Goal: Task Accomplishment & Management: Manage account settings

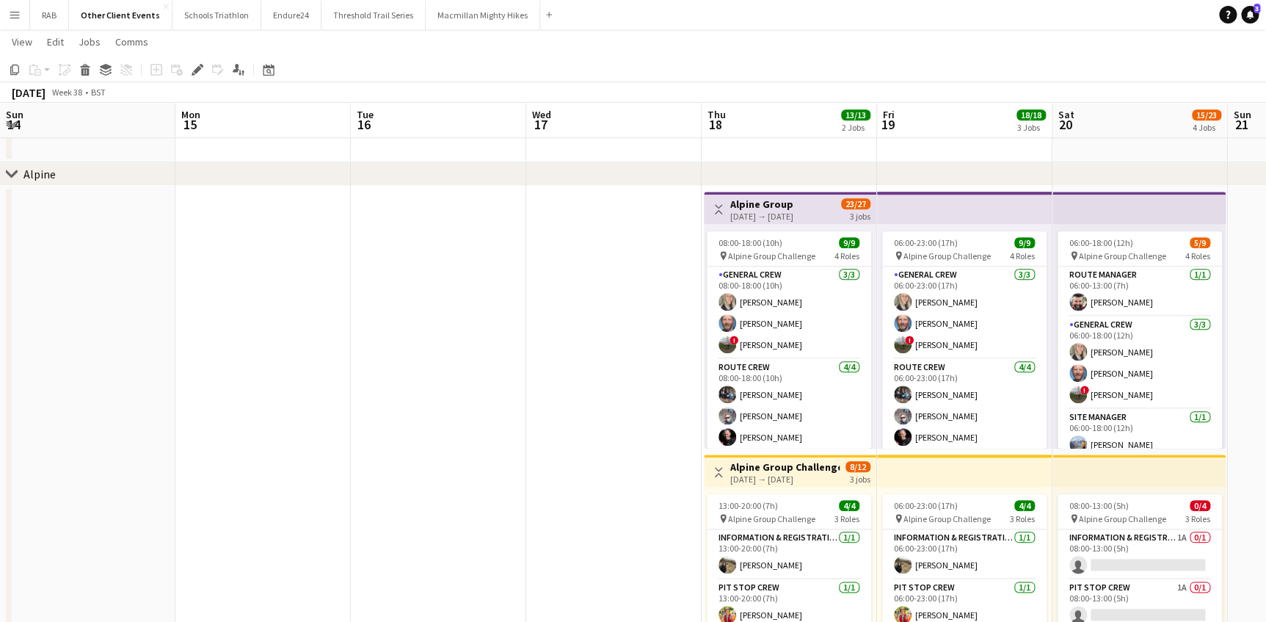
scroll to position [0, 448]
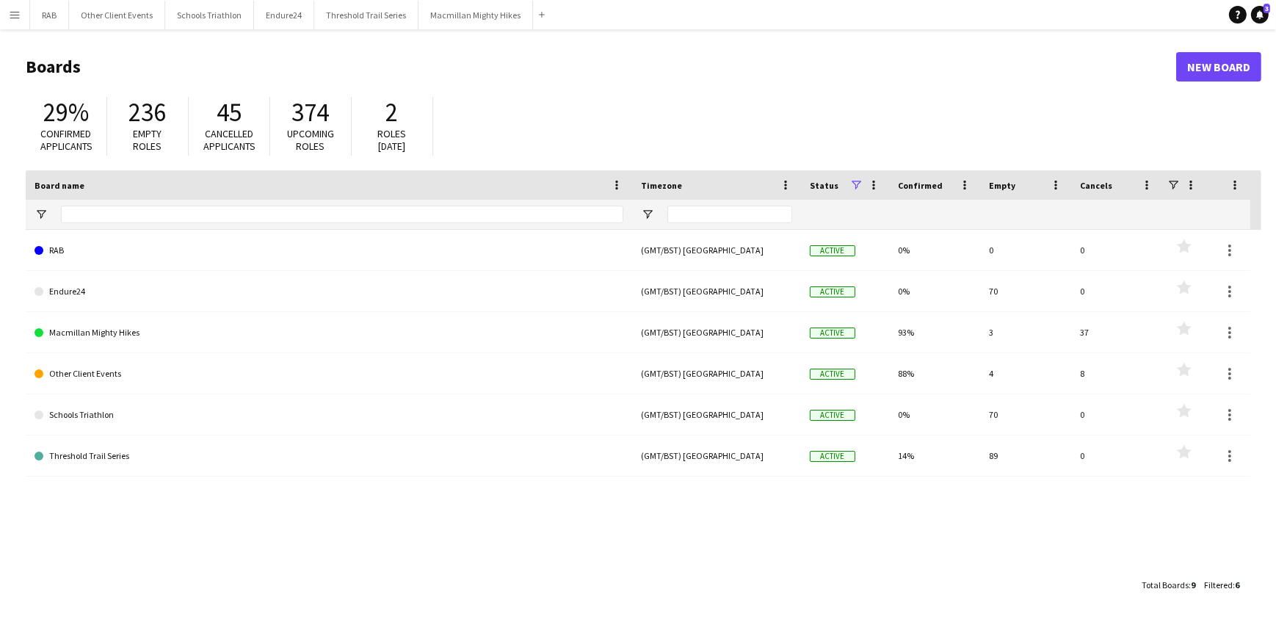
drag, startPoint x: 6, startPoint y: 12, endPoint x: 12, endPoint y: 25, distance: 14.1
click at [6, 12] on button "Menu" at bounding box center [14, 14] width 29 height 29
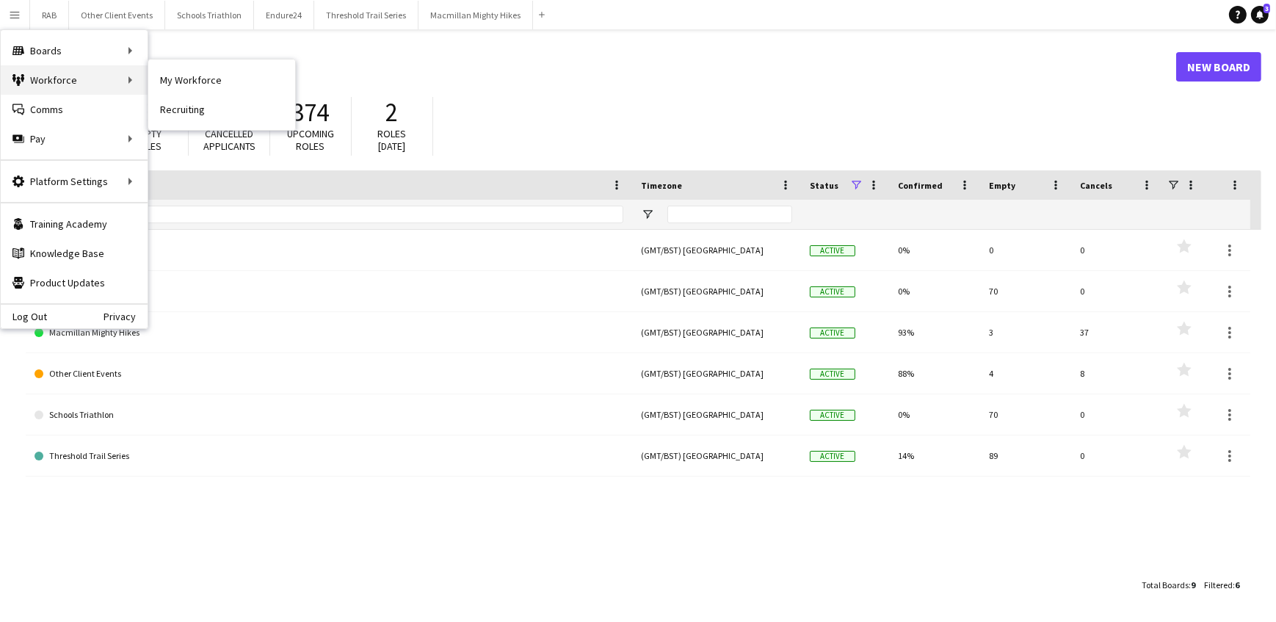
click at [144, 79] on div "Workforce Workforce" at bounding box center [74, 79] width 147 height 29
click at [172, 78] on link "My Workforce" at bounding box center [221, 79] width 147 height 29
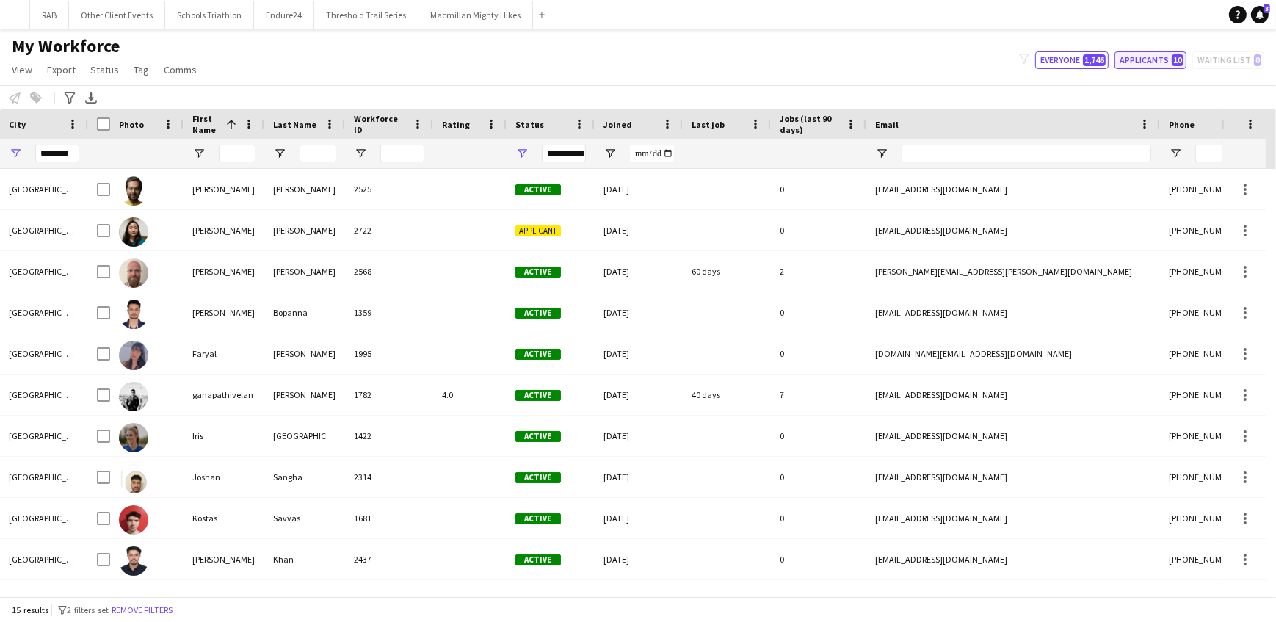
click at [1148, 62] on button "Applicants 10" at bounding box center [1150, 60] width 72 height 18
type input "**********"
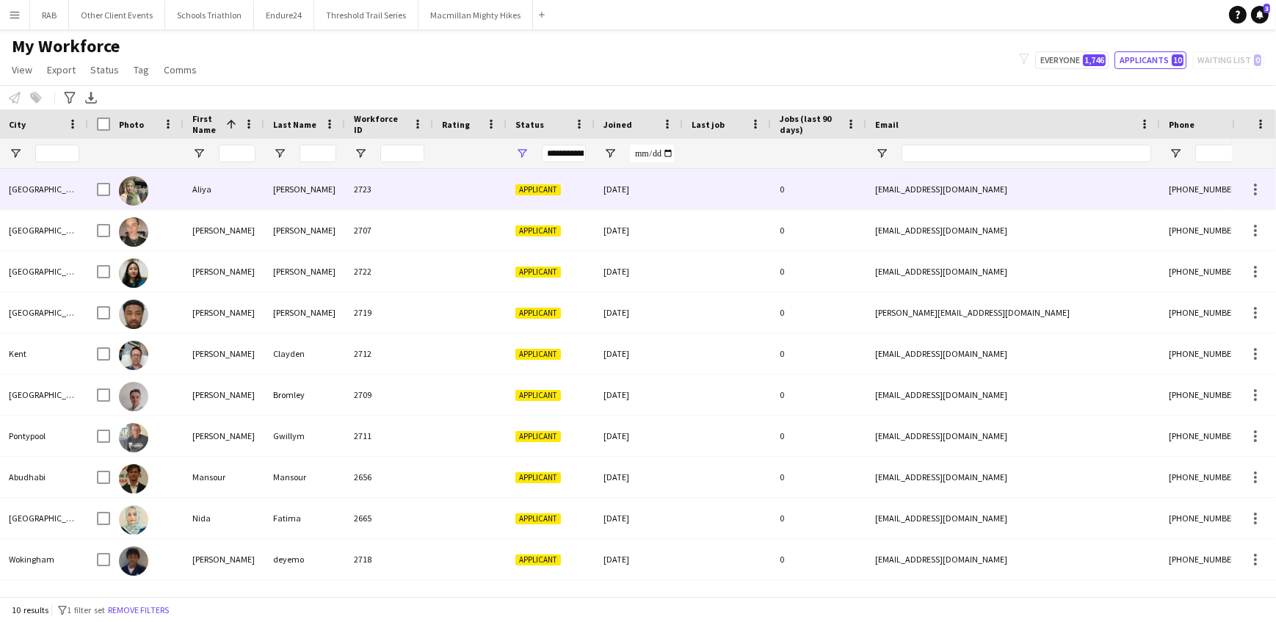
click at [222, 182] on div "Aliya" at bounding box center [224, 189] width 81 height 40
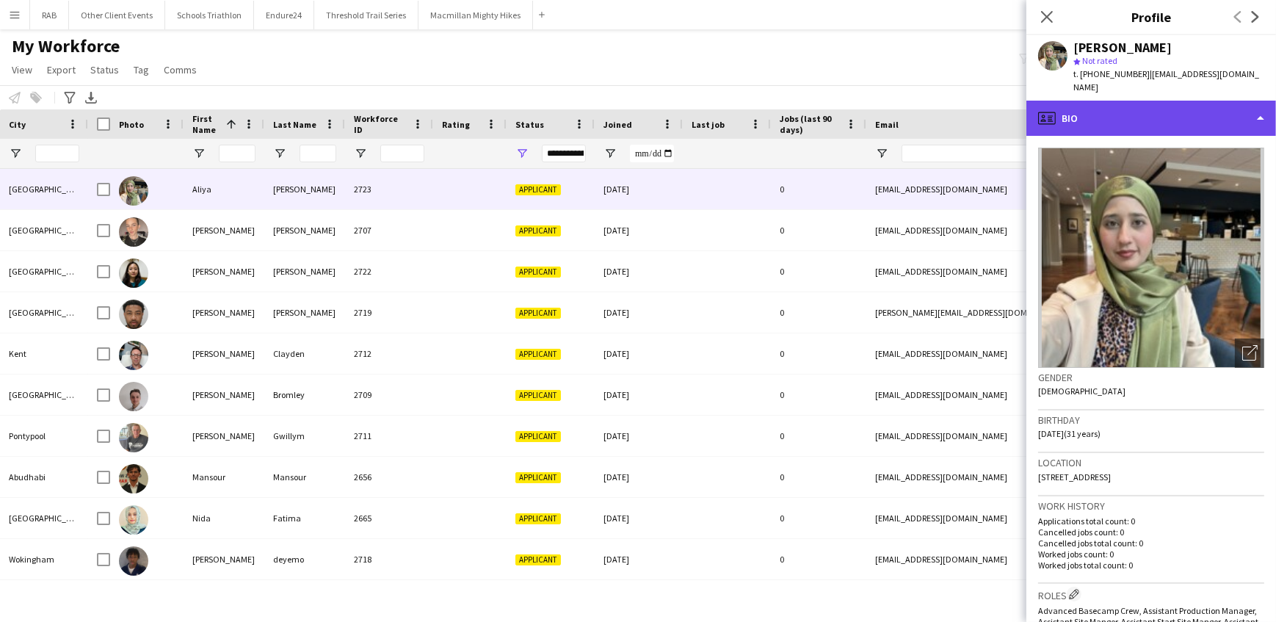
click at [1075, 101] on div "profile Bio" at bounding box center [1151, 118] width 250 height 35
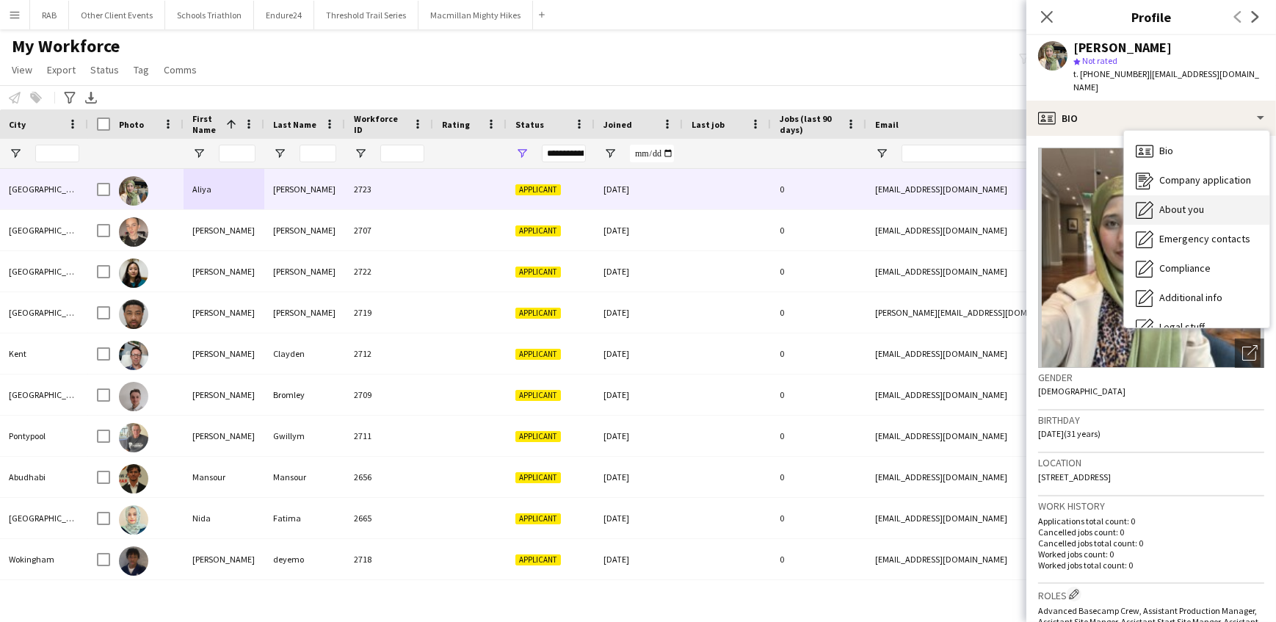
click at [1164, 203] on span "About you" at bounding box center [1181, 209] width 45 height 13
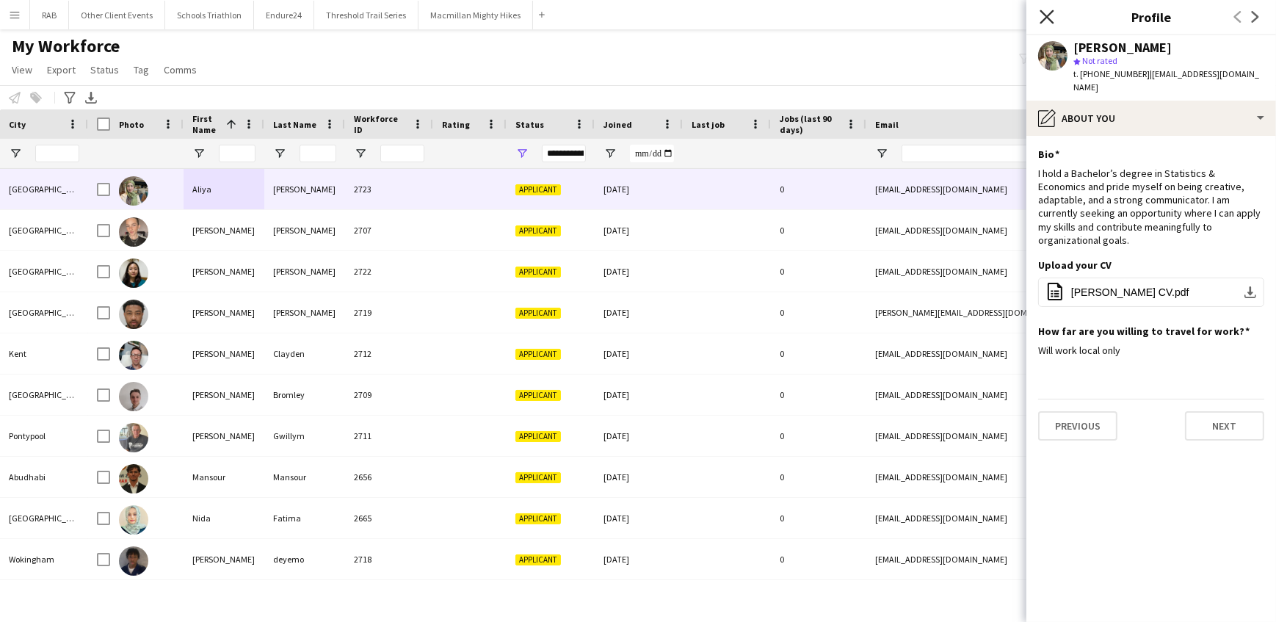
click at [1042, 15] on icon "Close pop-in" at bounding box center [1046, 17] width 14 height 14
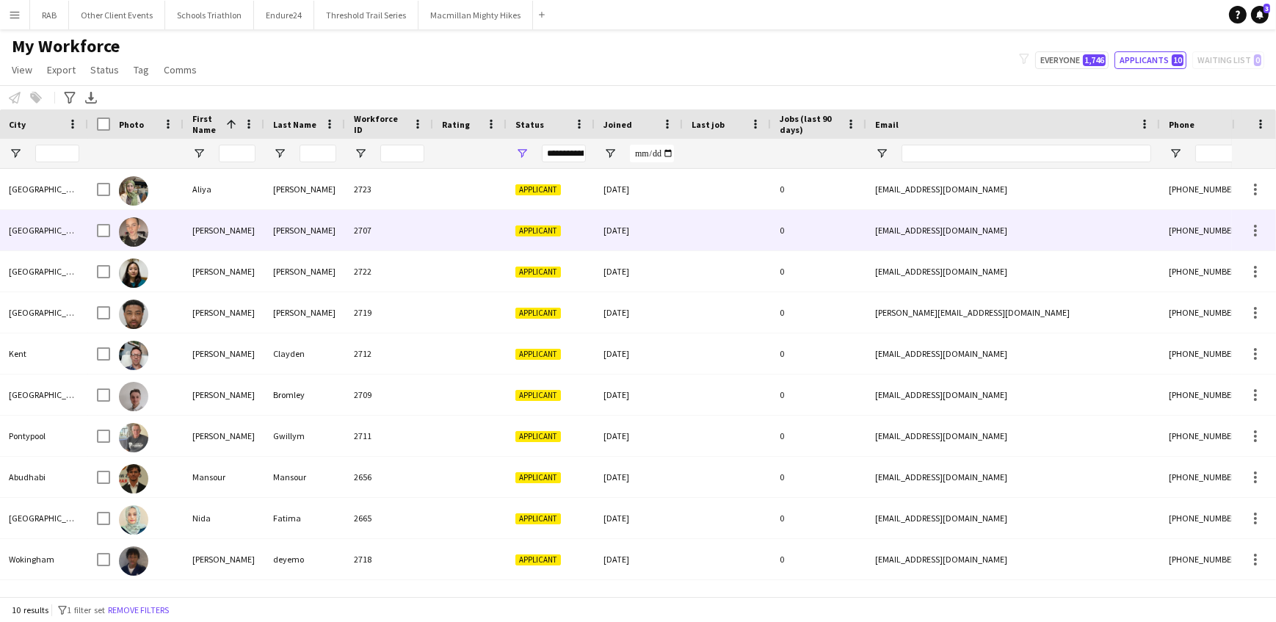
click at [284, 233] on div "Jameson - Allen" at bounding box center [304, 230] width 81 height 40
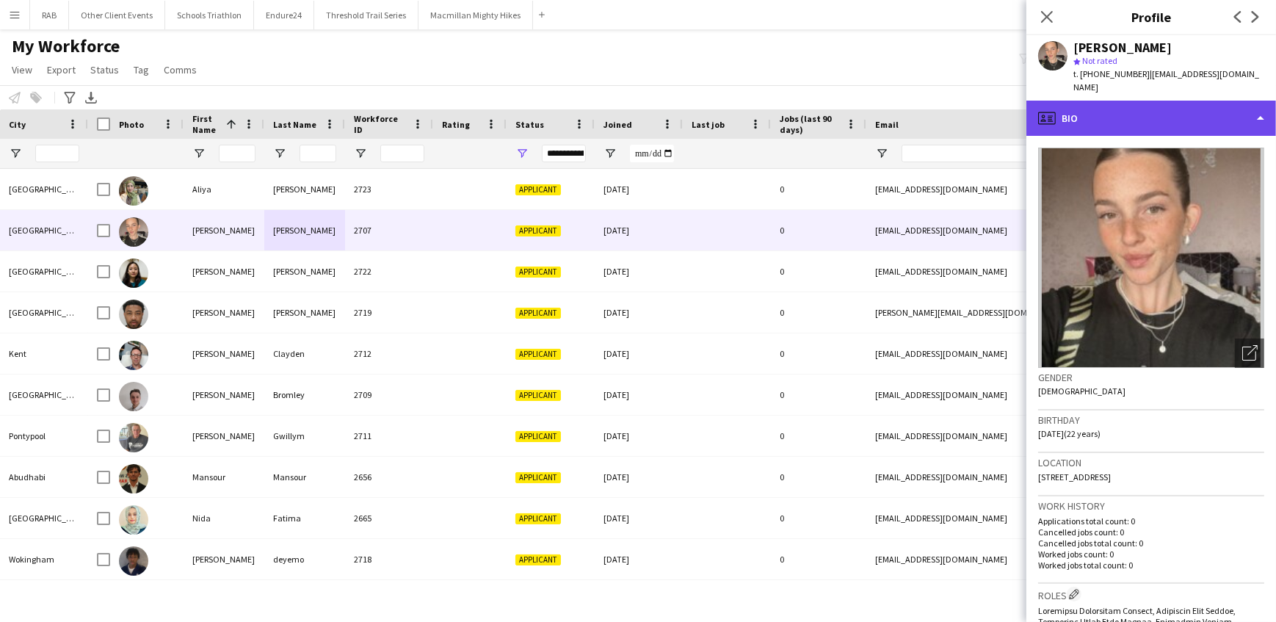
click at [1092, 109] on div "profile Bio" at bounding box center [1151, 118] width 250 height 35
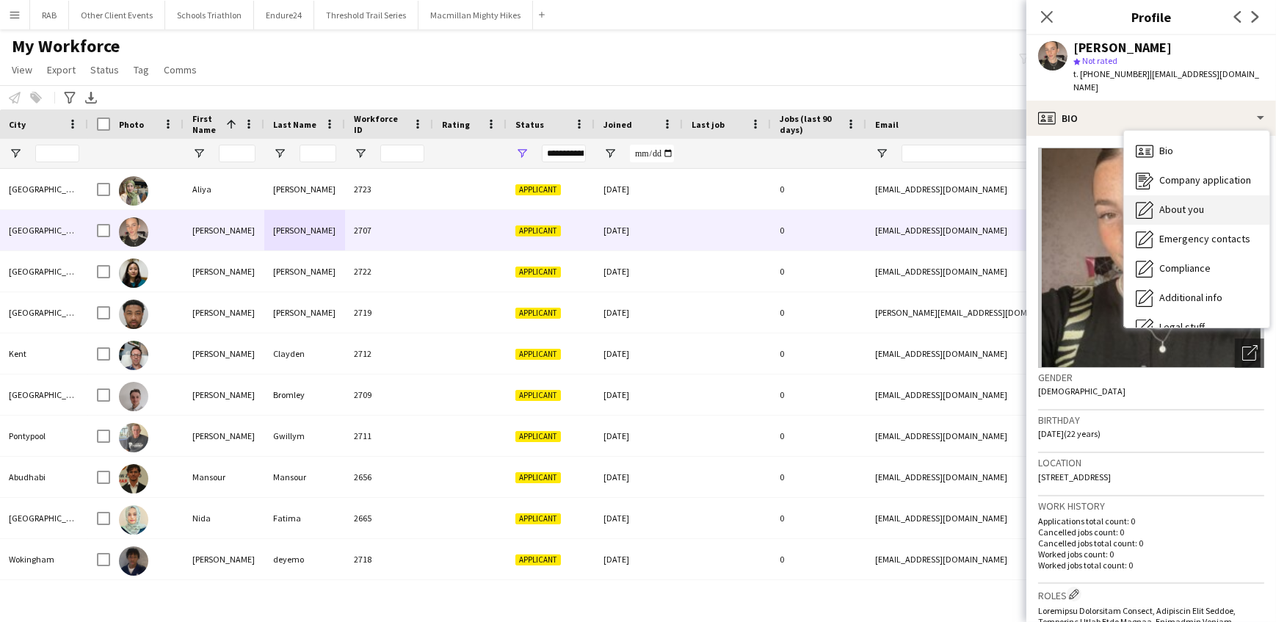
click at [1183, 195] on div "About you About you" at bounding box center [1196, 209] width 145 height 29
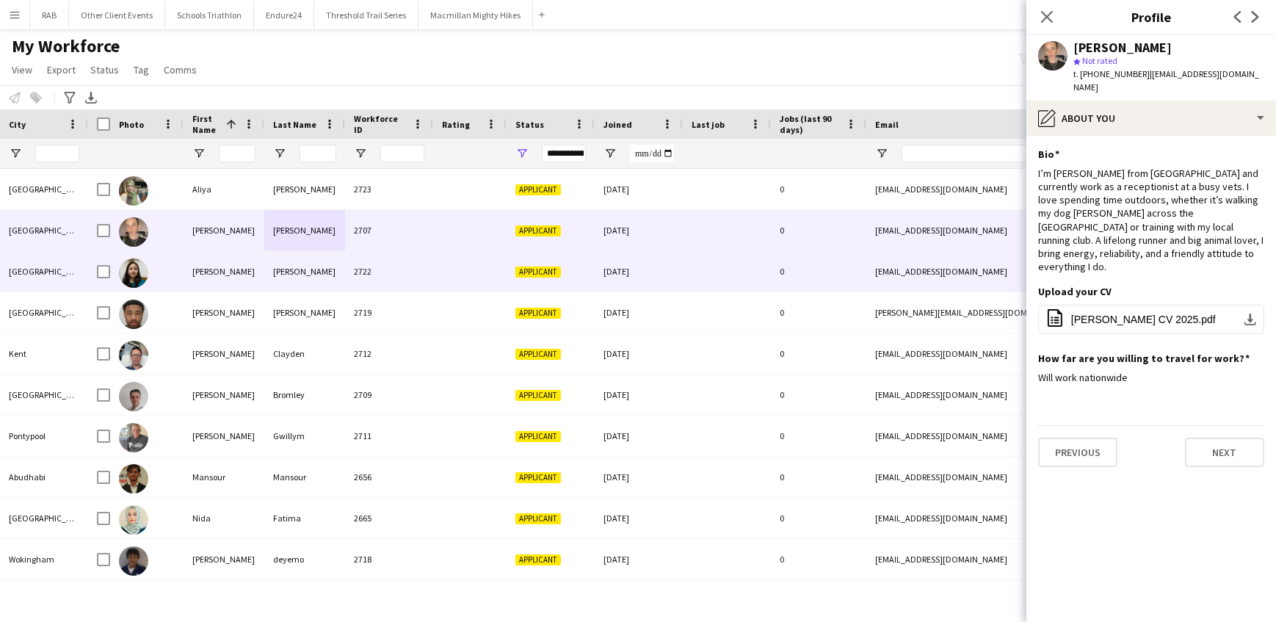
click at [195, 264] on div "Ayusha" at bounding box center [224, 271] width 81 height 40
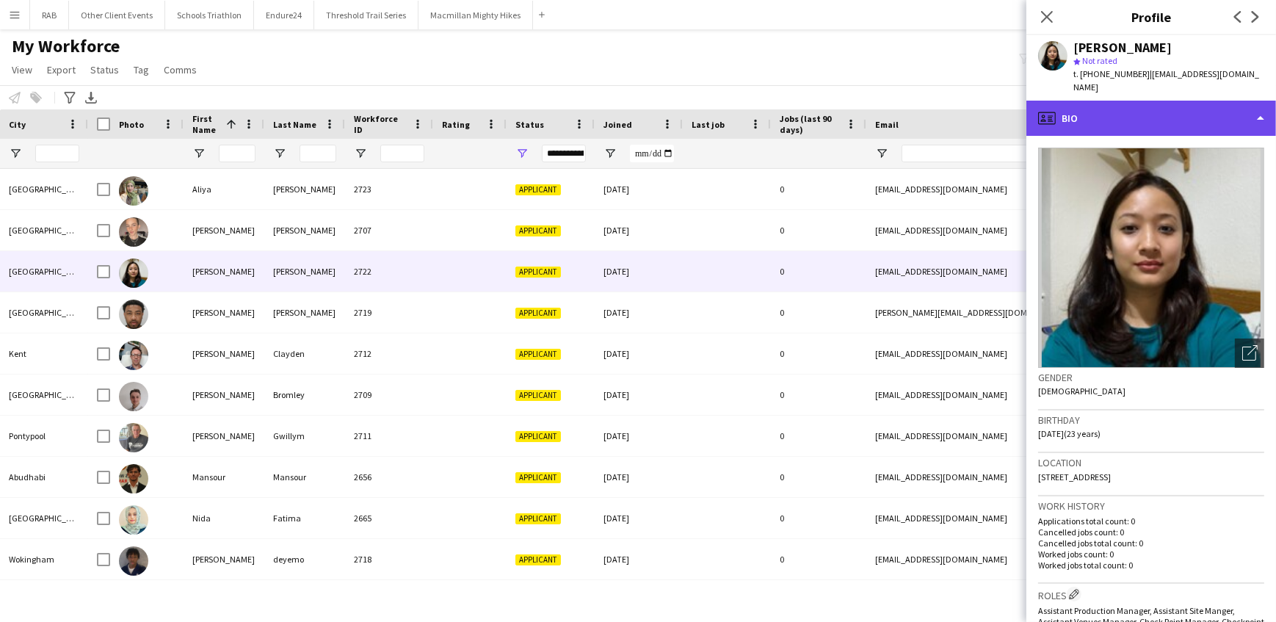
click at [1091, 101] on div "profile Bio" at bounding box center [1151, 118] width 250 height 35
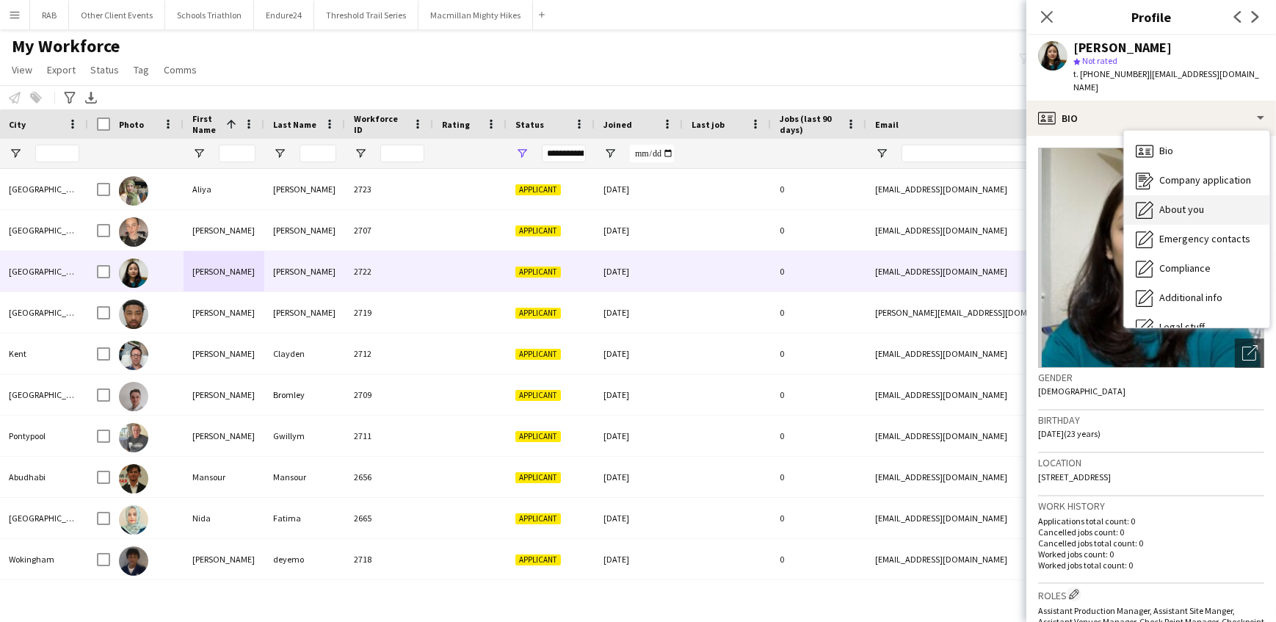
click at [1159, 203] on div "About you About you" at bounding box center [1196, 209] width 145 height 29
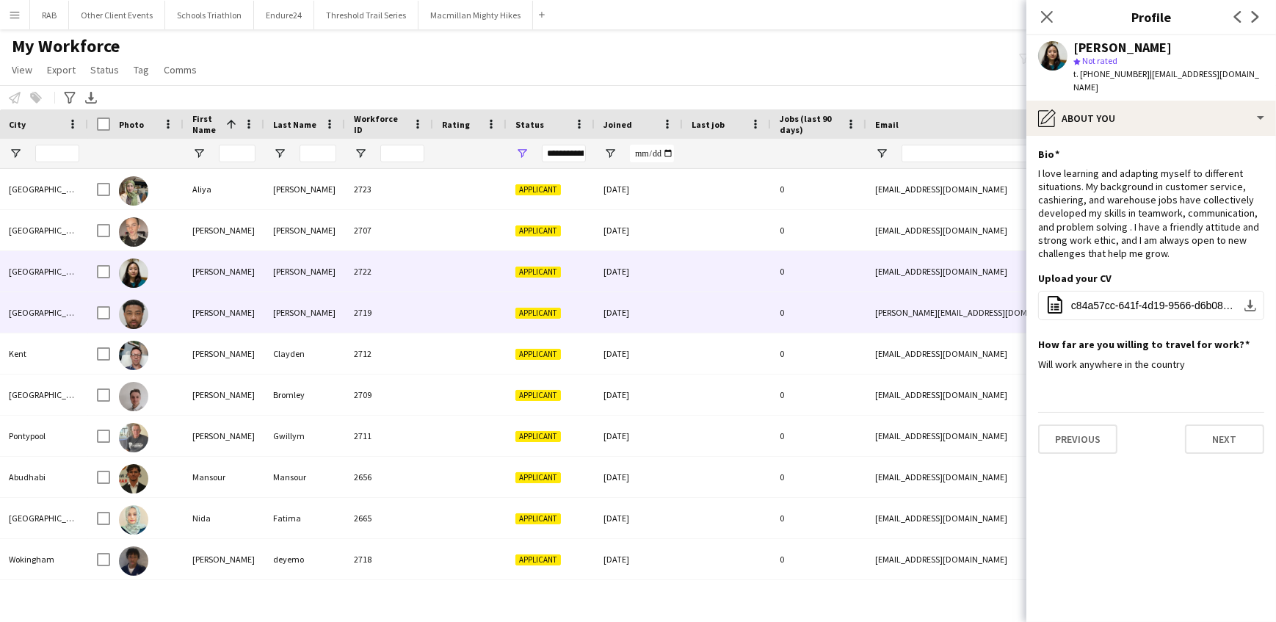
click at [204, 320] on div "Hassan" at bounding box center [224, 312] width 81 height 40
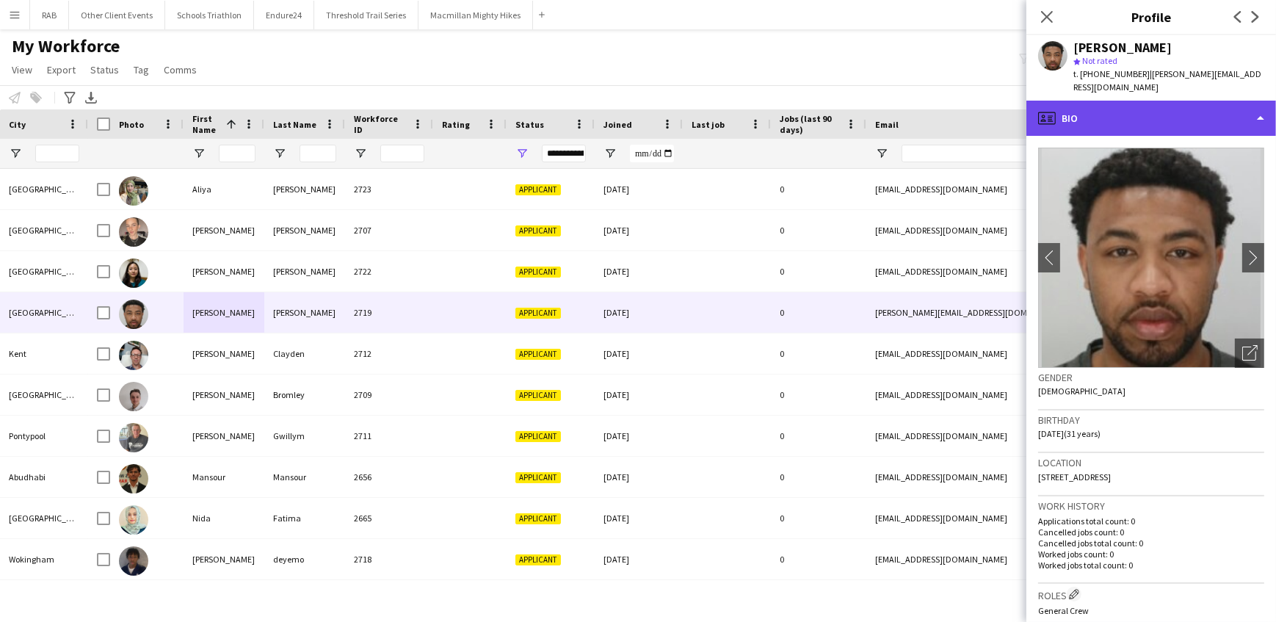
click at [1093, 110] on div "profile Bio" at bounding box center [1151, 118] width 250 height 35
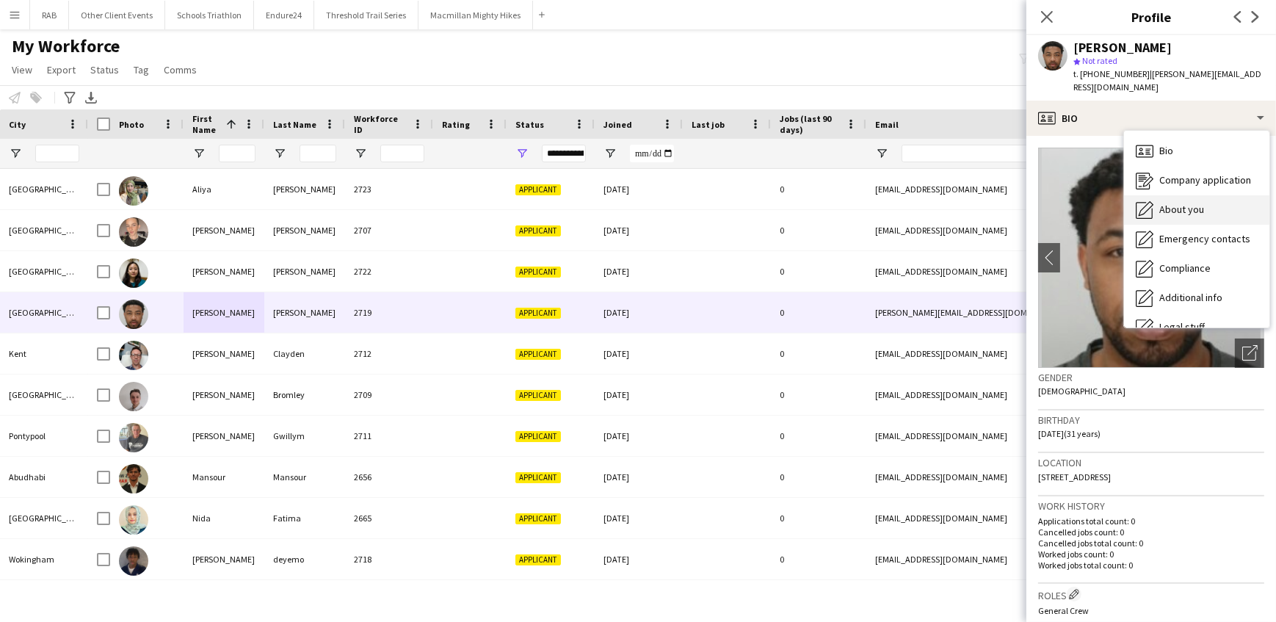
click at [1152, 201] on icon "About you" at bounding box center [1145, 210] width 18 height 18
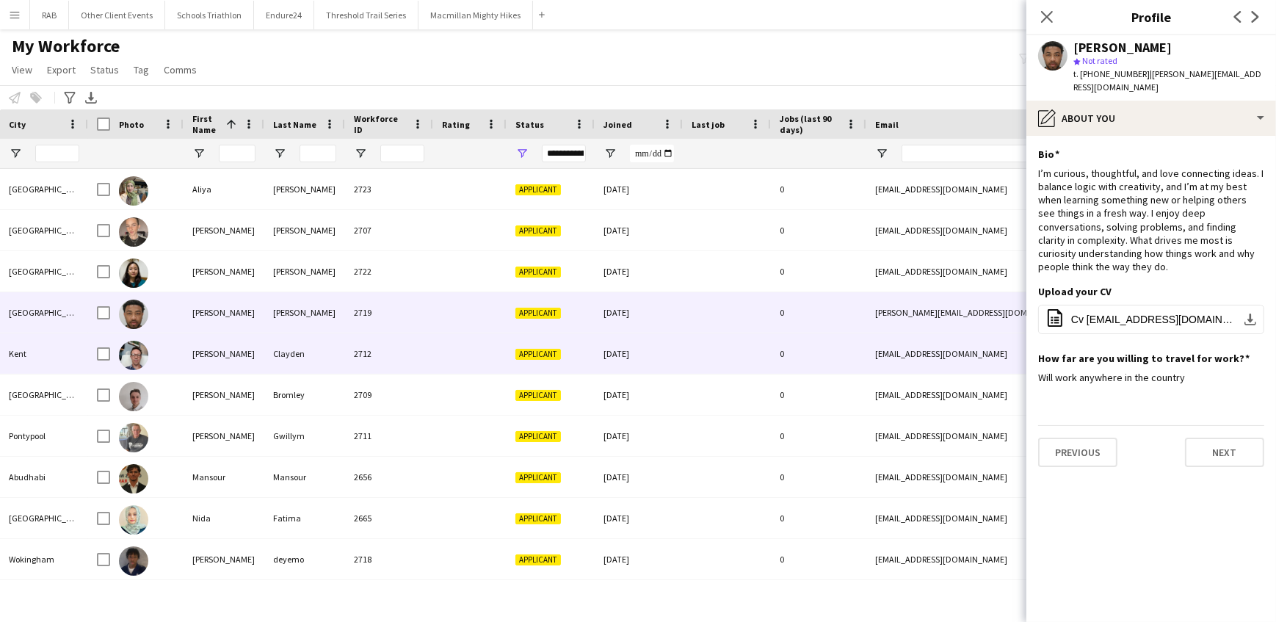
click at [203, 353] on div "Jon" at bounding box center [224, 353] width 81 height 40
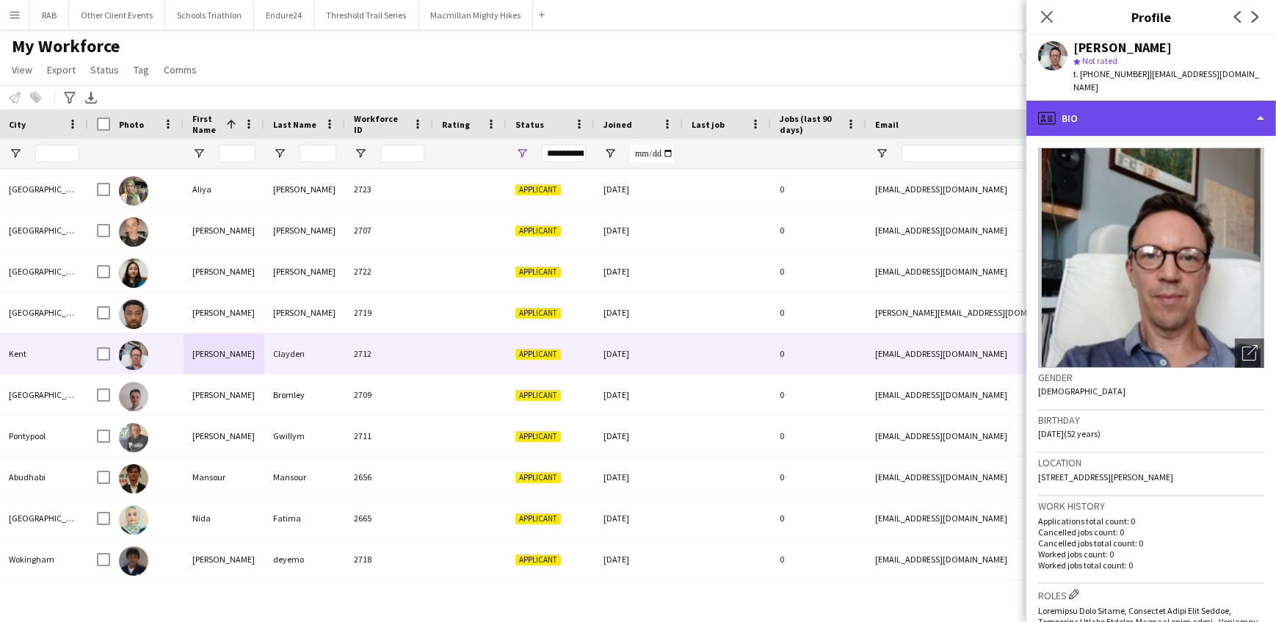
click at [1100, 104] on div "profile Bio" at bounding box center [1151, 118] width 250 height 35
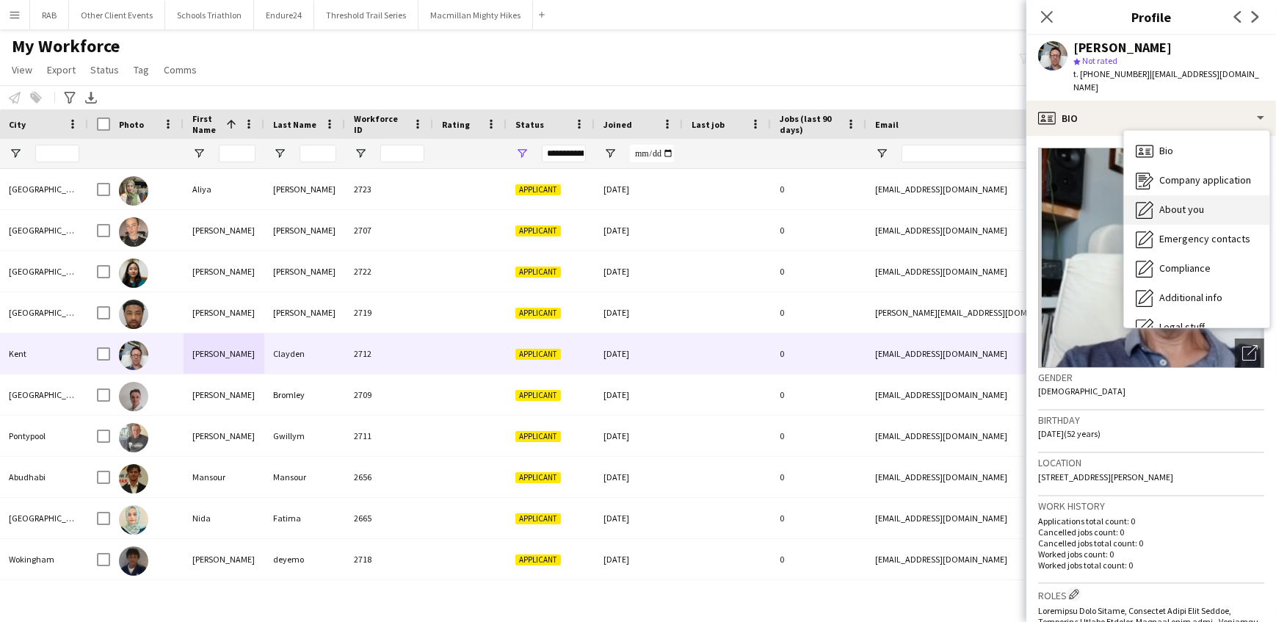
click at [1153, 206] on div "About you About you" at bounding box center [1196, 209] width 145 height 29
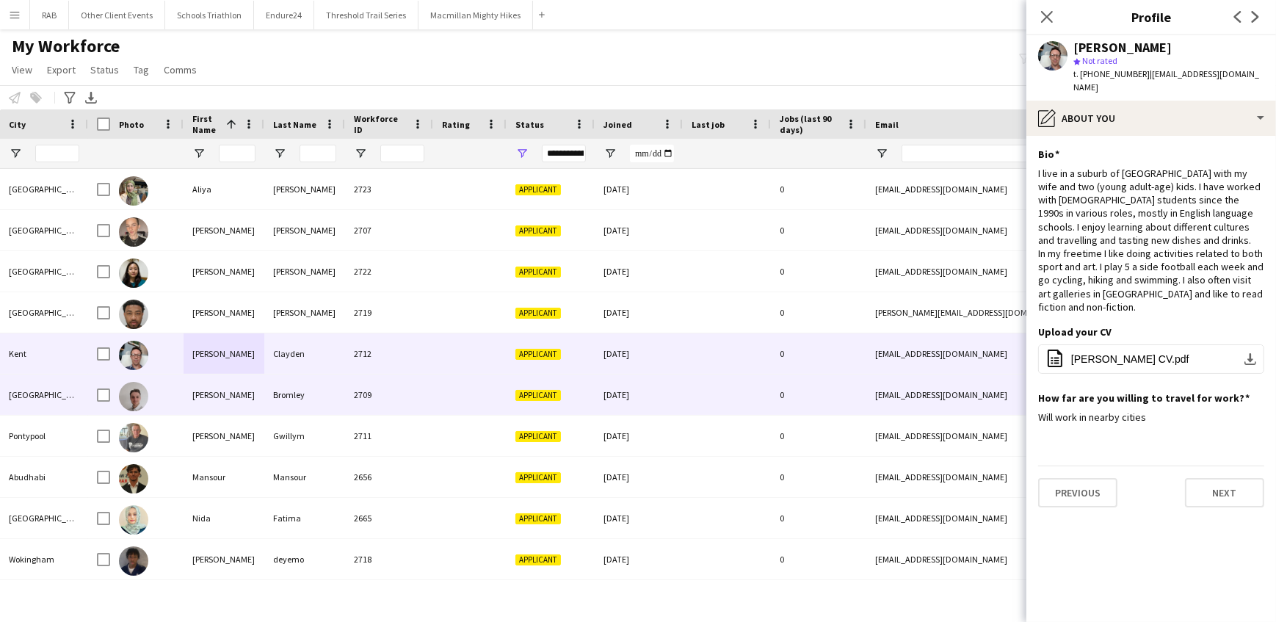
click at [211, 388] on div "Jonathan" at bounding box center [224, 394] width 81 height 40
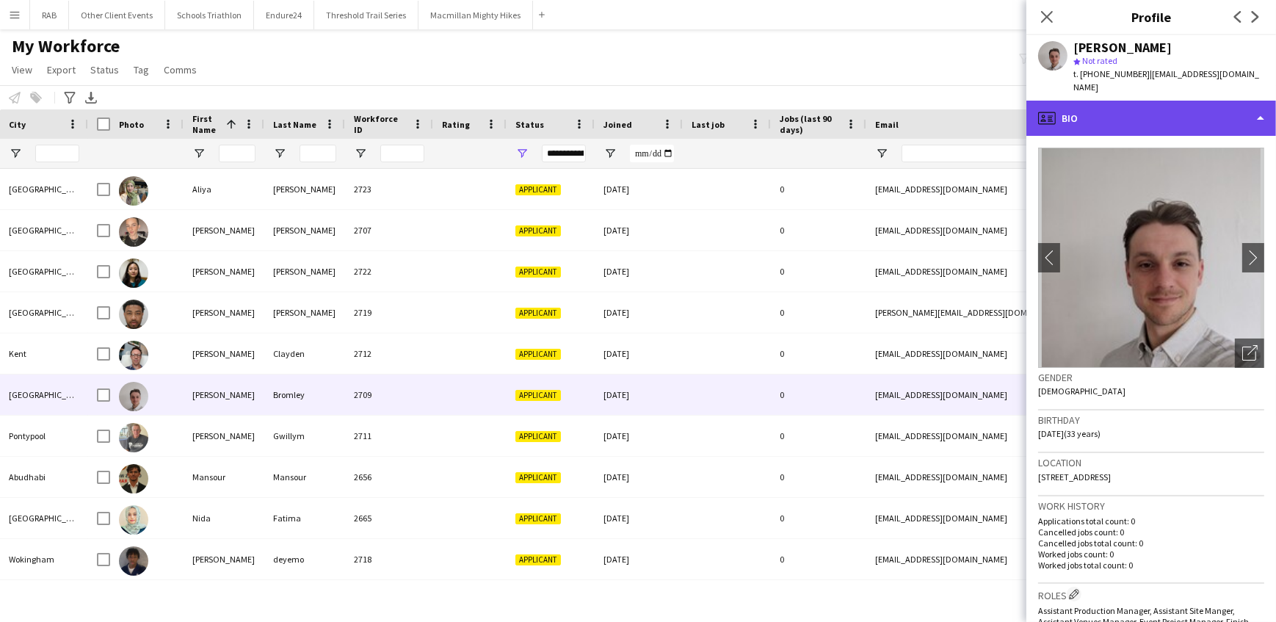
click at [1125, 102] on div "profile Bio" at bounding box center [1151, 118] width 250 height 35
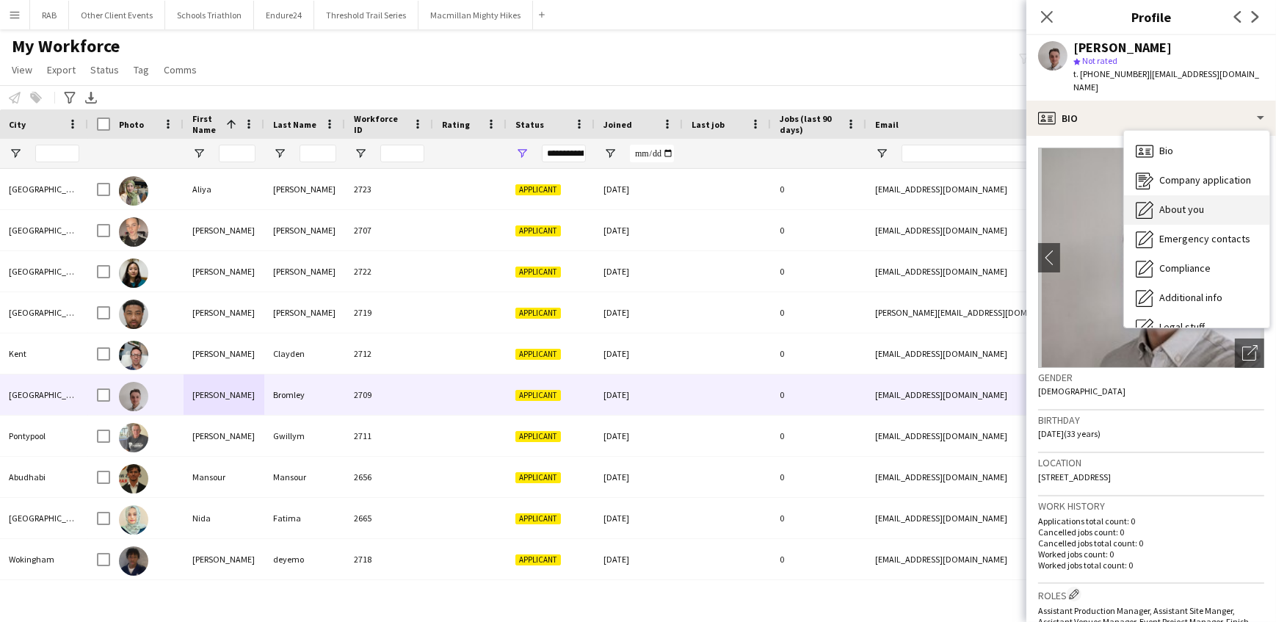
click at [1184, 203] on div "About you About you" at bounding box center [1196, 209] width 145 height 29
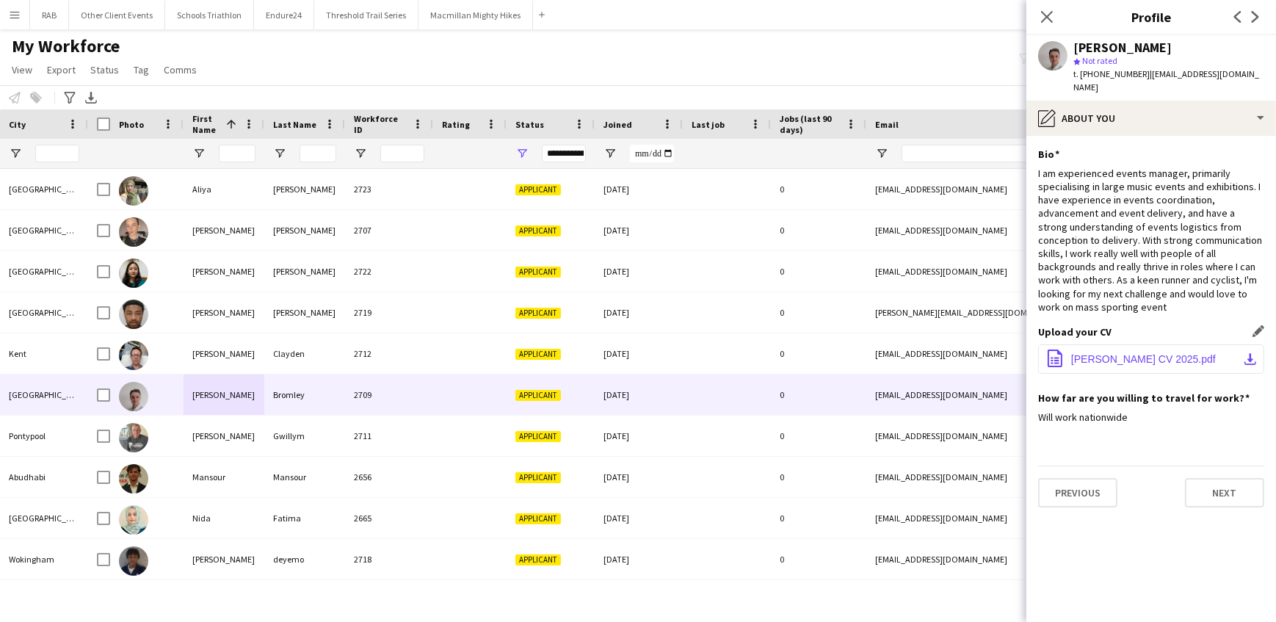
click at [1118, 353] on span "Jonathan Bromley CV 2025.pdf" at bounding box center [1143, 359] width 145 height 12
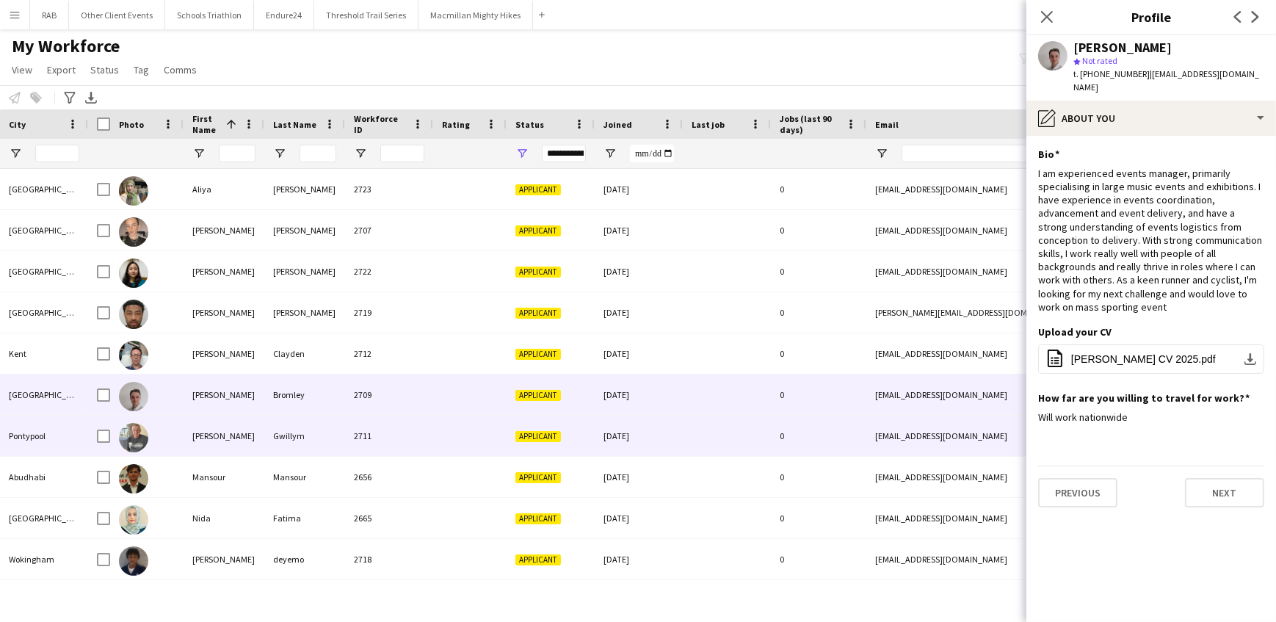
click at [200, 443] on div "Lyndon" at bounding box center [224, 436] width 81 height 40
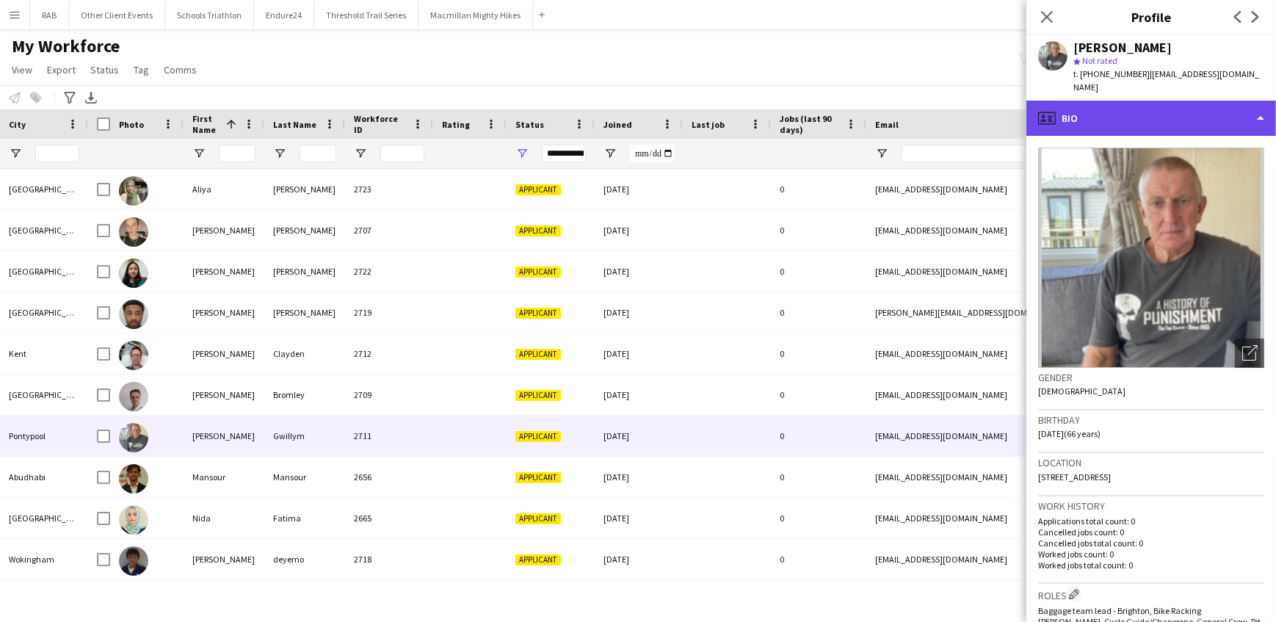
click at [1100, 104] on div "profile Bio" at bounding box center [1151, 118] width 250 height 35
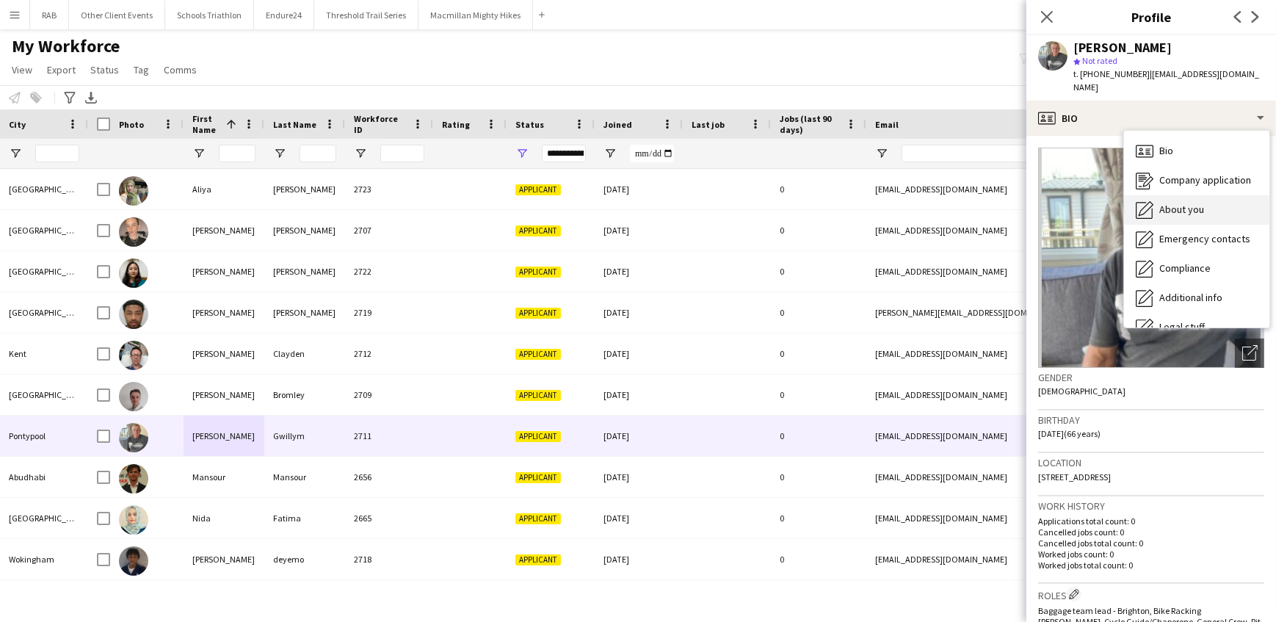
click at [1149, 201] on icon "About you" at bounding box center [1145, 210] width 18 height 18
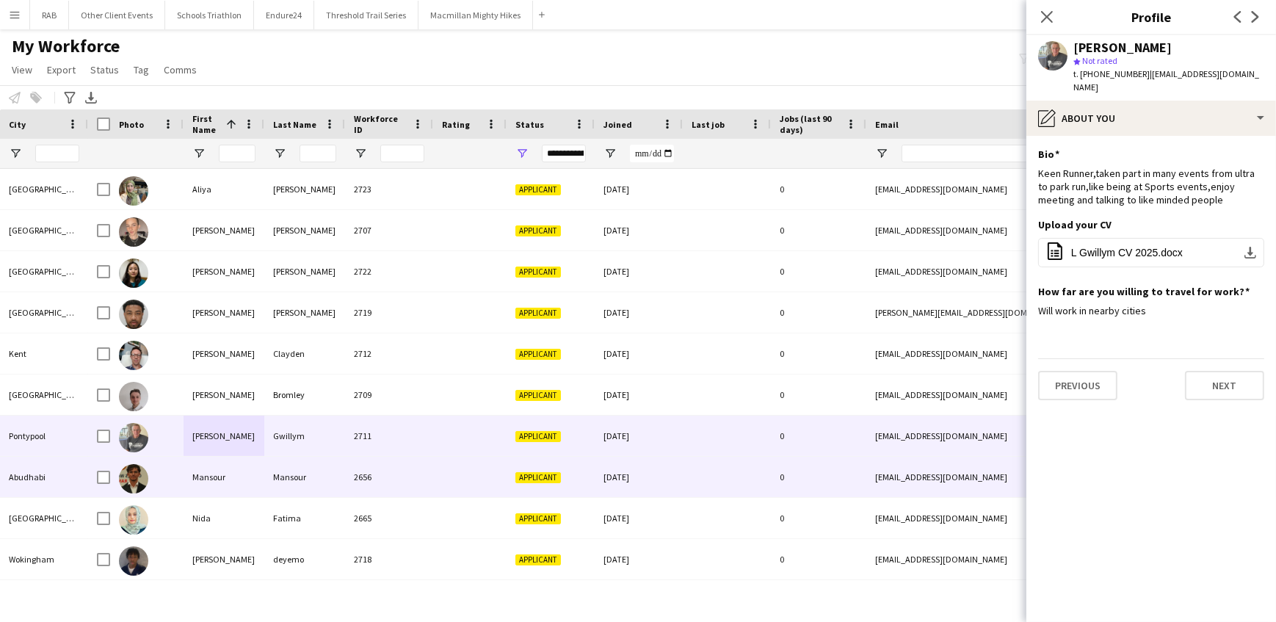
click at [212, 471] on div "Mansour" at bounding box center [224, 477] width 81 height 40
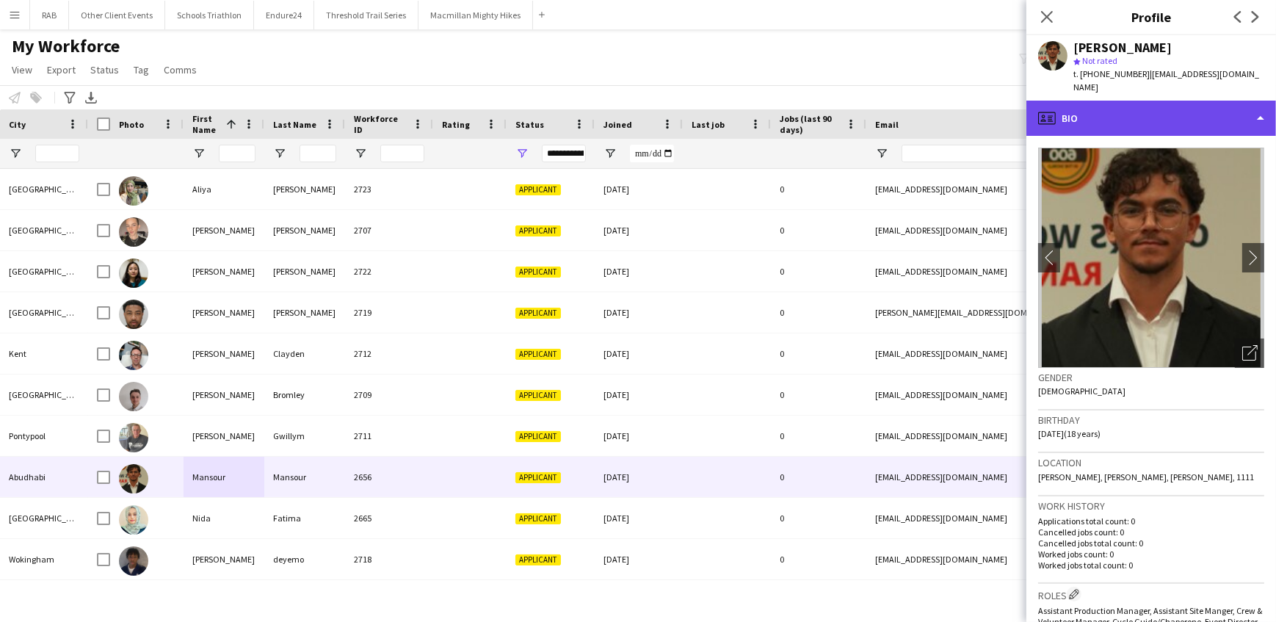
click at [1101, 102] on div "profile Bio" at bounding box center [1151, 118] width 250 height 35
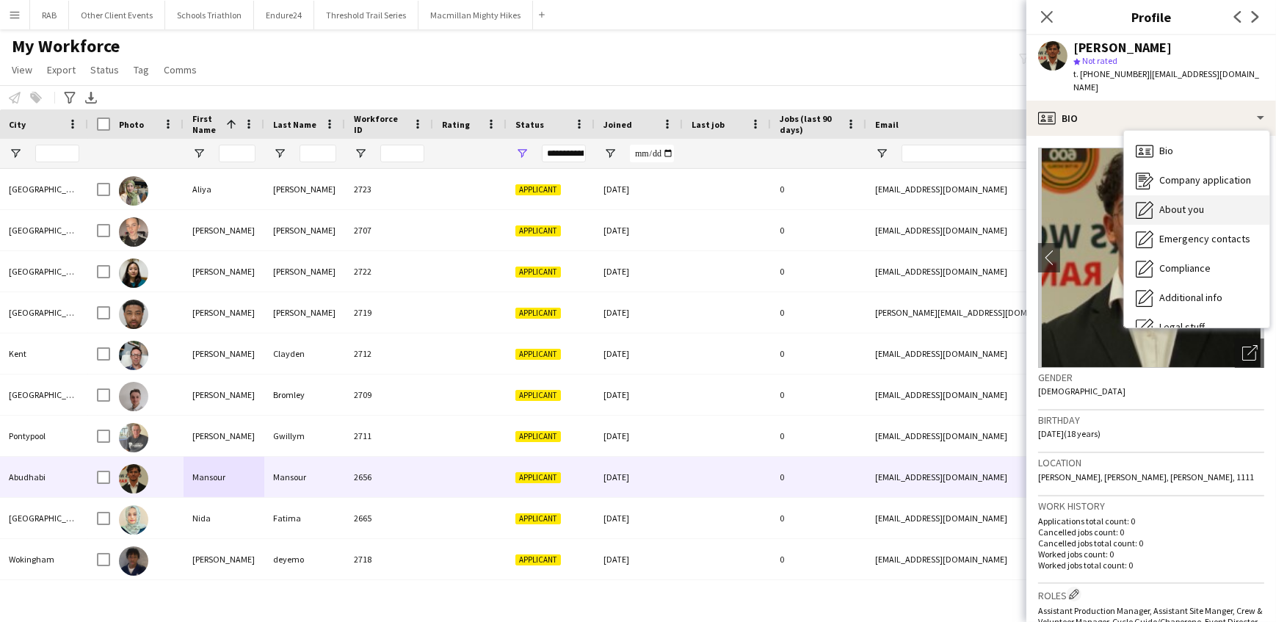
click at [1150, 201] on icon "About you" at bounding box center [1145, 210] width 18 height 18
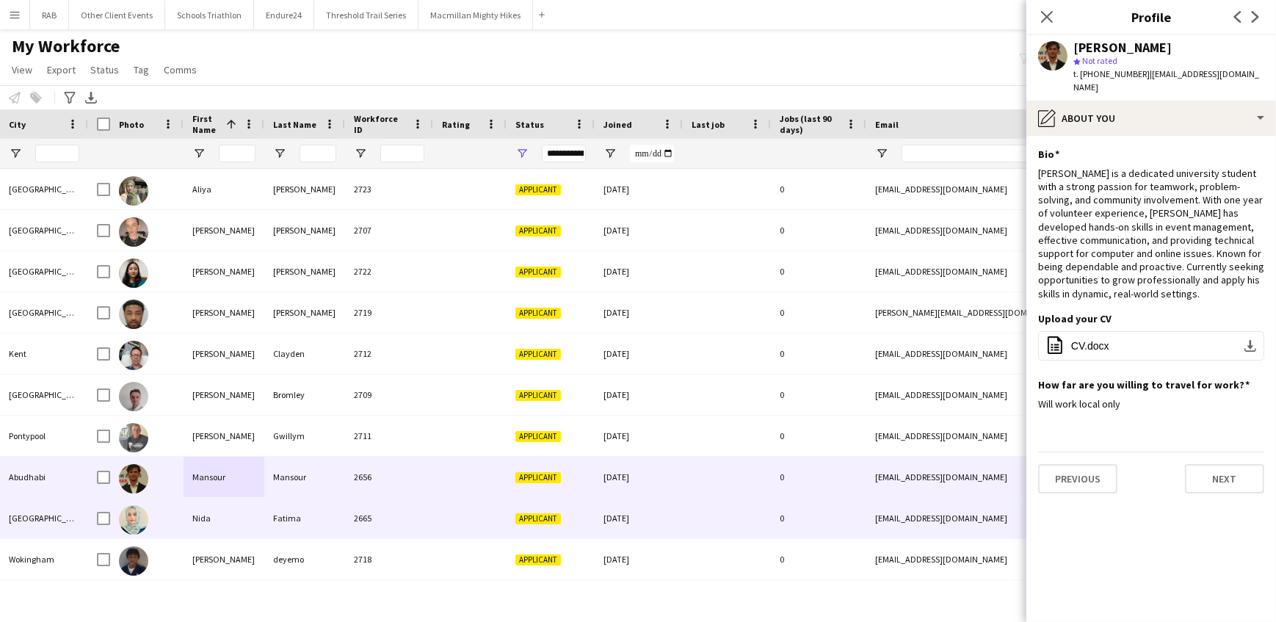
click at [239, 521] on div "Nida" at bounding box center [224, 518] width 81 height 40
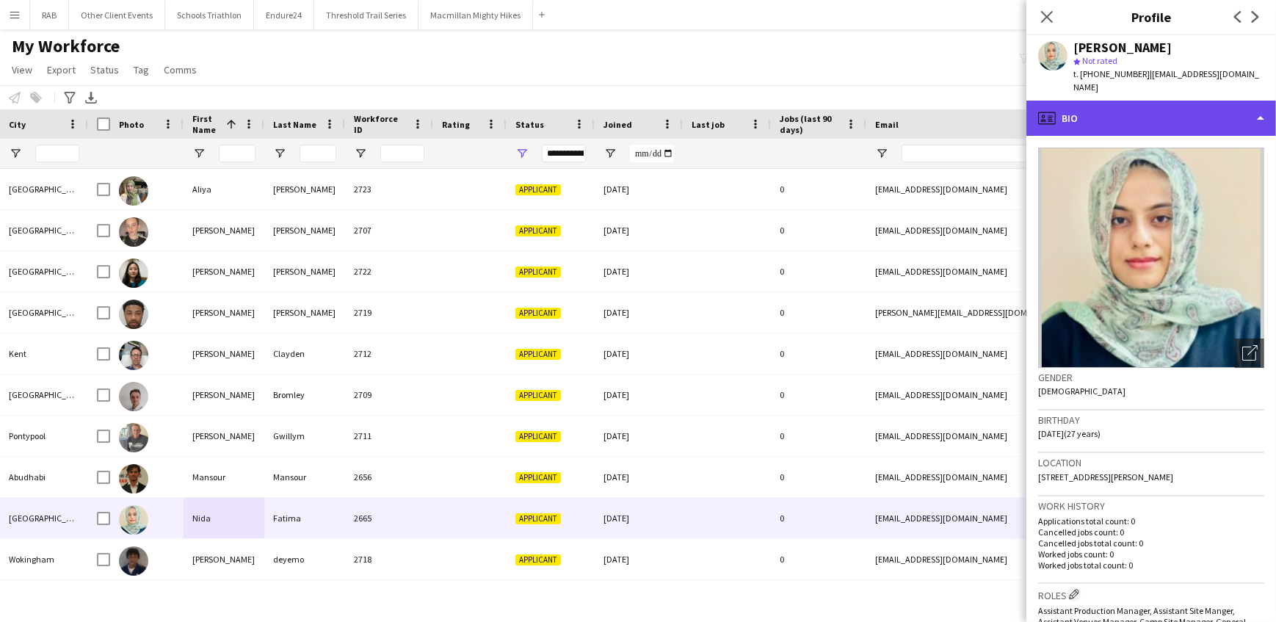
click at [1094, 120] on div "profile Bio" at bounding box center [1151, 118] width 250 height 35
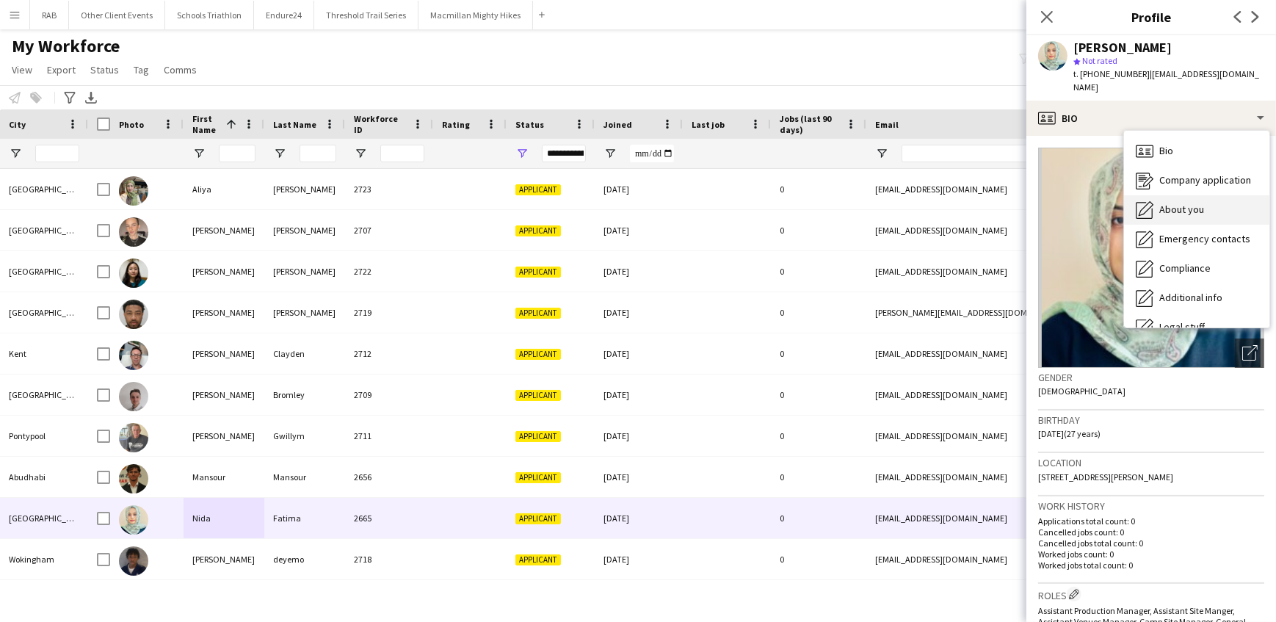
click at [1154, 196] on div "About you About you" at bounding box center [1196, 209] width 145 height 29
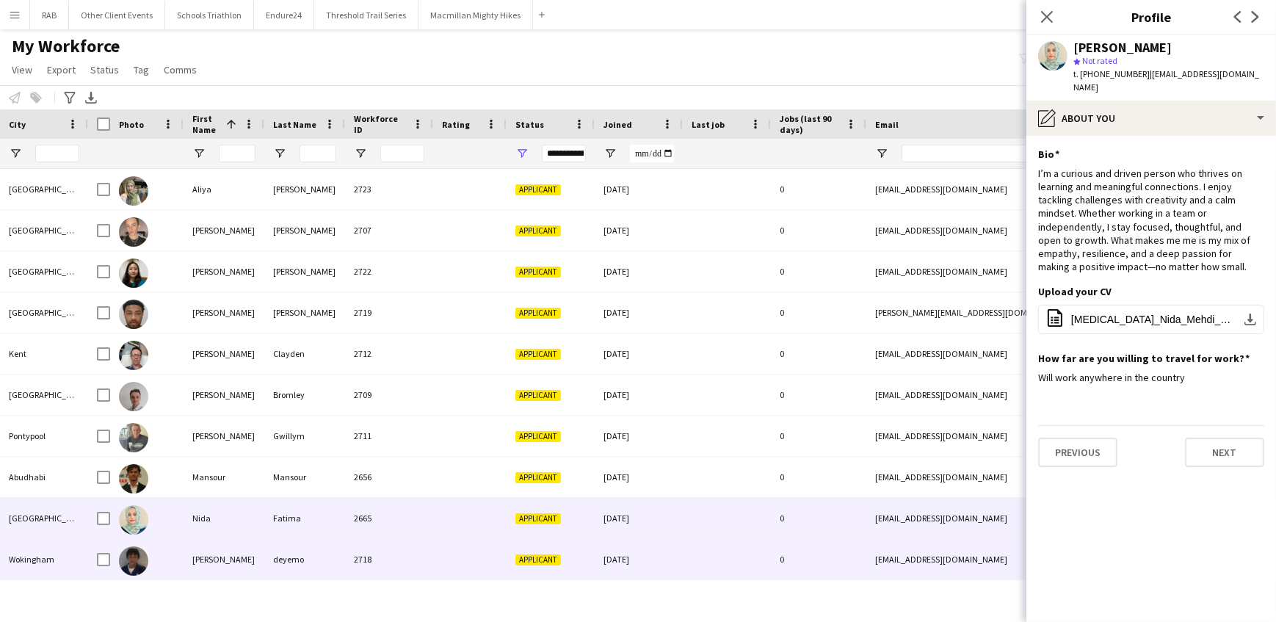
click at [221, 567] on div "reuben" at bounding box center [224, 559] width 81 height 40
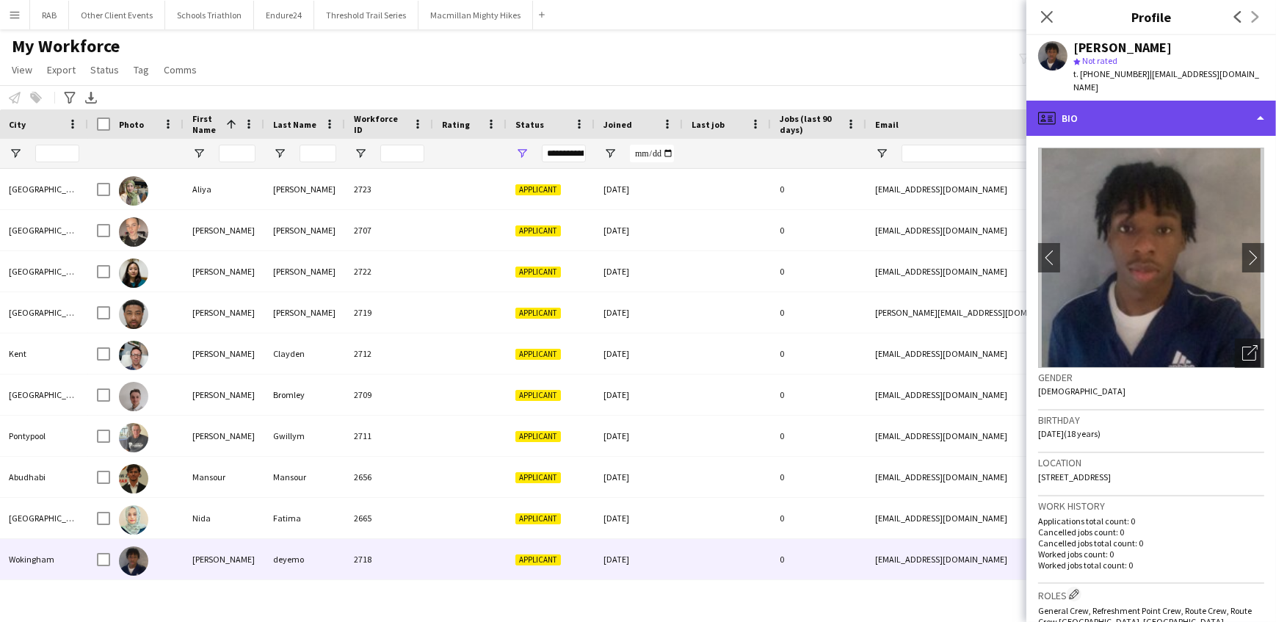
click at [1105, 101] on div "profile Bio" at bounding box center [1151, 118] width 250 height 35
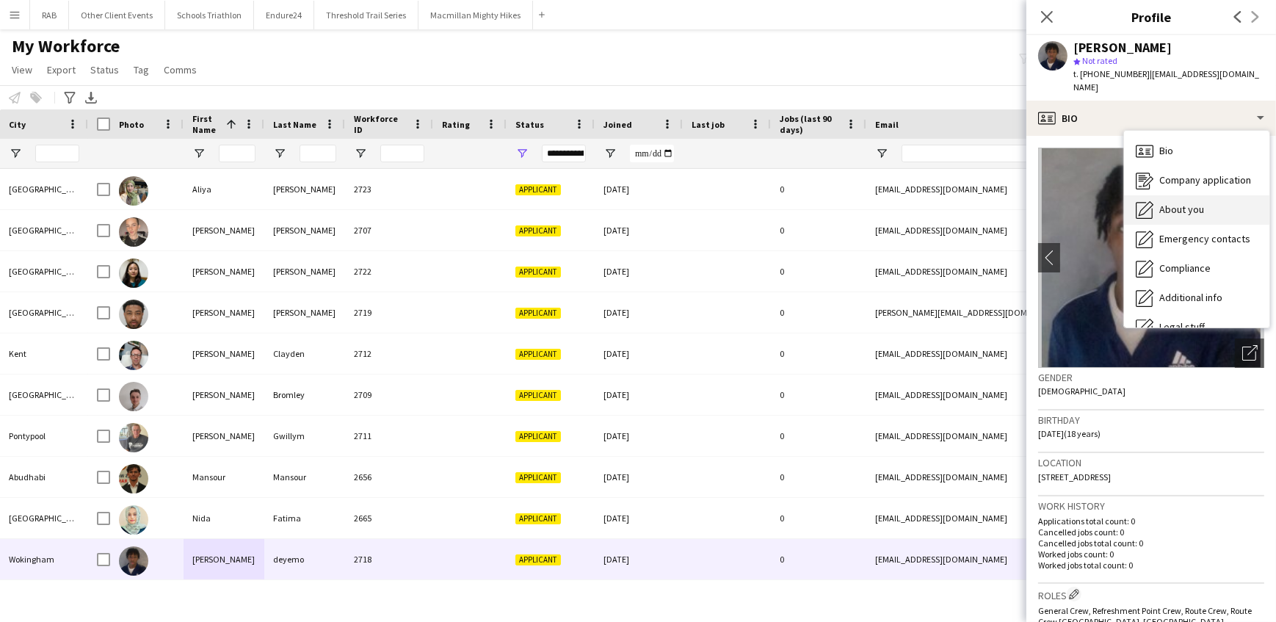
click at [1172, 203] on span "About you" at bounding box center [1181, 209] width 45 height 13
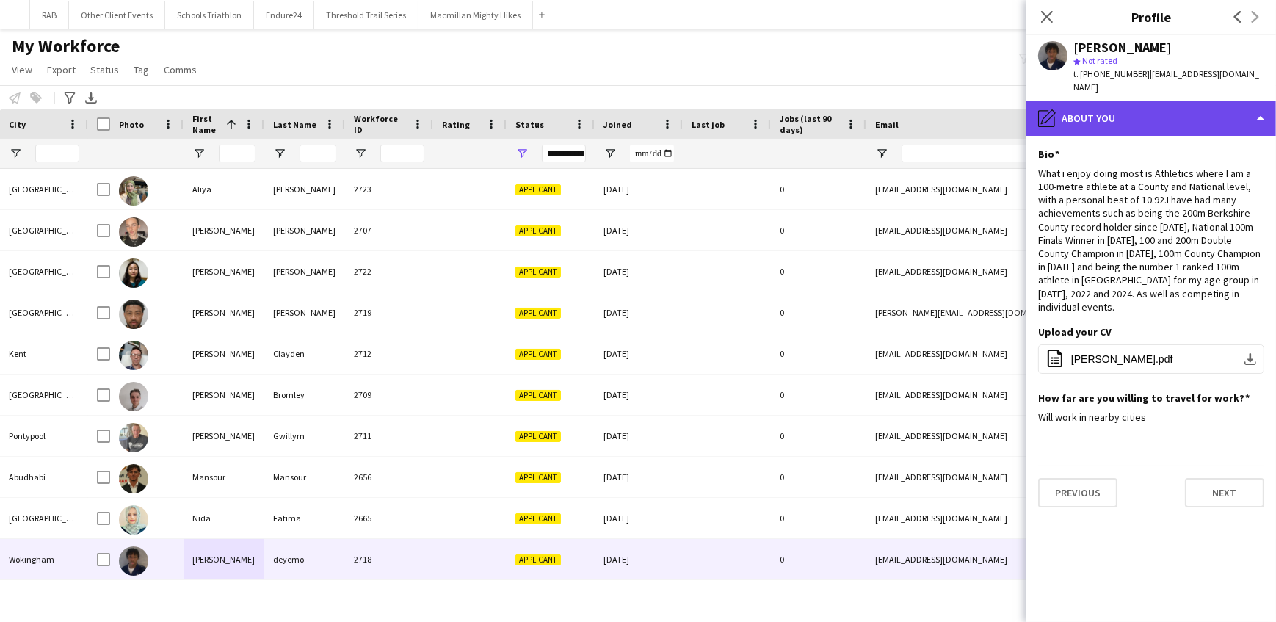
click at [1092, 101] on div "pencil4 About you" at bounding box center [1151, 118] width 250 height 35
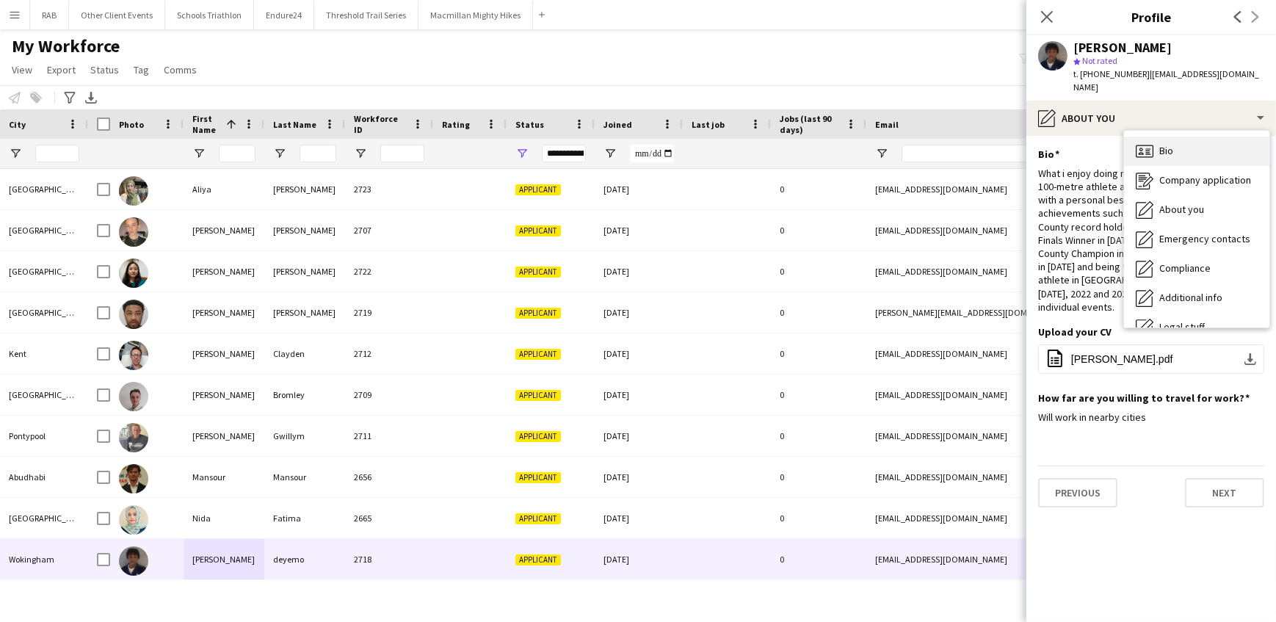
click at [1159, 144] on span "Bio" at bounding box center [1166, 150] width 14 height 13
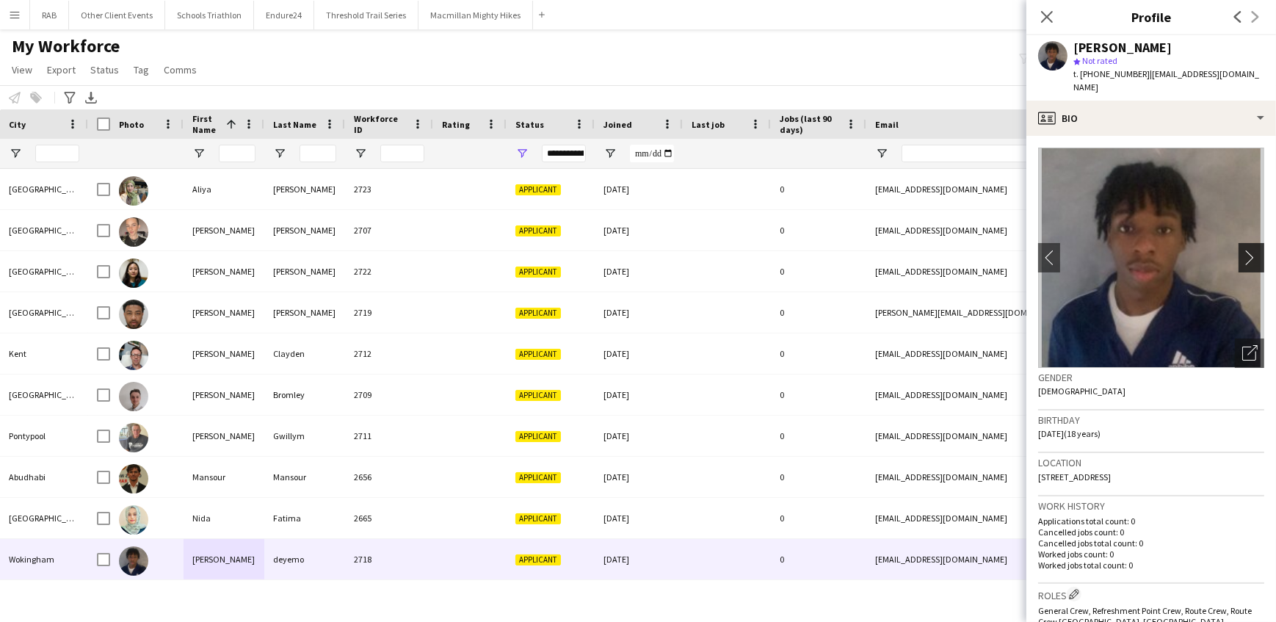
click at [1243, 250] on app-icon "chevron-right" at bounding box center [1253, 257] width 23 height 15
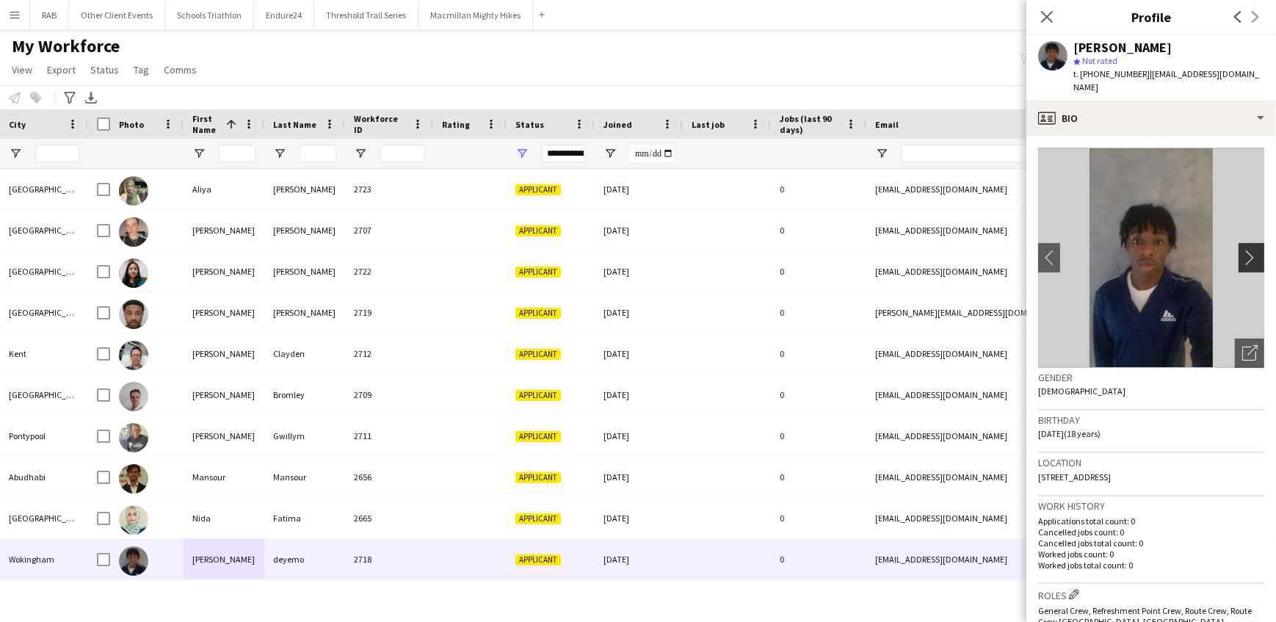
click at [1242, 250] on app-icon "chevron-right" at bounding box center [1253, 257] width 23 height 15
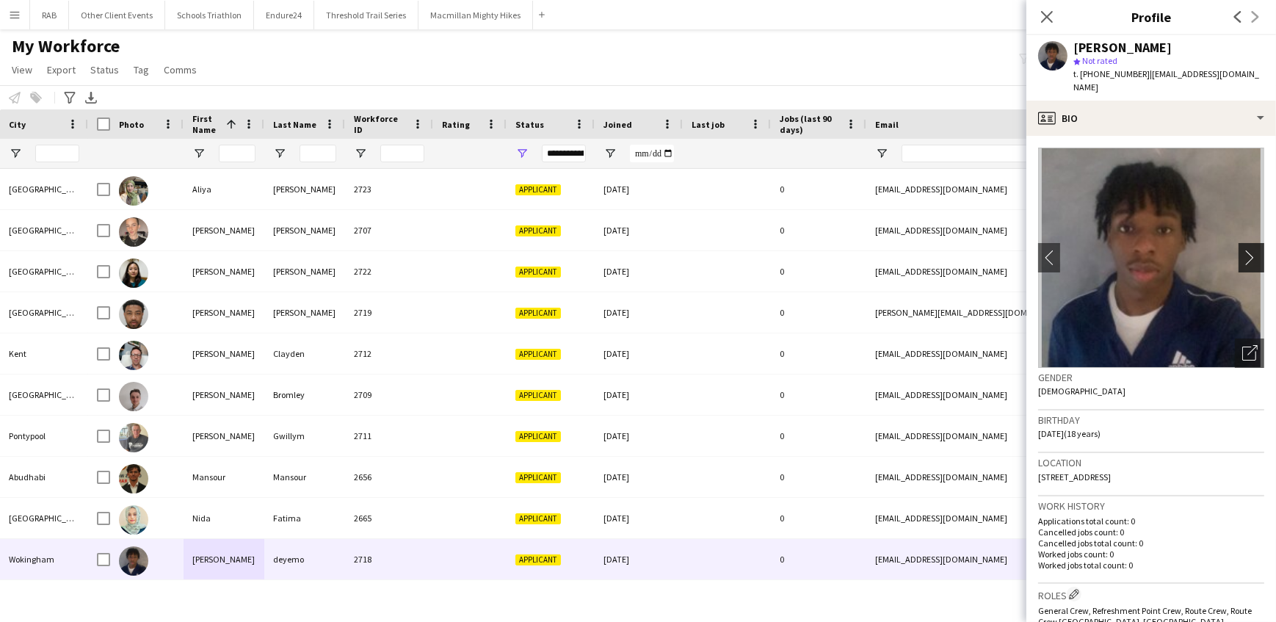
click at [1242, 250] on app-icon "chevron-right" at bounding box center [1253, 257] width 23 height 15
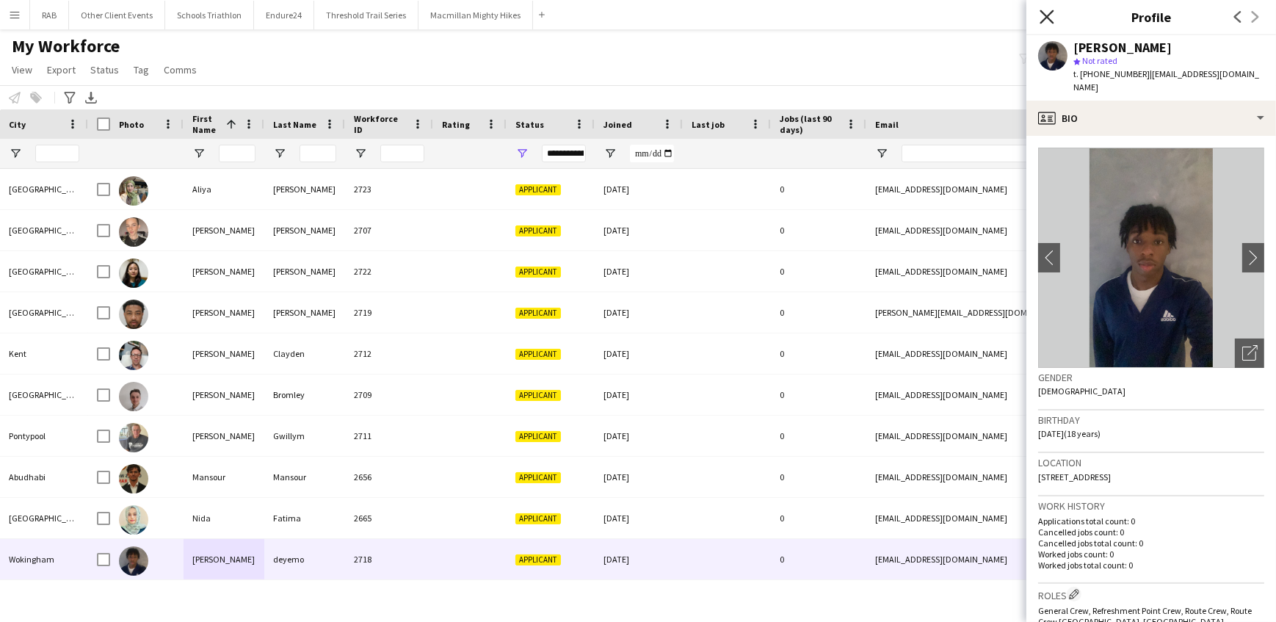
click at [1043, 16] on icon "Close pop-in" at bounding box center [1046, 17] width 14 height 14
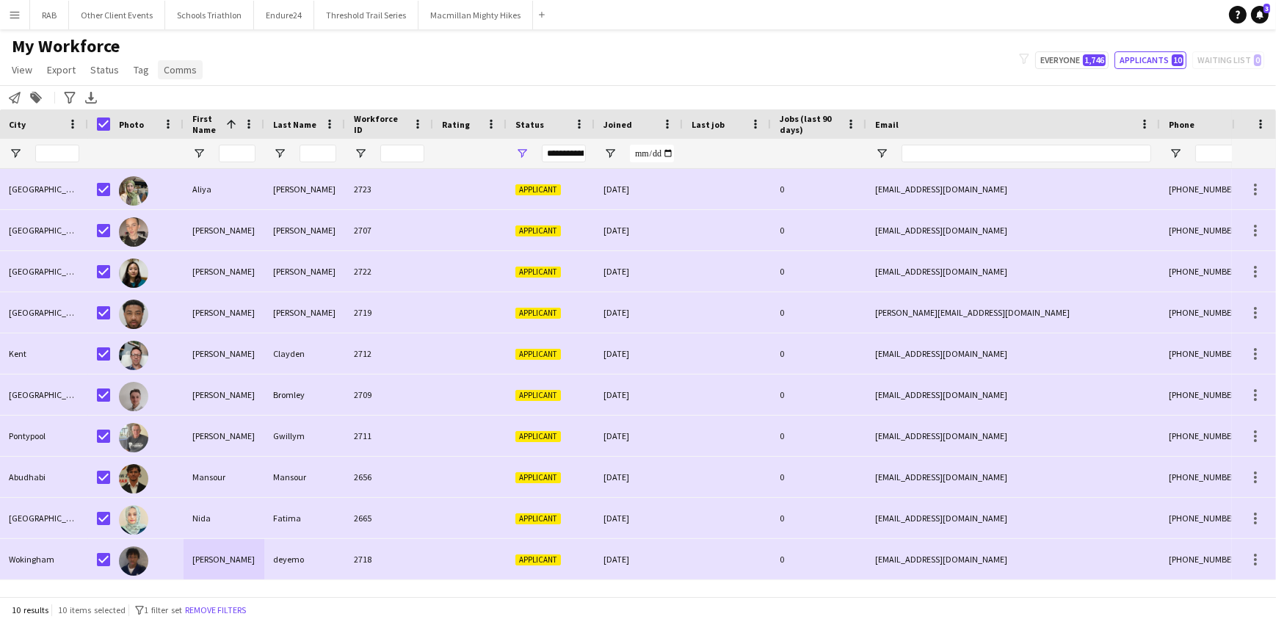
click at [170, 74] on span "Comms" at bounding box center [180, 69] width 33 height 13
click at [211, 104] on span "Send notification" at bounding box center [204, 101] width 75 height 13
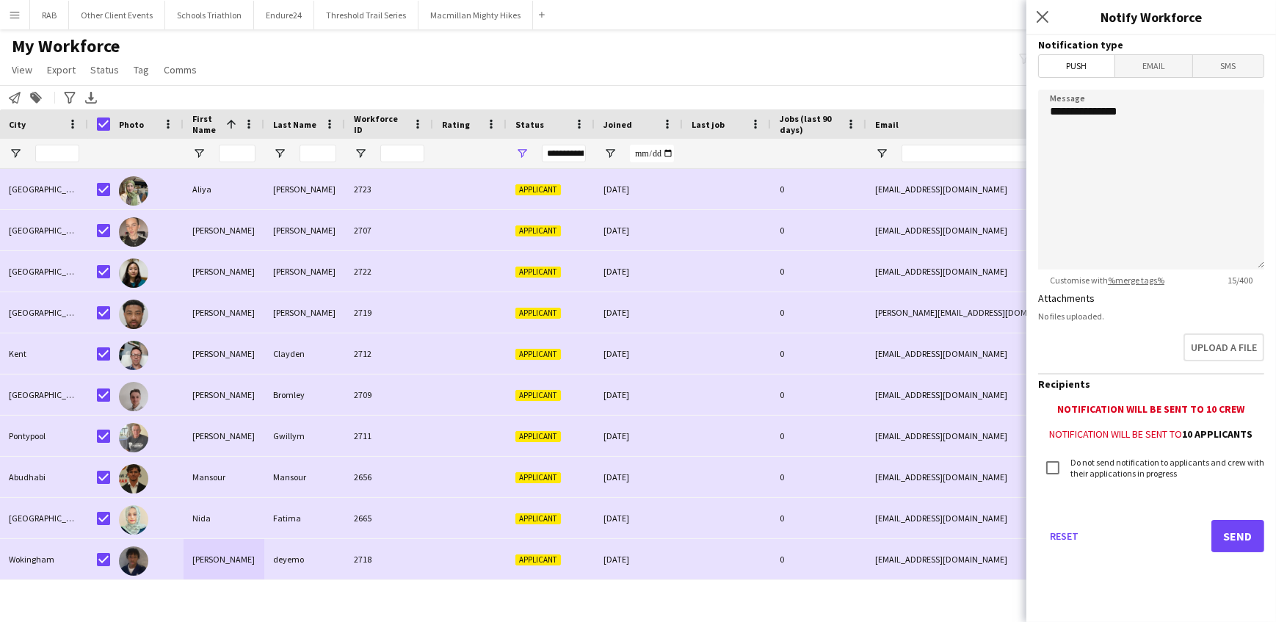
click at [1144, 67] on span "Email" at bounding box center [1154, 66] width 78 height 22
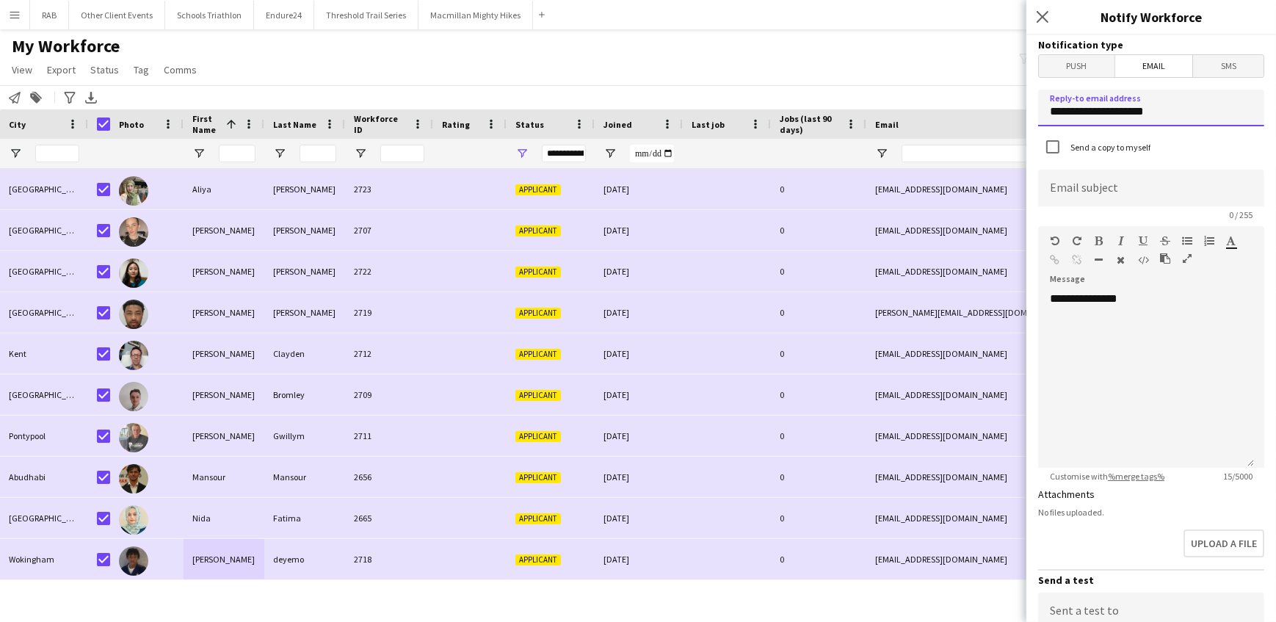
drag, startPoint x: 1186, startPoint y: 112, endPoint x: 976, endPoint y: 117, distance: 210.0
click at [976, 117] on body "Menu Boards Boards Boards All jobs Status Workforce Workforce My Workforce Recr…" at bounding box center [638, 311] width 1276 height 622
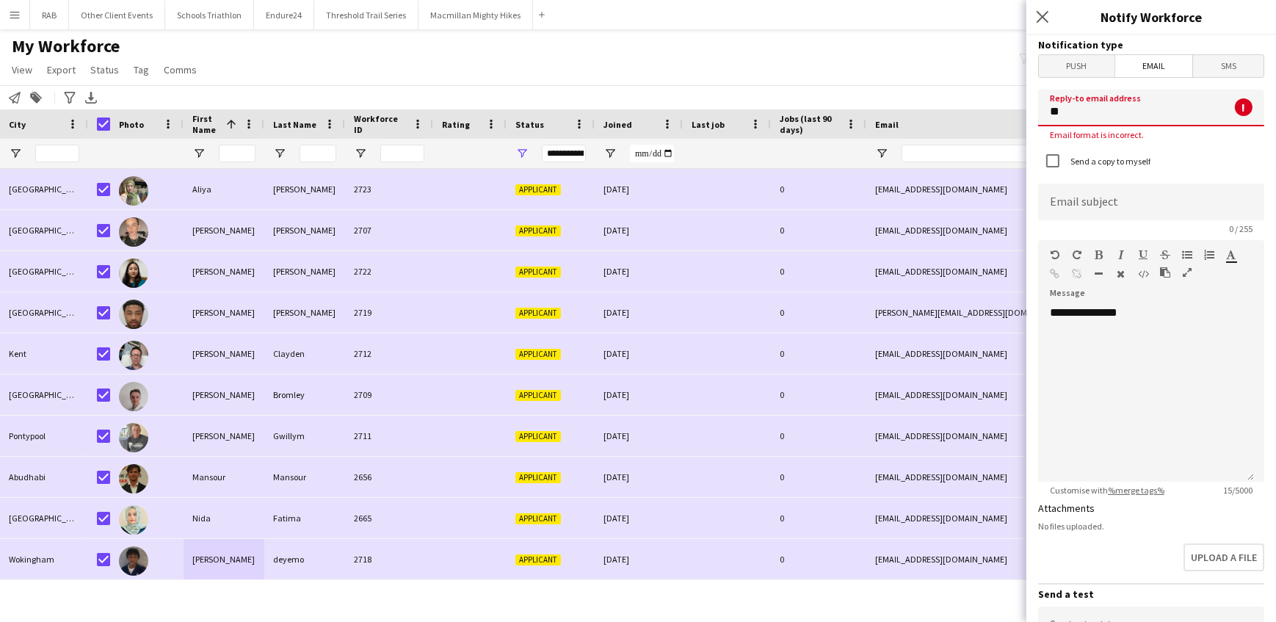
type input "**********"
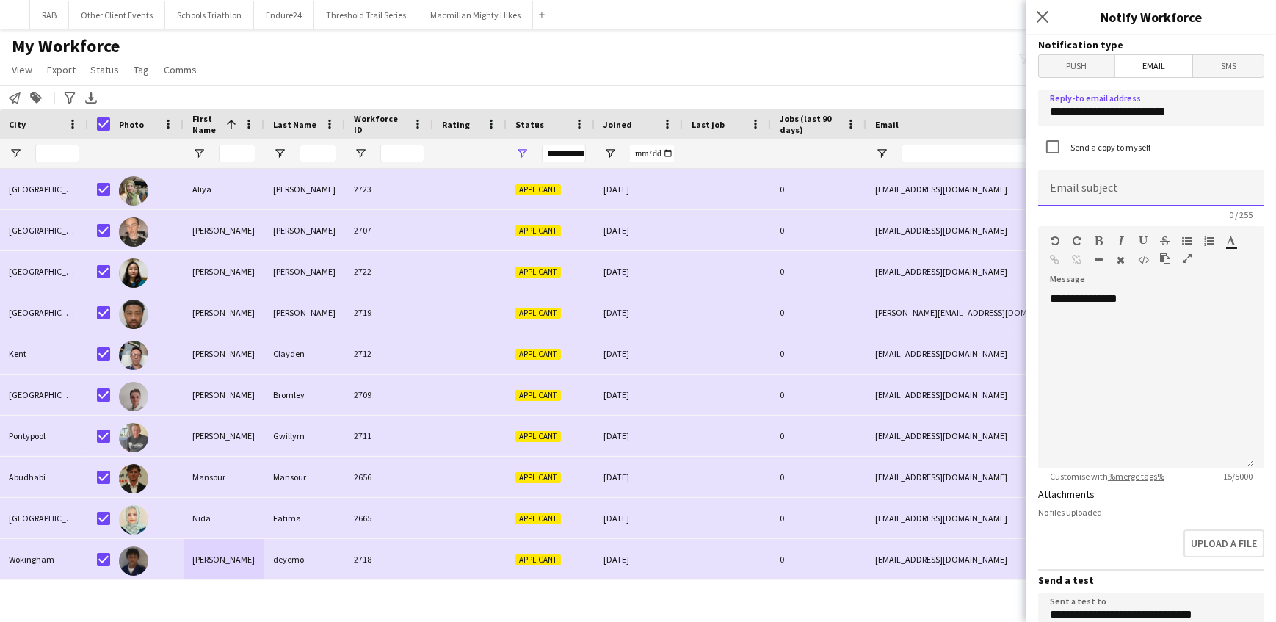
click at [1127, 191] on input at bounding box center [1151, 188] width 226 height 37
type input "**********"
click at [1055, 316] on div "**********" at bounding box center [1146, 379] width 216 height 176
click at [1139, 304] on div "**********" at bounding box center [1146, 379] width 216 height 176
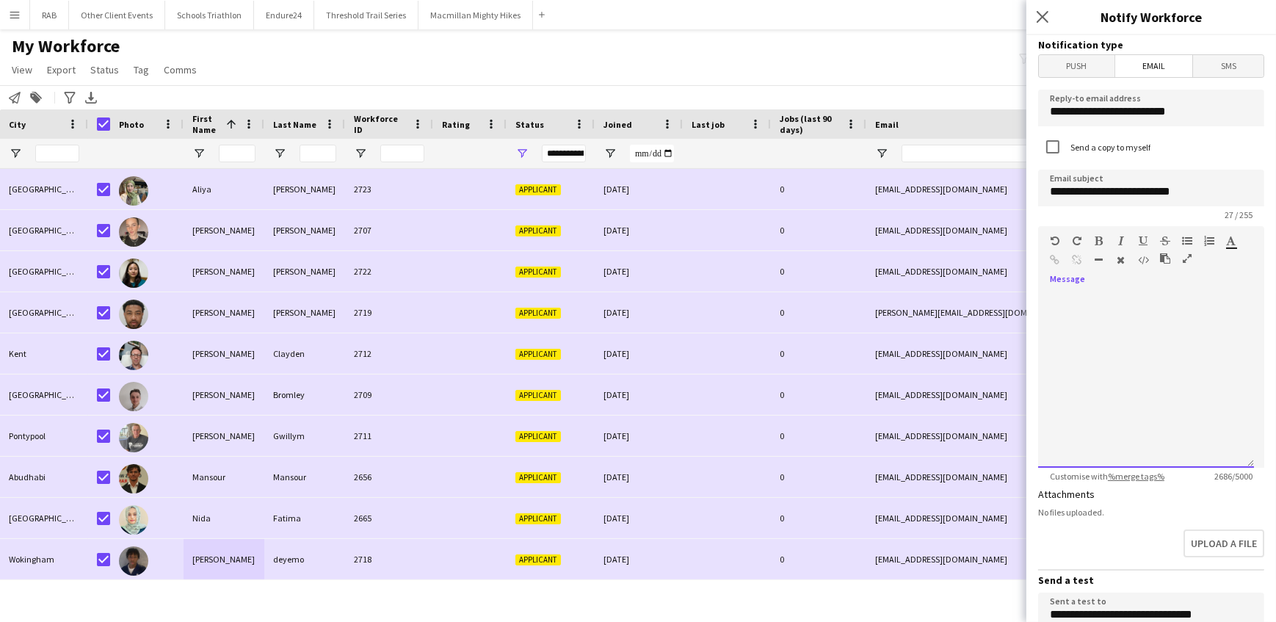
scroll to position [291, 0]
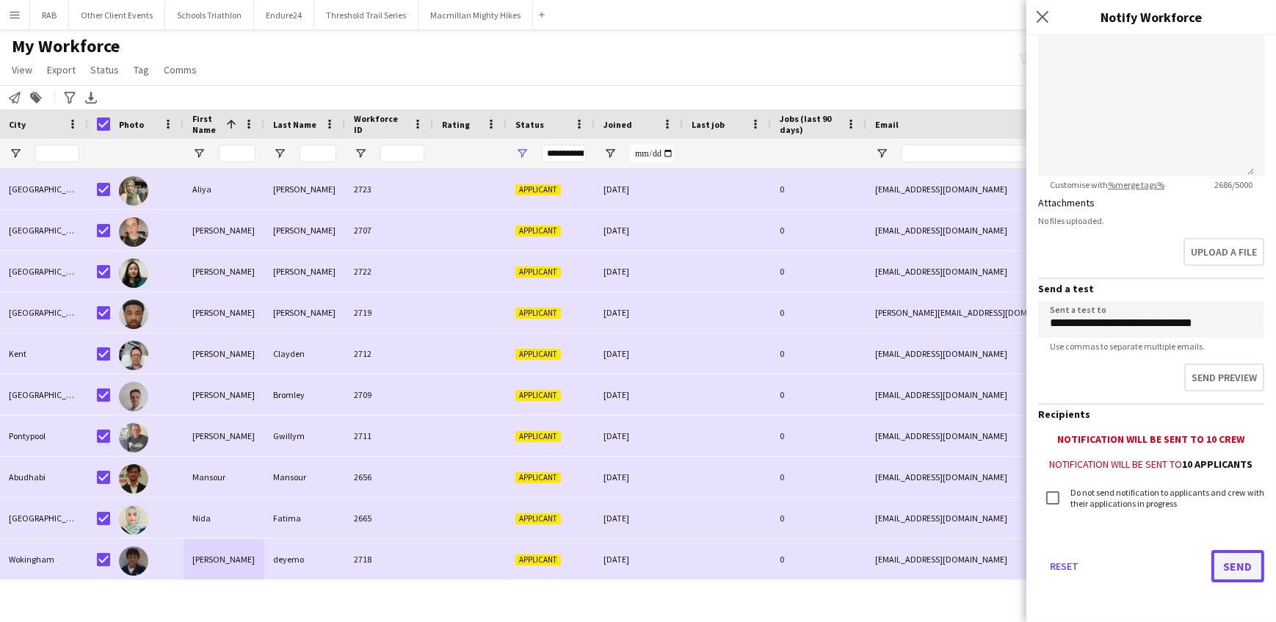
click at [1222, 567] on button "Send" at bounding box center [1237, 566] width 53 height 32
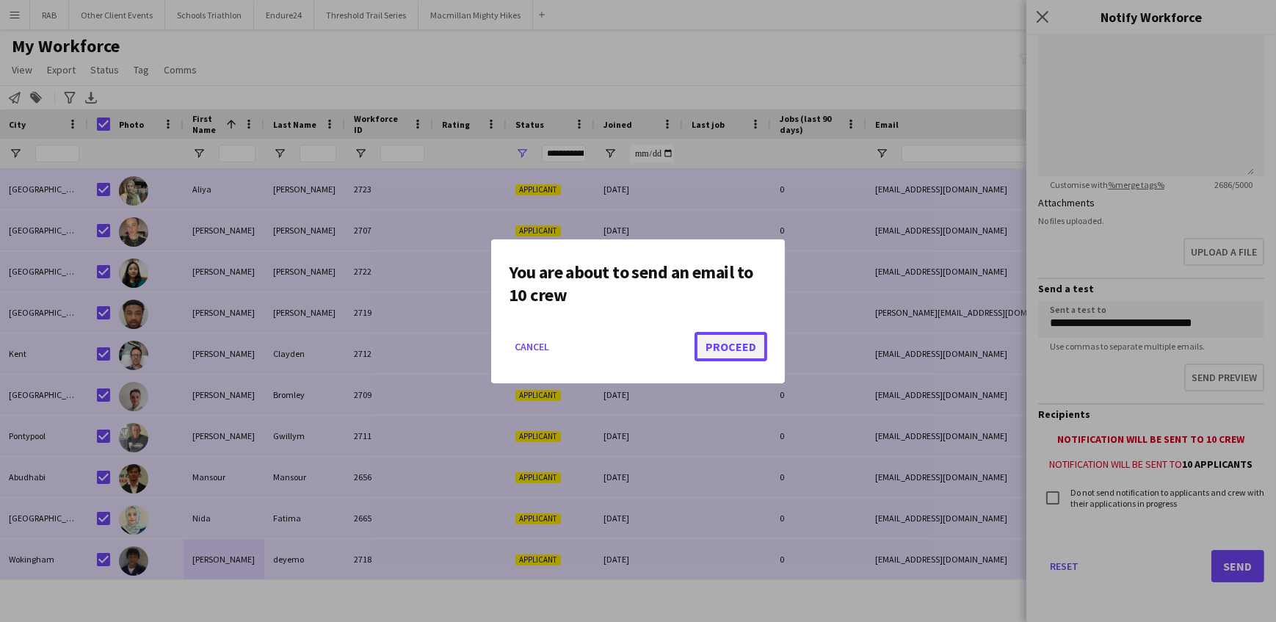
click at [729, 346] on button "Proceed" at bounding box center [730, 346] width 73 height 29
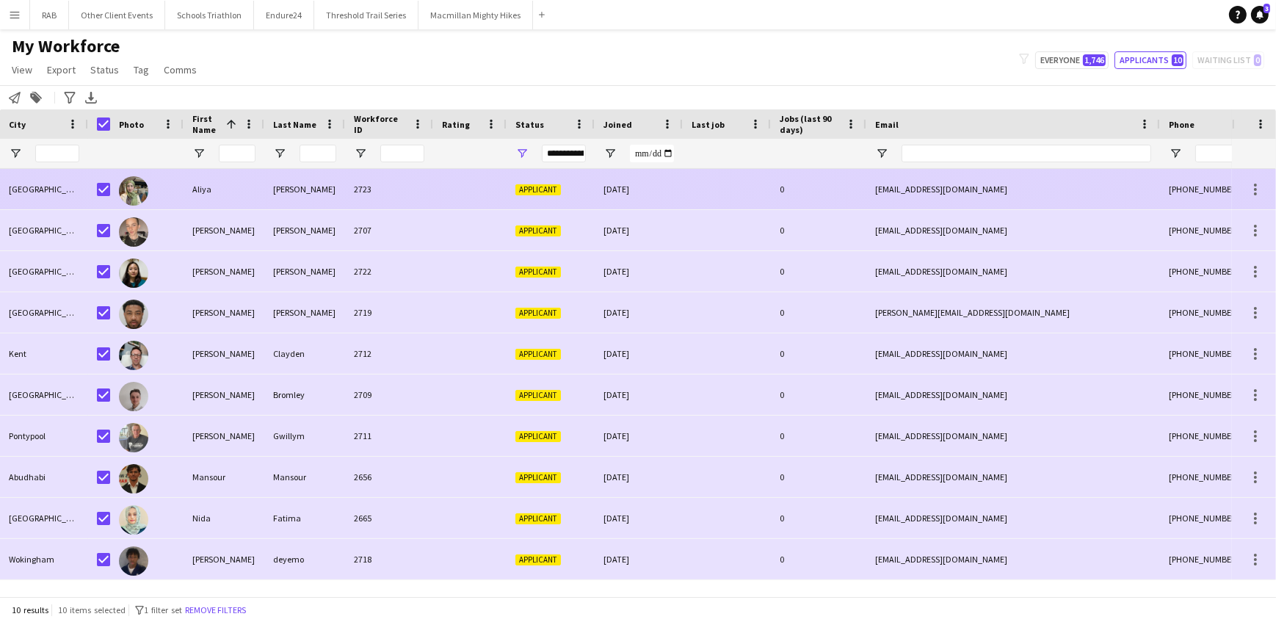
click at [189, 191] on div "Aliya" at bounding box center [224, 189] width 81 height 40
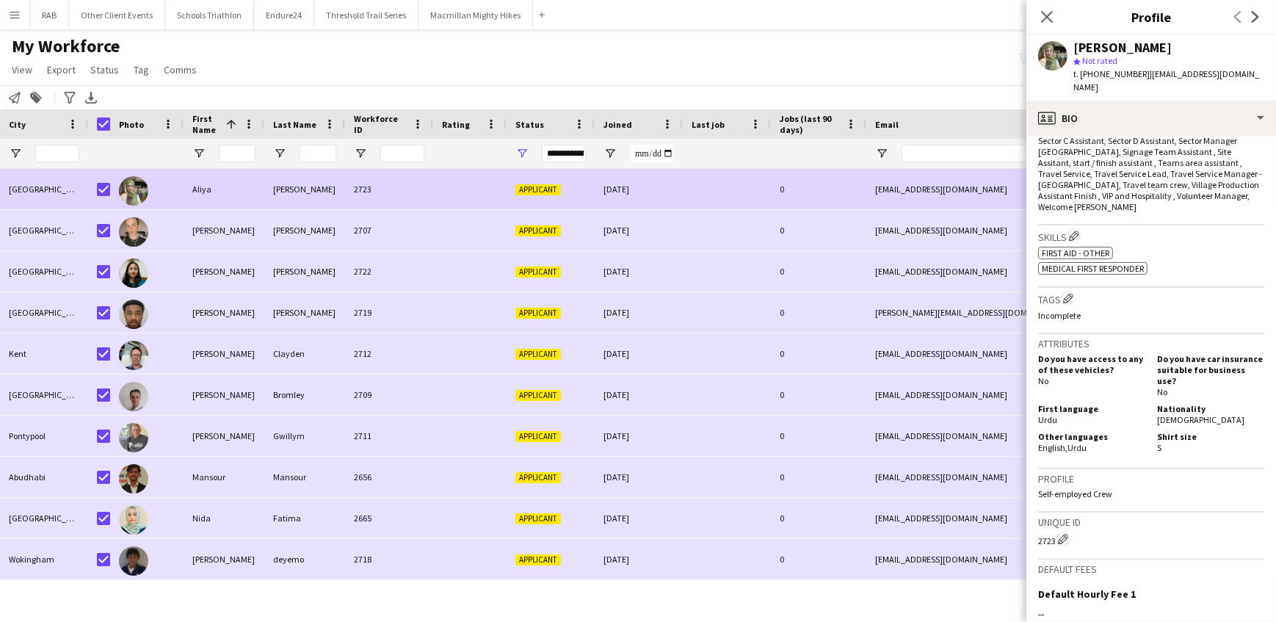
scroll to position [734, 0]
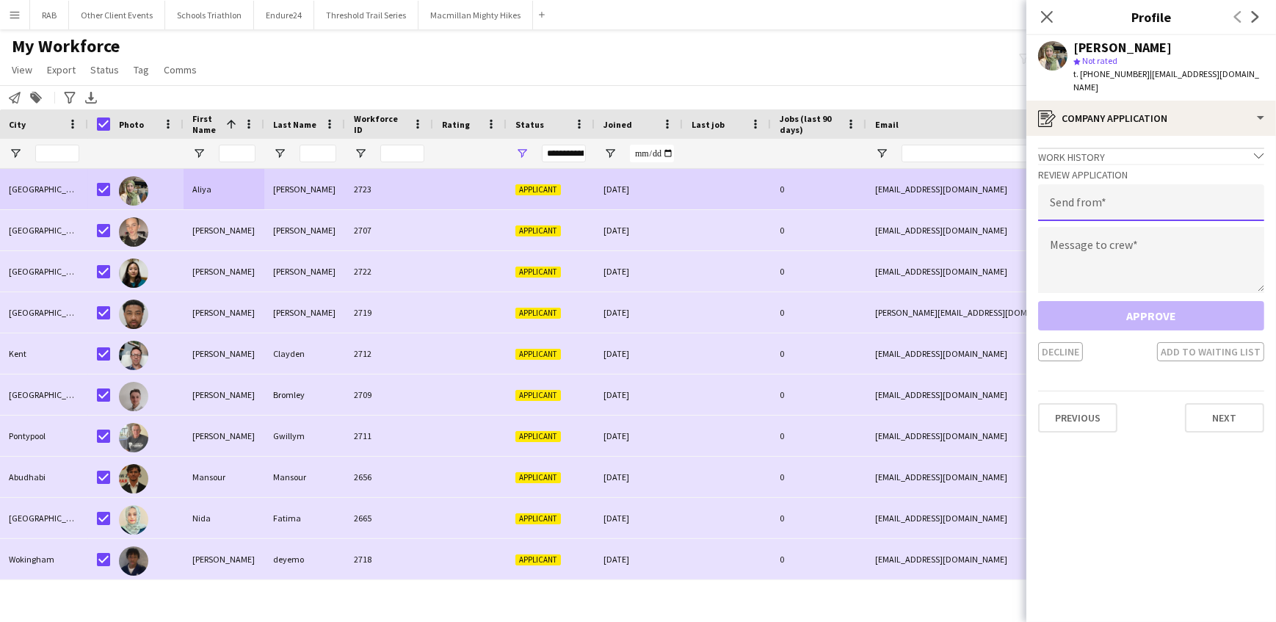
click at [1057, 195] on input "email" at bounding box center [1151, 202] width 226 height 37
type input "**********"
paste textarea "**********"
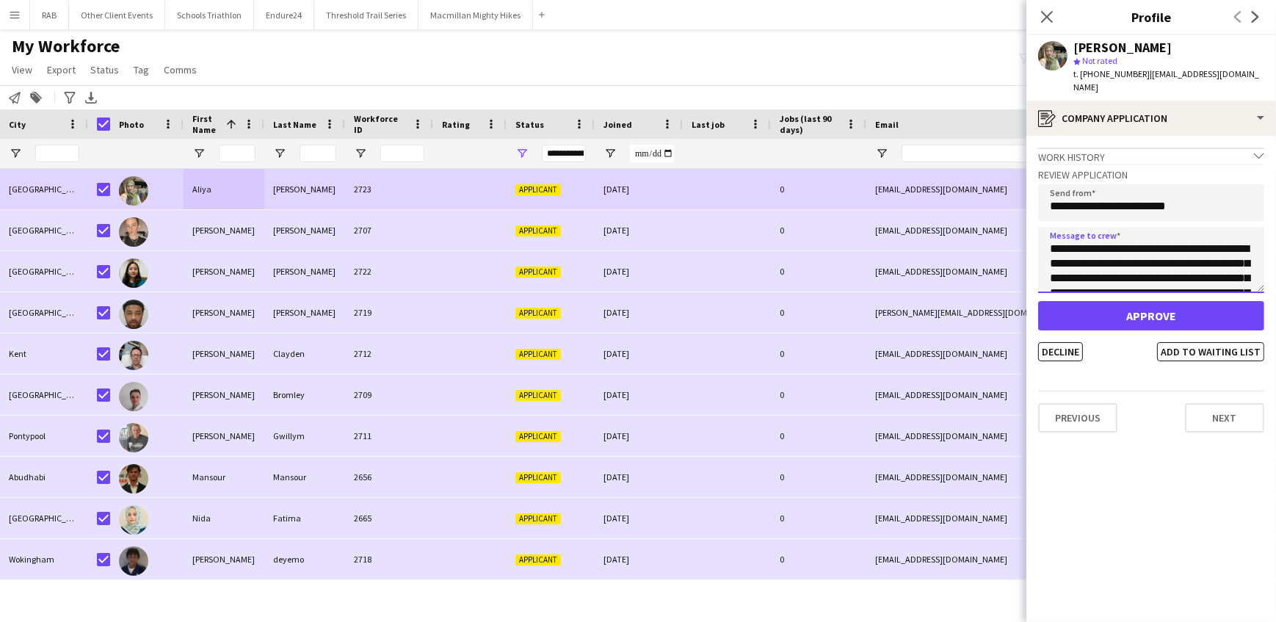
scroll to position [375, 0]
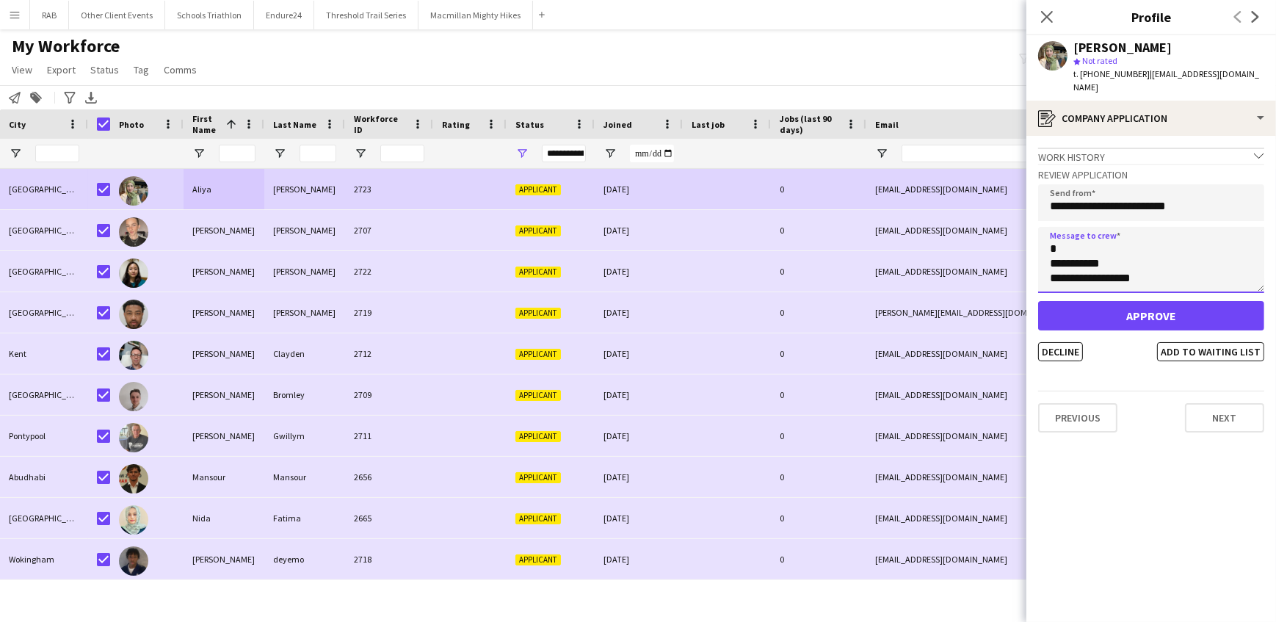
type textarea "**********"
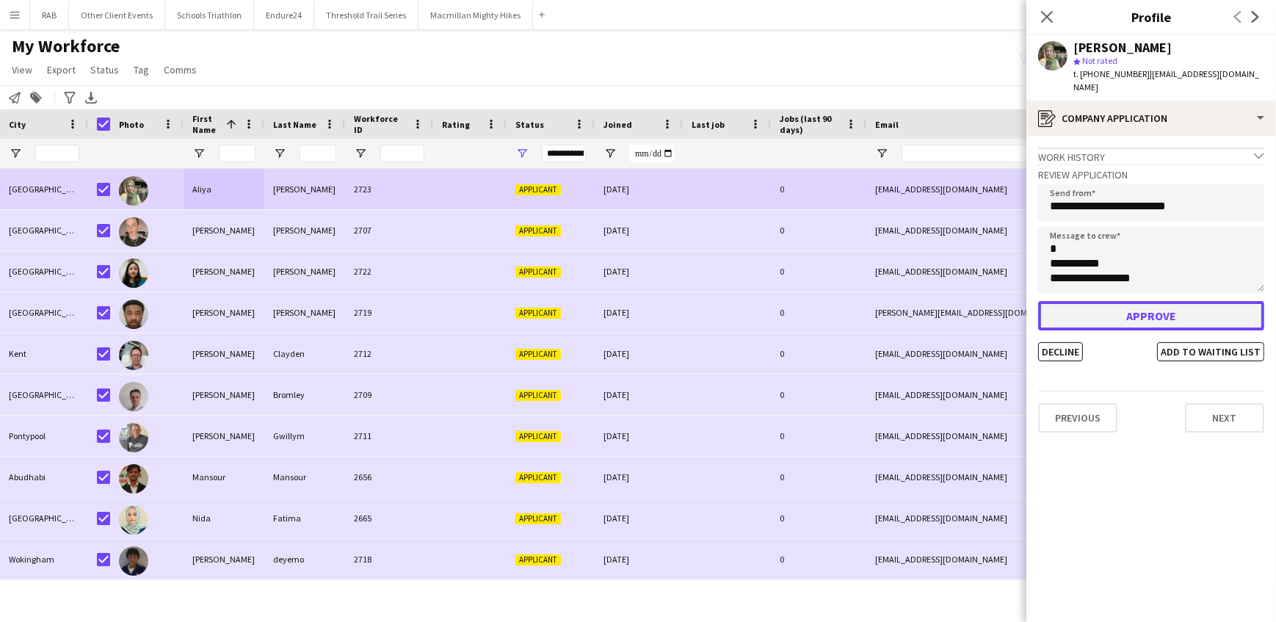
click at [1139, 301] on button "Approve" at bounding box center [1151, 315] width 226 height 29
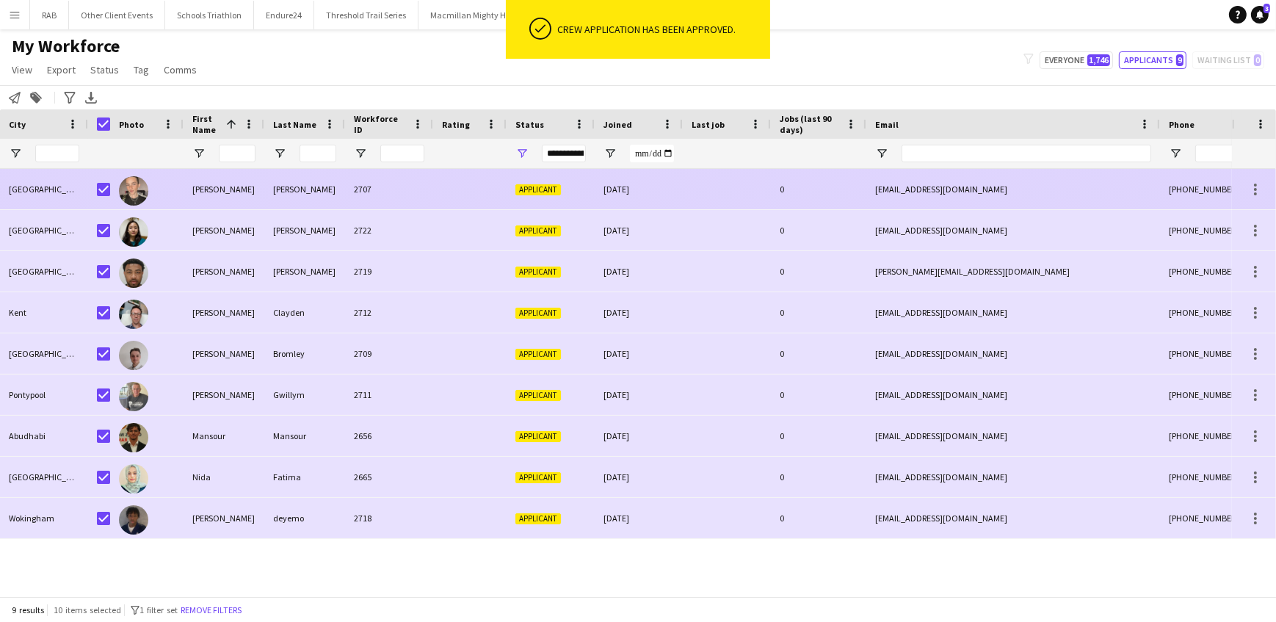
click at [276, 187] on div "Jameson - Allen" at bounding box center [304, 189] width 81 height 40
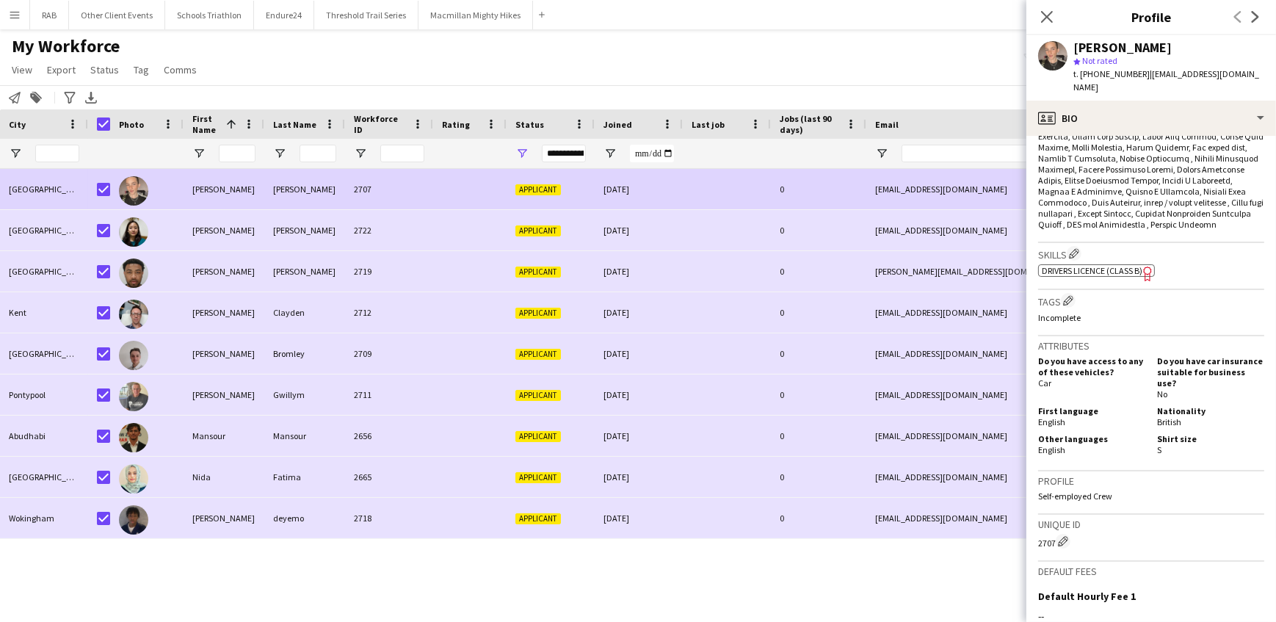
scroll to position [814, 0]
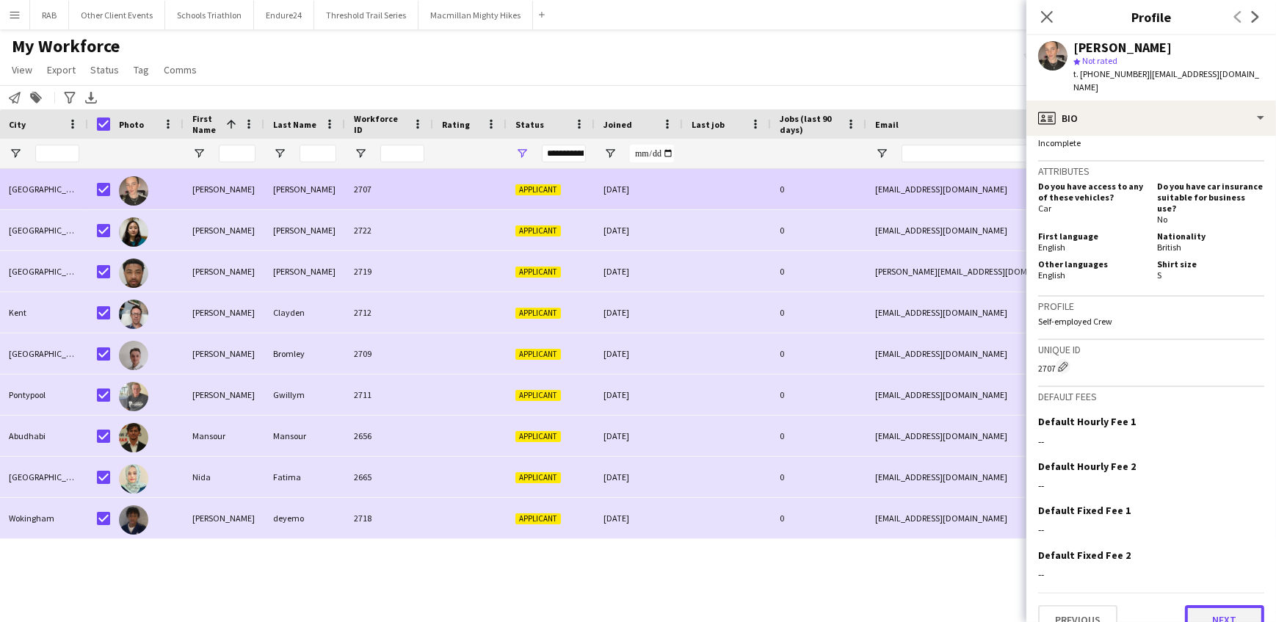
click at [1186, 605] on button "Next" at bounding box center [1224, 619] width 79 height 29
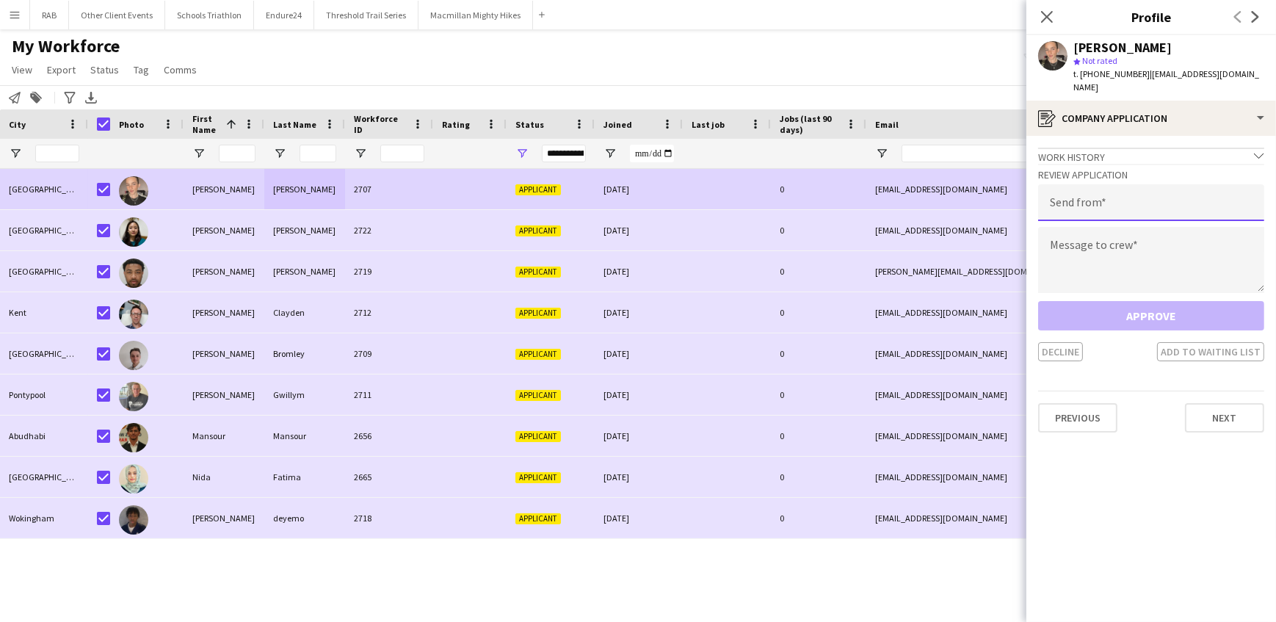
click at [1072, 187] on input "email" at bounding box center [1151, 202] width 226 height 37
type input "**********"
paste textarea "**********"
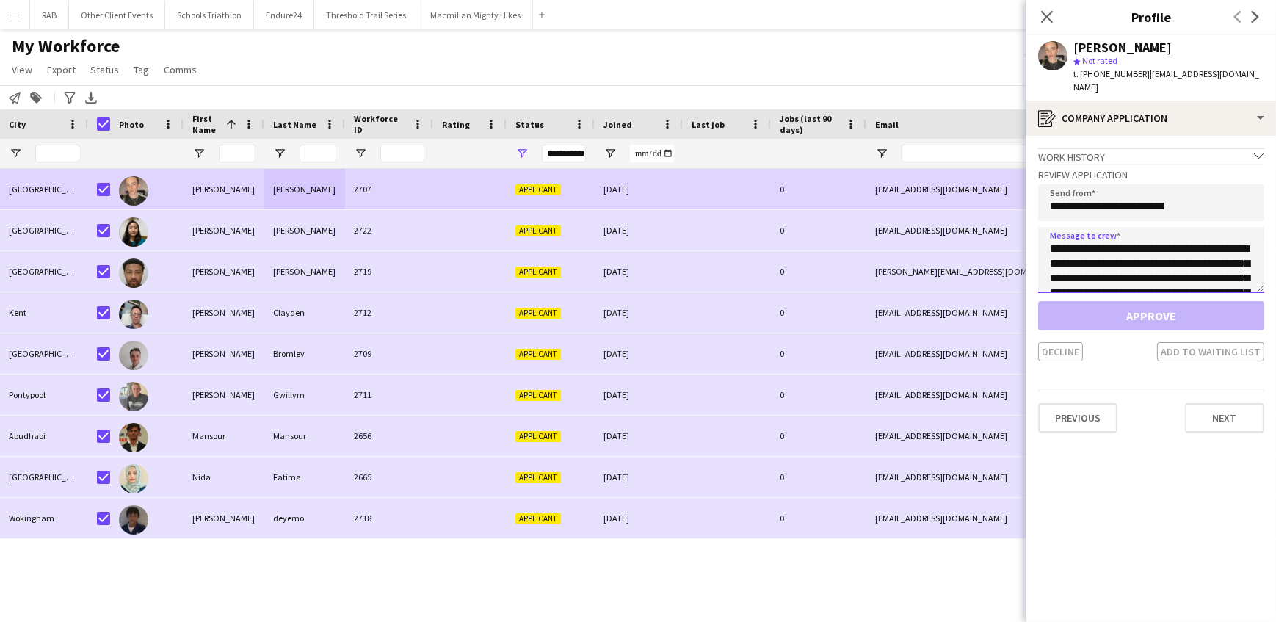
scroll to position [375, 0]
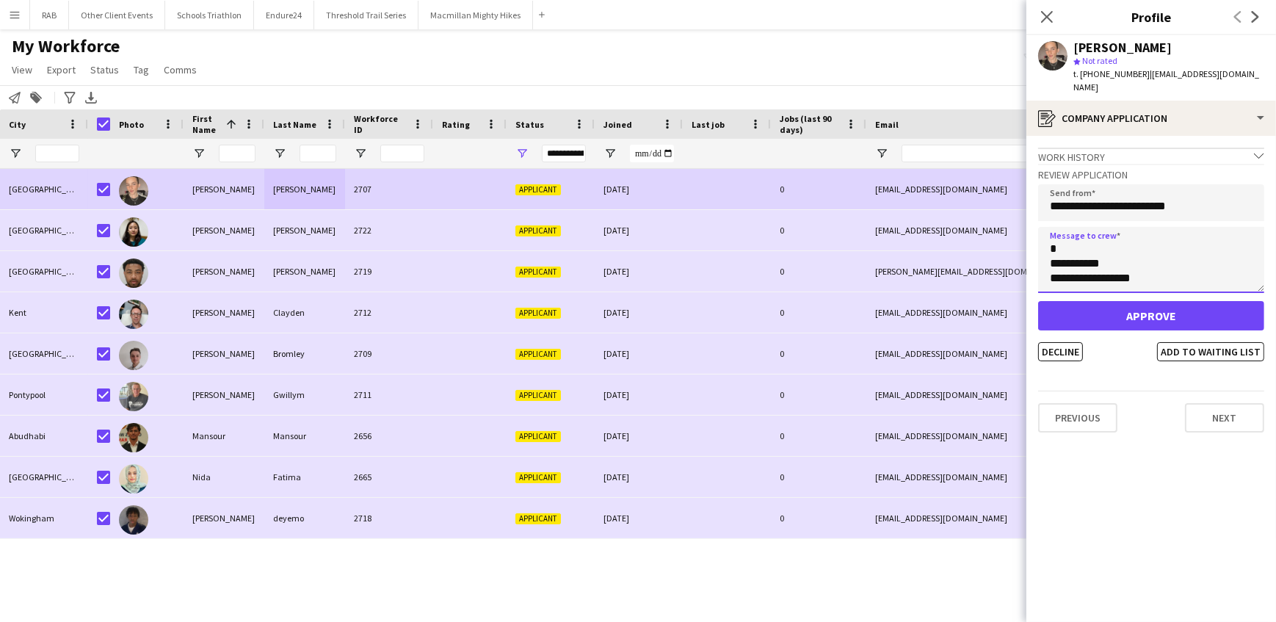
type textarea "**********"
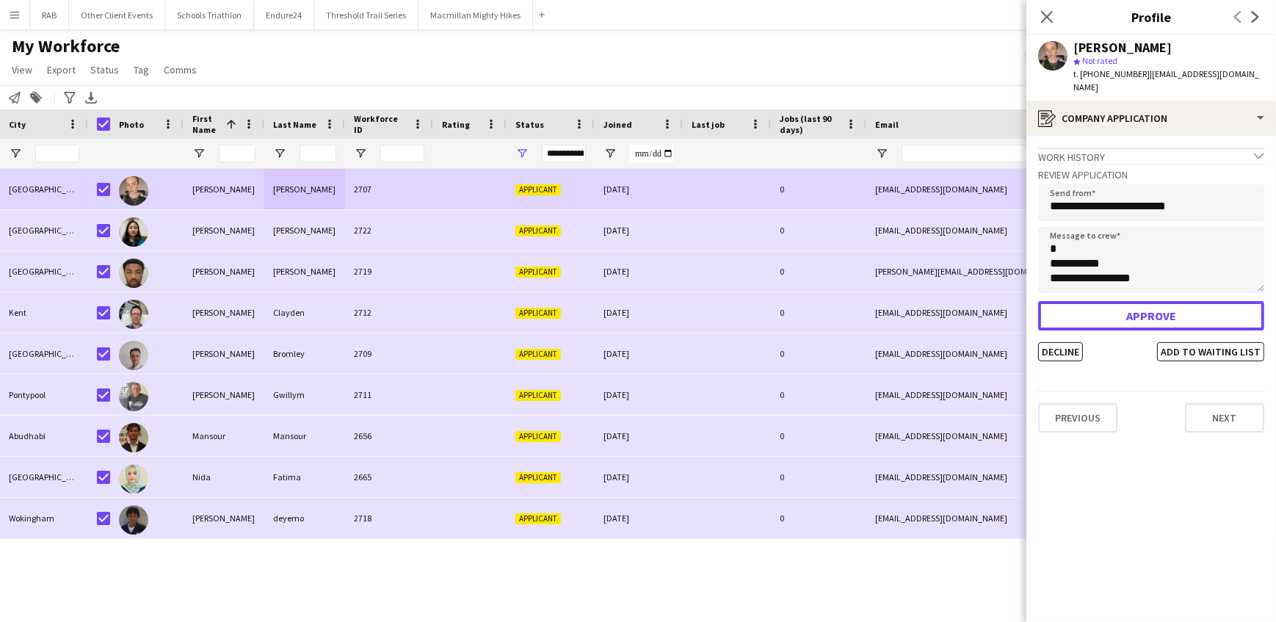
click at [1139, 302] on button "Approve" at bounding box center [1151, 315] width 226 height 29
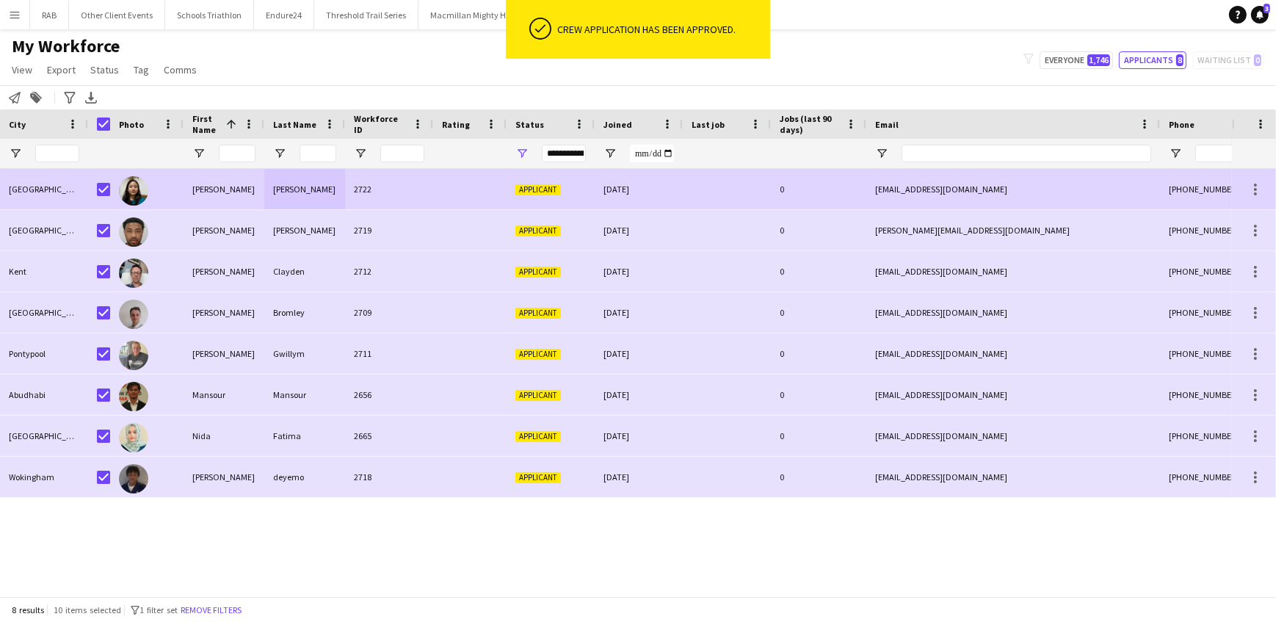
click at [203, 198] on div "Ayusha" at bounding box center [224, 189] width 81 height 40
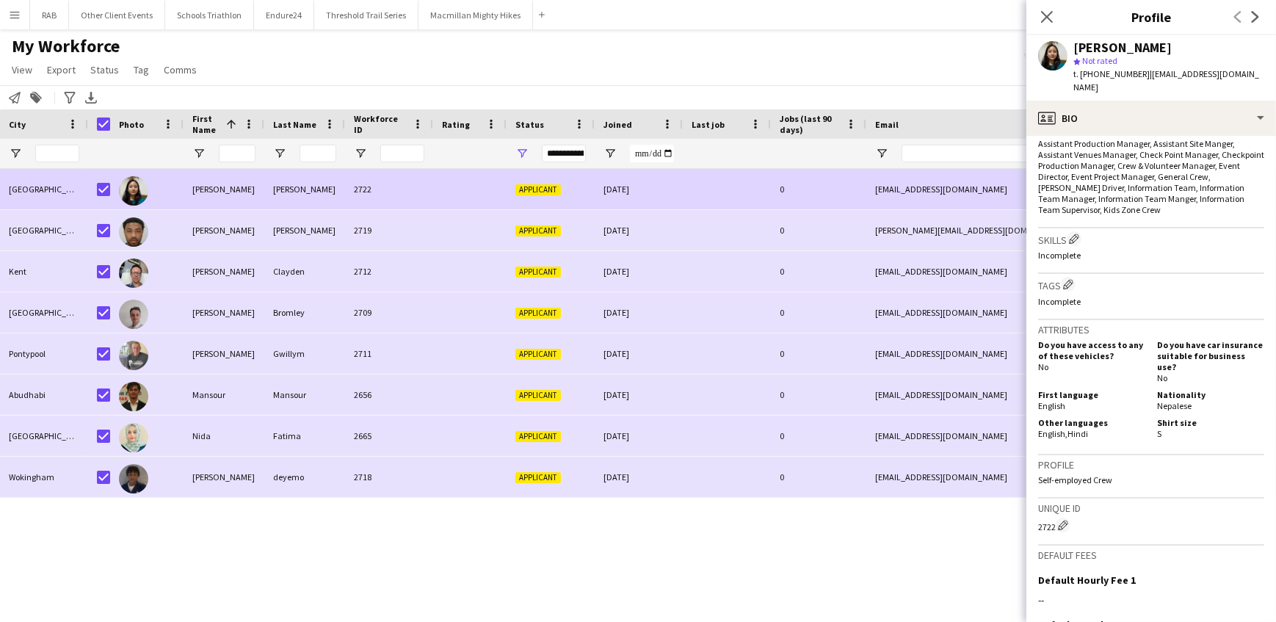
scroll to position [624, 0]
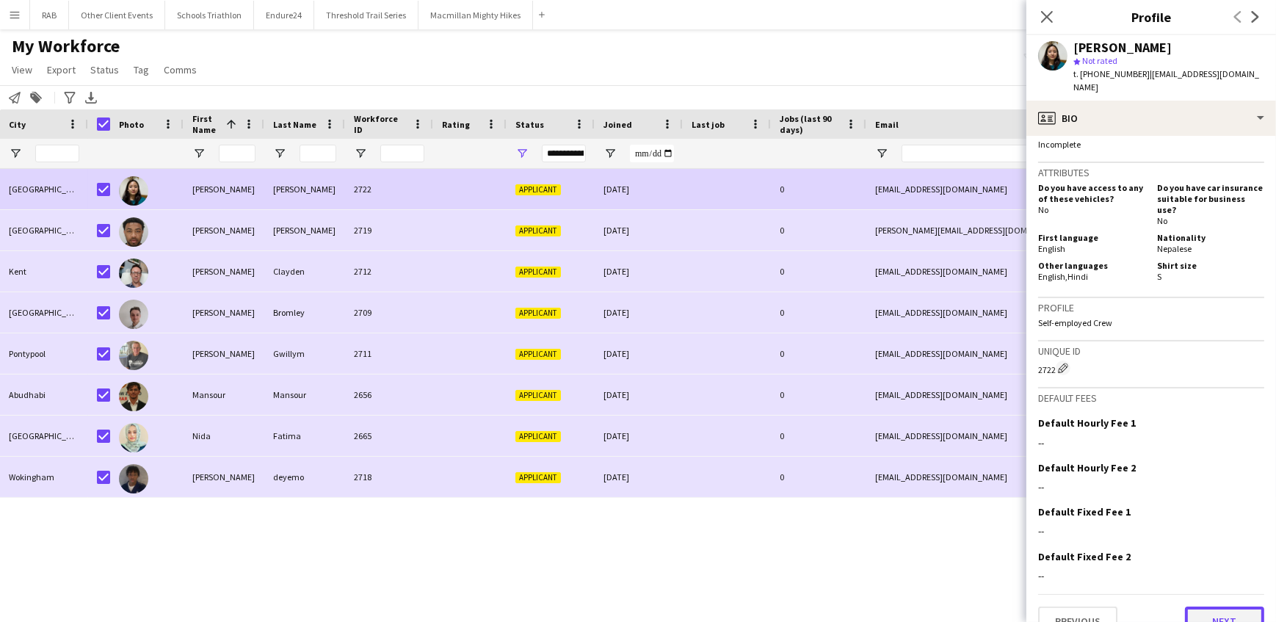
click at [1204, 606] on button "Next" at bounding box center [1224, 620] width 79 height 29
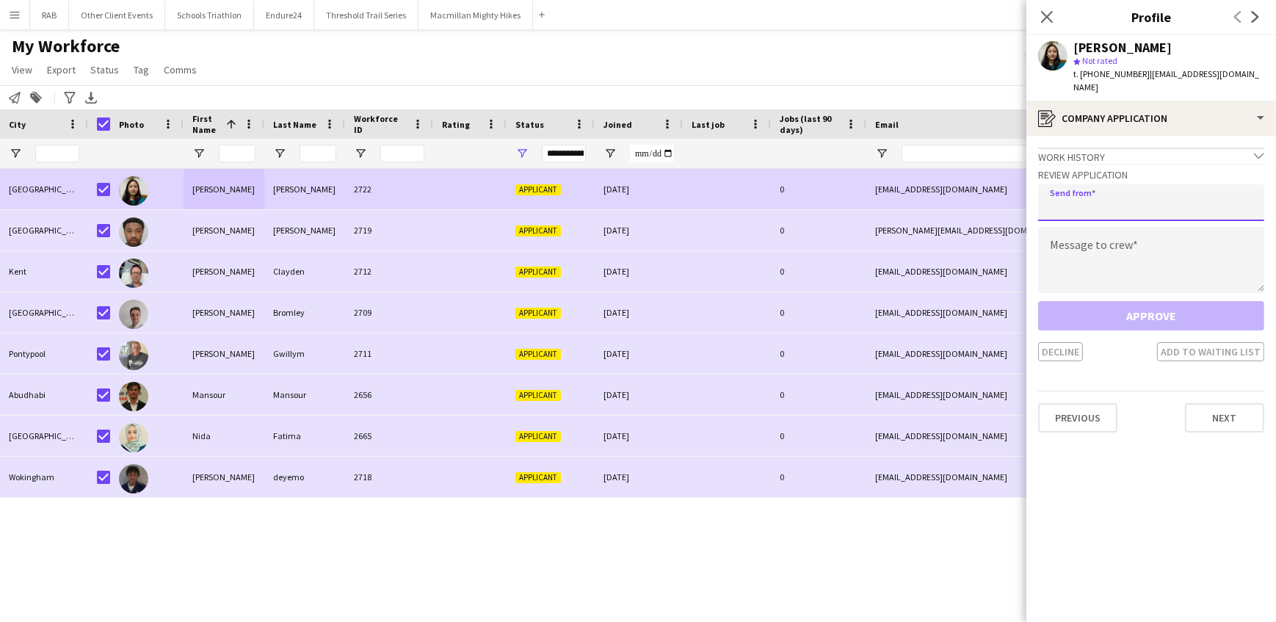
drag, startPoint x: 1095, startPoint y: 189, endPoint x: 1099, endPoint y: 201, distance: 12.5
click at [1095, 189] on input "email" at bounding box center [1151, 202] width 226 height 37
type input "**********"
paste textarea "**********"
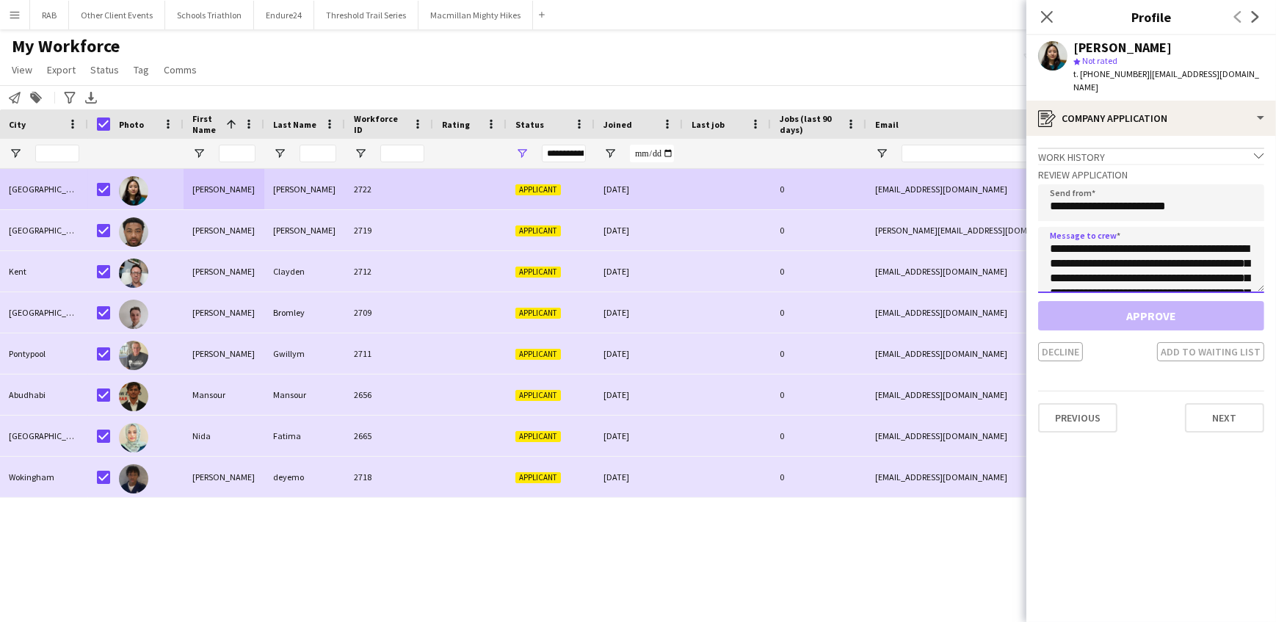
scroll to position [375, 0]
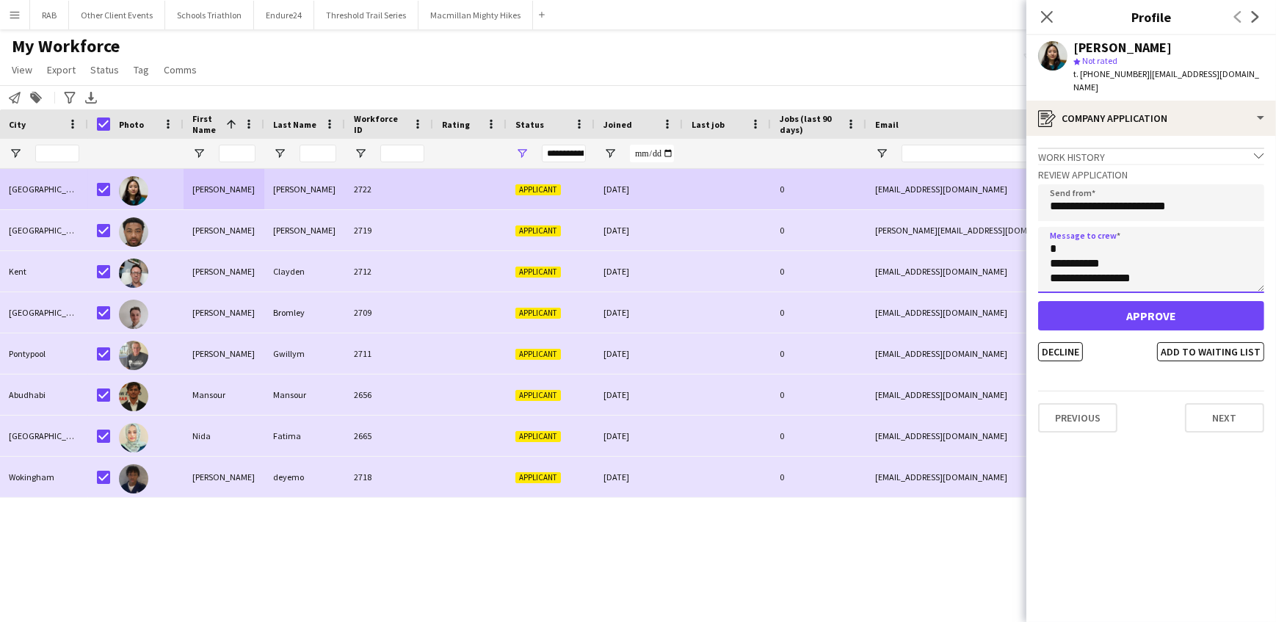
type textarea "**********"
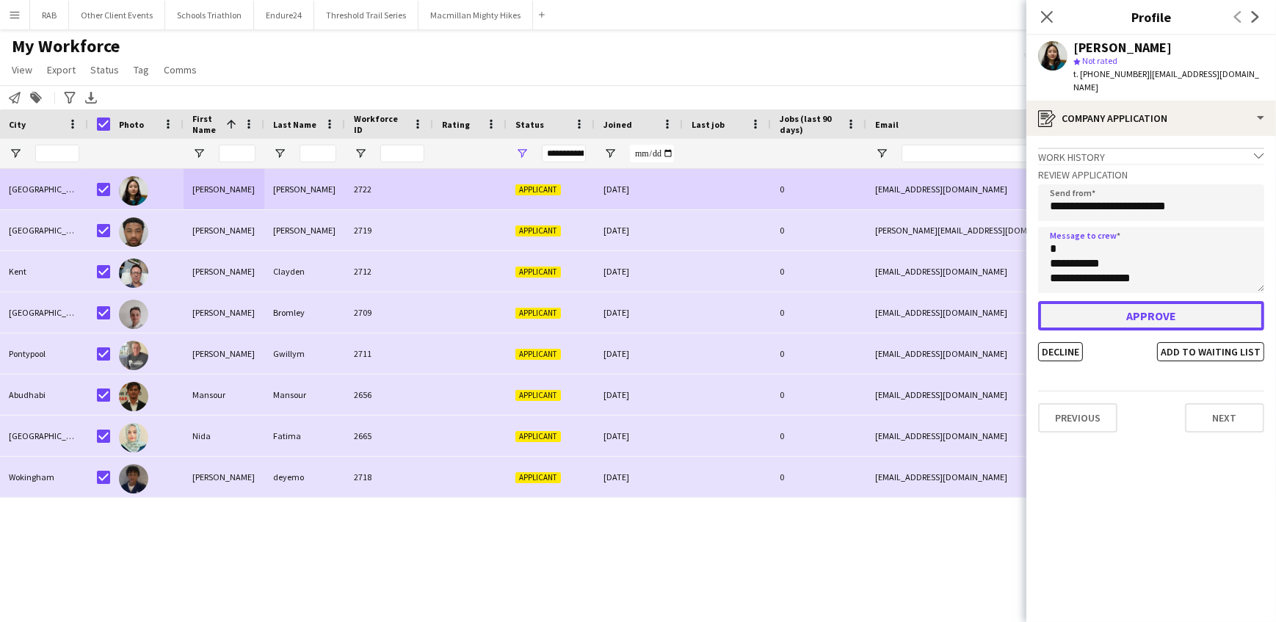
click at [1136, 316] on button "Approve" at bounding box center [1151, 315] width 226 height 29
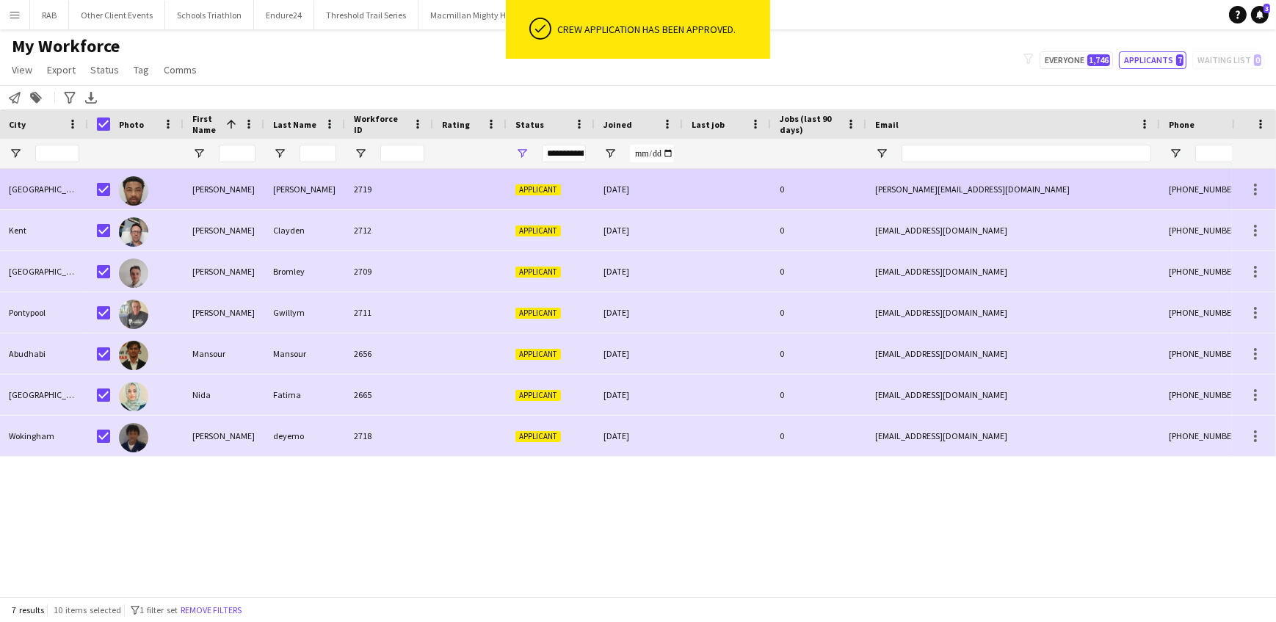
click at [221, 180] on div "Hassan" at bounding box center [224, 189] width 81 height 40
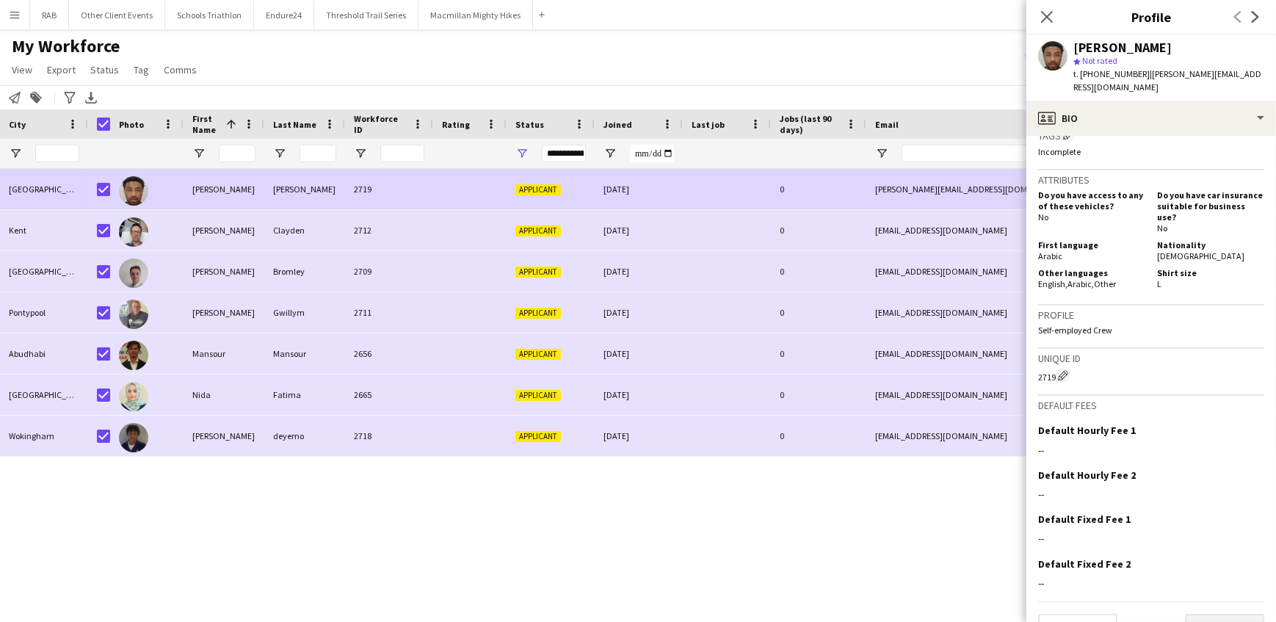
scroll to position [560, 0]
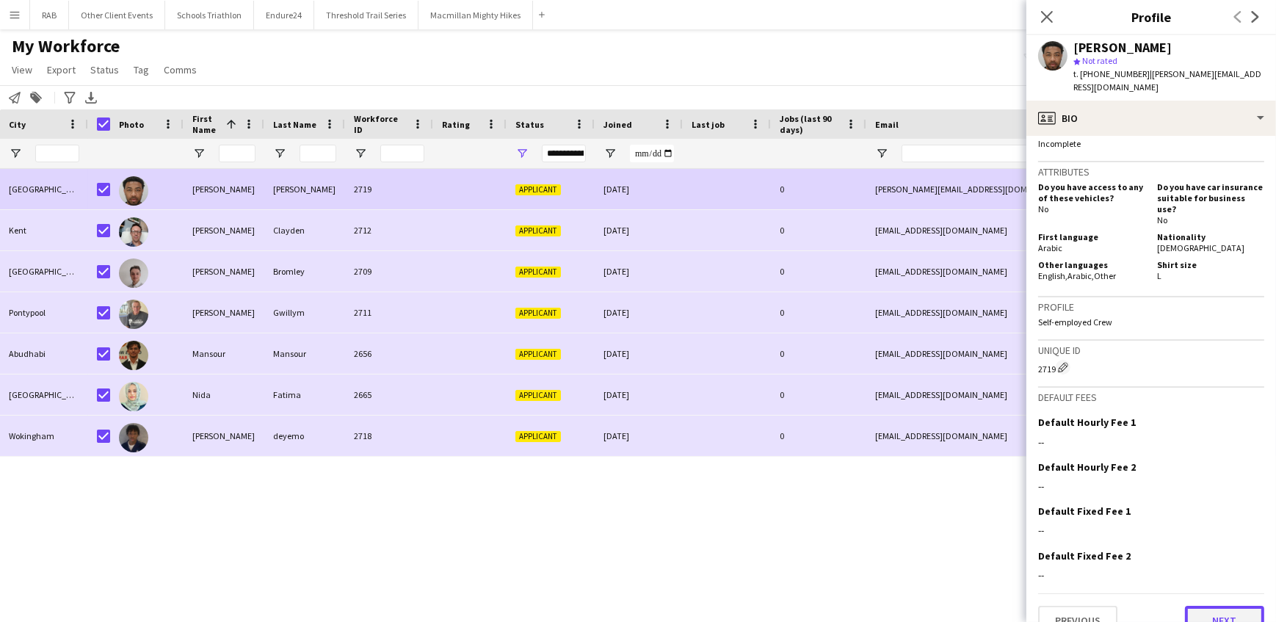
click at [1204, 606] on button "Next" at bounding box center [1224, 620] width 79 height 29
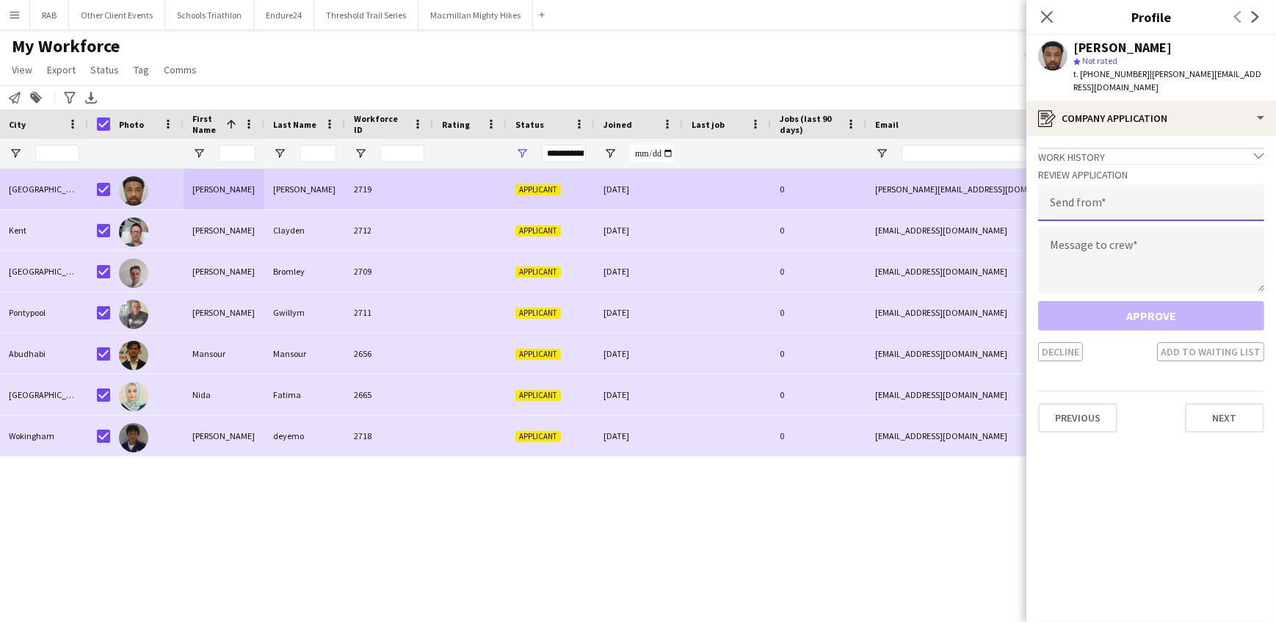
click at [1086, 190] on input "email" at bounding box center [1151, 202] width 226 height 37
type input "**********"
drag, startPoint x: 1088, startPoint y: 202, endPoint x: 1066, endPoint y: 240, distance: 44.1
click at [1066, 240] on textarea at bounding box center [1151, 260] width 226 height 66
paste textarea "**********"
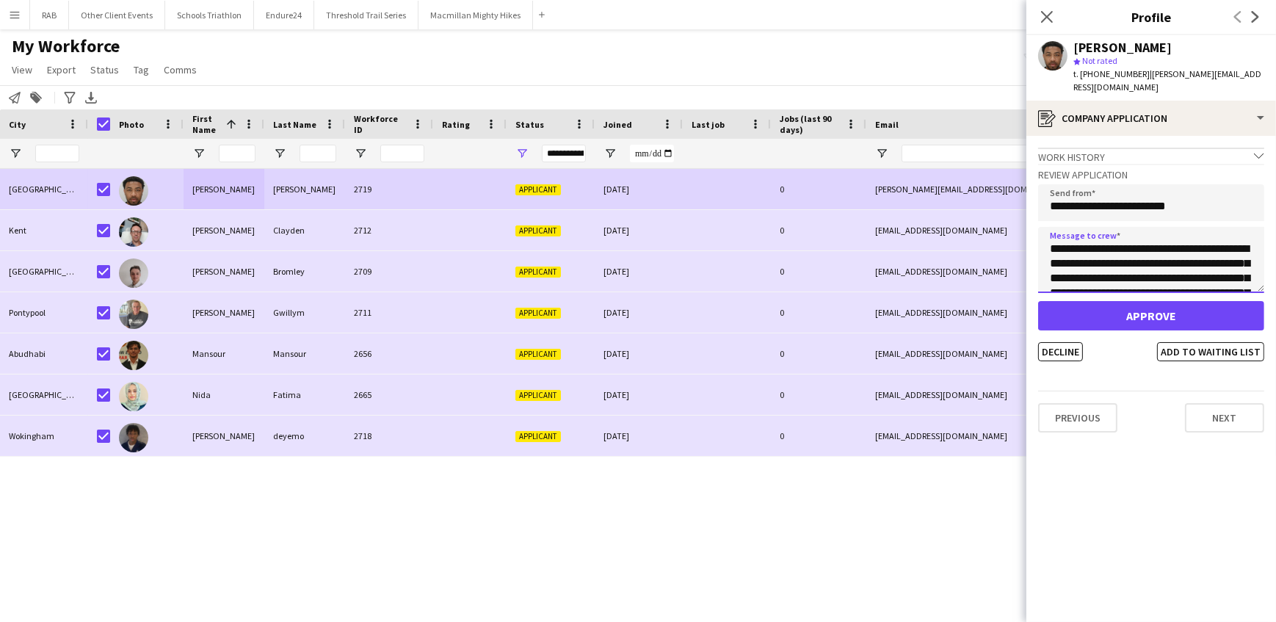
scroll to position [375, 0]
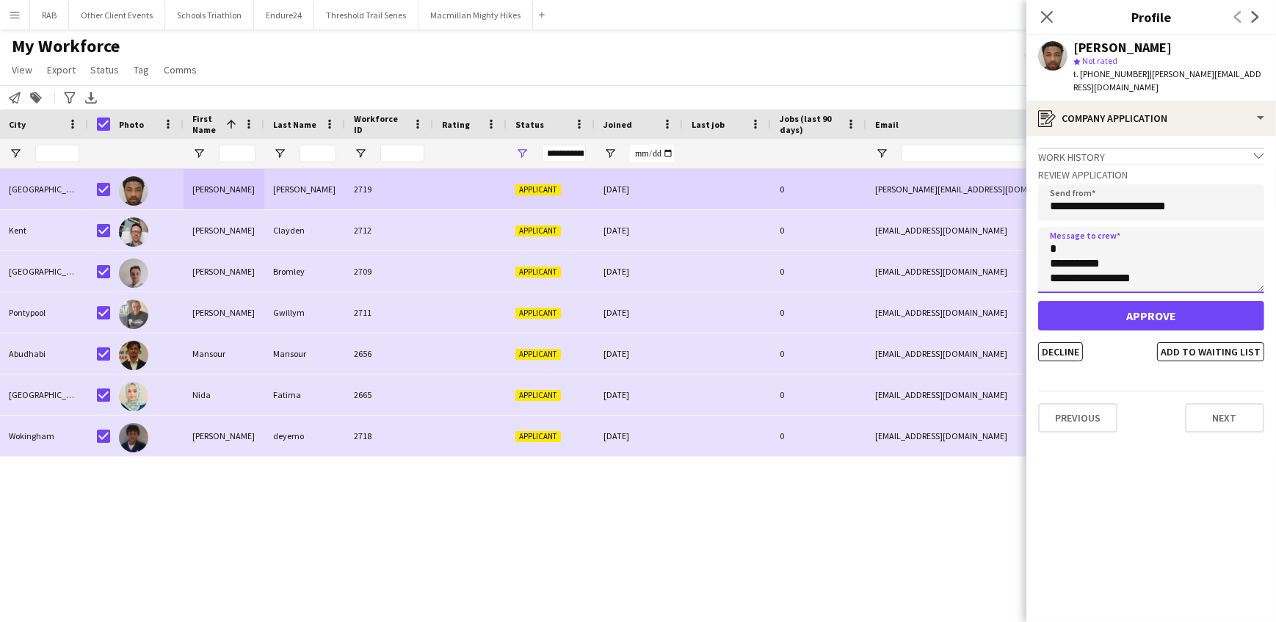
type textarea "**********"
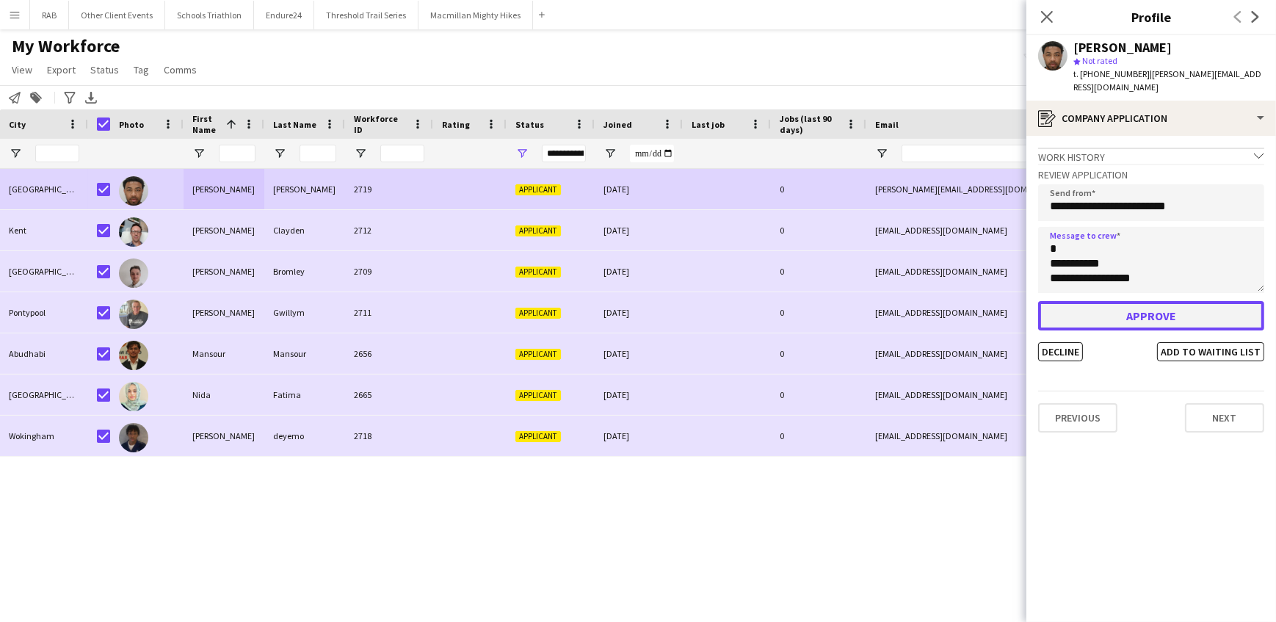
click at [1118, 302] on button "Approve" at bounding box center [1151, 315] width 226 height 29
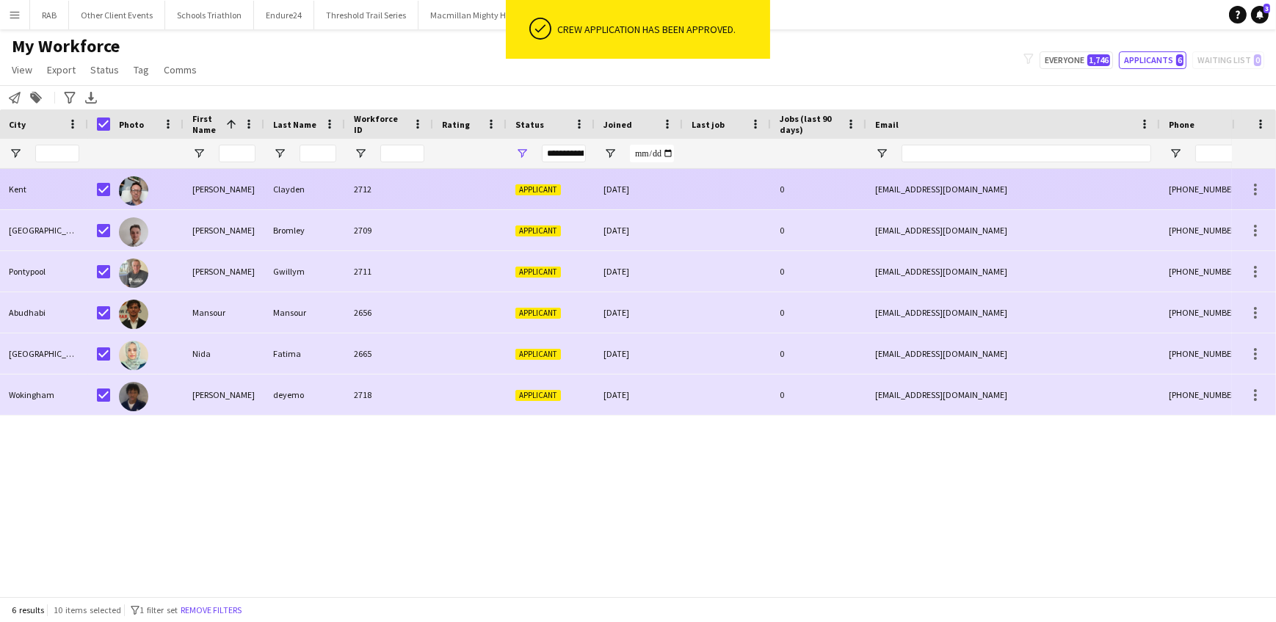
click at [211, 193] on div "Jon" at bounding box center [224, 189] width 81 height 40
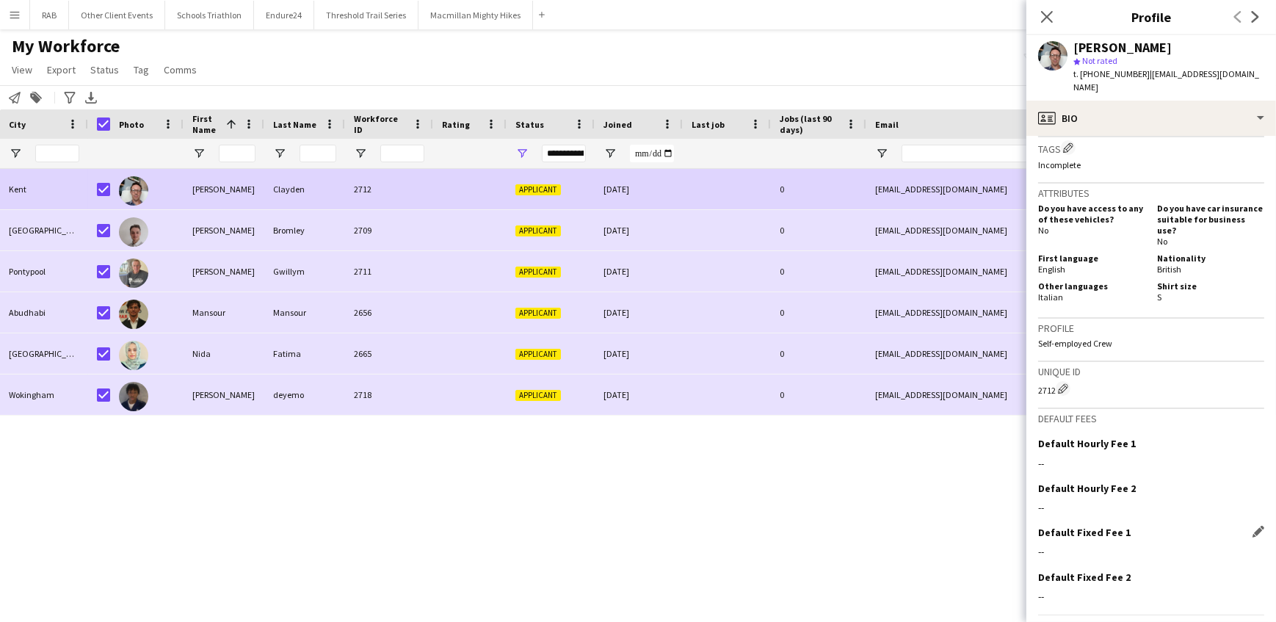
scroll to position [823, 0]
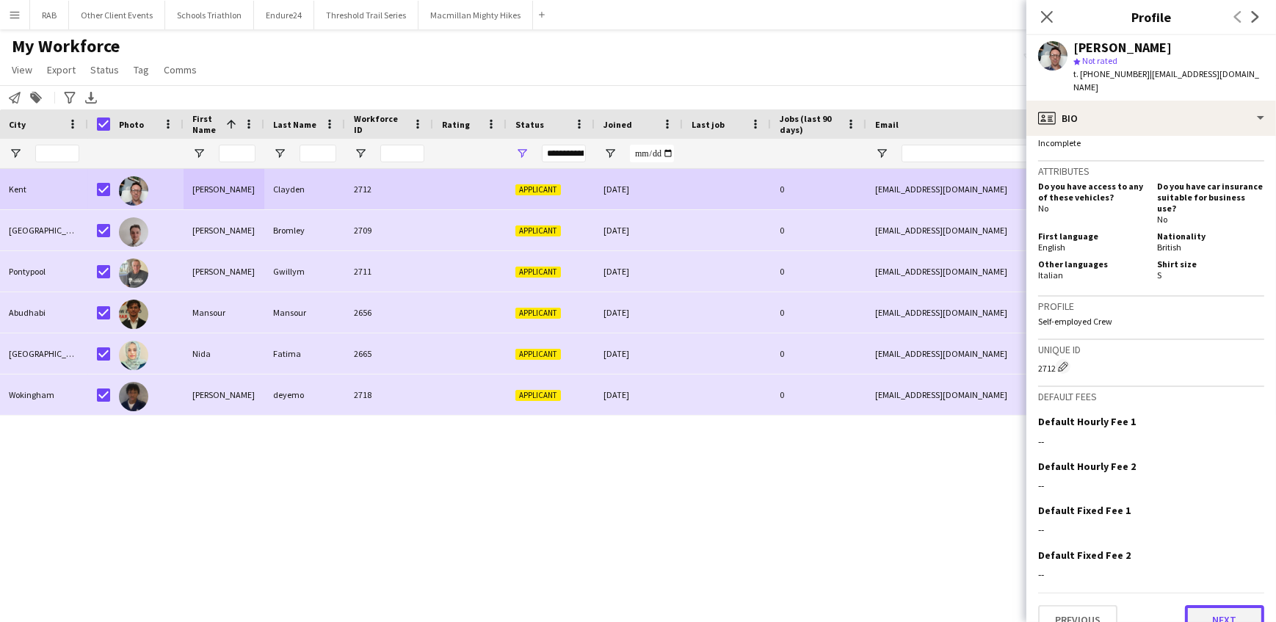
click at [1192, 605] on button "Next" at bounding box center [1224, 619] width 79 height 29
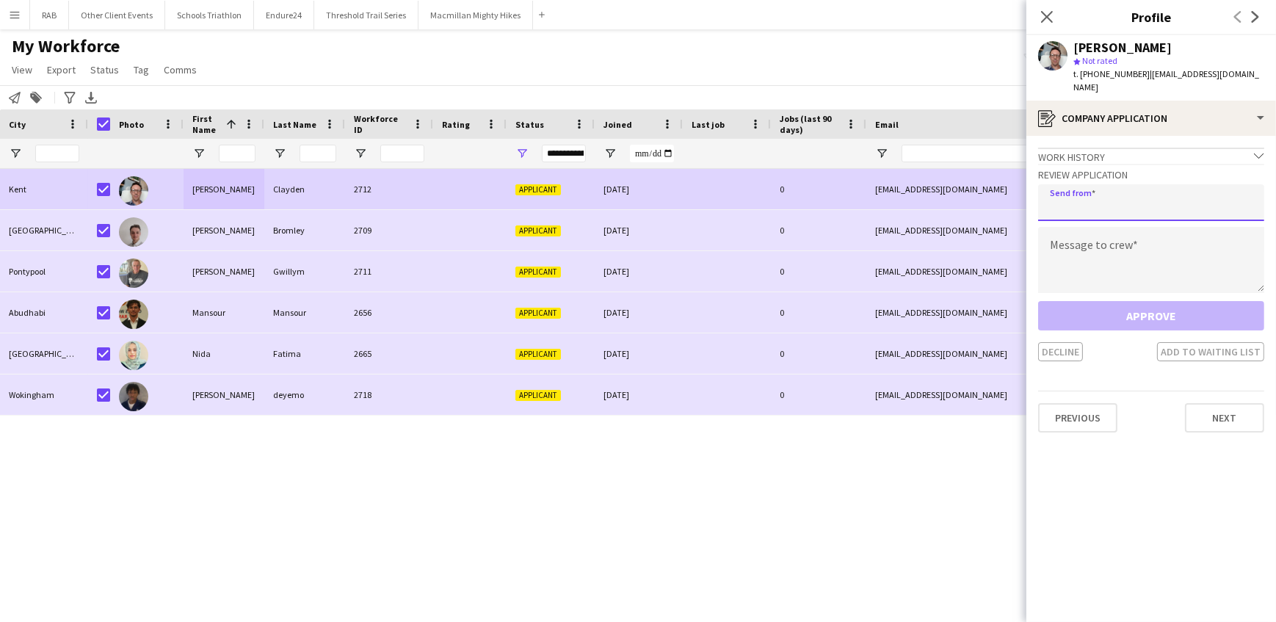
click at [1046, 196] on input "email" at bounding box center [1151, 202] width 226 height 37
type input "**********"
paste textarea "**********"
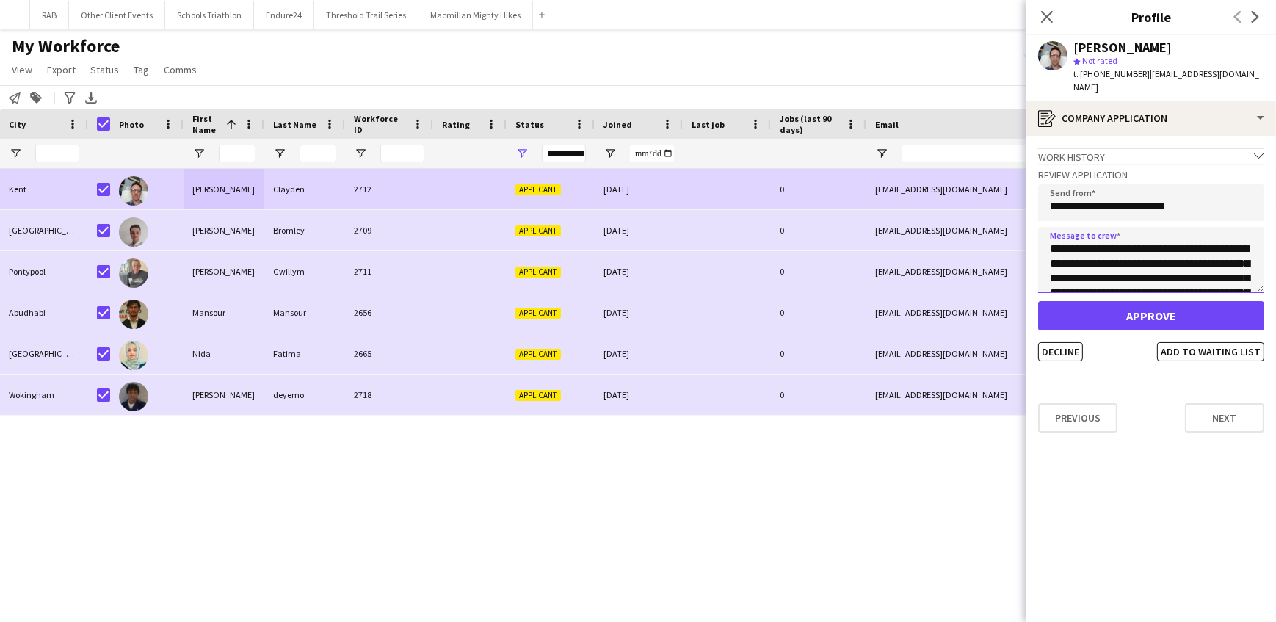
scroll to position [375, 0]
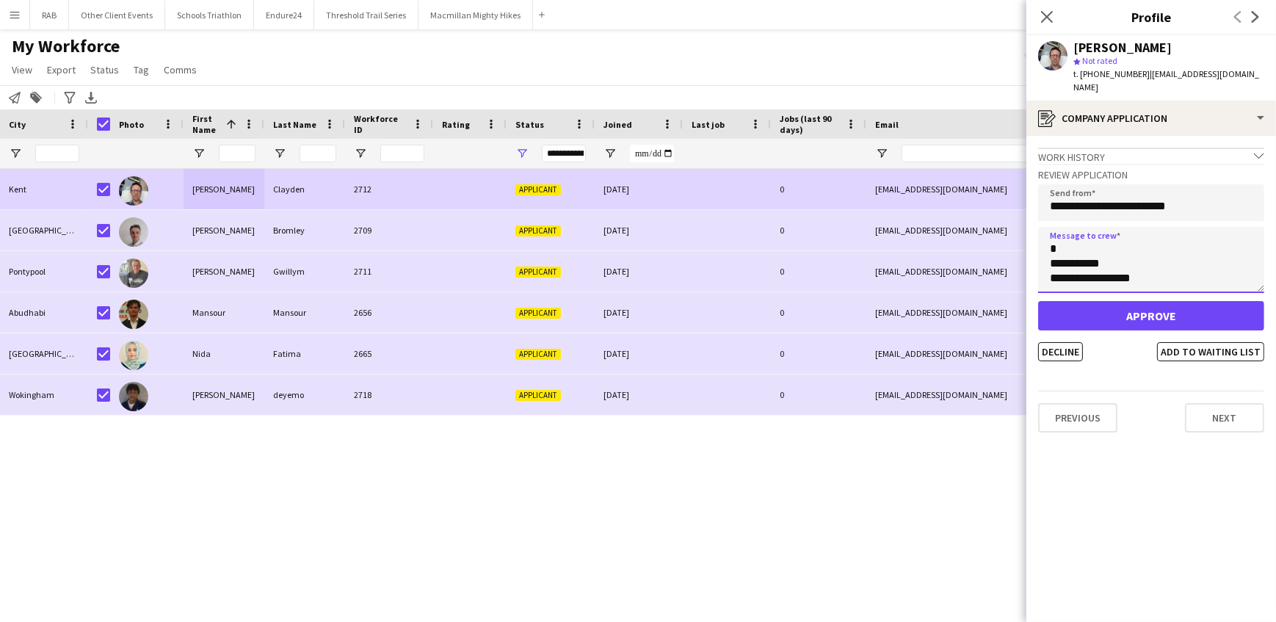
type textarea "**********"
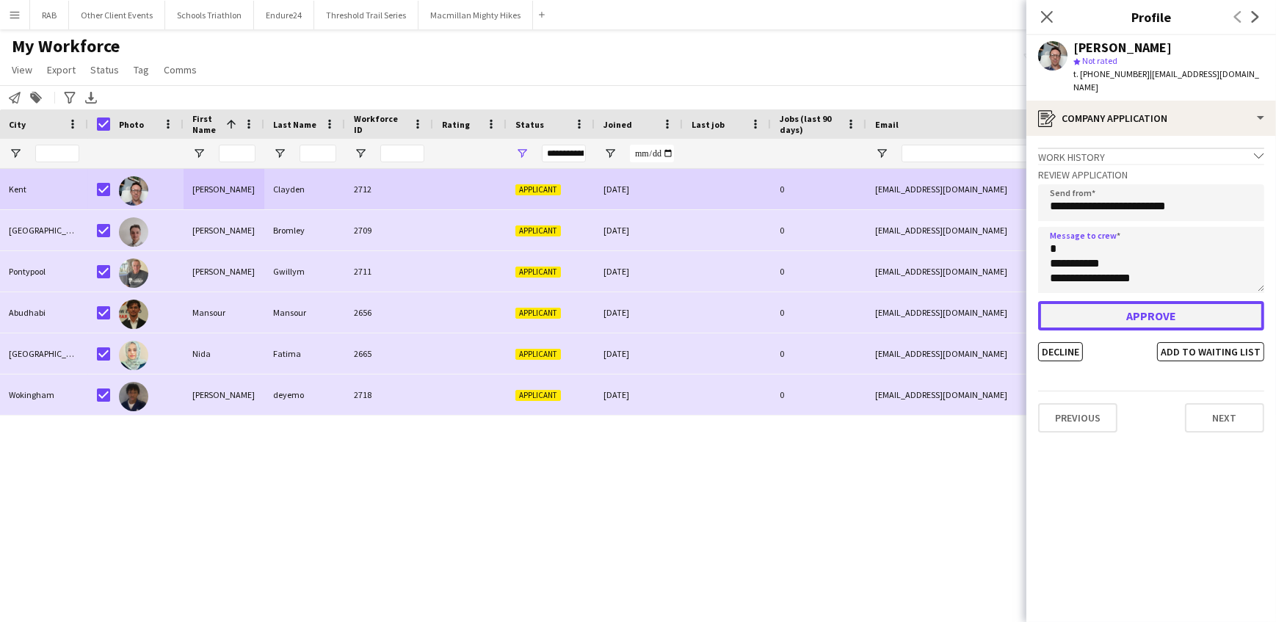
click at [1150, 301] on button "Approve" at bounding box center [1151, 315] width 226 height 29
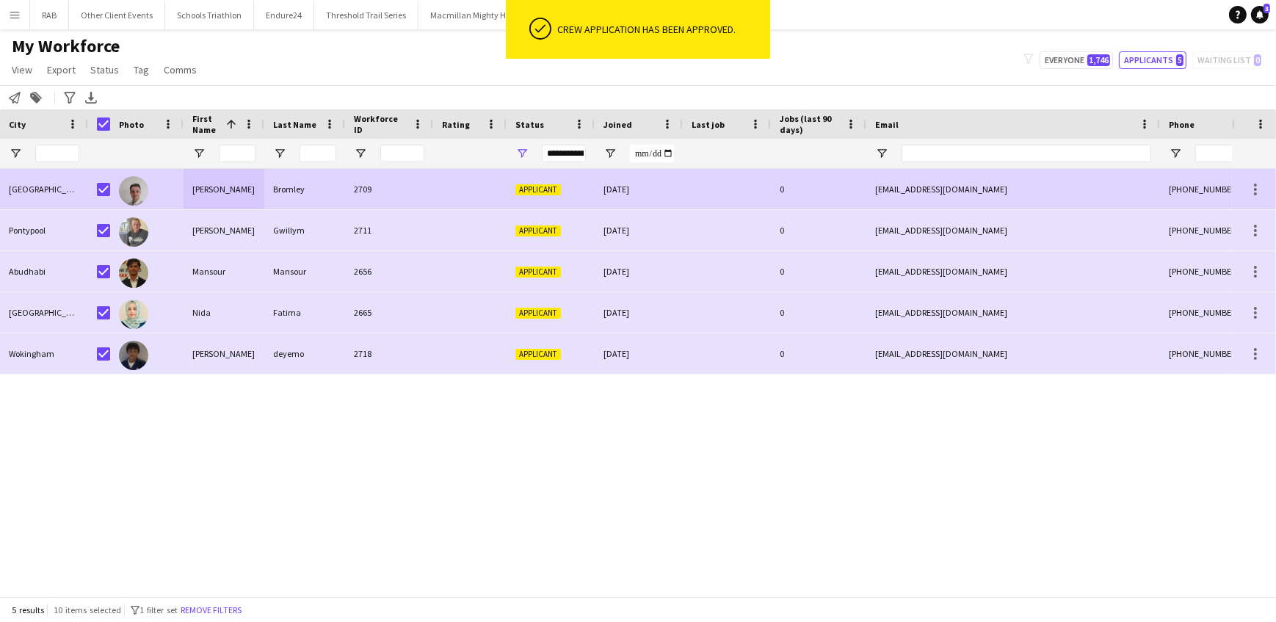
click at [263, 192] on div "Jonathan" at bounding box center [224, 189] width 81 height 40
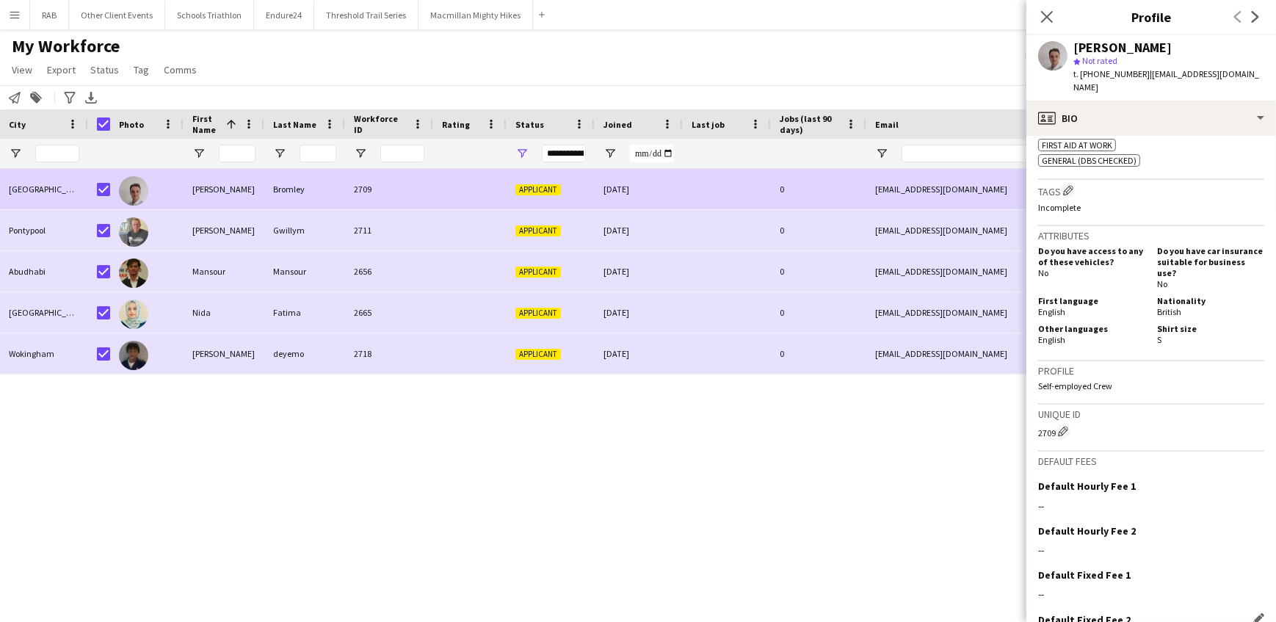
scroll to position [782, 0]
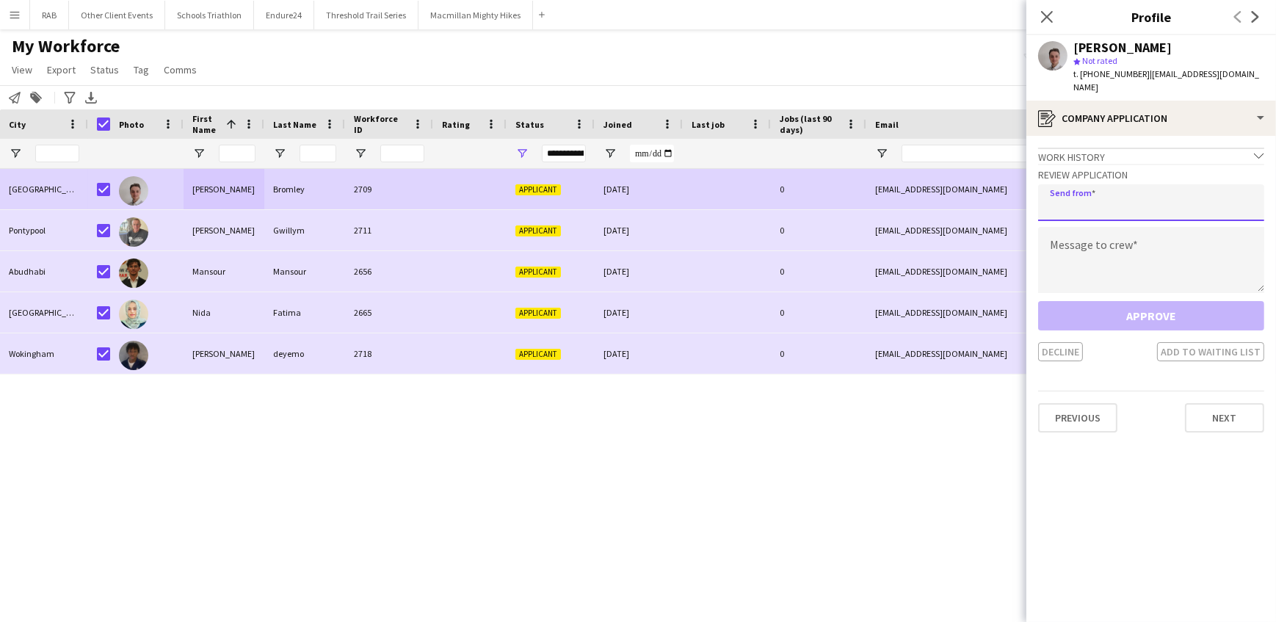
click at [1073, 195] on input "email" at bounding box center [1151, 202] width 226 height 37
type input "**********"
paste textarea "**********"
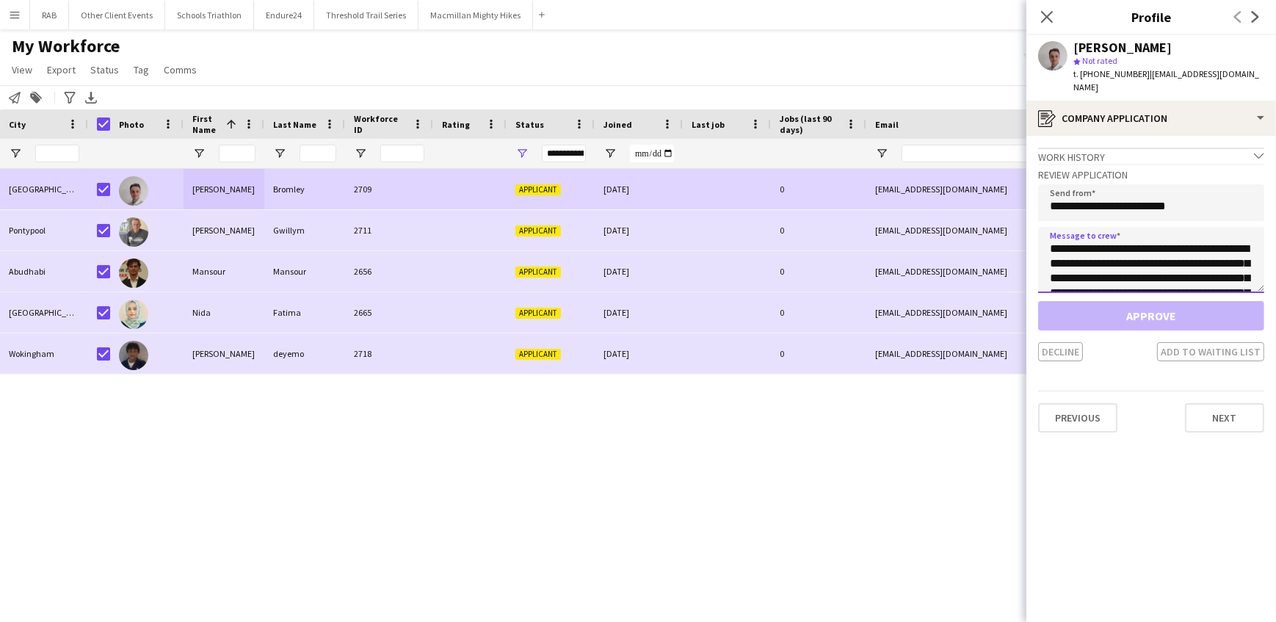
scroll to position [375, 0]
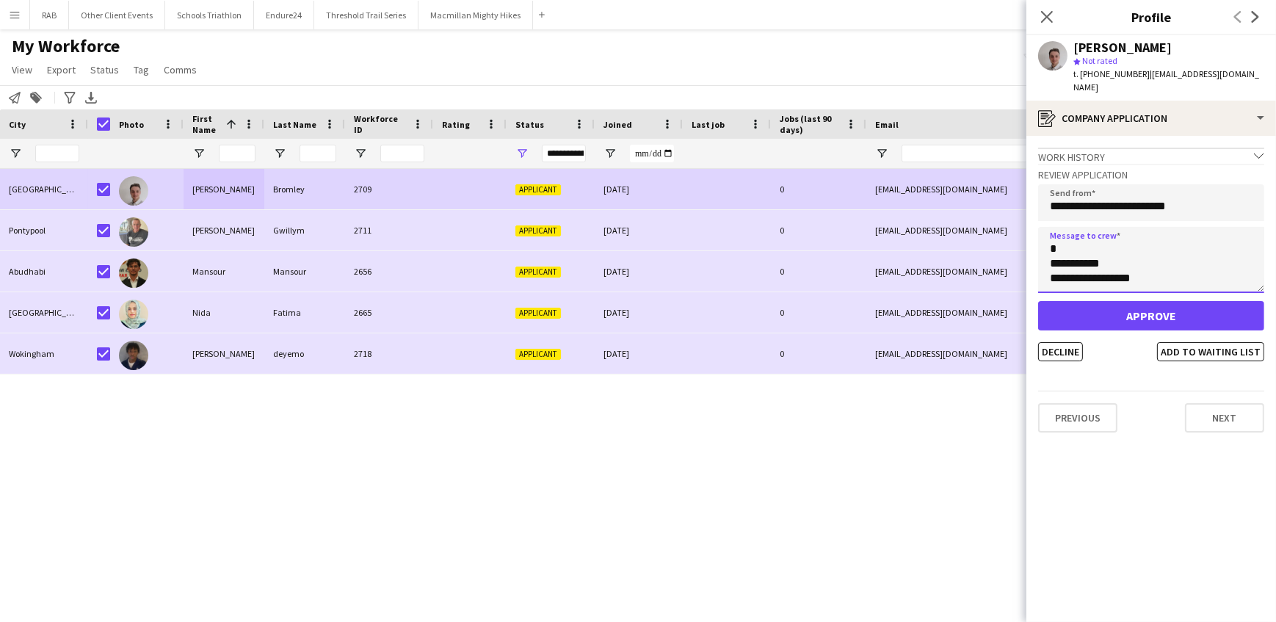
type textarea "**********"
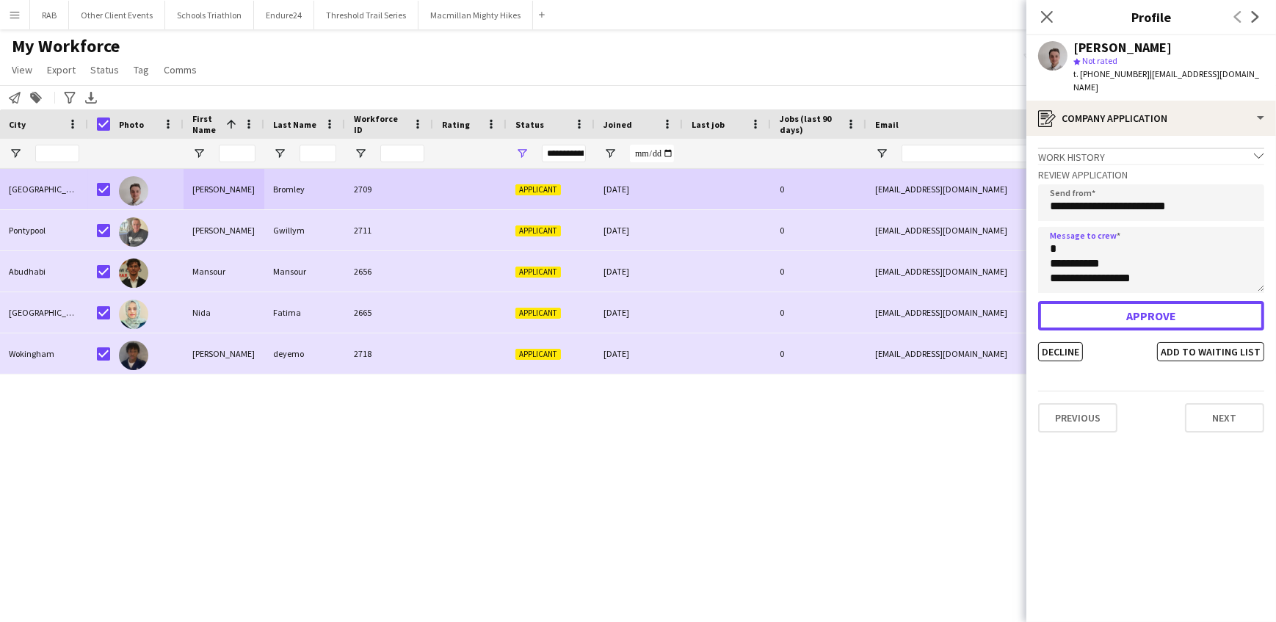
click at [1096, 301] on button "Approve" at bounding box center [1151, 315] width 226 height 29
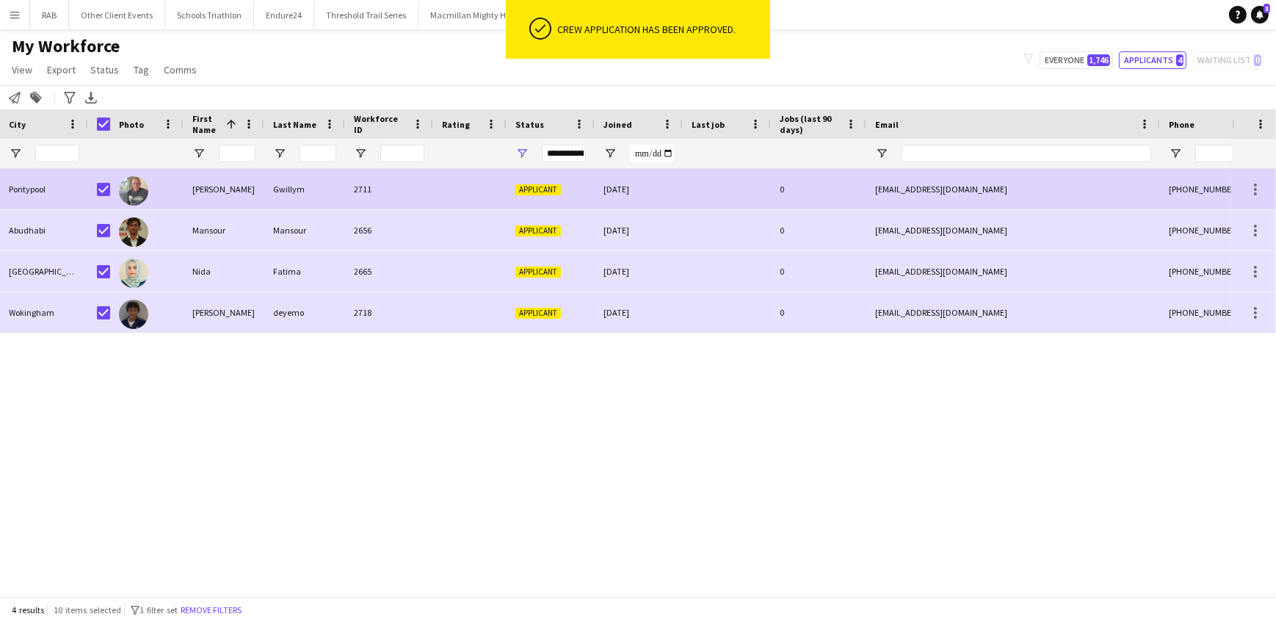
click at [231, 192] on div "Lyndon" at bounding box center [224, 189] width 81 height 40
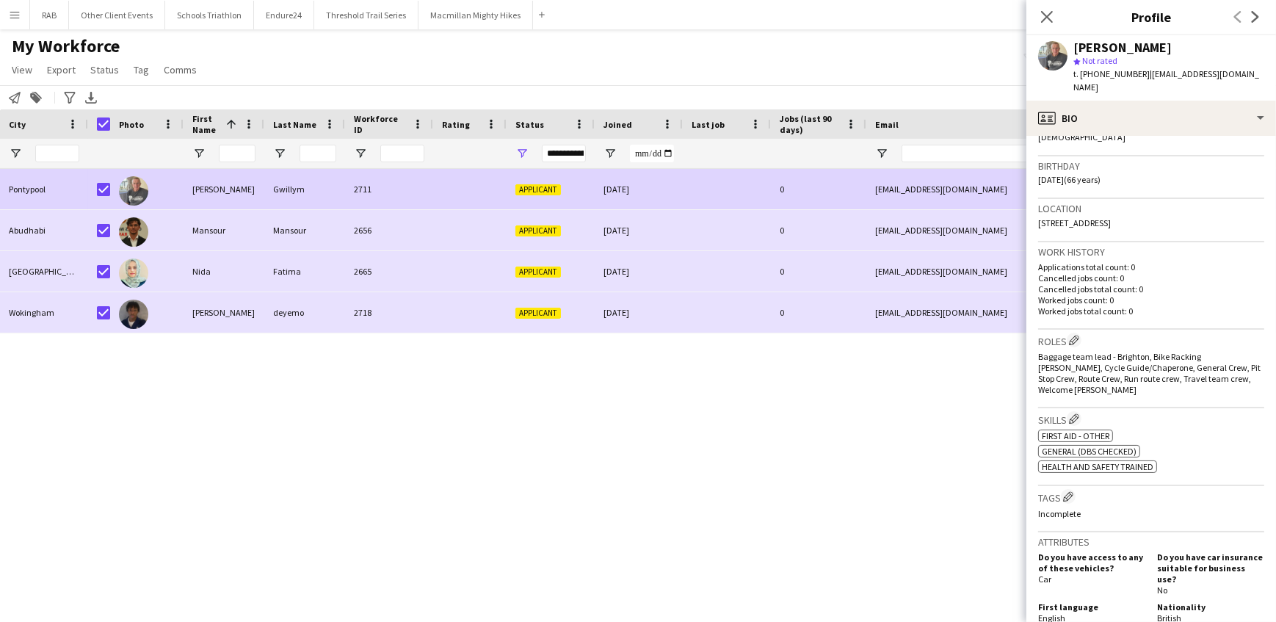
scroll to position [600, 0]
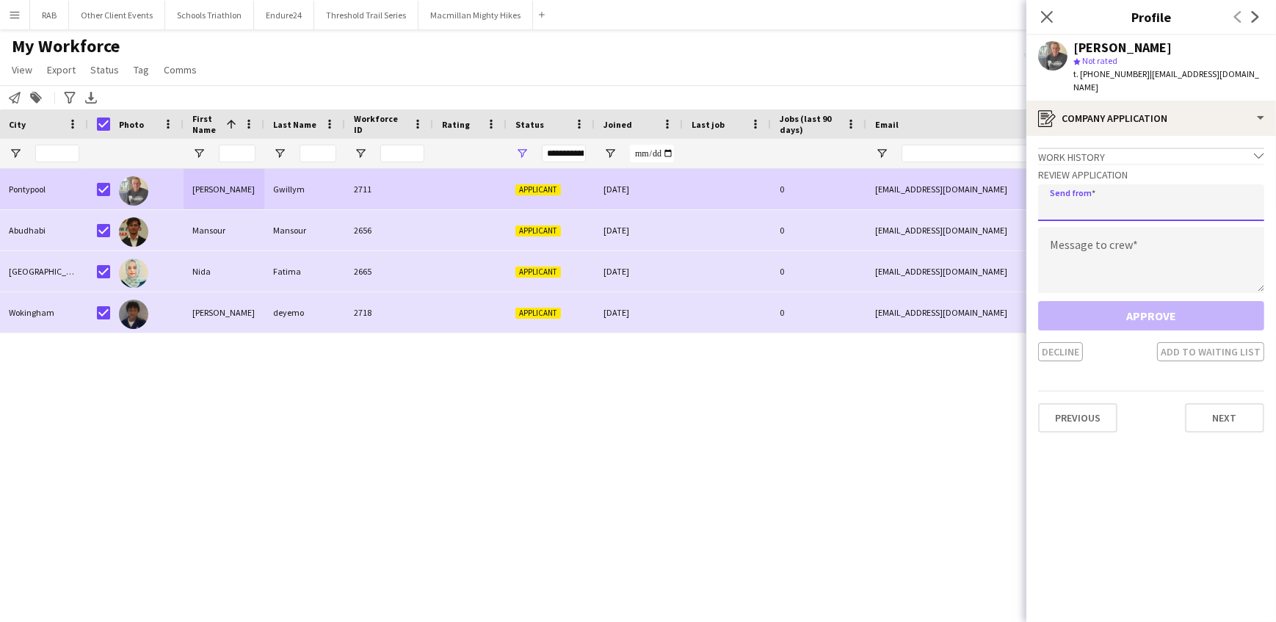
click at [1065, 186] on input "email" at bounding box center [1151, 202] width 226 height 37
type input "**********"
click at [1072, 238] on textarea at bounding box center [1151, 260] width 226 height 66
paste textarea "**********"
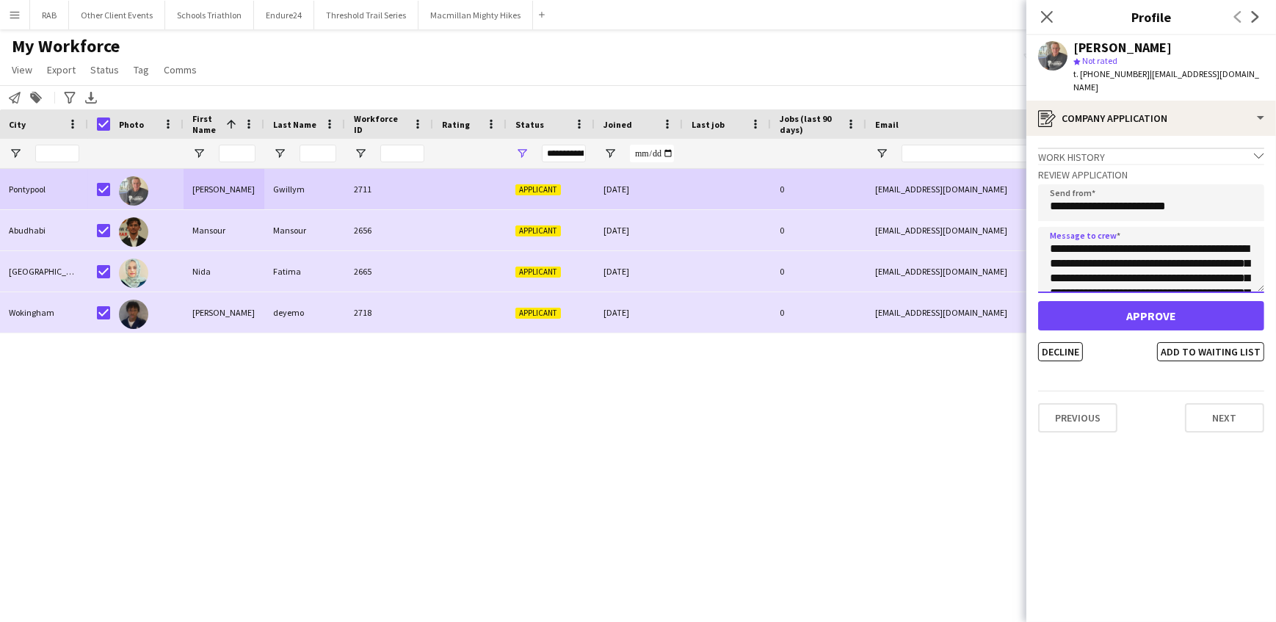
scroll to position [375, 0]
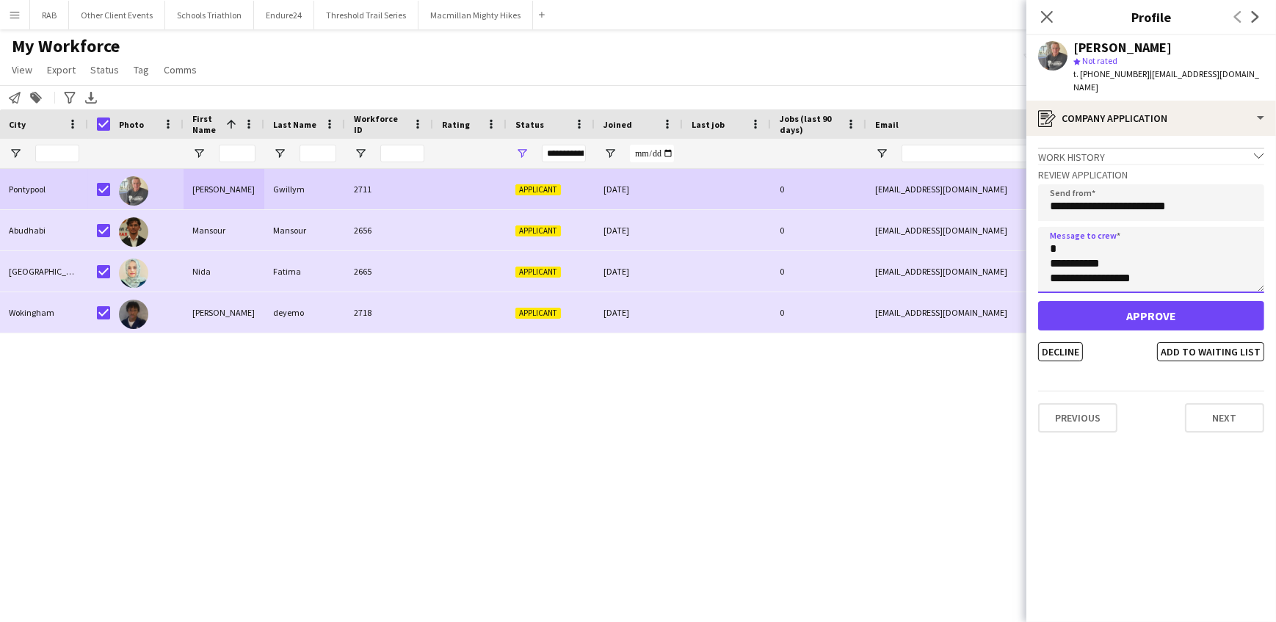
type textarea "**********"
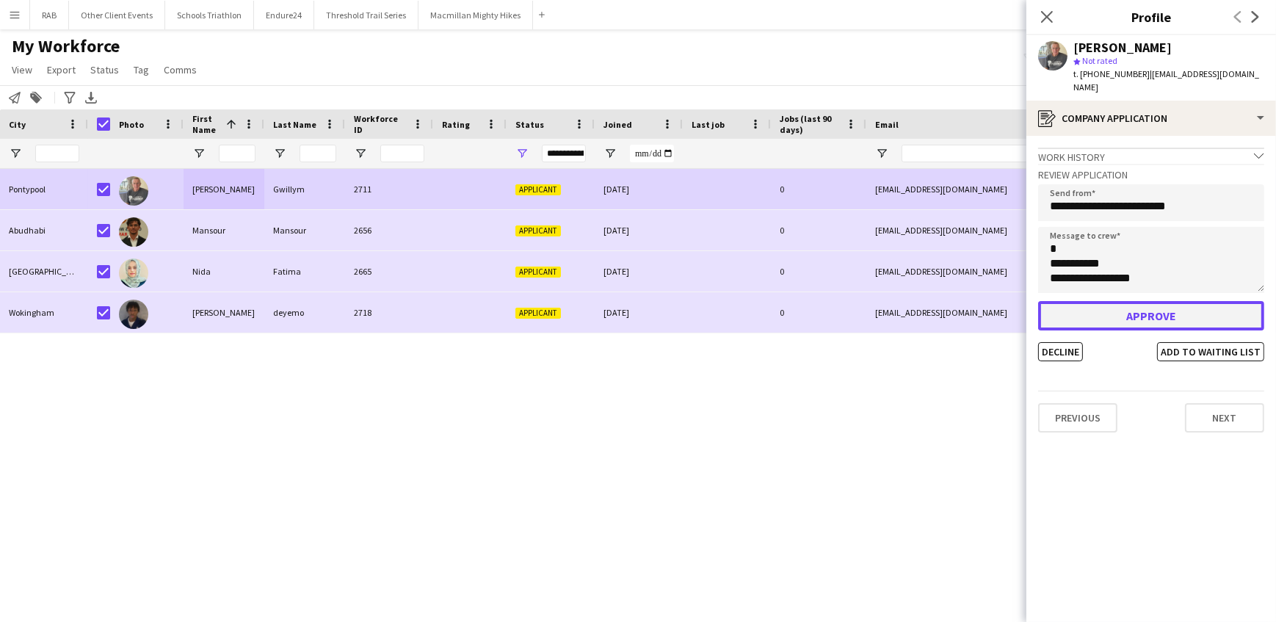
click at [1100, 301] on button "Approve" at bounding box center [1151, 315] width 226 height 29
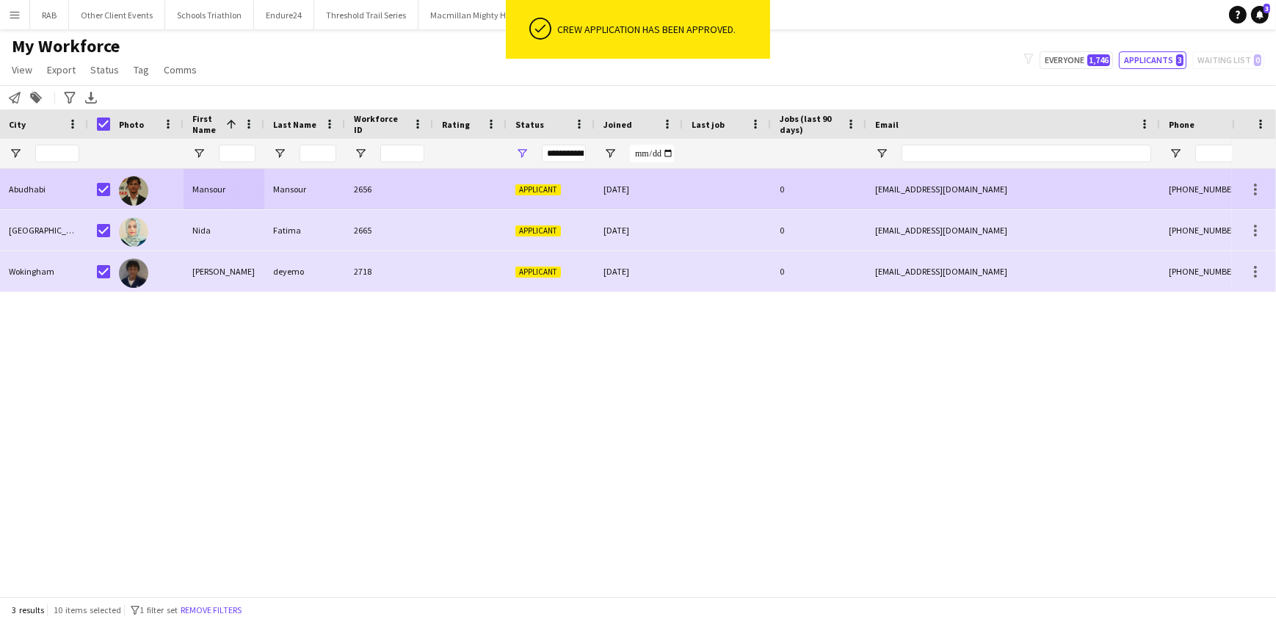
click at [349, 189] on div "2656" at bounding box center [389, 189] width 88 height 40
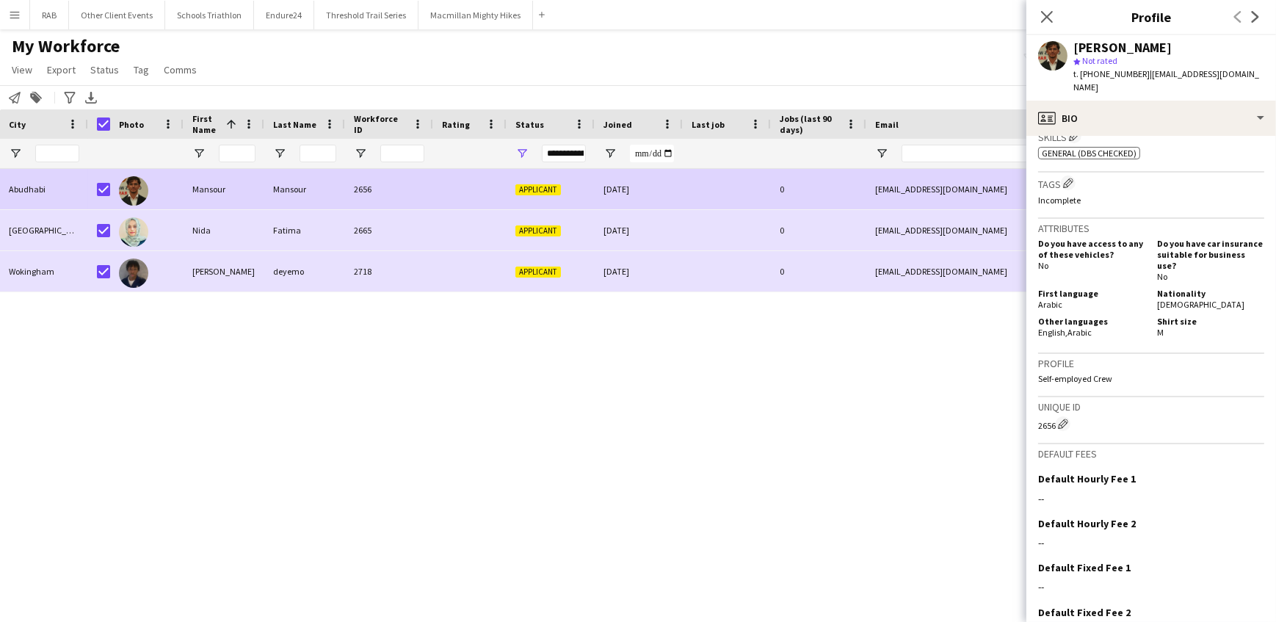
scroll to position [726, 0]
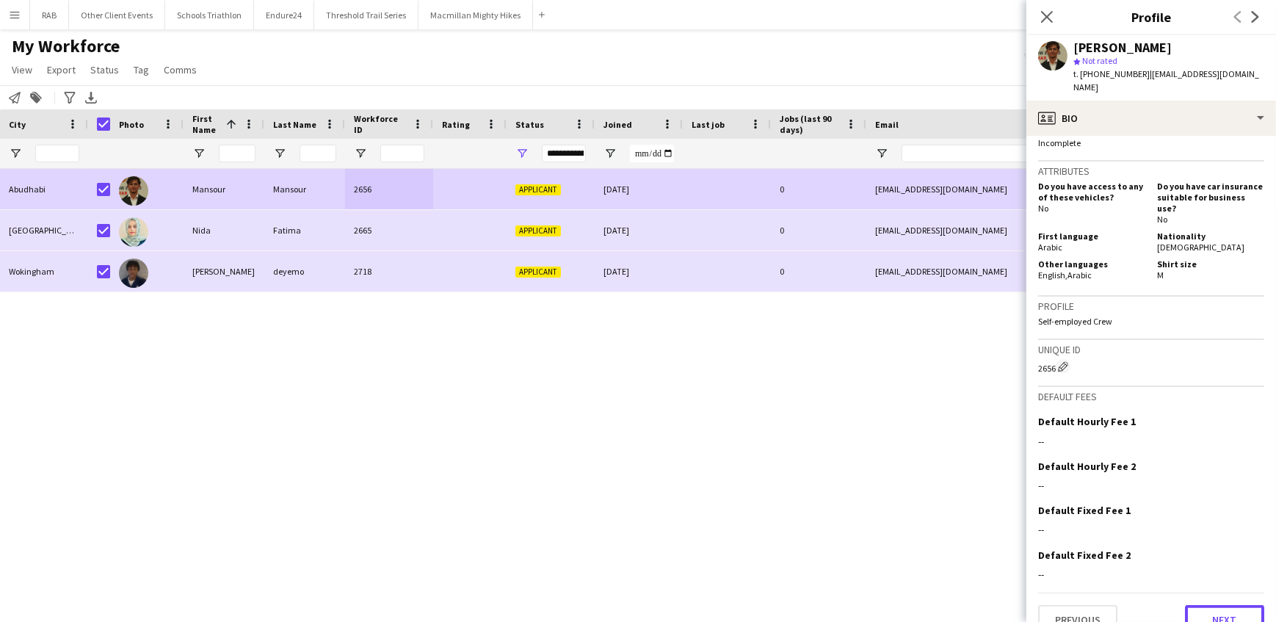
drag, startPoint x: 1191, startPoint y: 587, endPoint x: 1123, endPoint y: 373, distance: 224.7
click at [1190, 592] on div "Previous Next" at bounding box center [1151, 613] width 226 height 42
drag, startPoint x: 1211, startPoint y: 595, endPoint x: 1211, endPoint y: 585, distance: 9.5
click at [1211, 605] on button "Next" at bounding box center [1224, 619] width 79 height 29
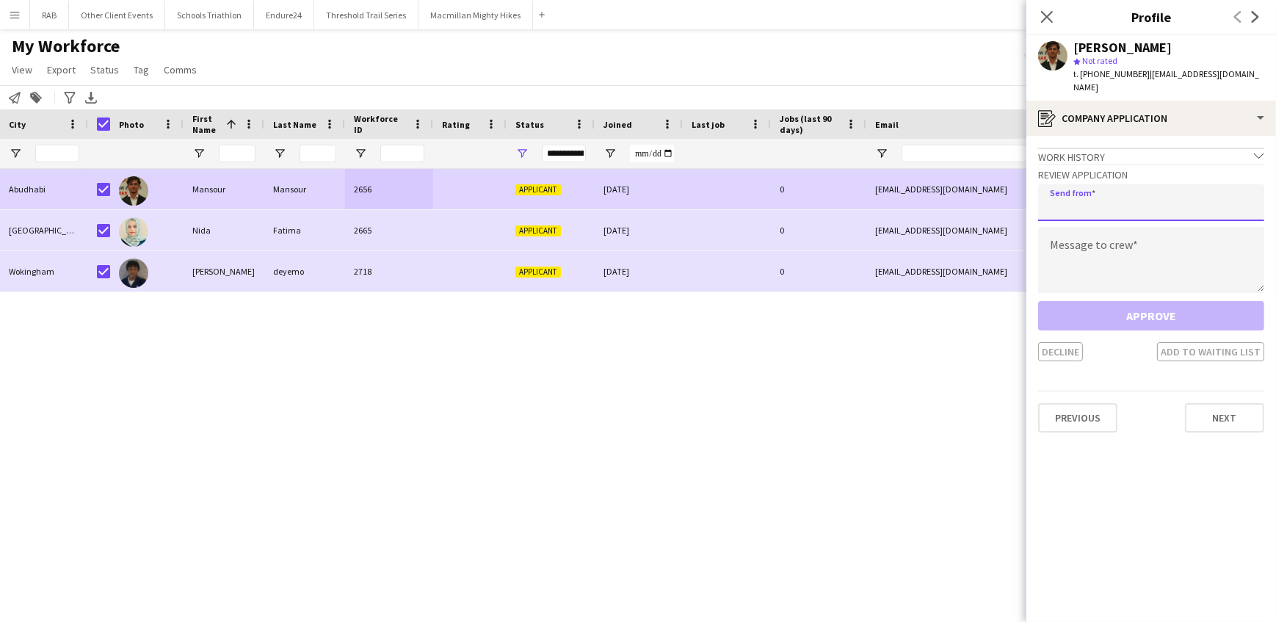
click at [1066, 185] on input "email" at bounding box center [1151, 202] width 226 height 37
type input "**********"
paste textarea "**********"
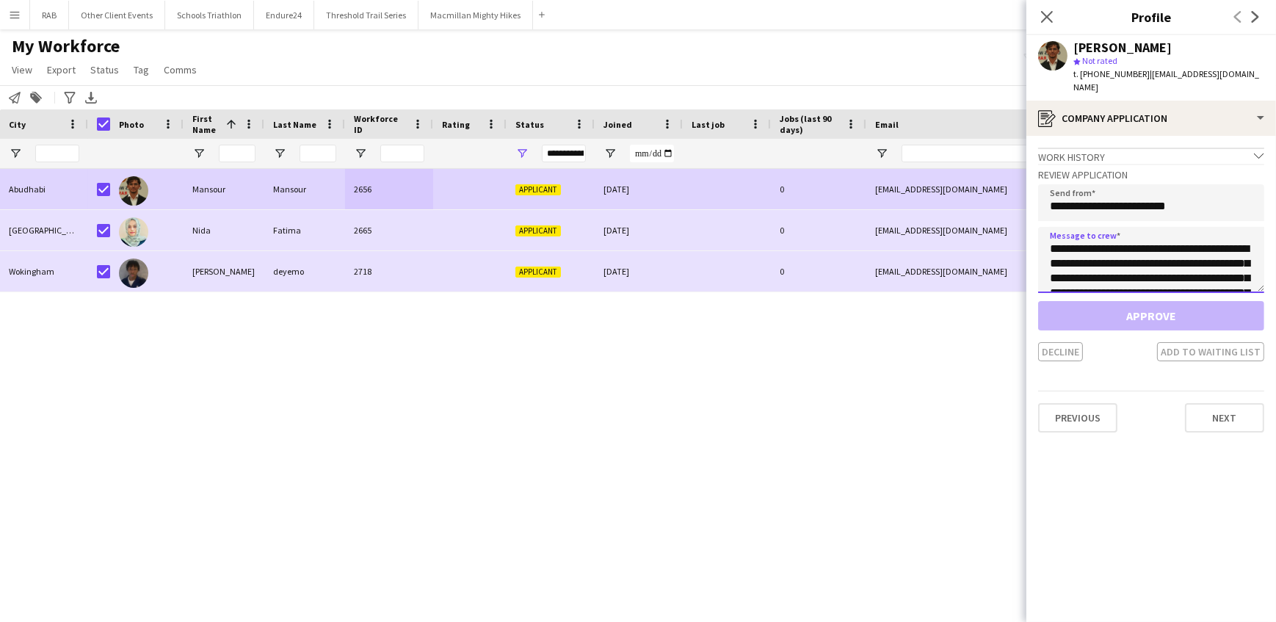
scroll to position [375, 0]
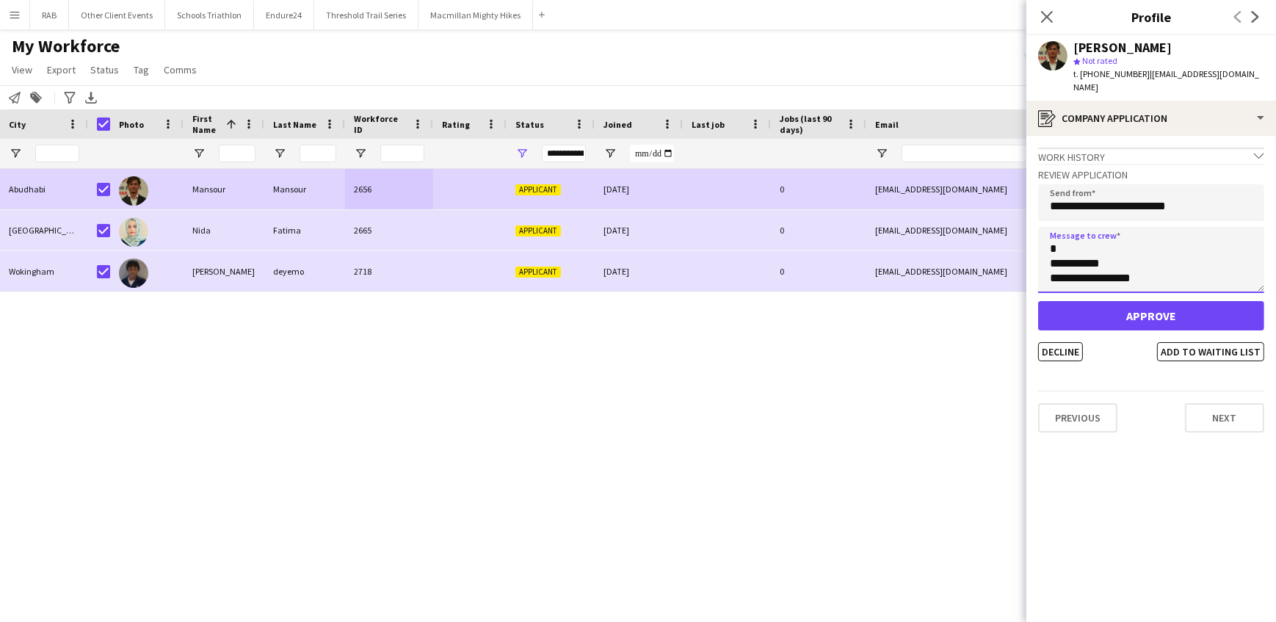
type textarea "**********"
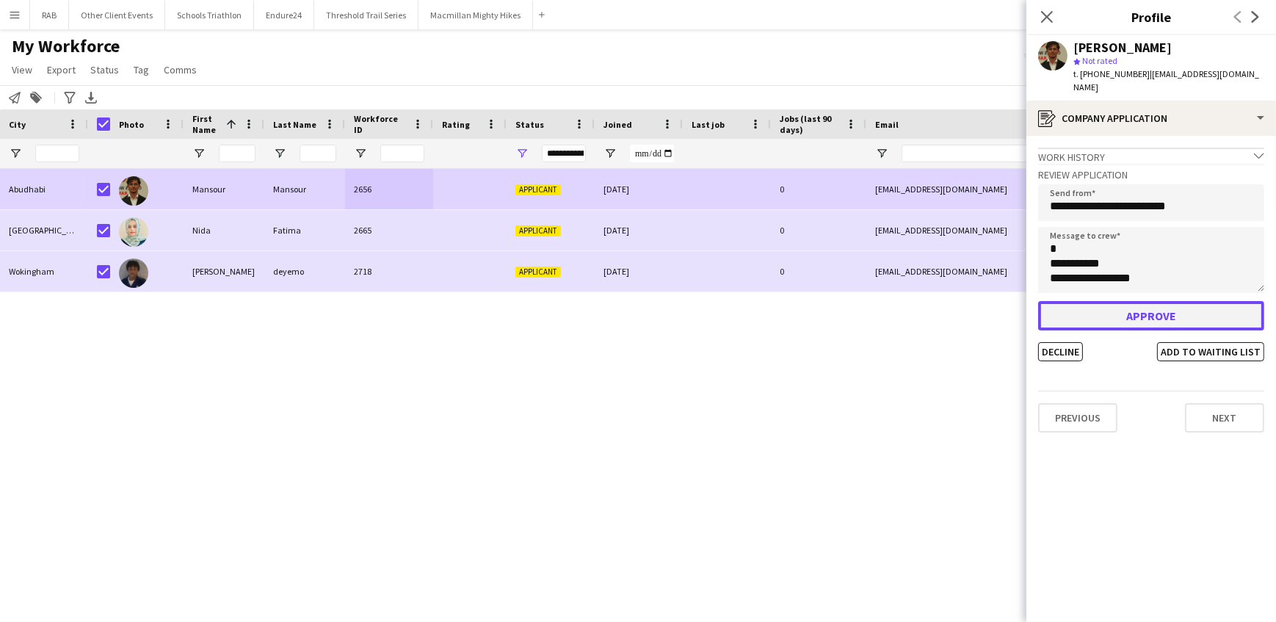
click at [1125, 301] on button "Approve" at bounding box center [1151, 315] width 226 height 29
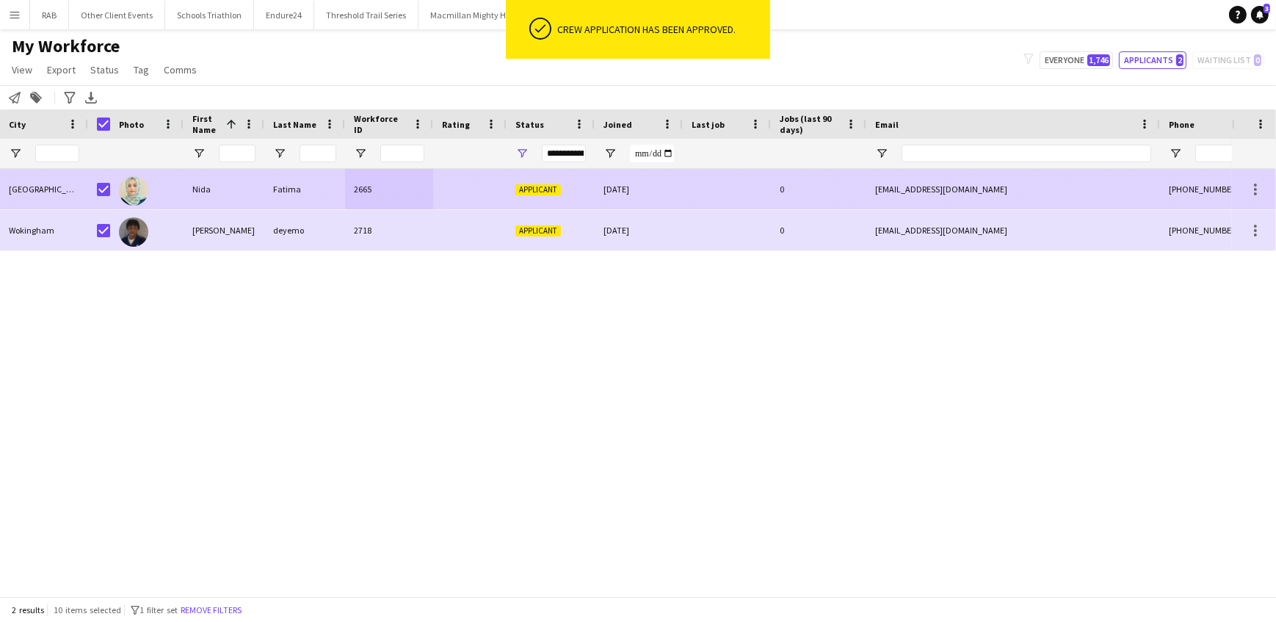
click at [255, 181] on div "Nida" at bounding box center [224, 189] width 81 height 40
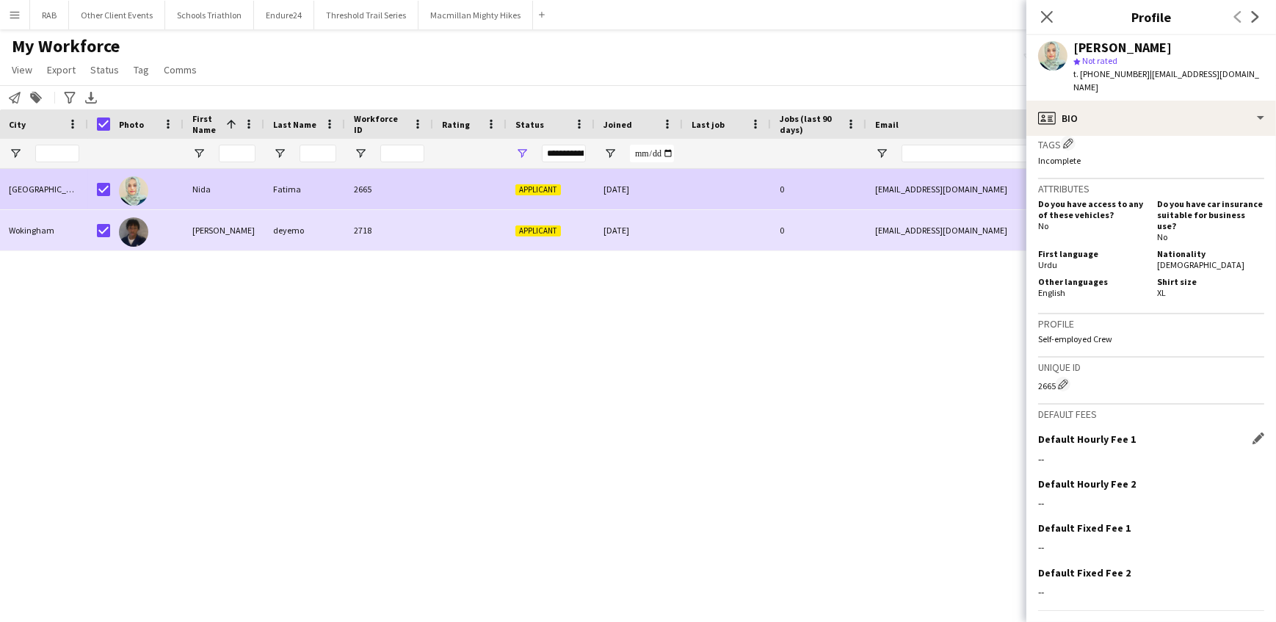
scroll to position [639, 0]
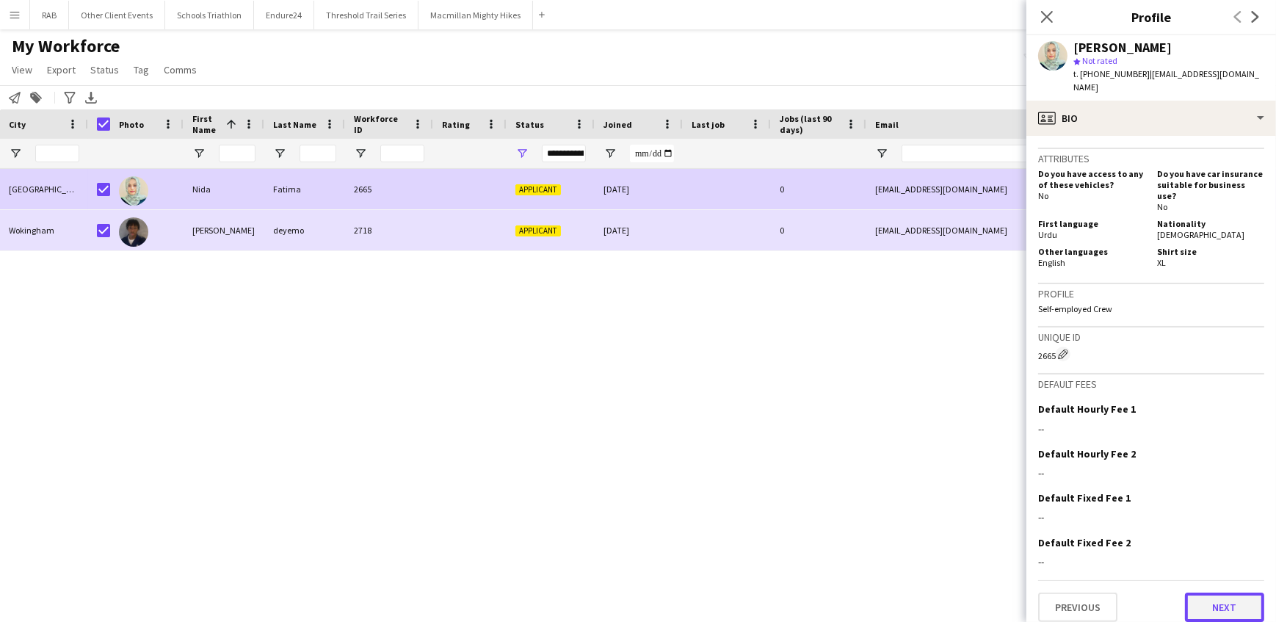
click at [1209, 602] on button "Next" at bounding box center [1224, 606] width 79 height 29
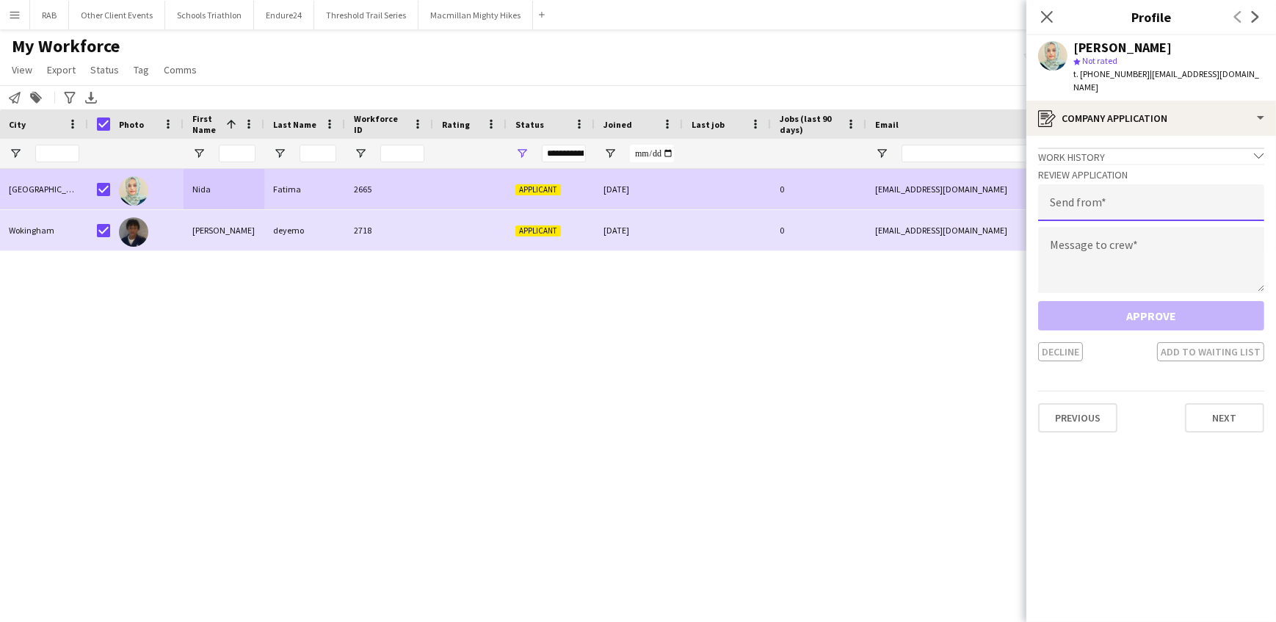
click at [1064, 191] on input "email" at bounding box center [1151, 202] width 226 height 37
paste input "**********"
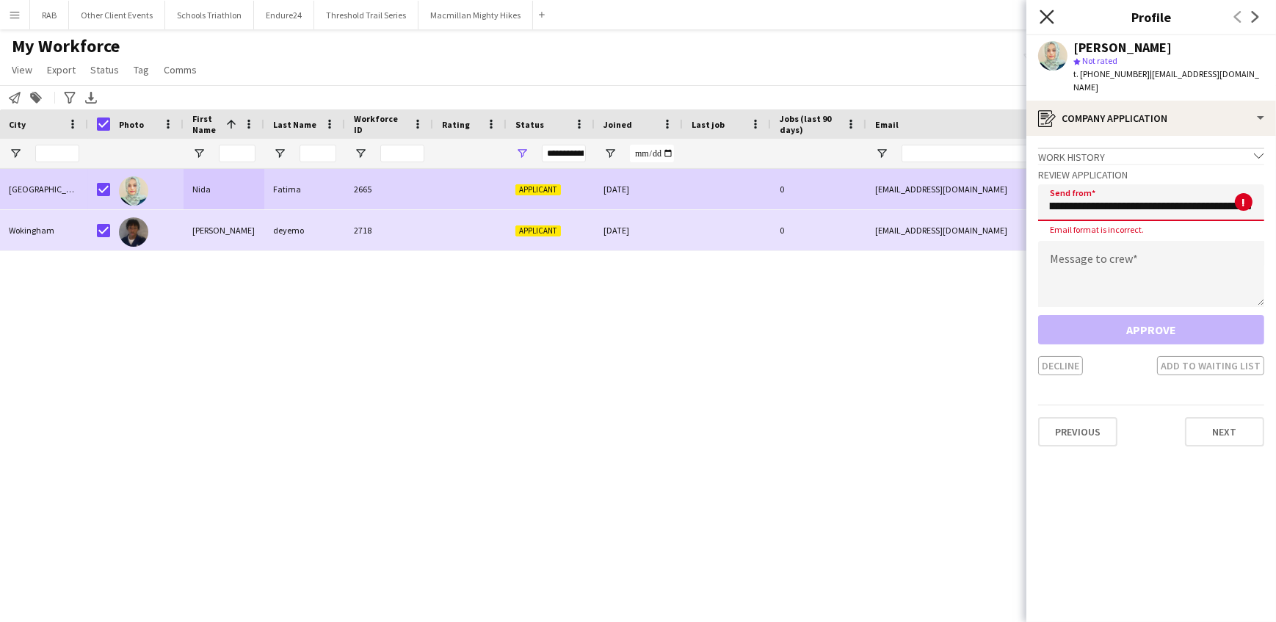
type input "**********"
click at [1047, 17] on icon at bounding box center [1046, 17] width 14 height 14
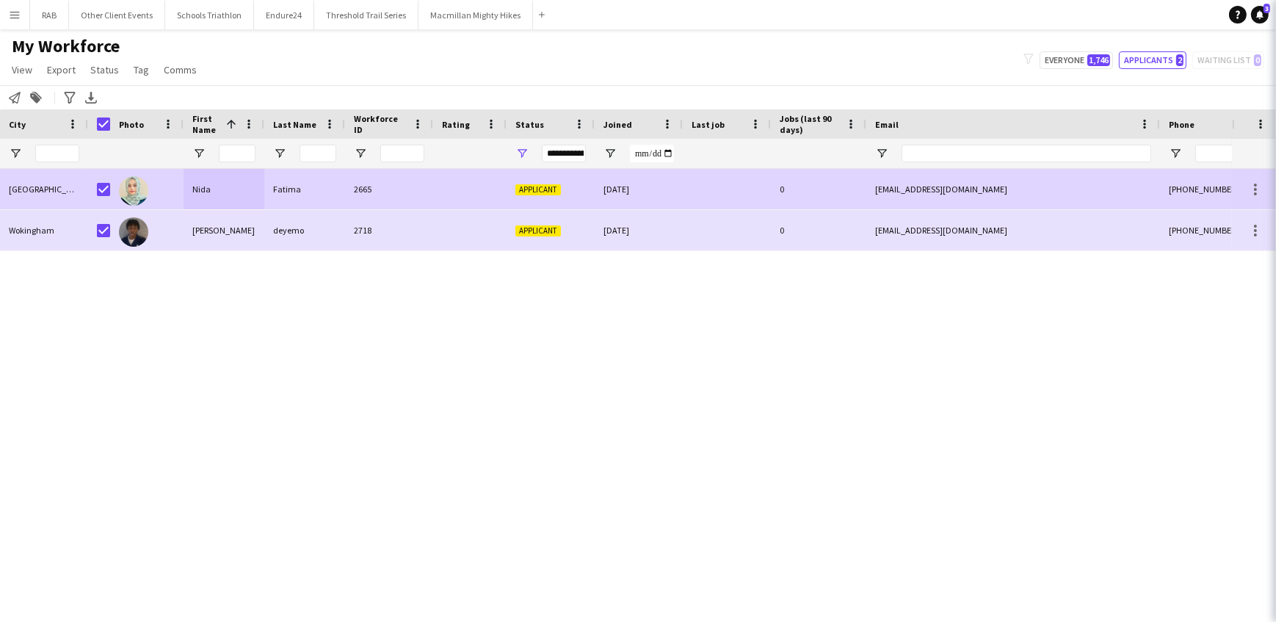
scroll to position [0, 0]
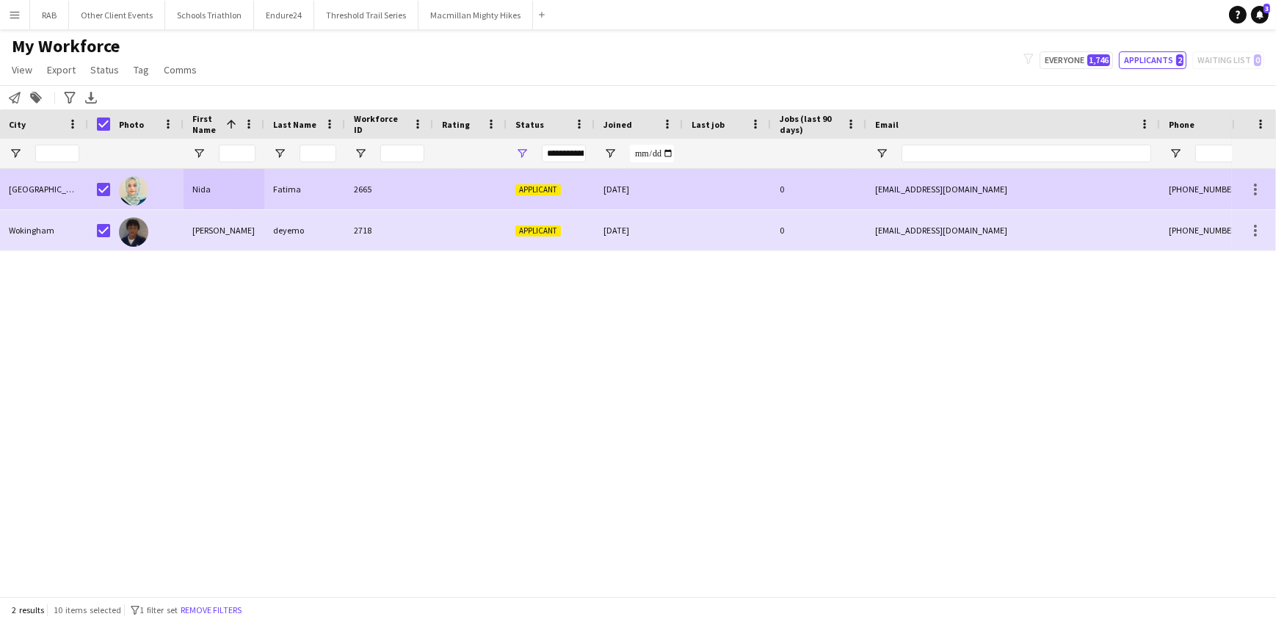
click at [286, 192] on div "Fatima" at bounding box center [304, 189] width 81 height 40
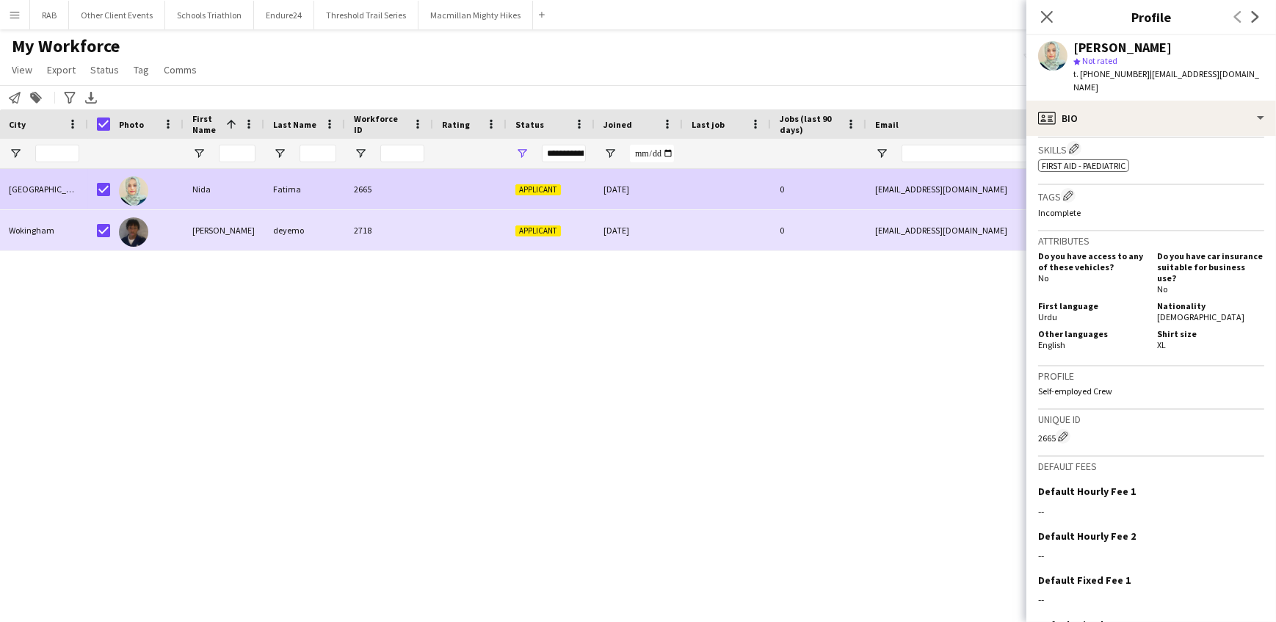
scroll to position [639, 0]
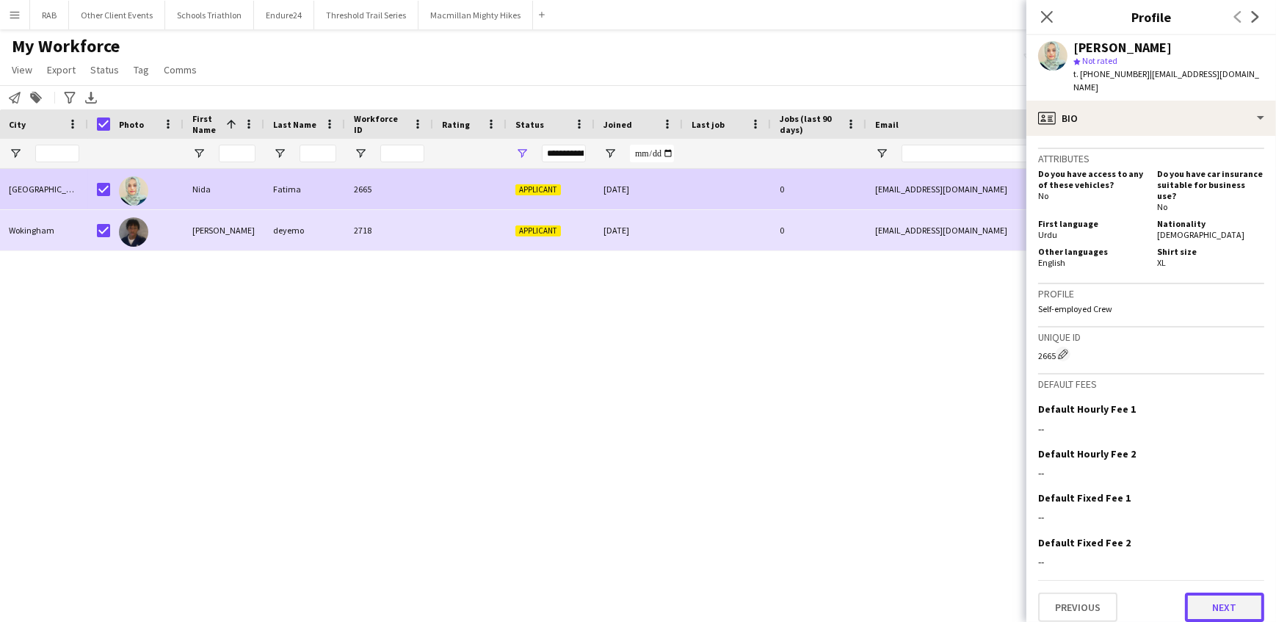
click at [1210, 592] on button "Next" at bounding box center [1224, 606] width 79 height 29
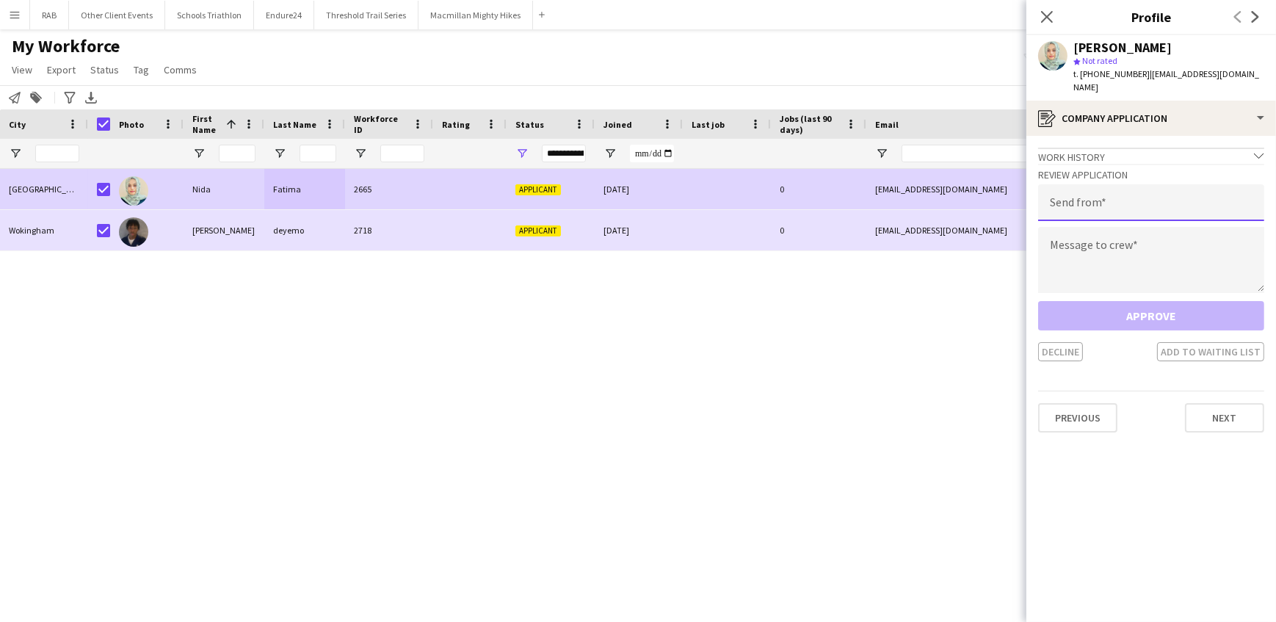
click at [1079, 190] on input "email" at bounding box center [1151, 202] width 226 height 37
type input "**********"
paste textarea "**********"
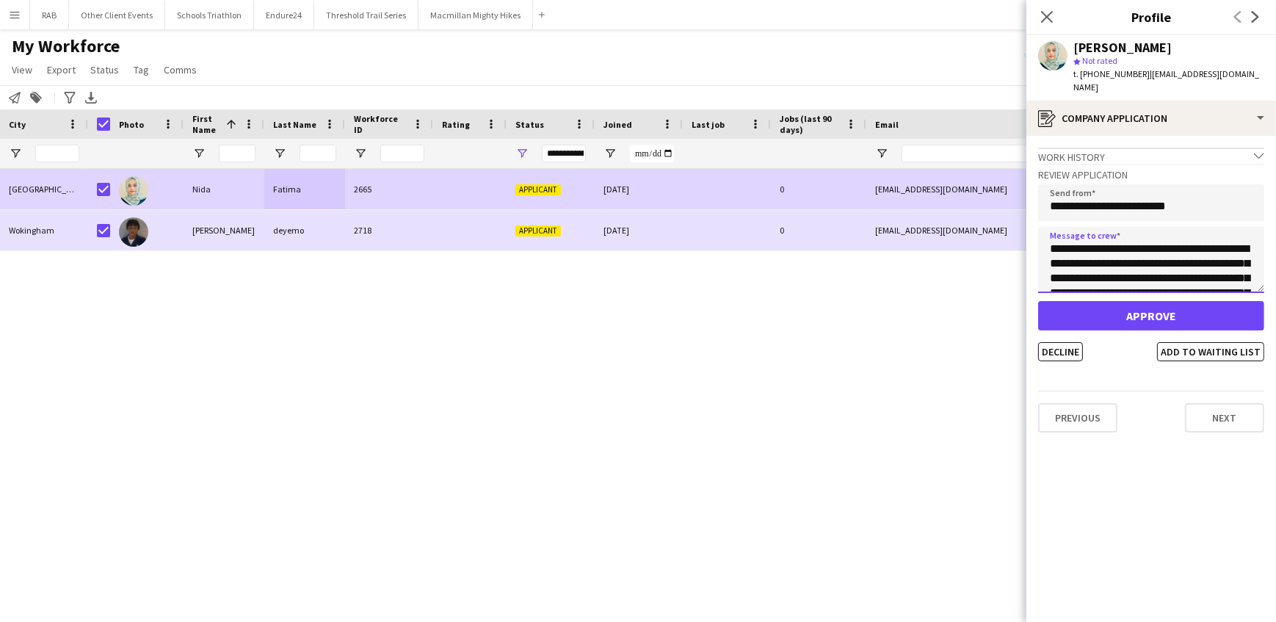
scroll to position [375, 0]
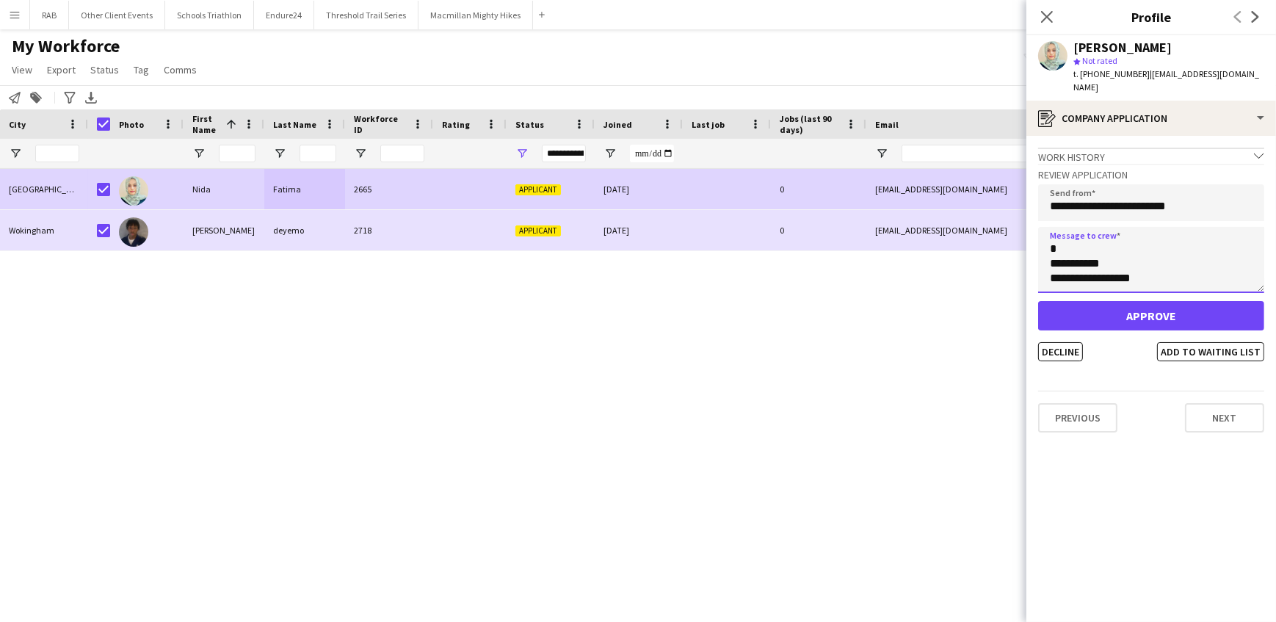
type textarea "**********"
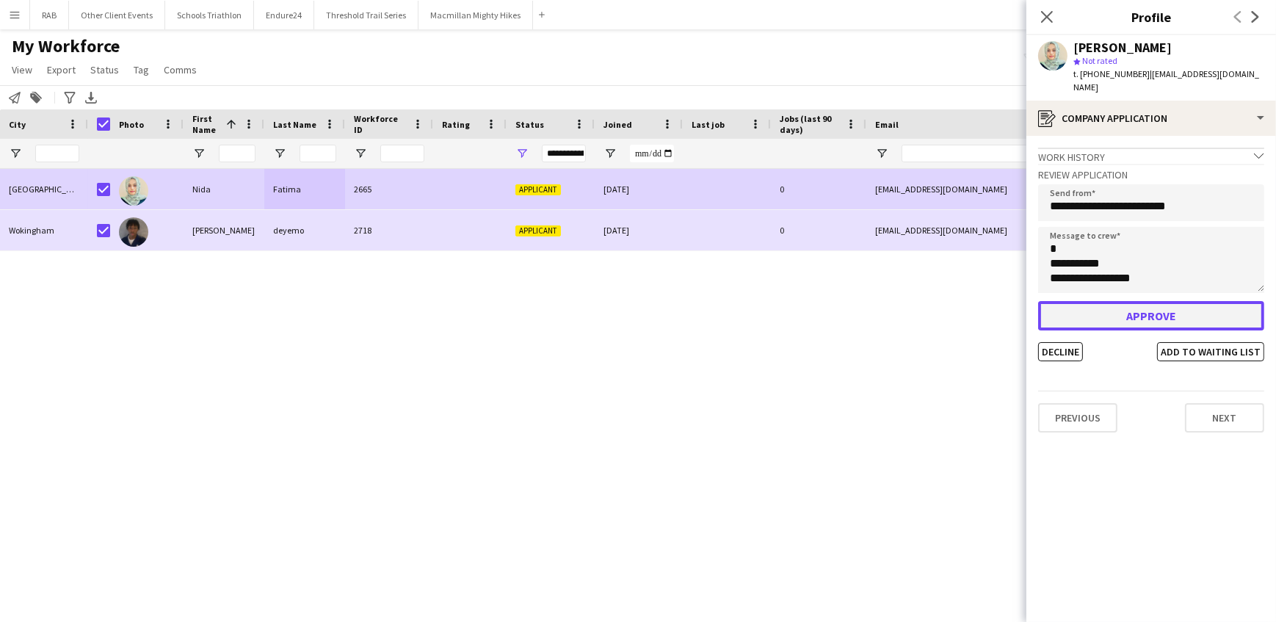
click at [1129, 301] on button "Approve" at bounding box center [1151, 315] width 226 height 29
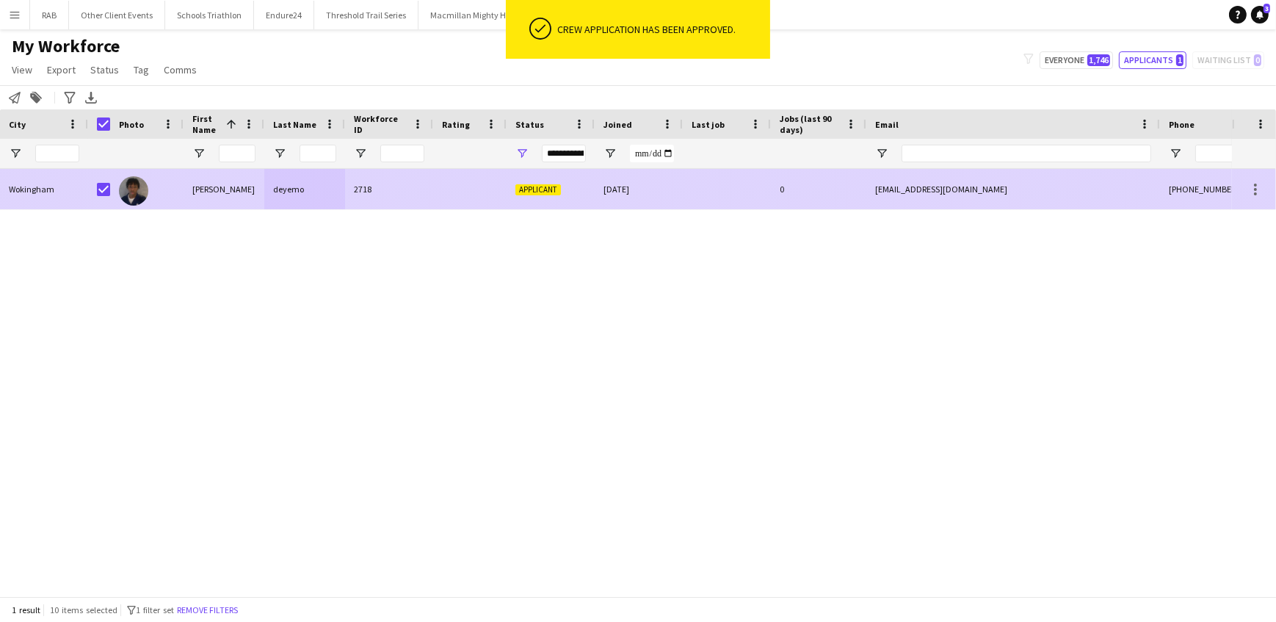
click at [270, 173] on div "deyemo" at bounding box center [304, 189] width 81 height 40
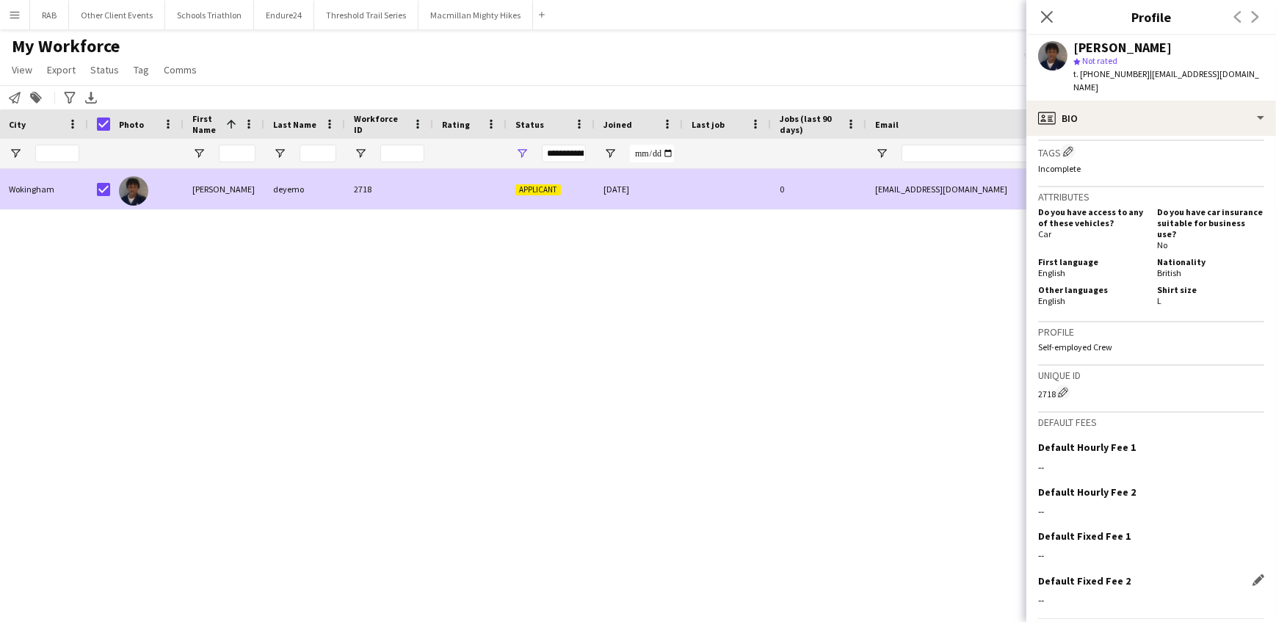
scroll to position [582, 0]
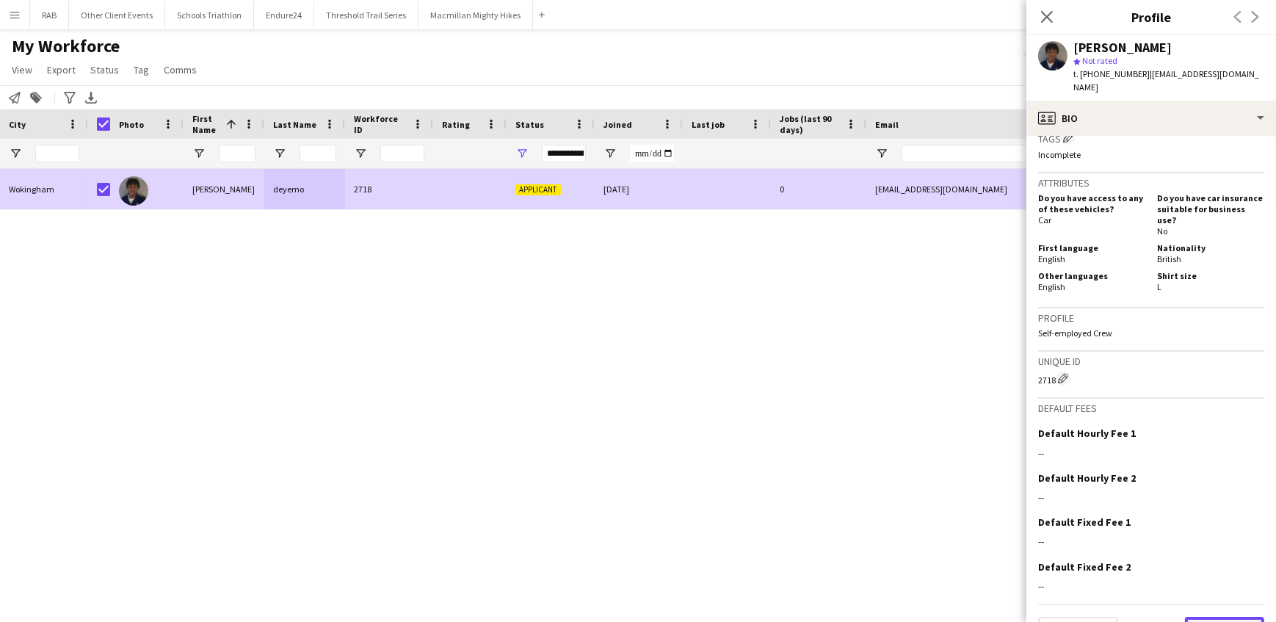
click at [1208, 617] on button "Next" at bounding box center [1224, 631] width 79 height 29
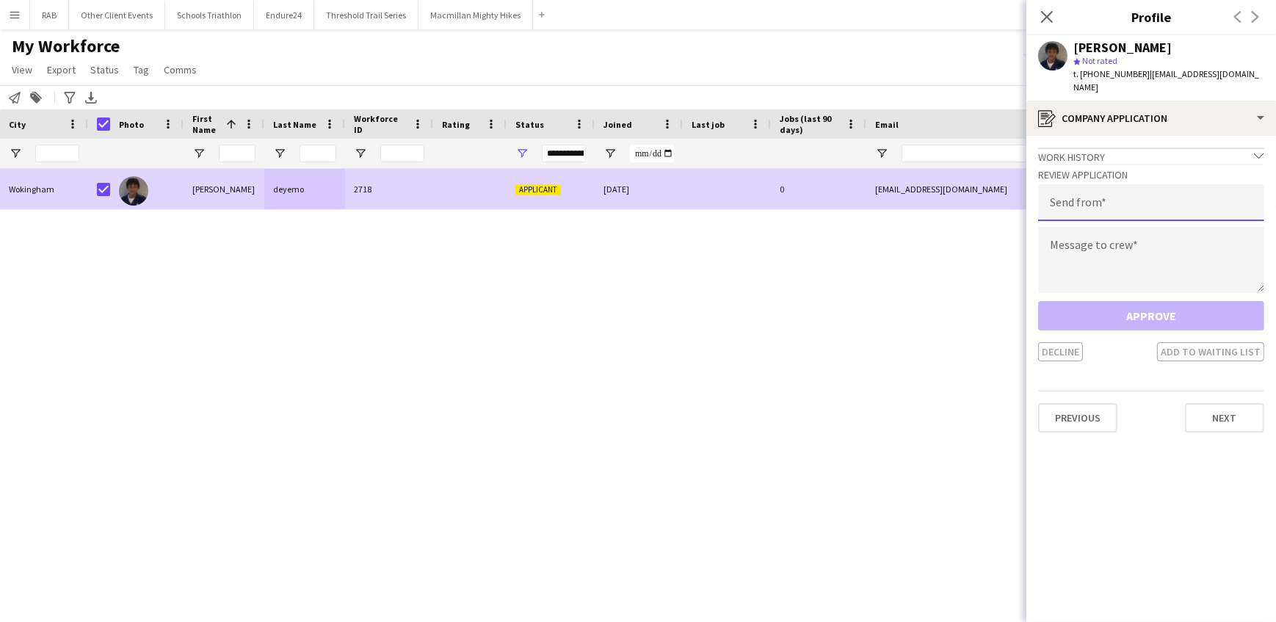
click at [1095, 203] on input "email" at bounding box center [1151, 202] width 226 height 37
type input "**********"
click at [1069, 249] on textarea at bounding box center [1151, 260] width 226 height 66
paste textarea "**********"
type textarea "**********"
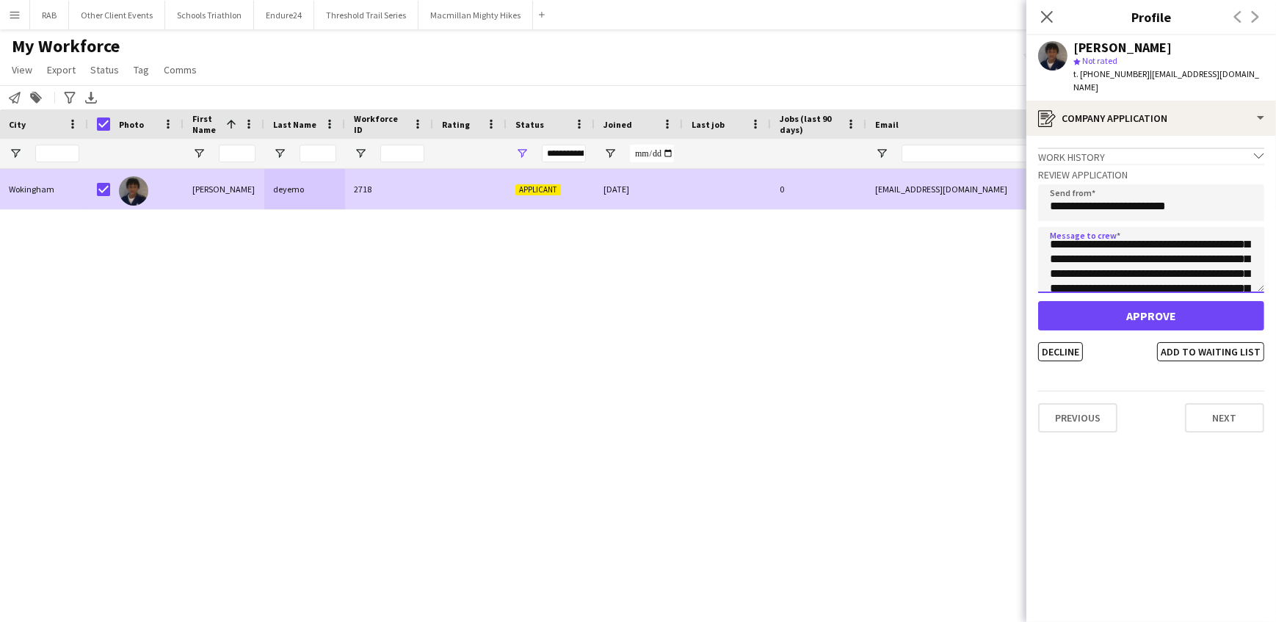
scroll to position [0, 0]
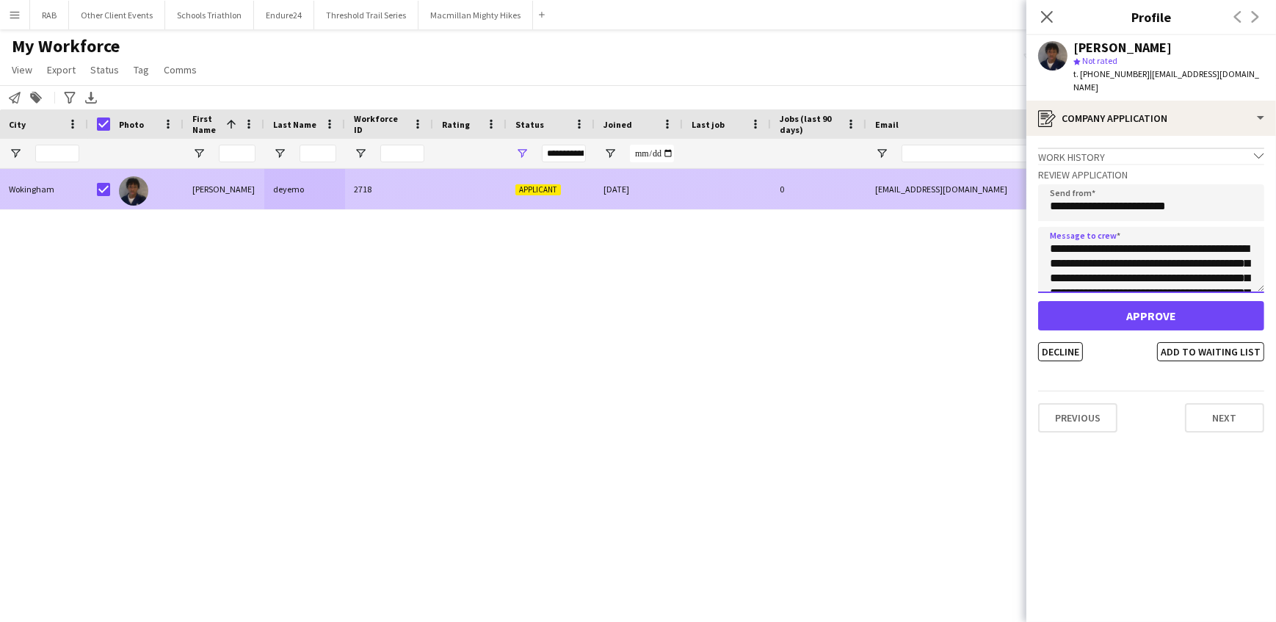
drag, startPoint x: 1151, startPoint y: 258, endPoint x: 1008, endPoint y: 193, distance: 157.1
click at [1008, 193] on body "Menu Boards Boards Boards All jobs Status Workforce Workforce My Workforce Recr…" at bounding box center [638, 311] width 1276 height 622
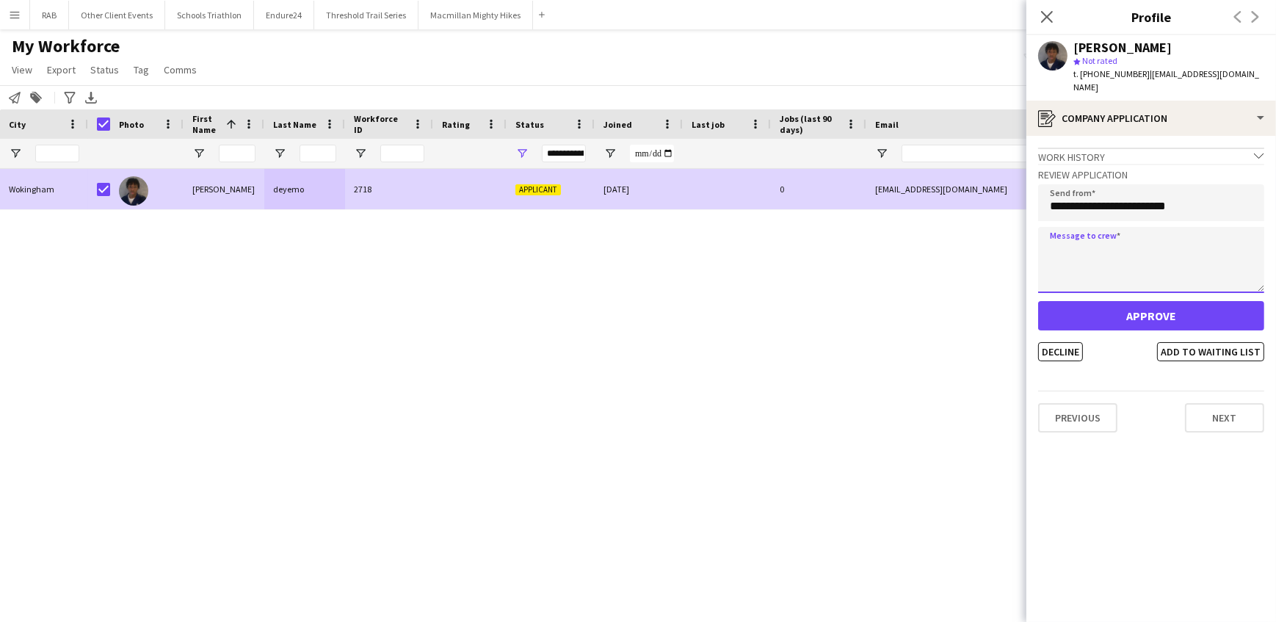
paste textarea "**********"
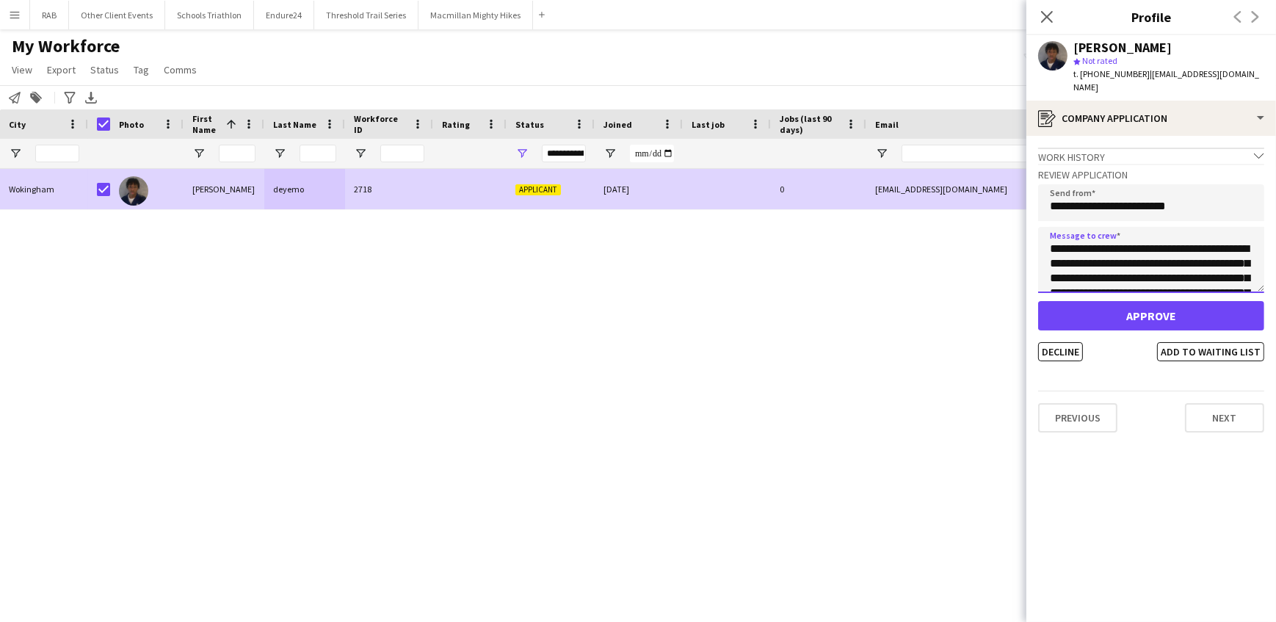
scroll to position [375, 0]
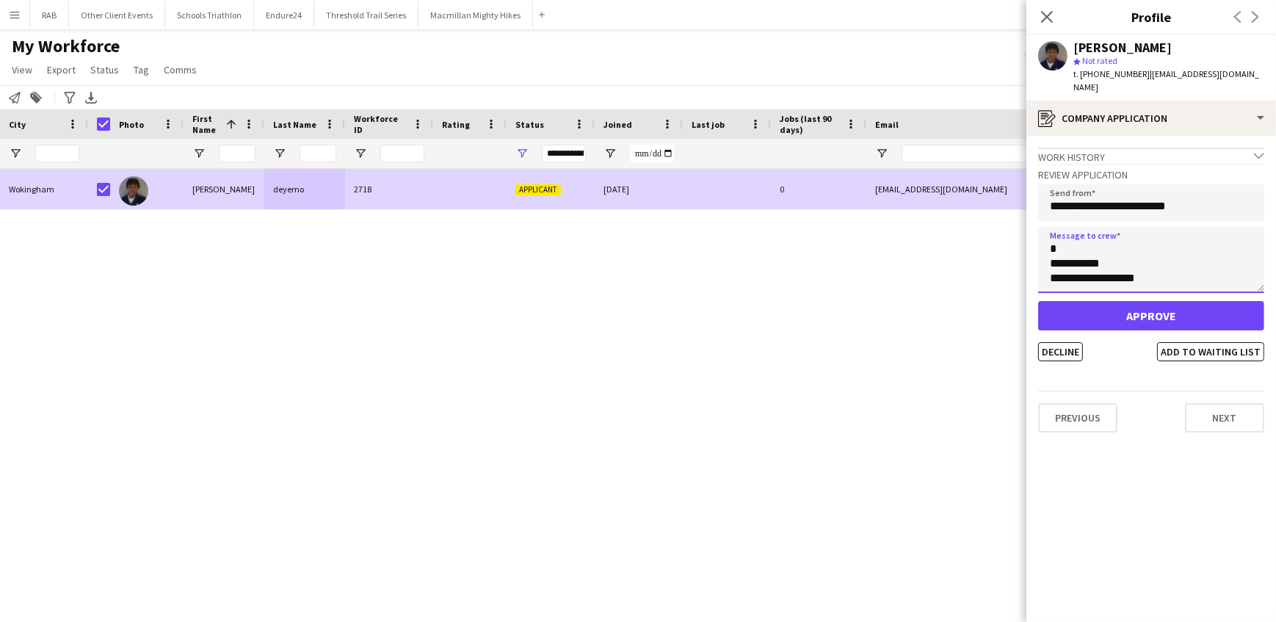
type textarea "**********"
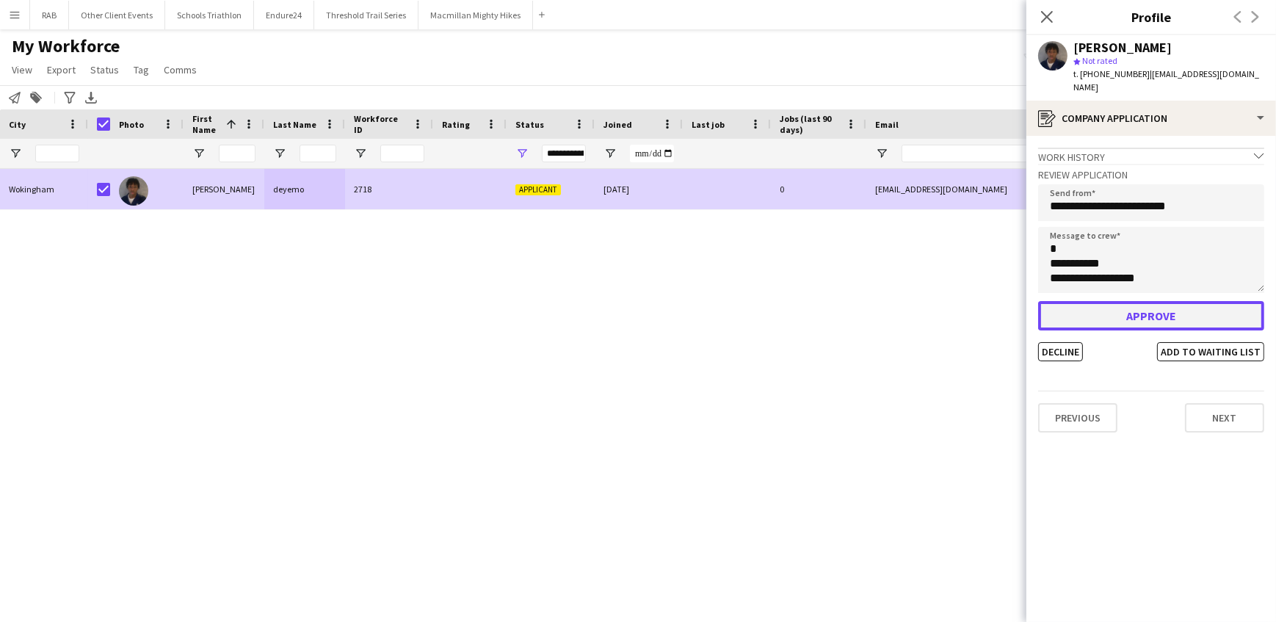
click at [1133, 305] on button "Approve" at bounding box center [1151, 315] width 226 height 29
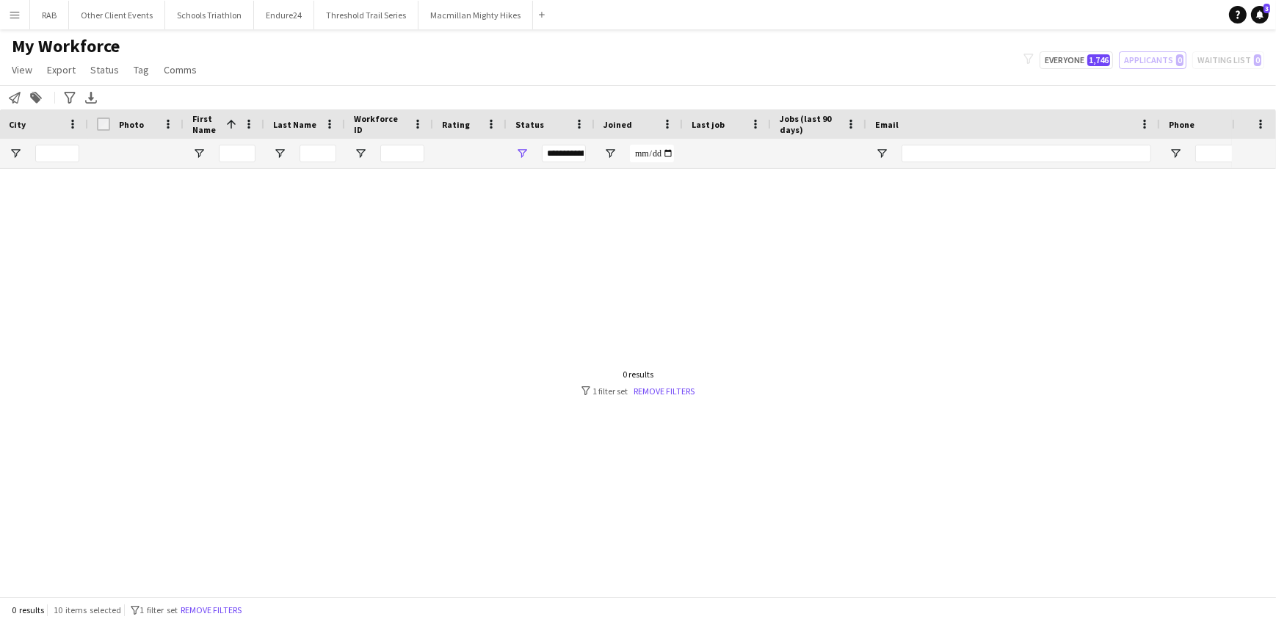
click at [9, 12] on app-icon "Menu" at bounding box center [15, 15] width 12 height 12
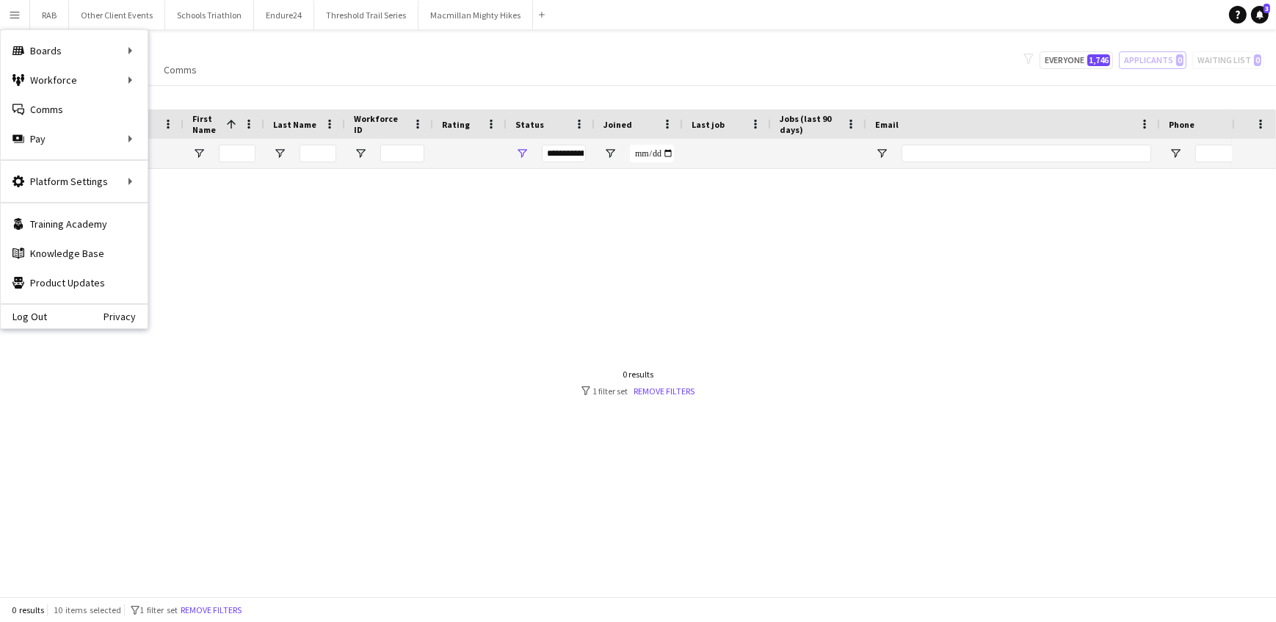
click at [35, 308] on div "Log Out Privacy" at bounding box center [74, 315] width 147 height 25
click at [33, 311] on link "Log Out" at bounding box center [24, 317] width 46 height 12
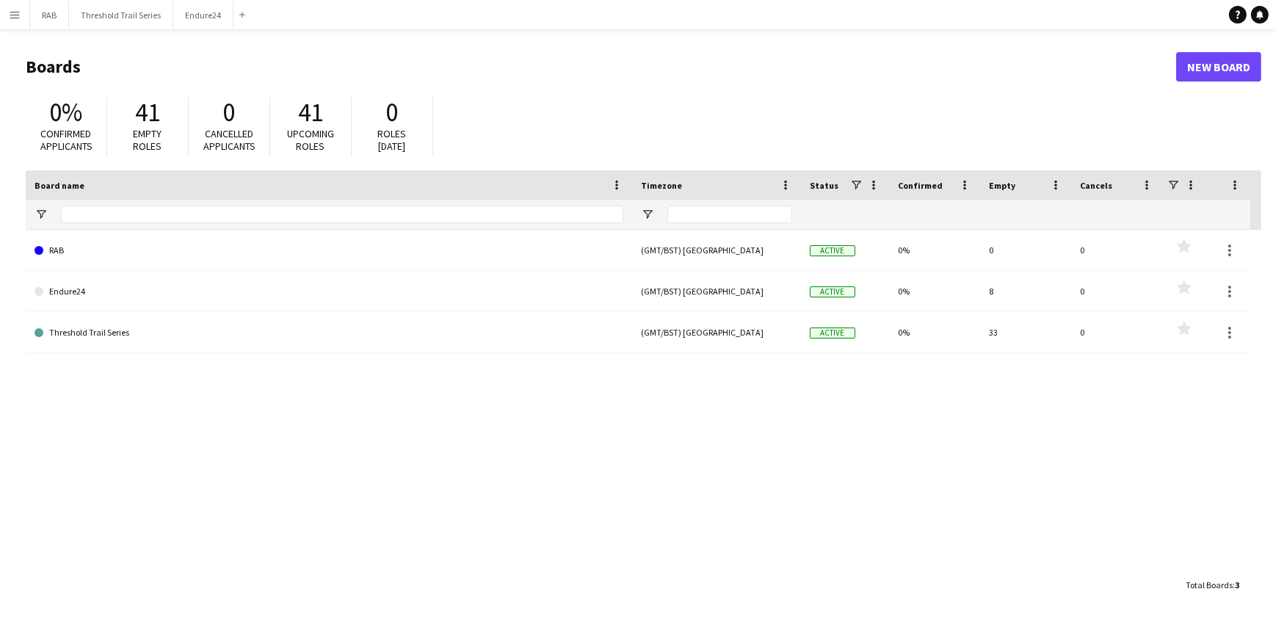
drag, startPoint x: 13, startPoint y: 16, endPoint x: 19, endPoint y: 52, distance: 36.4
click at [13, 17] on app-icon "Menu" at bounding box center [15, 15] width 12 height 12
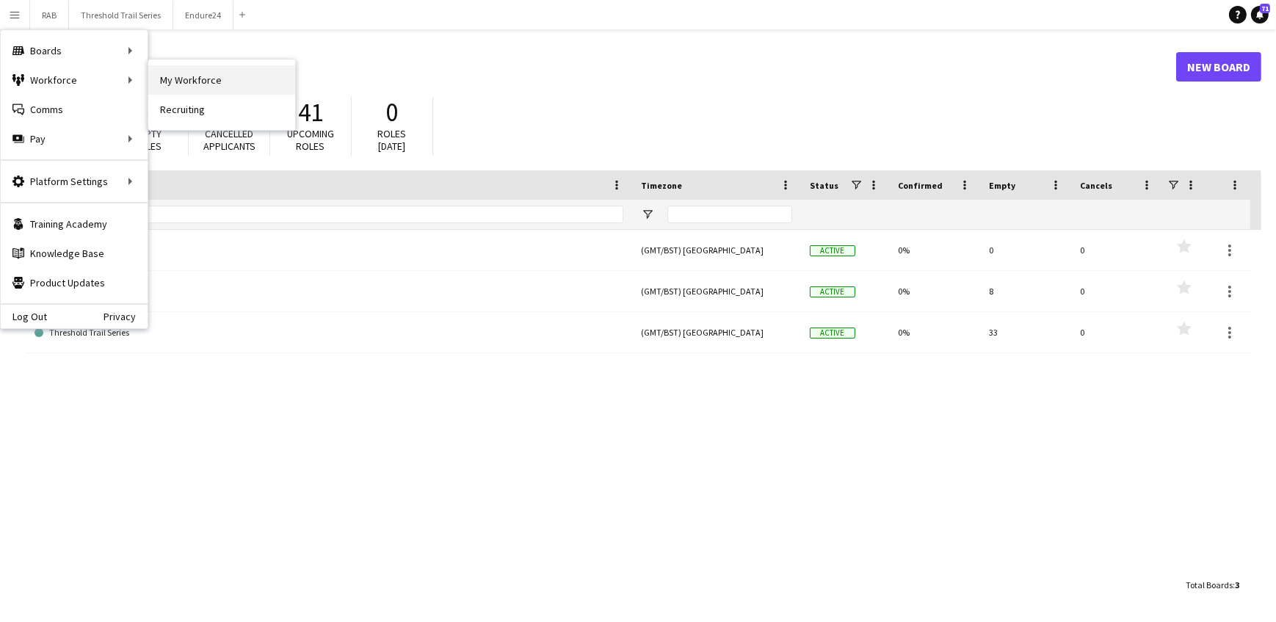
click at [207, 78] on link "My Workforce" at bounding box center [221, 79] width 147 height 29
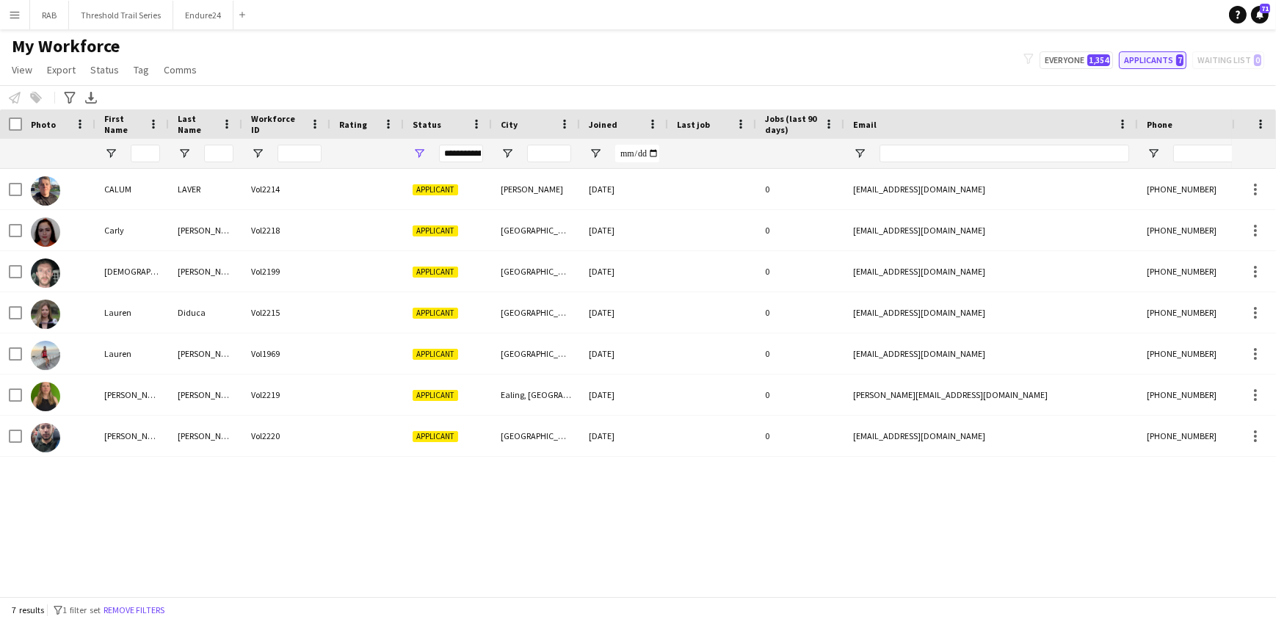
click at [1153, 60] on button "Applicants 7" at bounding box center [1153, 60] width 68 height 18
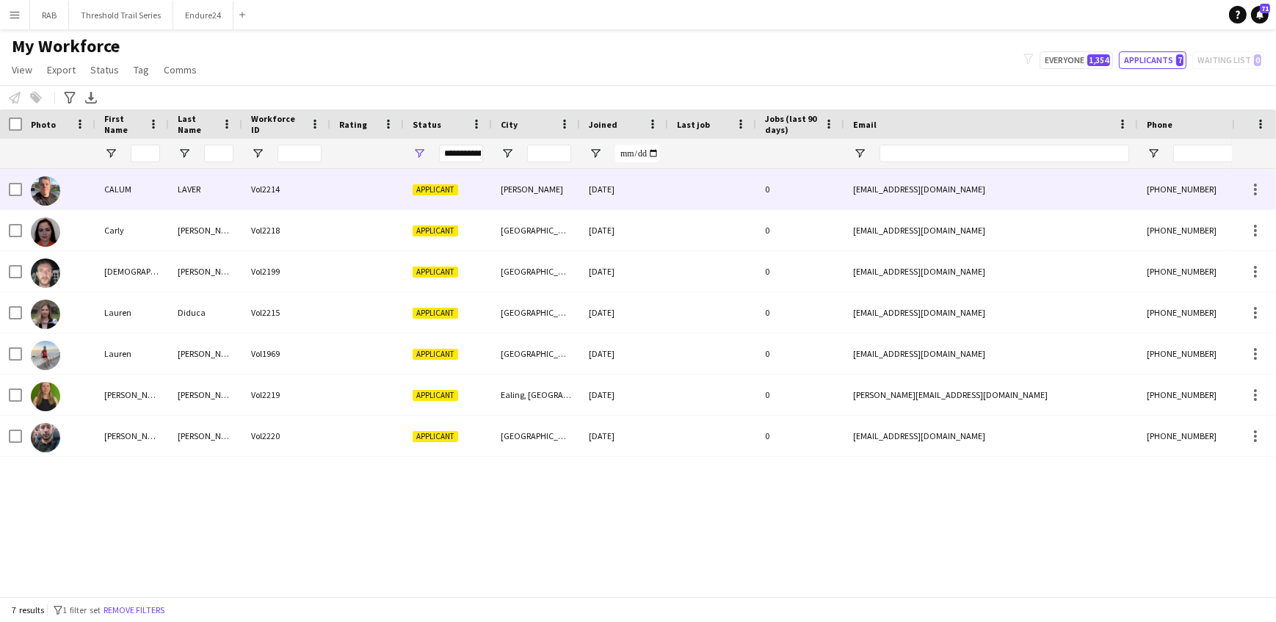
click at [123, 189] on div "CALUM" at bounding box center [131, 189] width 73 height 40
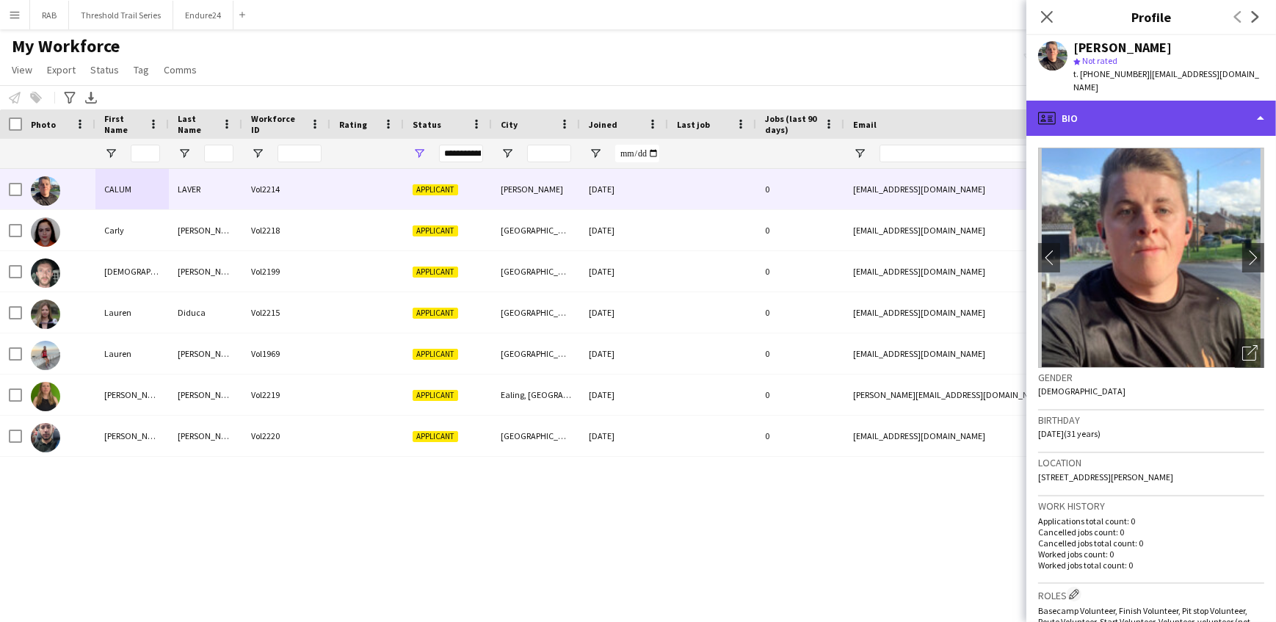
click at [1112, 105] on div "profile Bio" at bounding box center [1151, 118] width 250 height 35
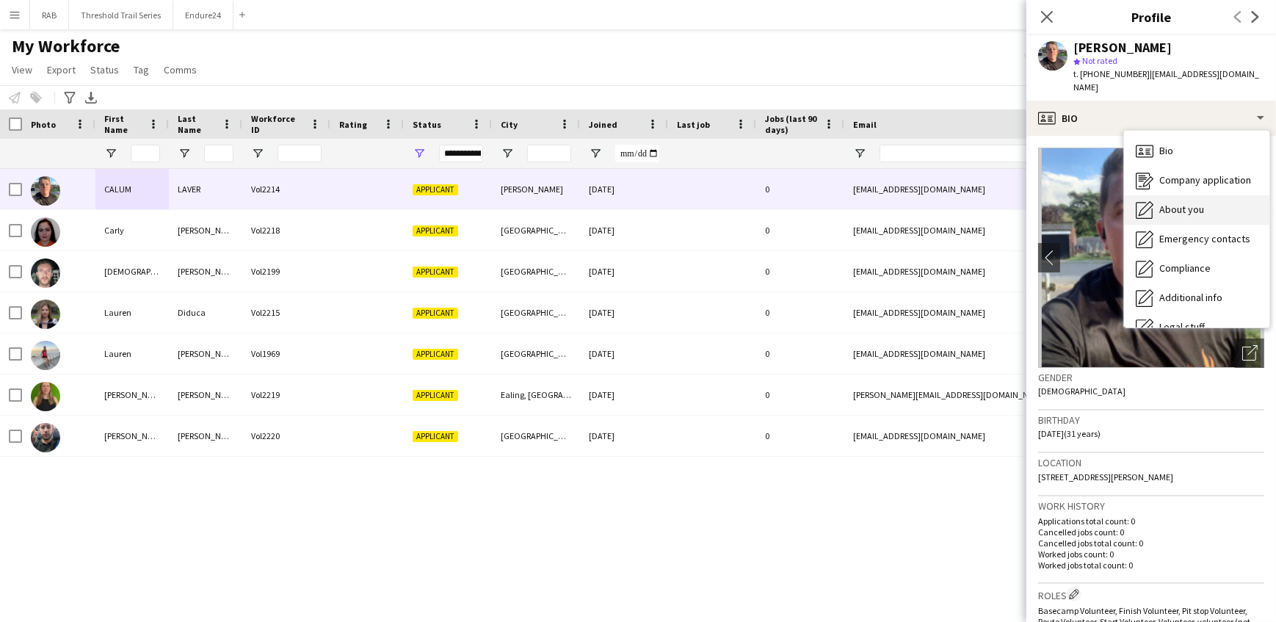
click at [1158, 195] on div "About you About you" at bounding box center [1196, 209] width 145 height 29
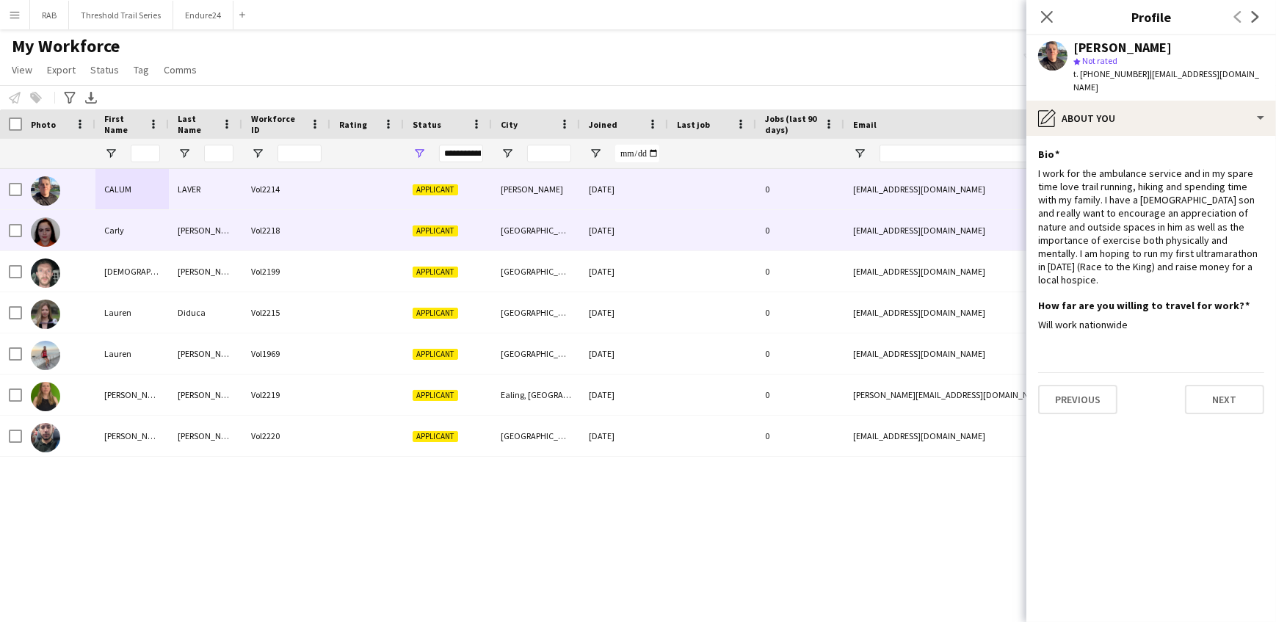
click at [161, 222] on div "Carly" at bounding box center [131, 230] width 73 height 40
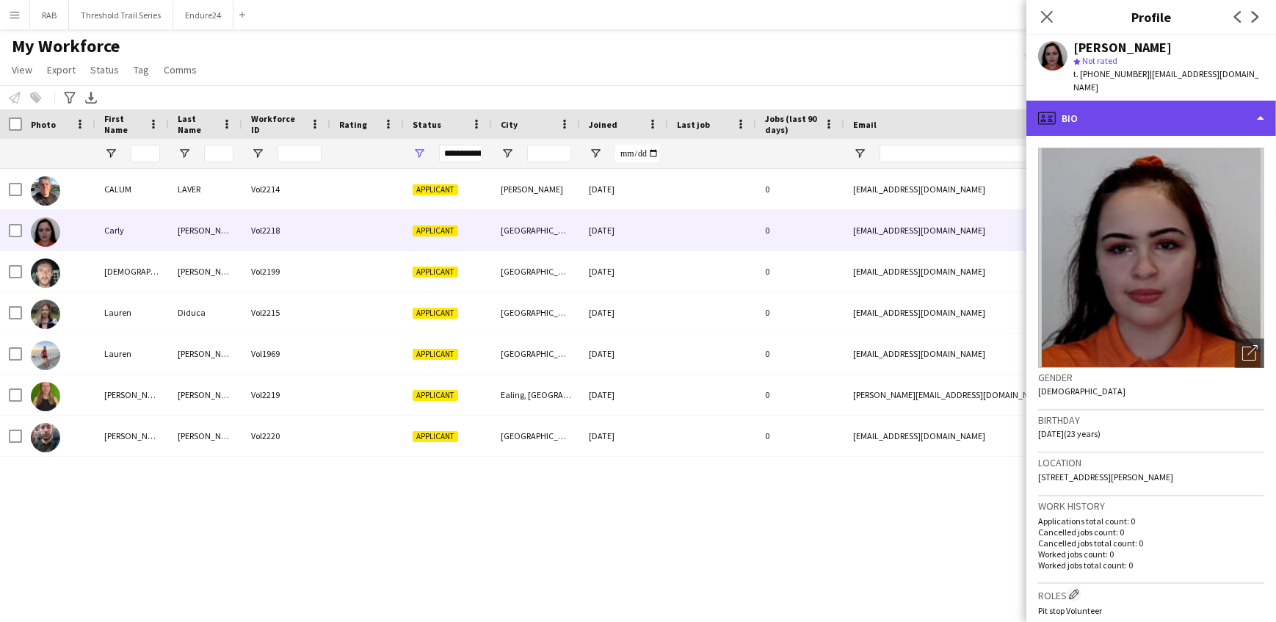
click at [1112, 114] on div "profile Bio" at bounding box center [1151, 118] width 250 height 35
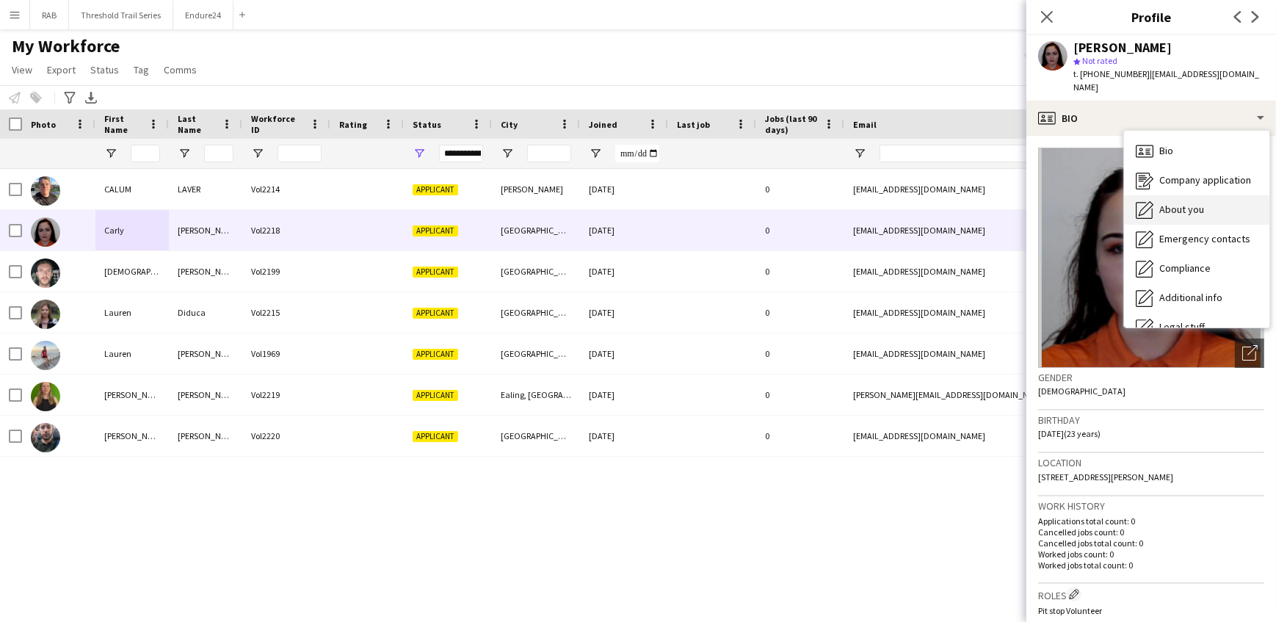
click at [1167, 195] on div "About you About you" at bounding box center [1196, 209] width 145 height 29
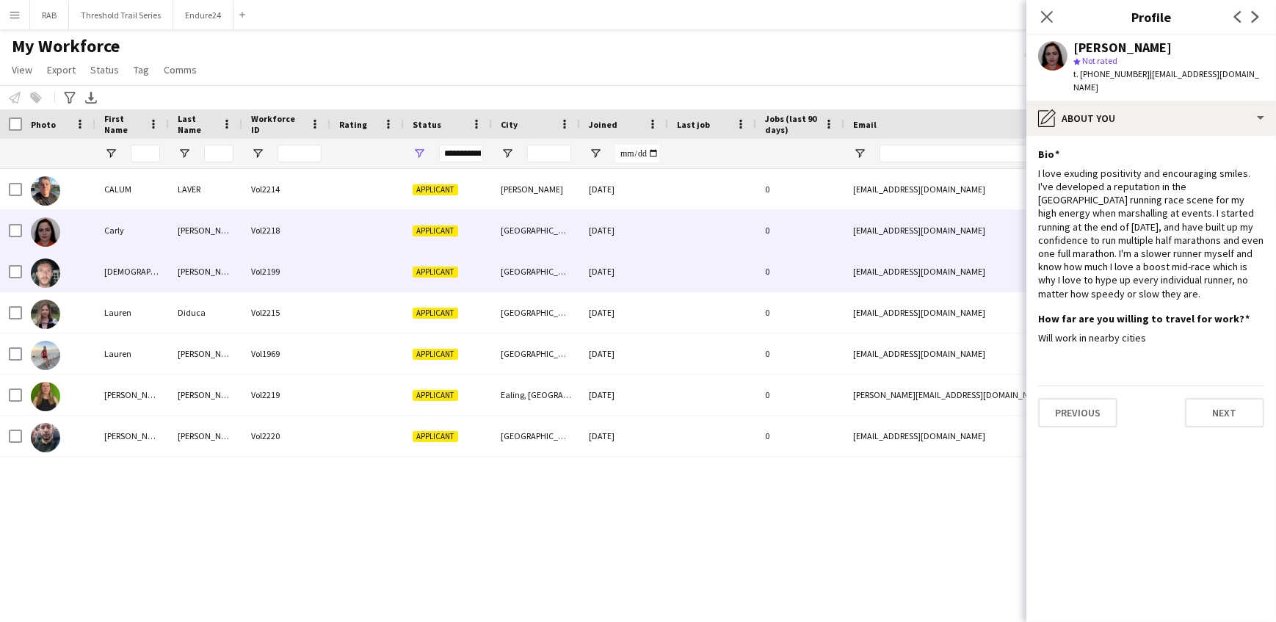
click at [143, 272] on div "Christian" at bounding box center [131, 271] width 73 height 40
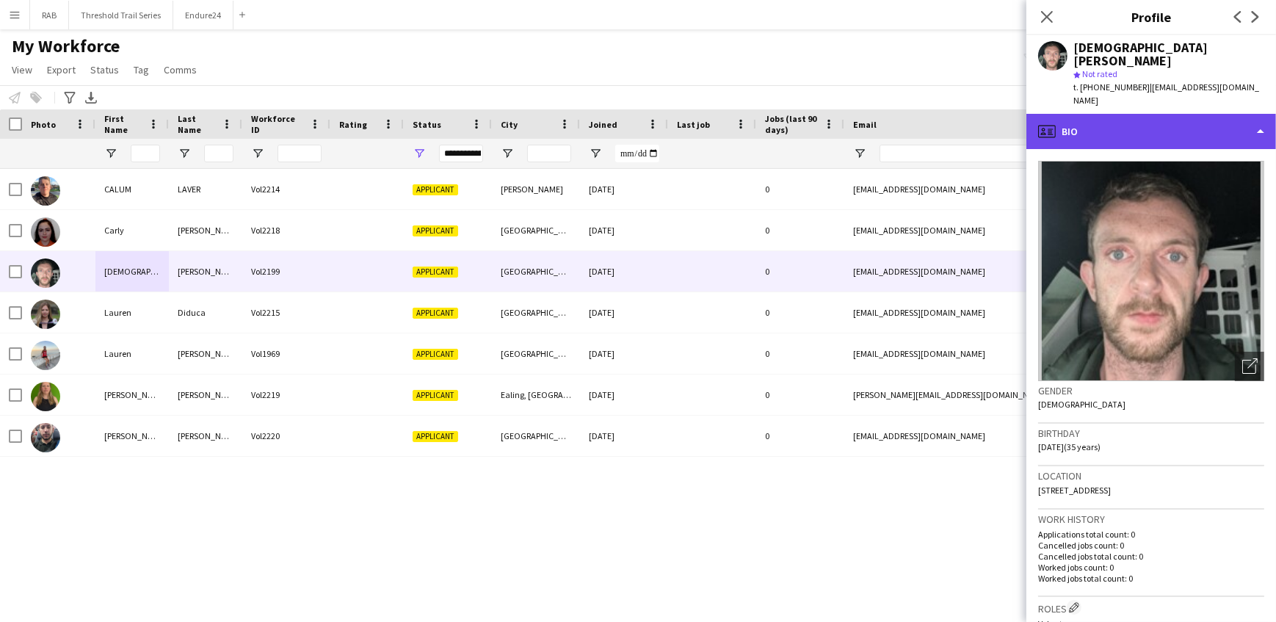
click at [1106, 126] on div "profile Bio" at bounding box center [1151, 131] width 250 height 35
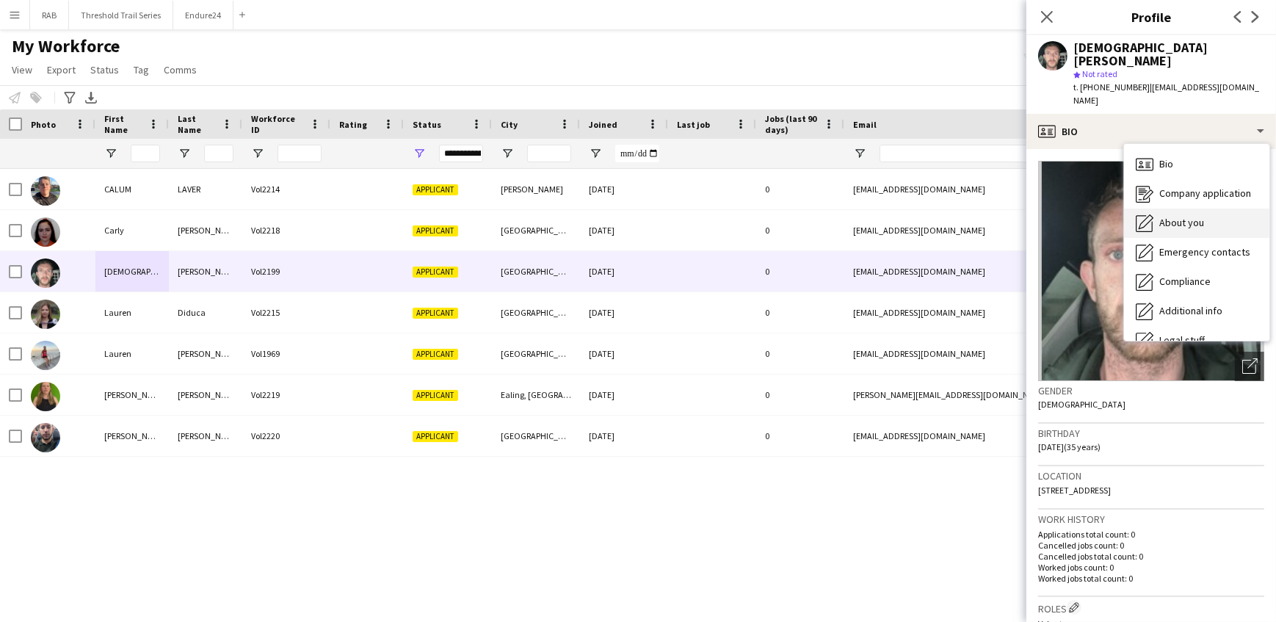
click at [1159, 208] on div "About you About you" at bounding box center [1196, 222] width 145 height 29
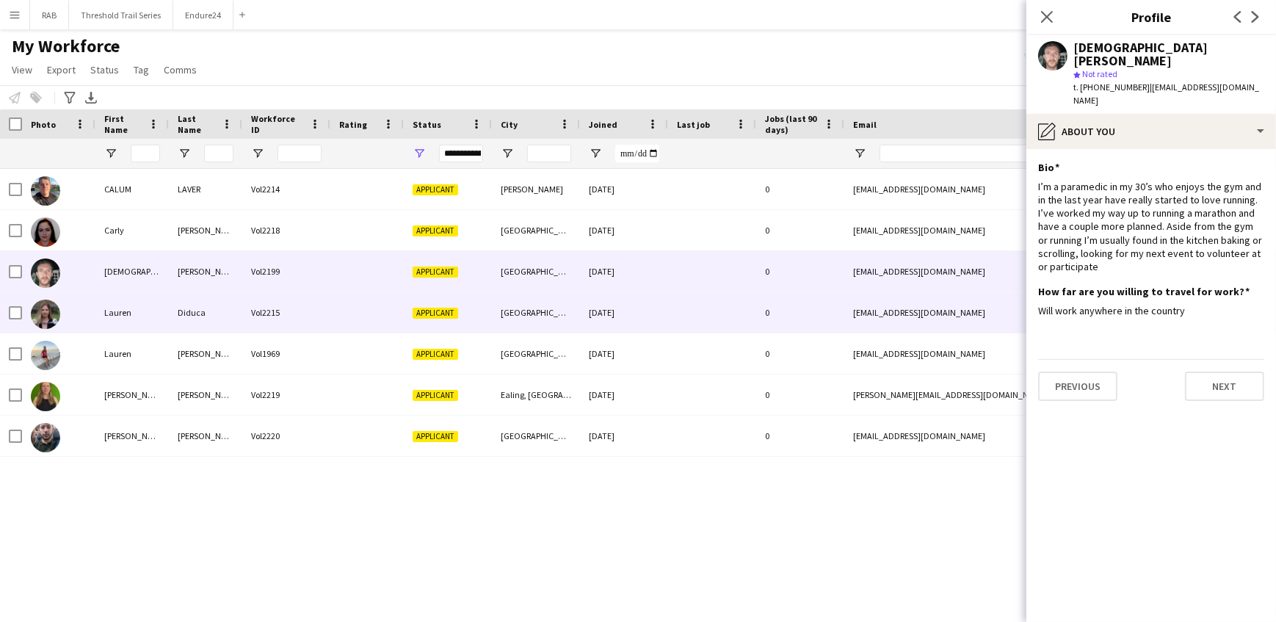
click at [155, 309] on div "Lauren" at bounding box center [131, 312] width 73 height 40
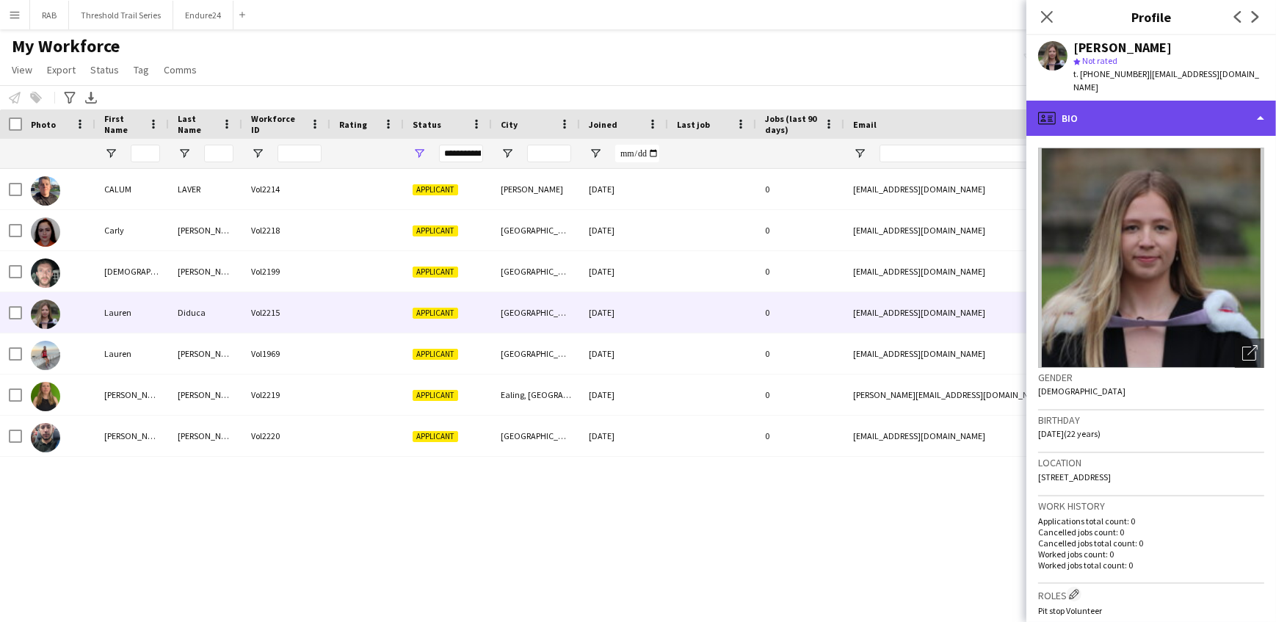
click at [1111, 114] on div "profile Bio" at bounding box center [1151, 118] width 250 height 35
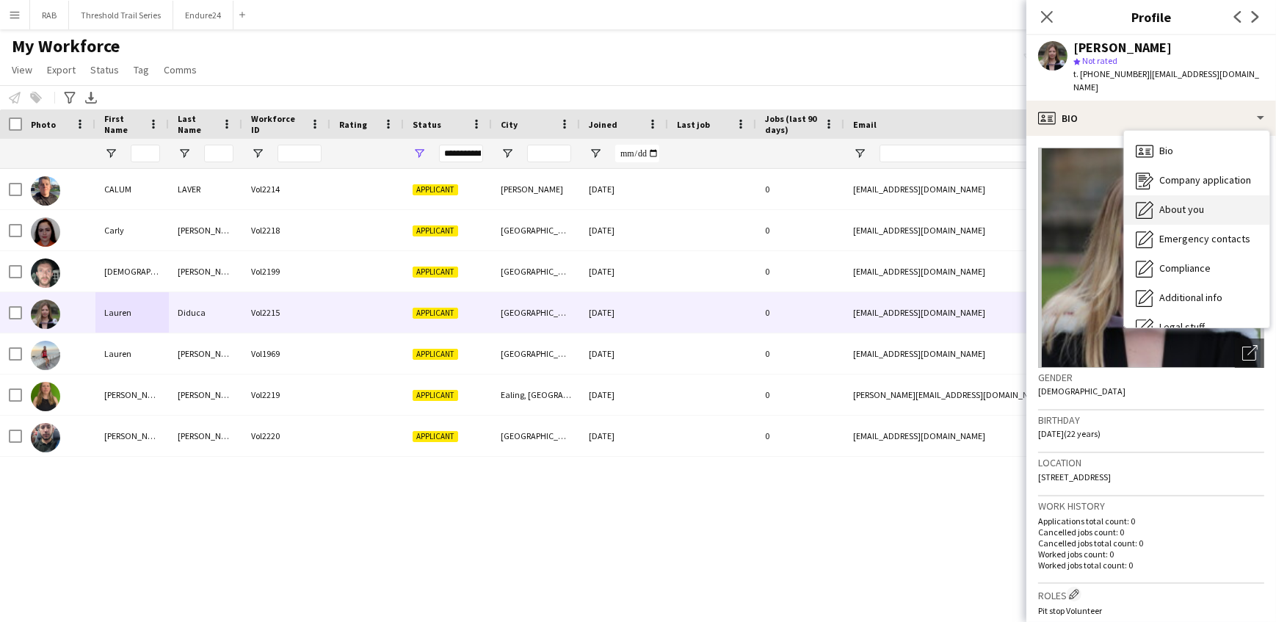
click at [1186, 203] on span "About you" at bounding box center [1181, 209] width 45 height 13
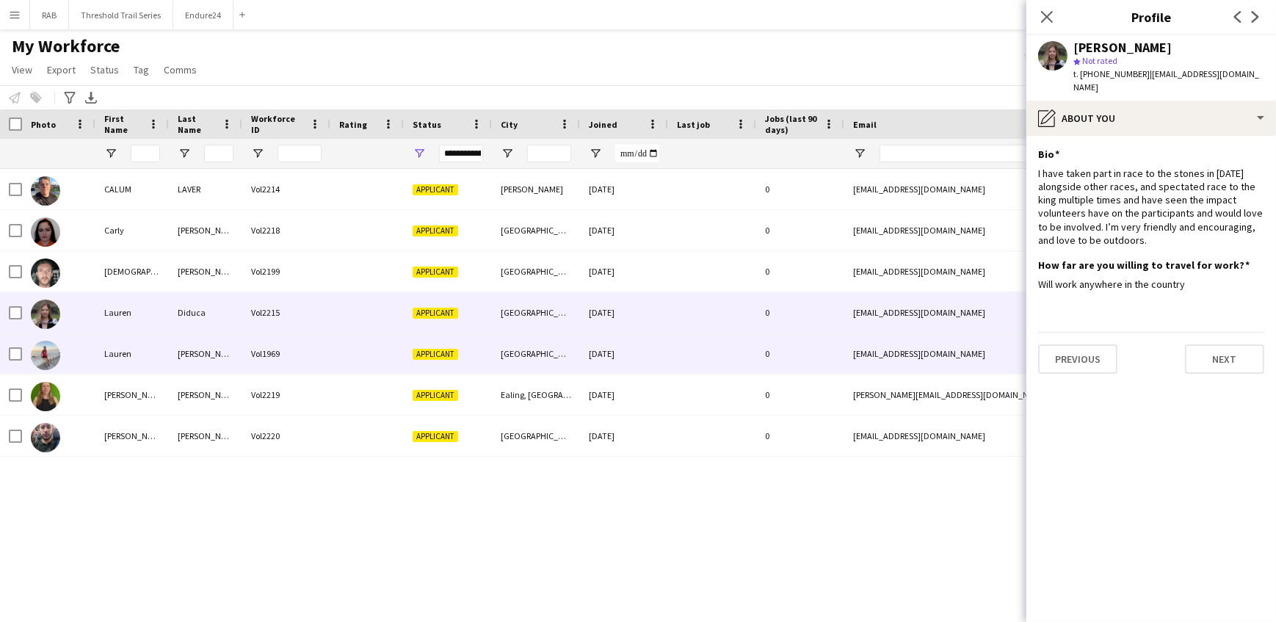
click at [182, 344] on div "MacDonald" at bounding box center [205, 353] width 73 height 40
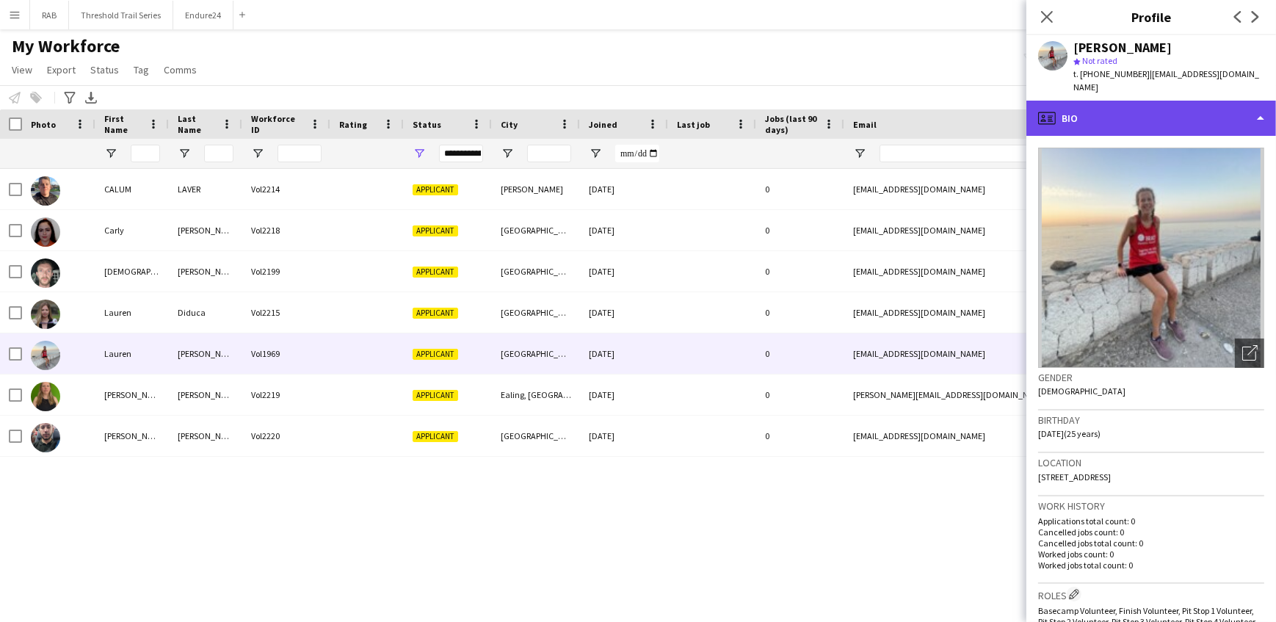
click at [1089, 119] on div "profile Bio" at bounding box center [1151, 118] width 250 height 35
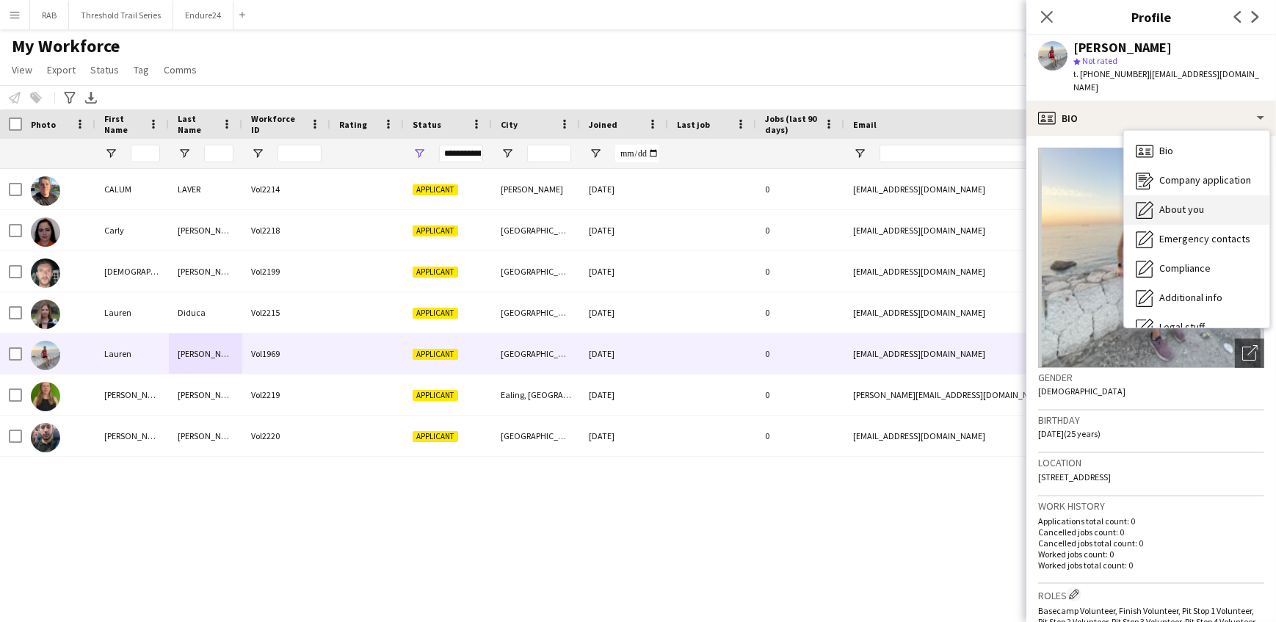
click at [1197, 204] on span "About you" at bounding box center [1181, 209] width 45 height 13
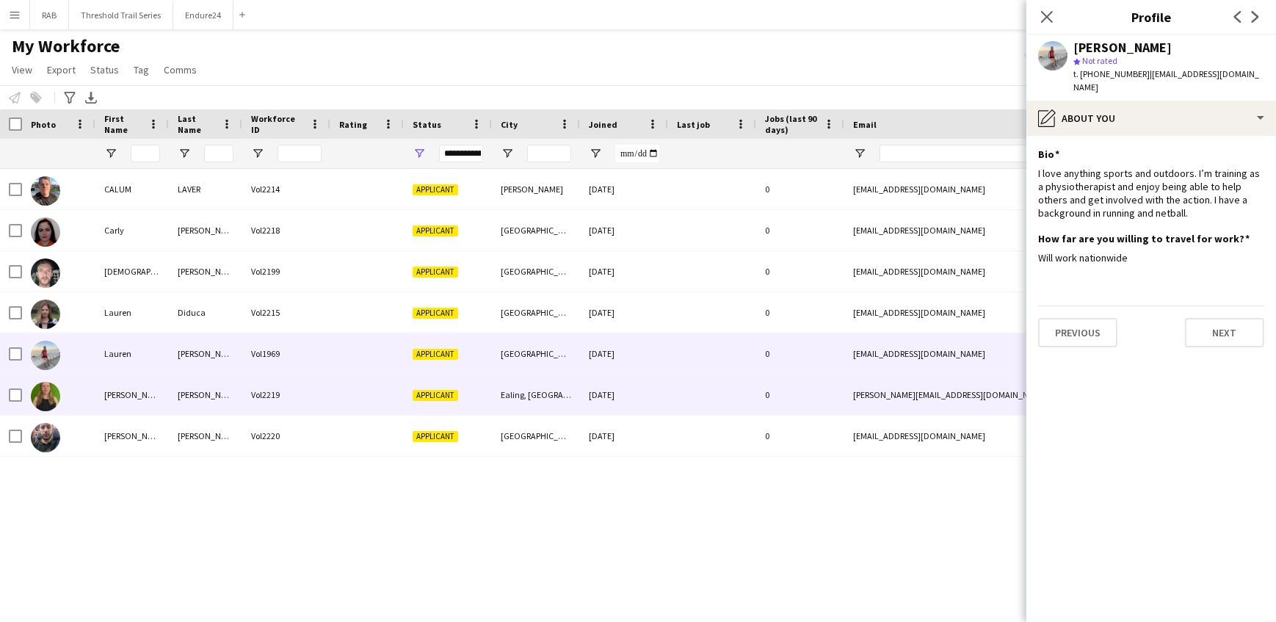
click at [133, 399] on div "Louise" at bounding box center [131, 394] width 73 height 40
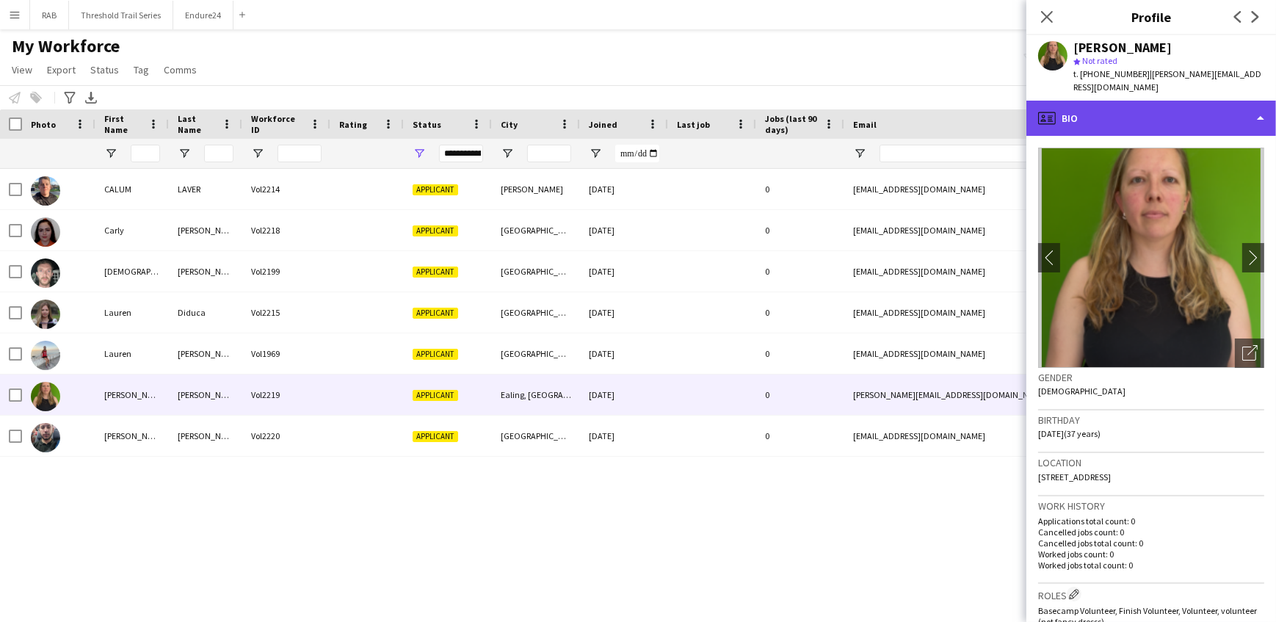
click at [1111, 103] on div "profile Bio" at bounding box center [1151, 118] width 250 height 35
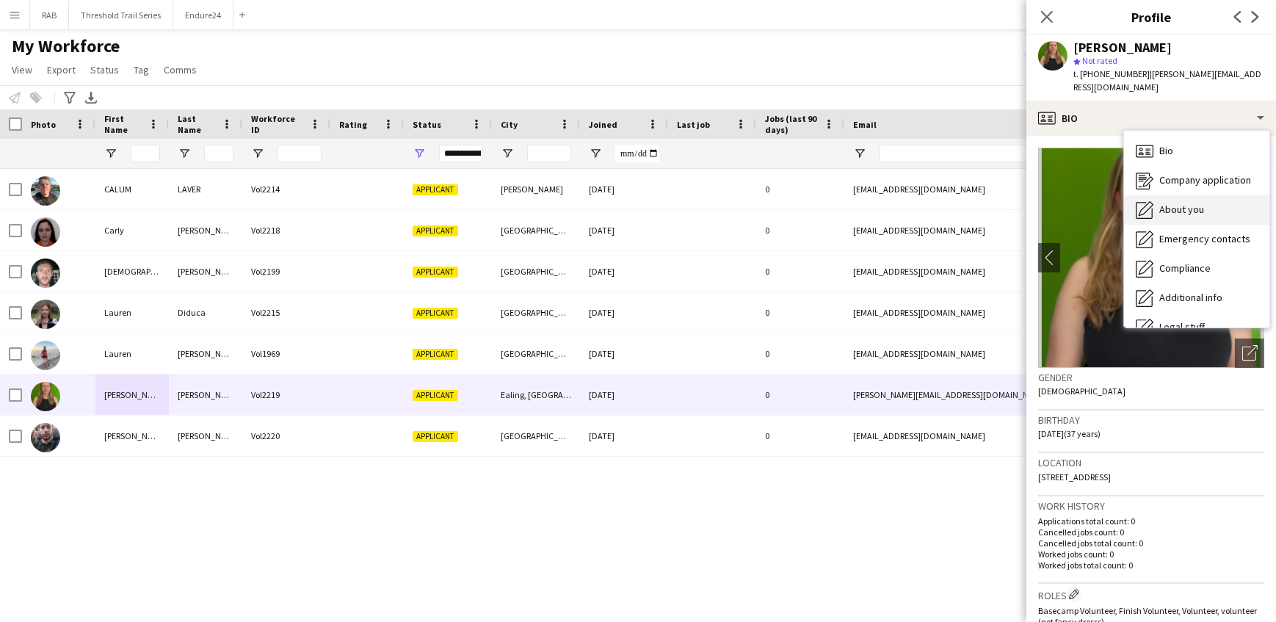
click at [1187, 203] on span "About you" at bounding box center [1181, 209] width 45 height 13
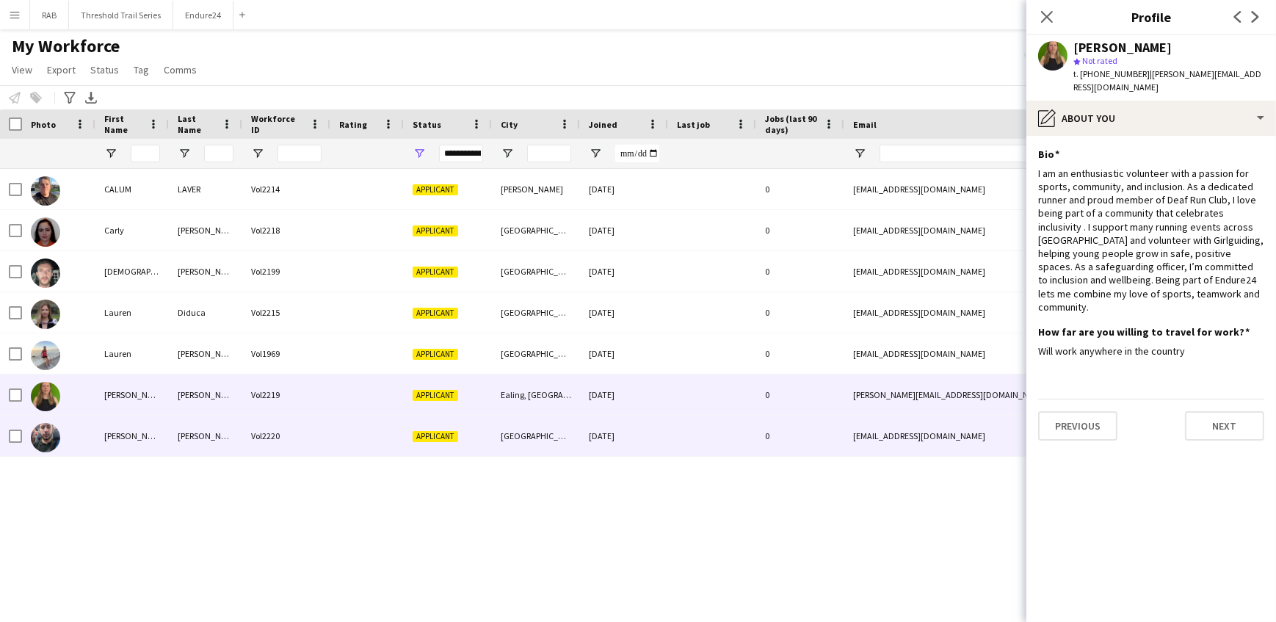
click at [152, 438] on div "Syed Muhammad" at bounding box center [131, 436] width 73 height 40
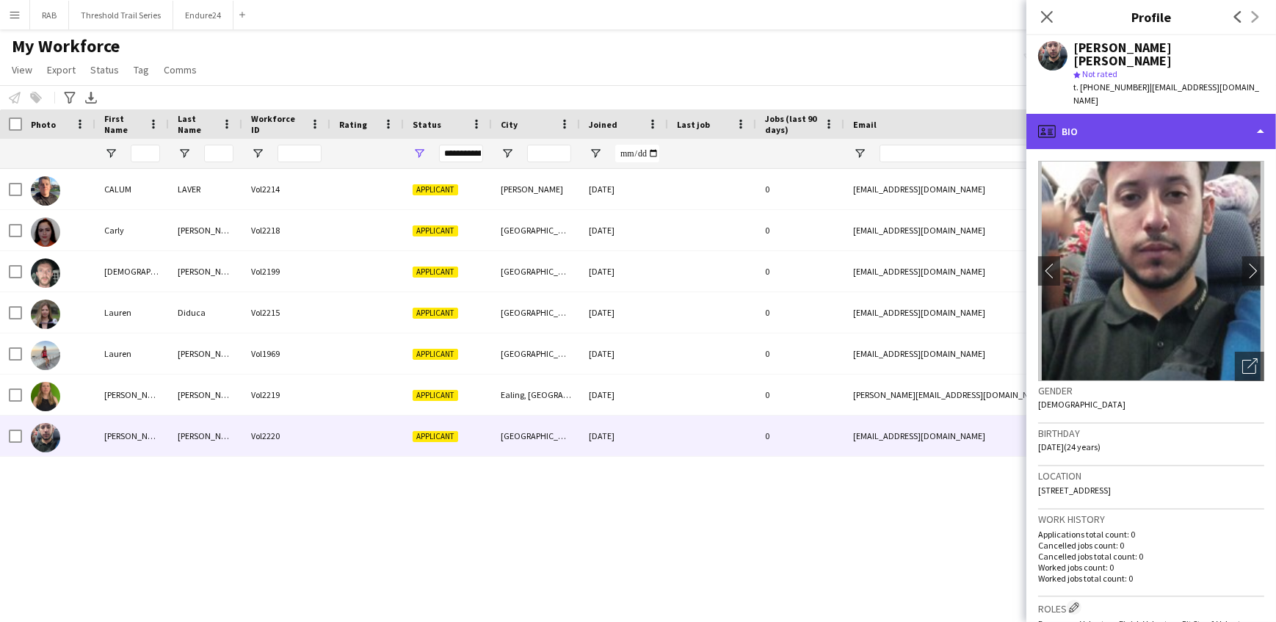
click at [1092, 117] on div "profile Bio" at bounding box center [1151, 131] width 250 height 35
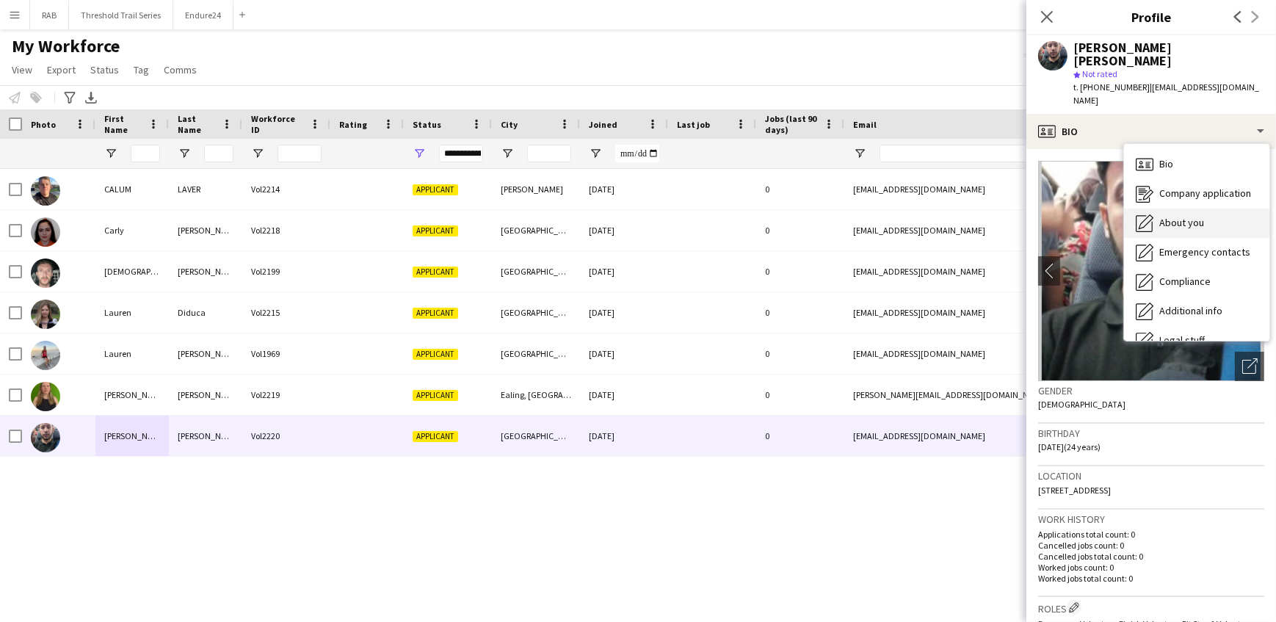
click at [1172, 216] on span "About you" at bounding box center [1181, 222] width 45 height 13
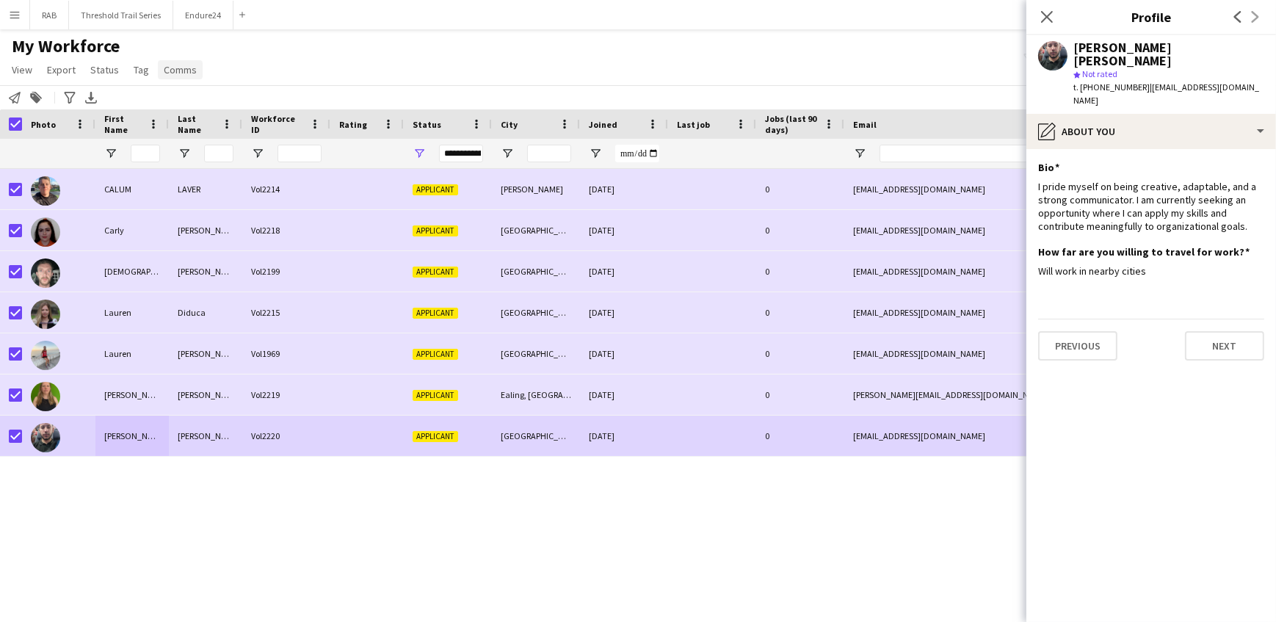
click at [166, 67] on span "Comms" at bounding box center [180, 69] width 33 height 13
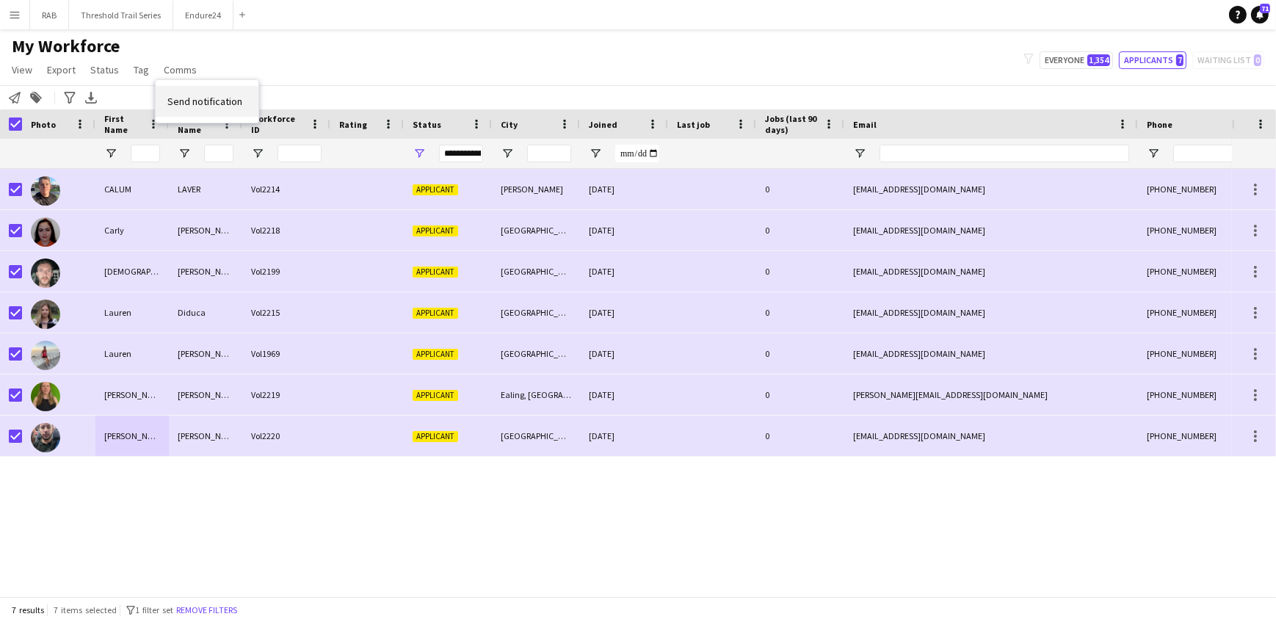
click at [206, 100] on span "Send notification" at bounding box center [204, 101] width 75 height 13
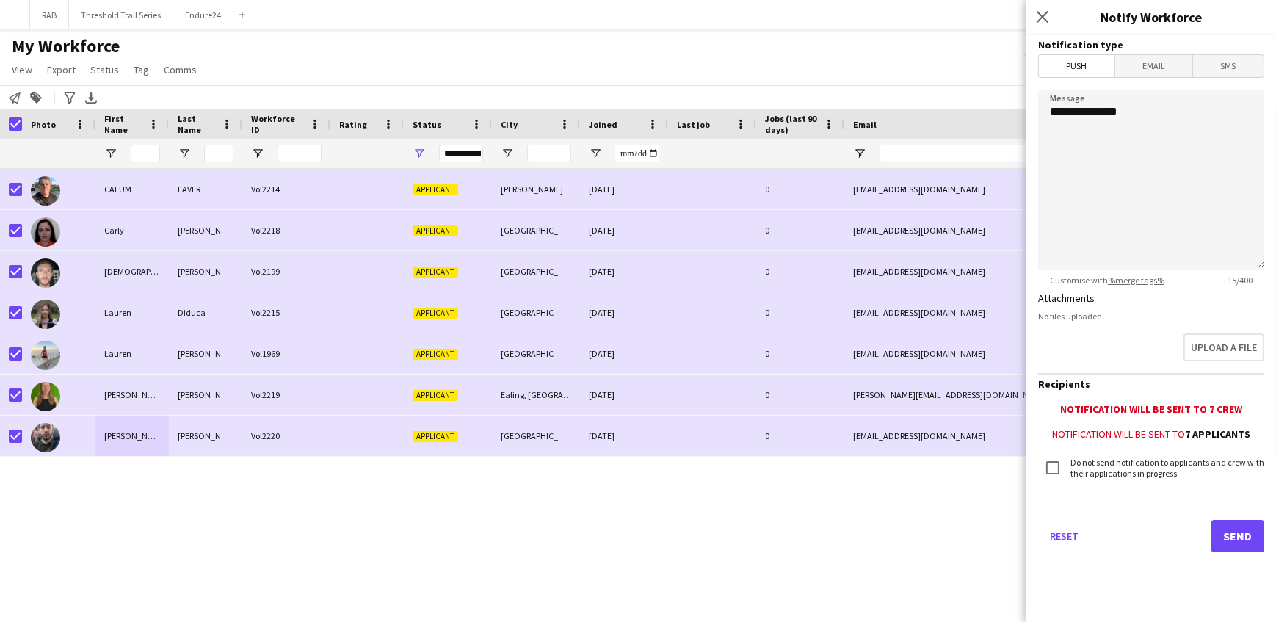
click at [1175, 59] on span "Email" at bounding box center [1154, 66] width 78 height 22
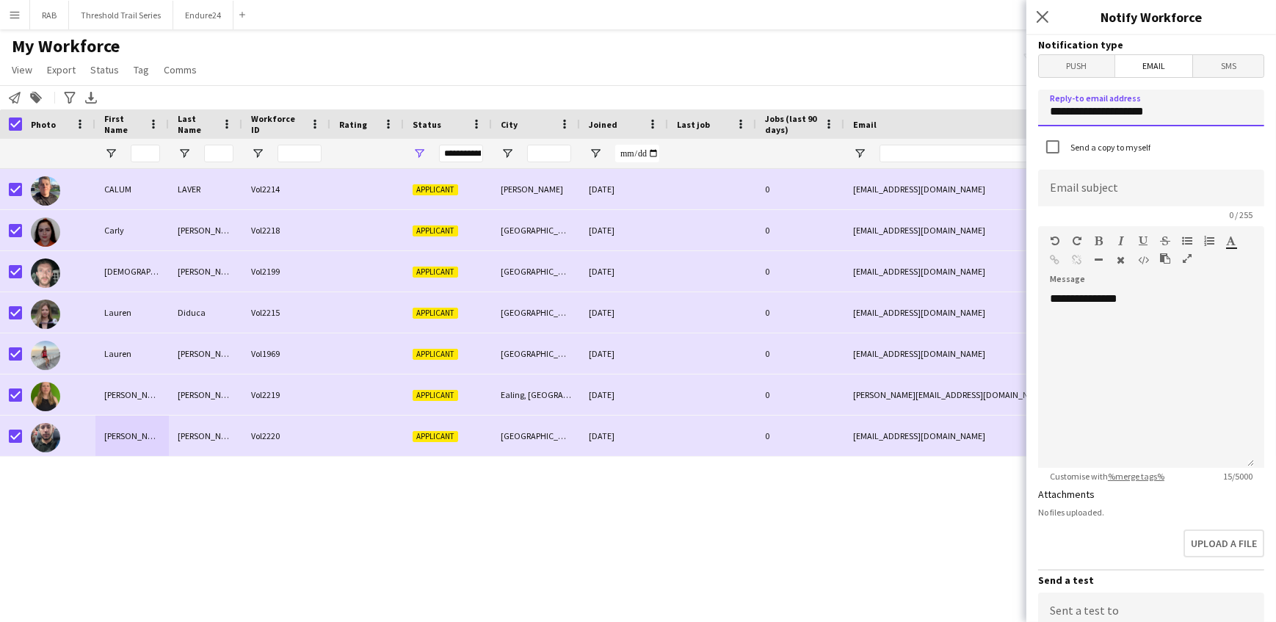
drag, startPoint x: 1187, startPoint y: 123, endPoint x: 837, endPoint y: 117, distance: 350.2
click at [835, 117] on body "Menu Boards Boards Boards All jobs Status Workforce Workforce My Workforce Recr…" at bounding box center [638, 311] width 1276 height 622
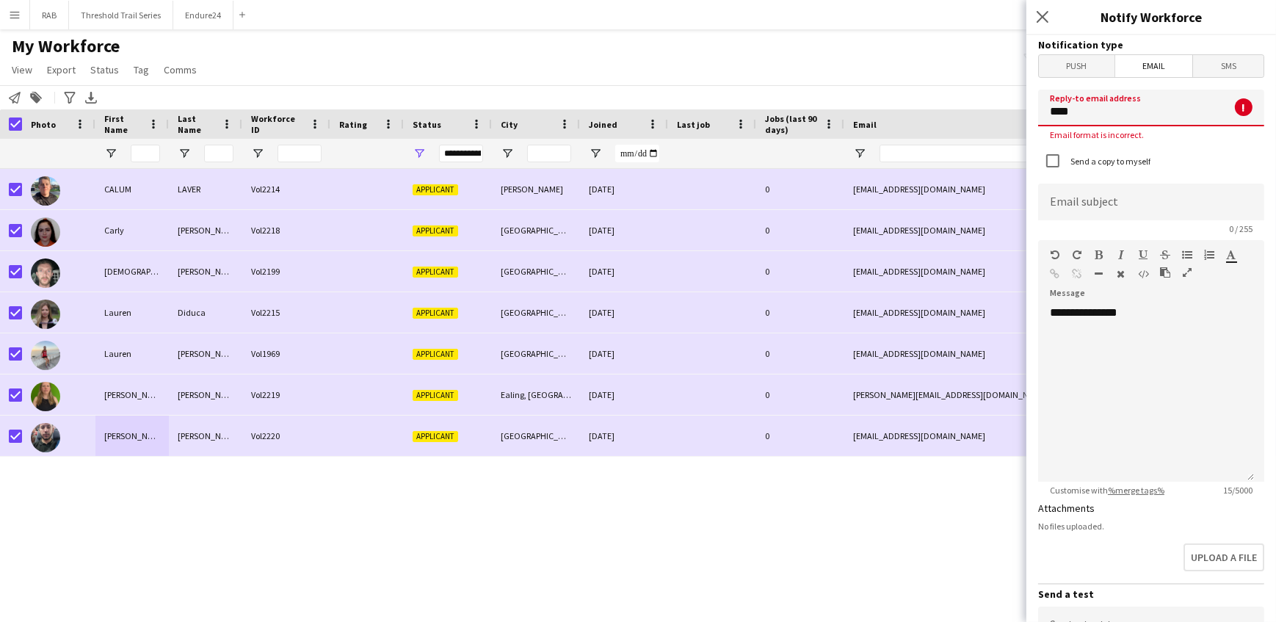
type input "**********"
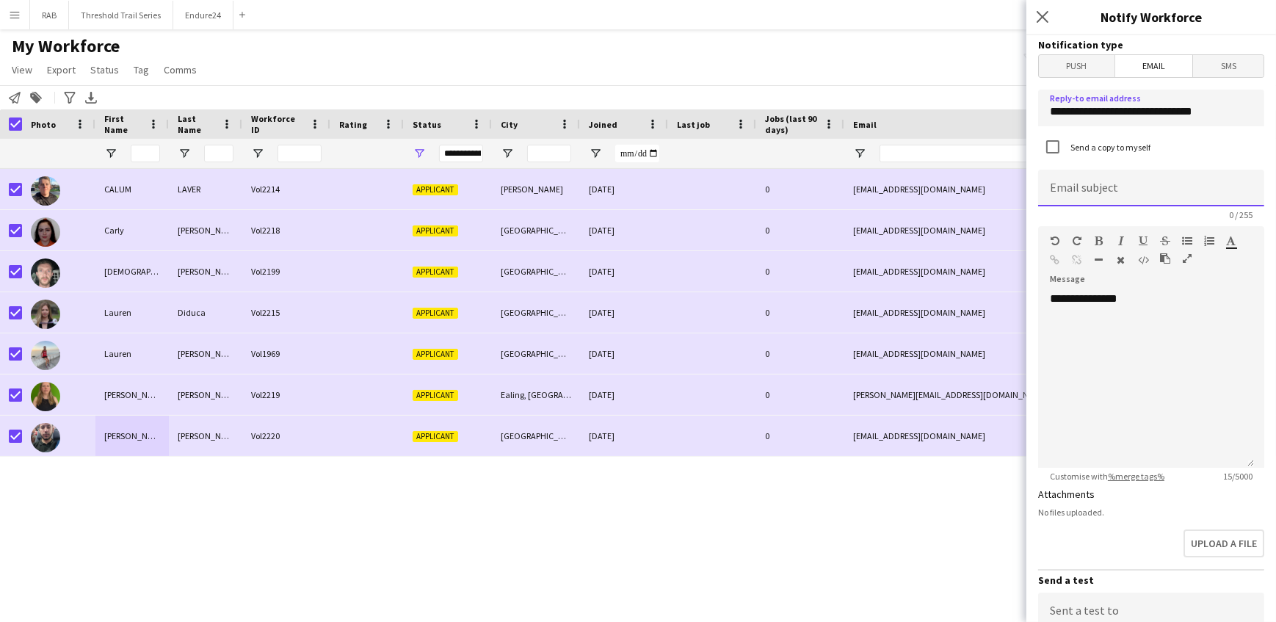
click at [1106, 196] on input at bounding box center [1151, 188] width 226 height 37
type input "**********"
click at [1056, 312] on div "**********" at bounding box center [1146, 379] width 216 height 176
click at [1131, 301] on div "**********" at bounding box center [1146, 379] width 216 height 176
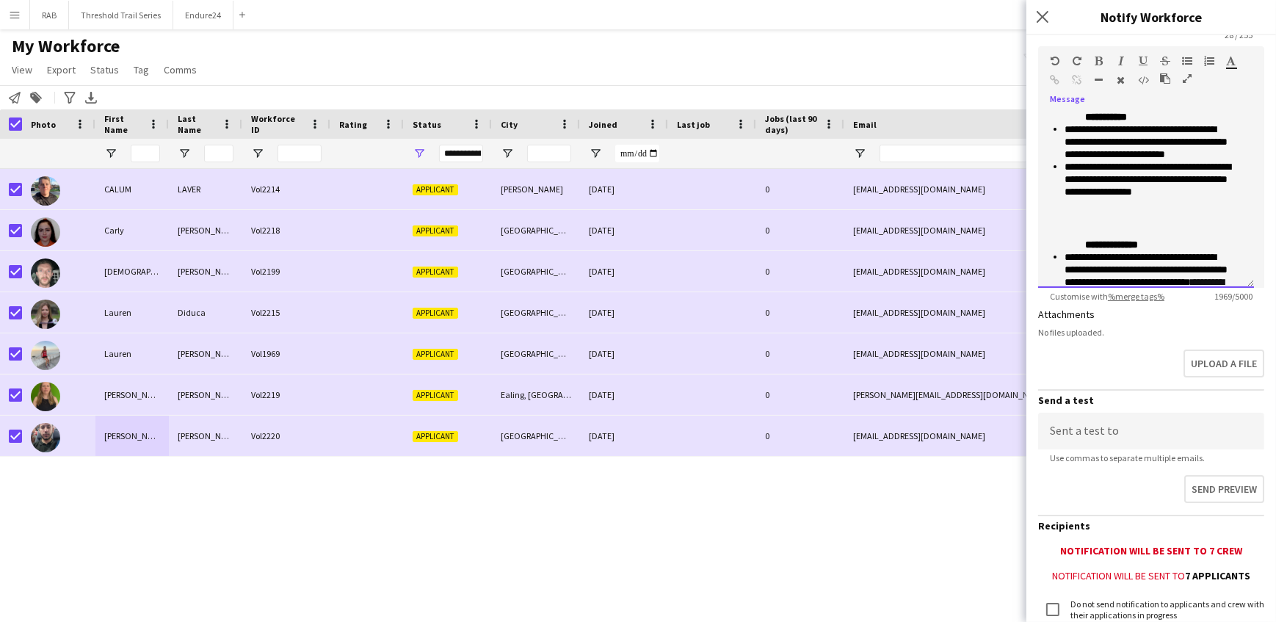
scroll to position [291, 0]
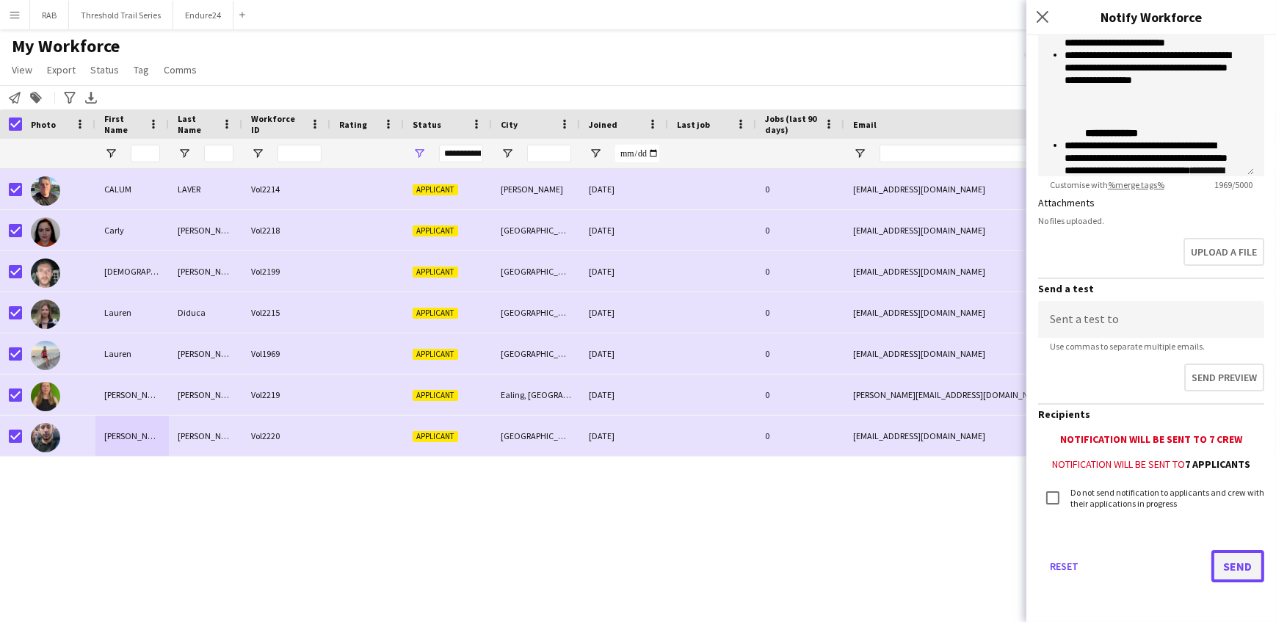
click at [1241, 561] on button "Send" at bounding box center [1237, 566] width 53 height 32
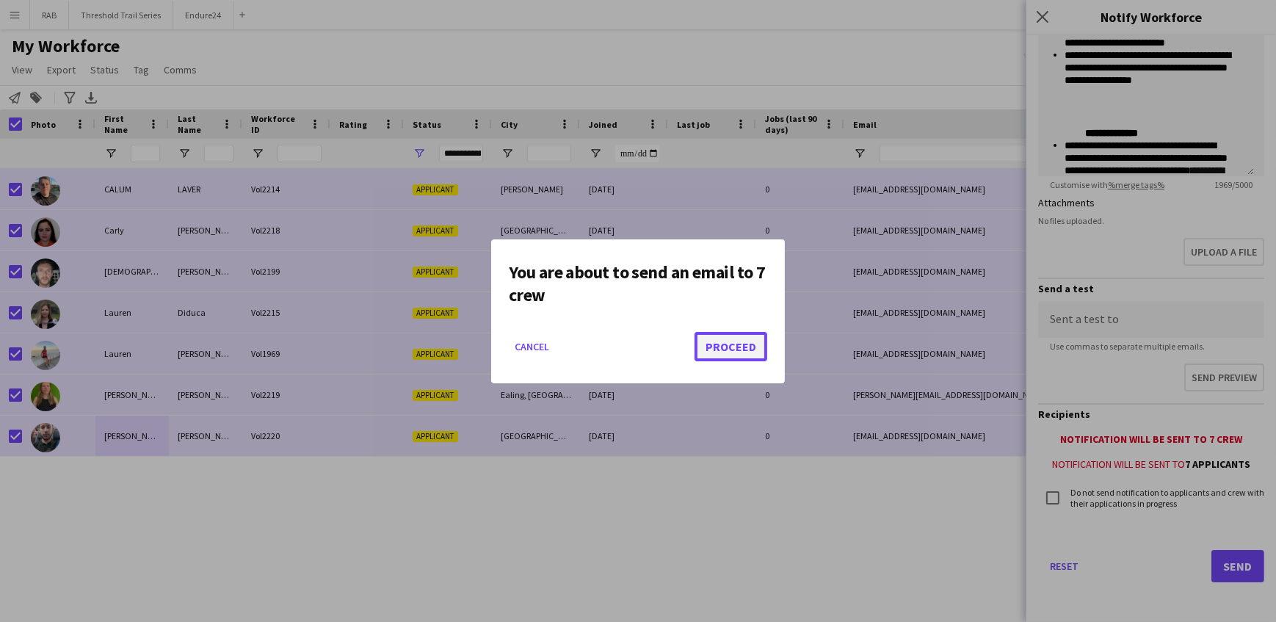
click at [763, 348] on button "Proceed" at bounding box center [730, 346] width 73 height 29
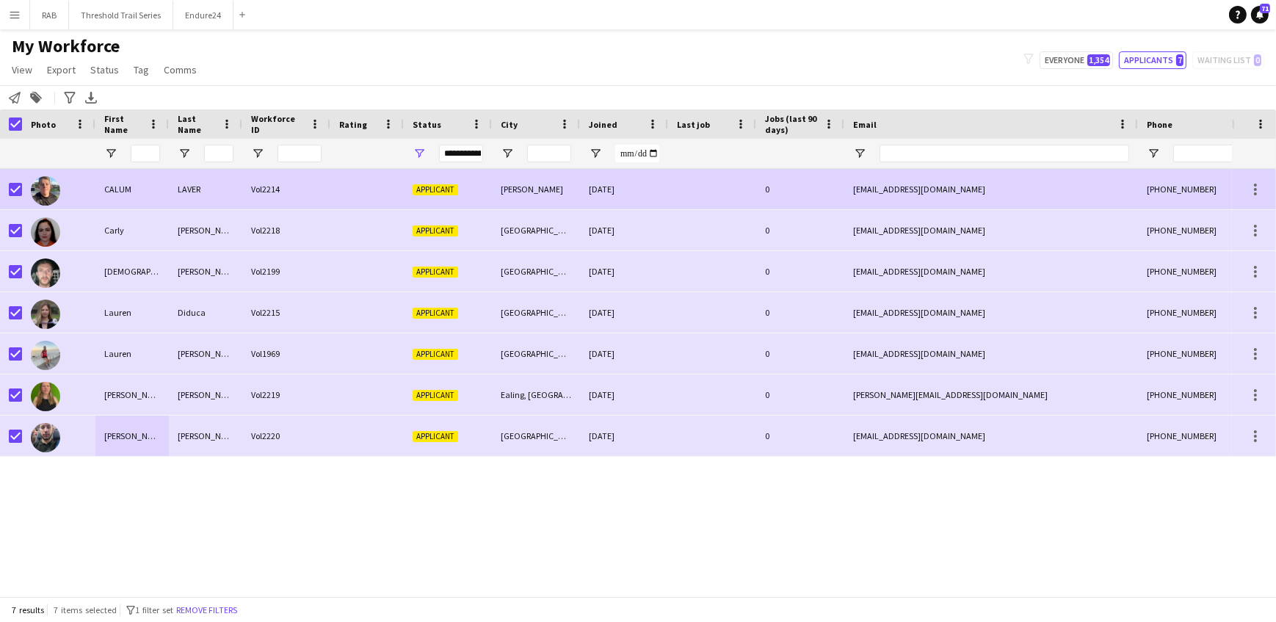
click at [236, 184] on div "LAVER" at bounding box center [205, 189] width 73 height 40
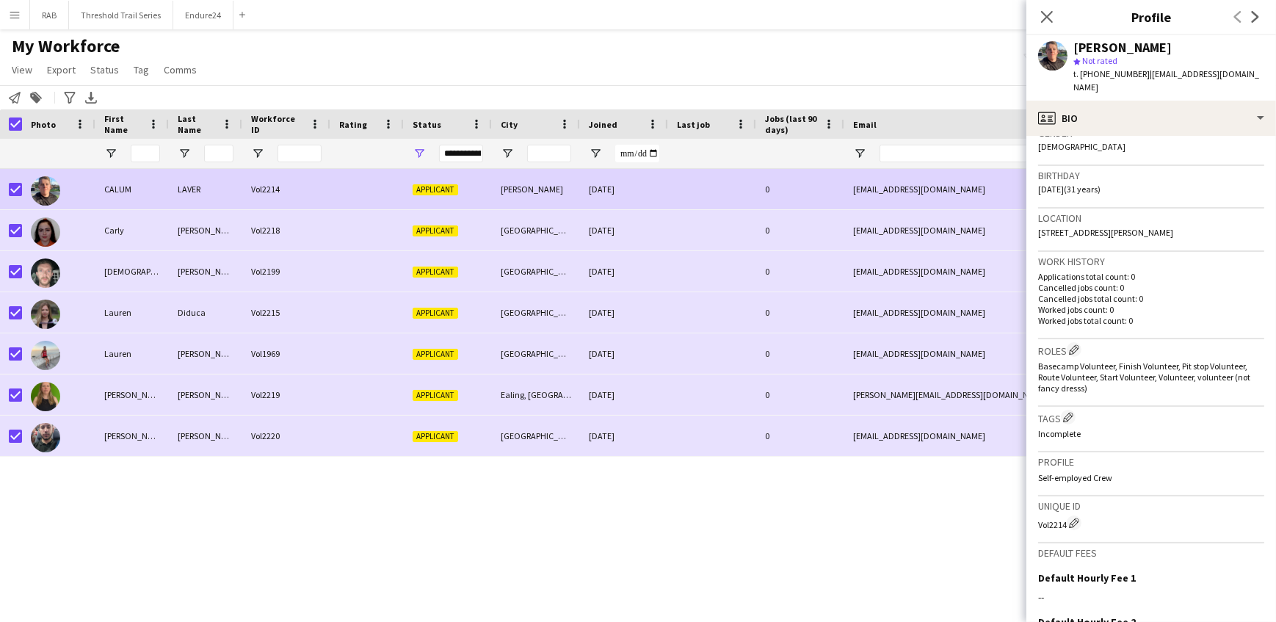
scroll to position [411, 0]
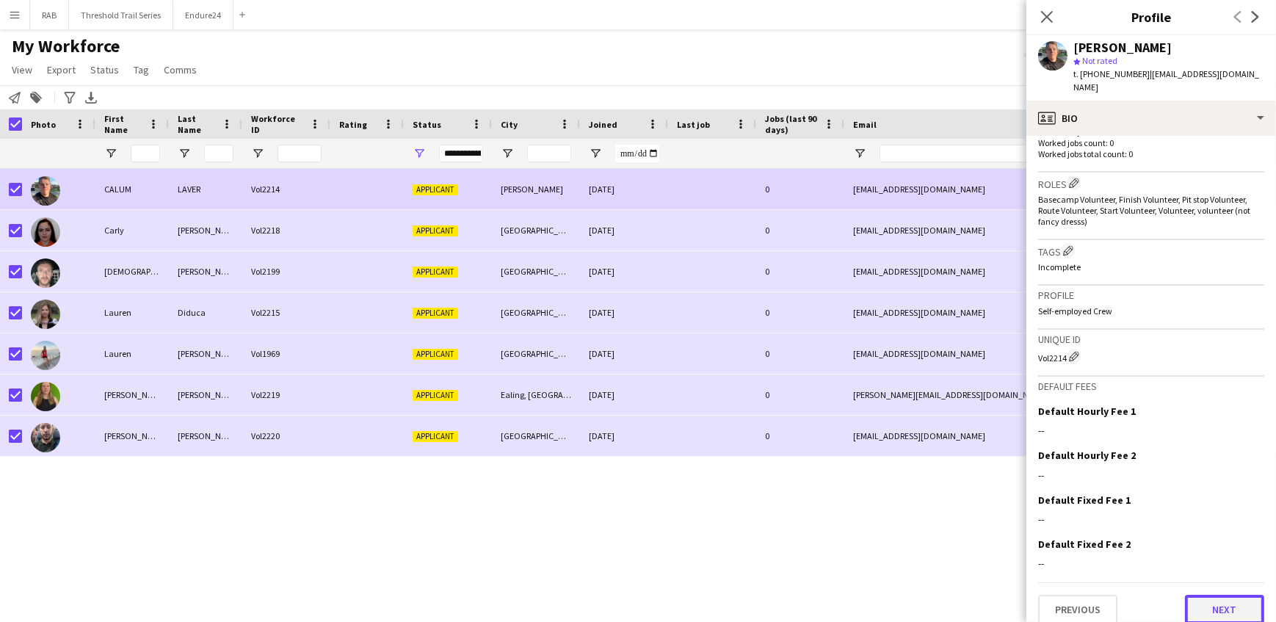
click at [1208, 595] on button "Next" at bounding box center [1224, 609] width 79 height 29
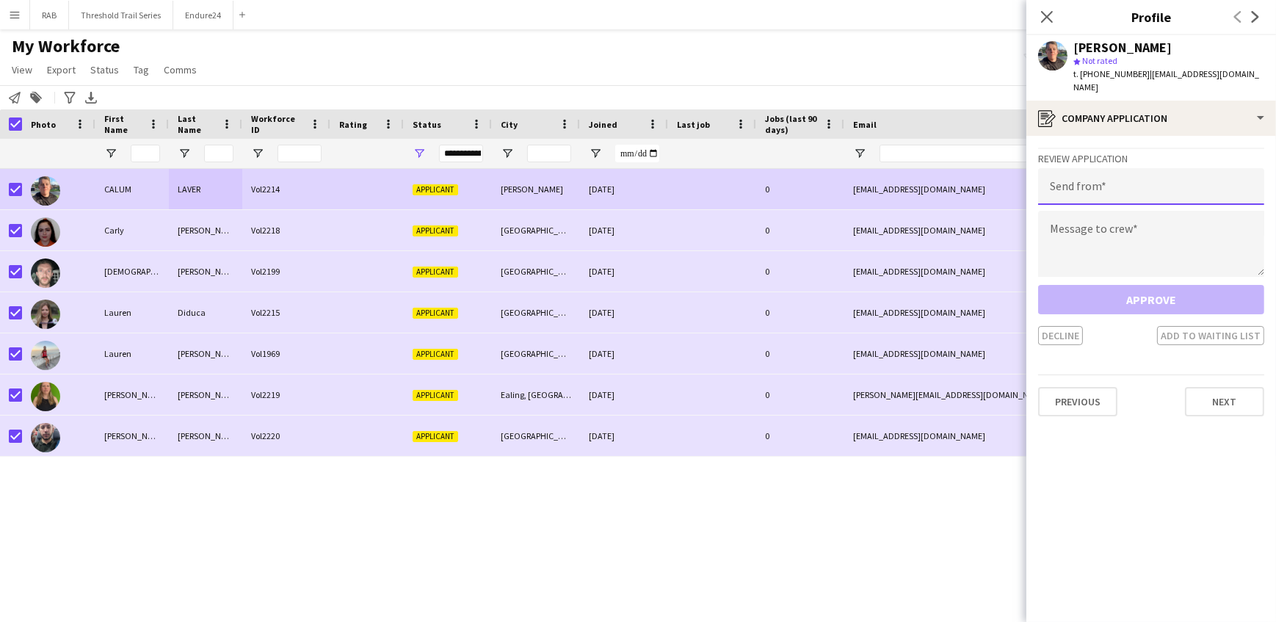
drag, startPoint x: 1114, startPoint y: 175, endPoint x: 1113, endPoint y: 184, distance: 9.6
click at [1114, 175] on input "email" at bounding box center [1151, 186] width 226 height 37
drag, startPoint x: 1070, startPoint y: 220, endPoint x: 1211, endPoint y: 172, distance: 149.0
click at [1211, 172] on input "**********" at bounding box center [1151, 186] width 226 height 37
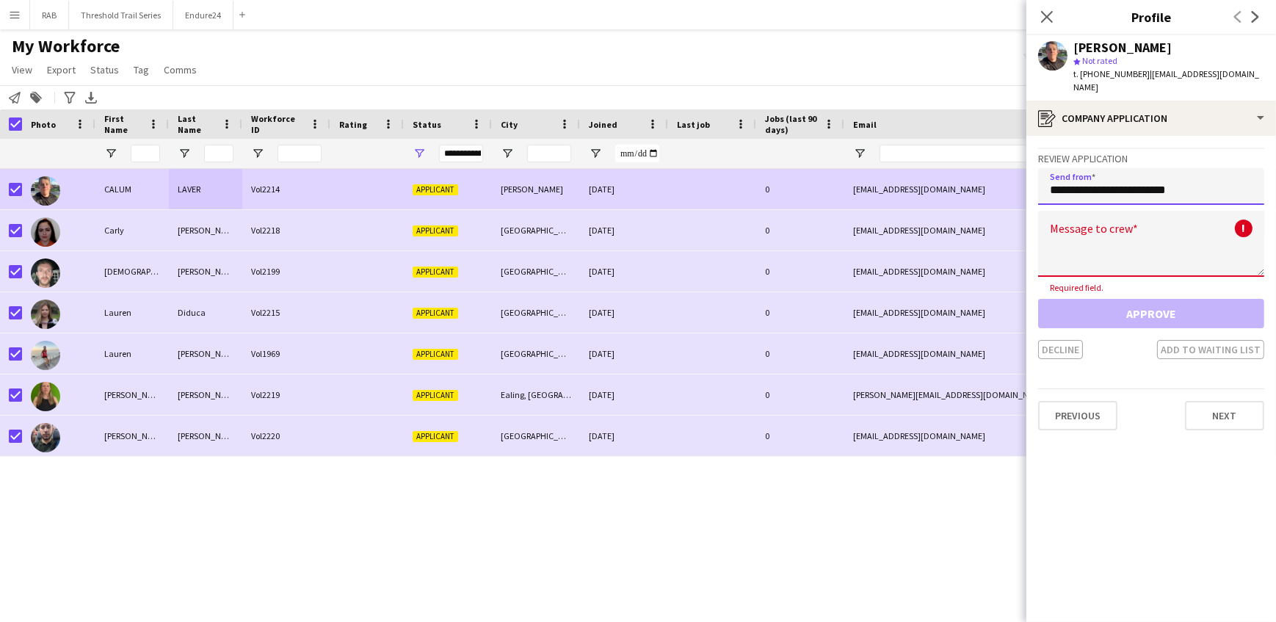
drag, startPoint x: 1211, startPoint y: 176, endPoint x: 1031, endPoint y: 180, distance: 179.9
click at [1031, 179] on app-crew-profile-application "**********" at bounding box center [1151, 379] width 250 height 486
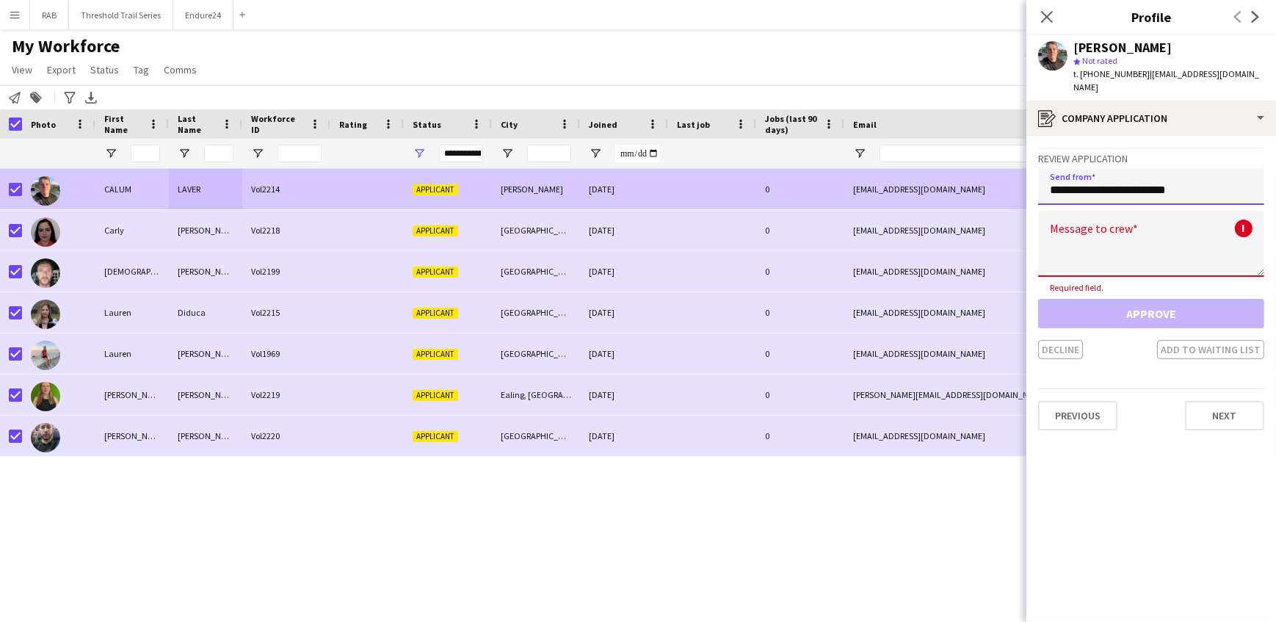
drag, startPoint x: 1218, startPoint y: 175, endPoint x: 1023, endPoint y: 175, distance: 195.3
click at [1023, 175] on body "Menu Boards Boards Boards All jobs Status Workforce Workforce My Workforce Recr…" at bounding box center [638, 311] width 1276 height 622
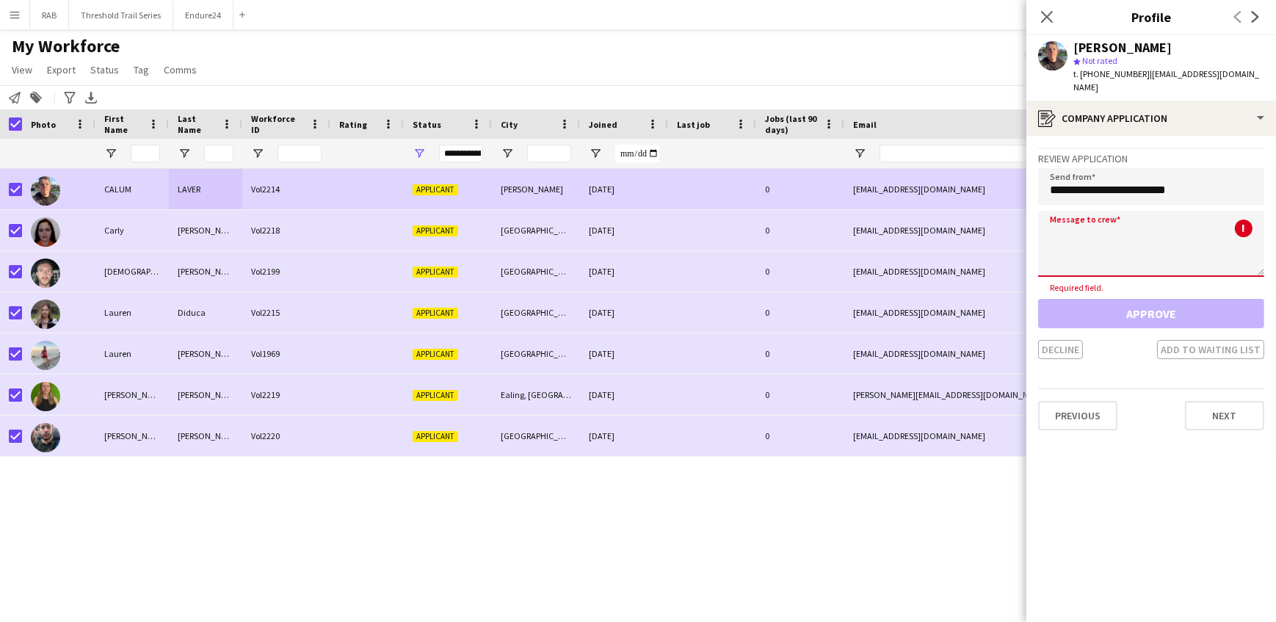
click at [1062, 228] on textarea at bounding box center [1151, 244] width 226 height 66
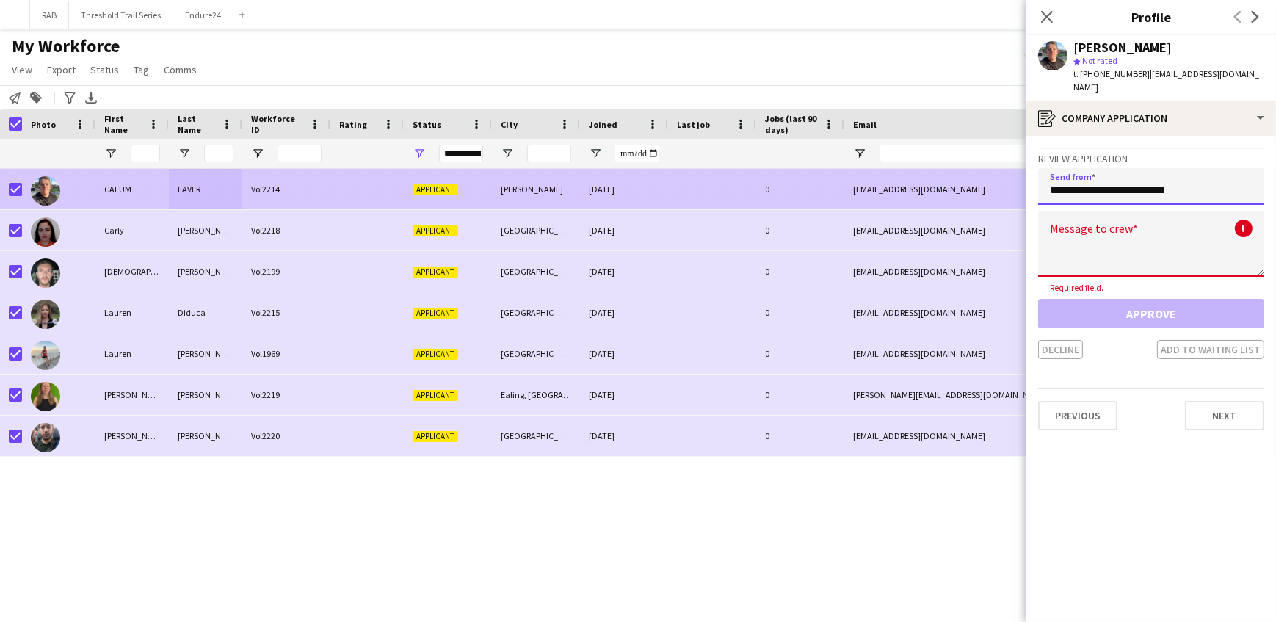
drag, startPoint x: 1216, startPoint y: 178, endPoint x: 1009, endPoint y: 177, distance: 206.3
click at [1009, 177] on body "Menu Boards Boards Boards All jobs Status Workforce Workforce My Workforce Recr…" at bounding box center [638, 311] width 1276 height 622
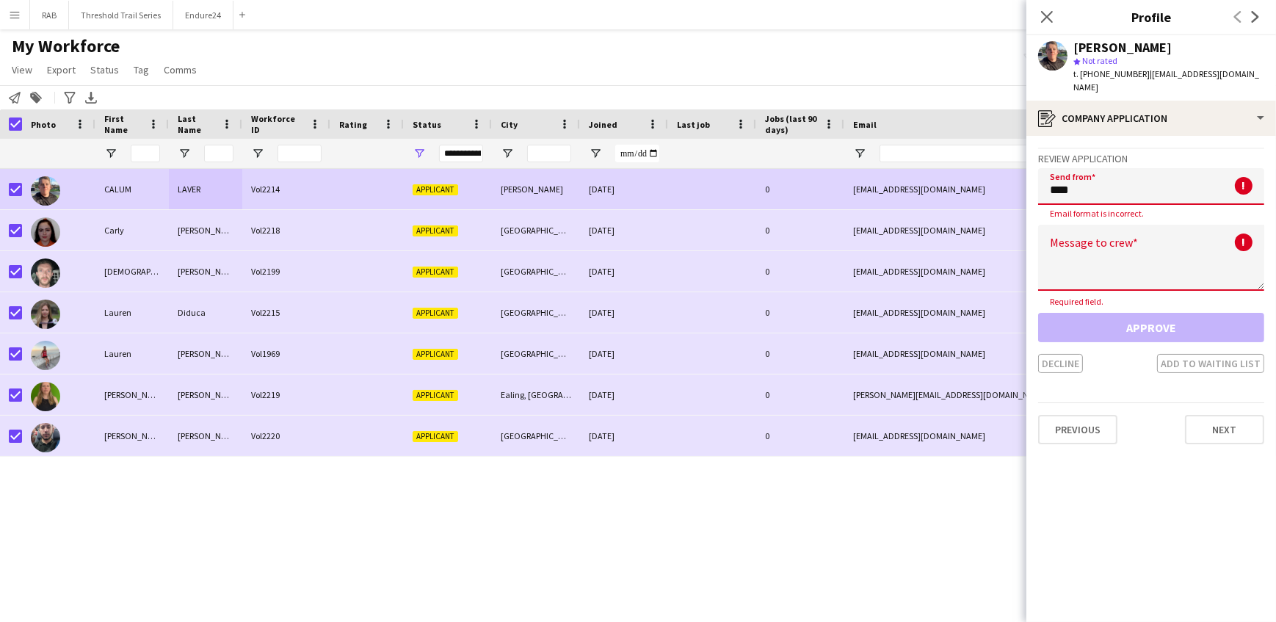
click at [1055, 177] on input "****" at bounding box center [1151, 186] width 226 height 37
click at [1200, 178] on input "****" at bounding box center [1151, 186] width 226 height 37
click at [1197, 175] on input "****" at bounding box center [1151, 186] width 226 height 37
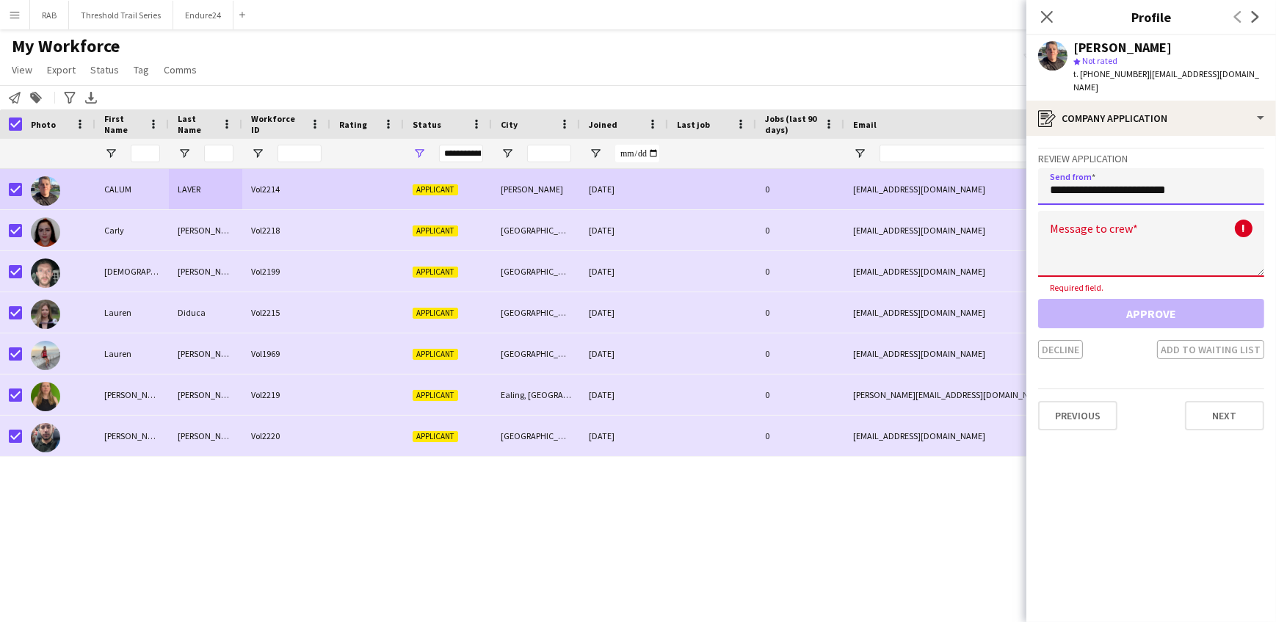
drag, startPoint x: 1197, startPoint y: 176, endPoint x: 1034, endPoint y: 177, distance: 163.0
click at [1034, 177] on app-crew-profile-application "**********" at bounding box center [1151, 379] width 250 height 486
drag, startPoint x: 1198, startPoint y: 176, endPoint x: 1026, endPoint y: 177, distance: 172.5
click at [1026, 177] on body "Menu Boards Boards Boards All jobs Status Workforce Workforce My Workforce Recr…" at bounding box center [638, 311] width 1276 height 622
click at [1246, 214] on textarea at bounding box center [1151, 244] width 226 height 66
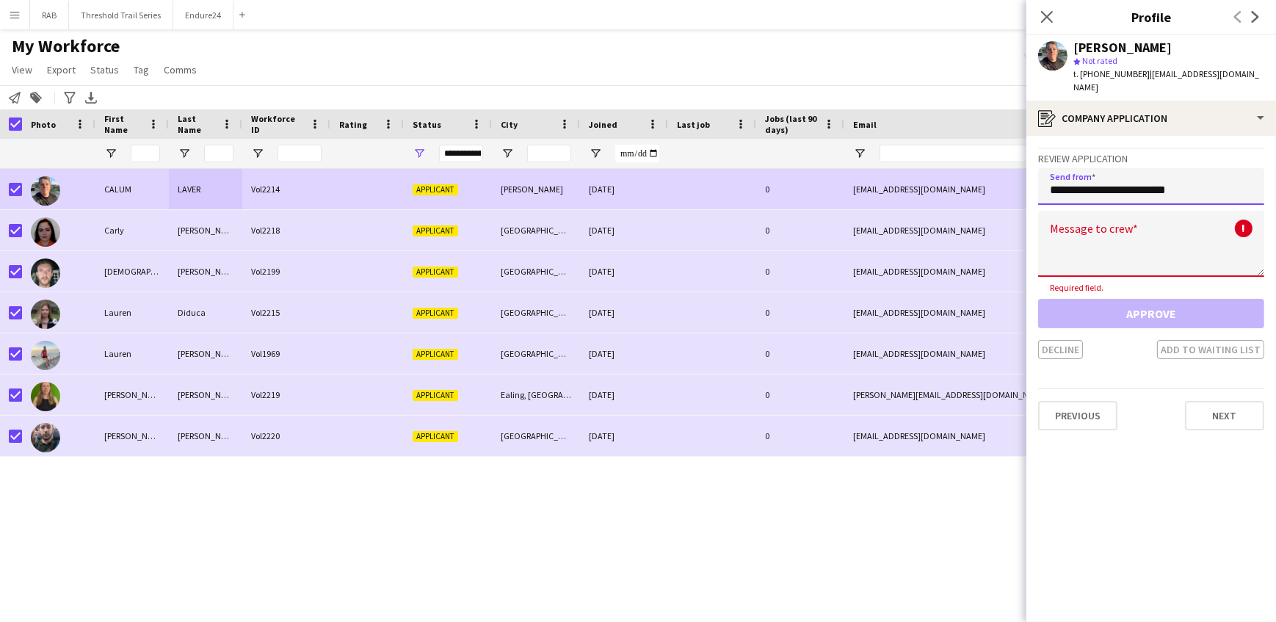
click at [1213, 170] on input "**********" at bounding box center [1151, 186] width 226 height 37
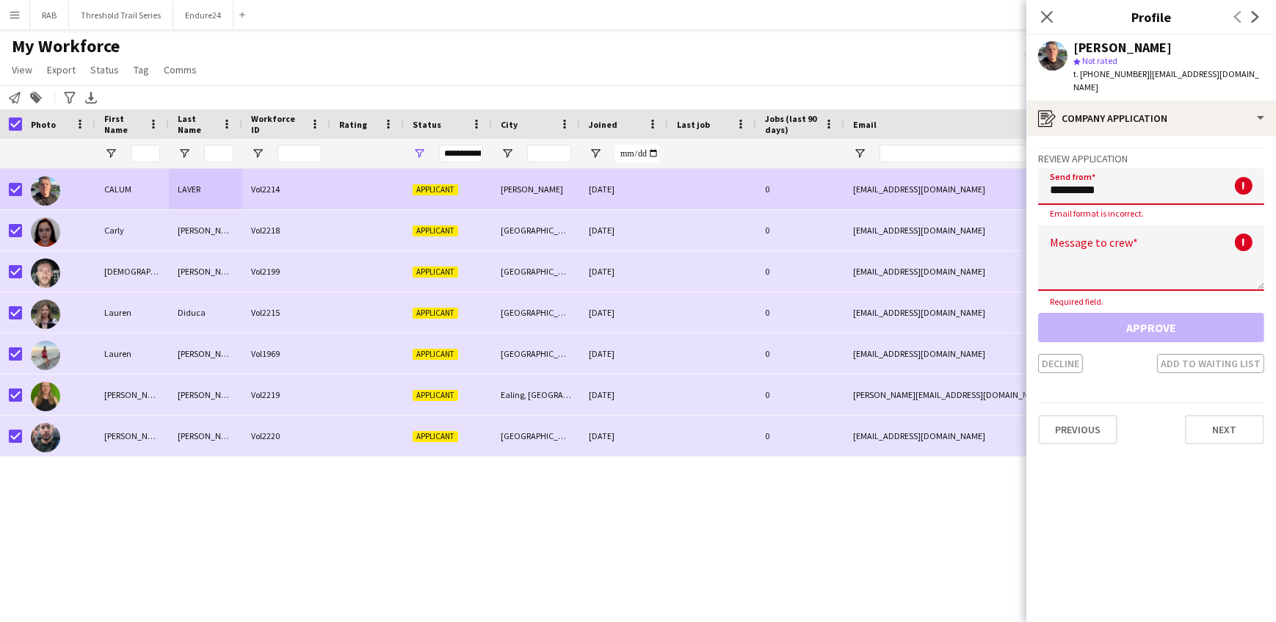
type input "**********"
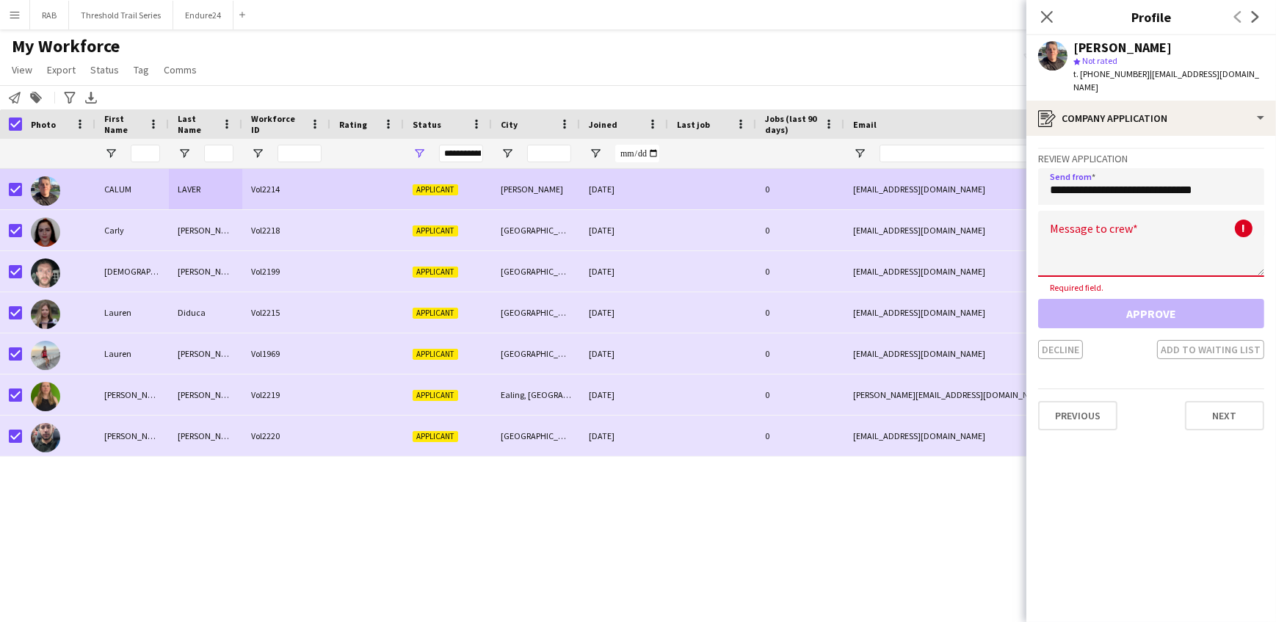
click at [1093, 256] on textarea at bounding box center [1151, 244] width 226 height 66
paste textarea "**********"
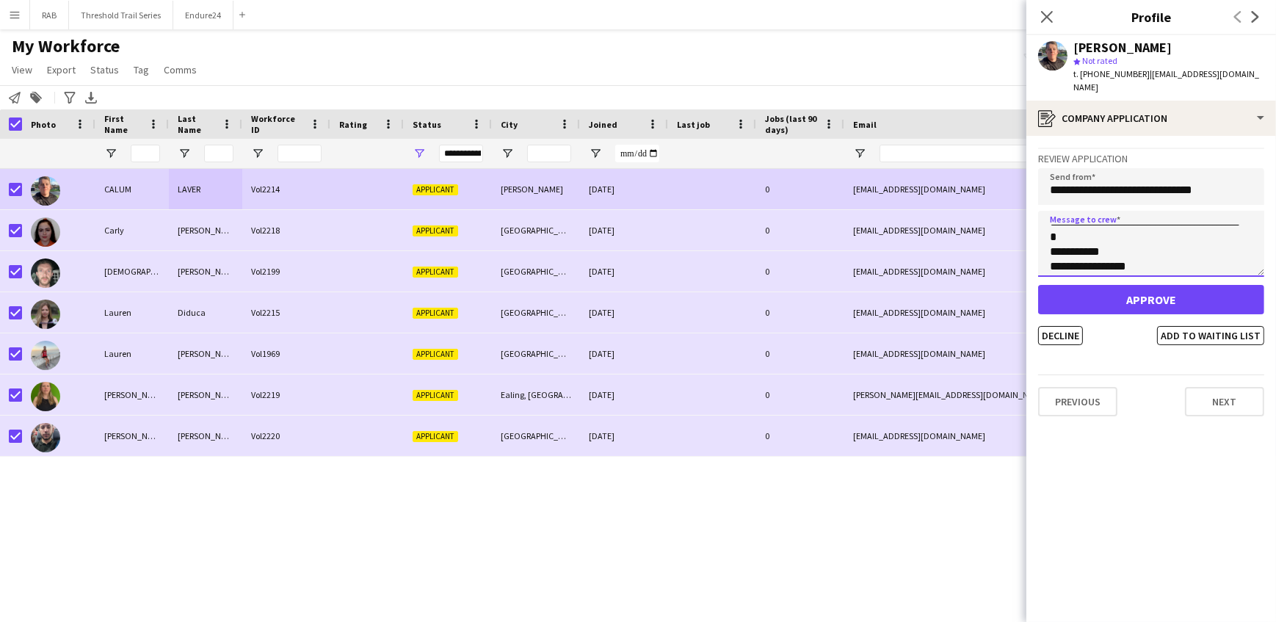
scroll to position [266, 0]
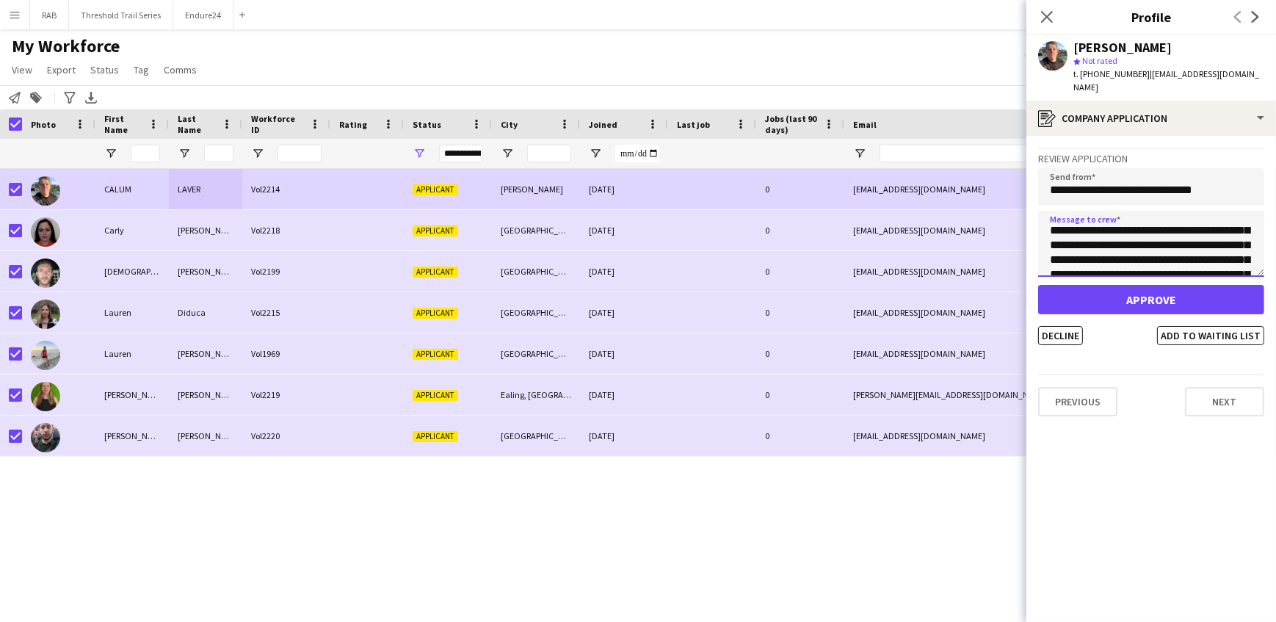
type textarea "**********"
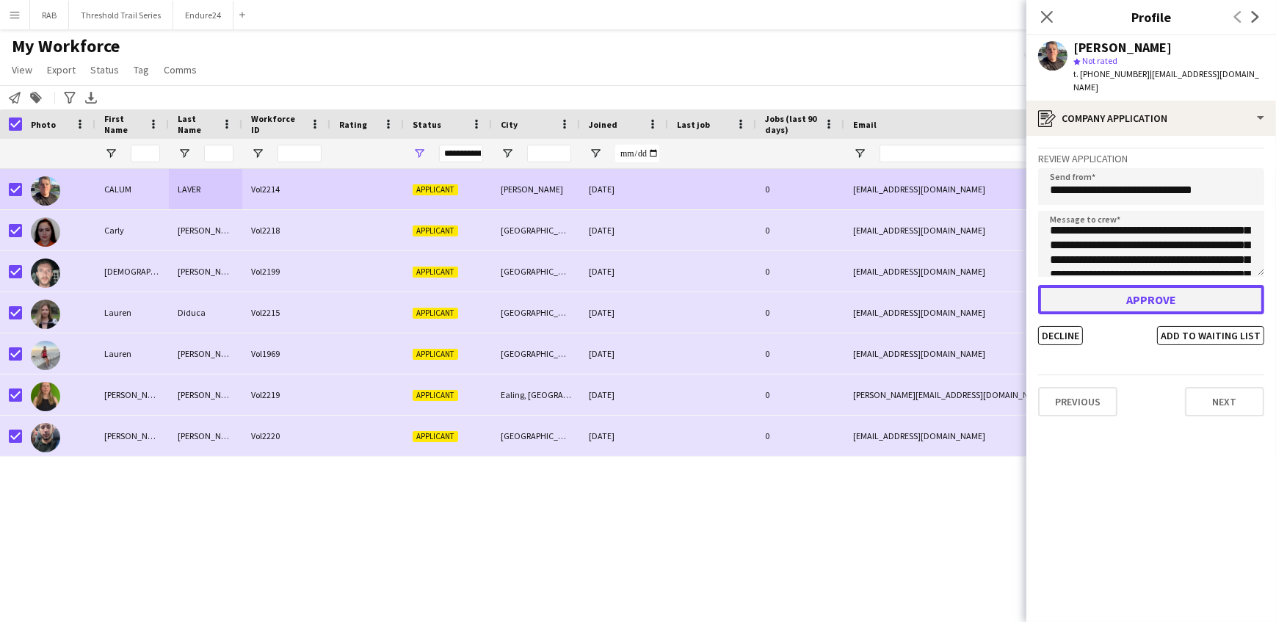
click at [1139, 286] on button "Approve" at bounding box center [1151, 299] width 226 height 29
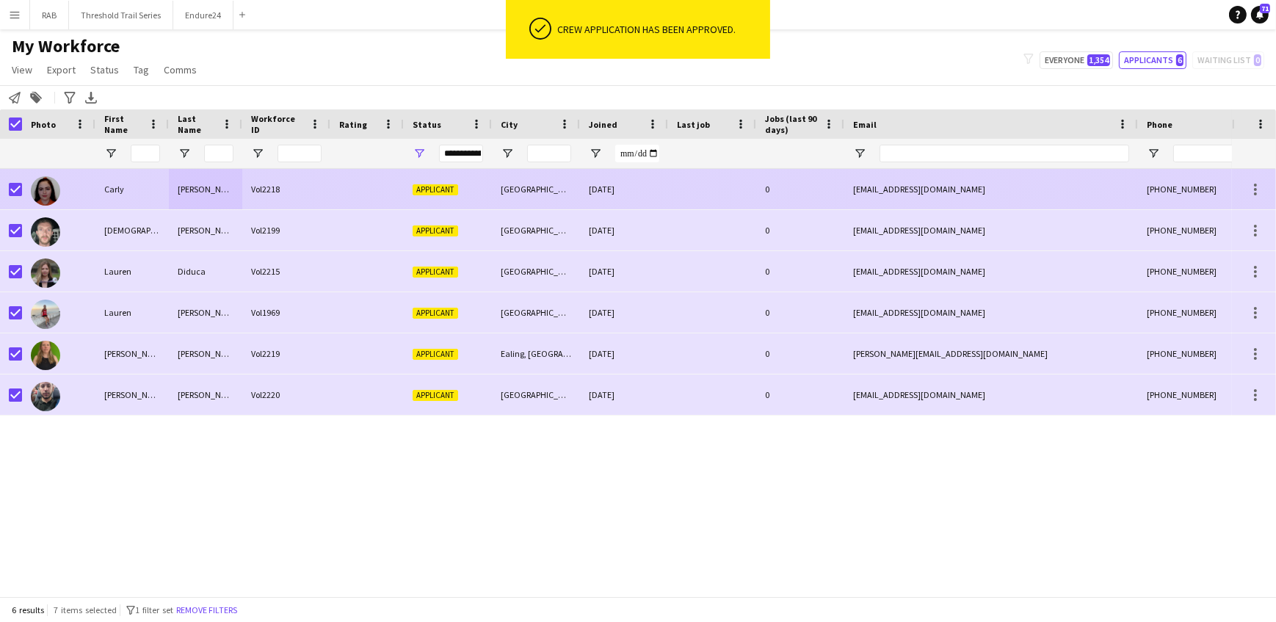
click at [477, 189] on div "Applicant" at bounding box center [448, 189] width 88 height 40
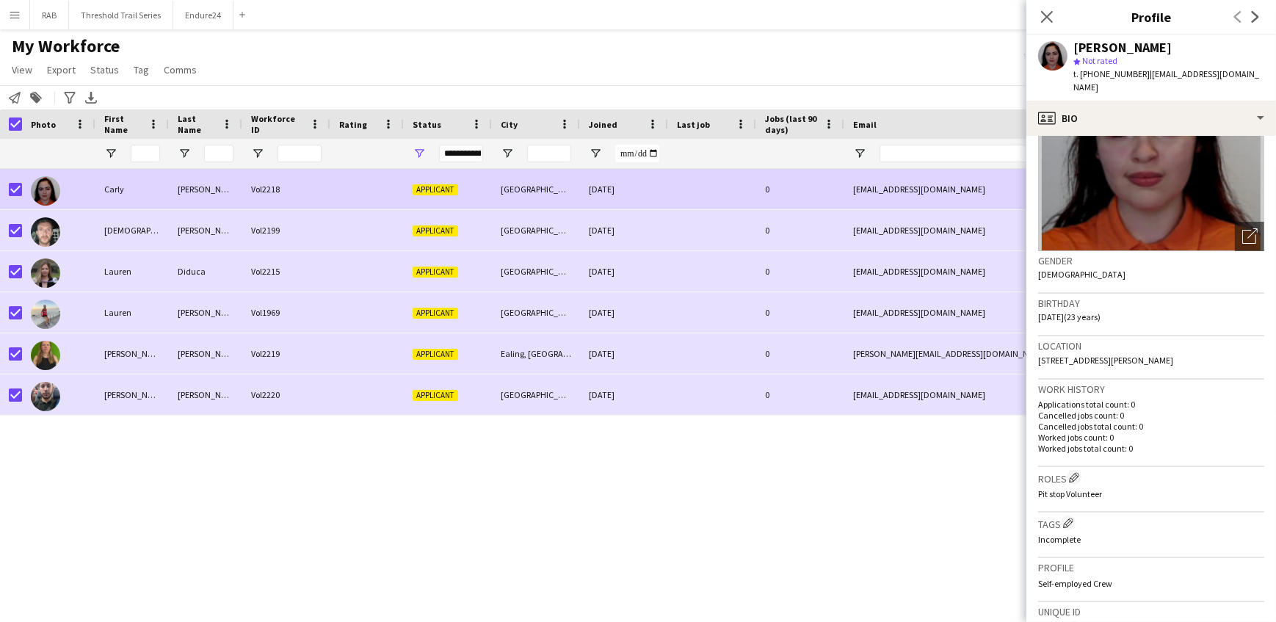
scroll to position [389, 0]
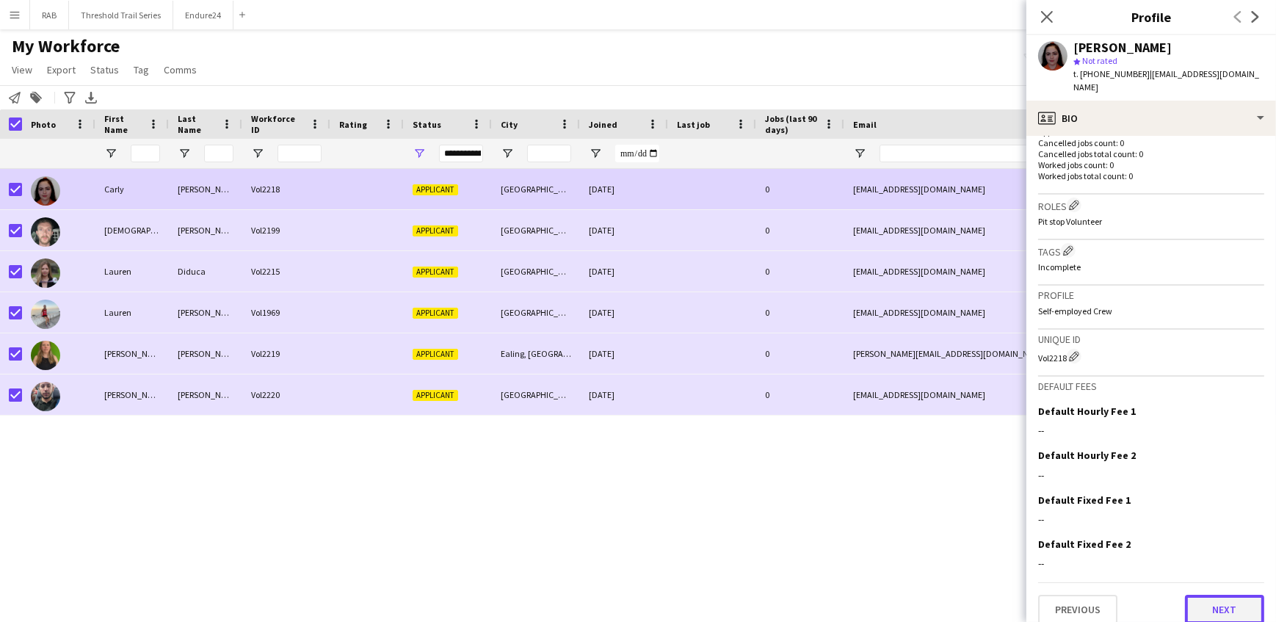
click at [1207, 597] on button "Next" at bounding box center [1224, 609] width 79 height 29
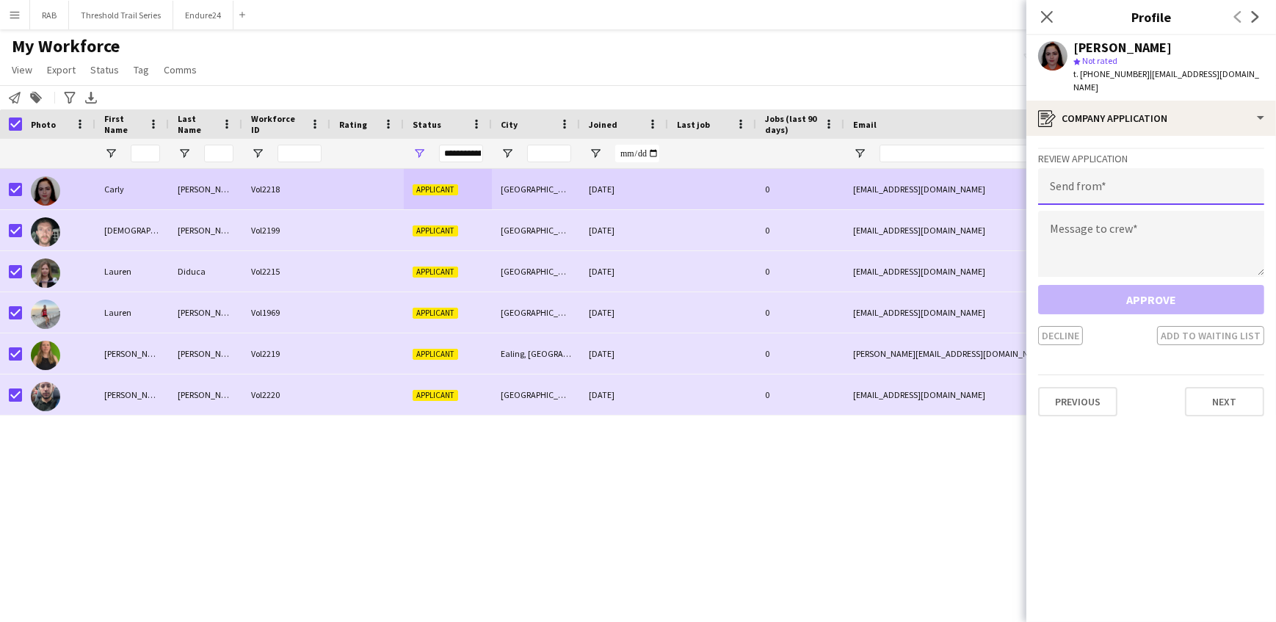
click at [1073, 178] on input "email" at bounding box center [1151, 186] width 226 height 37
type input "**********"
click at [1064, 214] on textarea at bounding box center [1151, 244] width 226 height 66
paste textarea "**********"
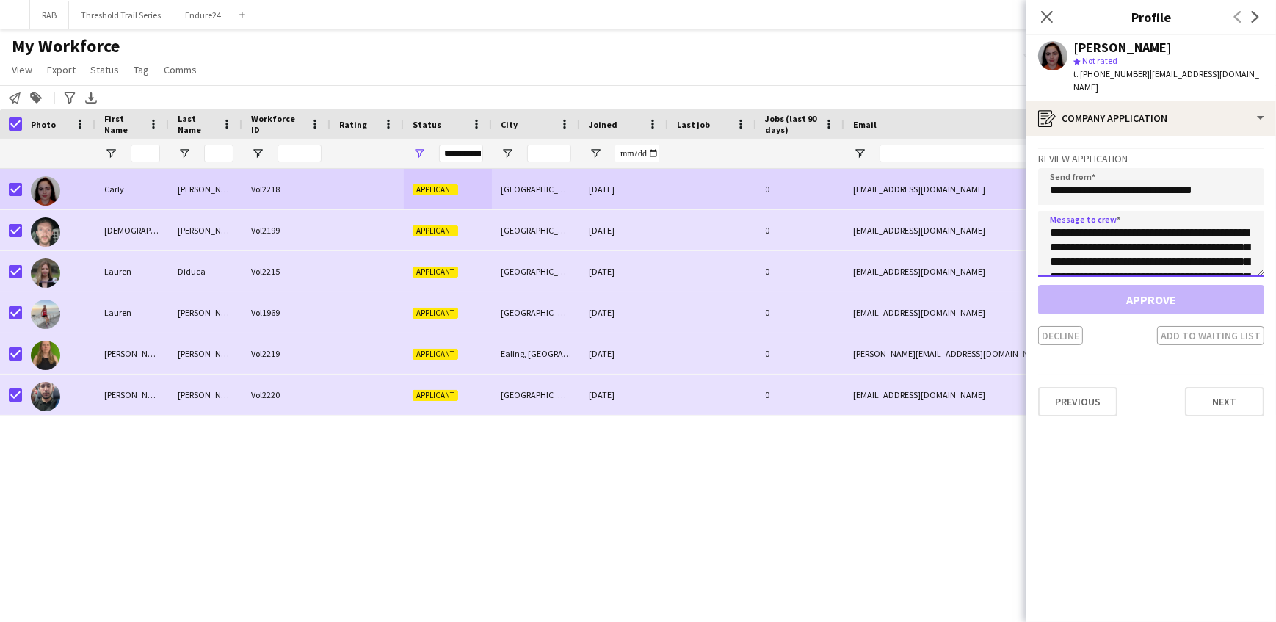
scroll to position [404, 0]
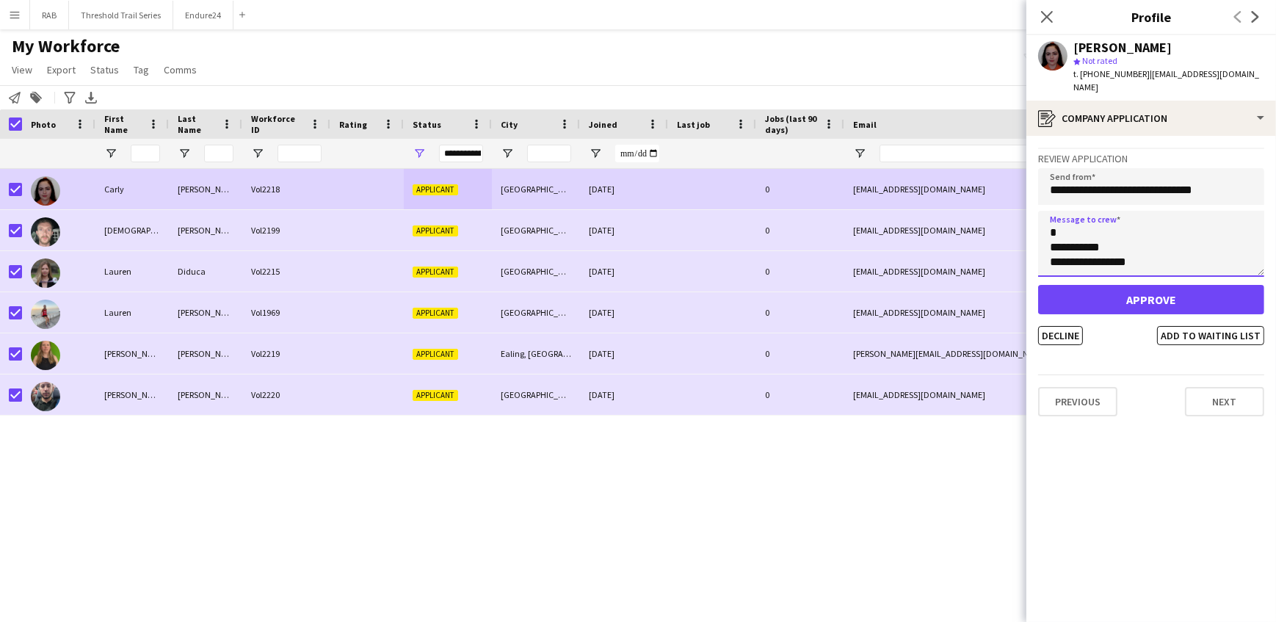
type textarea "**********"
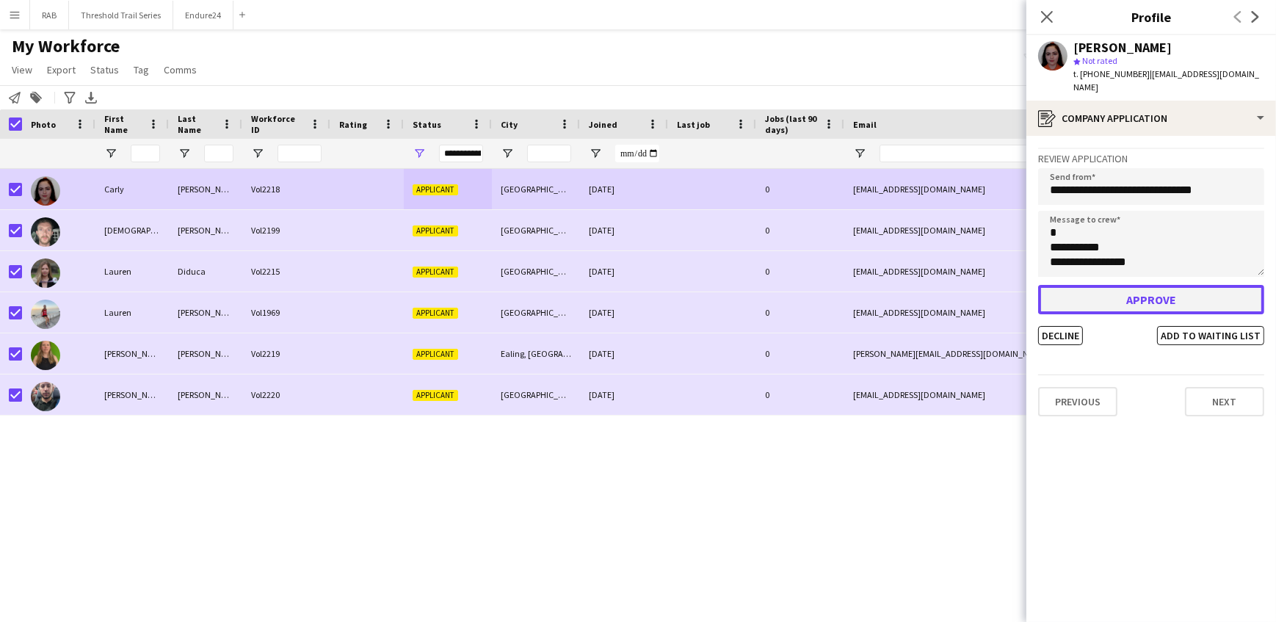
click at [1116, 288] on button "Approve" at bounding box center [1151, 299] width 226 height 29
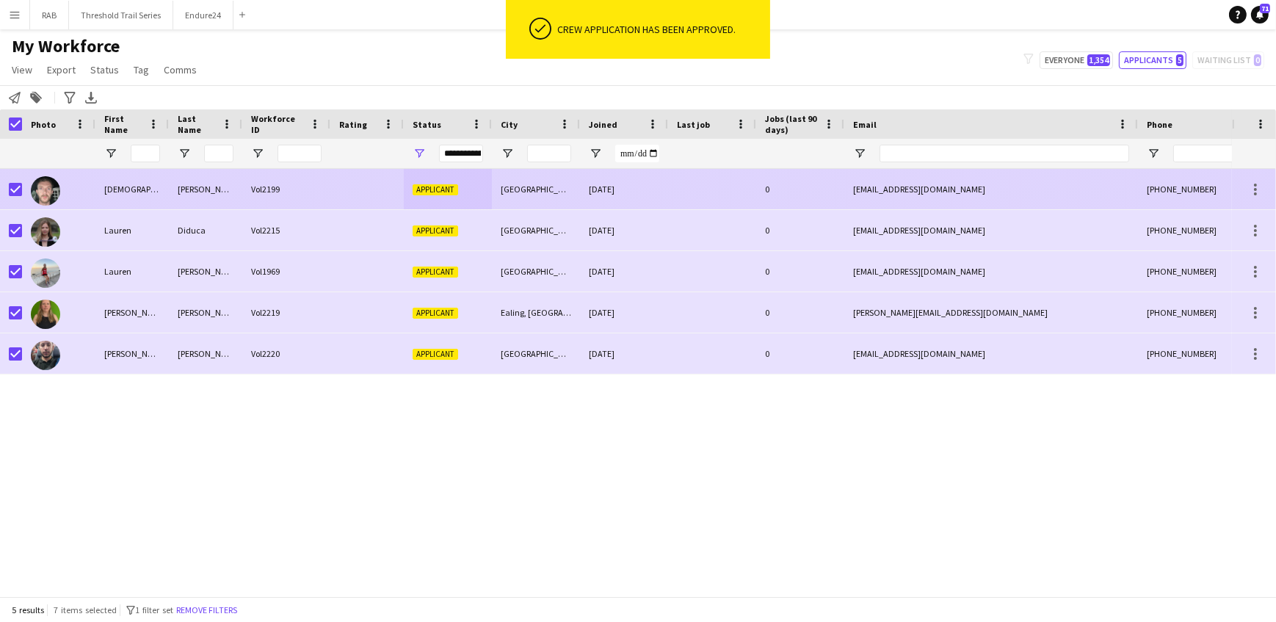
click at [566, 193] on div "Southport" at bounding box center [536, 189] width 88 height 40
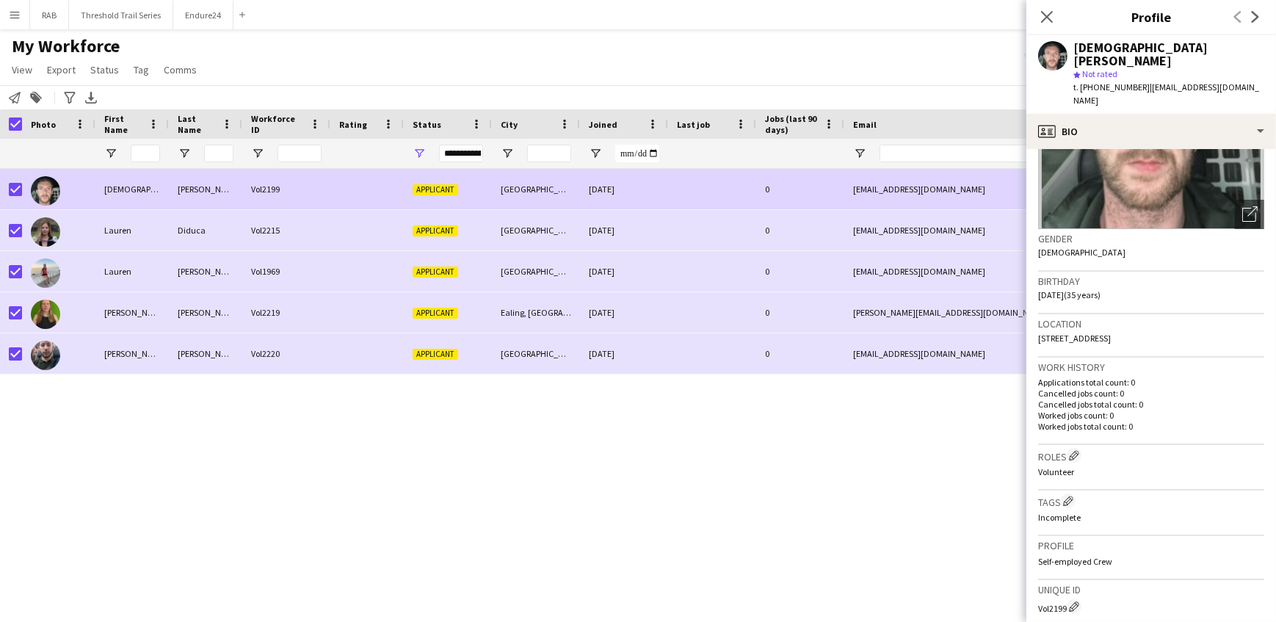
scroll to position [402, 0]
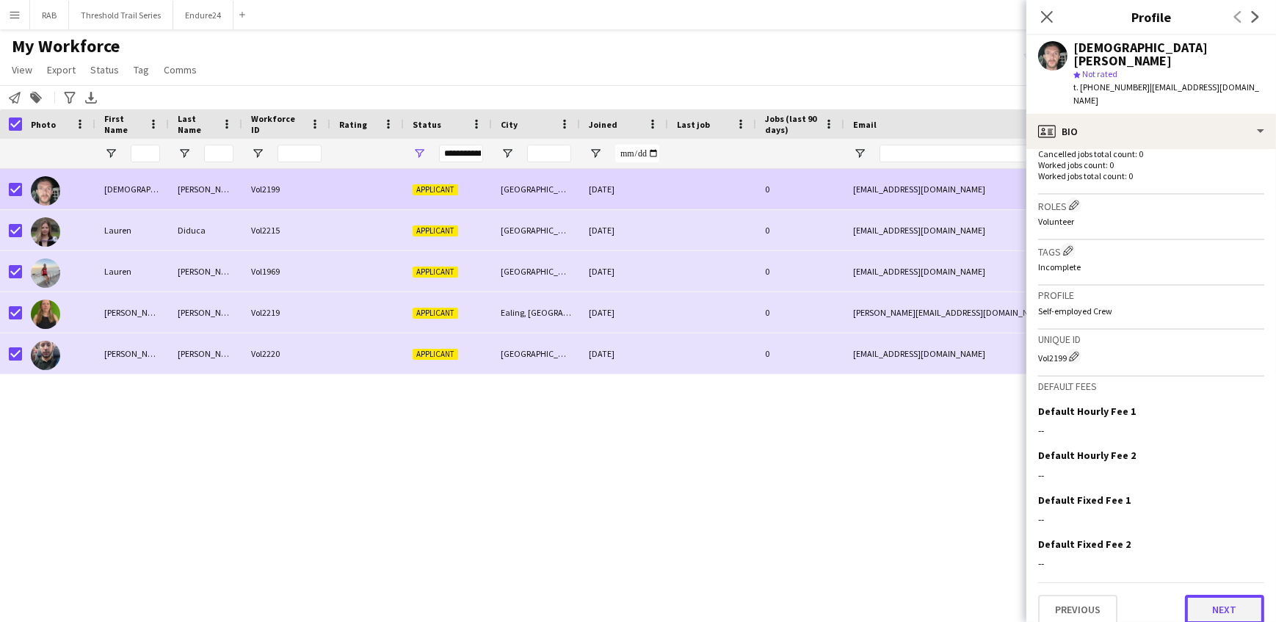
click at [1208, 595] on button "Next" at bounding box center [1224, 609] width 79 height 29
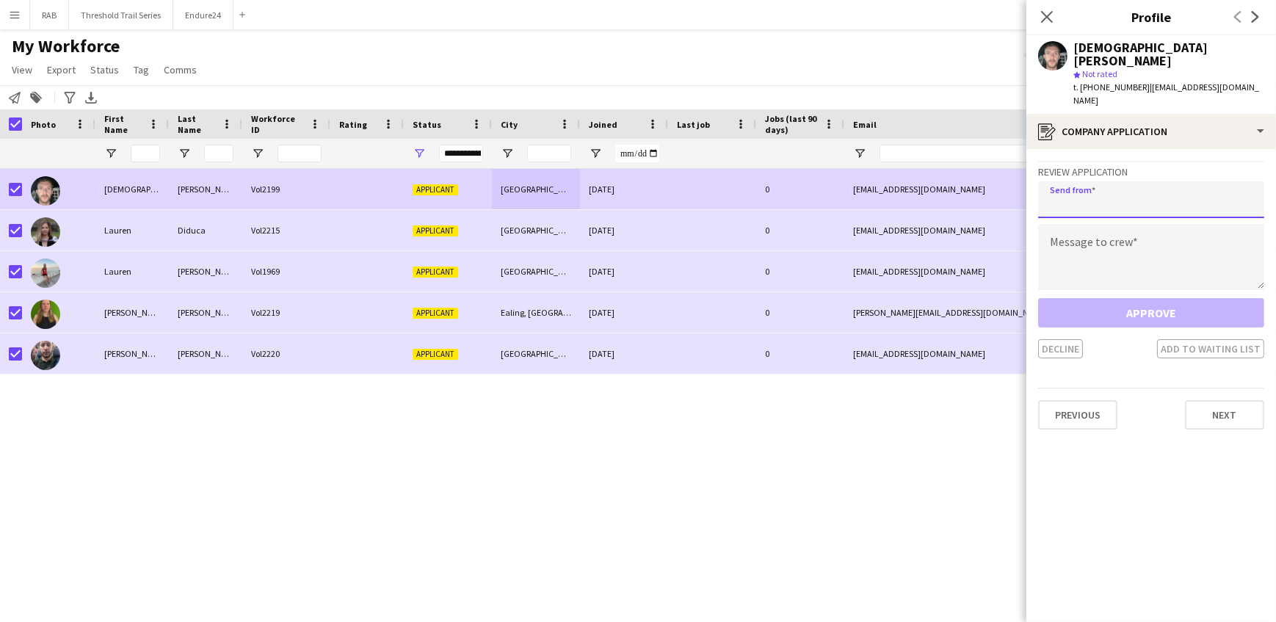
click at [1084, 183] on input "email" at bounding box center [1151, 199] width 226 height 37
type input "**********"
paste textarea "**********"
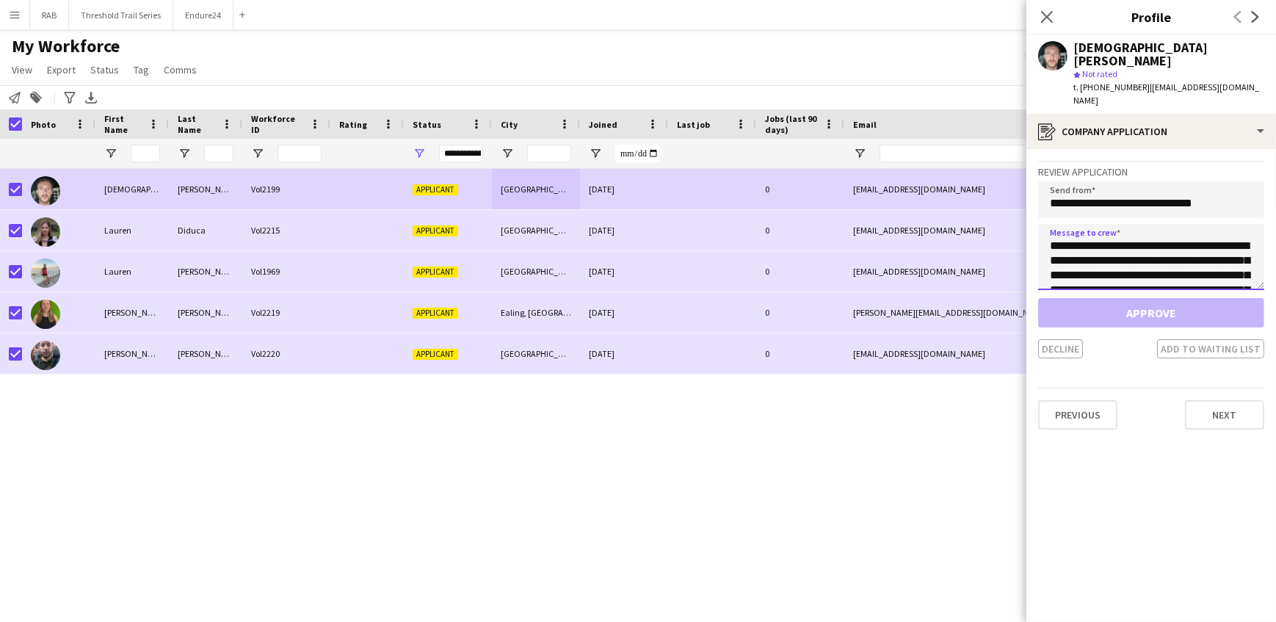
scroll to position [405, 0]
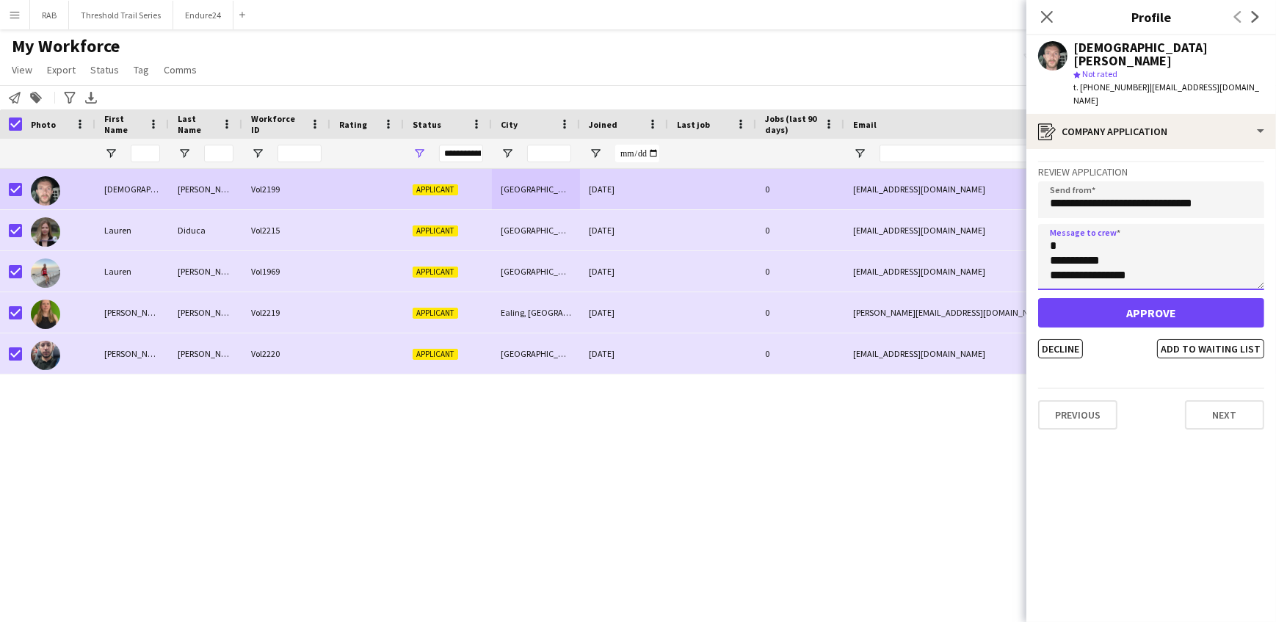
type textarea "**********"
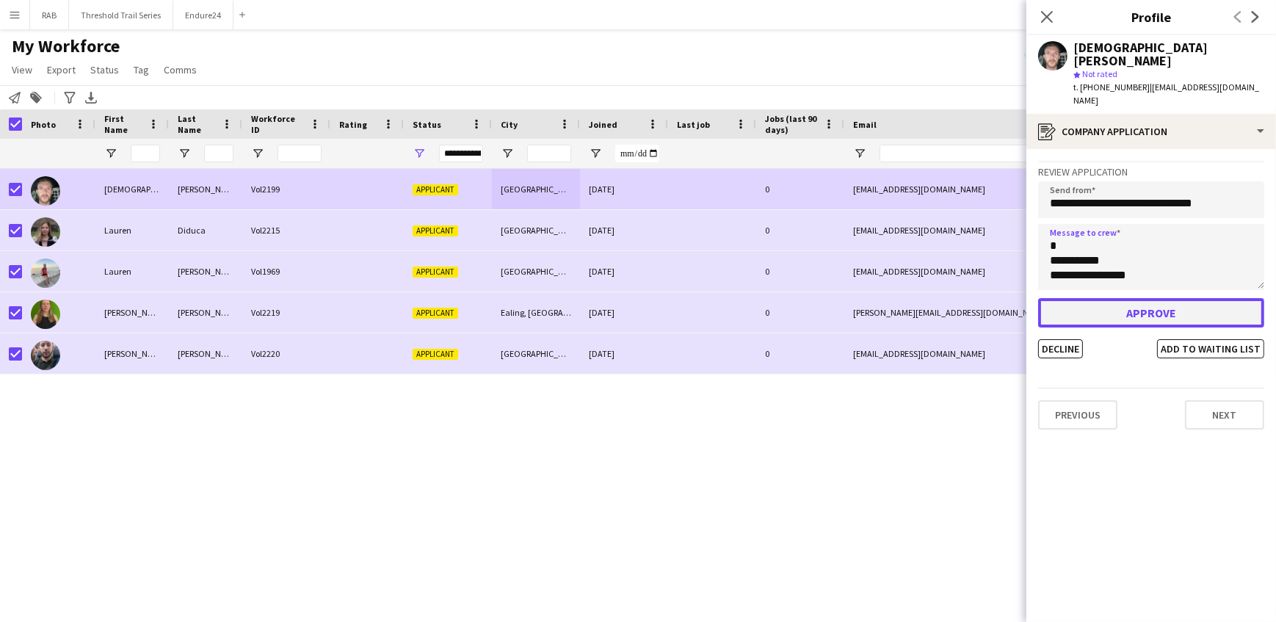
click at [1117, 300] on button "Approve" at bounding box center [1151, 312] width 226 height 29
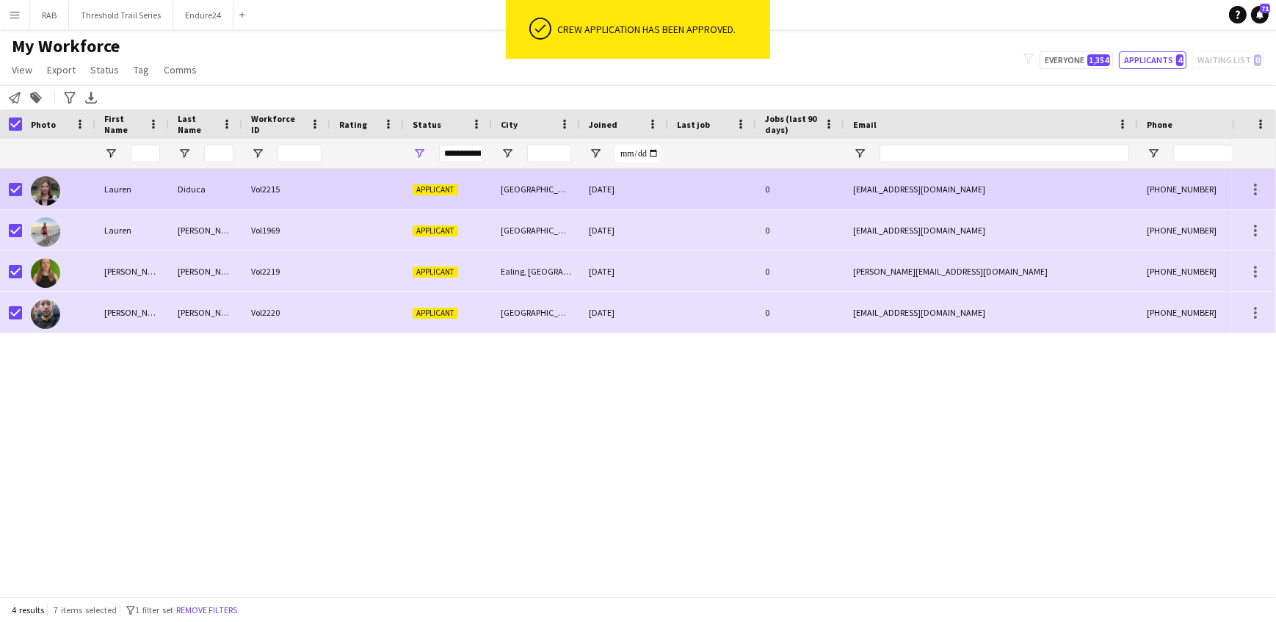
click at [454, 185] on span "Applicant" at bounding box center [436, 189] width 46 height 11
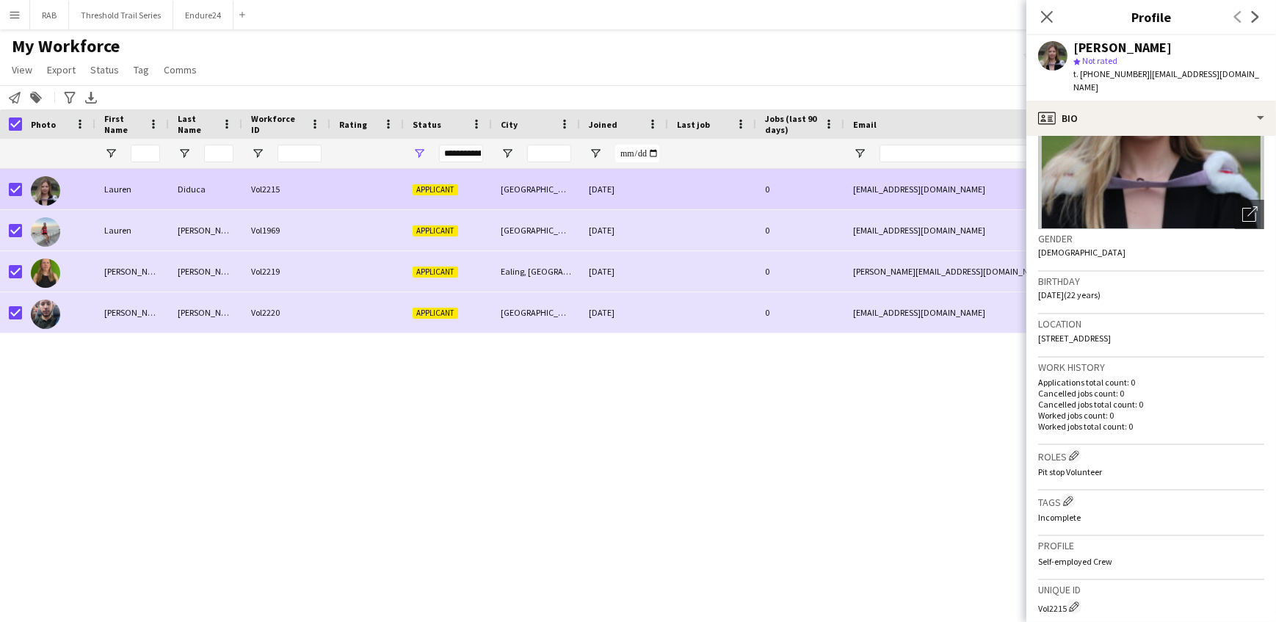
scroll to position [389, 0]
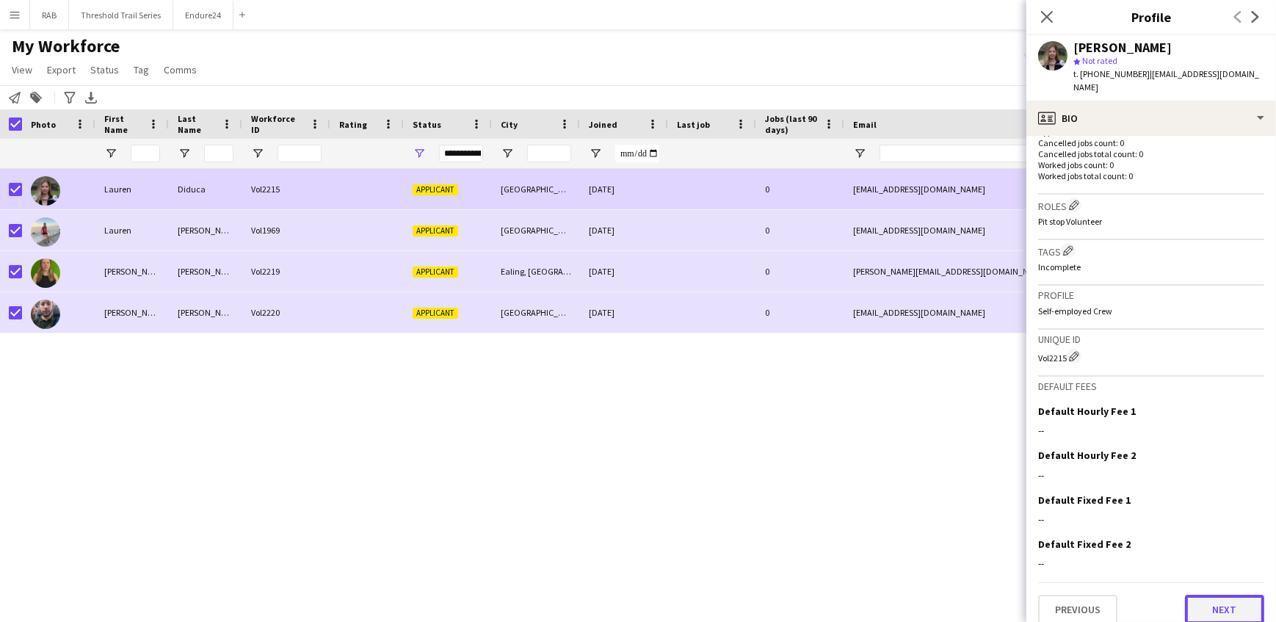
click at [1201, 595] on button "Next" at bounding box center [1224, 609] width 79 height 29
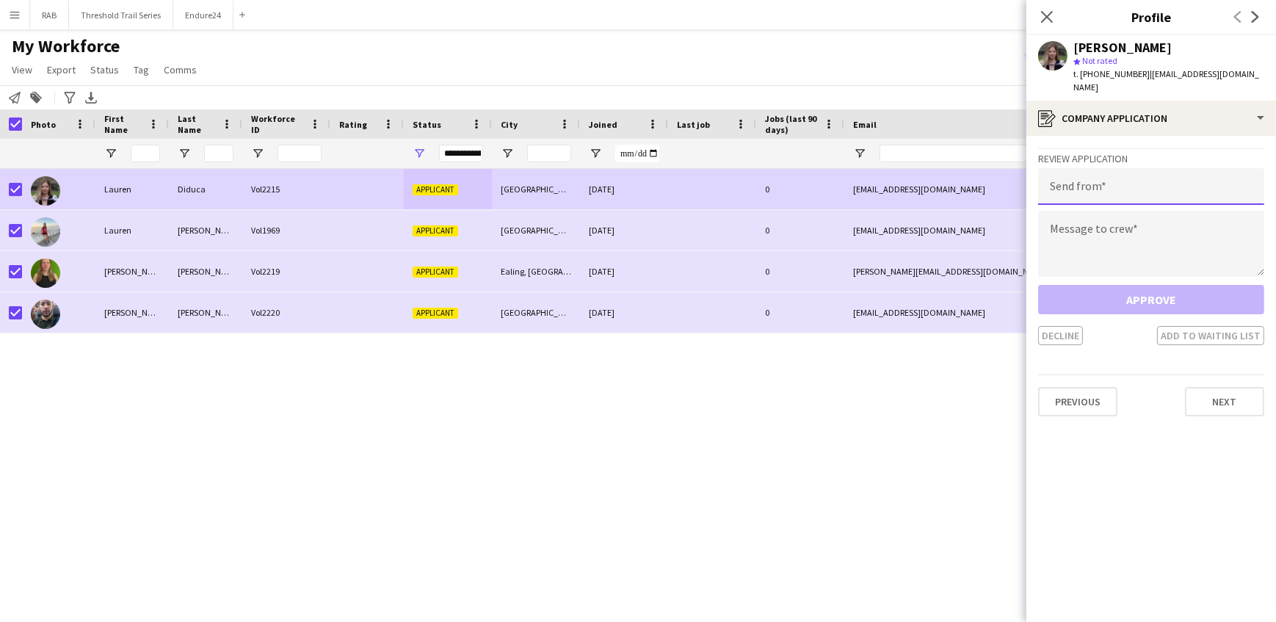
drag, startPoint x: 1067, startPoint y: 173, endPoint x: 1072, endPoint y: 183, distance: 11.2
click at [1067, 173] on input "email" at bounding box center [1151, 186] width 226 height 37
type input "**********"
paste textarea "**********"
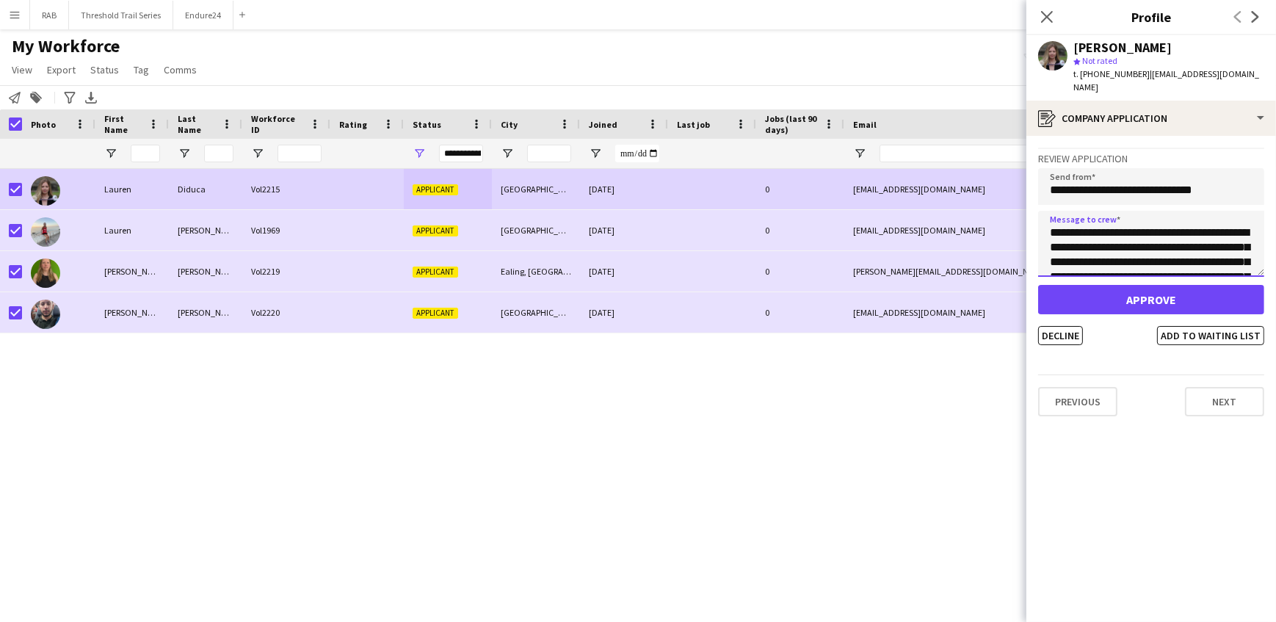
scroll to position [404, 0]
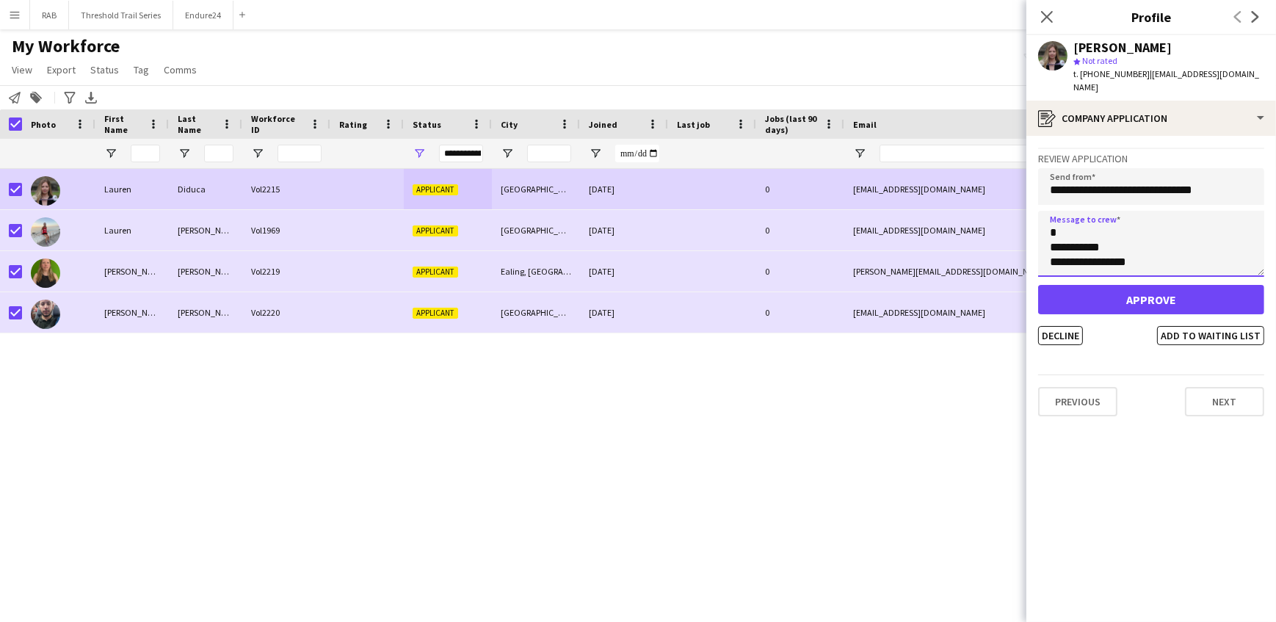
type textarea "**********"
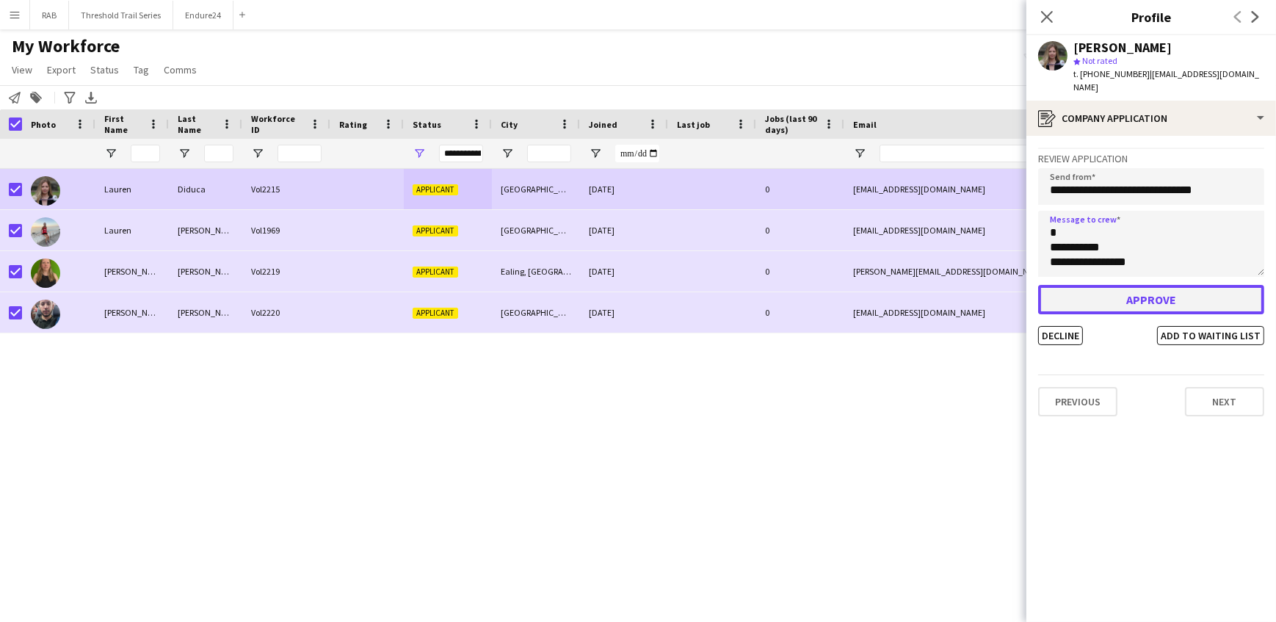
click at [1124, 285] on button "Approve" at bounding box center [1151, 299] width 226 height 29
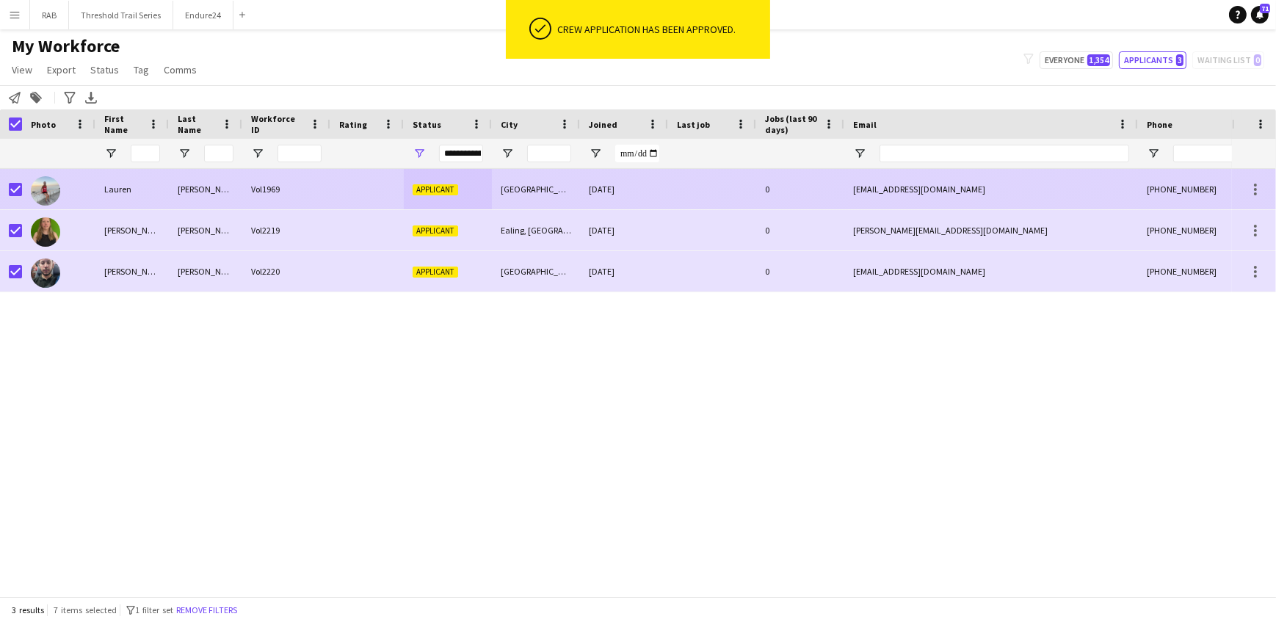
click at [424, 181] on div "Applicant" at bounding box center [448, 189] width 88 height 40
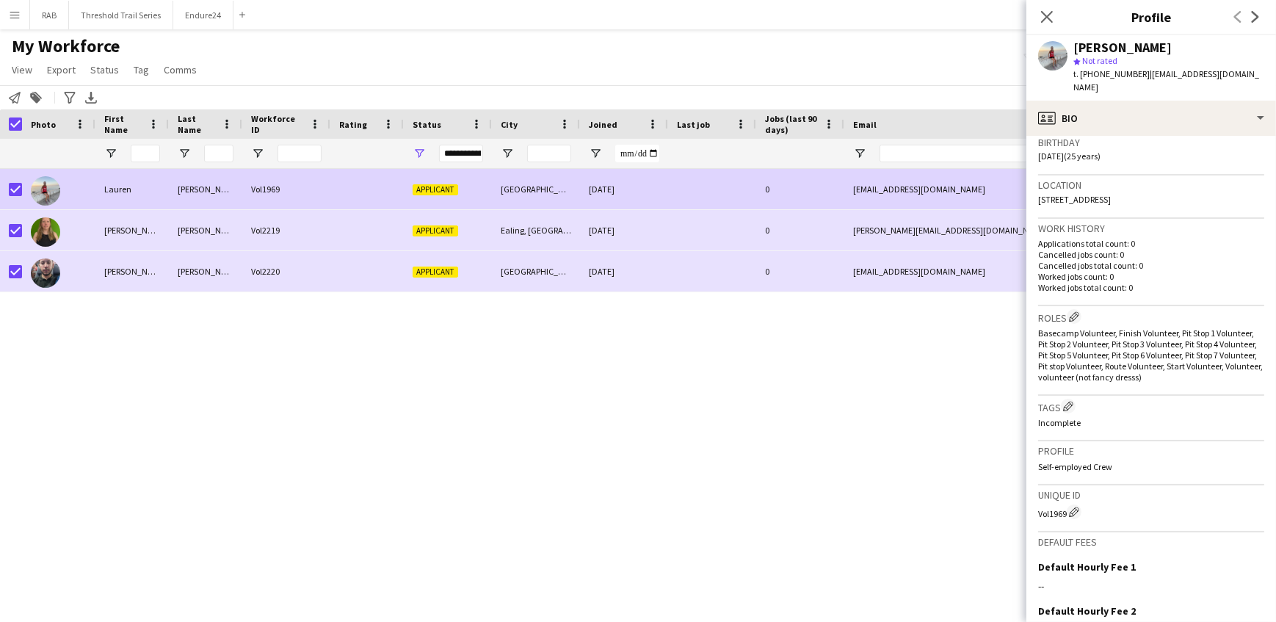
scroll to position [446, 0]
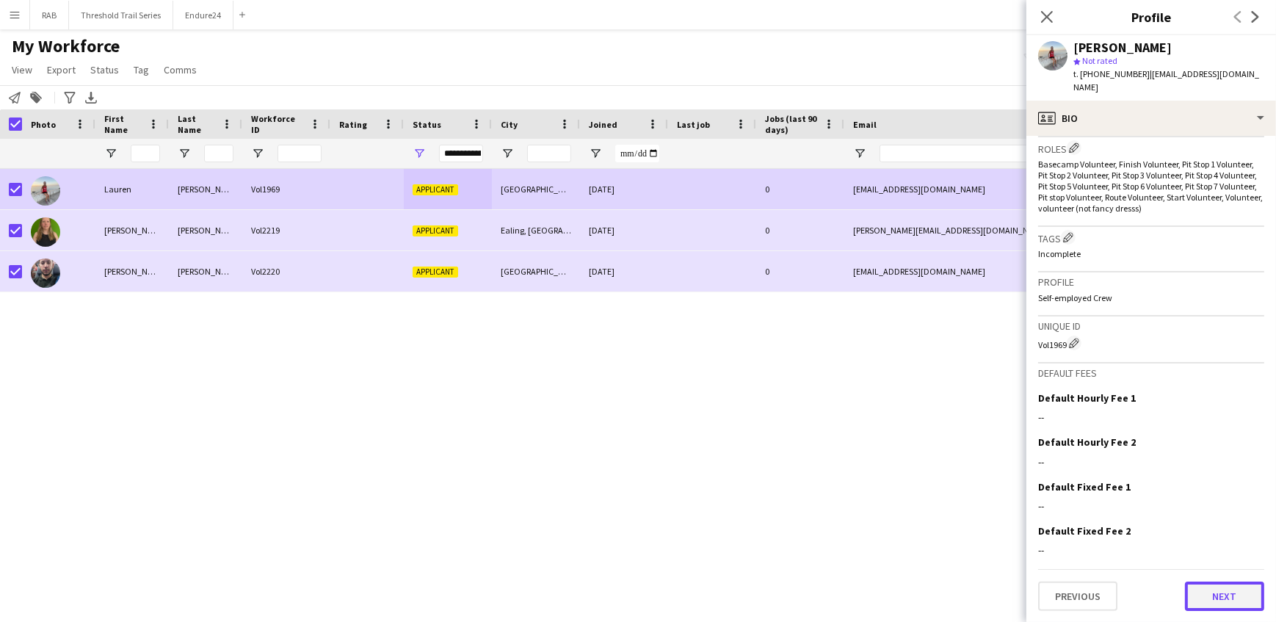
click at [1215, 590] on button "Next" at bounding box center [1224, 595] width 79 height 29
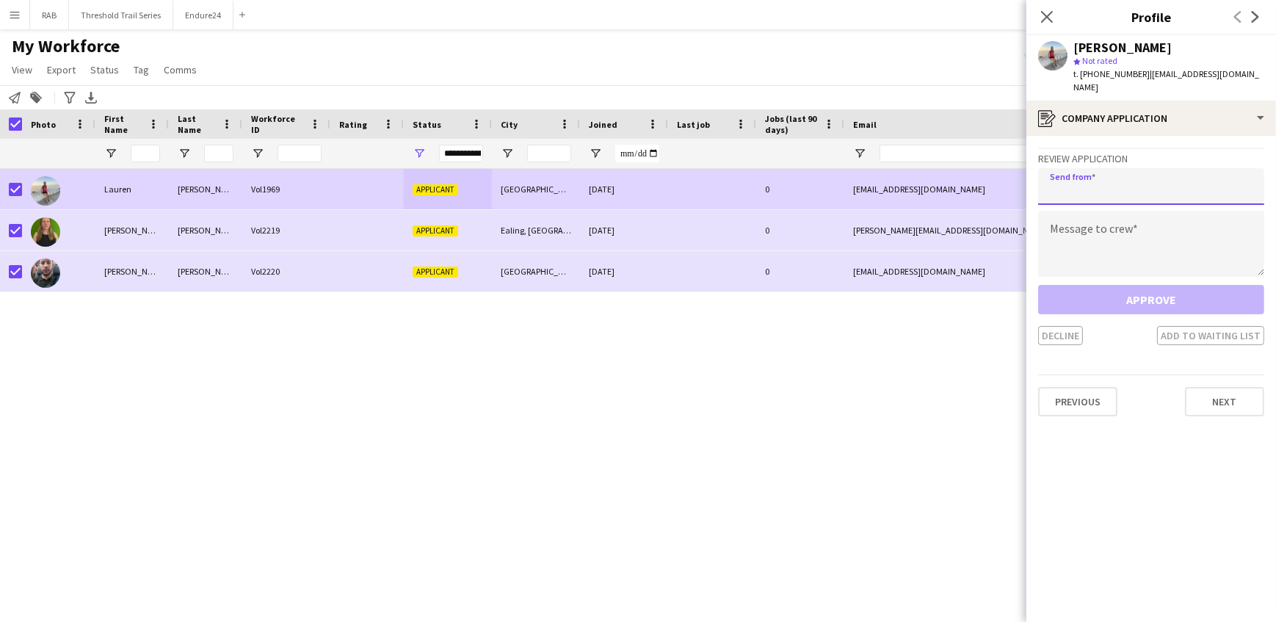
drag, startPoint x: 1064, startPoint y: 191, endPoint x: 1077, endPoint y: 192, distance: 12.6
click at [1064, 191] on input "email" at bounding box center [1151, 186] width 226 height 37
type input "**********"
paste textarea "**********"
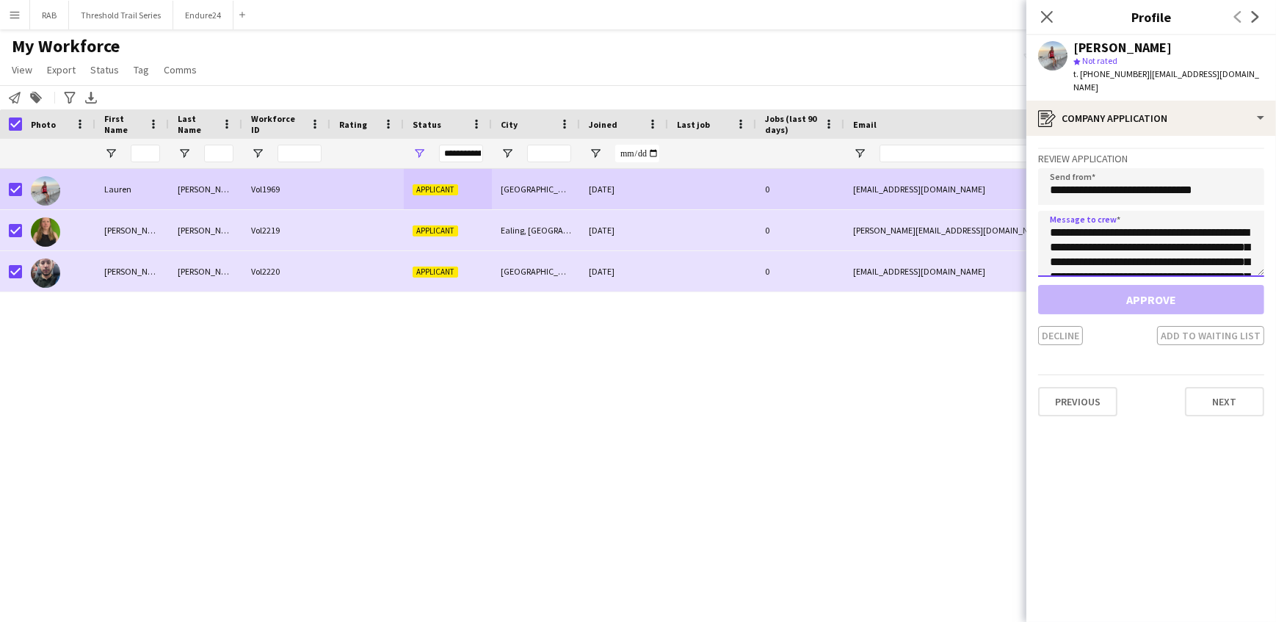
scroll to position [405, 0]
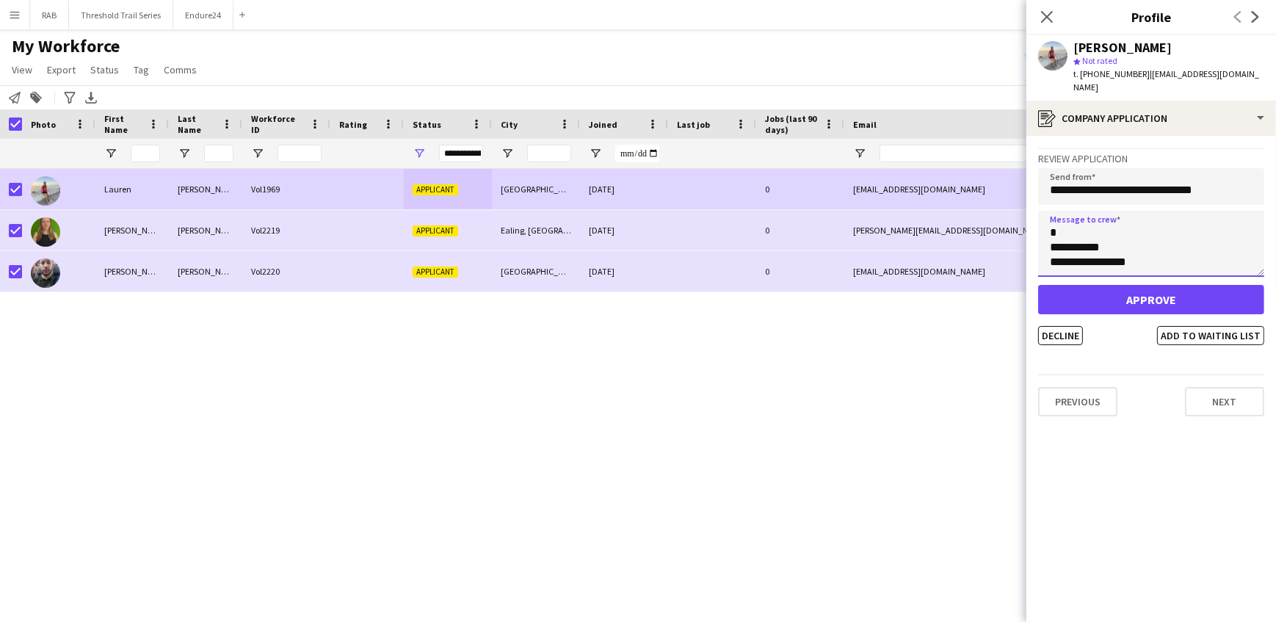
type textarea "**********"
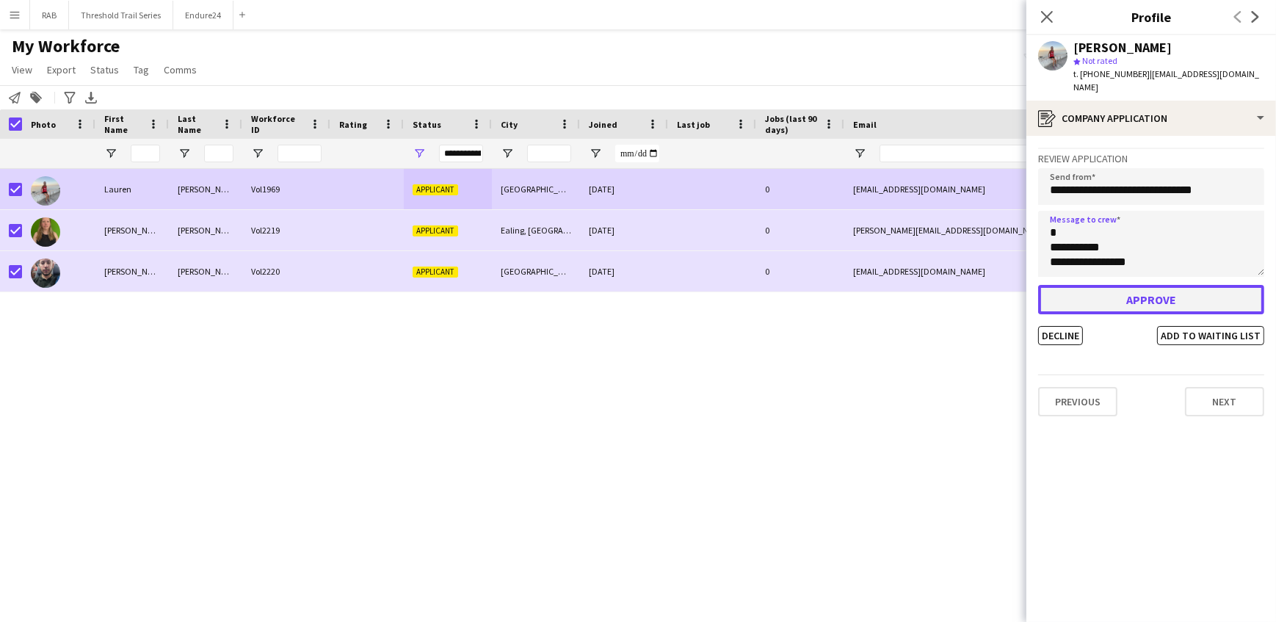
click at [1120, 297] on button "Approve" at bounding box center [1151, 299] width 226 height 29
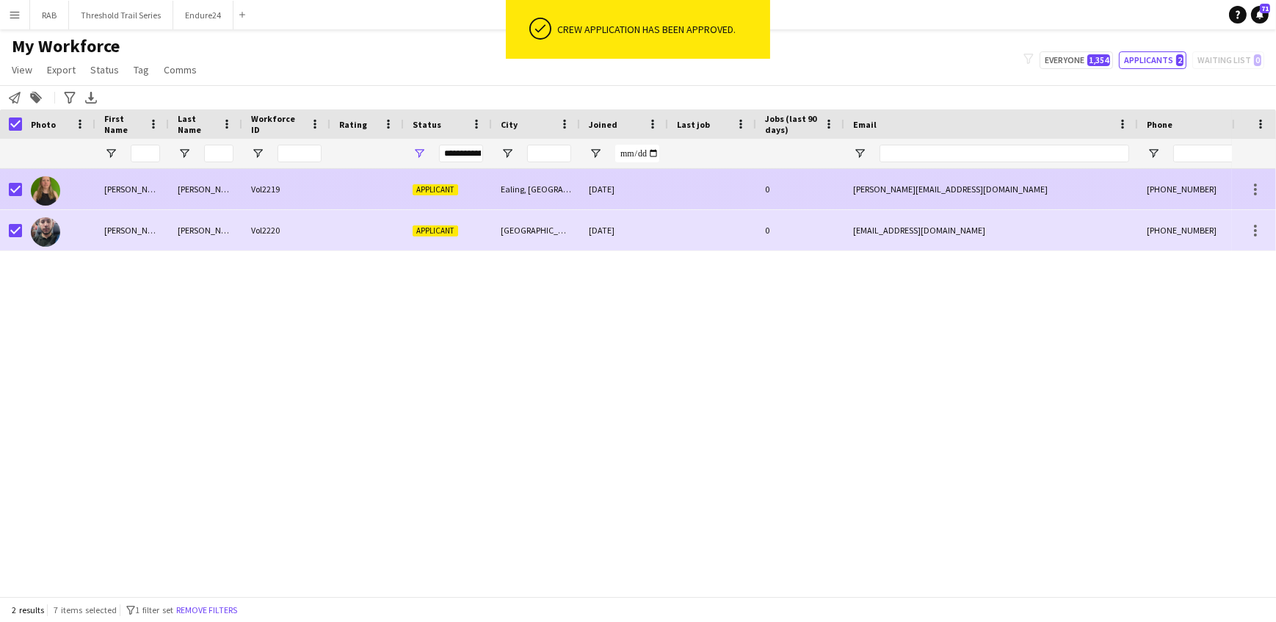
click at [315, 183] on div "Vol2219" at bounding box center [286, 189] width 88 height 40
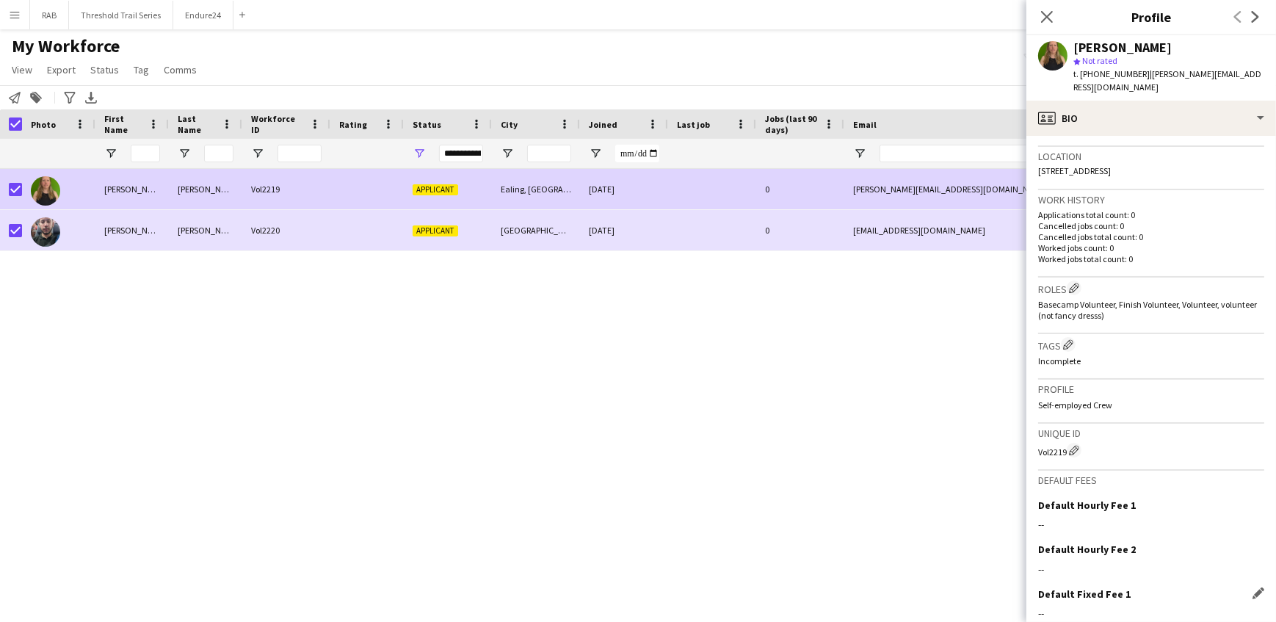
scroll to position [399, 0]
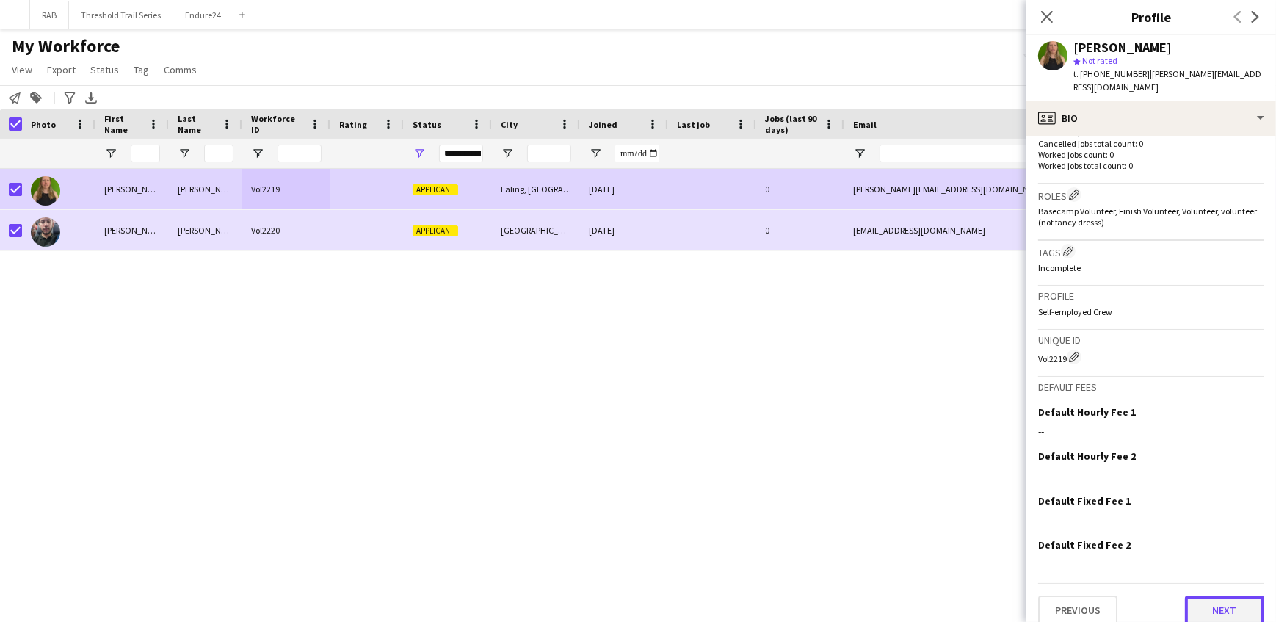
click at [1213, 595] on button "Next" at bounding box center [1224, 609] width 79 height 29
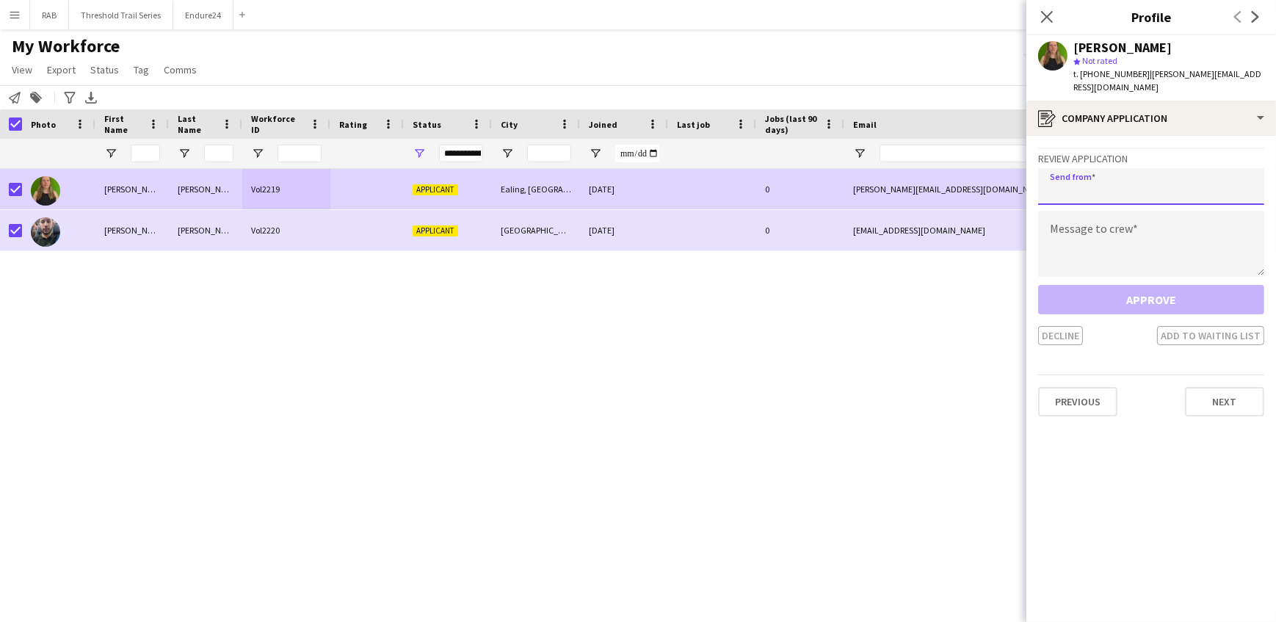
click at [1070, 185] on input "email" at bounding box center [1151, 186] width 226 height 37
type input "**********"
paste textarea "**********"
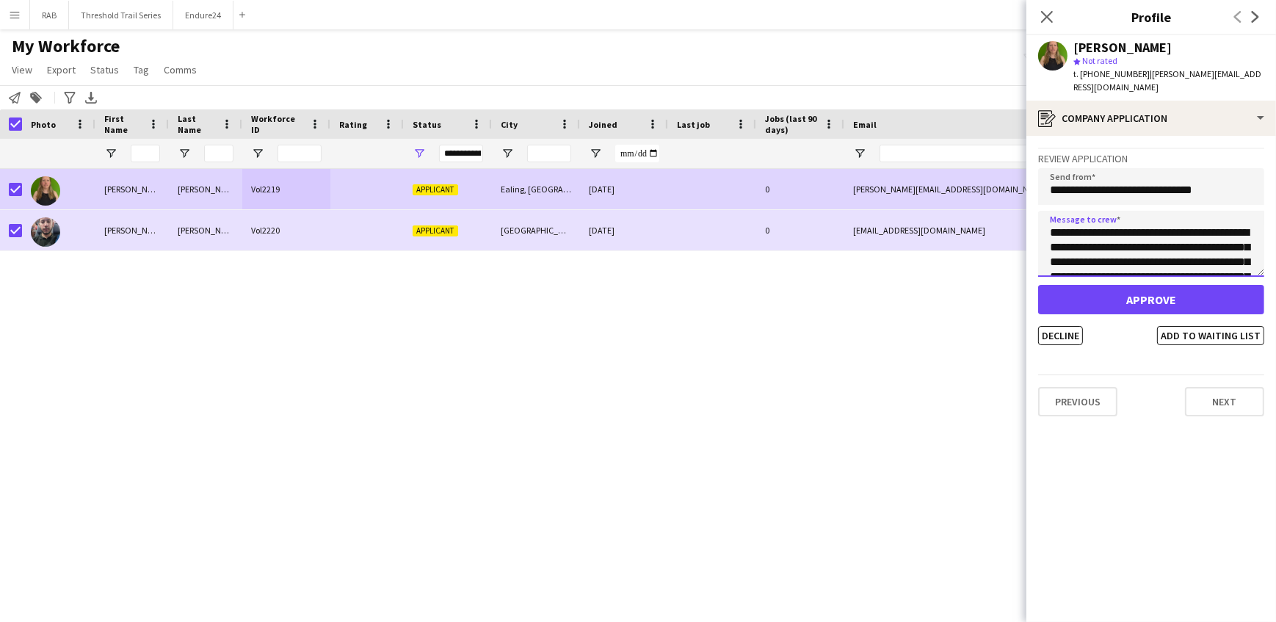
scroll to position [404, 0]
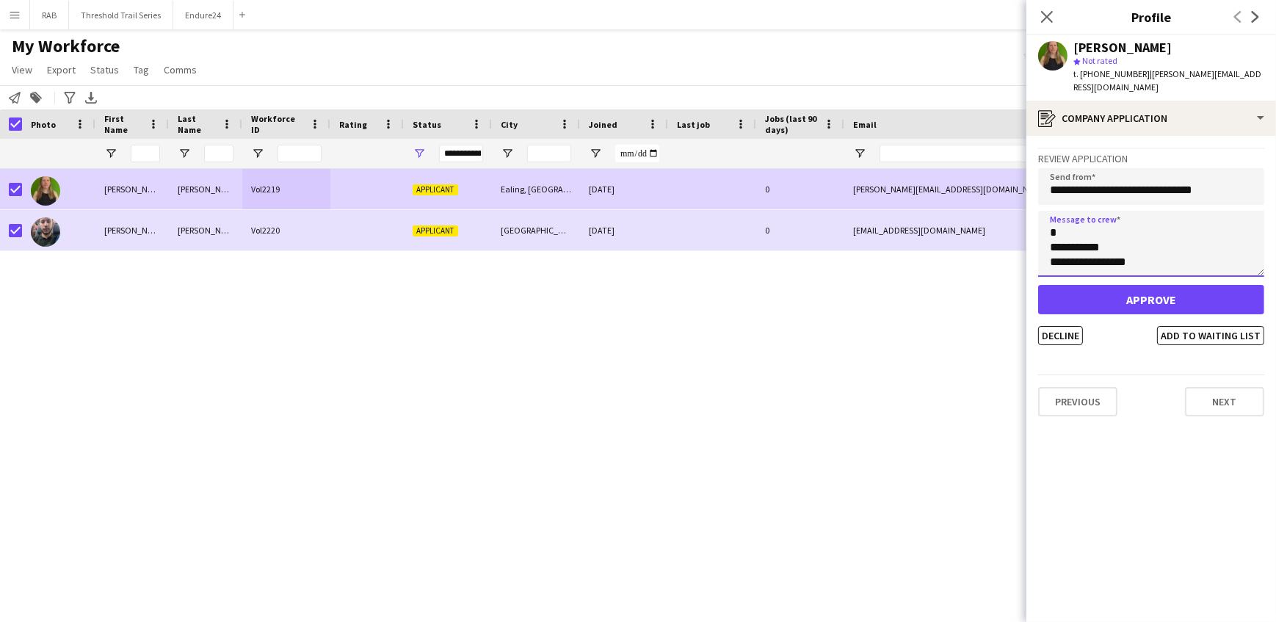
type textarea "**********"
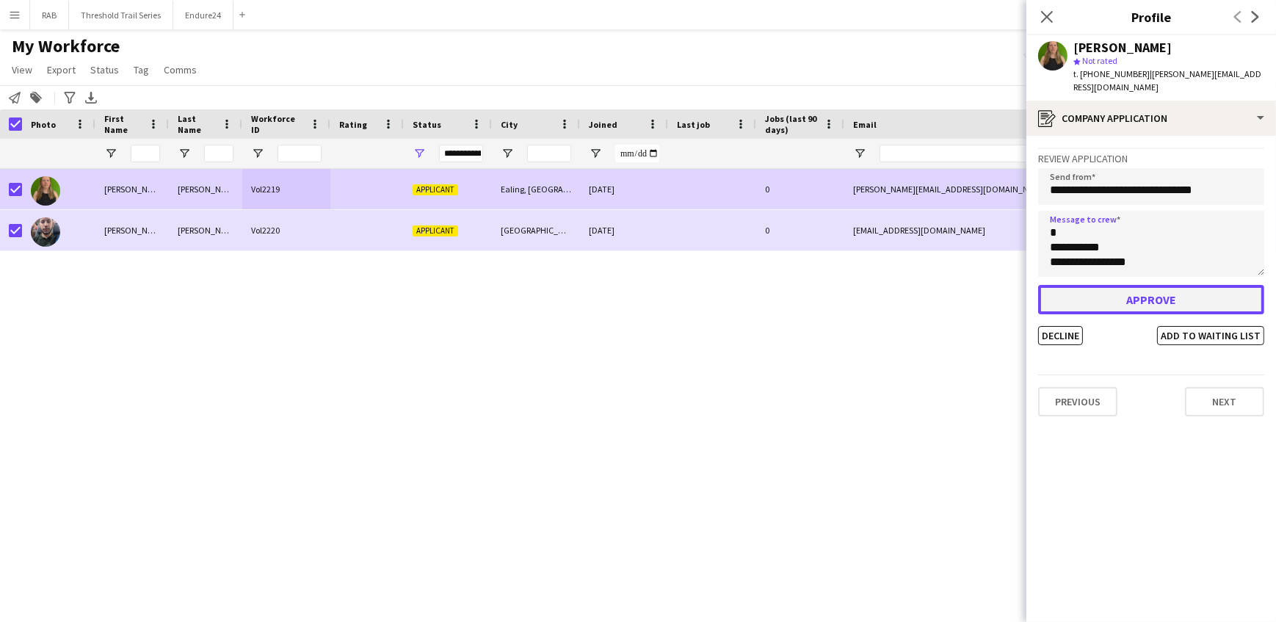
click at [1128, 285] on button "Approve" at bounding box center [1151, 299] width 226 height 29
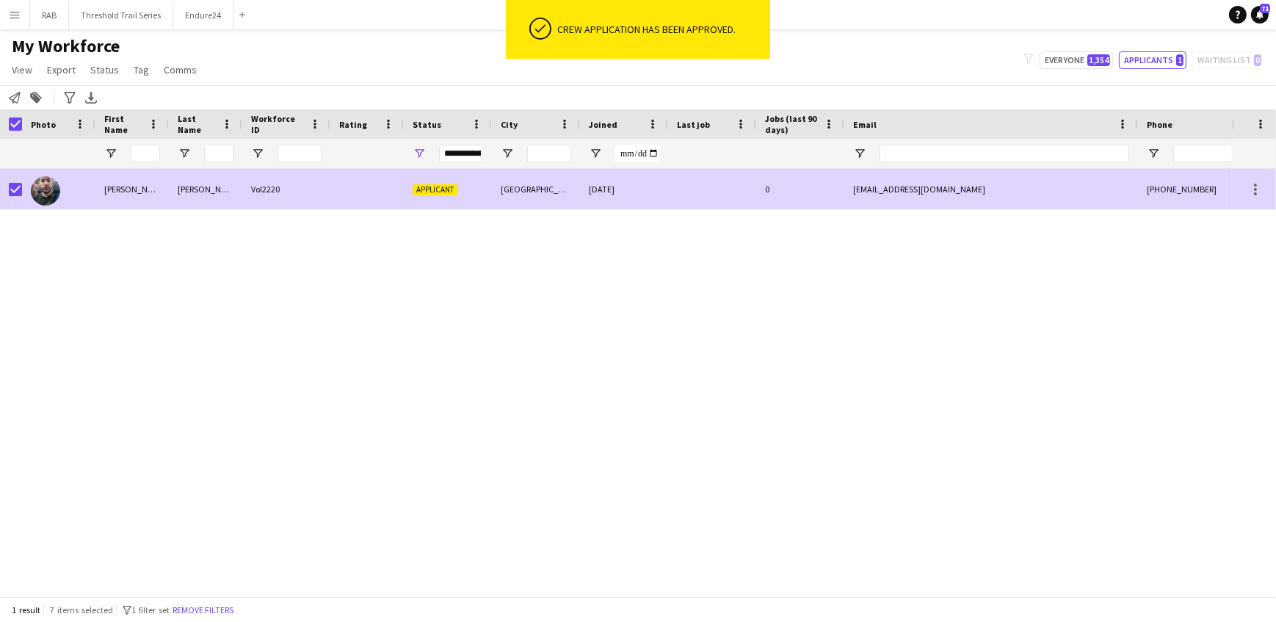
drag, startPoint x: 334, startPoint y: 186, endPoint x: 625, endPoint y: 181, distance: 291.5
click at [334, 185] on div at bounding box center [366, 189] width 73 height 40
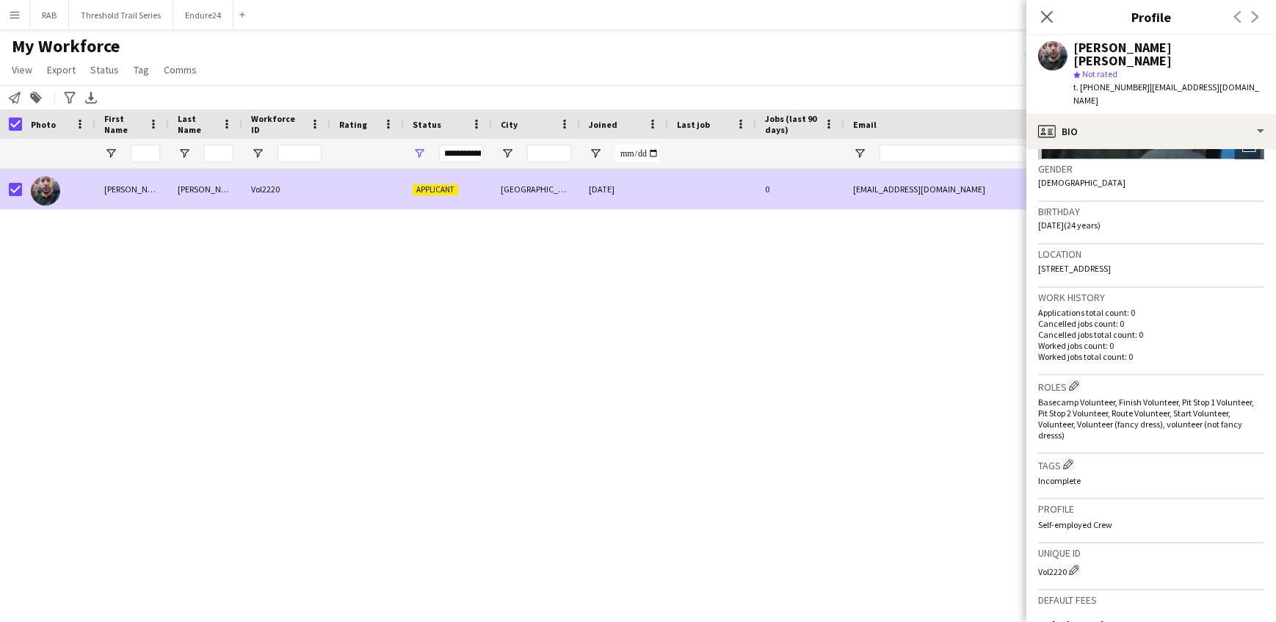
scroll to position [435, 0]
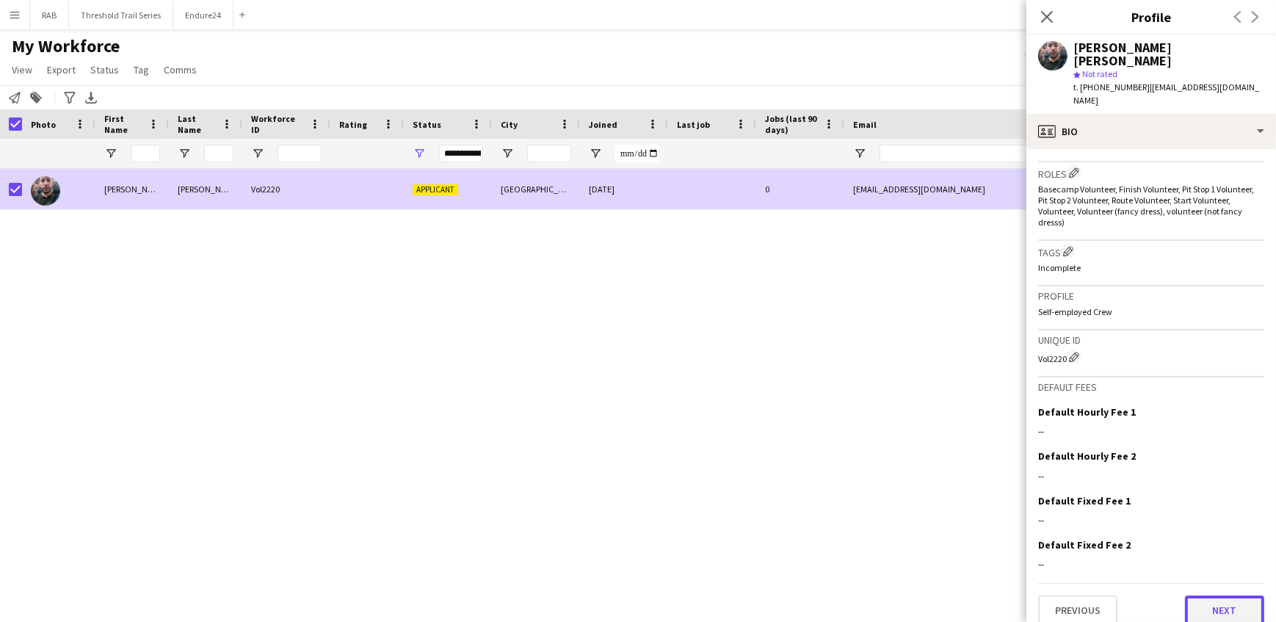
click at [1206, 595] on button "Next" at bounding box center [1224, 609] width 79 height 29
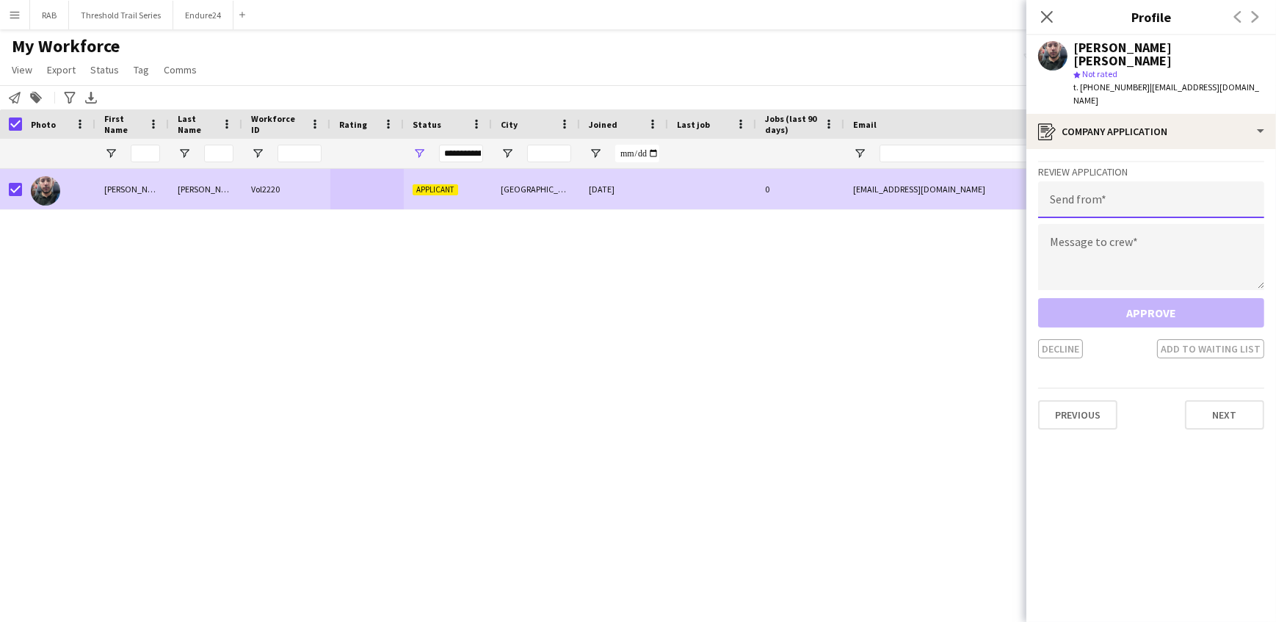
click at [1063, 193] on input "email" at bounding box center [1151, 199] width 226 height 37
type input "**********"
click at [1071, 242] on textarea at bounding box center [1151, 257] width 226 height 66
paste textarea "**********"
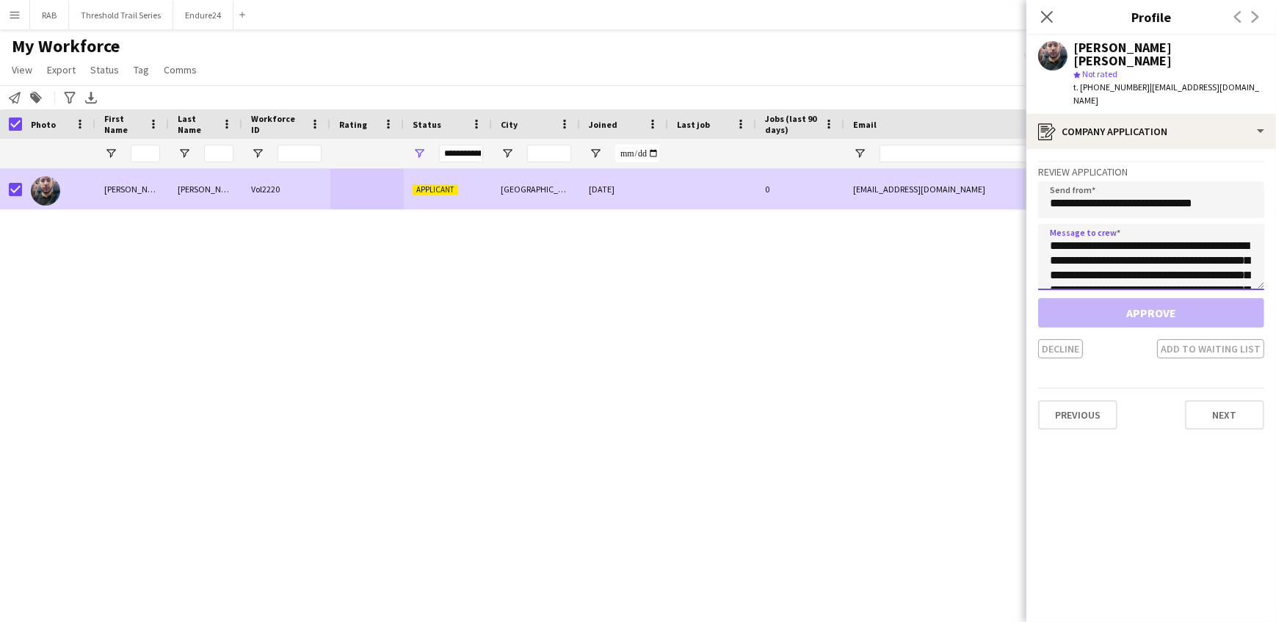
scroll to position [405, 0]
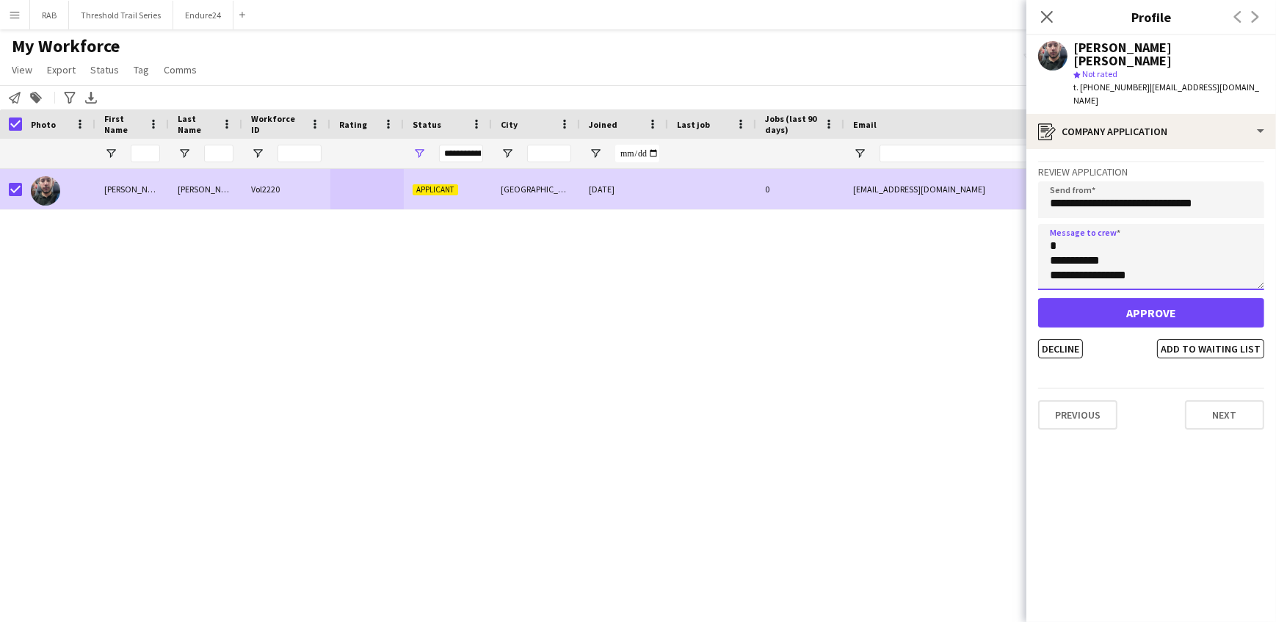
type textarea "**********"
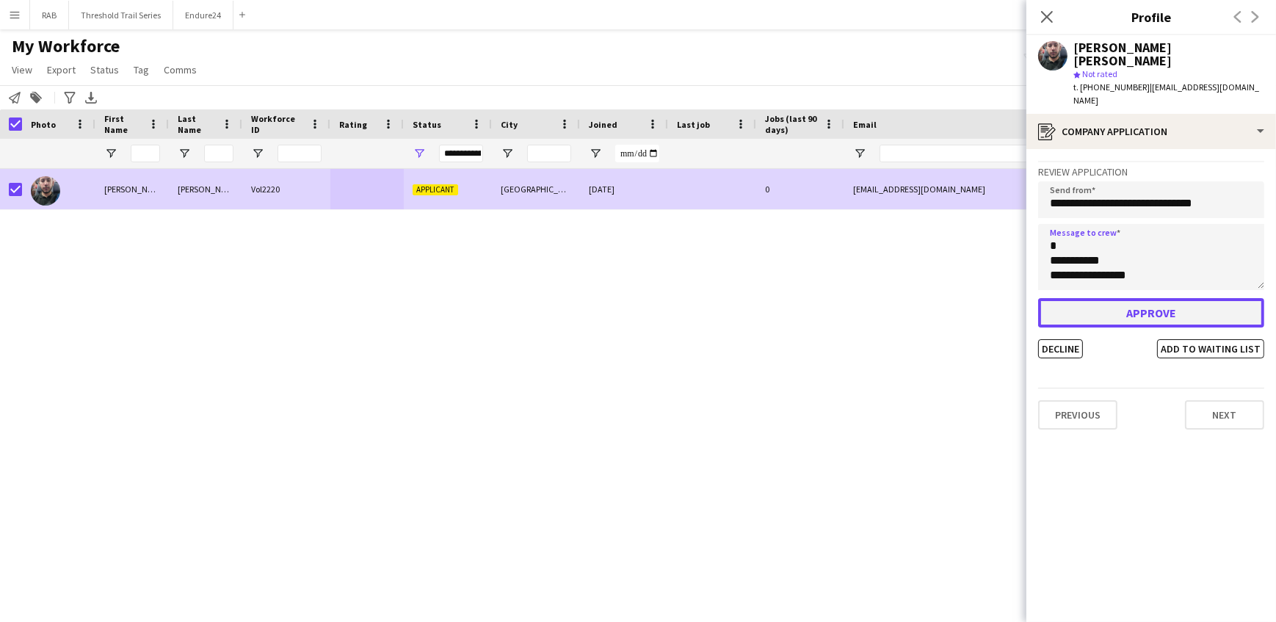
click at [1107, 306] on button "Approve" at bounding box center [1151, 312] width 226 height 29
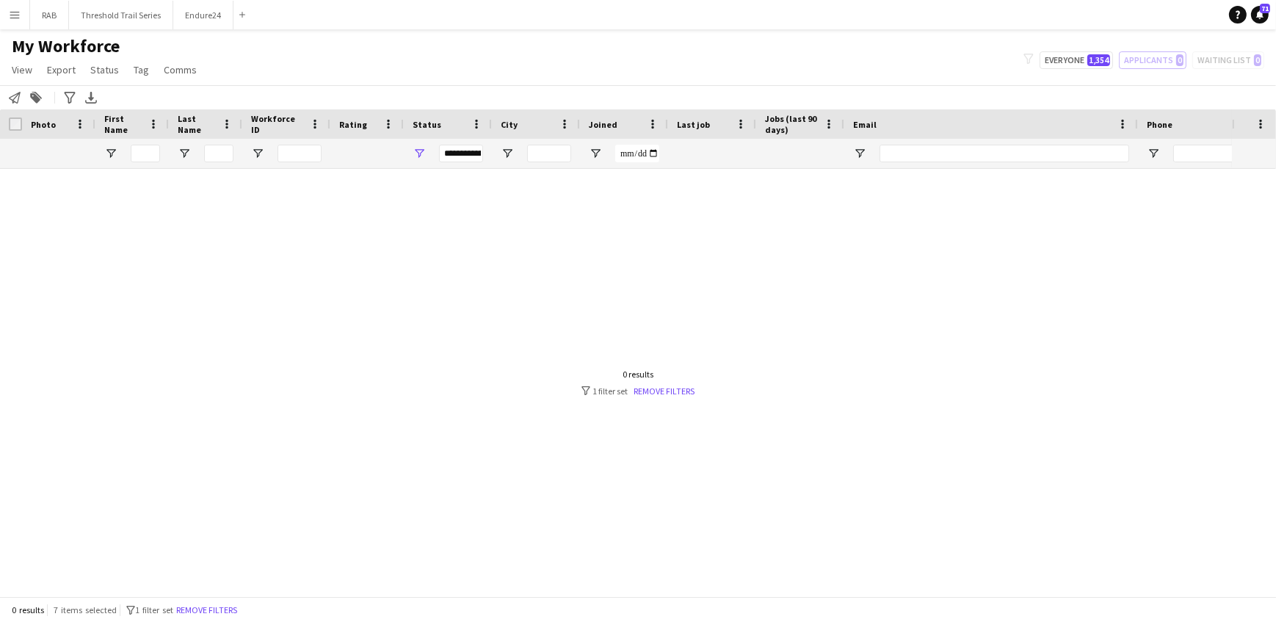
click at [12, 10] on app-icon "Menu" at bounding box center [15, 15] width 12 height 12
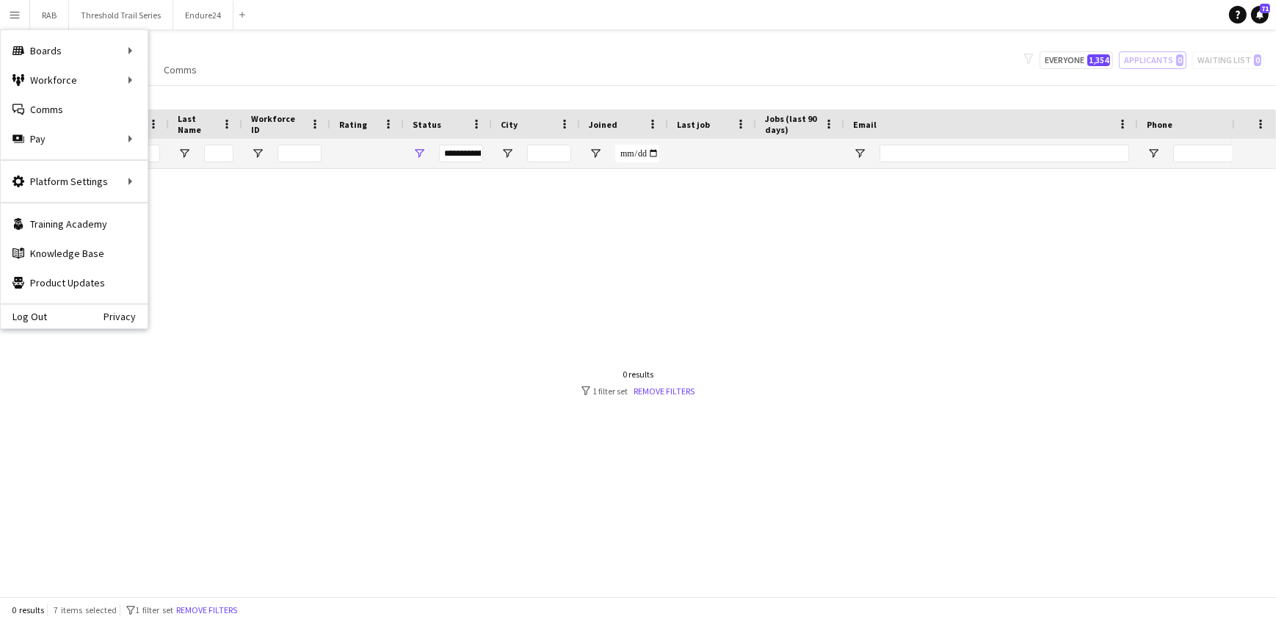
click at [43, 323] on div "Log Out Privacy" at bounding box center [74, 315] width 147 height 25
click at [28, 312] on link "Log Out" at bounding box center [24, 317] width 46 height 12
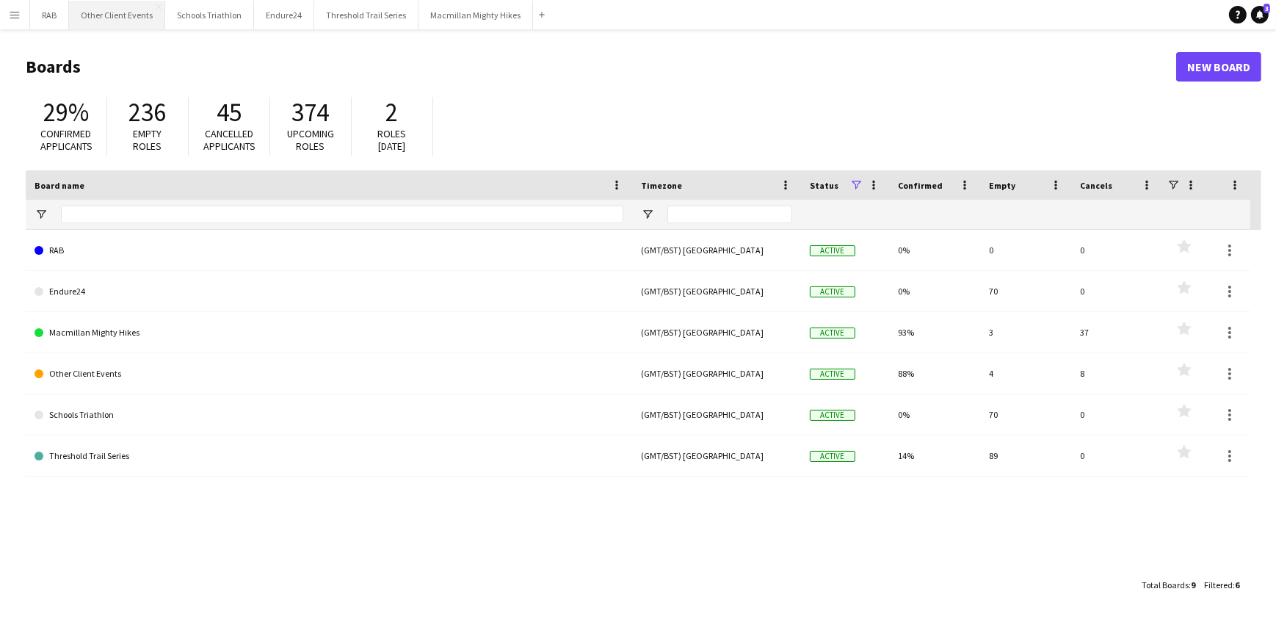
click at [112, 6] on button "Other Client Events Close" at bounding box center [117, 15] width 96 height 29
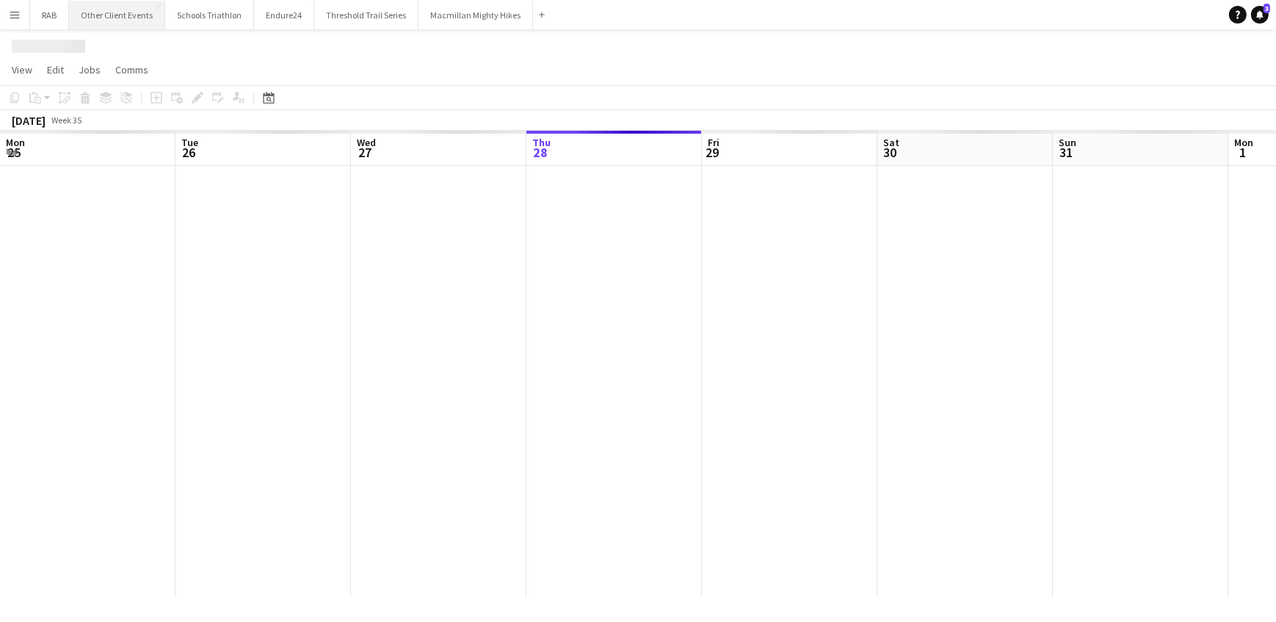
scroll to position [0, 351]
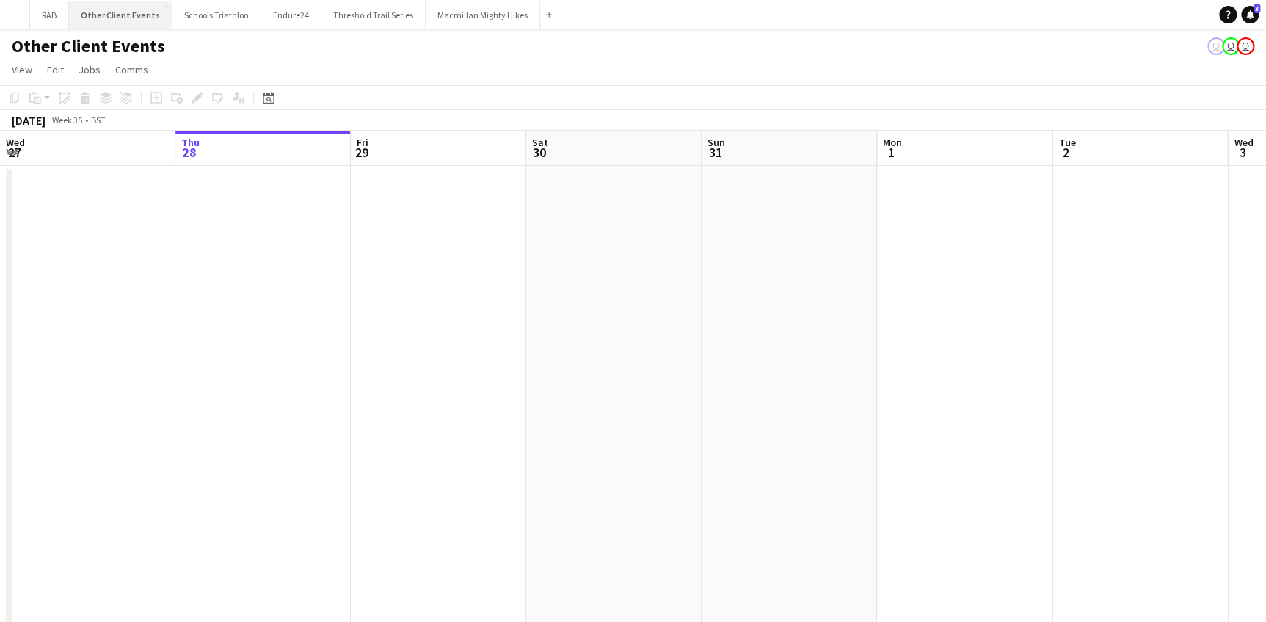
click at [128, 19] on button "Other Client Events Close" at bounding box center [121, 15] width 104 height 29
click at [270, 103] on icon at bounding box center [268, 98] width 11 height 12
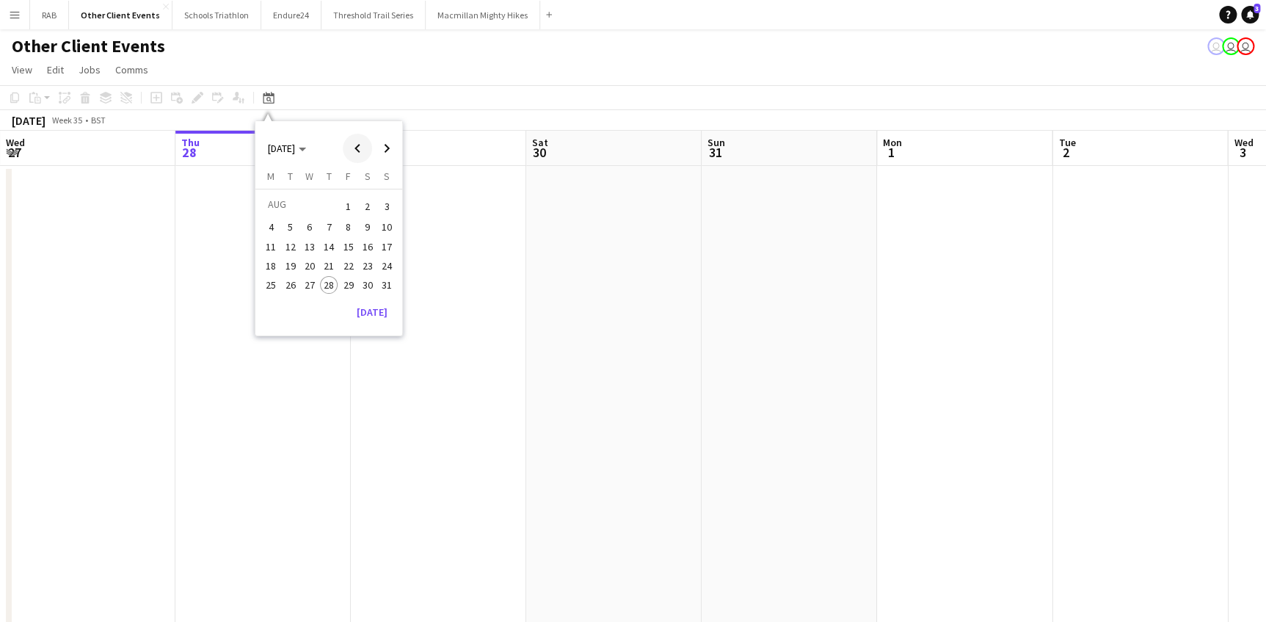
click at [358, 147] on span "Previous month" at bounding box center [357, 148] width 29 height 29
click at [386, 250] on span "15" at bounding box center [387, 247] width 18 height 18
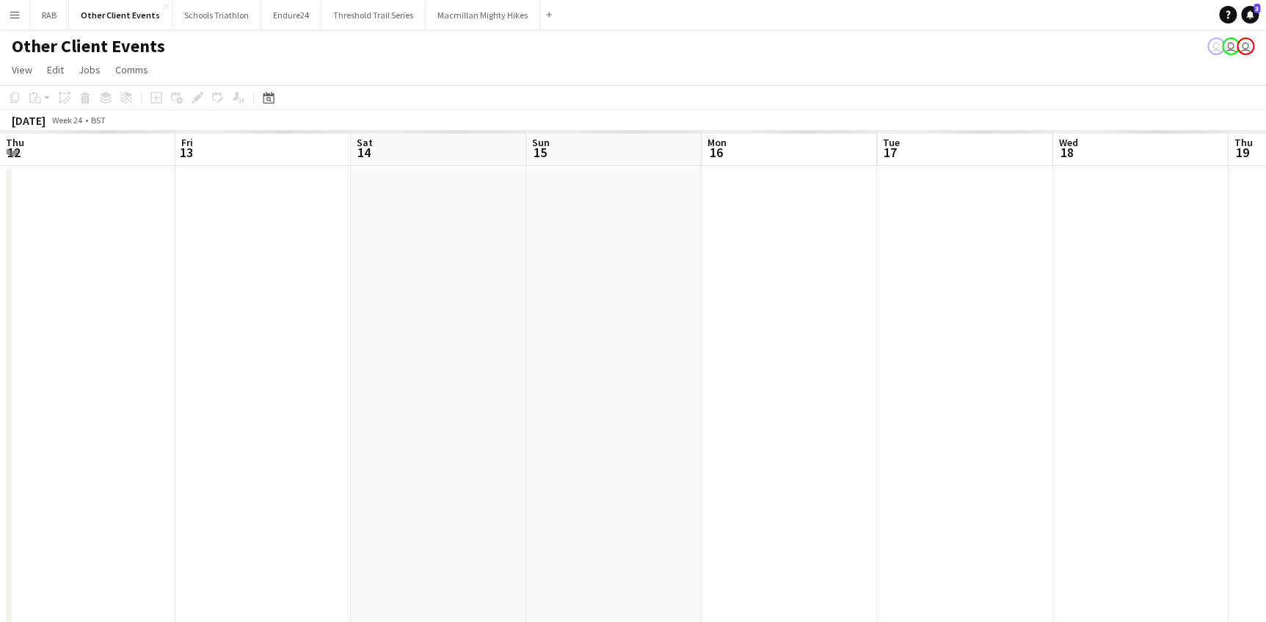
scroll to position [0, 505]
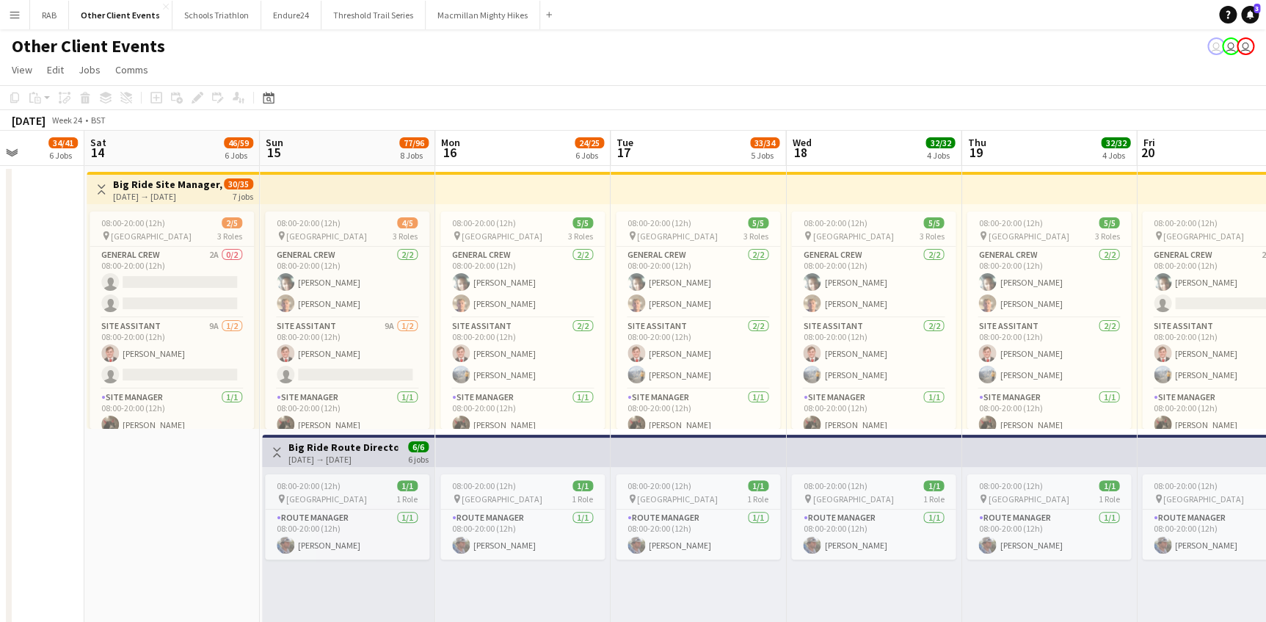
drag, startPoint x: 292, startPoint y: 139, endPoint x: 182, endPoint y: 134, distance: 110.2
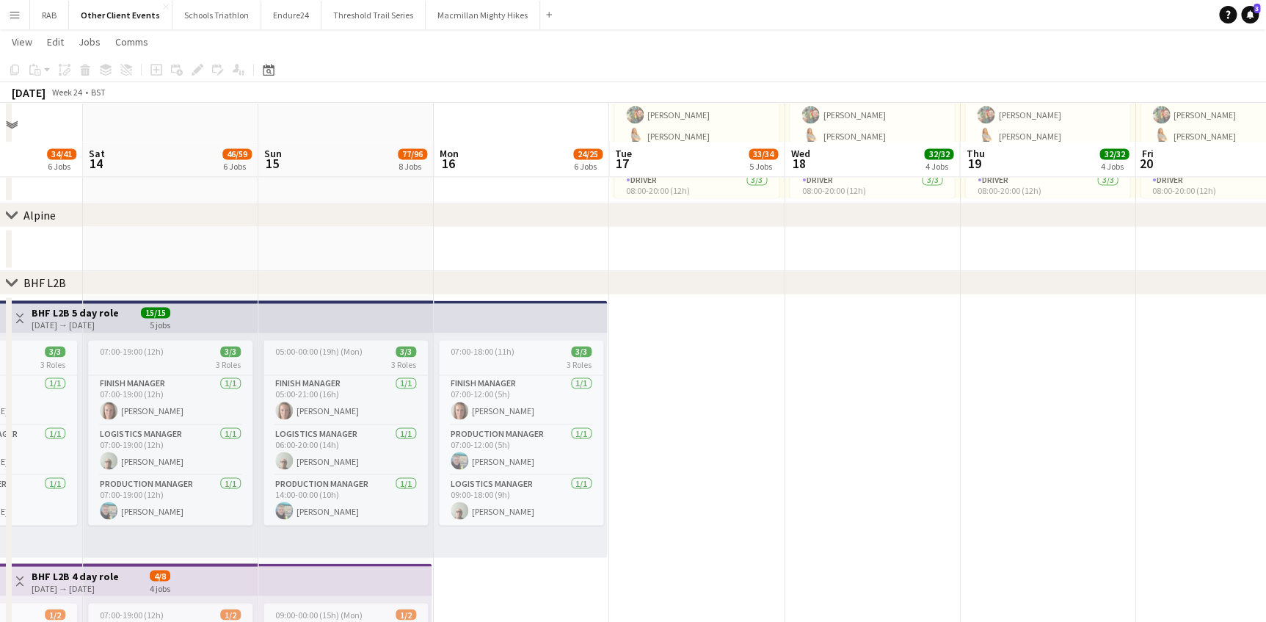
scroll to position [1001, 0]
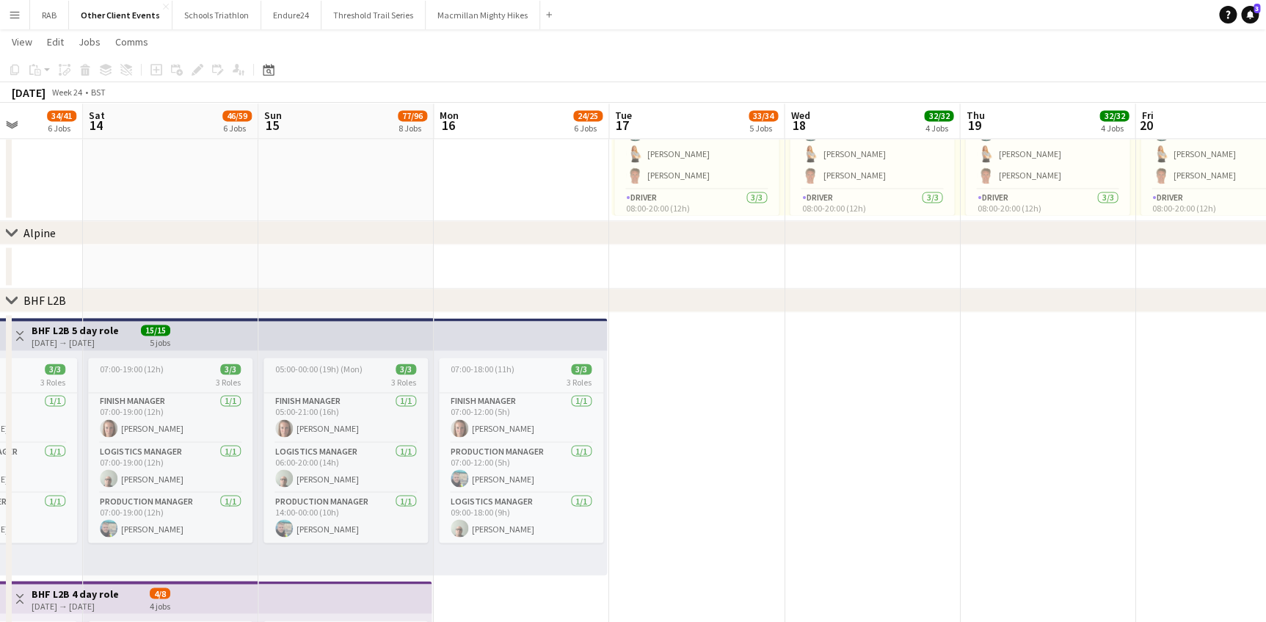
drag, startPoint x: 227, startPoint y: 299, endPoint x: 654, endPoint y: 297, distance: 427.3
click at [655, 298] on div "chevron-right BHF L2B" at bounding box center [633, 300] width 1266 height 23
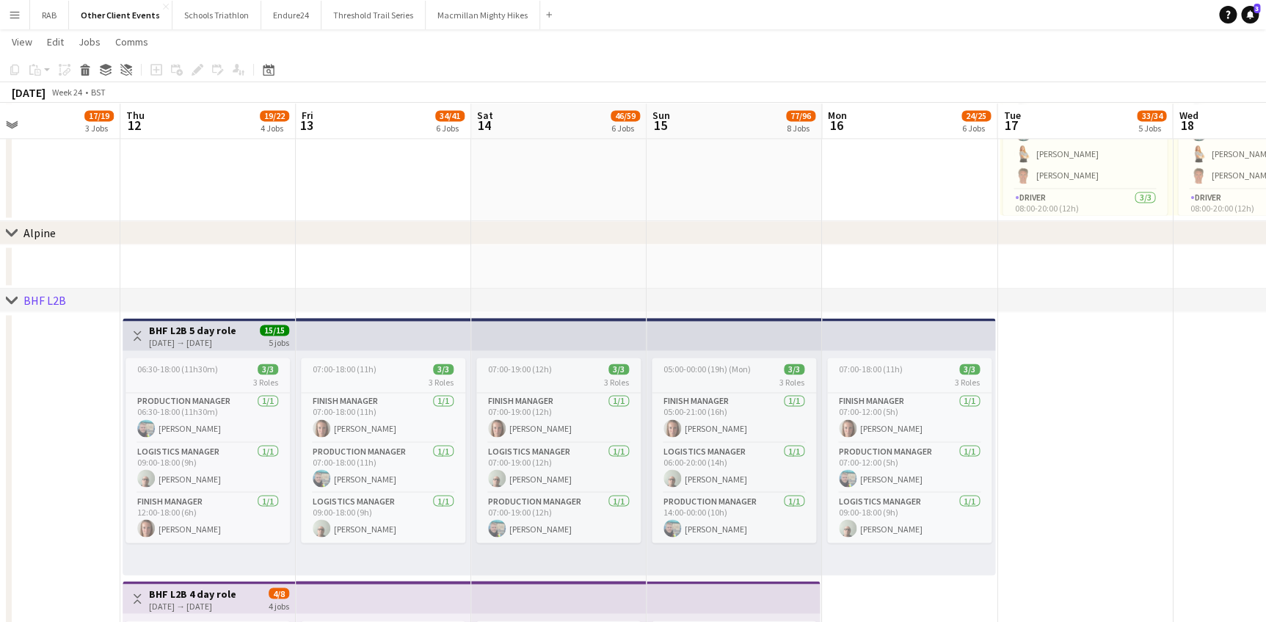
scroll to position [0, 413]
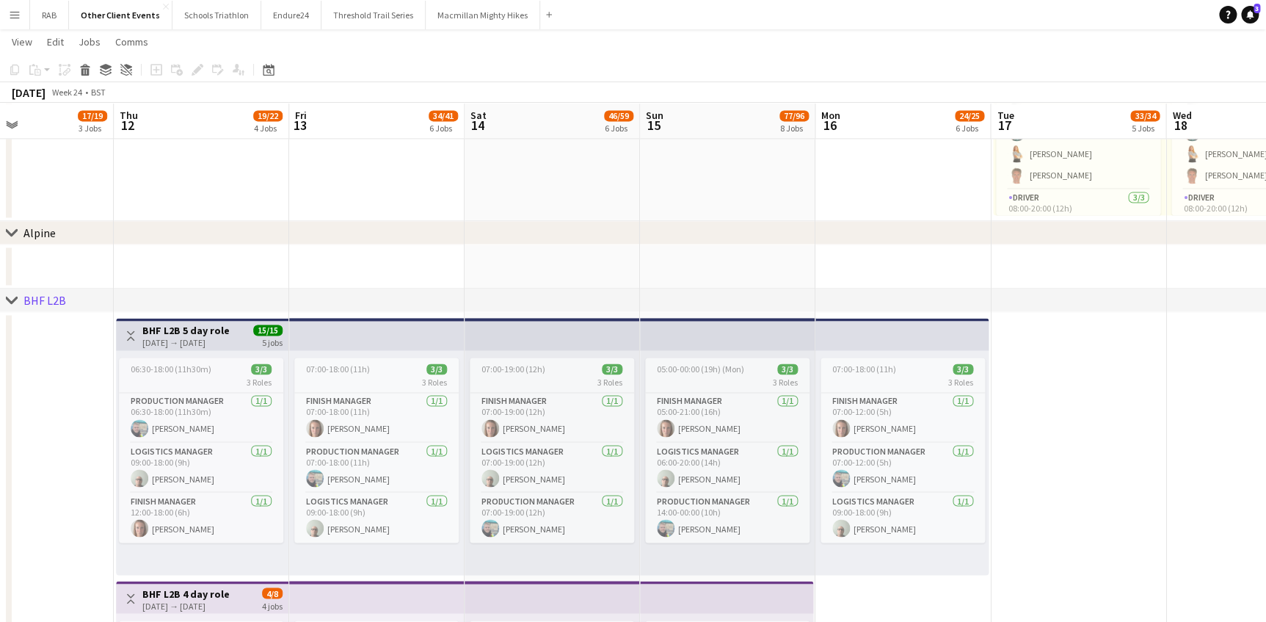
drag, startPoint x: 462, startPoint y: 122, endPoint x: 844, endPoint y: 119, distance: 381.7
click at [195, 333] on h3 "BHF L2B 5 day role" at bounding box center [185, 330] width 87 height 13
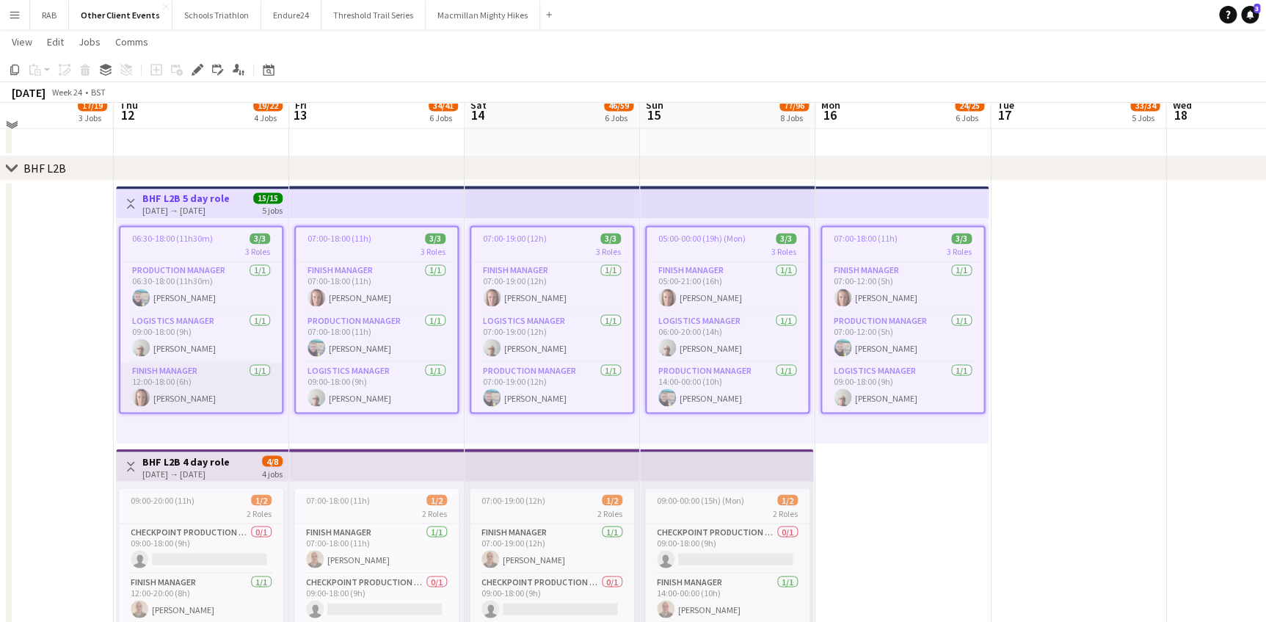
scroll to position [1134, 0]
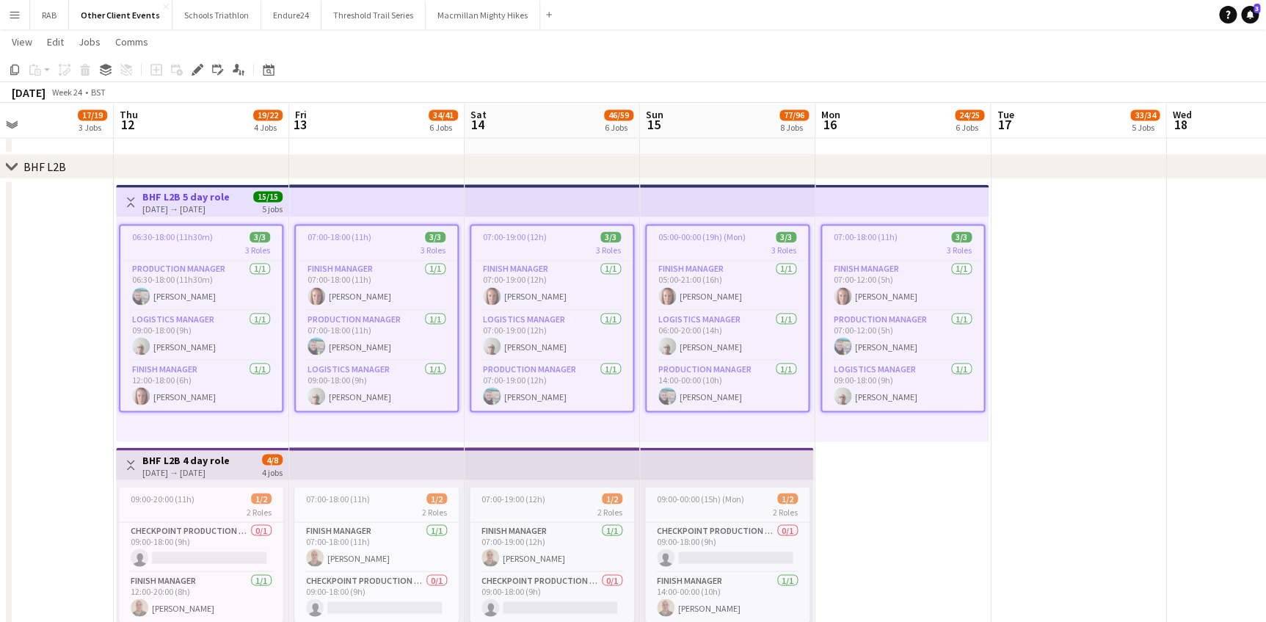
click at [179, 466] on div "12-06-2025 → 15-06-2025" at bounding box center [185, 471] width 87 height 11
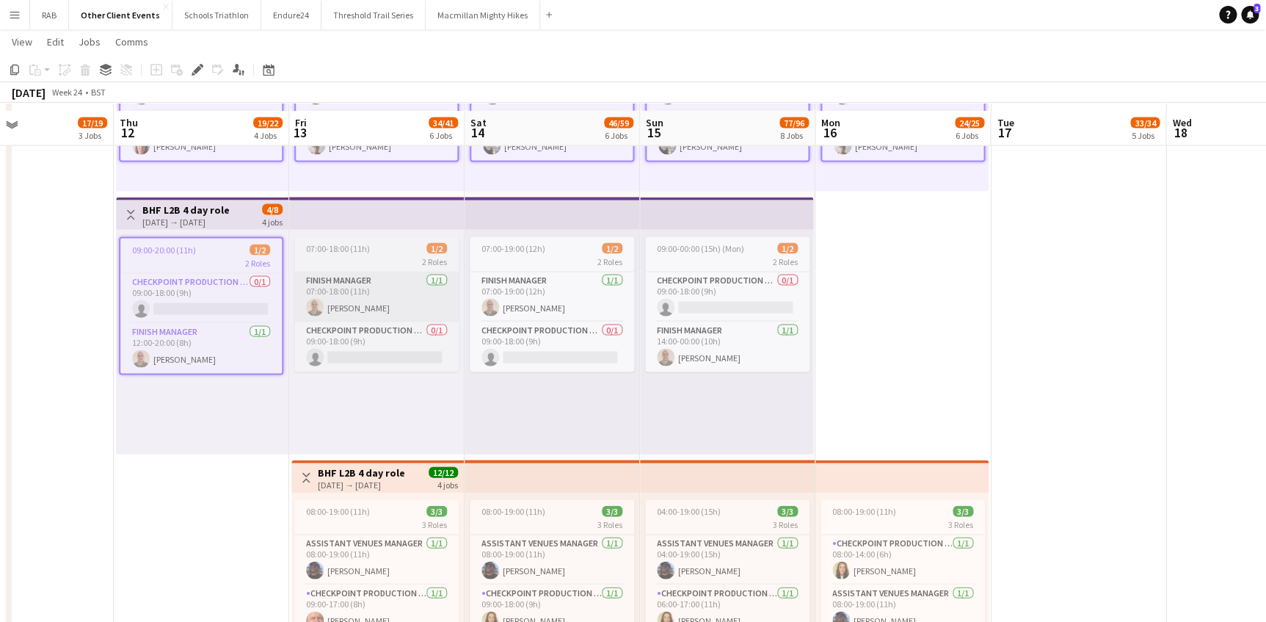
scroll to position [1401, 0]
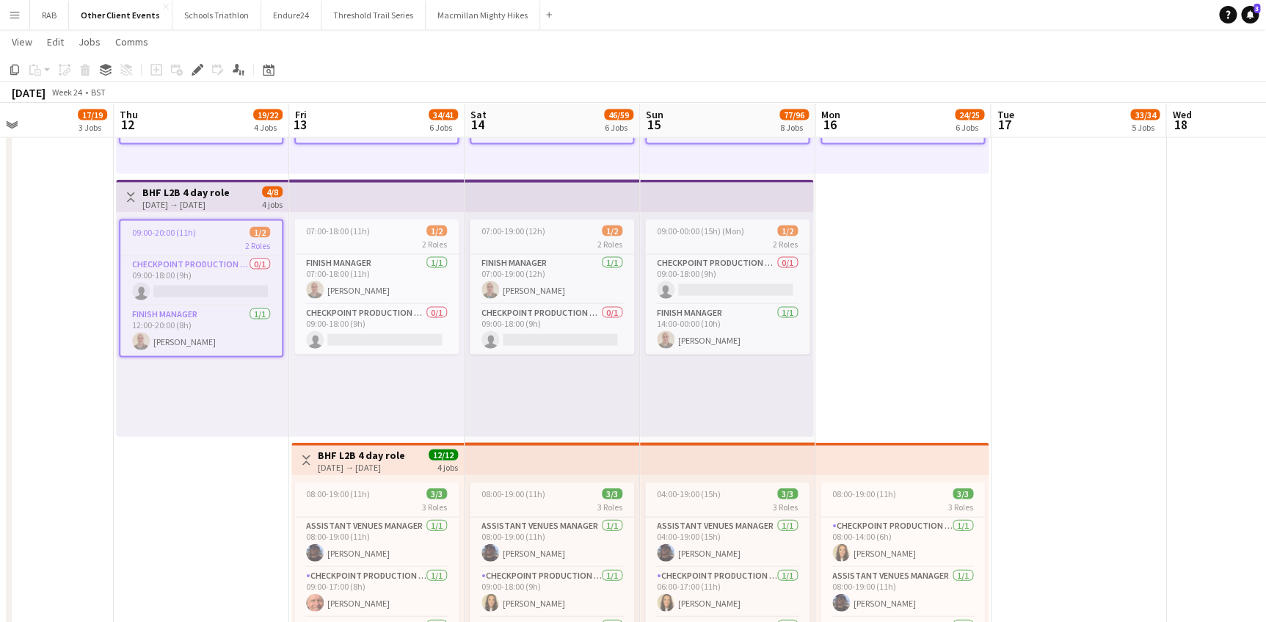
click at [352, 191] on app-top-bar at bounding box center [376, 196] width 175 height 32
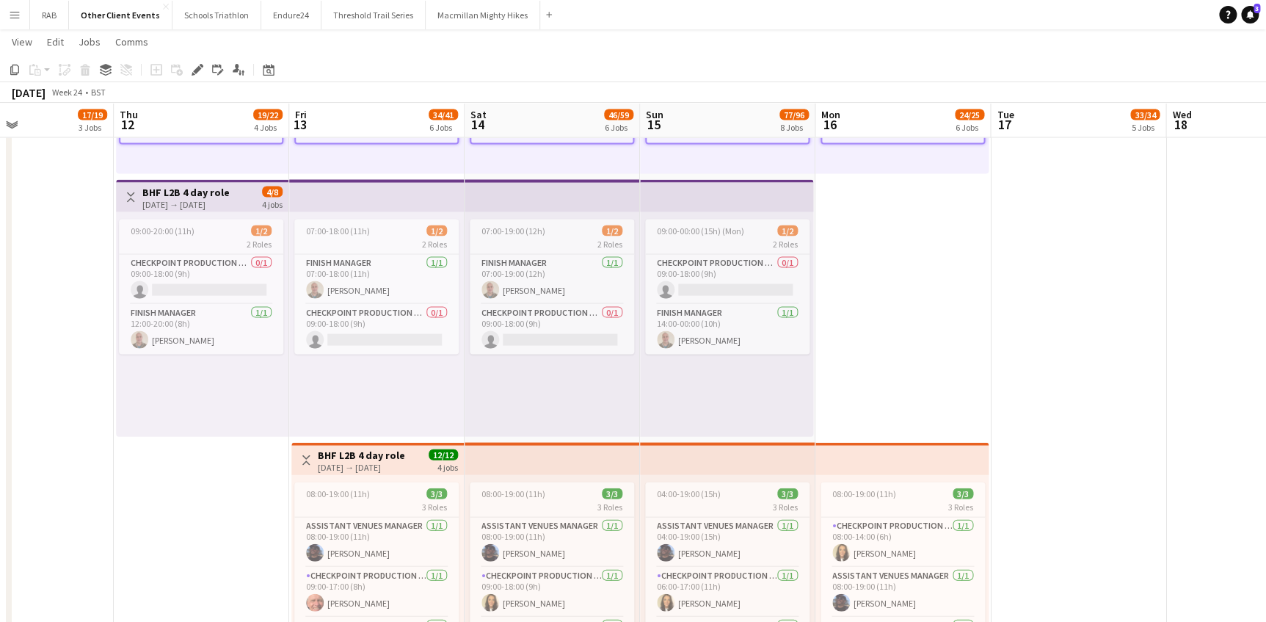
click at [198, 196] on h3 "BHF L2B 4 day role" at bounding box center [185, 192] width 87 height 13
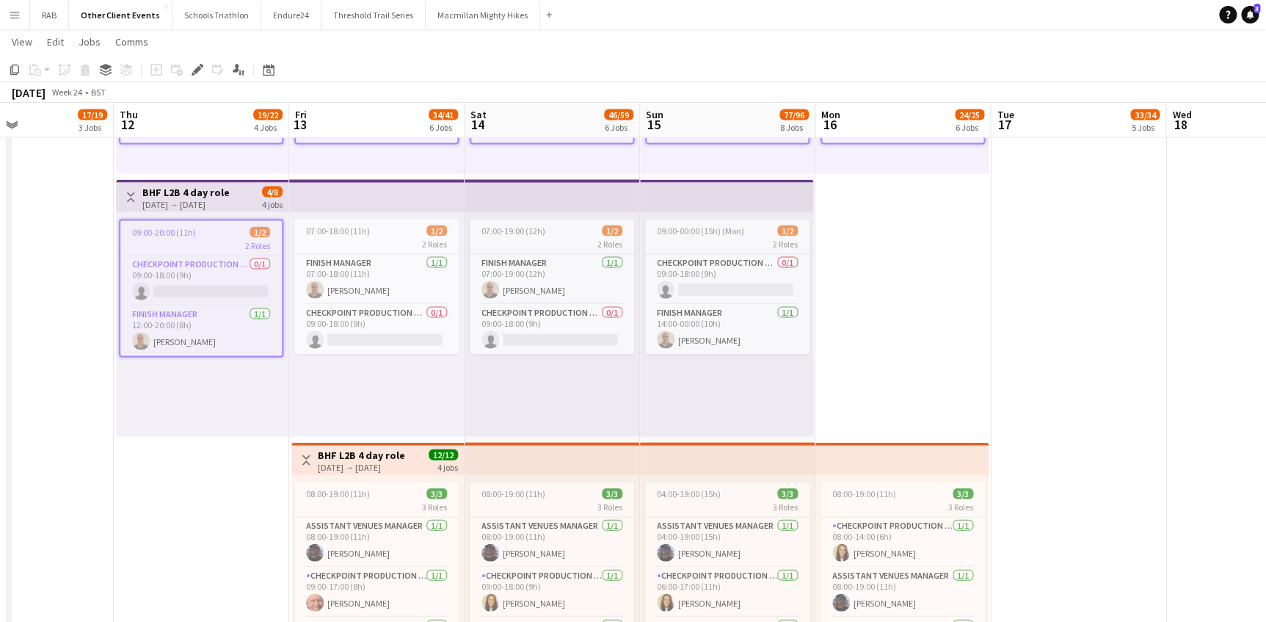
click at [343, 457] on h3 "BHF L2B 4 day role" at bounding box center [361, 455] width 87 height 13
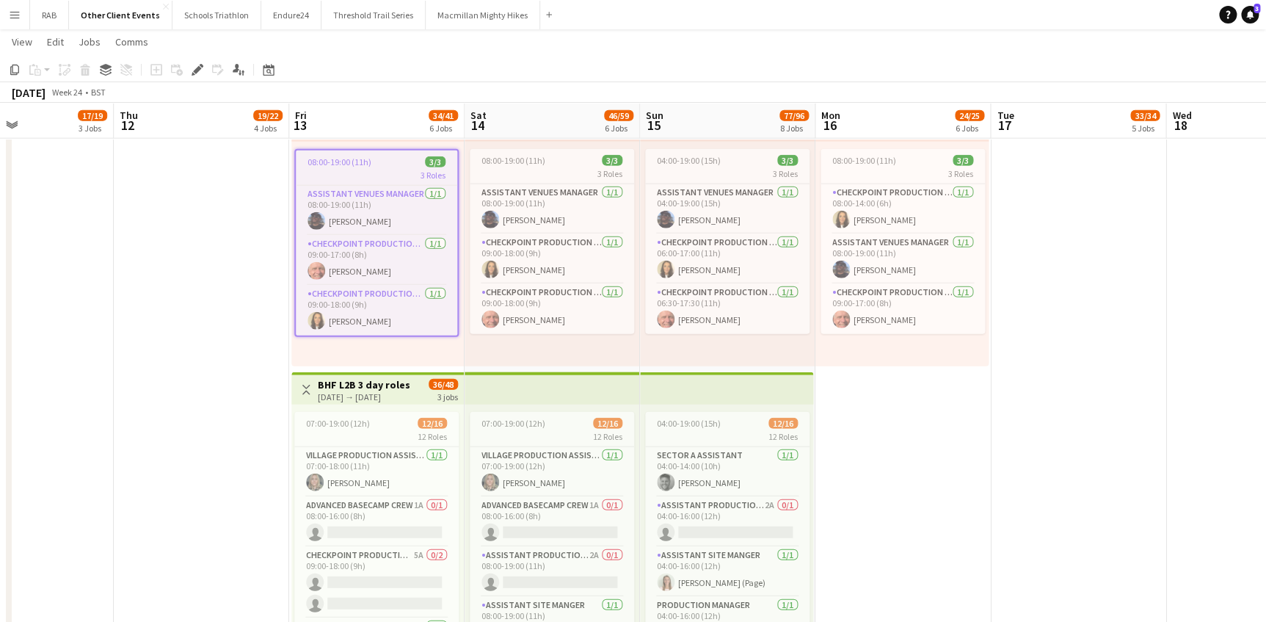
scroll to position [0, 414]
click at [384, 387] on h3 "BHF L2B 3 day roles" at bounding box center [362, 384] width 92 height 13
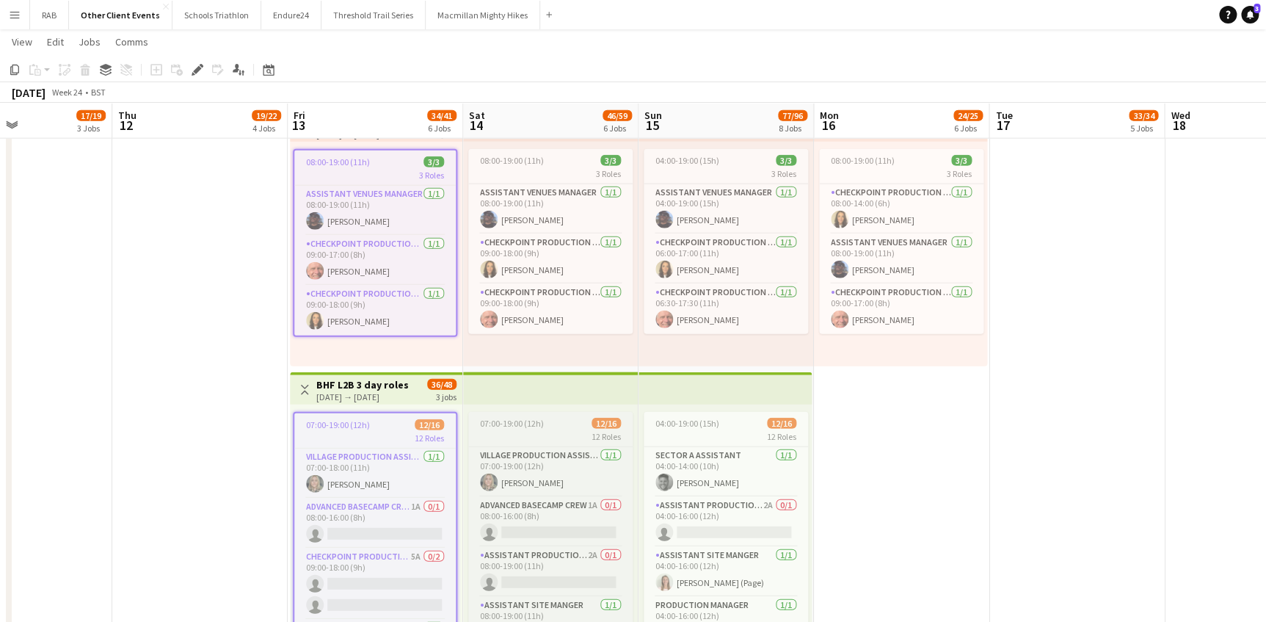
click at [507, 418] on span "07:00-19:00 (12h)" at bounding box center [512, 423] width 64 height 11
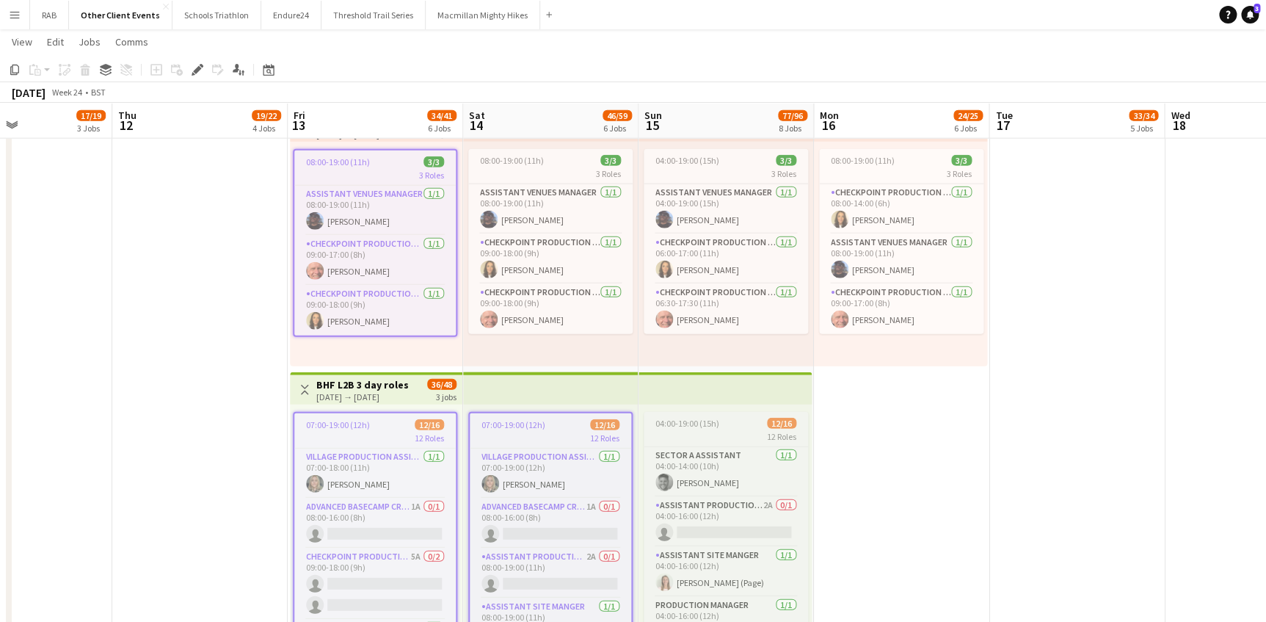
click at [701, 421] on span "04:00-19:00 (15h)" at bounding box center [688, 423] width 64 height 11
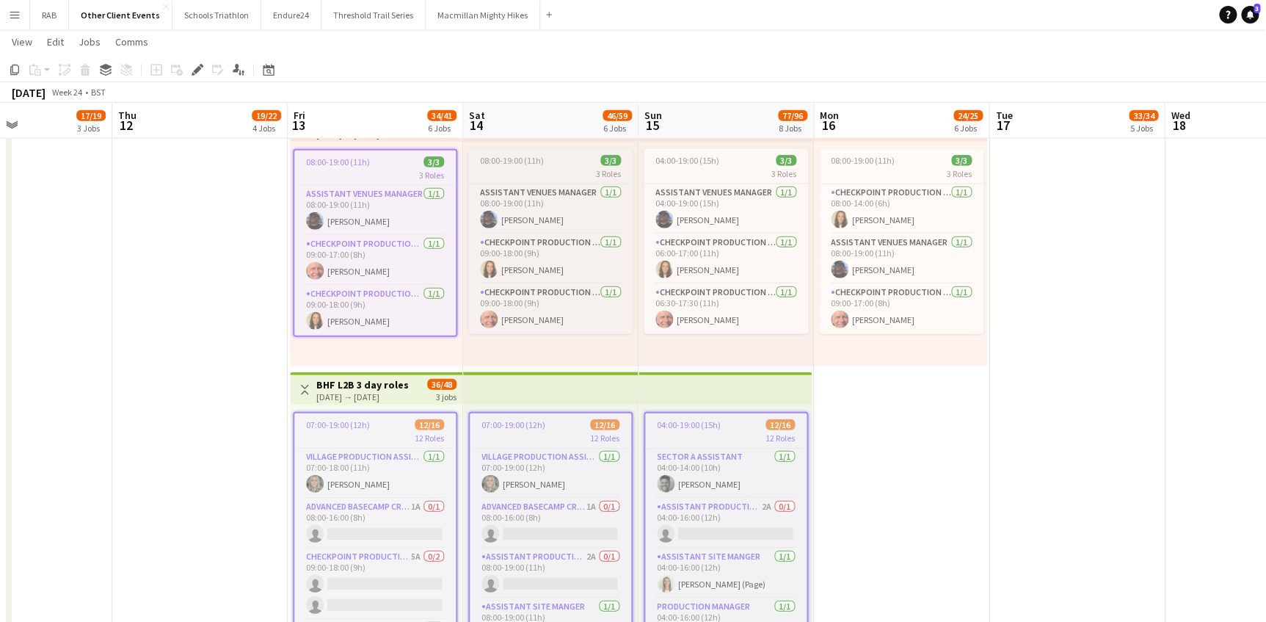
click at [516, 155] on span "08:00-19:00 (11h)" at bounding box center [512, 160] width 64 height 11
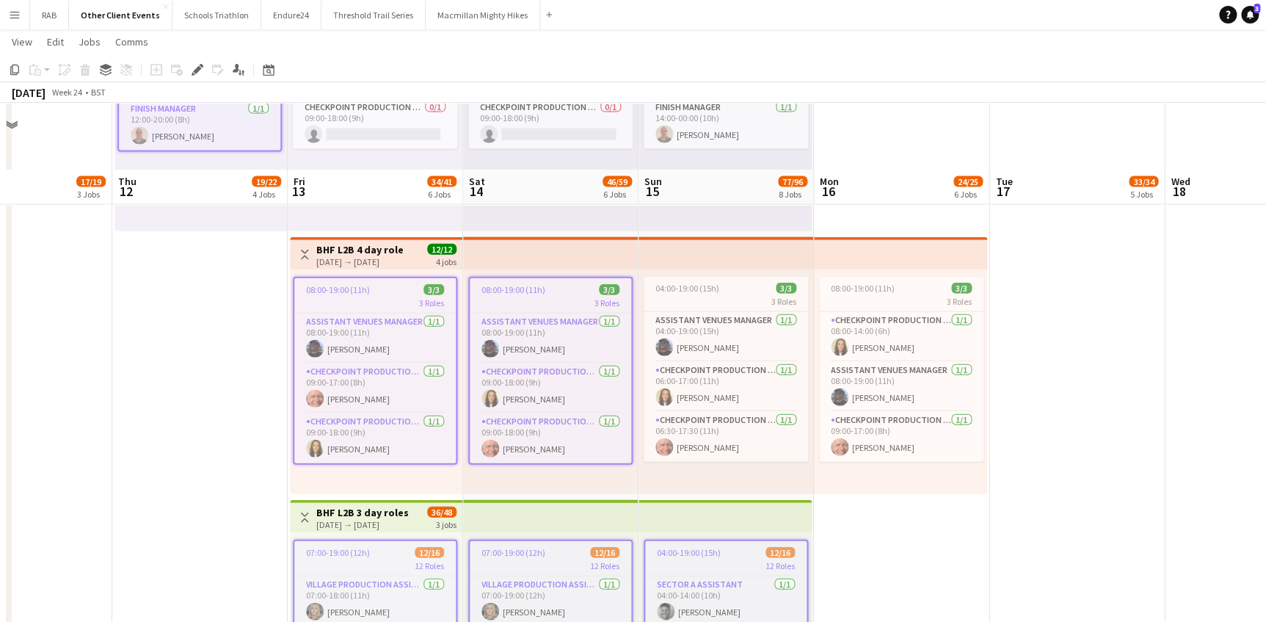
scroll to position [1601, 0]
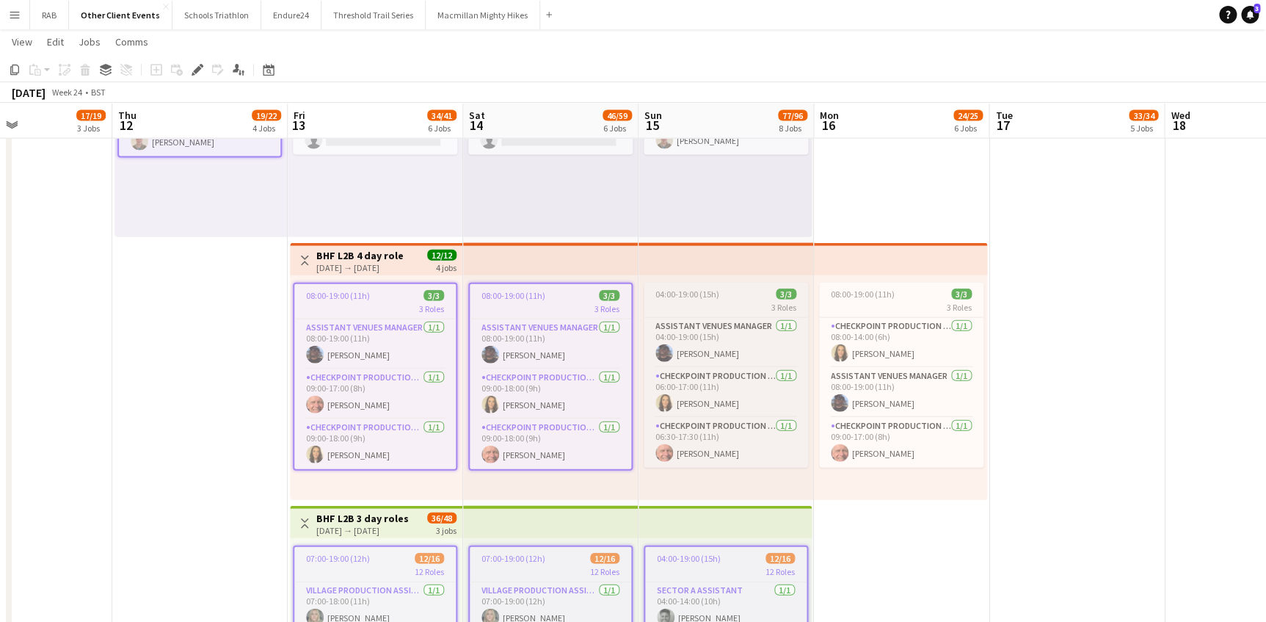
click at [713, 294] on span "04:00-19:00 (15h)" at bounding box center [688, 294] width 64 height 11
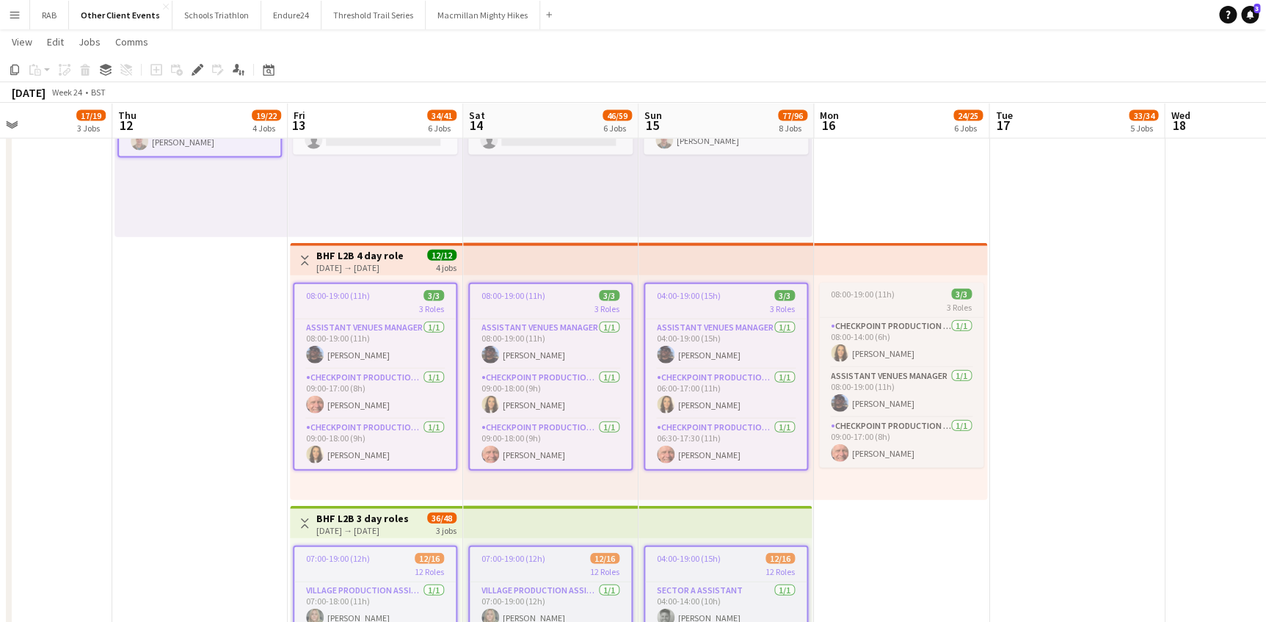
click at [858, 289] on span "08:00-19:00 (11h)" at bounding box center [863, 294] width 64 height 11
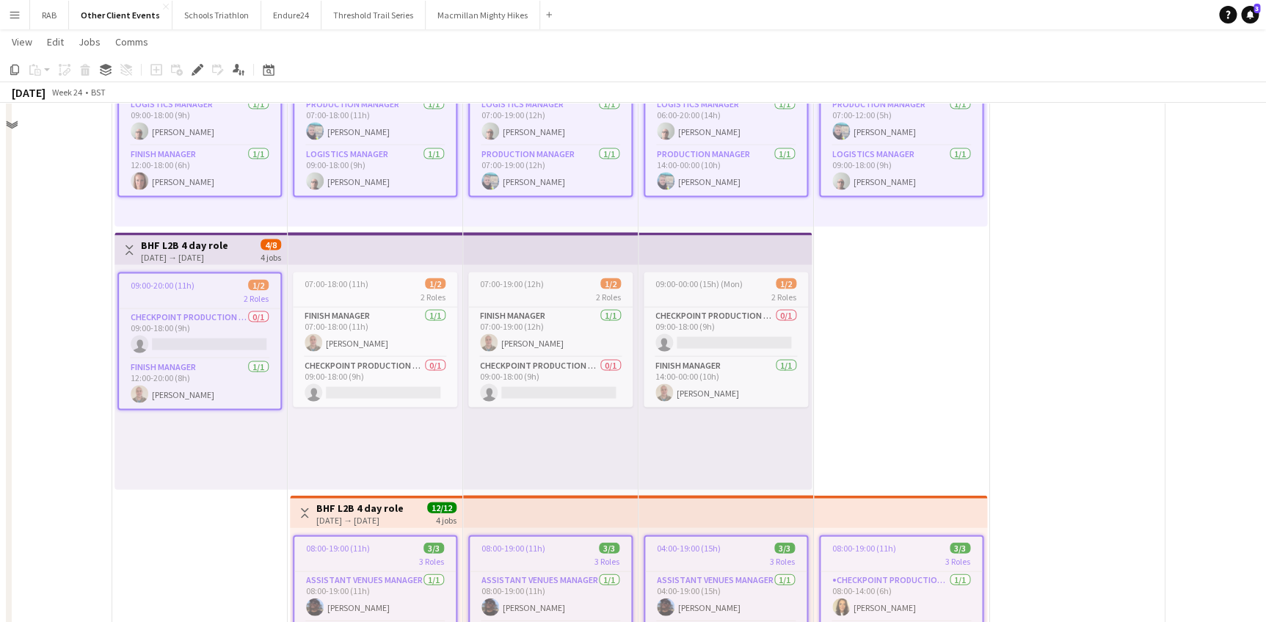
scroll to position [1268, 0]
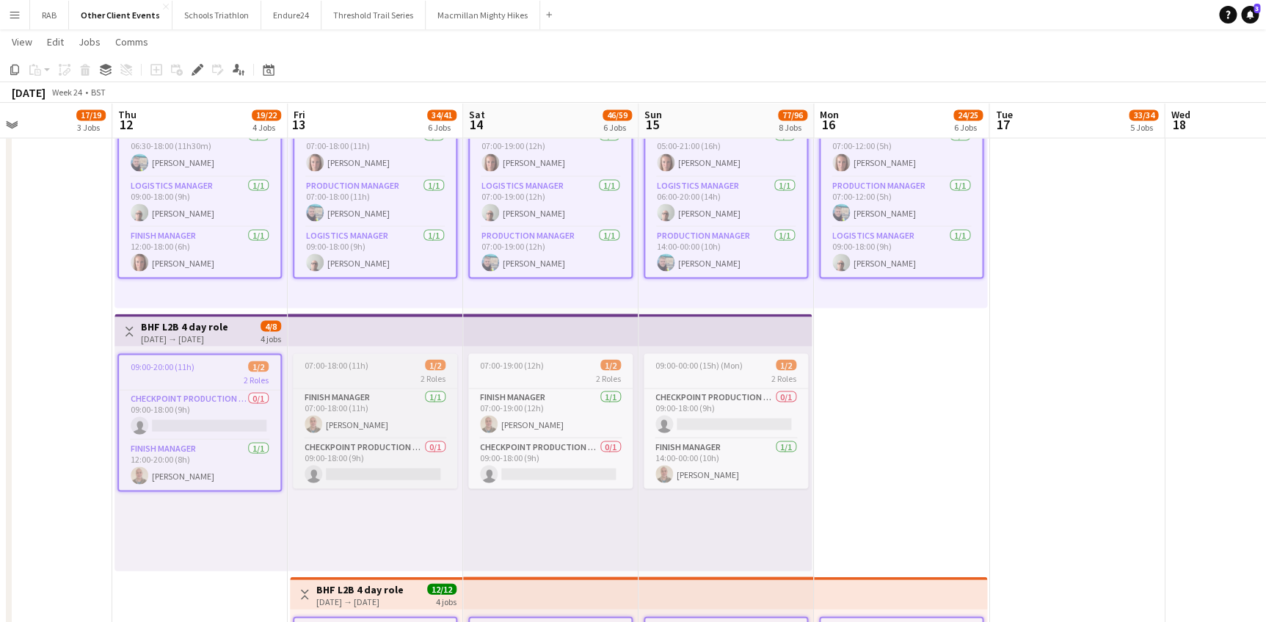
click at [355, 354] on app-job-card "07:00-18:00 (11h) 1/2 2 Roles Finish Manager 1/1 07:00-18:00 (11h) Jason Potgie…" at bounding box center [375, 420] width 164 height 135
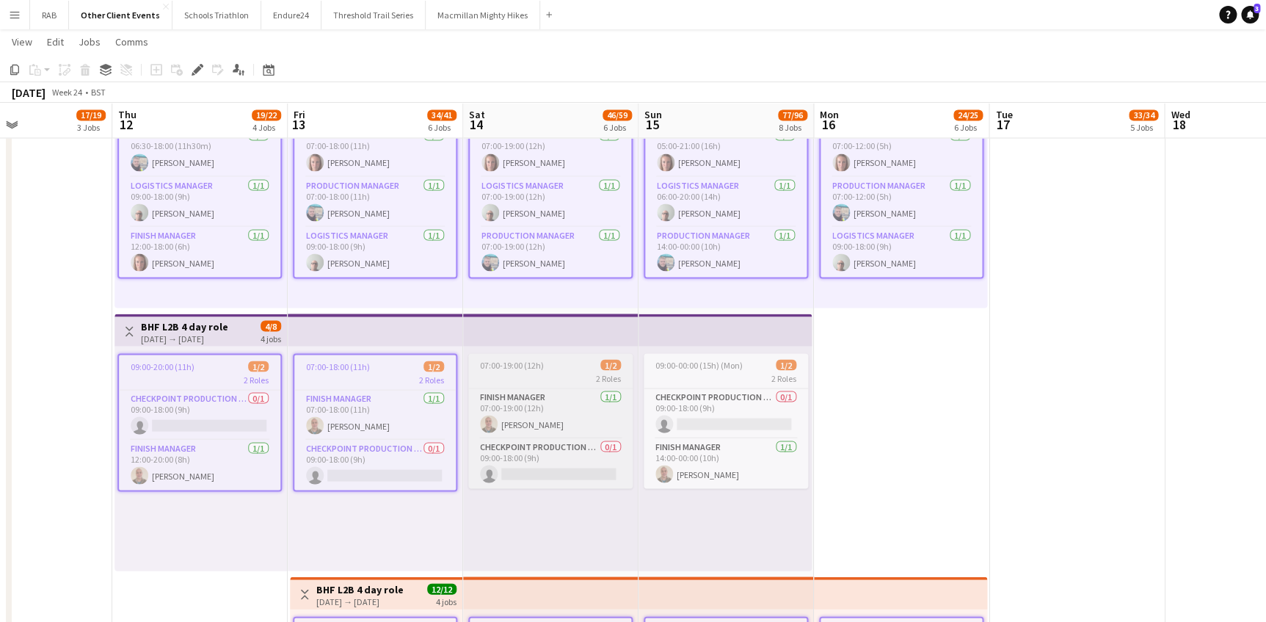
click at [521, 359] on span "07:00-19:00 (12h)" at bounding box center [512, 364] width 64 height 11
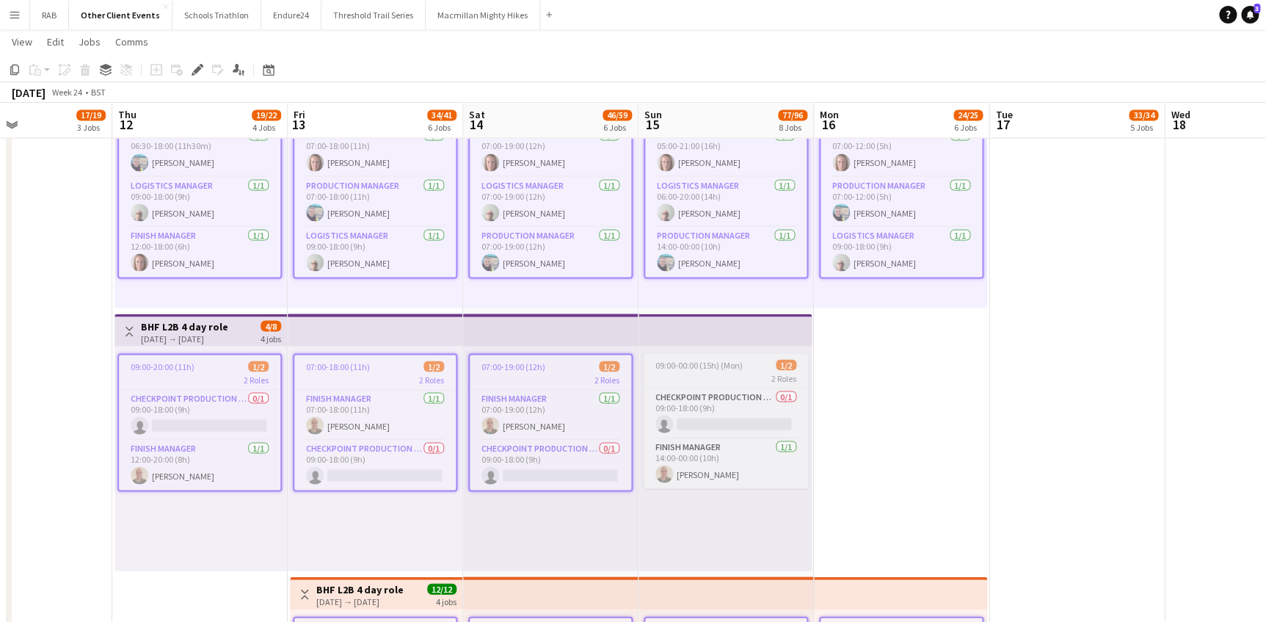
click at [672, 357] on app-job-card "09:00-00:00 (15h) (Mon) 1/2 2 Roles Checkpoint Production Manager 0/1 09:00-18:…" at bounding box center [726, 420] width 164 height 135
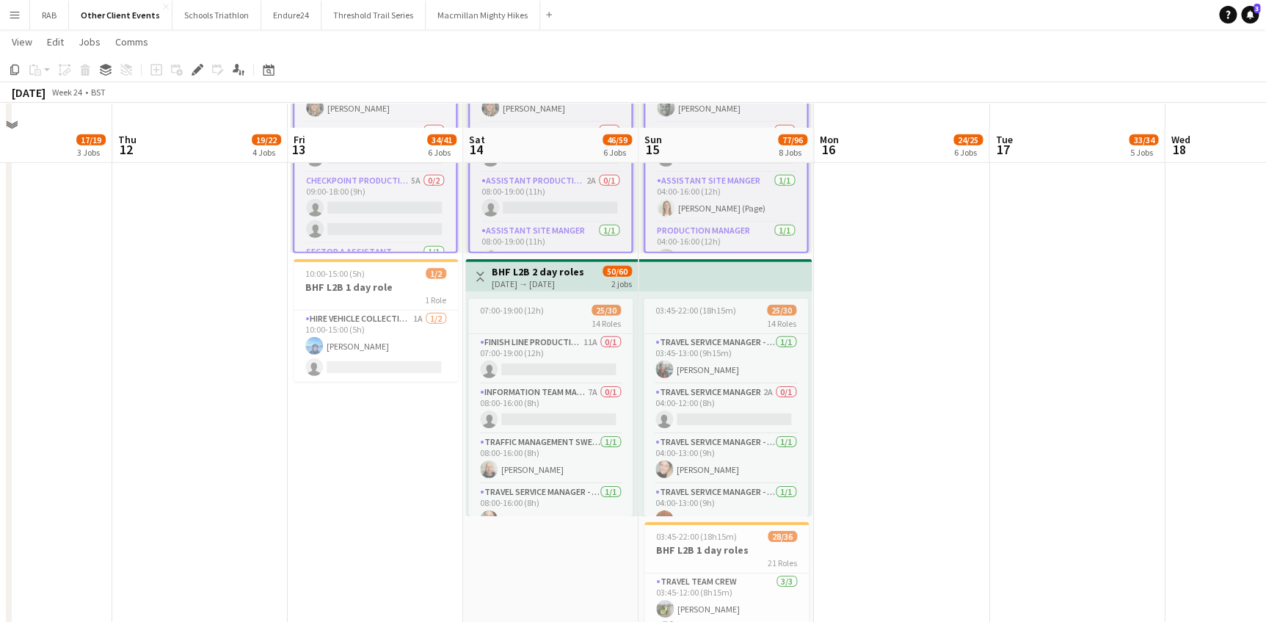
scroll to position [2136, 0]
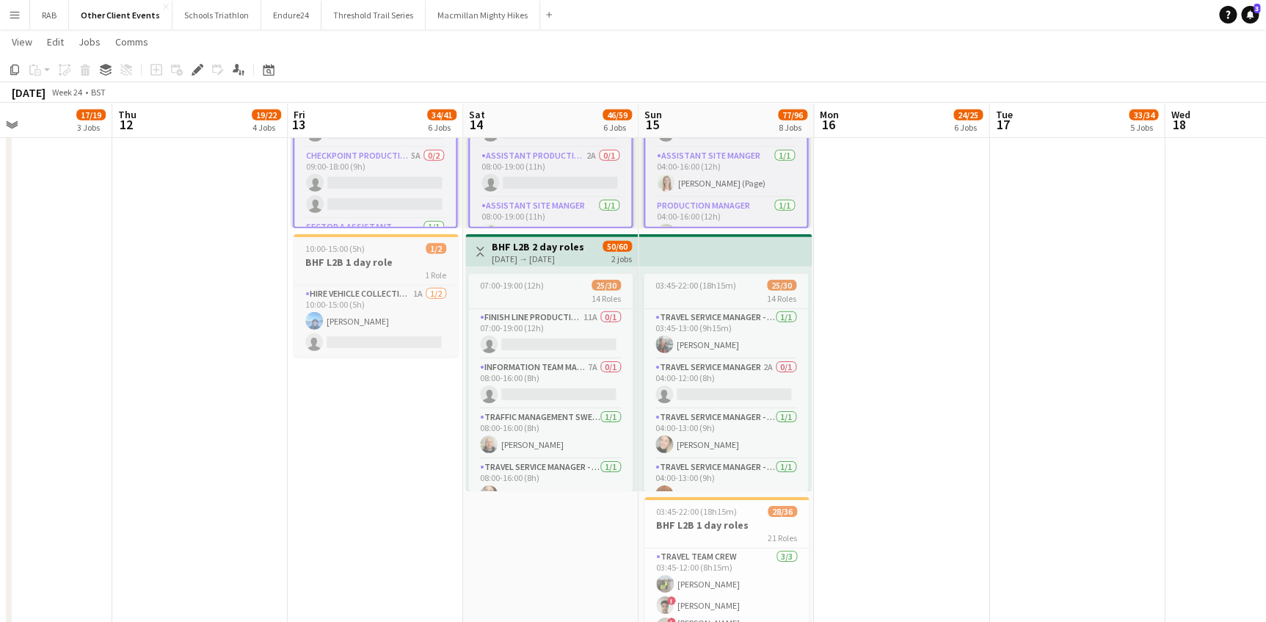
click at [372, 247] on div "10:00-15:00 (5h) 1/2" at bounding box center [376, 248] width 164 height 11
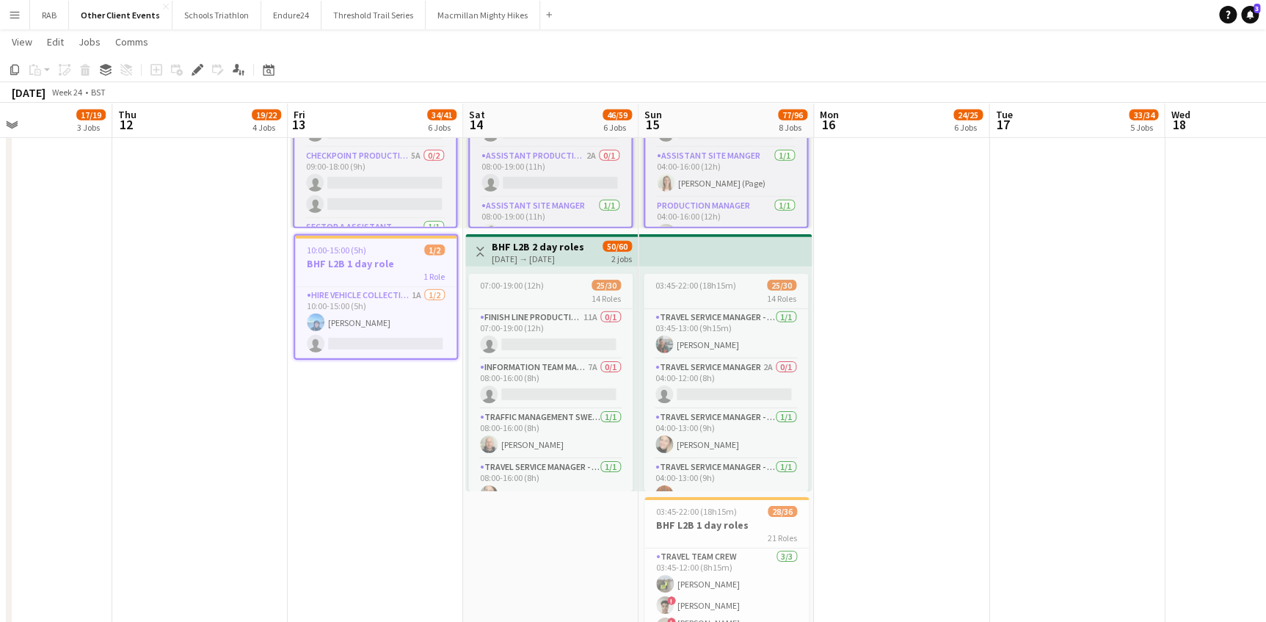
drag, startPoint x: 509, startPoint y: 243, endPoint x: 595, endPoint y: 245, distance: 85.2
click at [510, 243] on h3 "BHF L2B 2 day roles" at bounding box center [538, 246] width 92 height 13
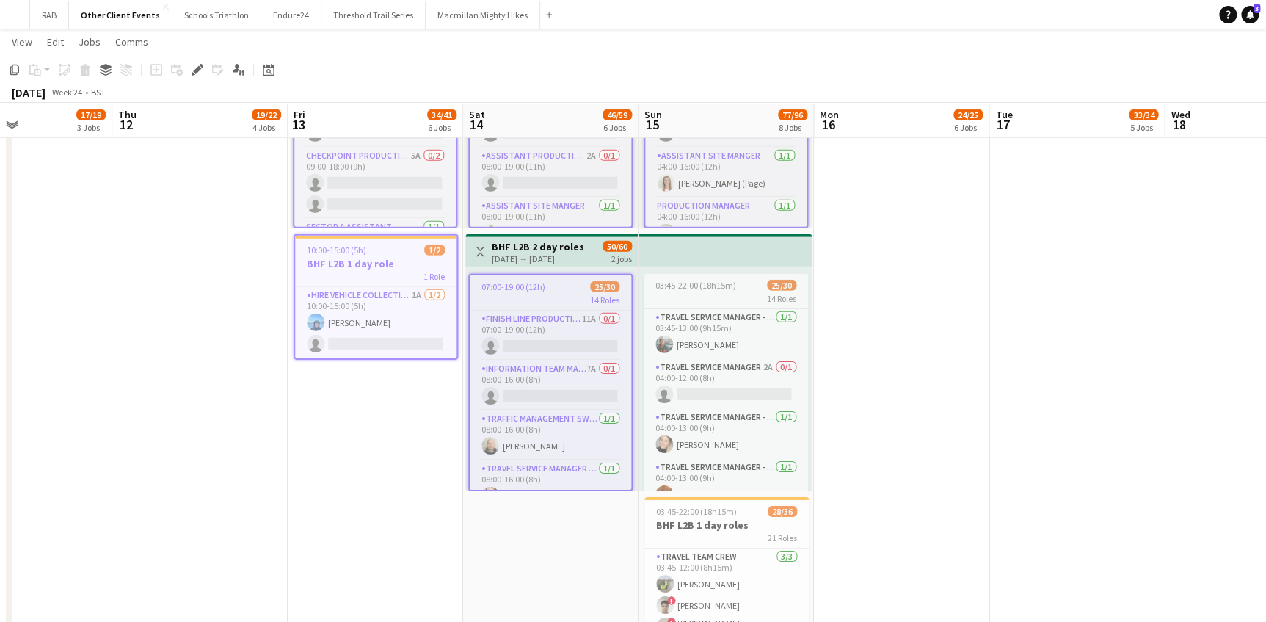
scroll to position [0, 413]
click at [704, 246] on app-top-bar at bounding box center [725, 250] width 173 height 32
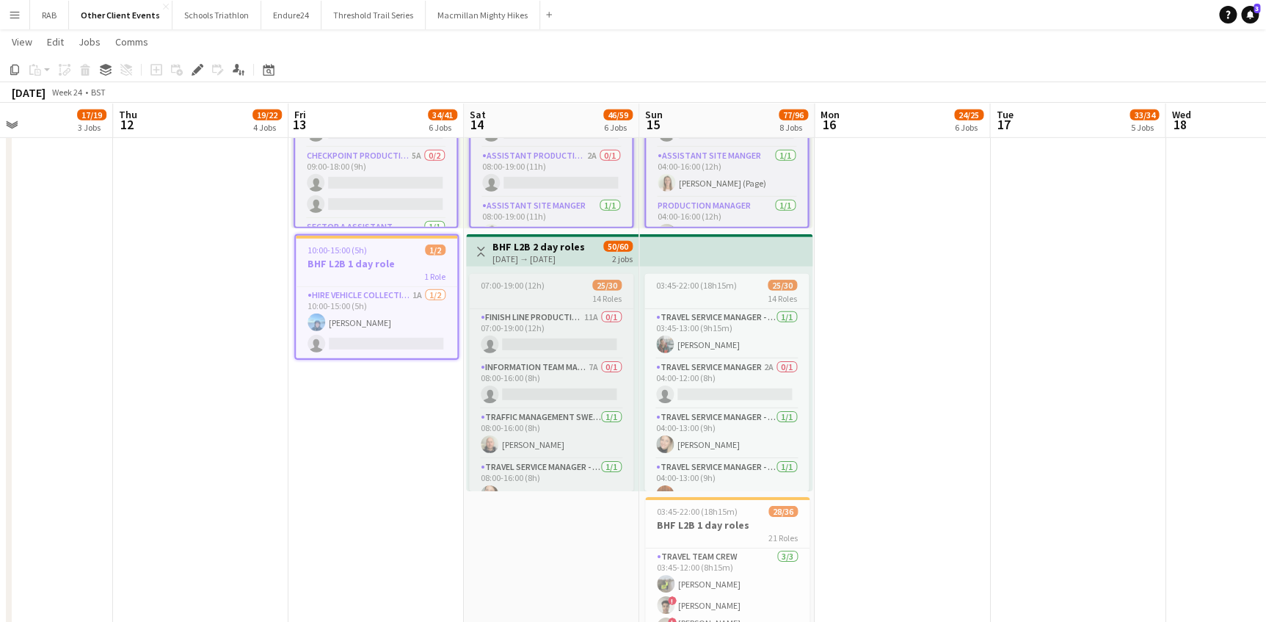
click at [559, 295] on div "14 Roles" at bounding box center [551, 298] width 164 height 12
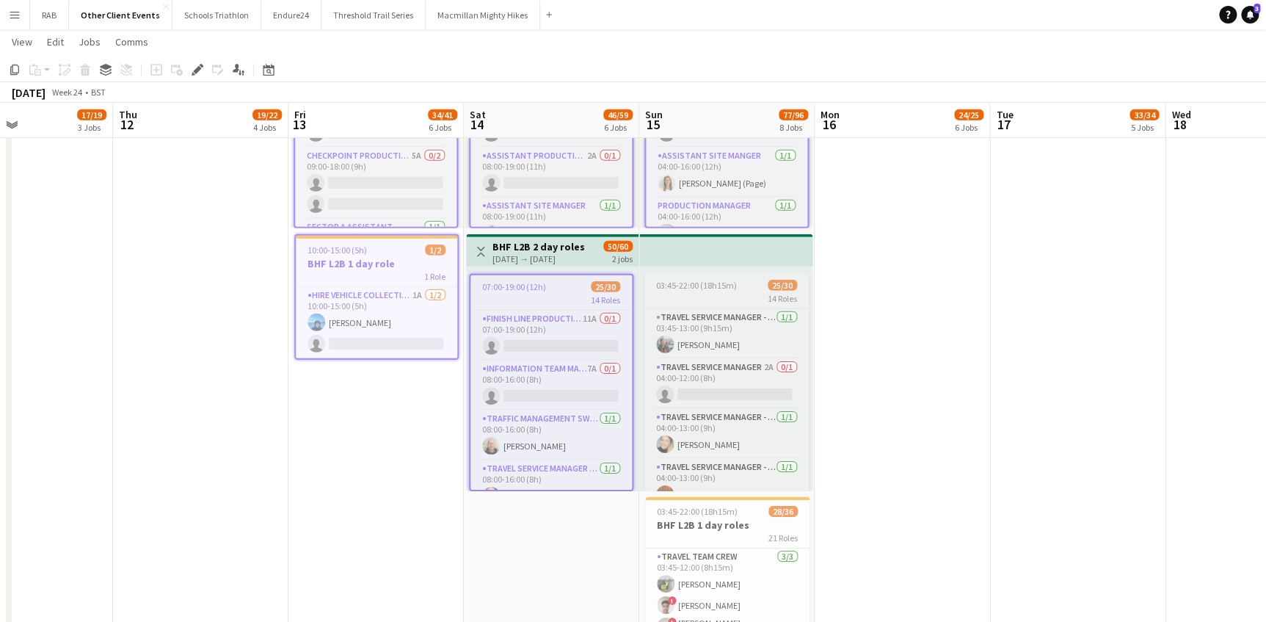
click at [706, 290] on span "03:45-22:00 (18h15m)" at bounding box center [696, 285] width 81 height 11
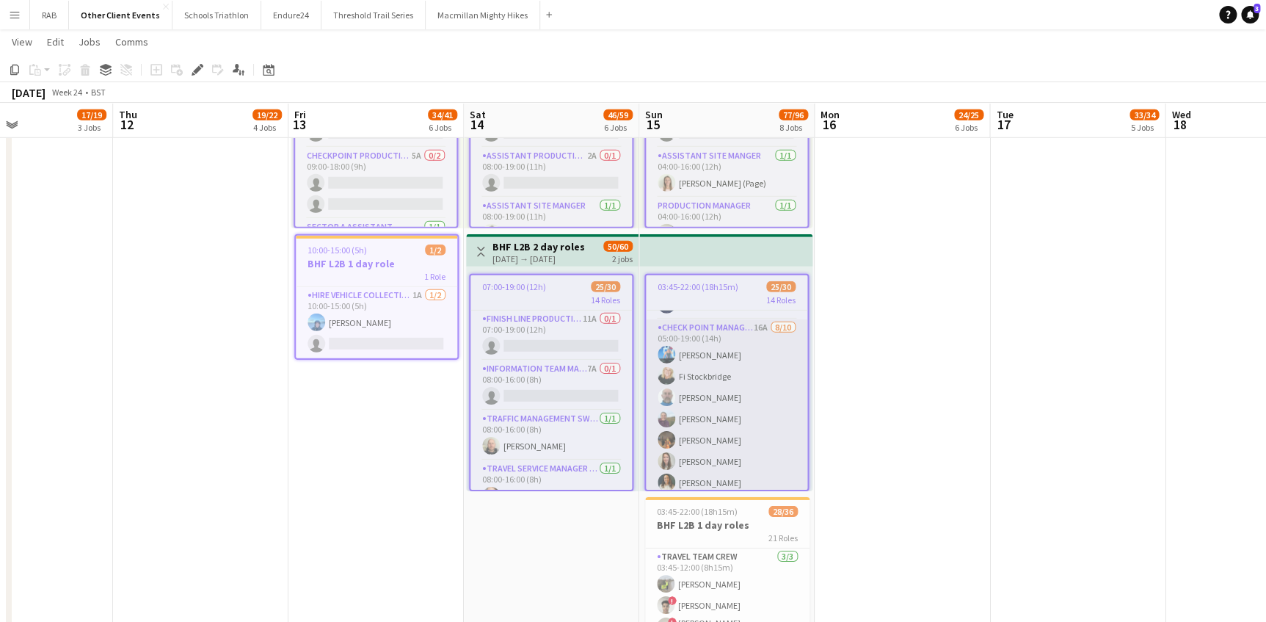
scroll to position [266, 0]
click at [697, 507] on span "03:45-22:00 (18h15m)" at bounding box center [697, 511] width 81 height 11
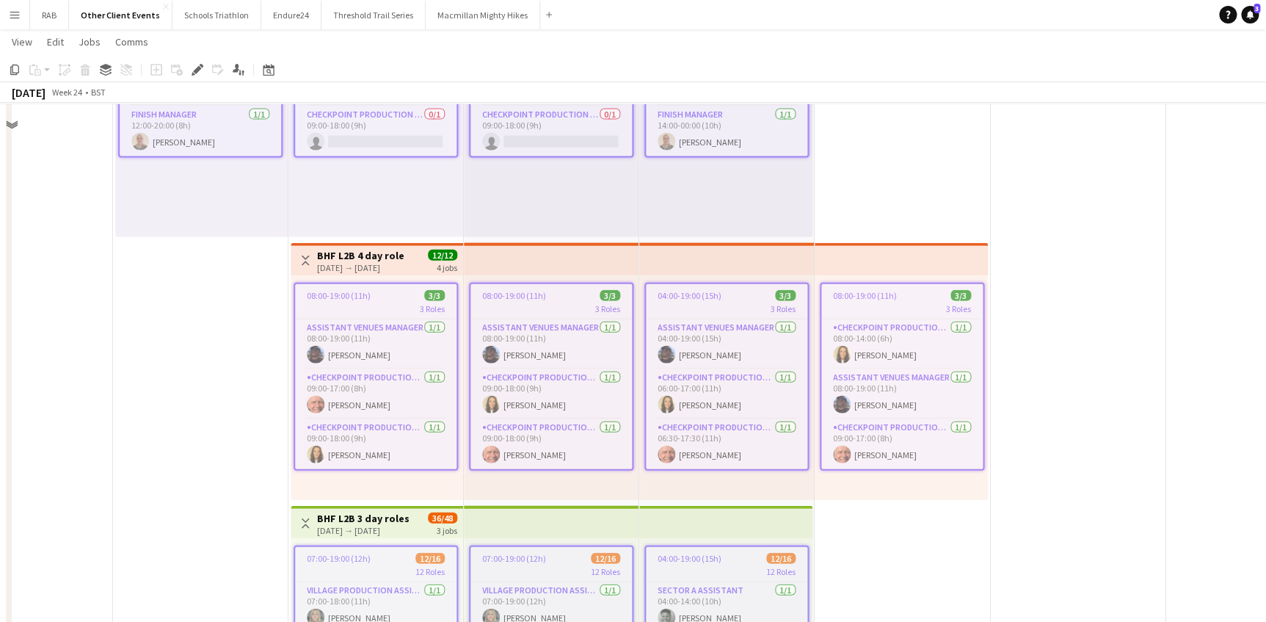
scroll to position [1268, 0]
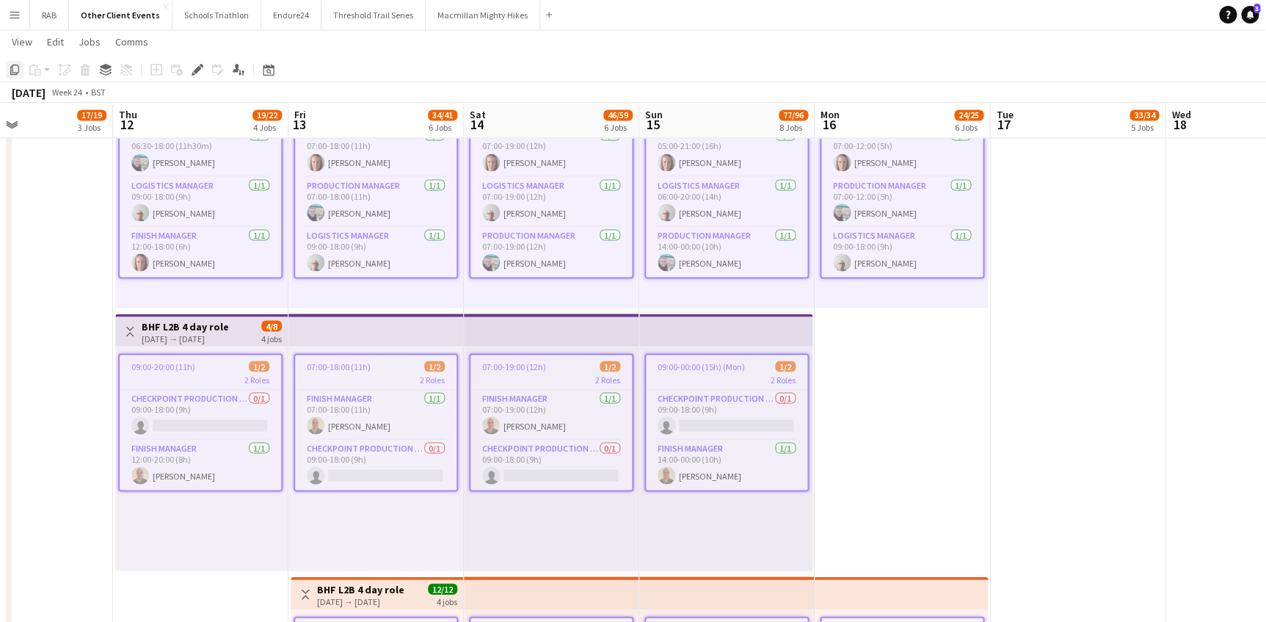
click at [15, 68] on icon "Copy" at bounding box center [15, 70] width 12 height 12
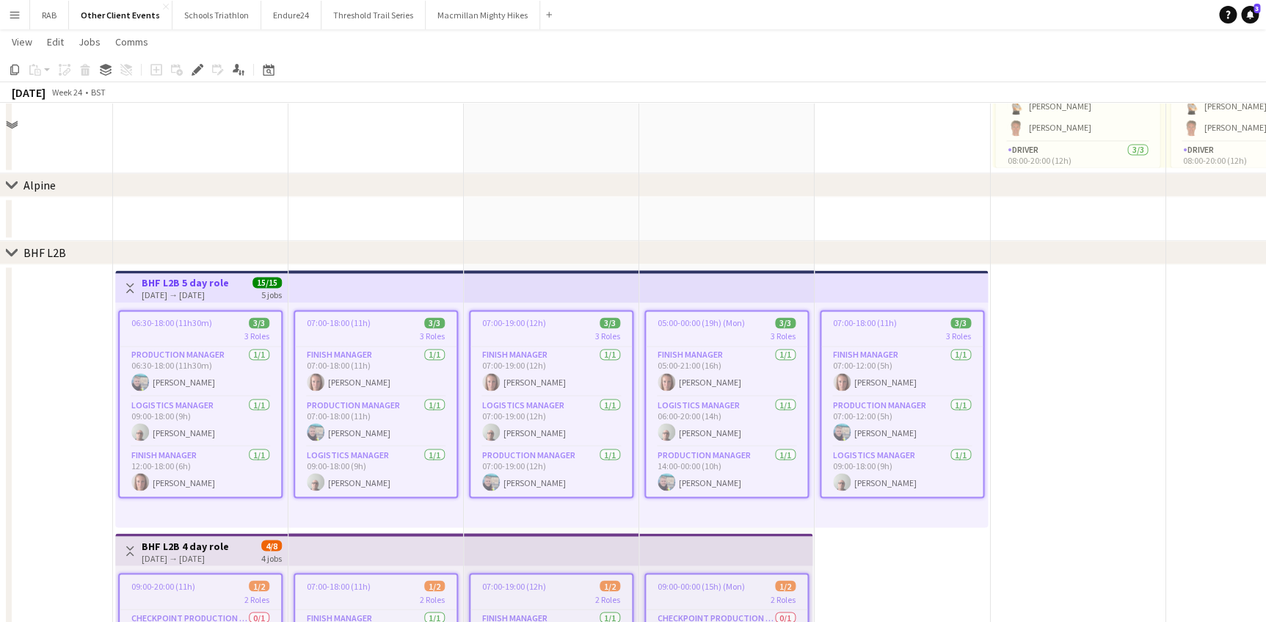
scroll to position [934, 0]
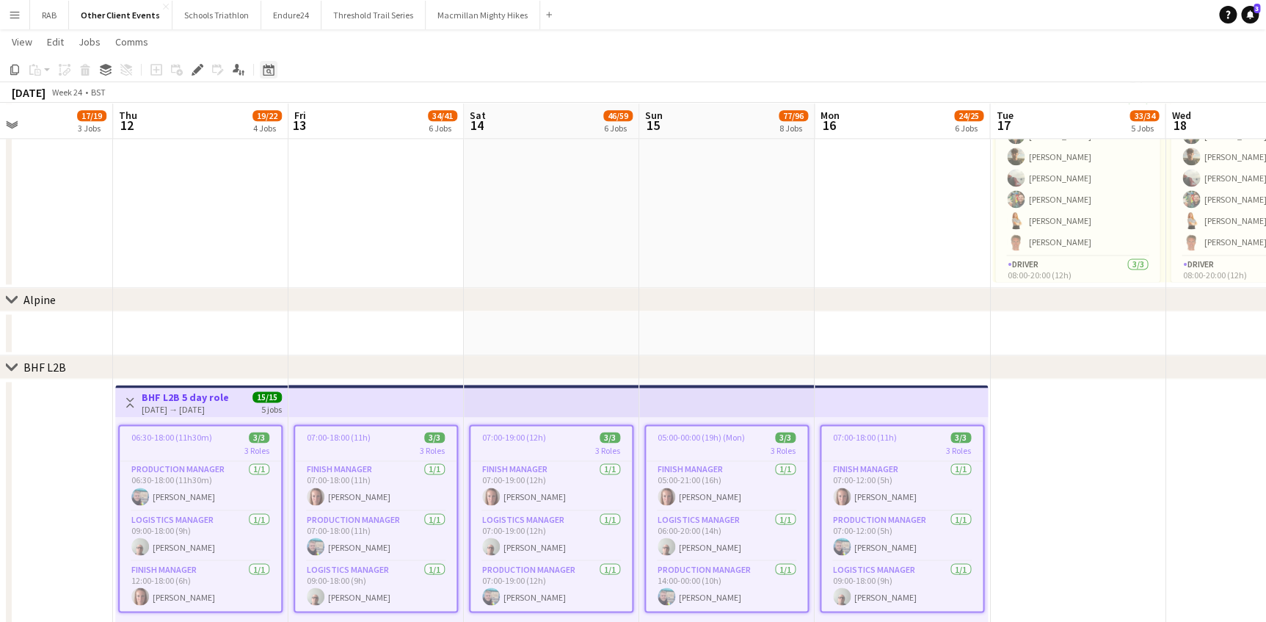
click at [265, 71] on icon "Date picker" at bounding box center [269, 70] width 12 height 12
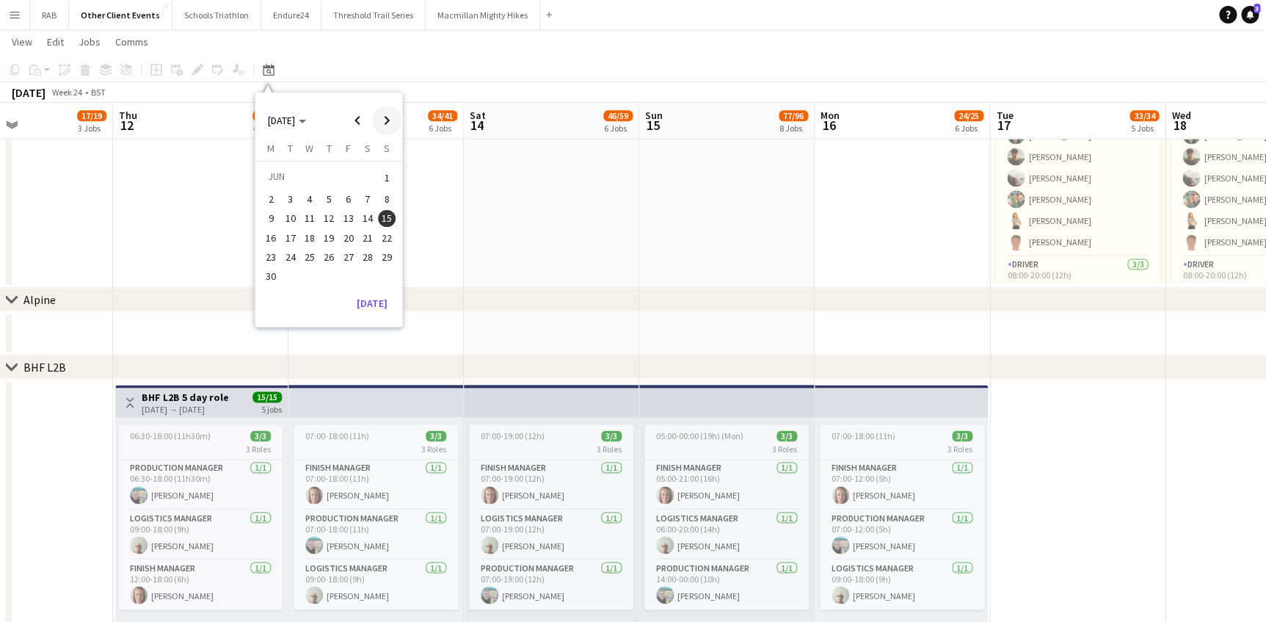
click at [389, 121] on span "Next month" at bounding box center [386, 120] width 29 height 29
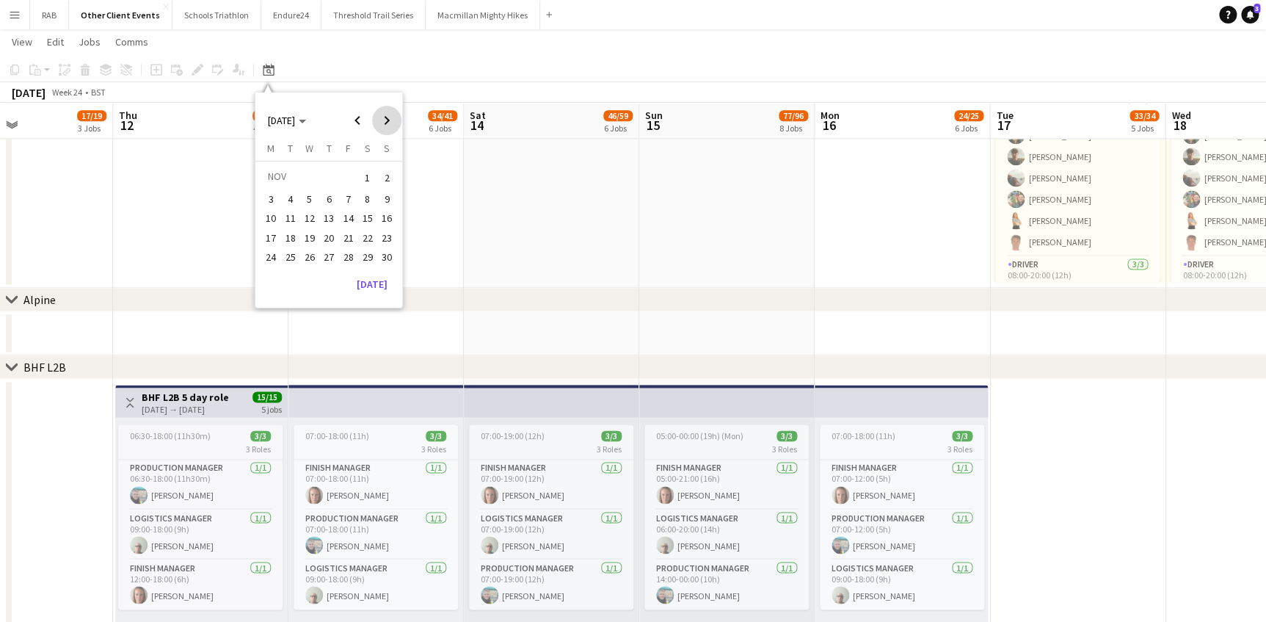
click at [389, 121] on span "Next month" at bounding box center [386, 120] width 29 height 29
click at [389, 120] on span "Next month" at bounding box center [386, 120] width 29 height 29
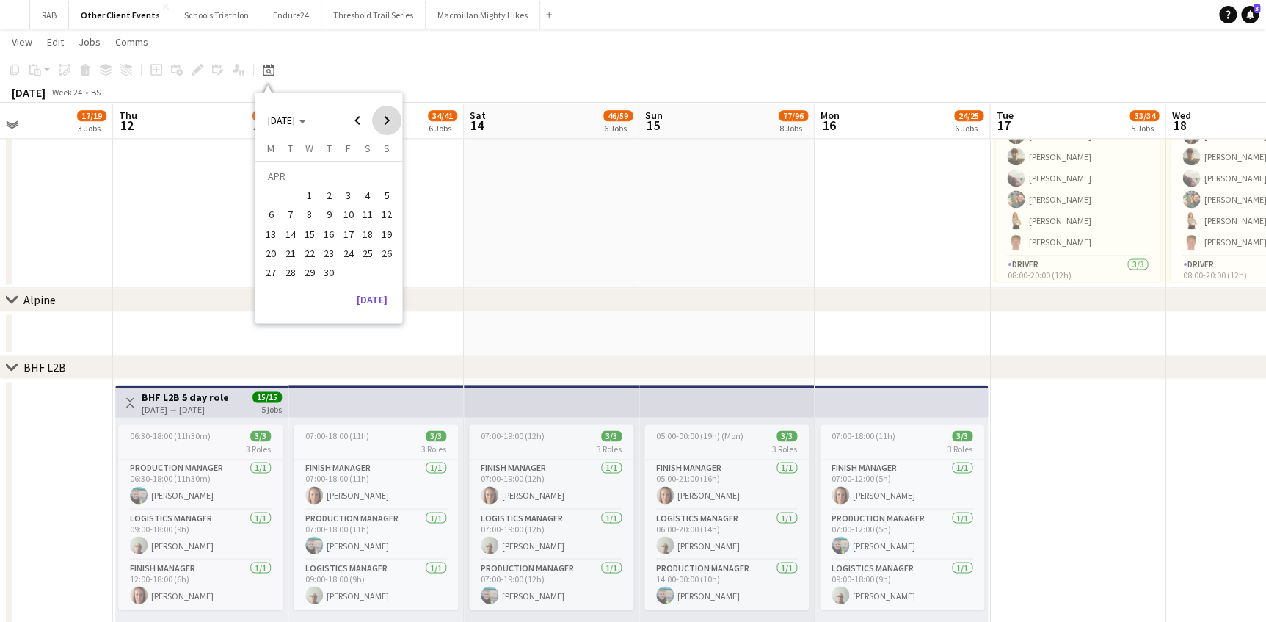
click at [389, 120] on span "Next month" at bounding box center [386, 120] width 29 height 29
click at [333, 229] on span "18" at bounding box center [329, 234] width 18 height 18
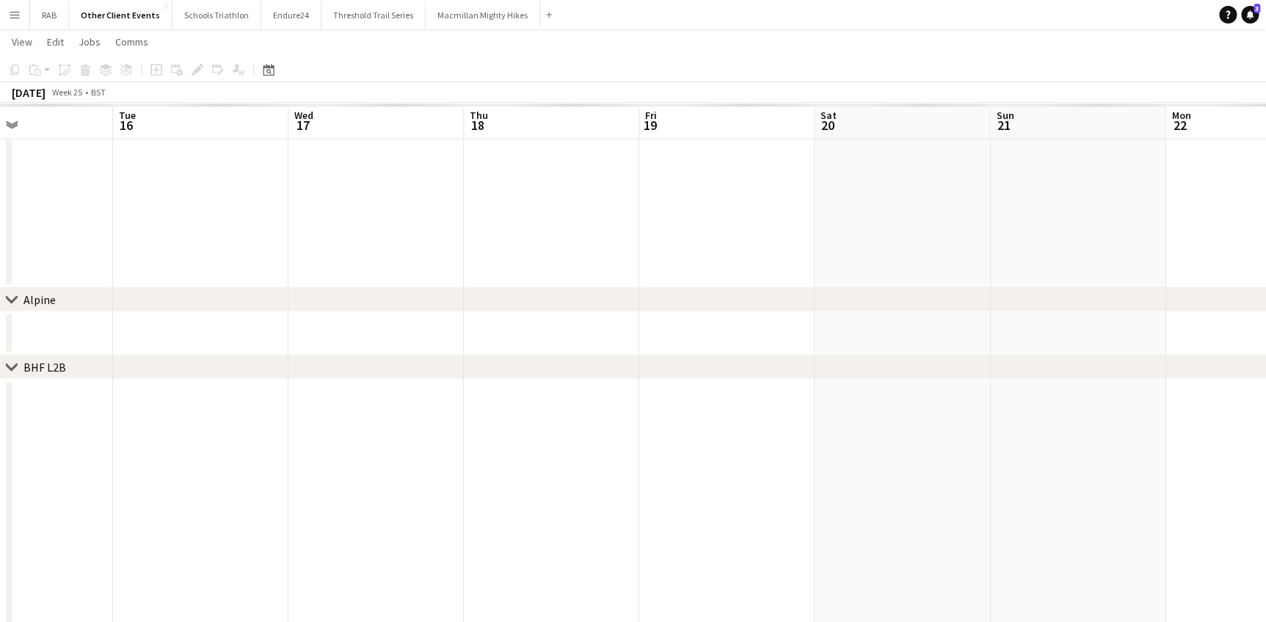
scroll to position [0, 505]
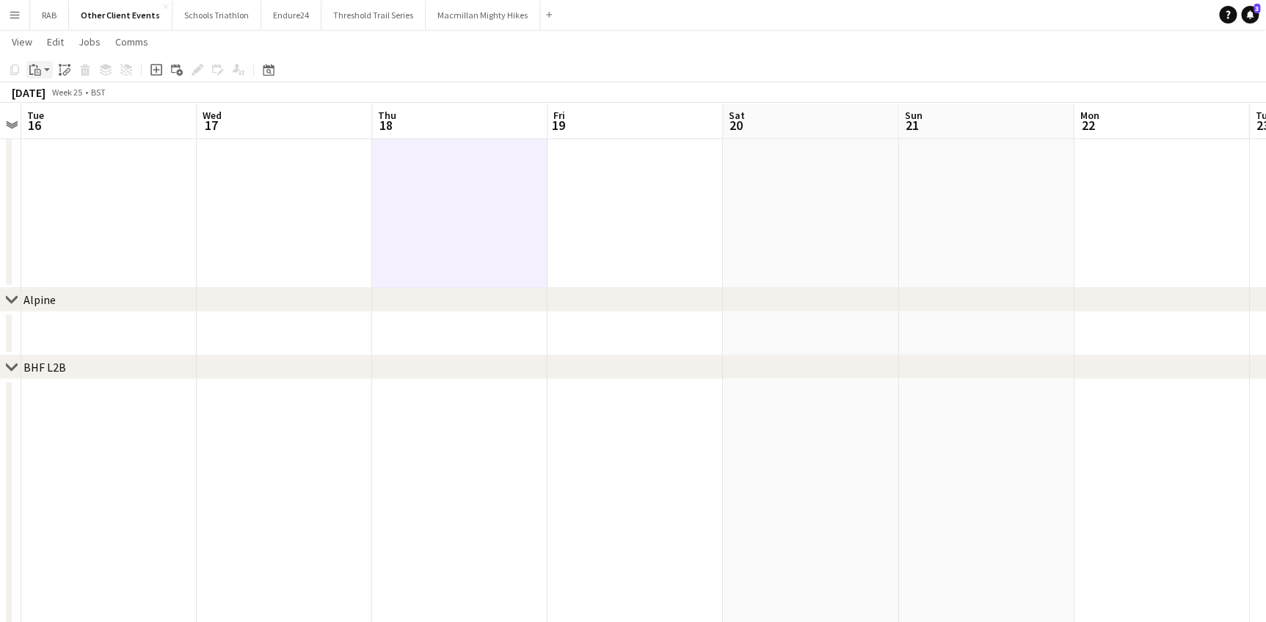
click at [48, 68] on app-action-btn "Paste" at bounding box center [39, 70] width 26 height 18
click at [46, 97] on link "Paste Ctrl+V" at bounding box center [108, 97] width 138 height 13
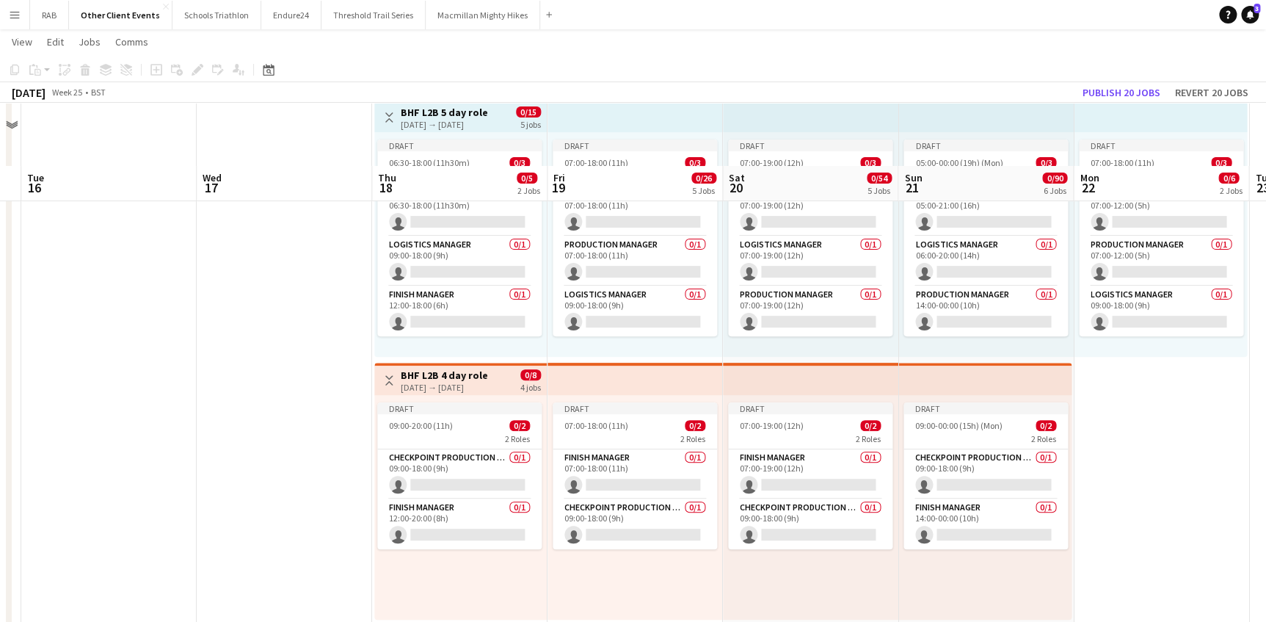
scroll to position [0, 0]
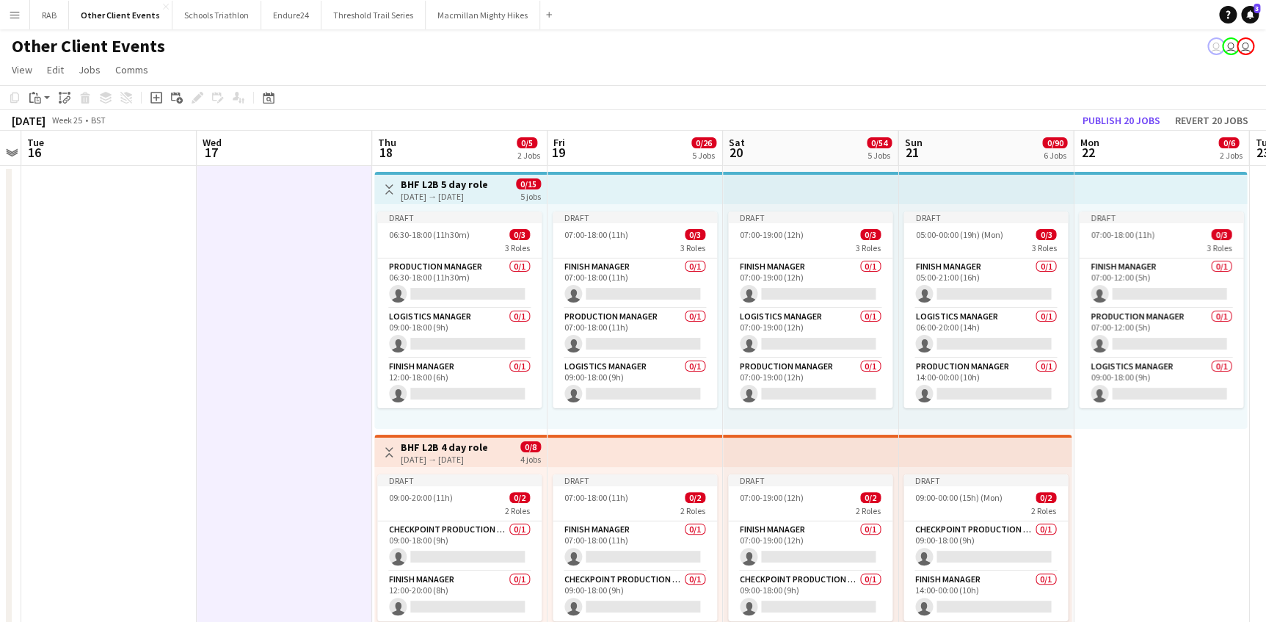
click at [441, 187] on h3 "BHF L2B 5 day role" at bounding box center [444, 184] width 87 height 13
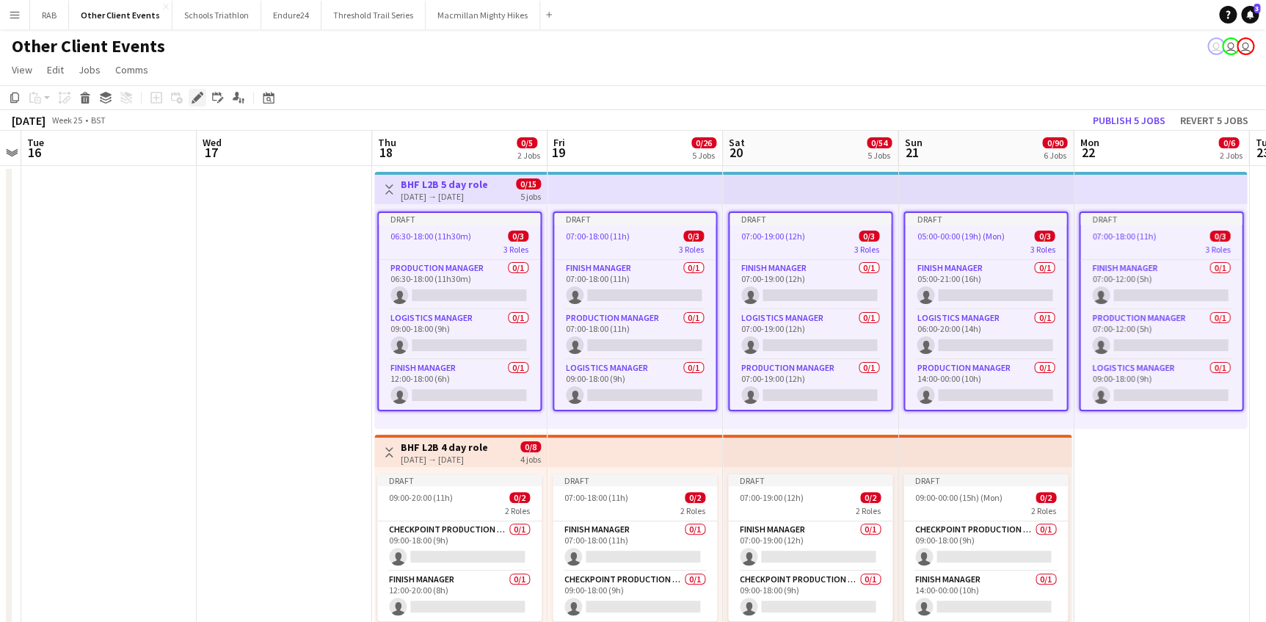
click at [195, 98] on icon at bounding box center [197, 98] width 8 height 8
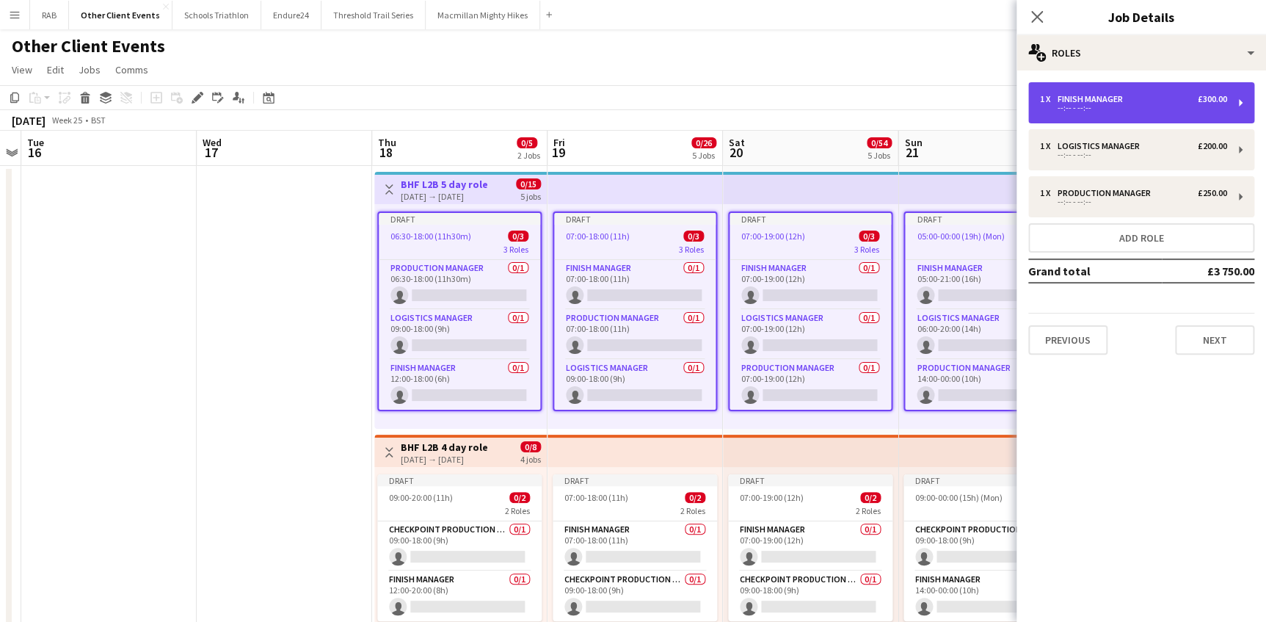
click at [1061, 97] on div "Finish Manager" at bounding box center [1093, 99] width 71 height 10
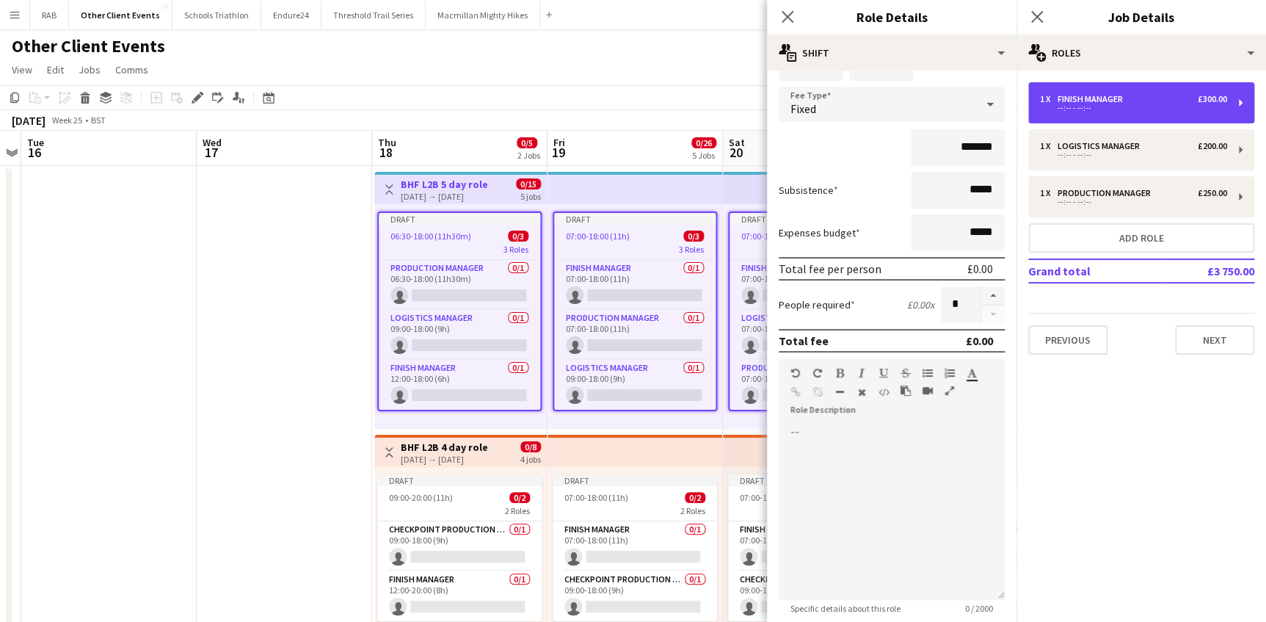
scroll to position [224, 0]
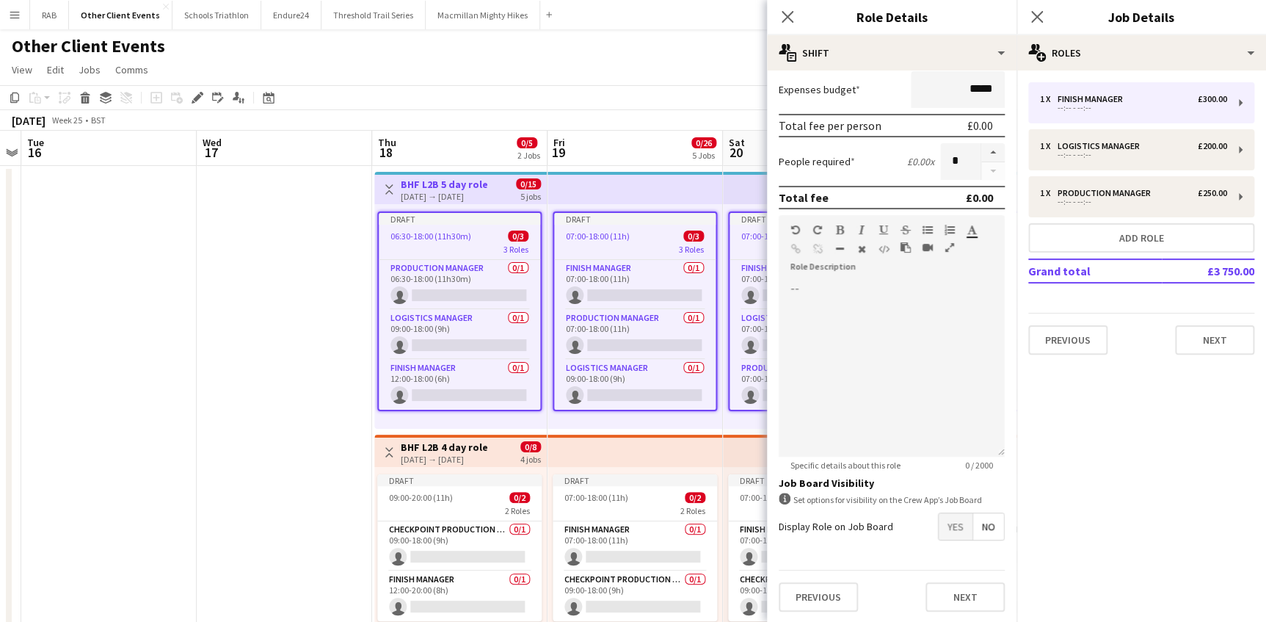
click at [977, 529] on span "No" at bounding box center [988, 526] width 31 height 26
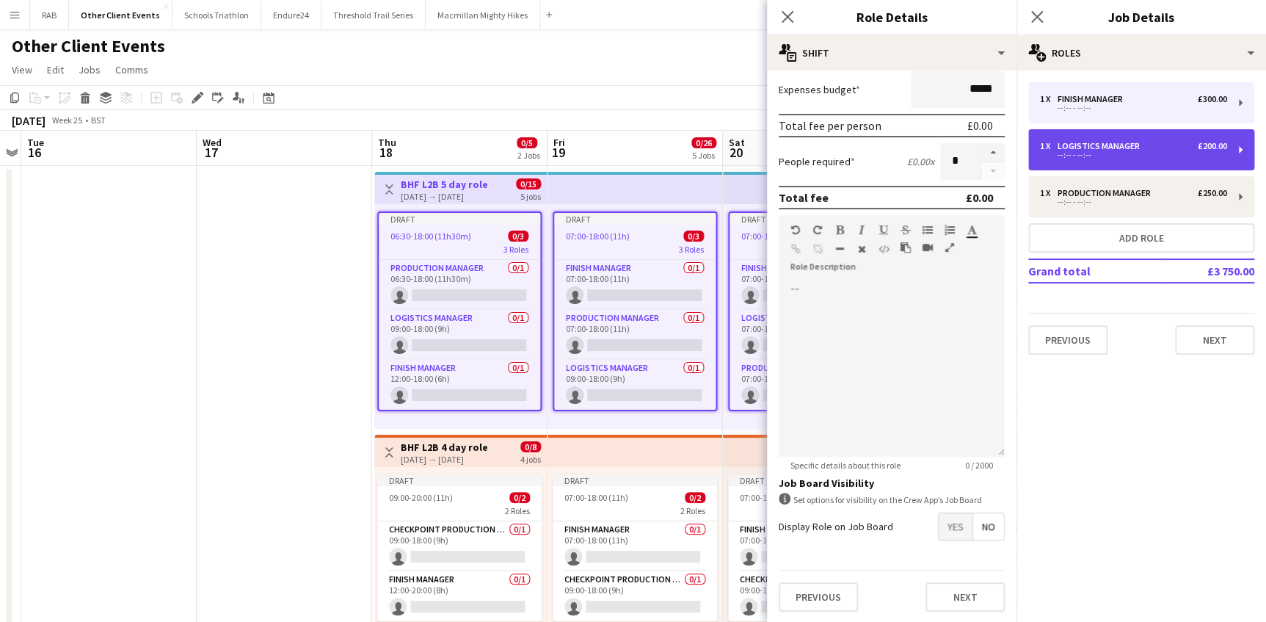
click at [1114, 151] on div "--:-- - --:--" at bounding box center [1133, 154] width 187 height 7
type input "**********"
type input "*******"
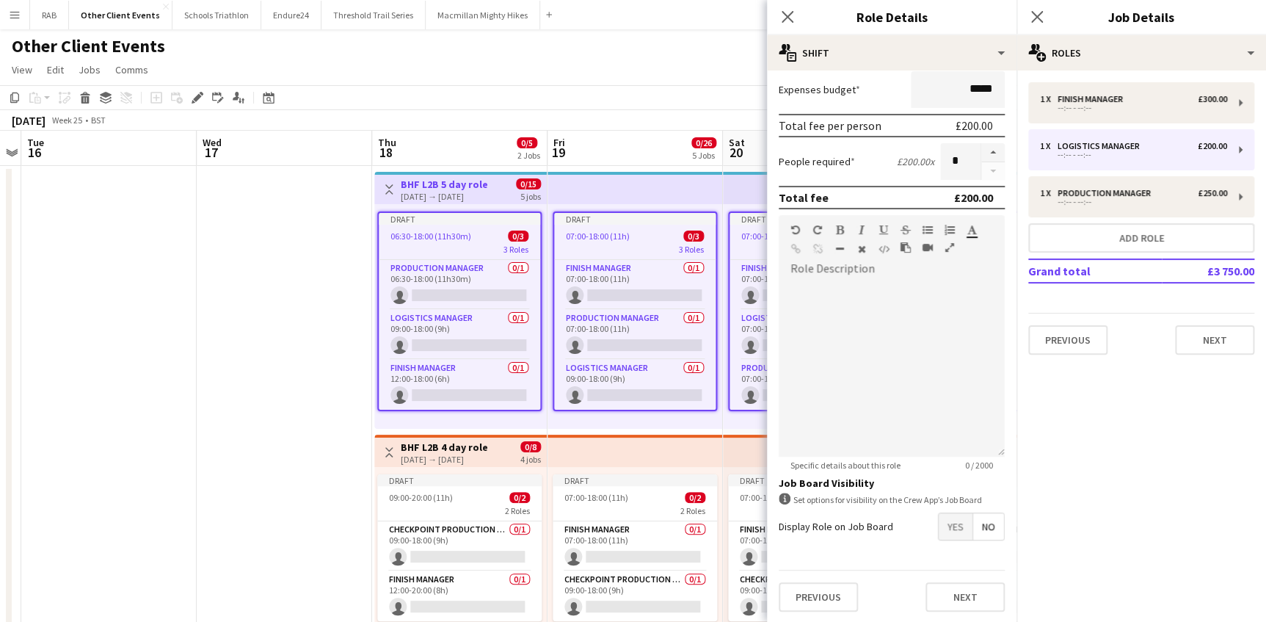
click at [984, 527] on span "No" at bounding box center [988, 526] width 31 height 26
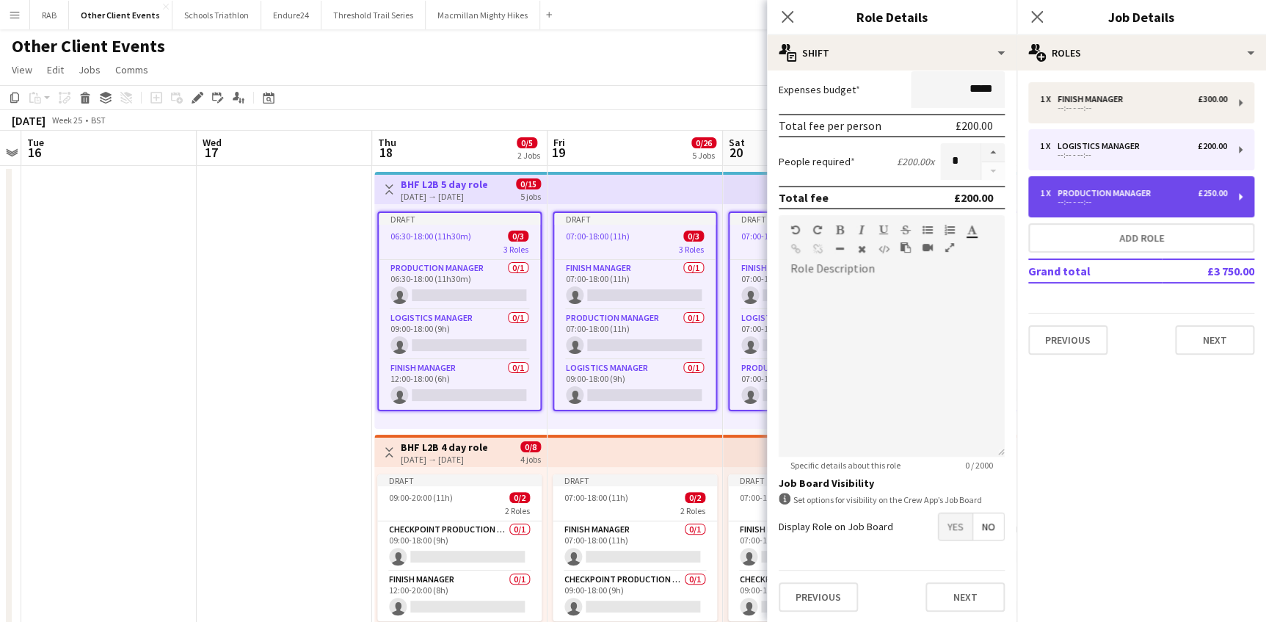
click at [1110, 192] on div "Production Manager" at bounding box center [1107, 193] width 99 height 10
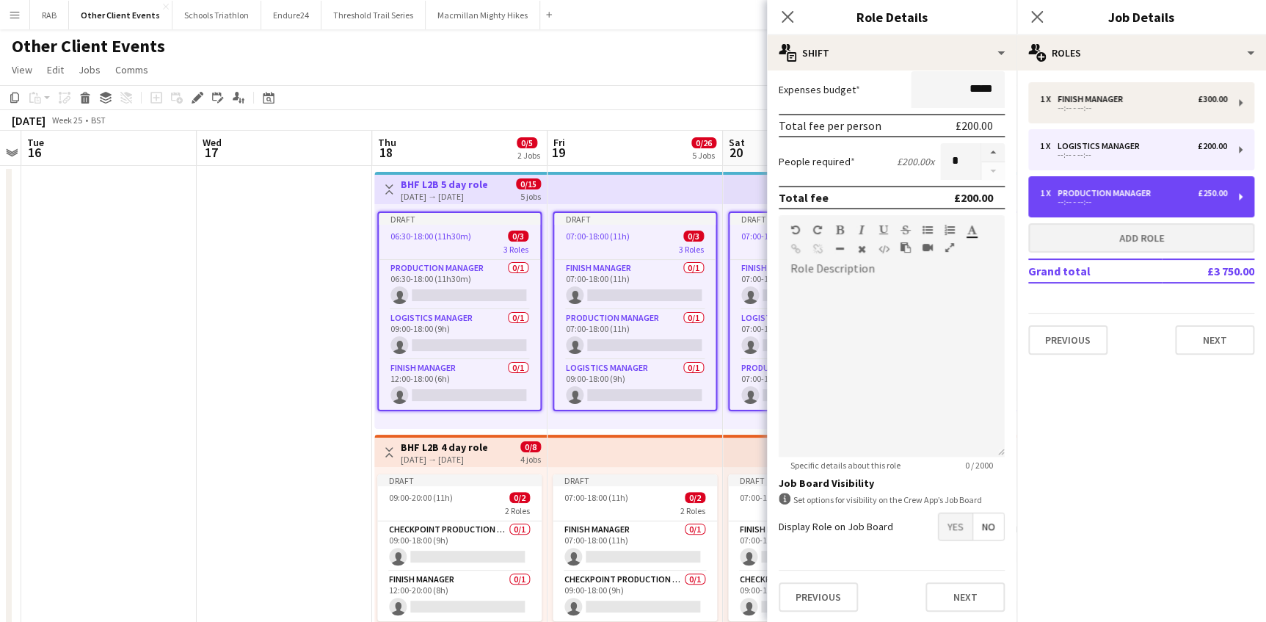
type input "**********"
type input "*******"
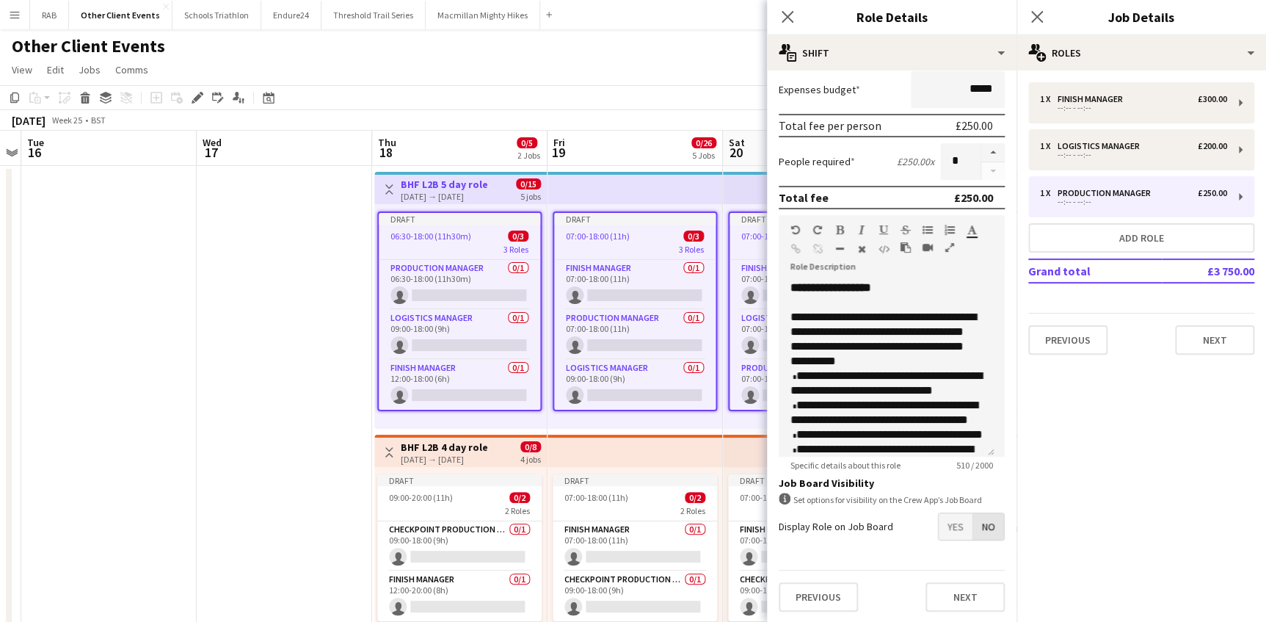
click at [984, 526] on span "No" at bounding box center [988, 526] width 31 height 26
click at [785, 16] on icon "Close pop-in" at bounding box center [787, 17] width 14 height 14
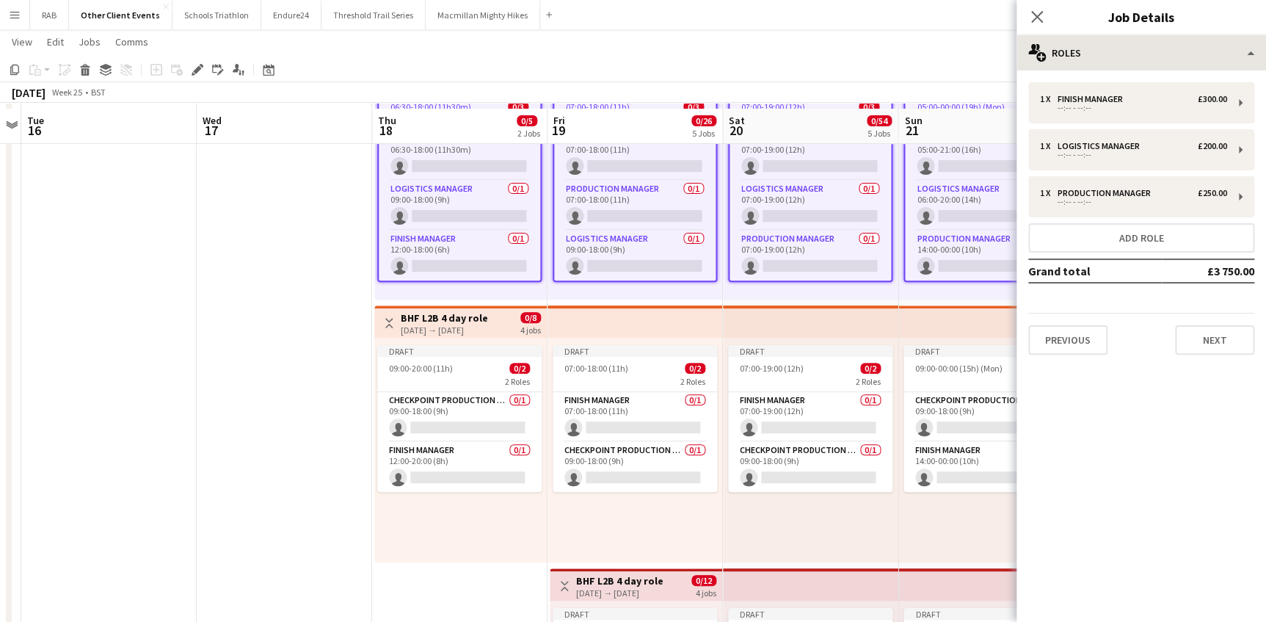
scroll to position [133, 0]
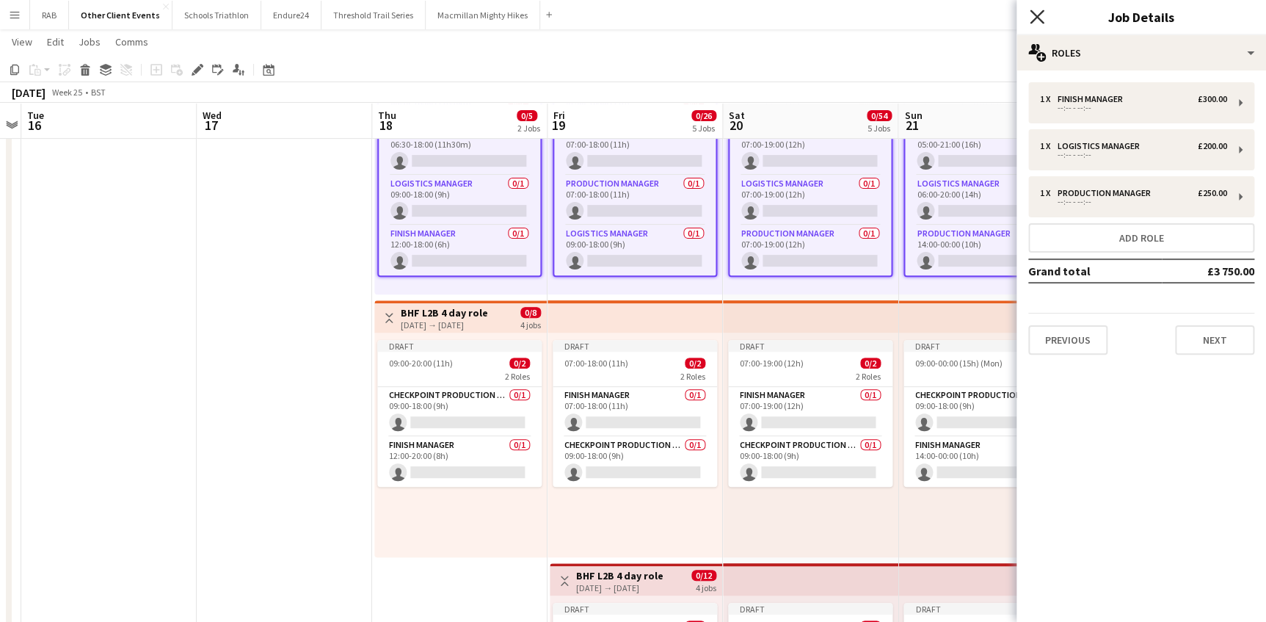
click at [1035, 15] on icon at bounding box center [1037, 17] width 14 height 14
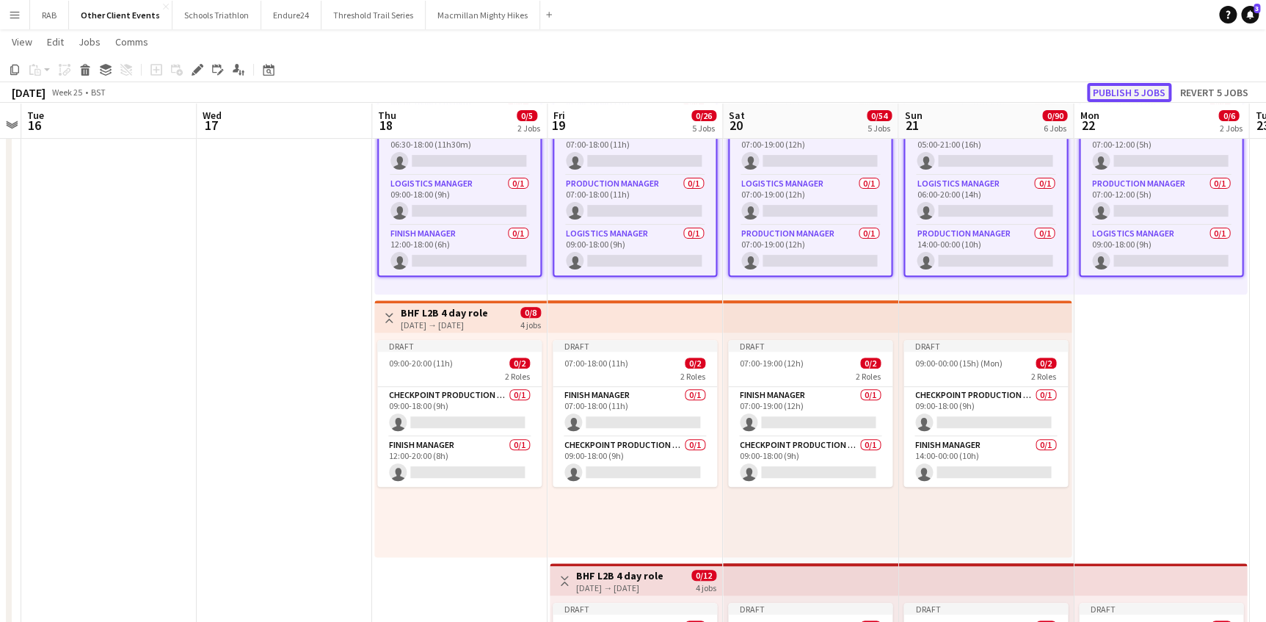
click at [1116, 87] on button "Publish 5 jobs" at bounding box center [1129, 92] width 84 height 19
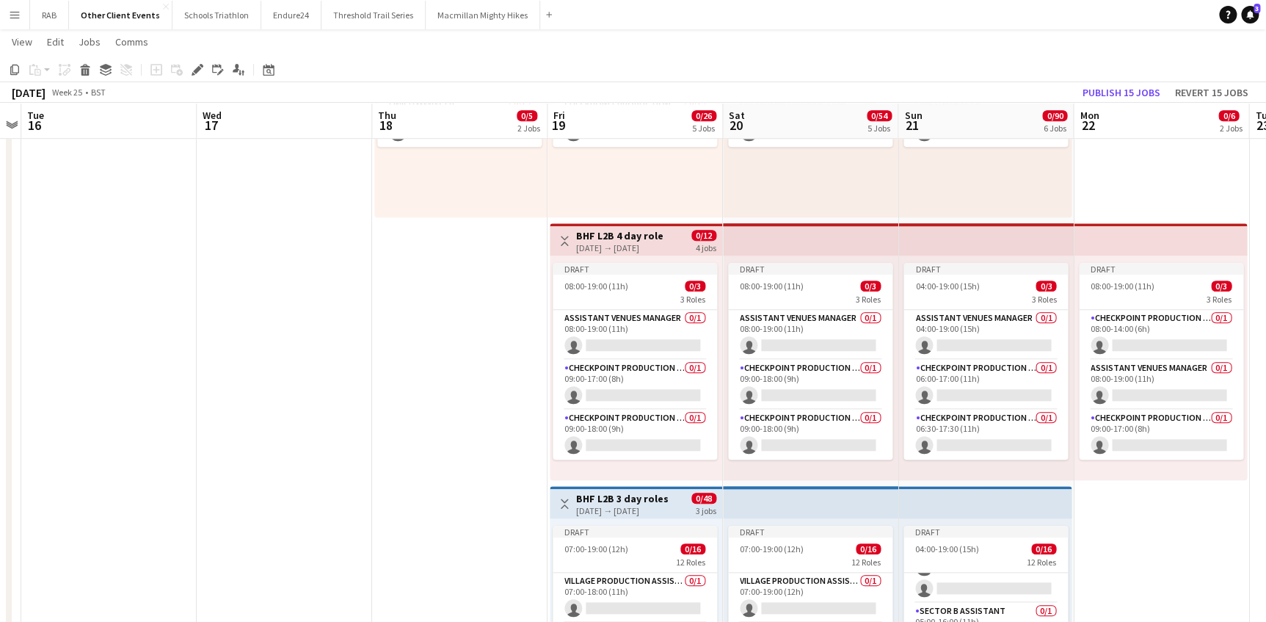
scroll to position [467, 0]
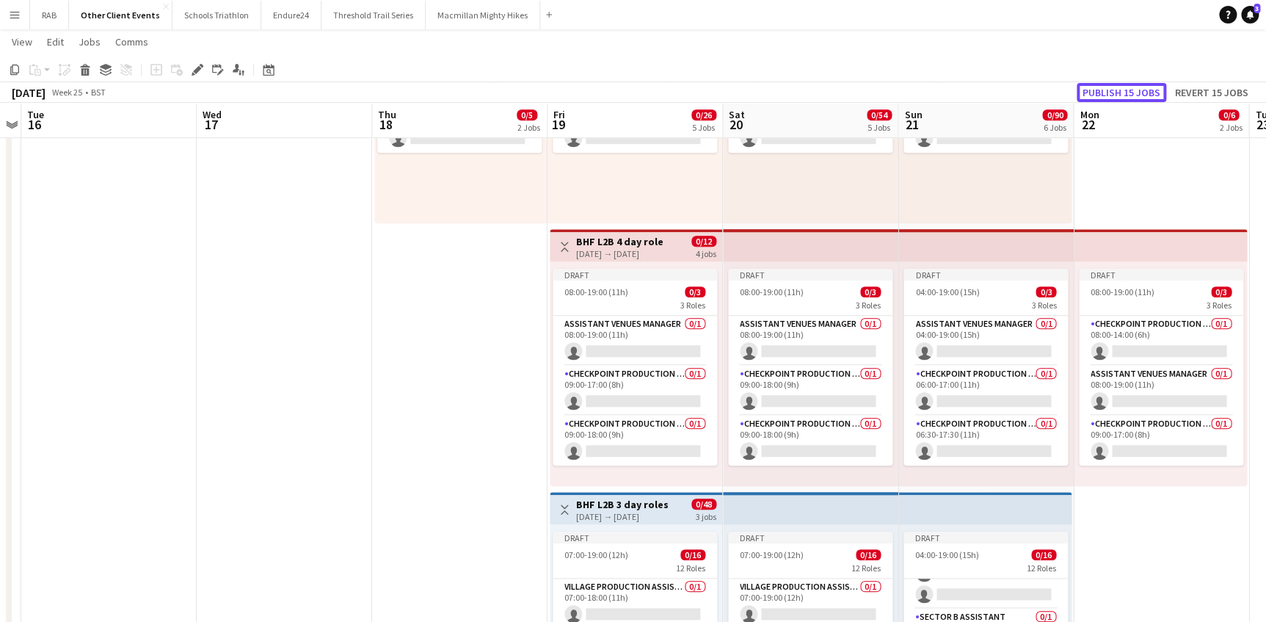
drag, startPoint x: 1114, startPoint y: 87, endPoint x: 866, endPoint y: 32, distance: 254.3
click at [632, 238] on h3 "BHF L2B 4 day role" at bounding box center [619, 241] width 87 height 13
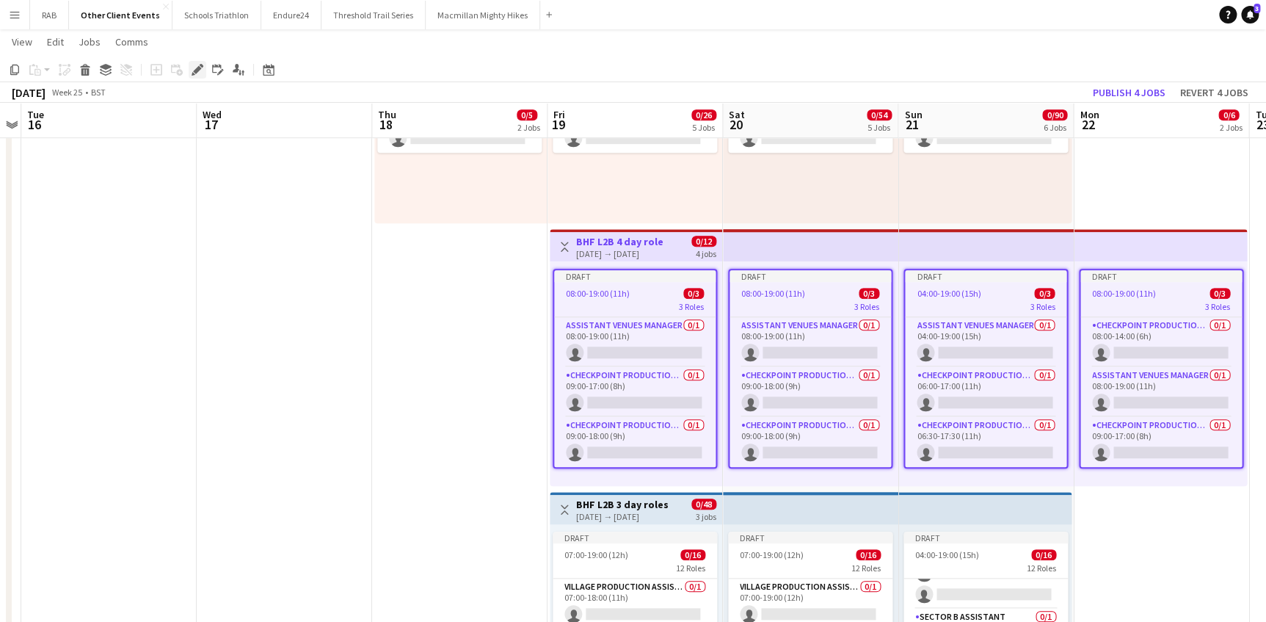
click at [195, 66] on icon "Edit" at bounding box center [198, 70] width 12 height 12
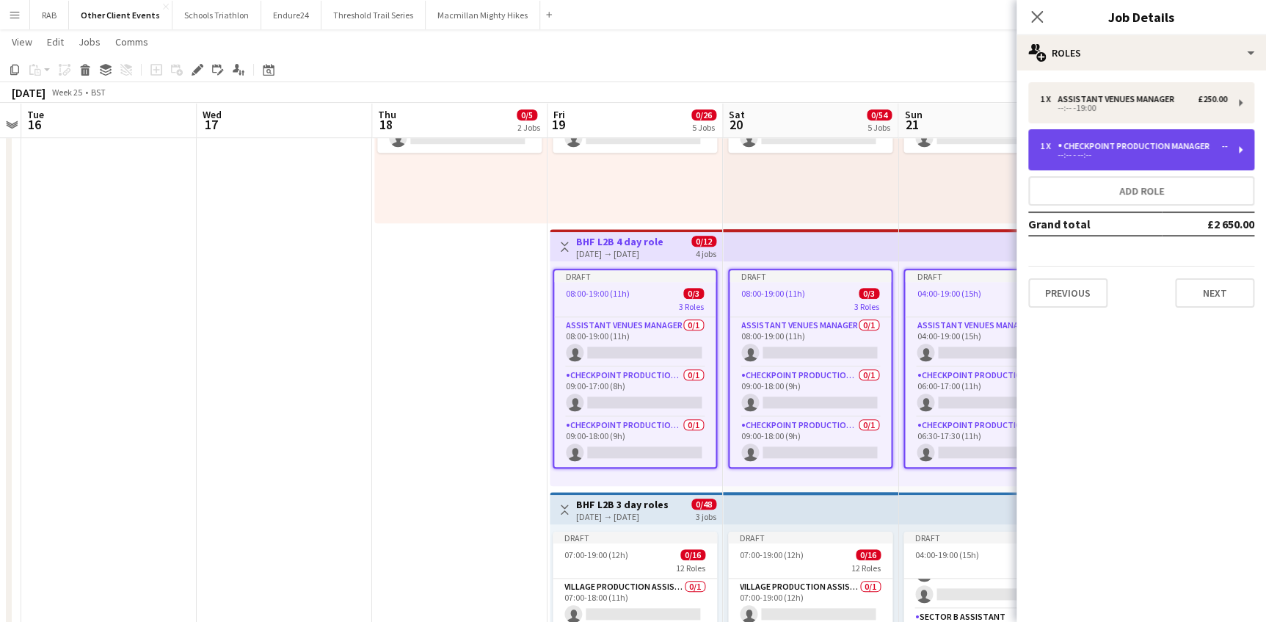
click at [1077, 146] on div "Checkpoint Production Manager" at bounding box center [1137, 146] width 158 height 10
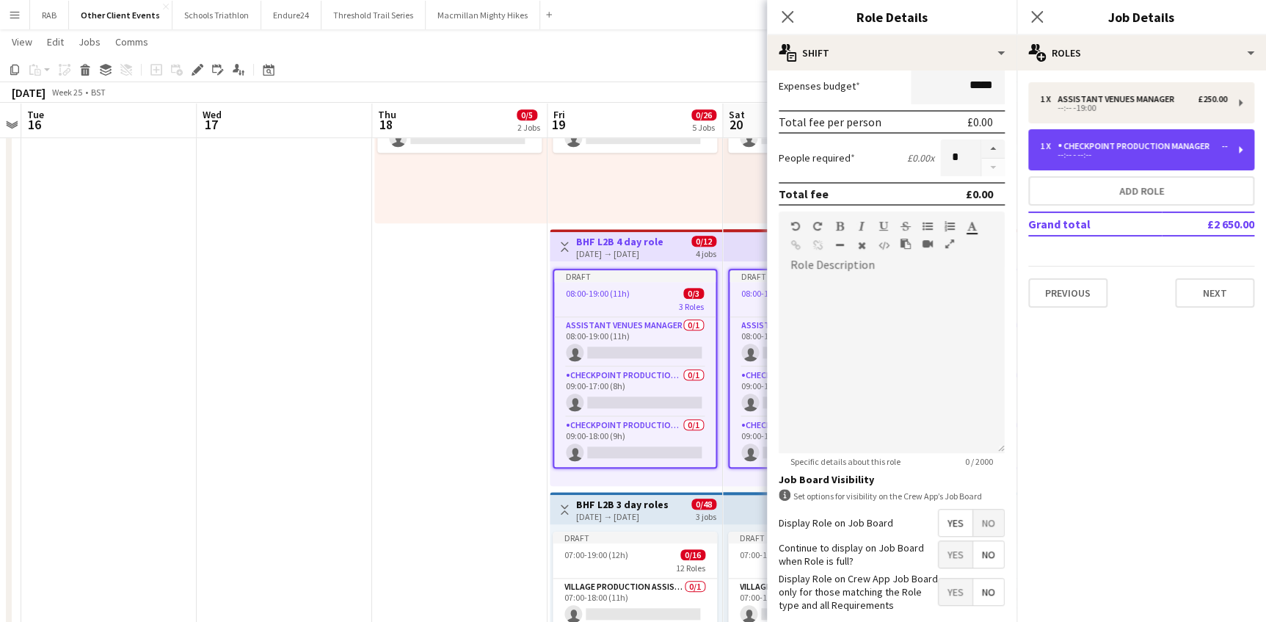
scroll to position [299, 0]
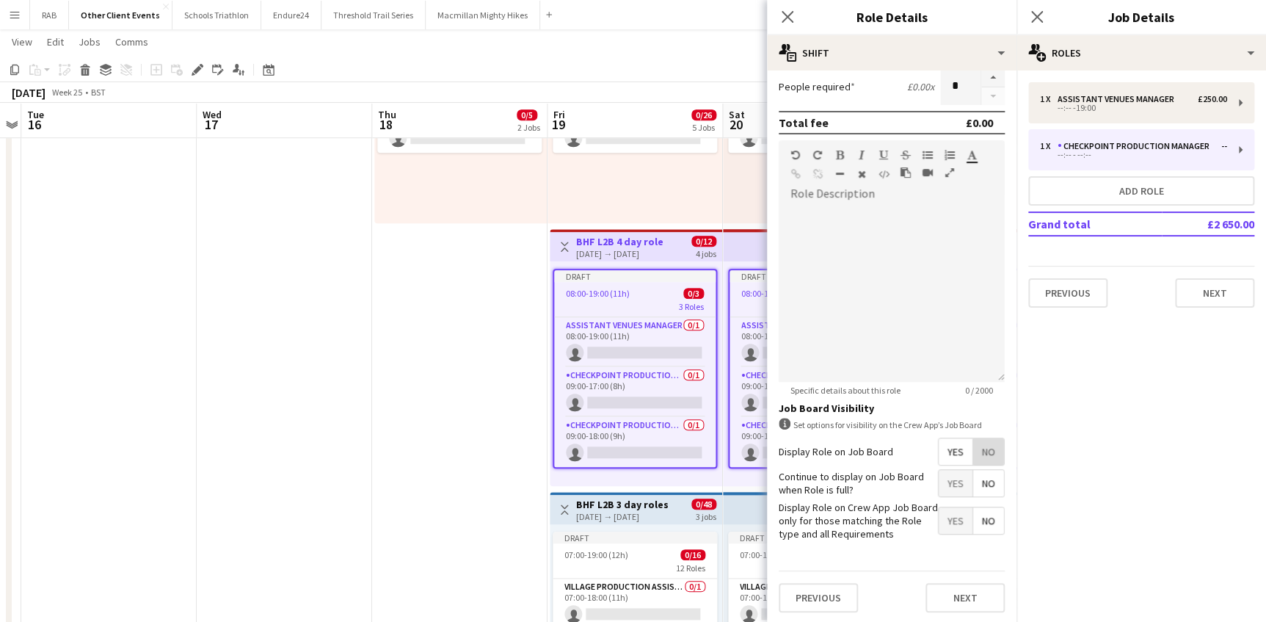
click at [983, 441] on span "No" at bounding box center [988, 451] width 31 height 26
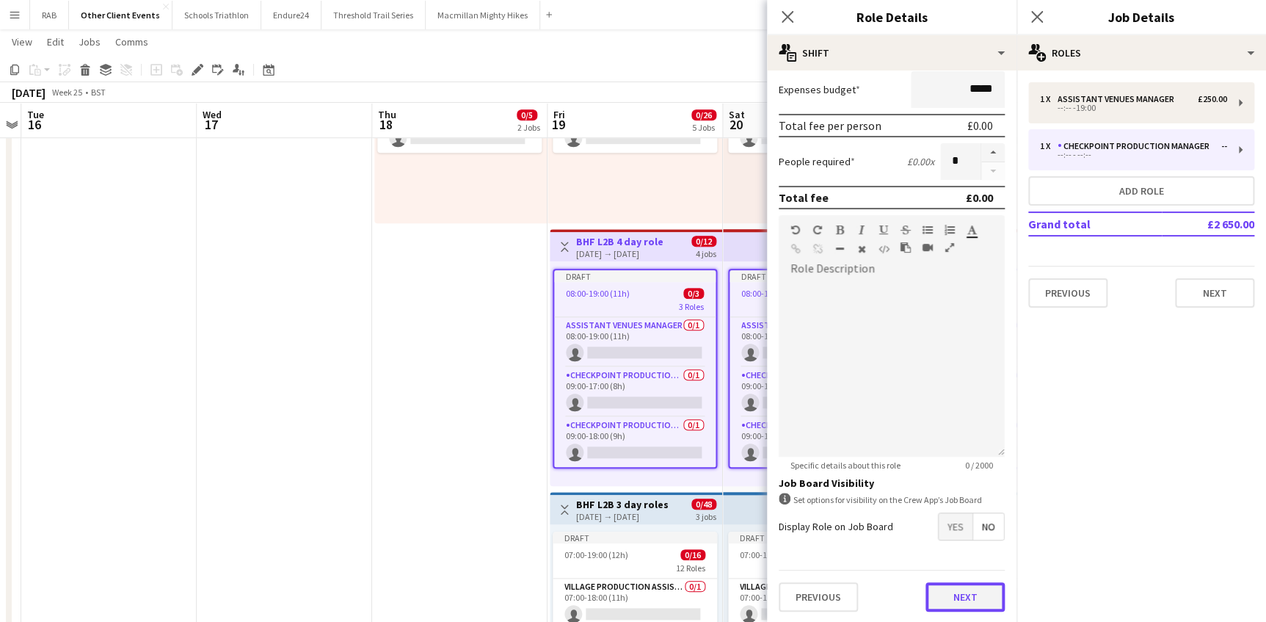
drag, startPoint x: 943, startPoint y: 600, endPoint x: 901, endPoint y: 346, distance: 258.3
click at [943, 599] on button "Next" at bounding box center [965, 596] width 79 height 29
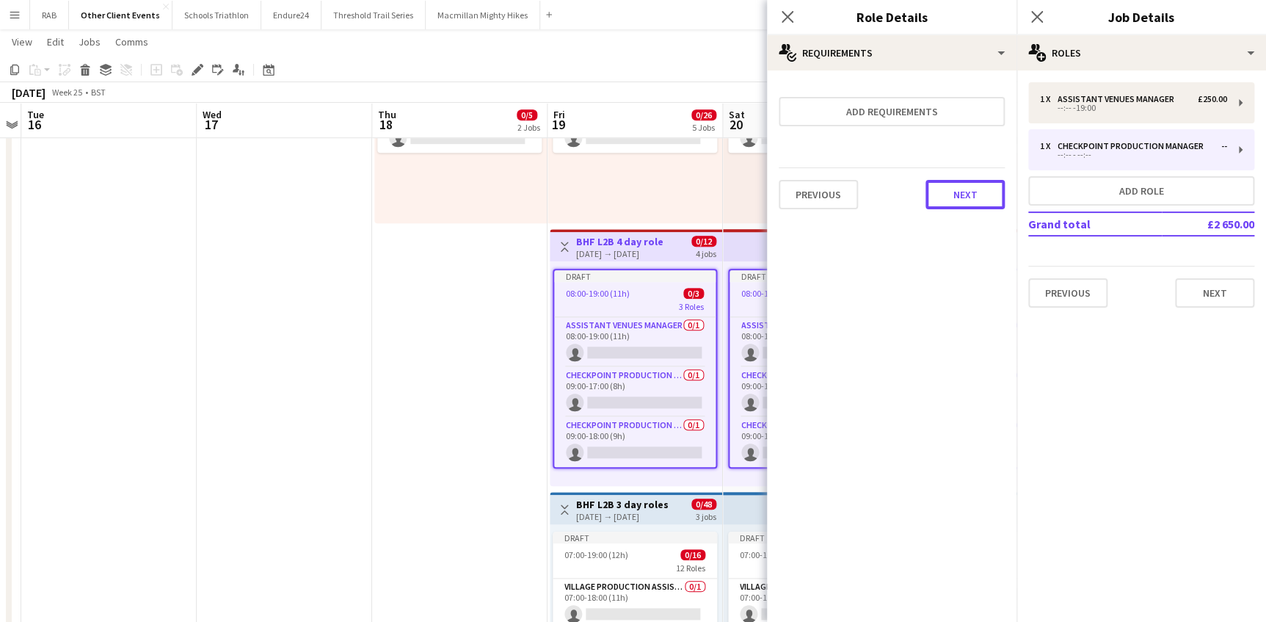
drag, startPoint x: 950, startPoint y: 200, endPoint x: 962, endPoint y: 188, distance: 17.1
click at [953, 196] on button "Next" at bounding box center [965, 194] width 79 height 29
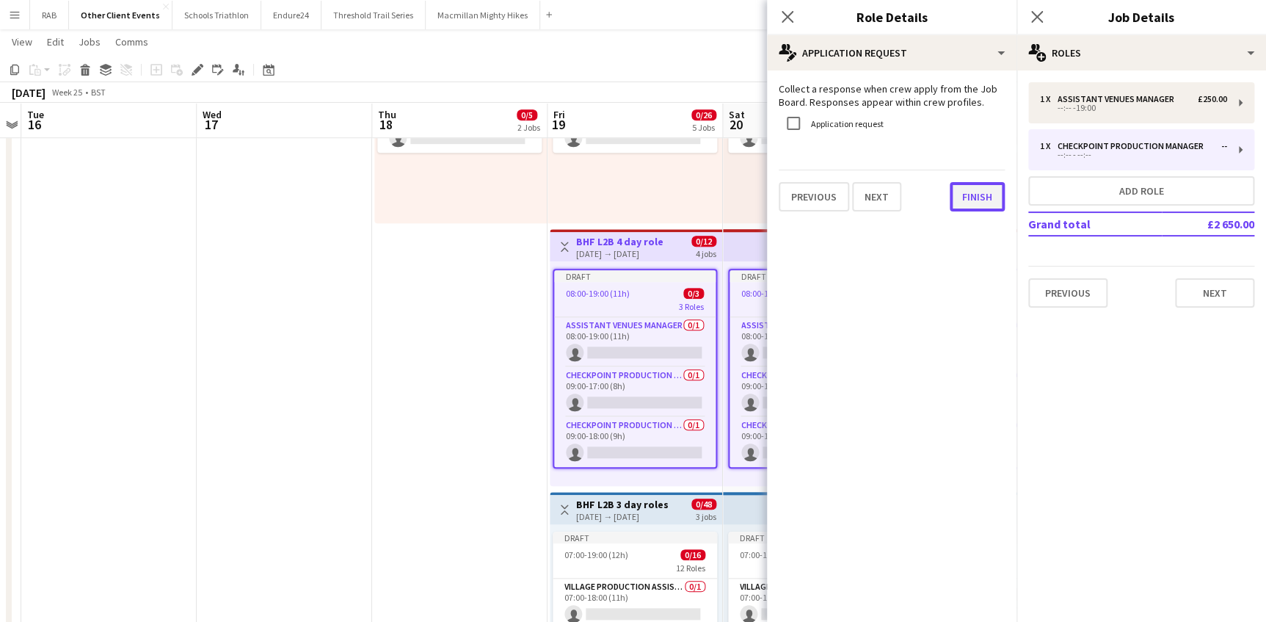
click at [986, 195] on button "Finish" at bounding box center [977, 196] width 55 height 29
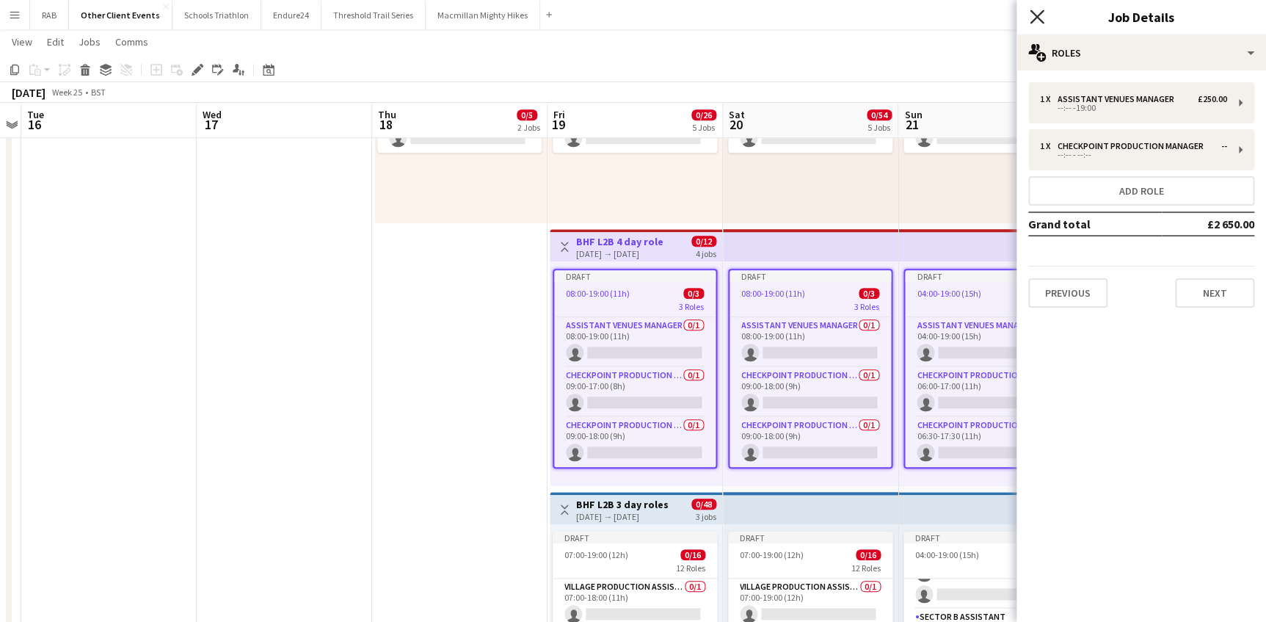
click at [1037, 14] on icon "Close pop-in" at bounding box center [1037, 17] width 14 height 14
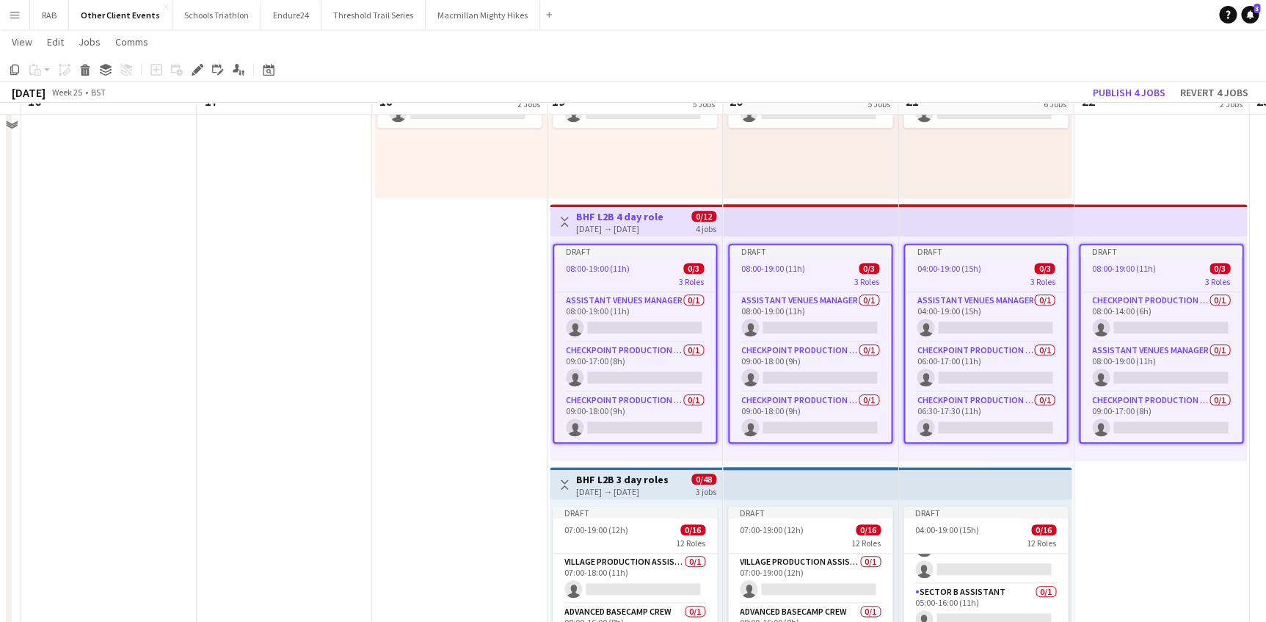
scroll to position [667, 0]
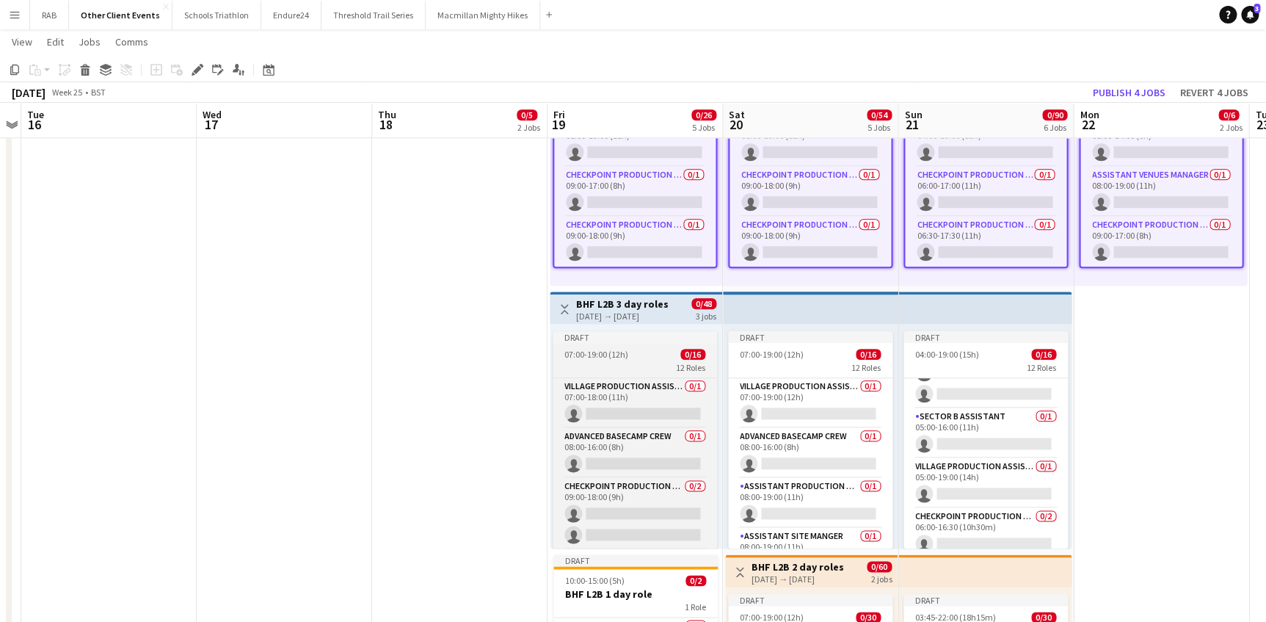
click at [634, 344] on app-job-card "Draft 07:00-19:00 (12h) 0/16 12 Roles Village Production Assistant Finish 0/1 0…" at bounding box center [635, 439] width 164 height 217
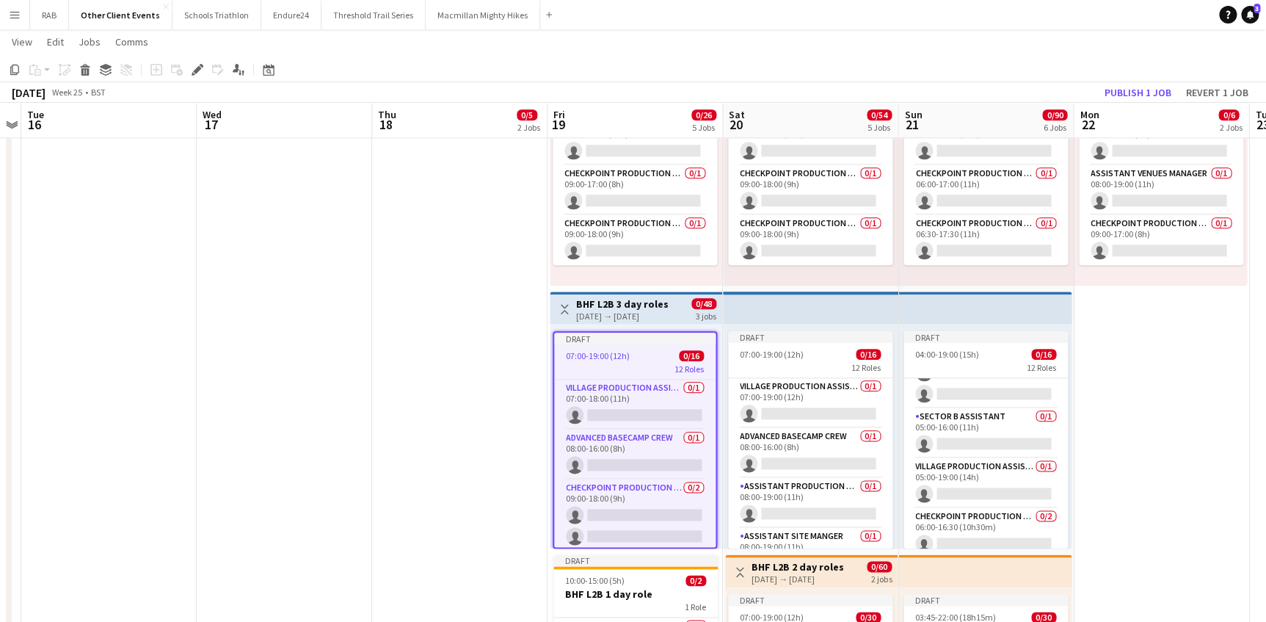
click at [680, 306] on div "Toggle View BHF L2B 3 day roles 19-06-2026 → 21-06-2026 0/48 3 jobs" at bounding box center [636, 309] width 161 height 25
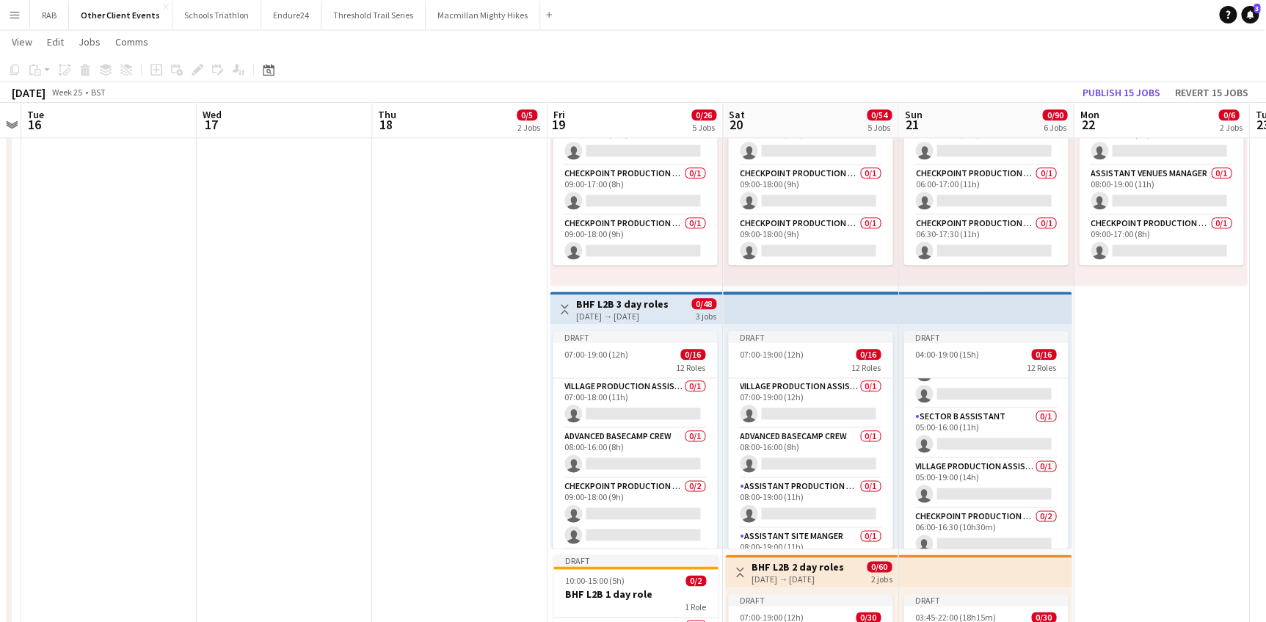
click at [681, 305] on div "Toggle View BHF L2B 3 day roles 19-06-2026 → 21-06-2026 0/48 3 jobs" at bounding box center [636, 309] width 161 height 25
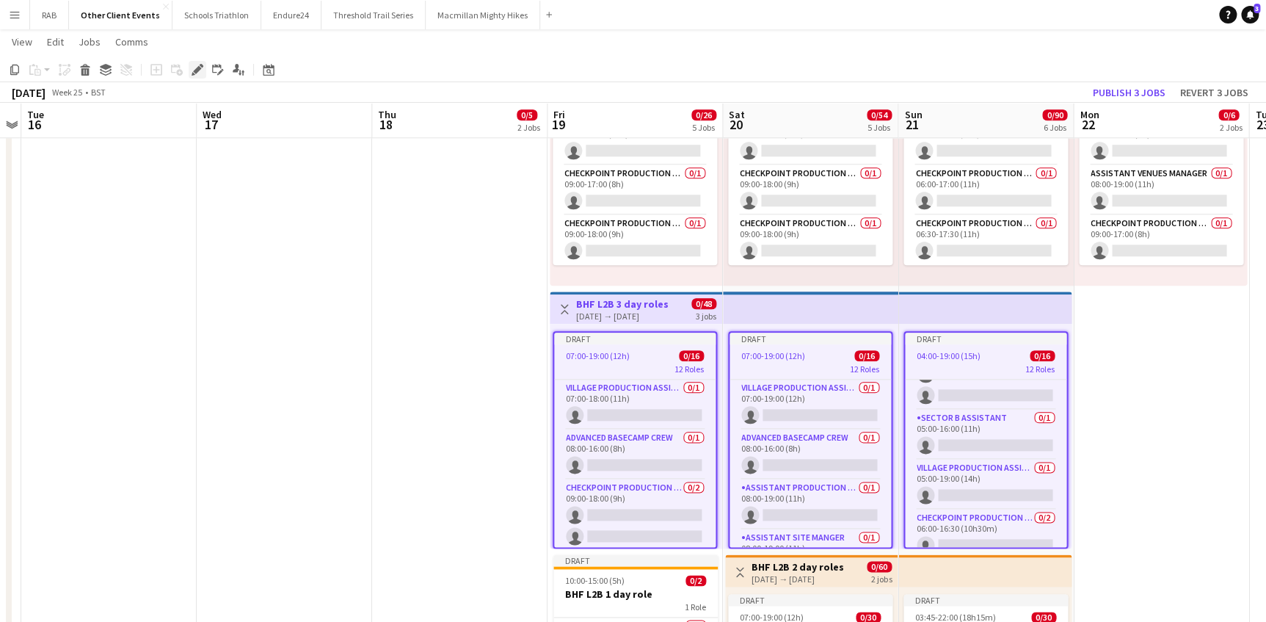
click at [192, 65] on icon "Edit" at bounding box center [198, 70] width 12 height 12
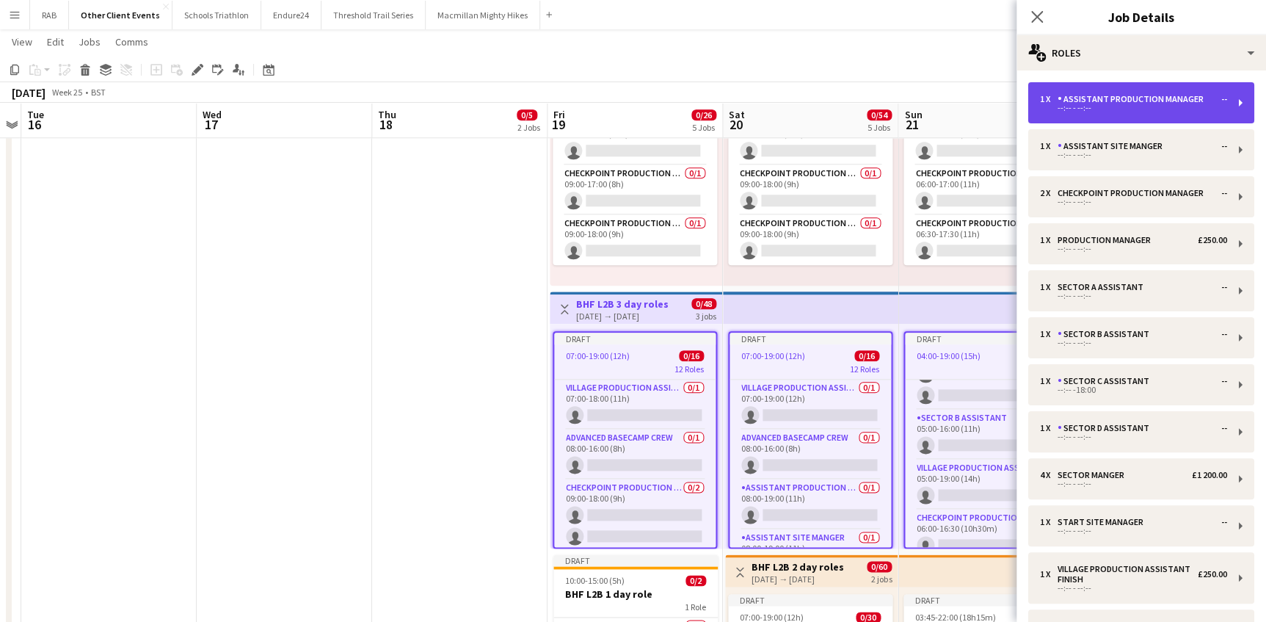
click at [1086, 95] on div "Assistant Production Manager" at bounding box center [1134, 99] width 152 height 10
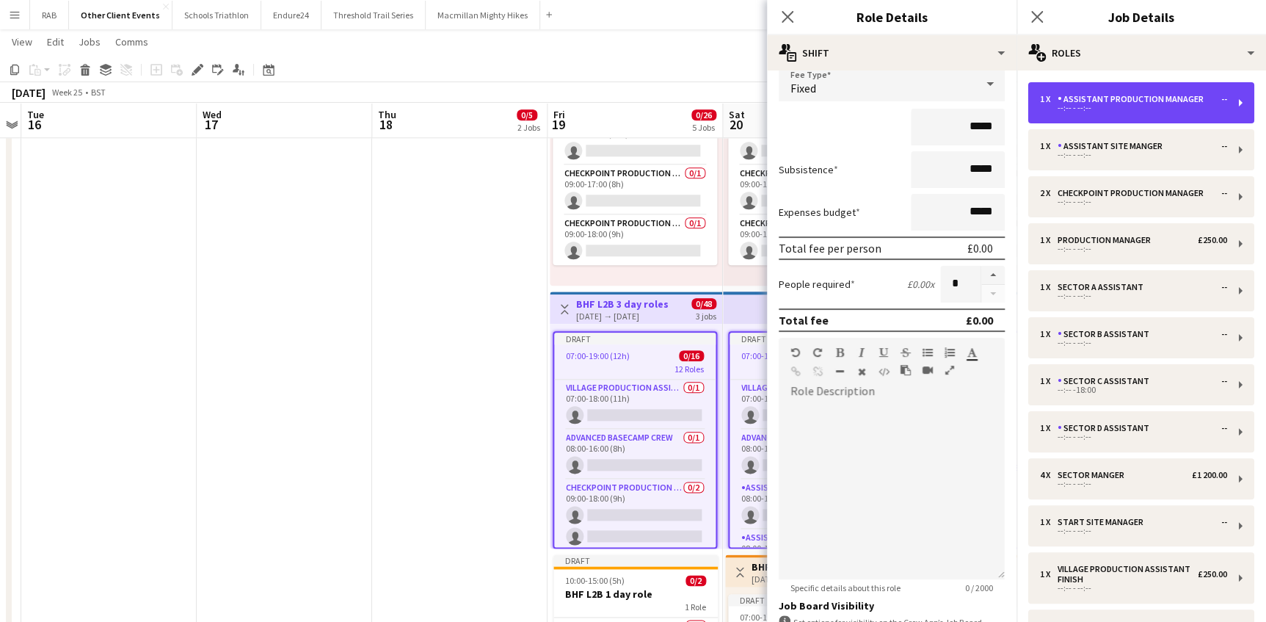
scroll to position [299, 0]
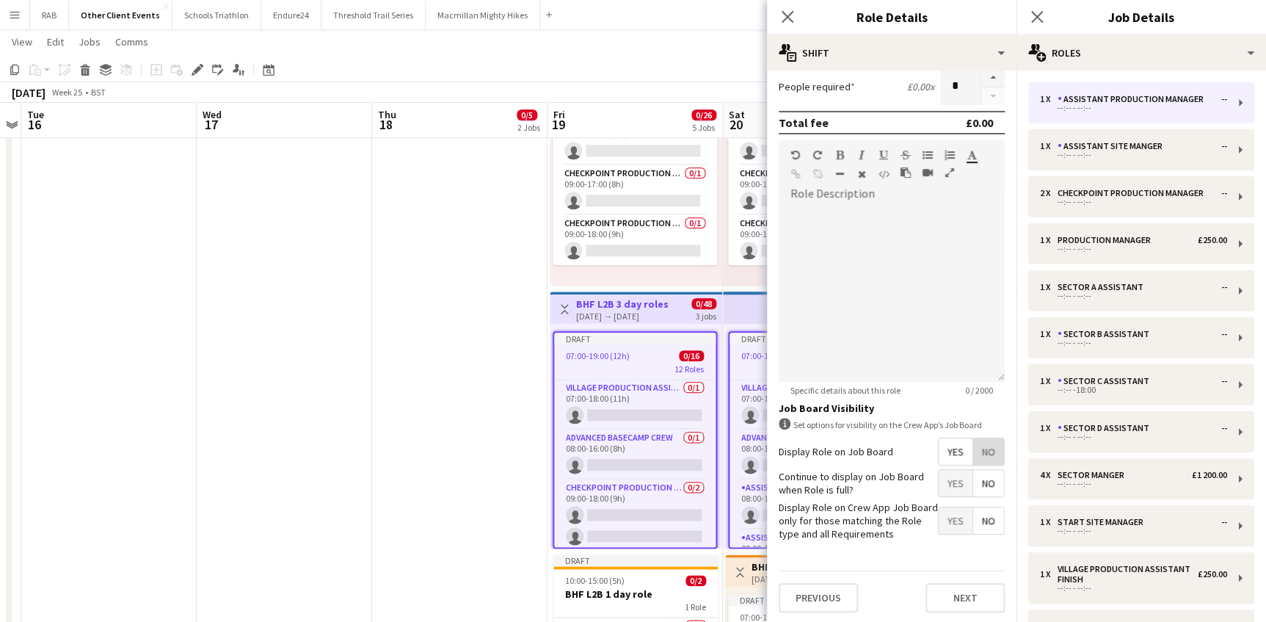
click at [976, 452] on span "No" at bounding box center [988, 451] width 31 height 26
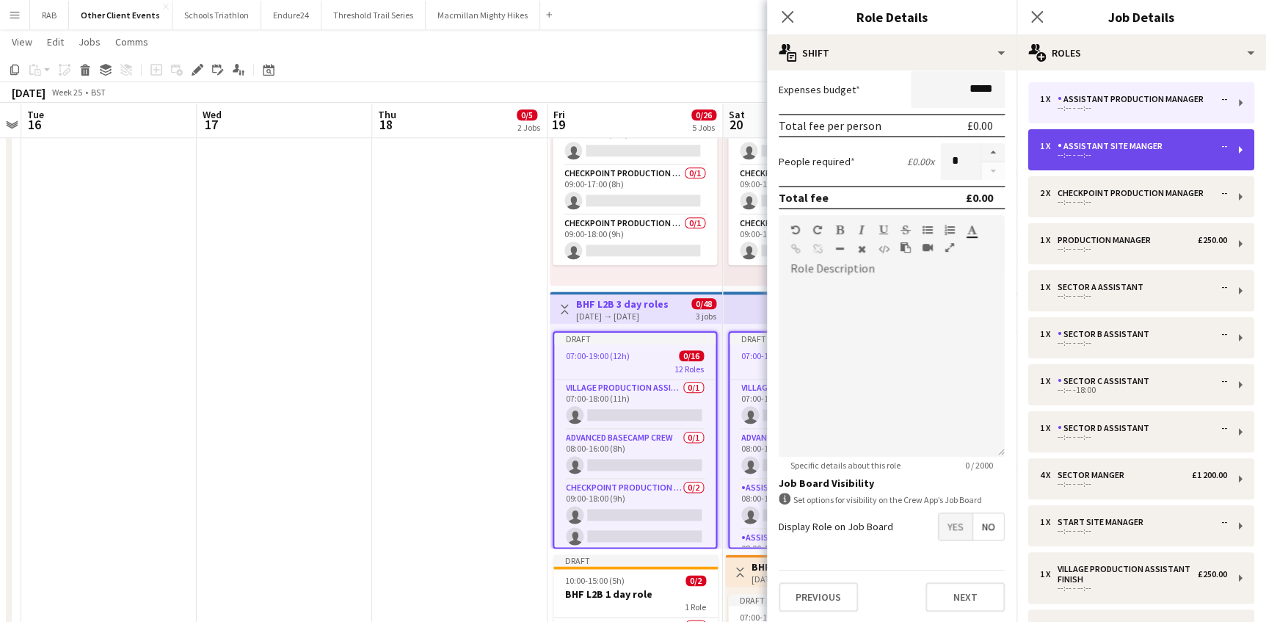
click at [1078, 146] on div "Assistant Site Manger" at bounding box center [1113, 146] width 111 height 10
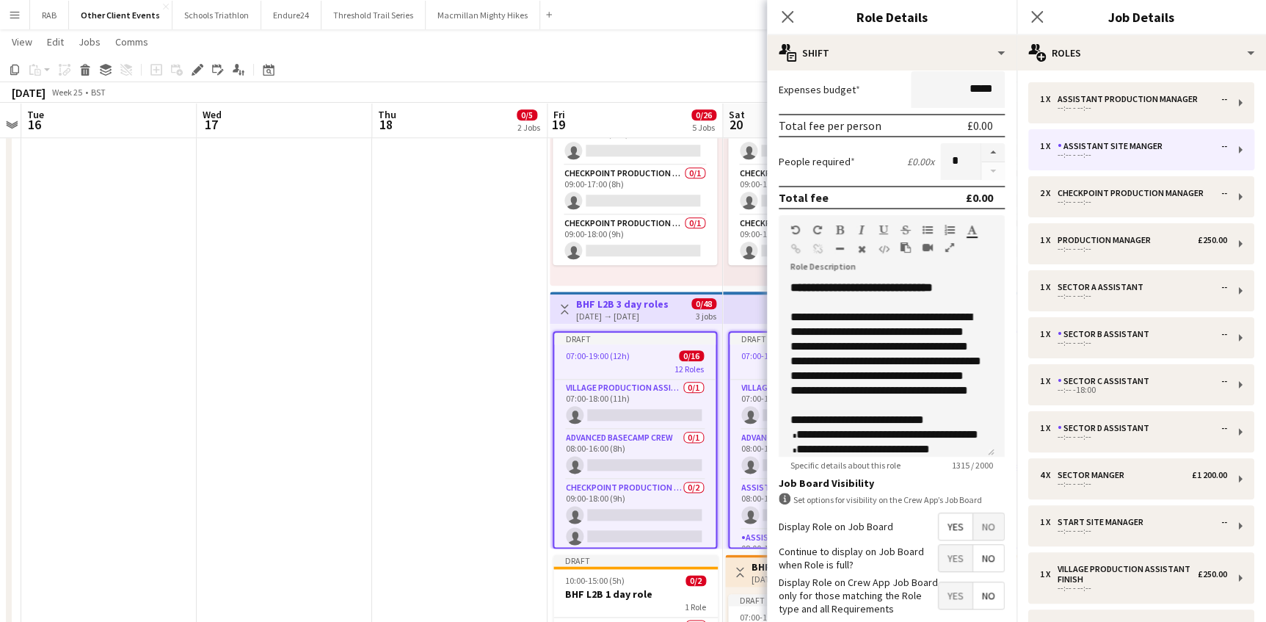
click at [980, 531] on span "No" at bounding box center [988, 526] width 31 height 26
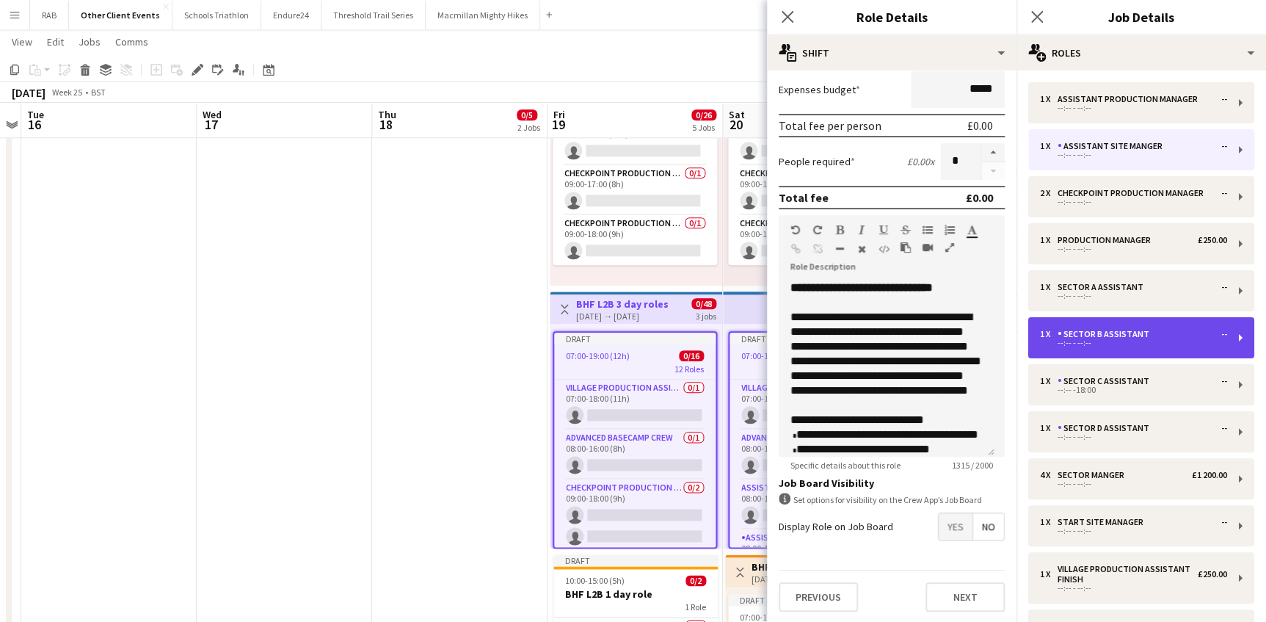
click at [1070, 338] on div "Sector B Assistant" at bounding box center [1107, 334] width 98 height 10
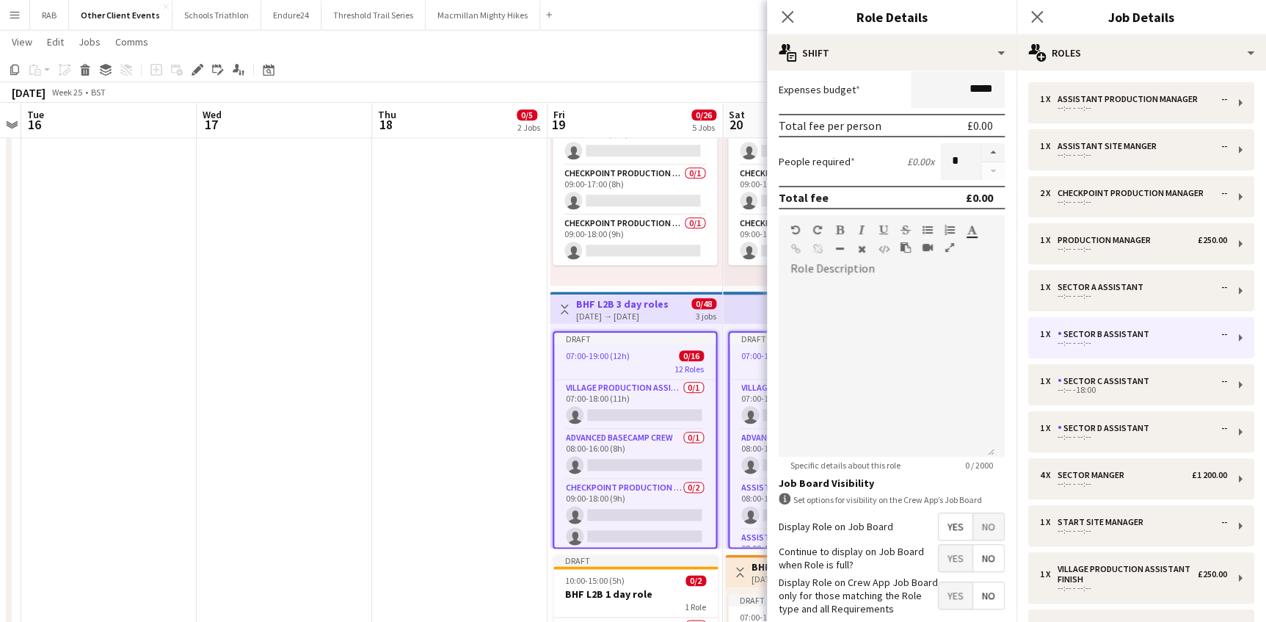
click at [976, 520] on span "No" at bounding box center [988, 526] width 31 height 26
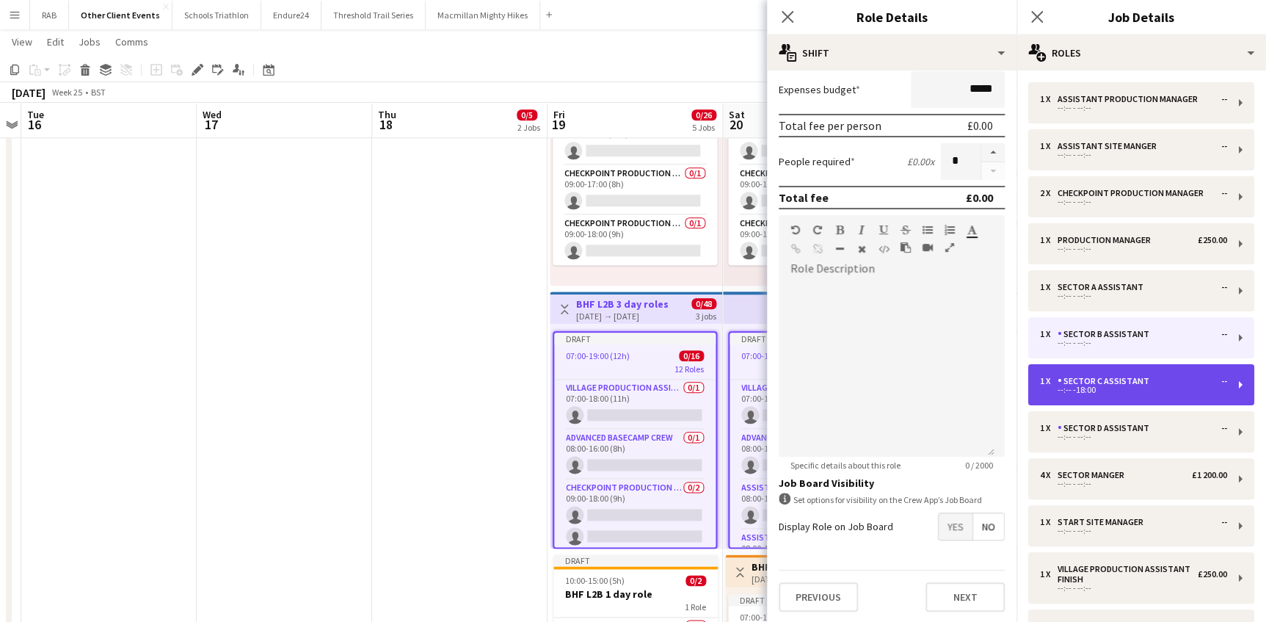
click at [1089, 377] on div "Sector C Assistant" at bounding box center [1107, 381] width 98 height 10
type input "**********"
type input "*****"
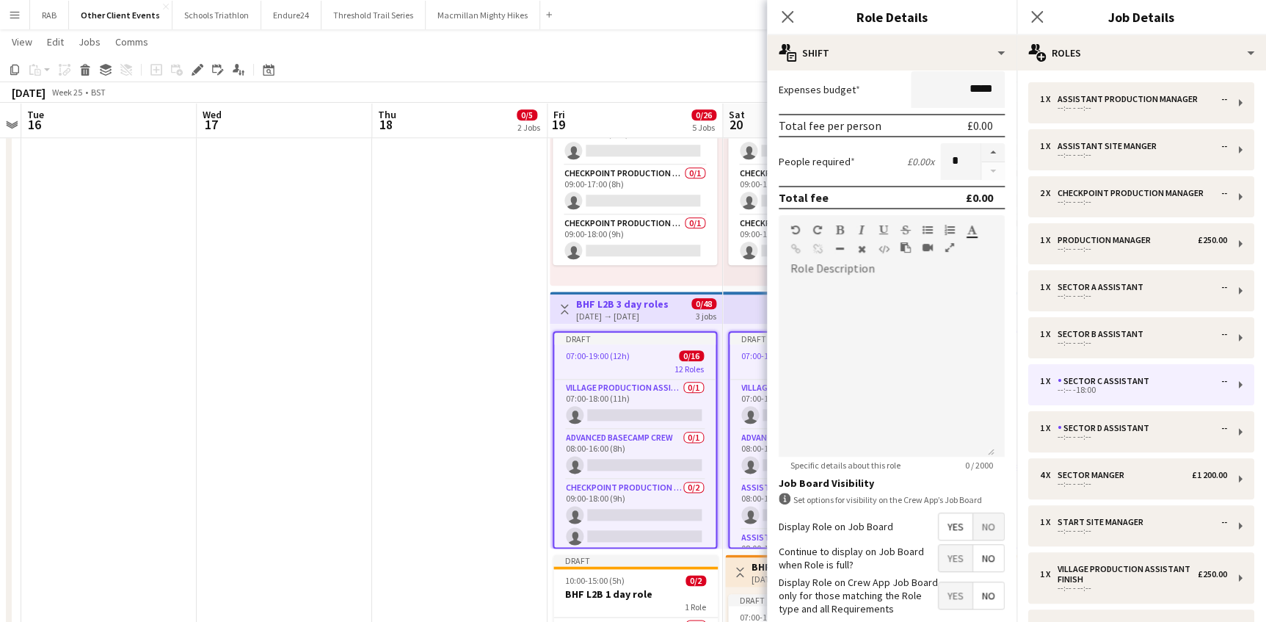
click at [980, 521] on span "No" at bounding box center [988, 526] width 31 height 26
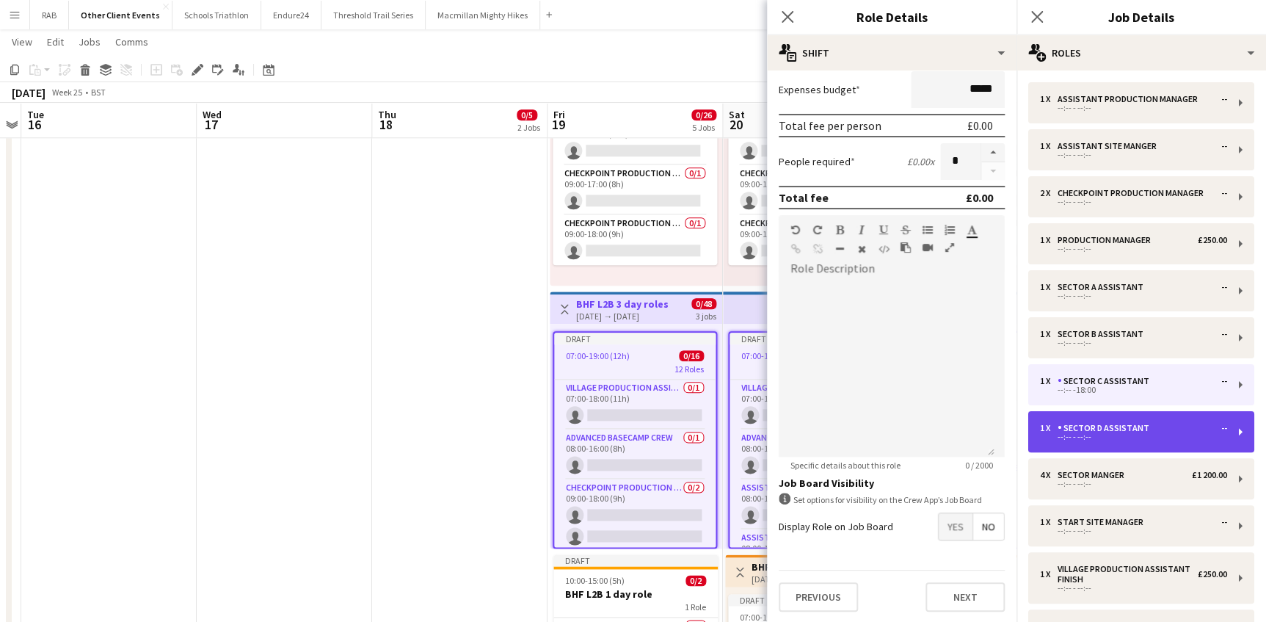
click at [1086, 432] on div "Sector D Assistant" at bounding box center [1107, 428] width 98 height 10
type input "**********"
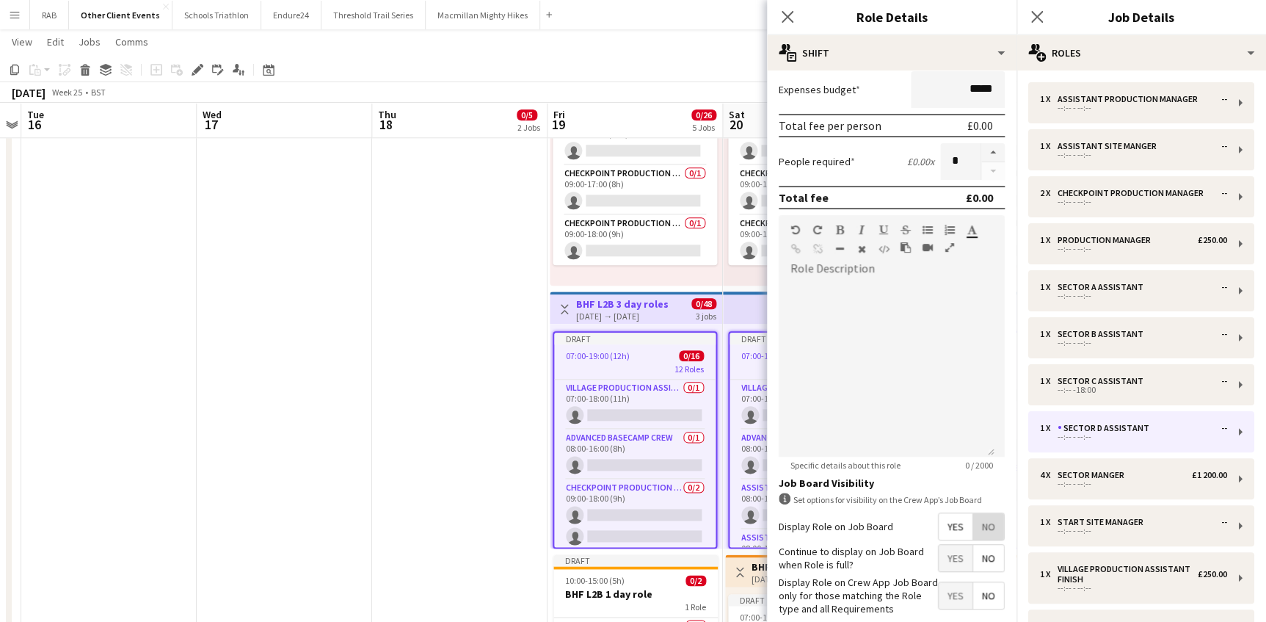
click at [981, 524] on span "No" at bounding box center [988, 526] width 31 height 26
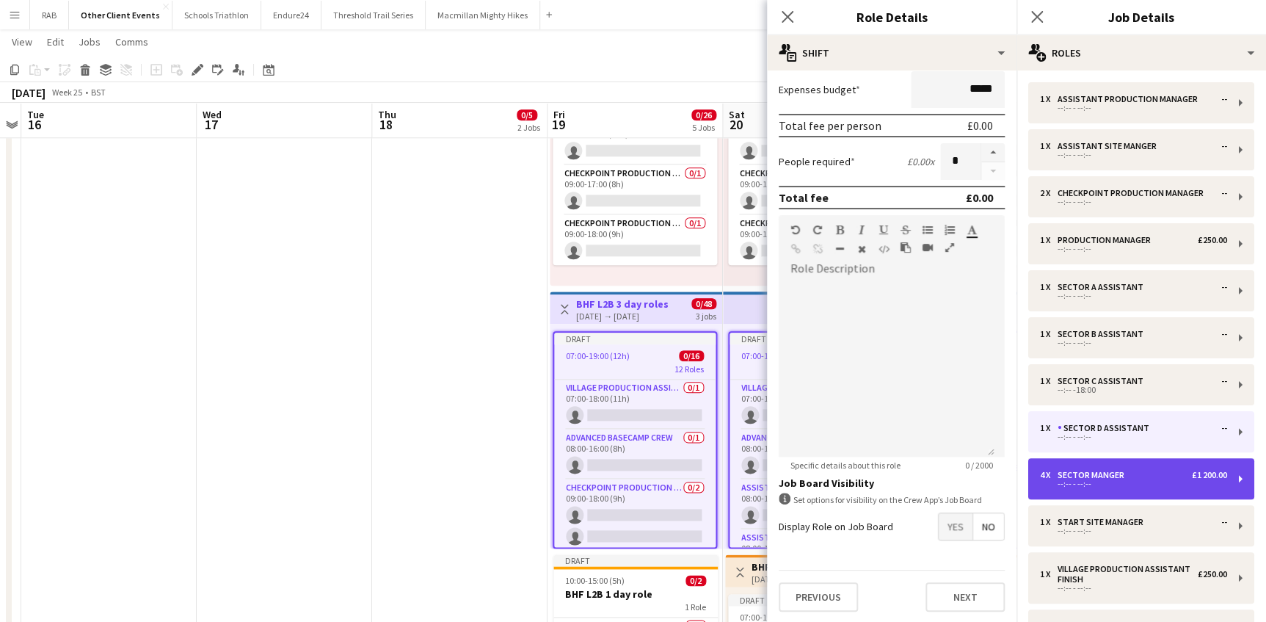
click at [1067, 480] on div "--:-- - --:--" at bounding box center [1133, 483] width 187 height 7
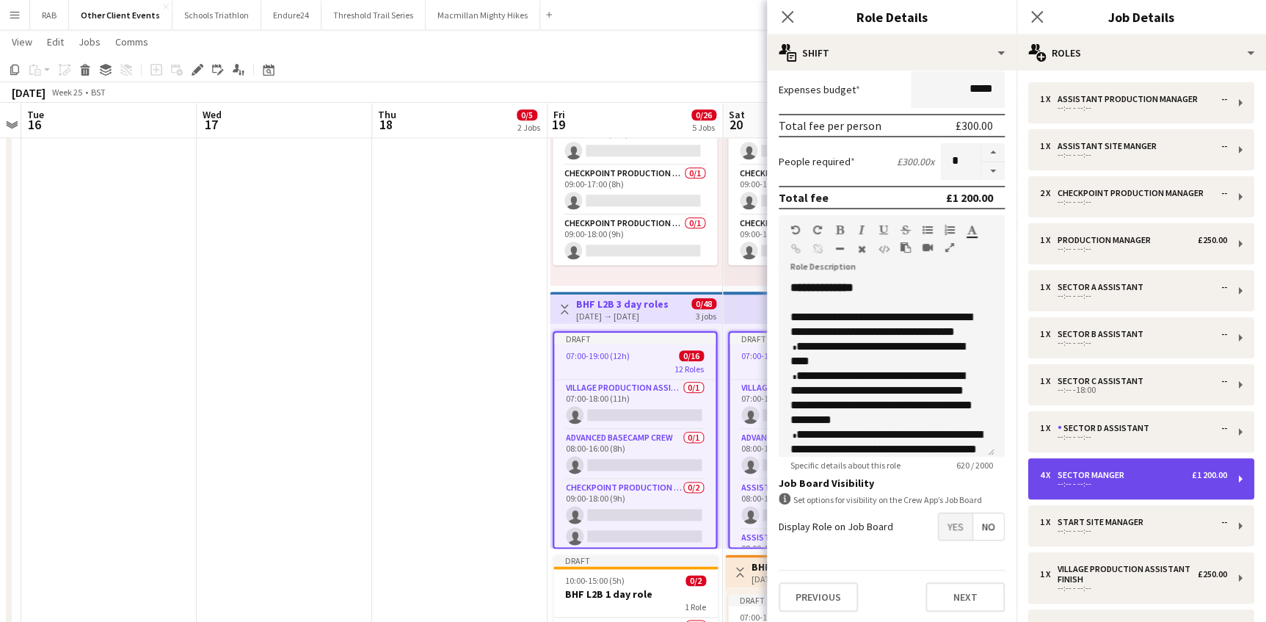
type input "**********"
type input "*******"
type input "*"
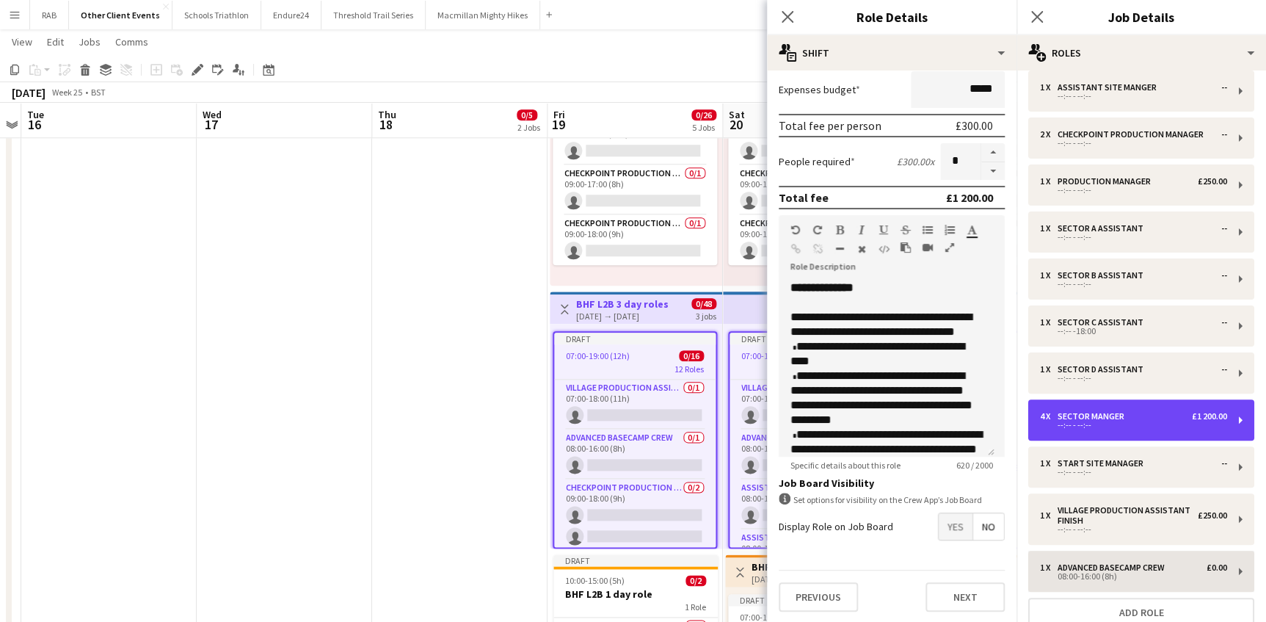
scroll to position [176, 0]
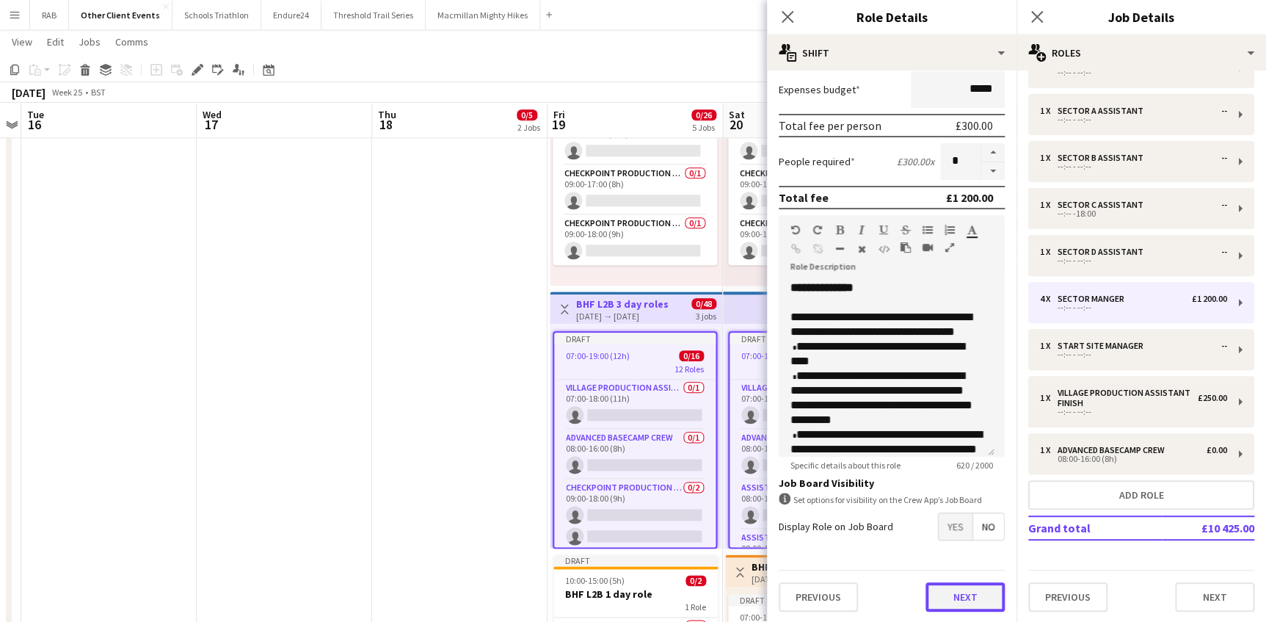
click at [959, 592] on button "Next" at bounding box center [965, 596] width 79 height 29
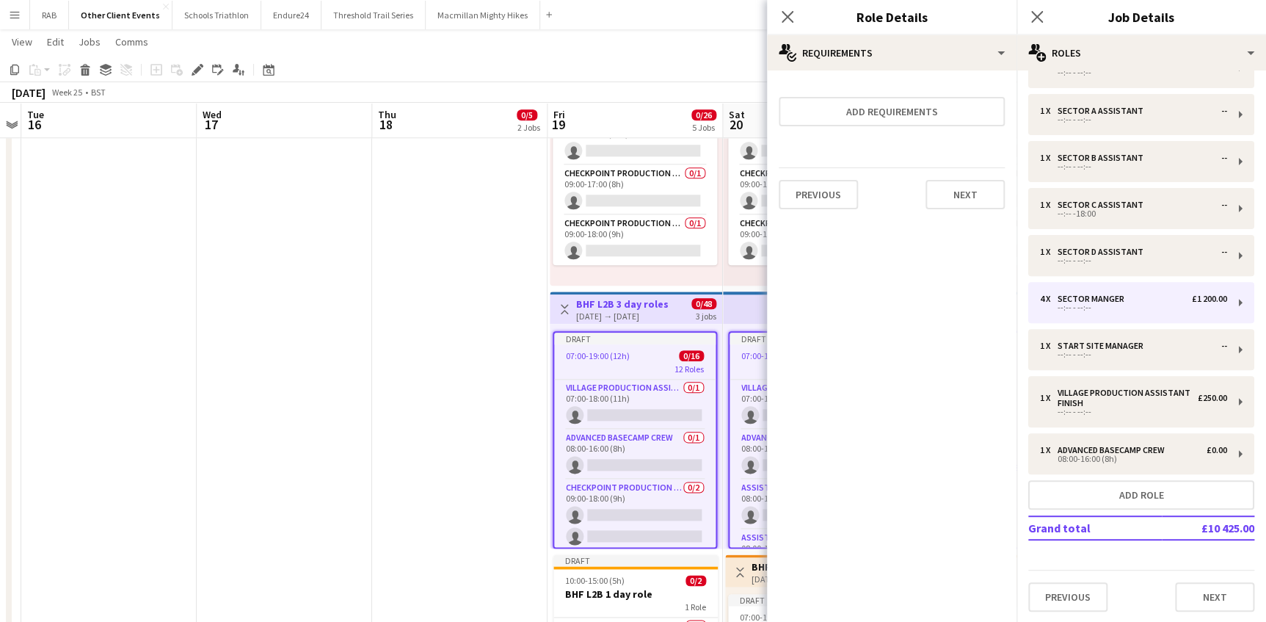
scroll to position [0, 0]
click at [959, 200] on button "Next" at bounding box center [965, 194] width 79 height 29
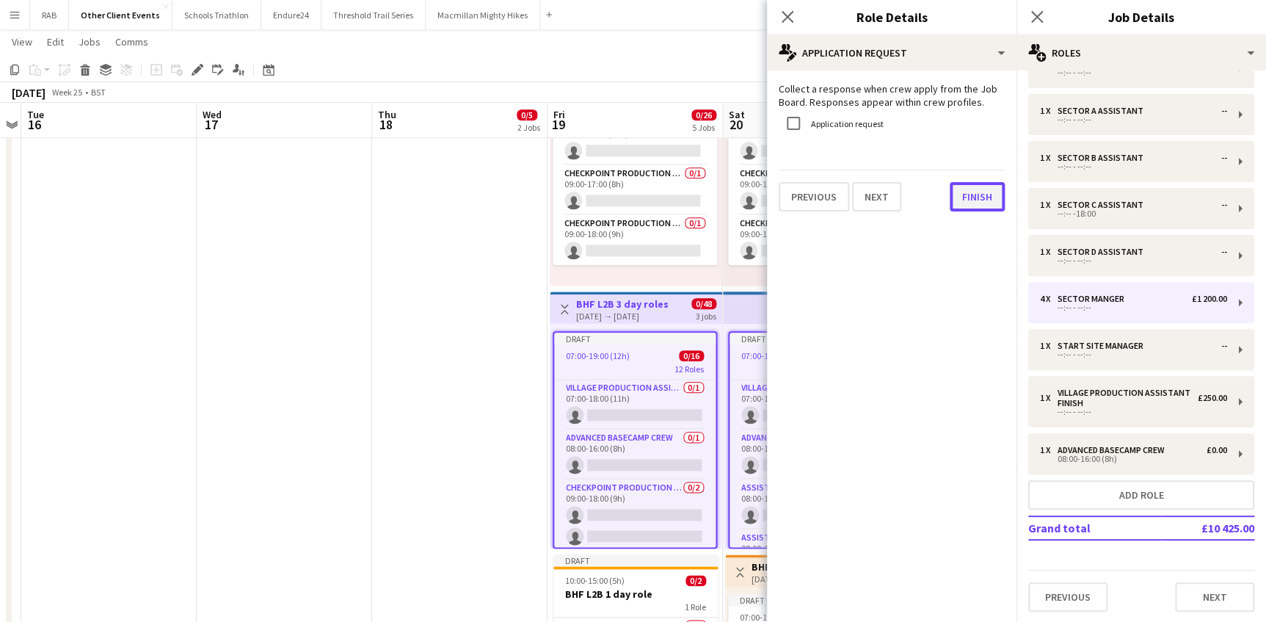
click at [972, 200] on button "Finish" at bounding box center [977, 196] width 55 height 29
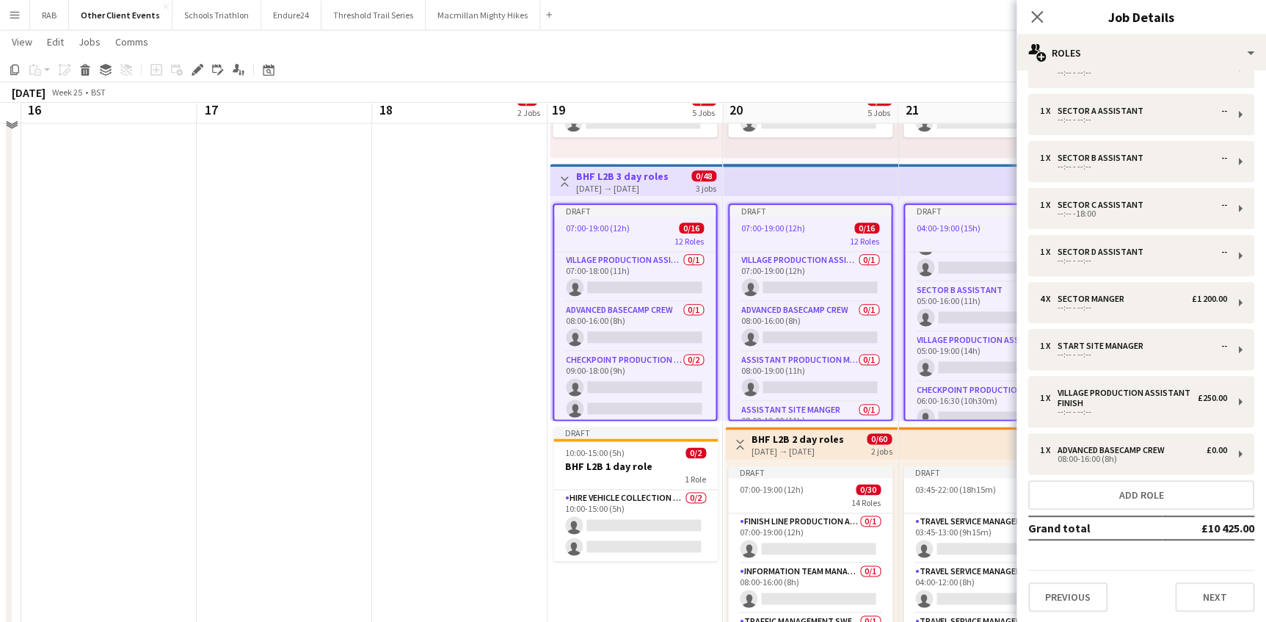
scroll to position [800, 0]
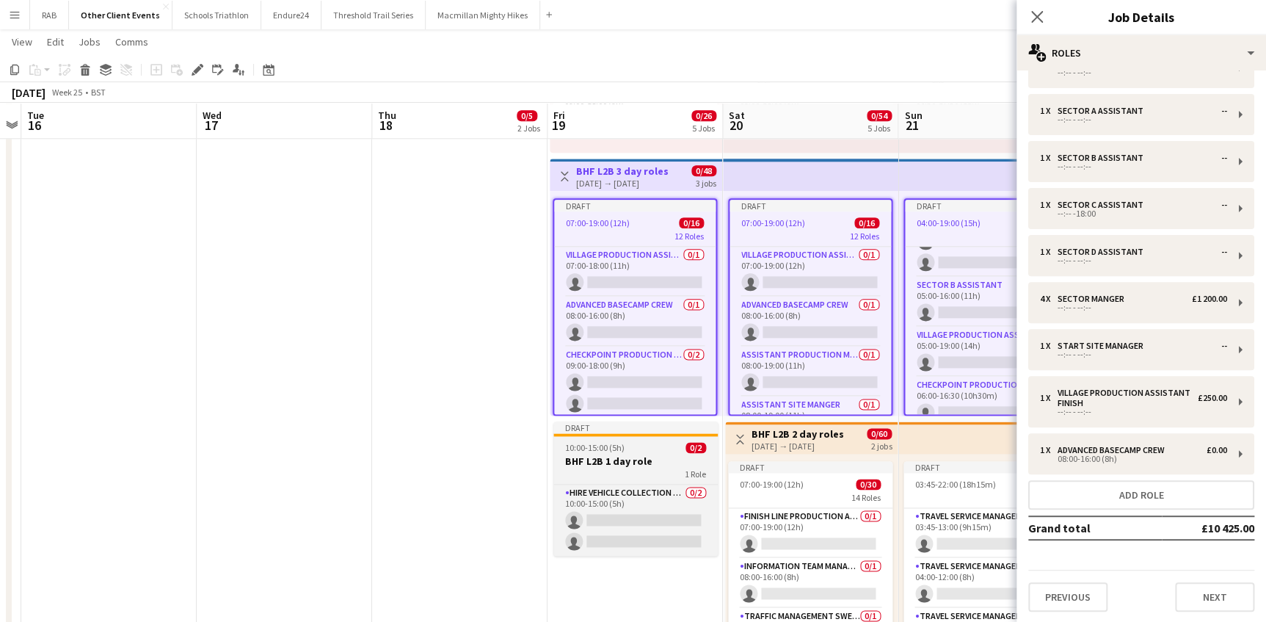
click at [606, 458] on h3 "BHF L2B 1 day role" at bounding box center [636, 460] width 164 height 13
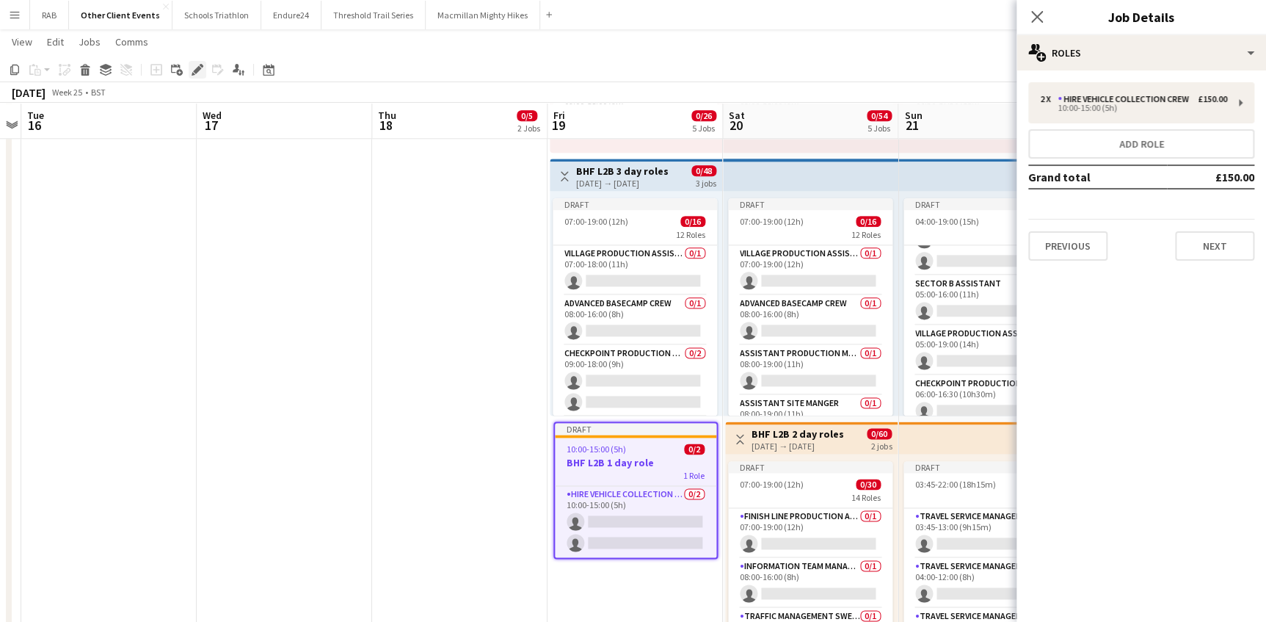
click at [192, 68] on icon "Edit" at bounding box center [198, 70] width 12 height 12
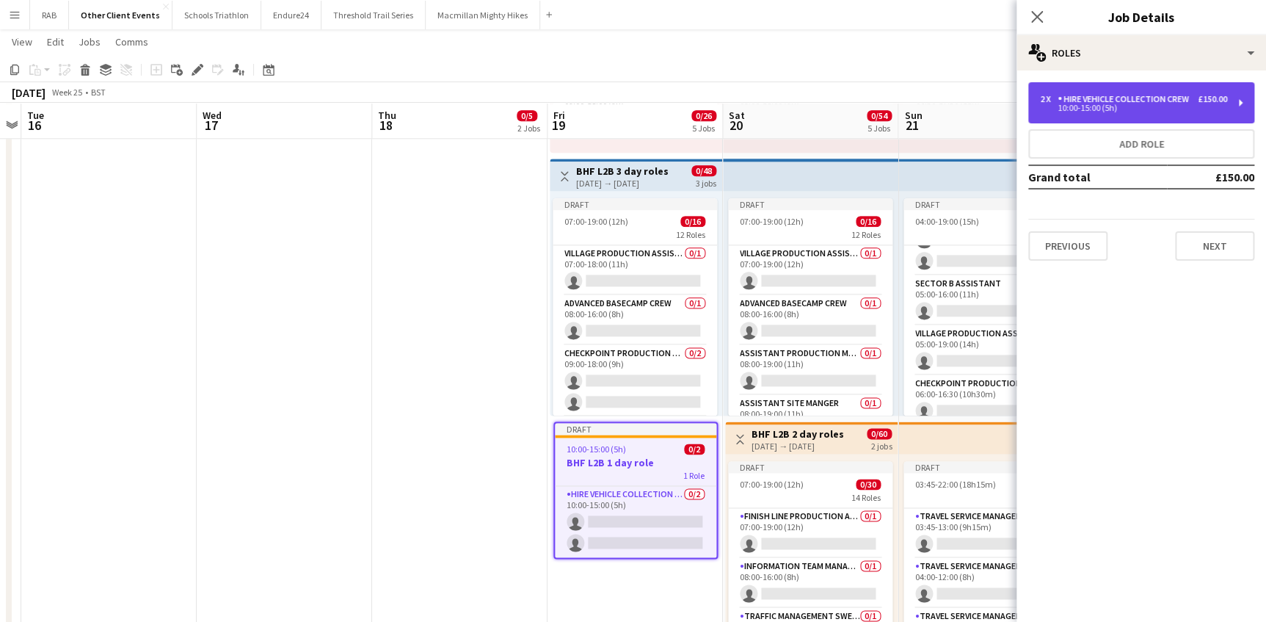
click at [1094, 102] on div "Hire vehicle collection crew" at bounding box center [1126, 99] width 137 height 10
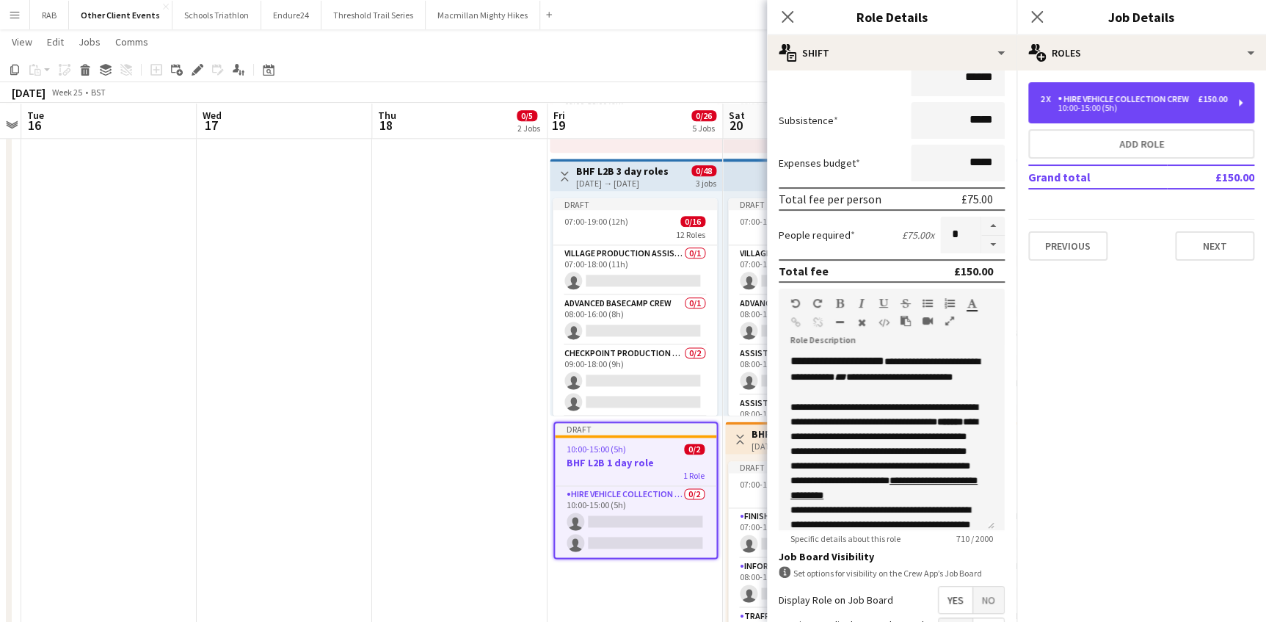
scroll to position [299, 0]
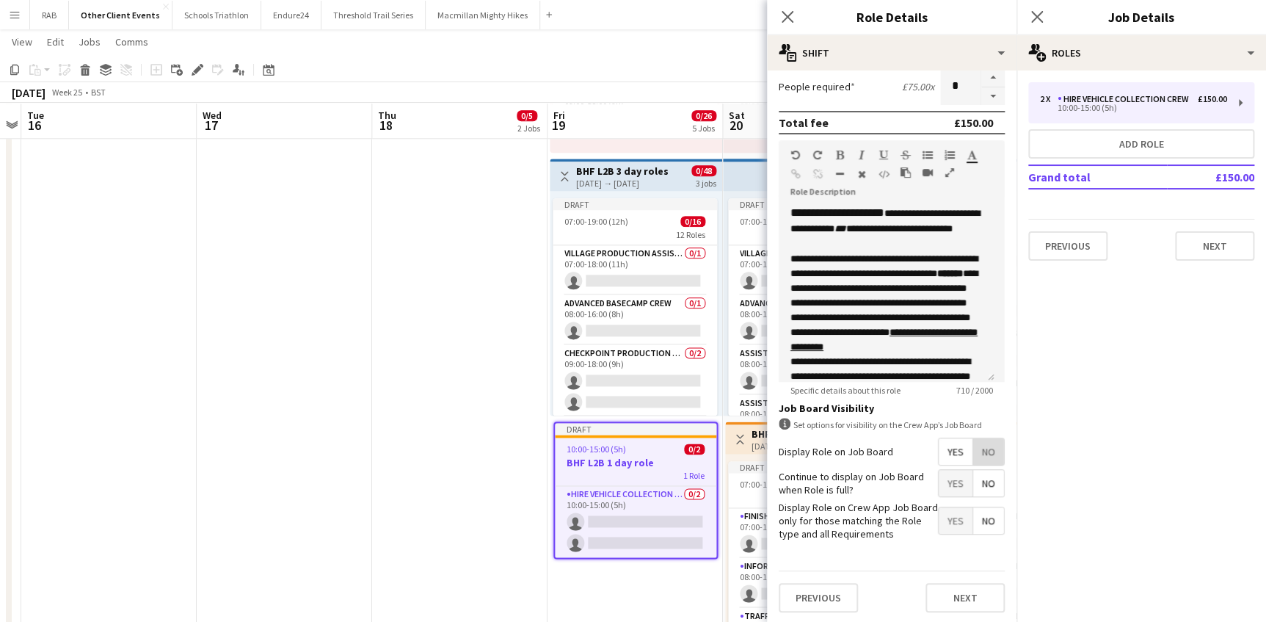
click at [978, 446] on span "No" at bounding box center [988, 451] width 31 height 26
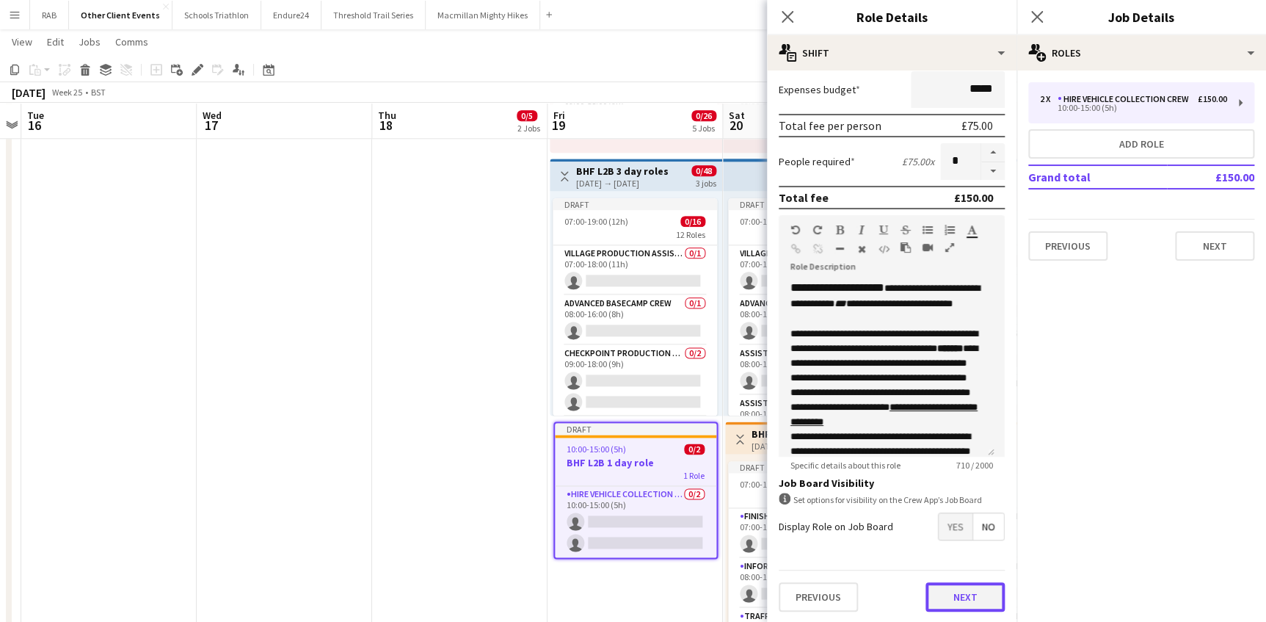
drag, startPoint x: 955, startPoint y: 592, endPoint x: 948, endPoint y: 356, distance: 236.5
click at [955, 593] on button "Next" at bounding box center [965, 596] width 79 height 29
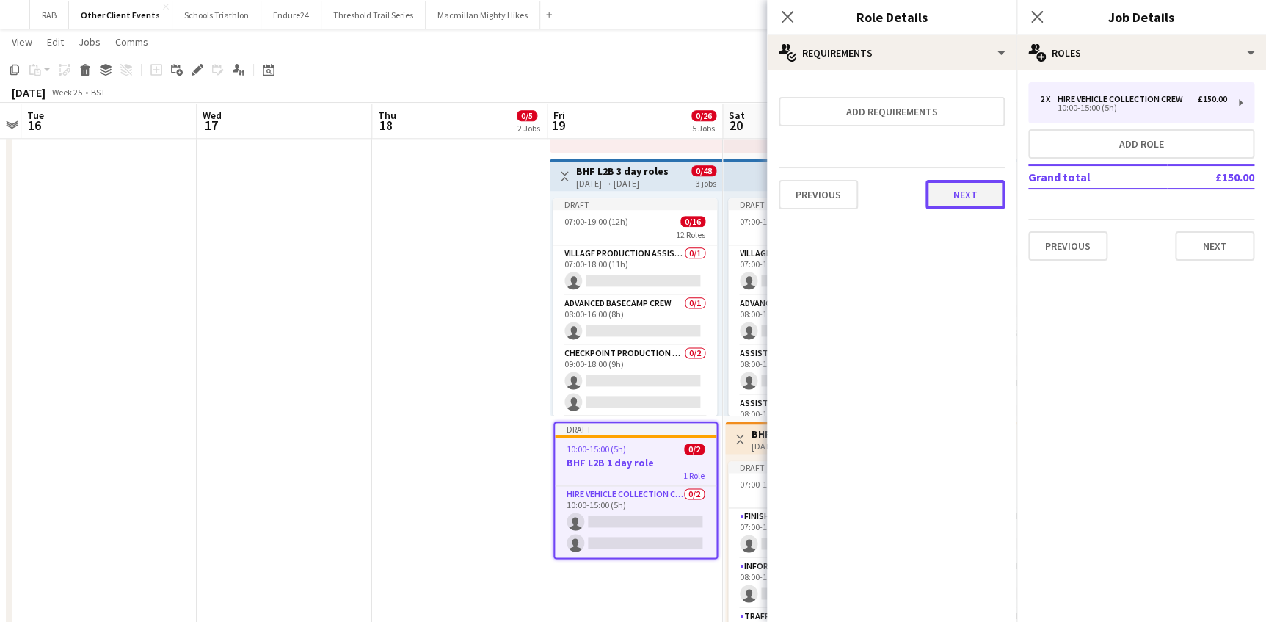
click at [954, 200] on button "Next" at bounding box center [965, 194] width 79 height 29
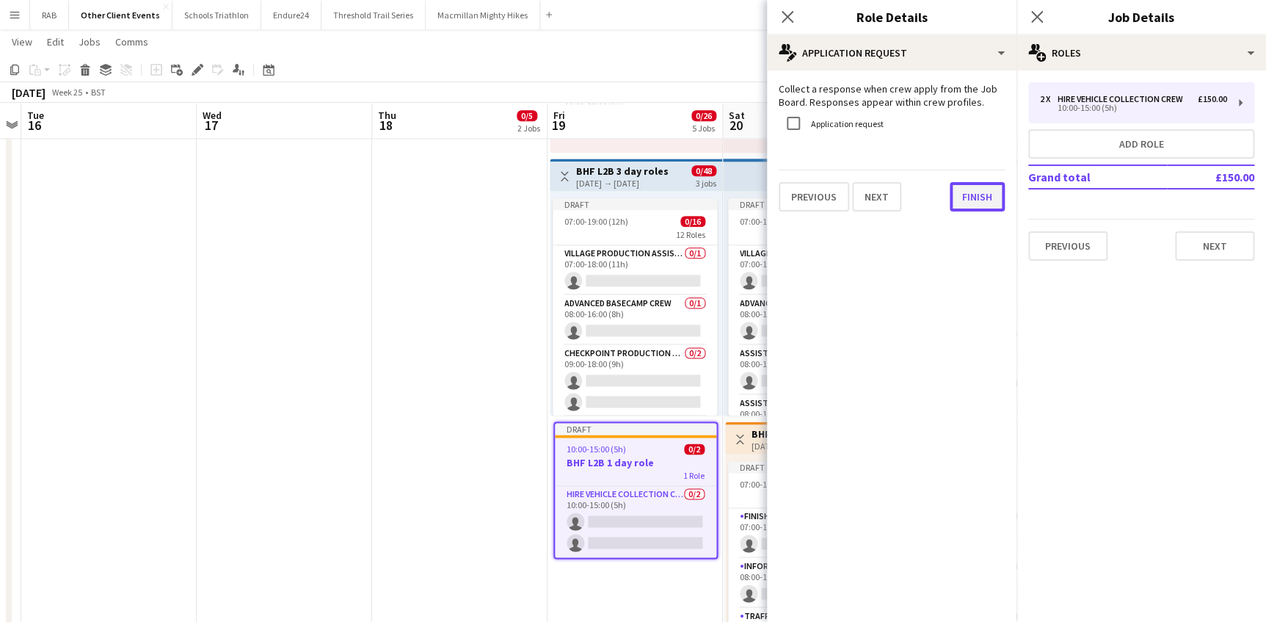
click at [962, 199] on button "Finish" at bounding box center [977, 196] width 55 height 29
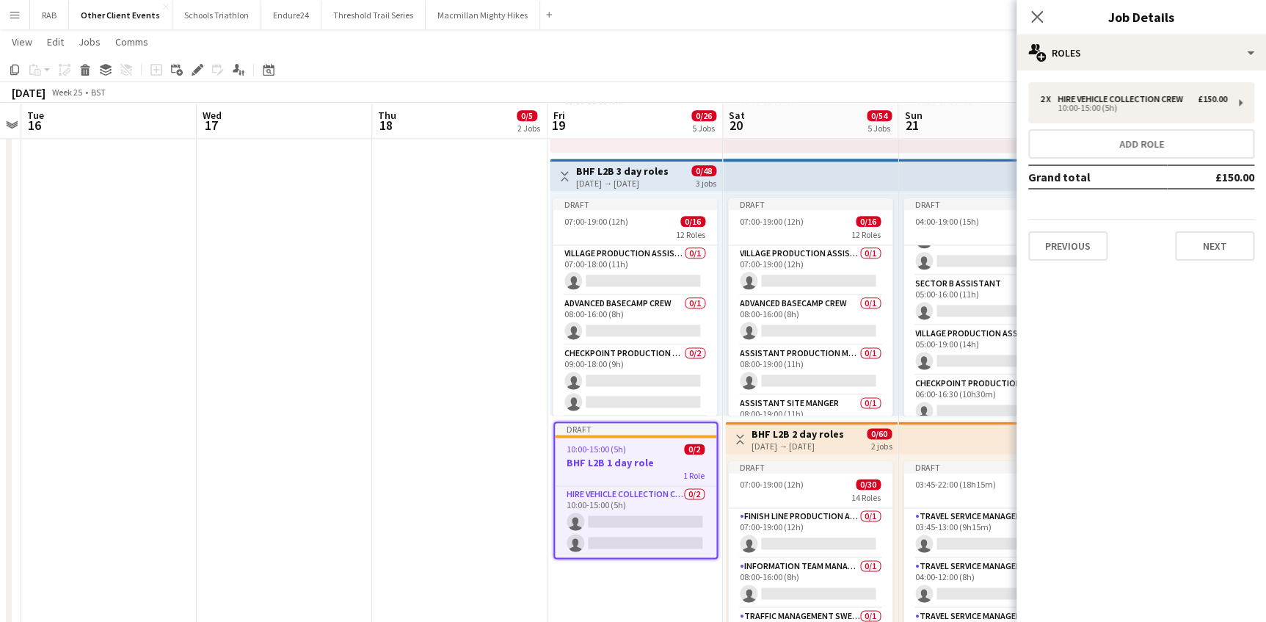
click at [823, 433] on h3 "BHF L2B 2 day roles" at bounding box center [798, 433] width 92 height 13
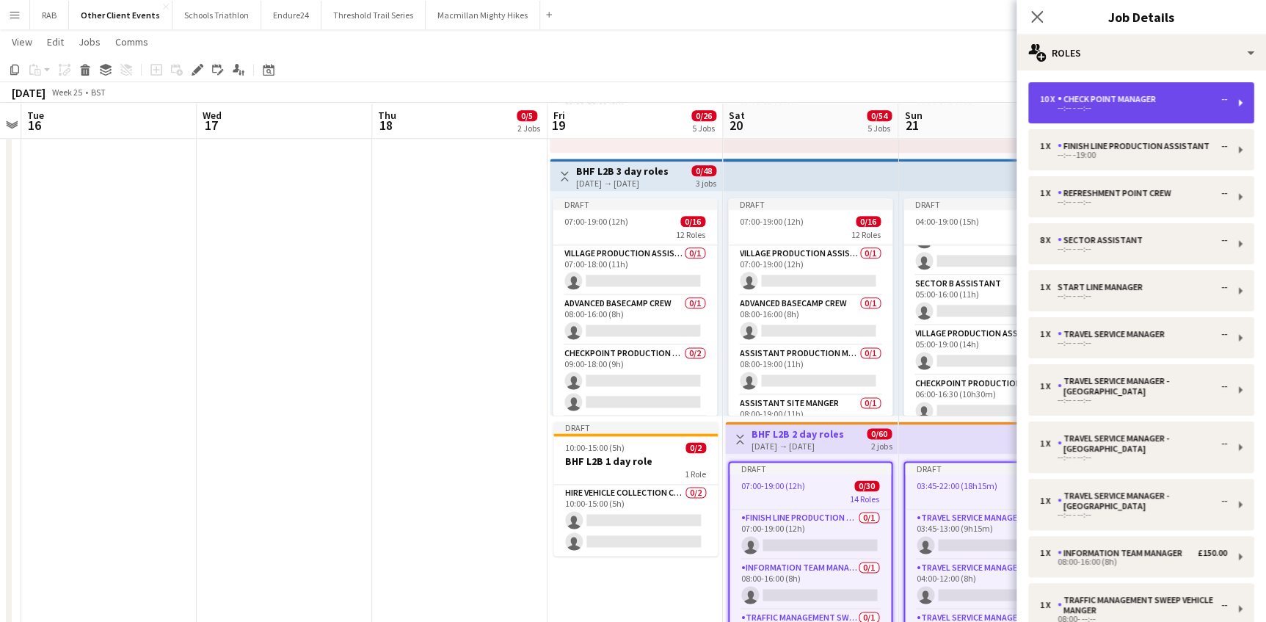
click at [1084, 101] on div "Check Point Manager" at bounding box center [1110, 99] width 104 height 10
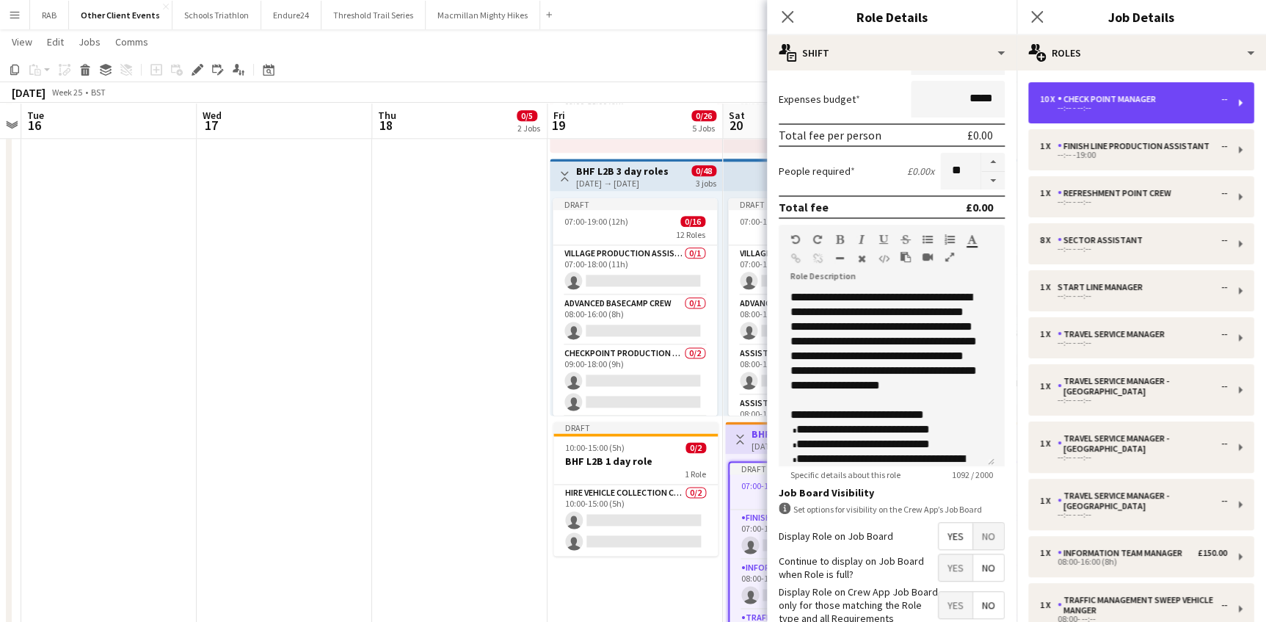
scroll to position [299, 0]
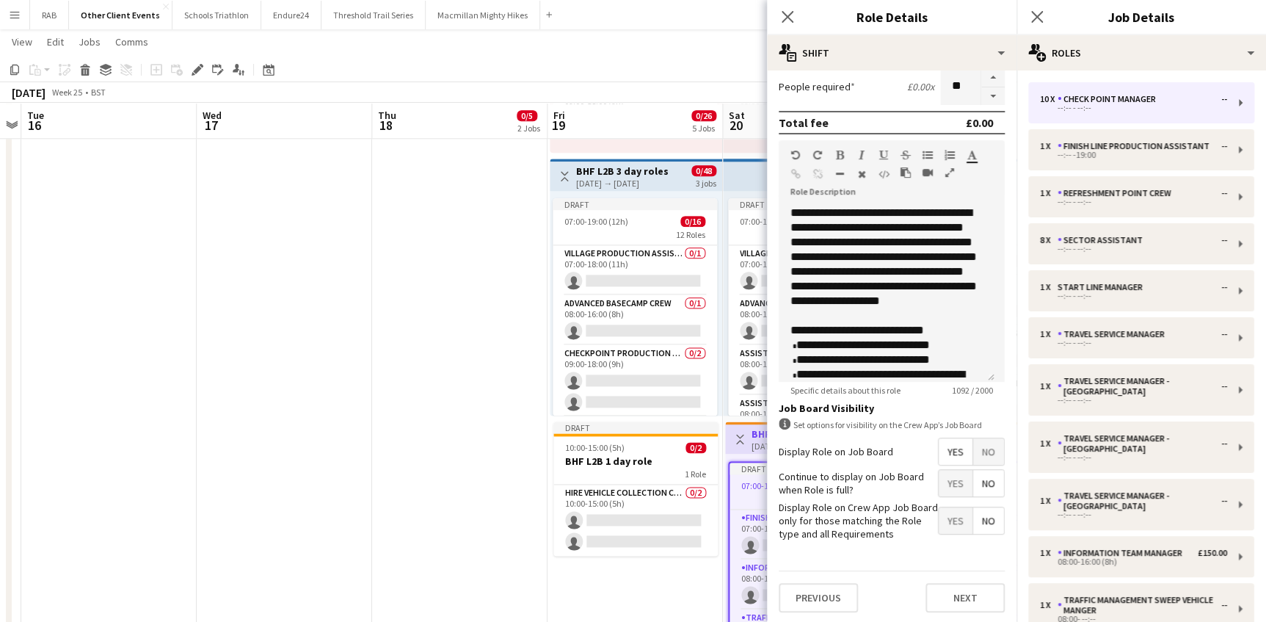
click at [976, 449] on span "No" at bounding box center [988, 451] width 31 height 26
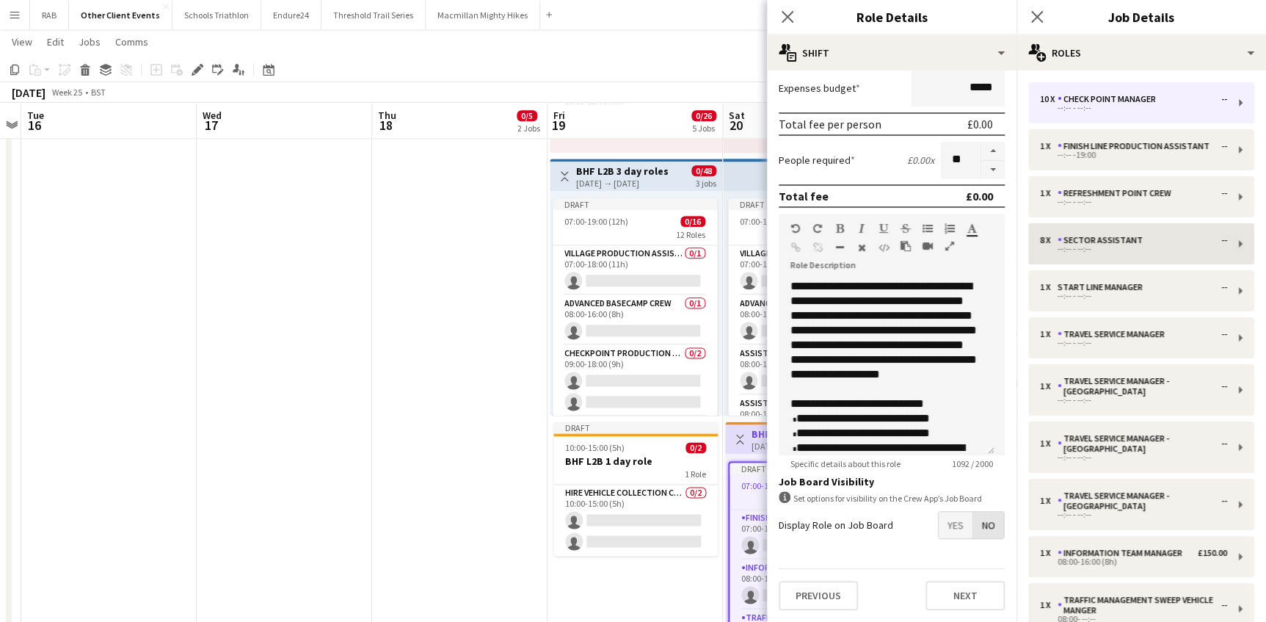
scroll to position [224, 0]
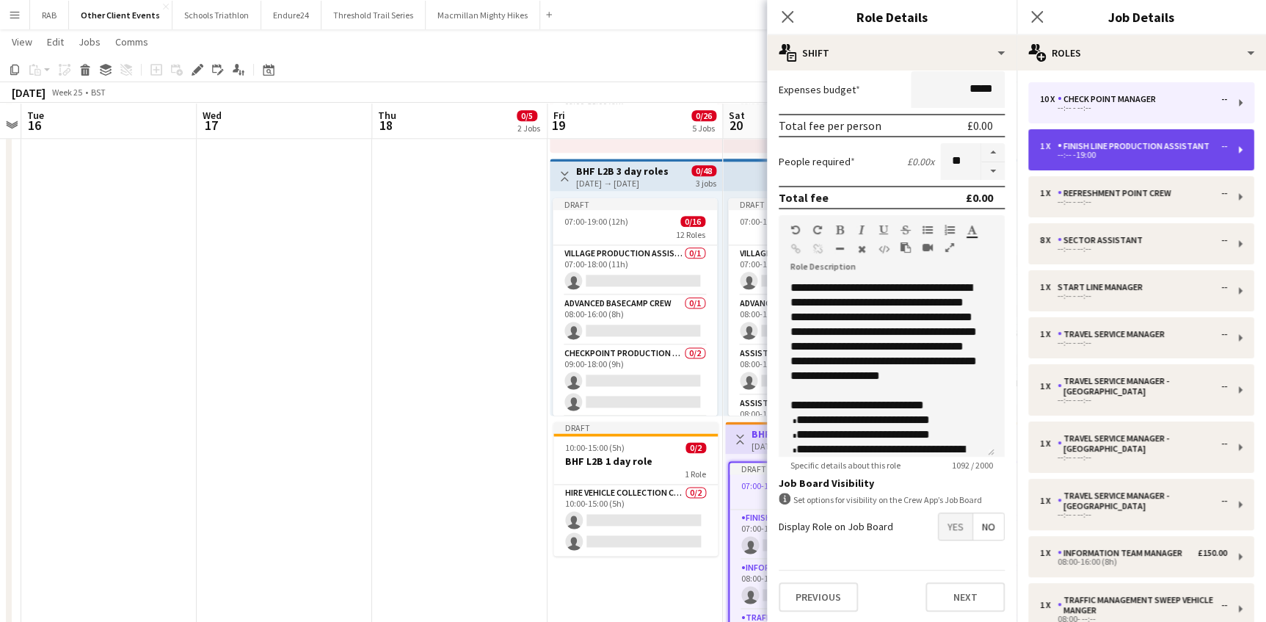
click at [1075, 143] on div "Finish Line Production Assistant" at bounding box center [1137, 146] width 158 height 10
type input "**********"
type input "*****"
type input "*"
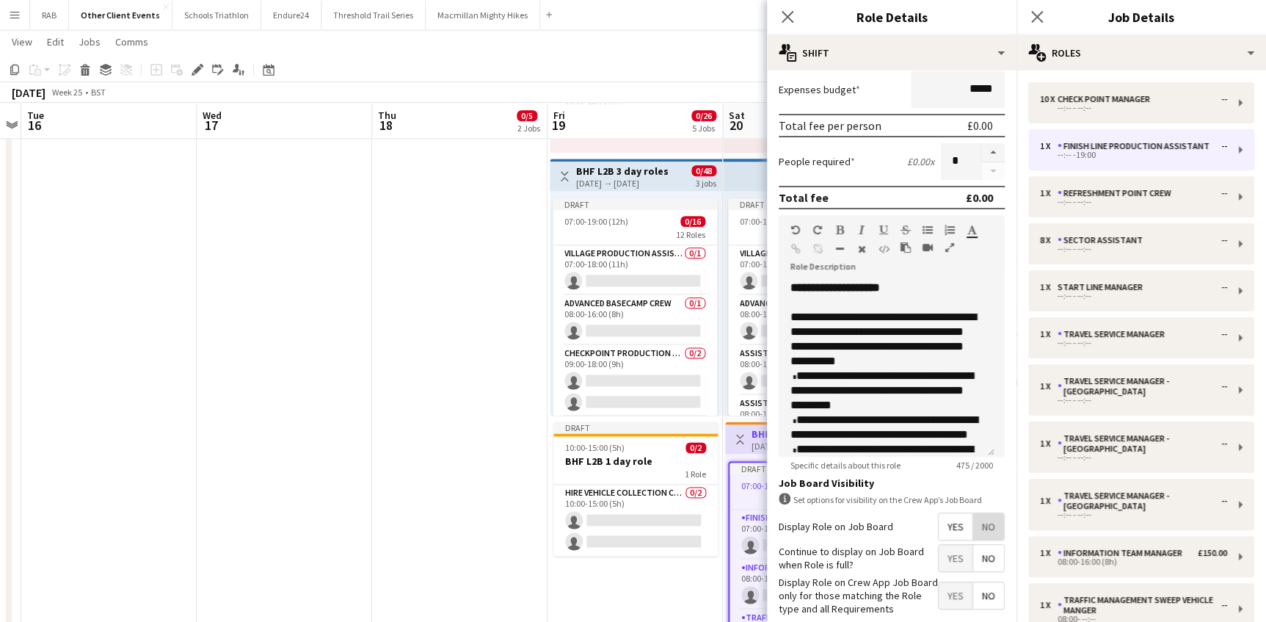
click at [982, 515] on span "No" at bounding box center [988, 526] width 31 height 26
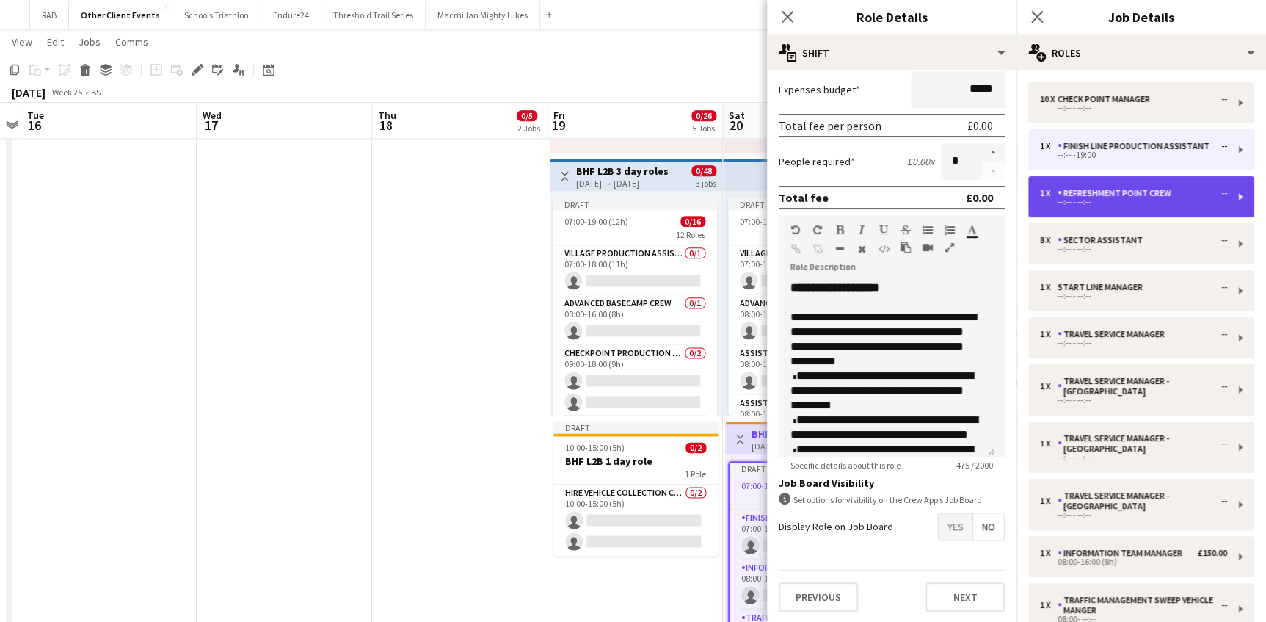
click at [1058, 198] on div "--:-- - --:--" at bounding box center [1133, 201] width 187 height 7
type input "**********"
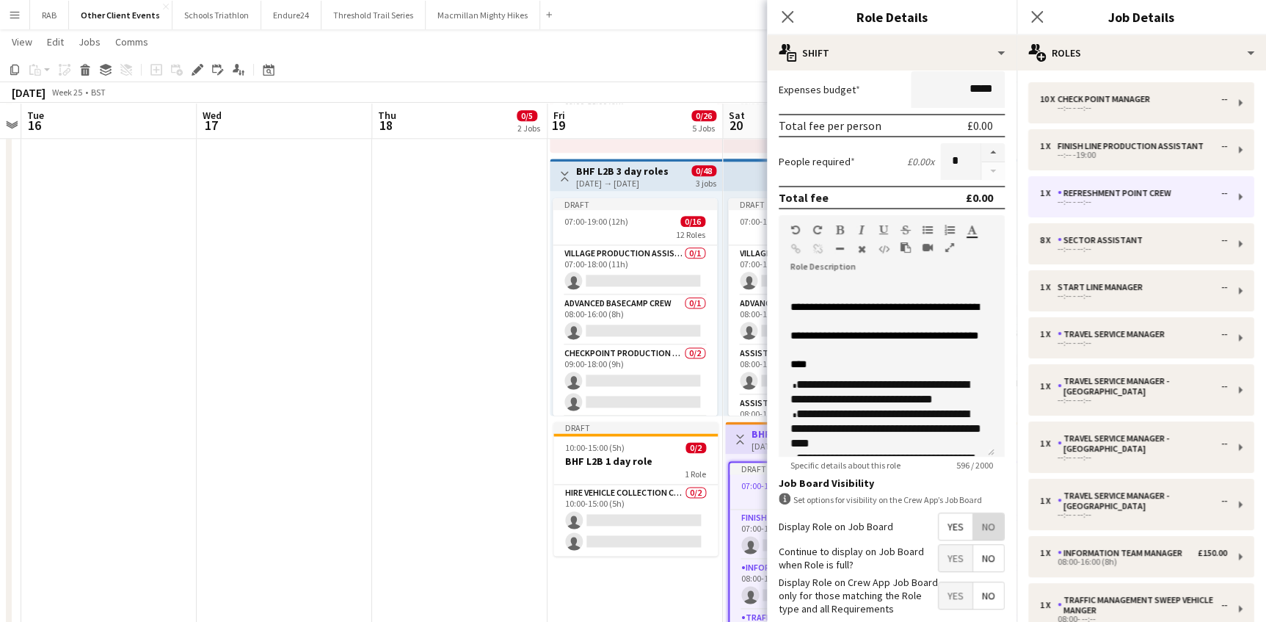
click at [973, 529] on span "No" at bounding box center [988, 526] width 31 height 26
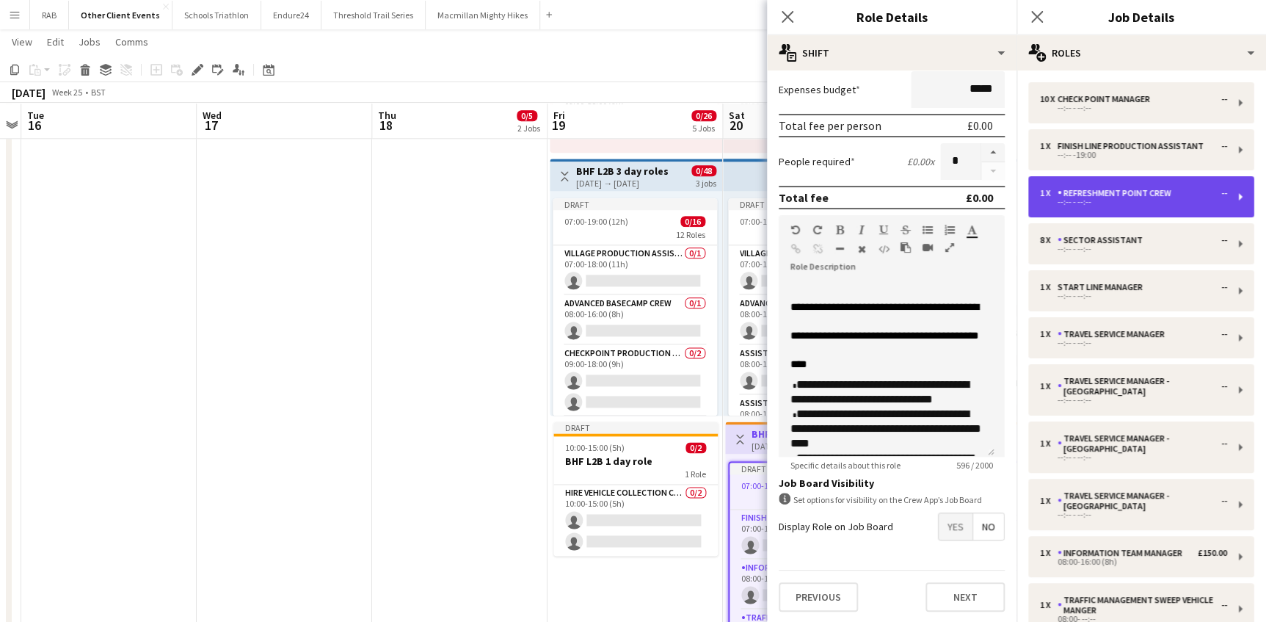
click at [1074, 201] on div "--:-- - --:--" at bounding box center [1133, 201] width 187 height 7
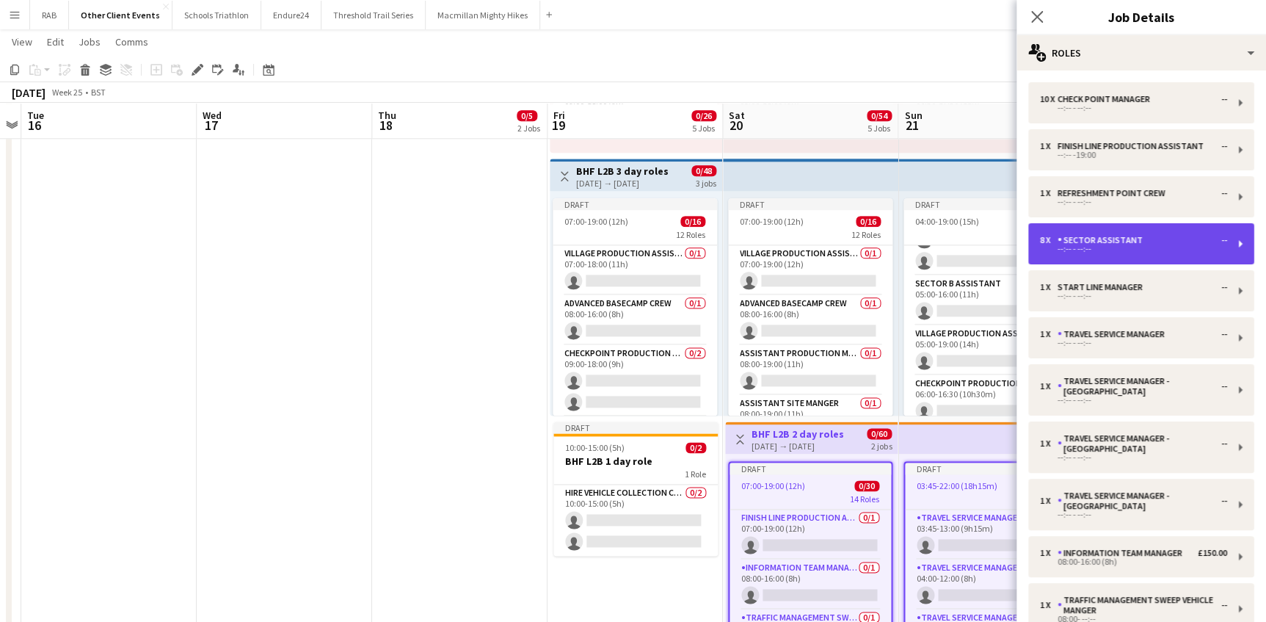
click at [1072, 242] on div "Sector Assistant" at bounding box center [1103, 240] width 91 height 10
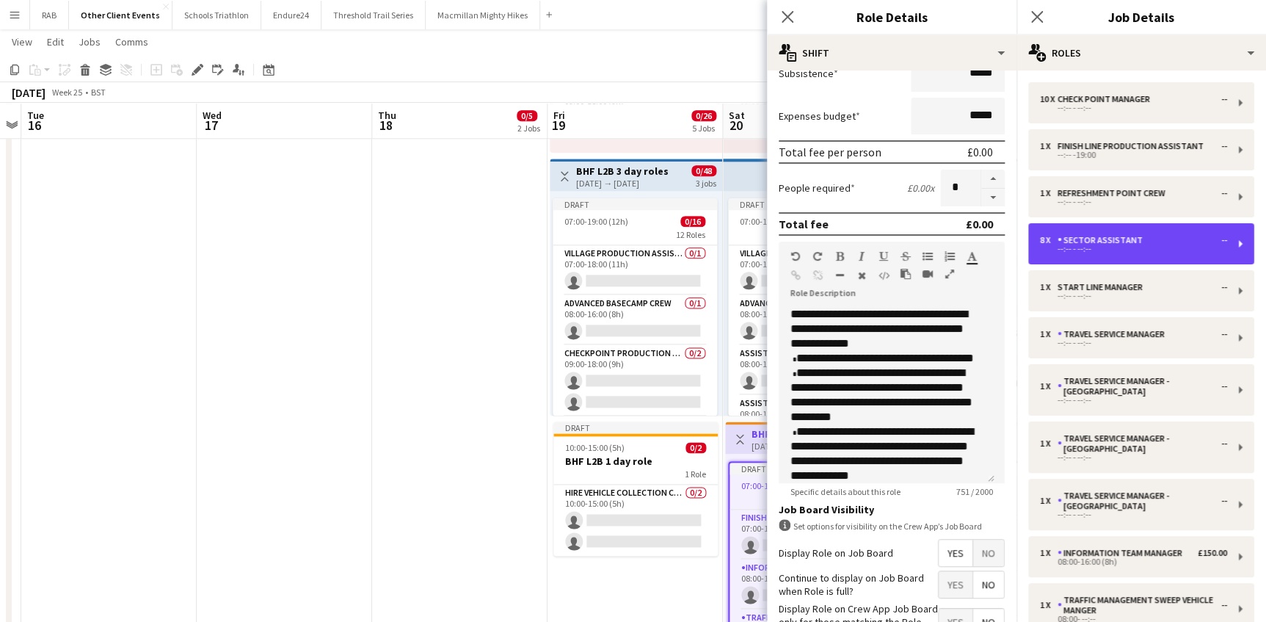
scroll to position [299, 0]
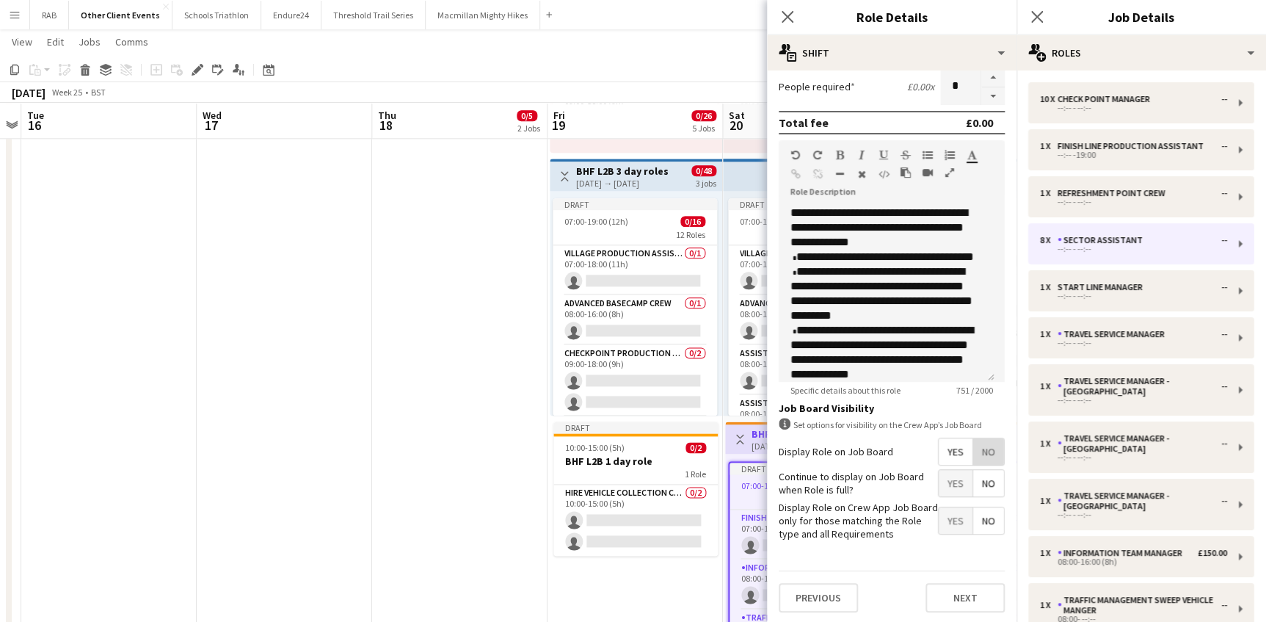
click at [975, 448] on span "No" at bounding box center [988, 451] width 31 height 26
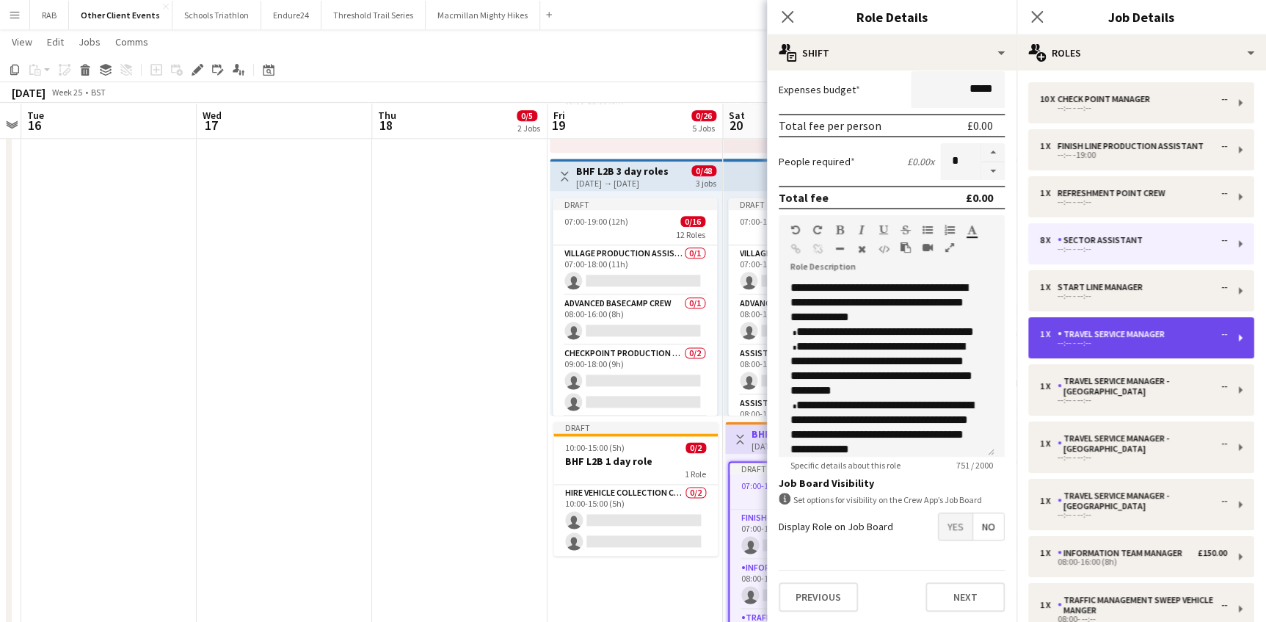
click at [1075, 338] on div "Travel Service Manager" at bounding box center [1114, 334] width 113 height 10
type input "**********"
type input "*"
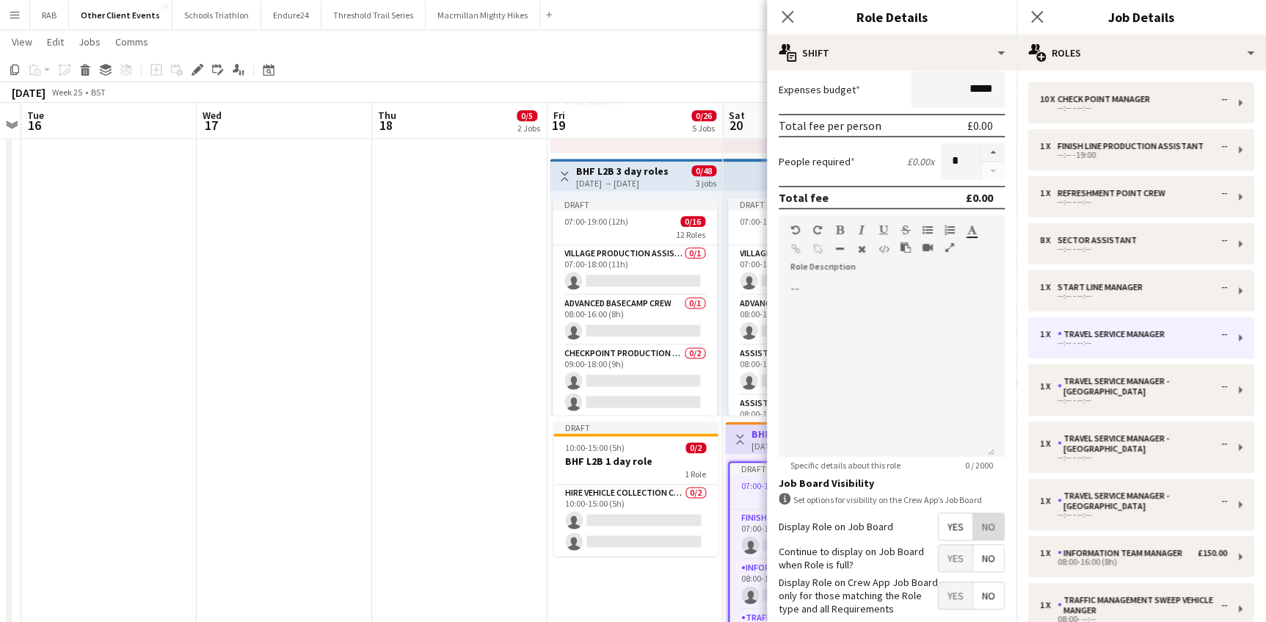
click at [981, 520] on span "No" at bounding box center [988, 526] width 31 height 26
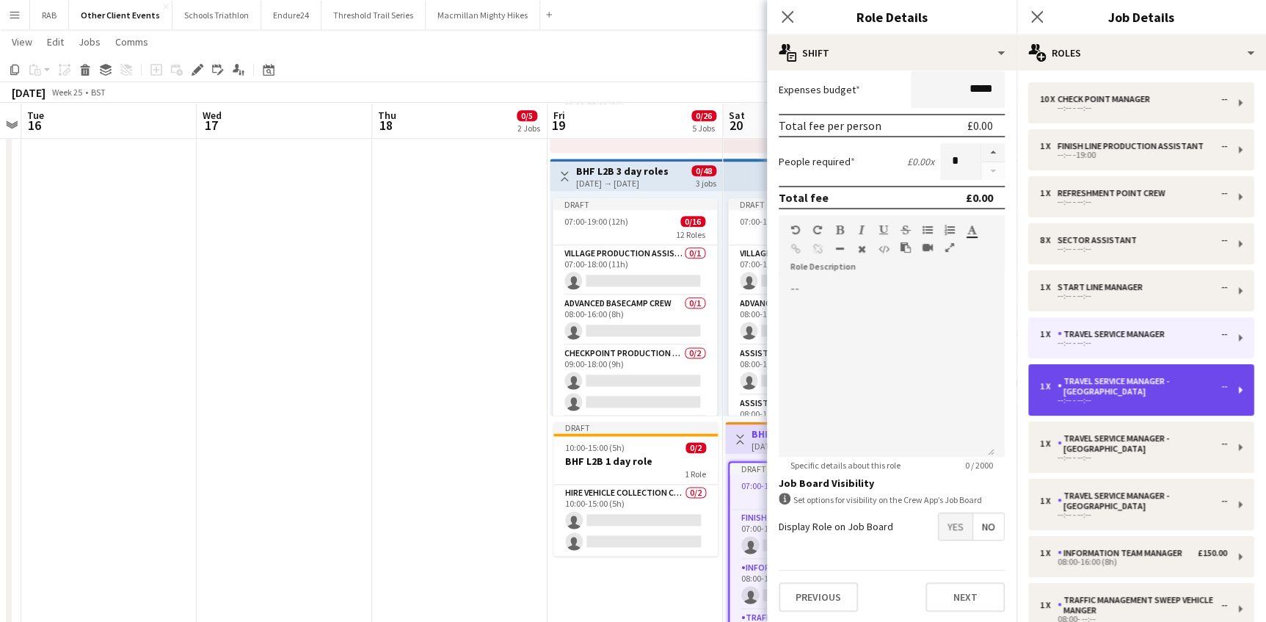
click at [1066, 392] on div "Travel Service Manager - Ardingly" at bounding box center [1140, 386] width 164 height 21
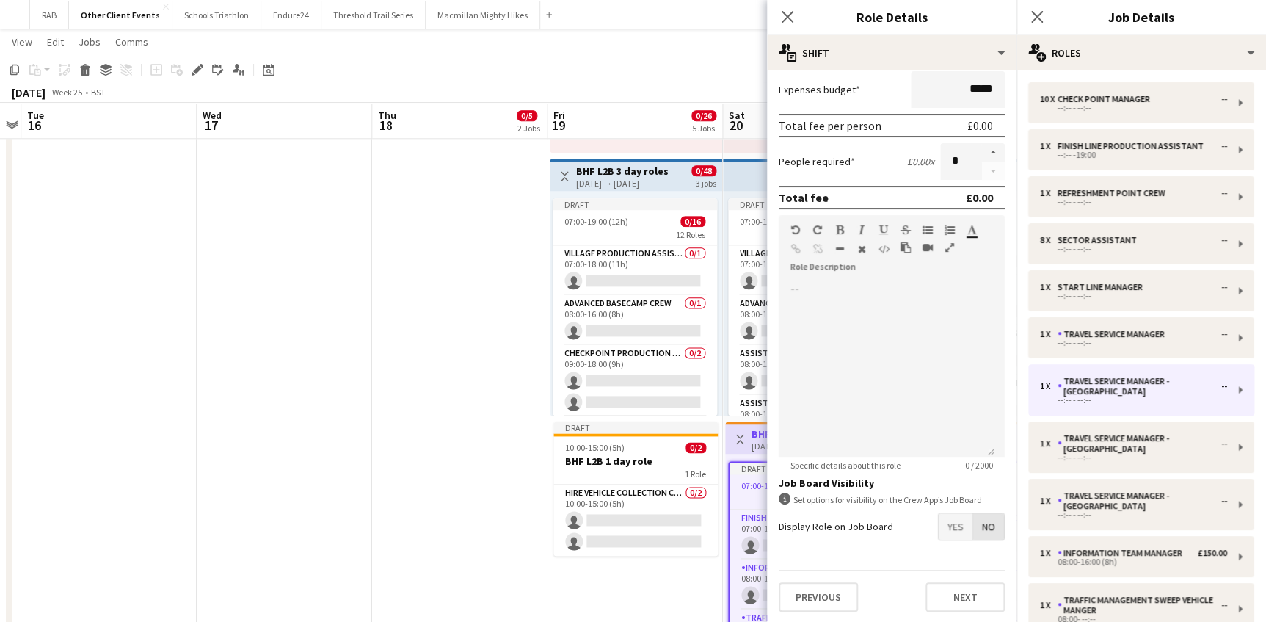
click at [989, 514] on span "No" at bounding box center [988, 526] width 31 height 26
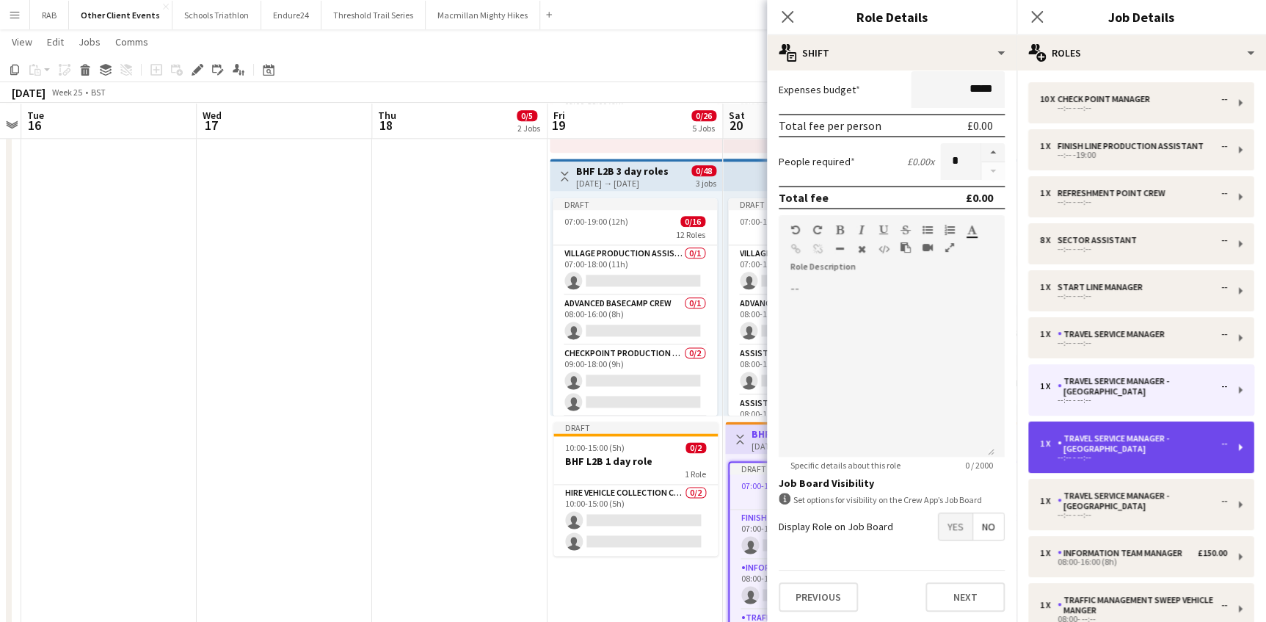
click at [1070, 442] on div "Travel Service Manager - Brighton" at bounding box center [1140, 443] width 164 height 21
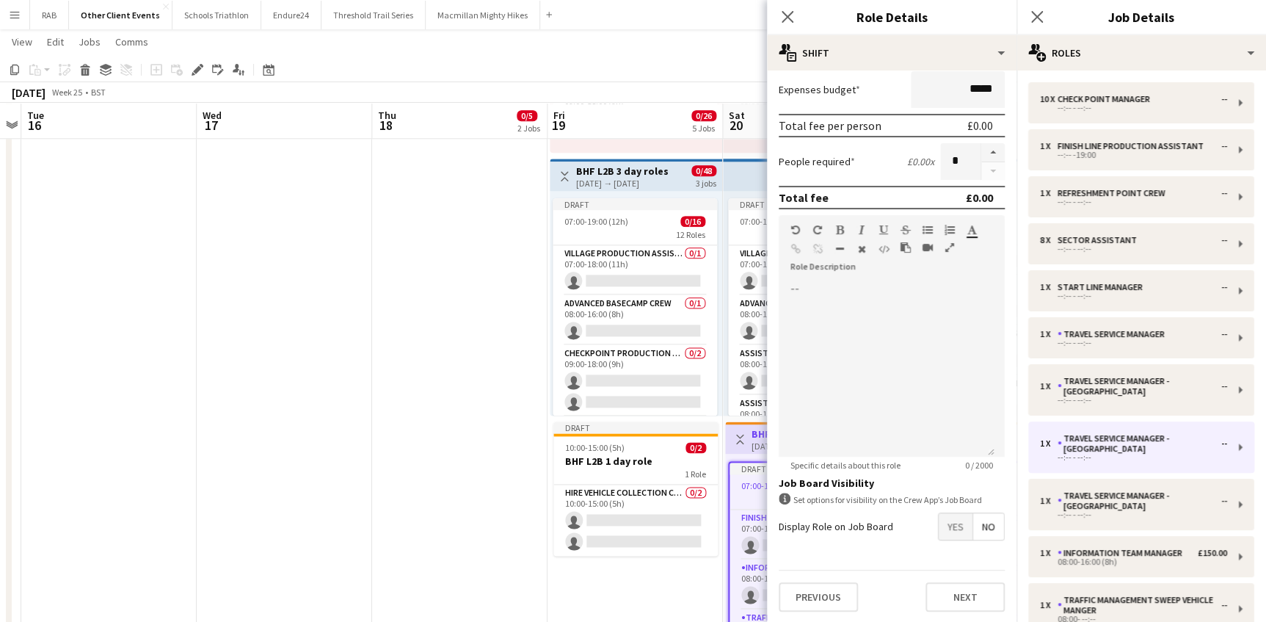
click at [976, 526] on span "No" at bounding box center [988, 526] width 31 height 26
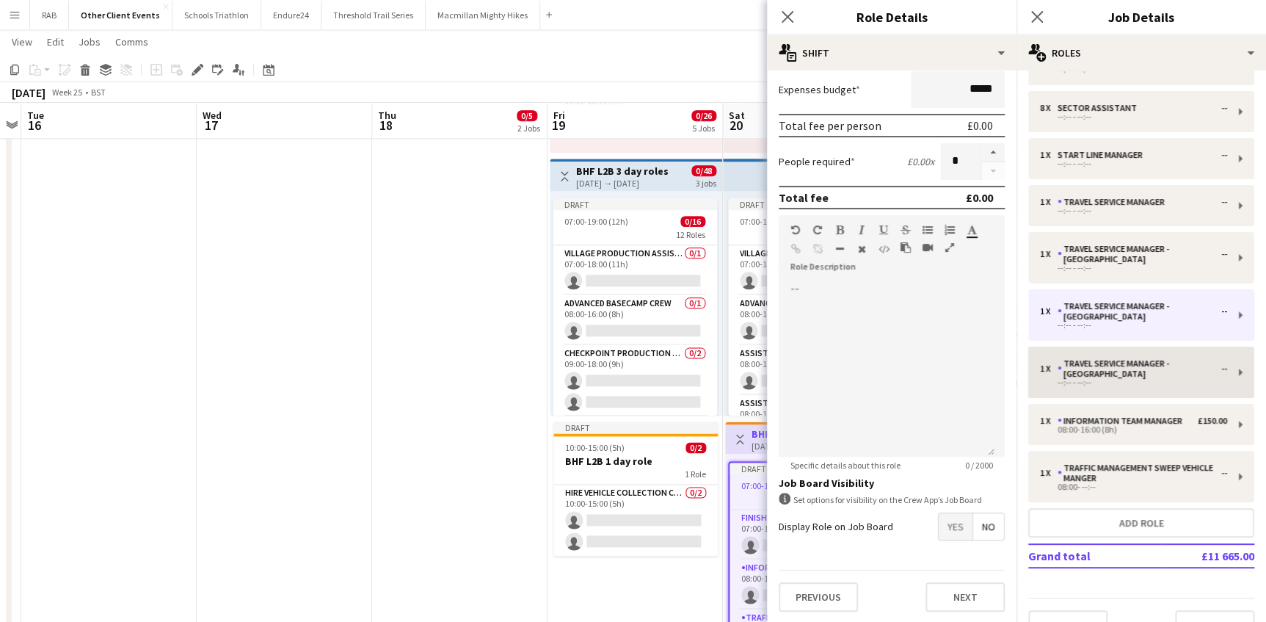
scroll to position [133, 0]
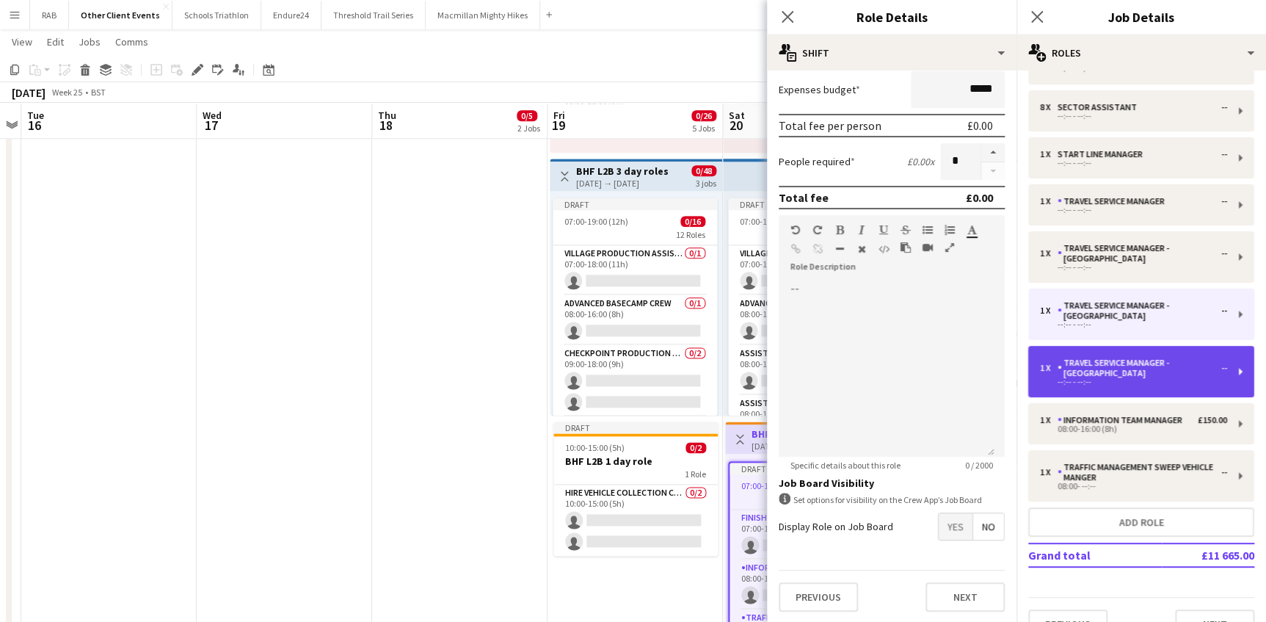
click at [1127, 359] on div "Travel Service Manager - London" at bounding box center [1140, 368] width 164 height 21
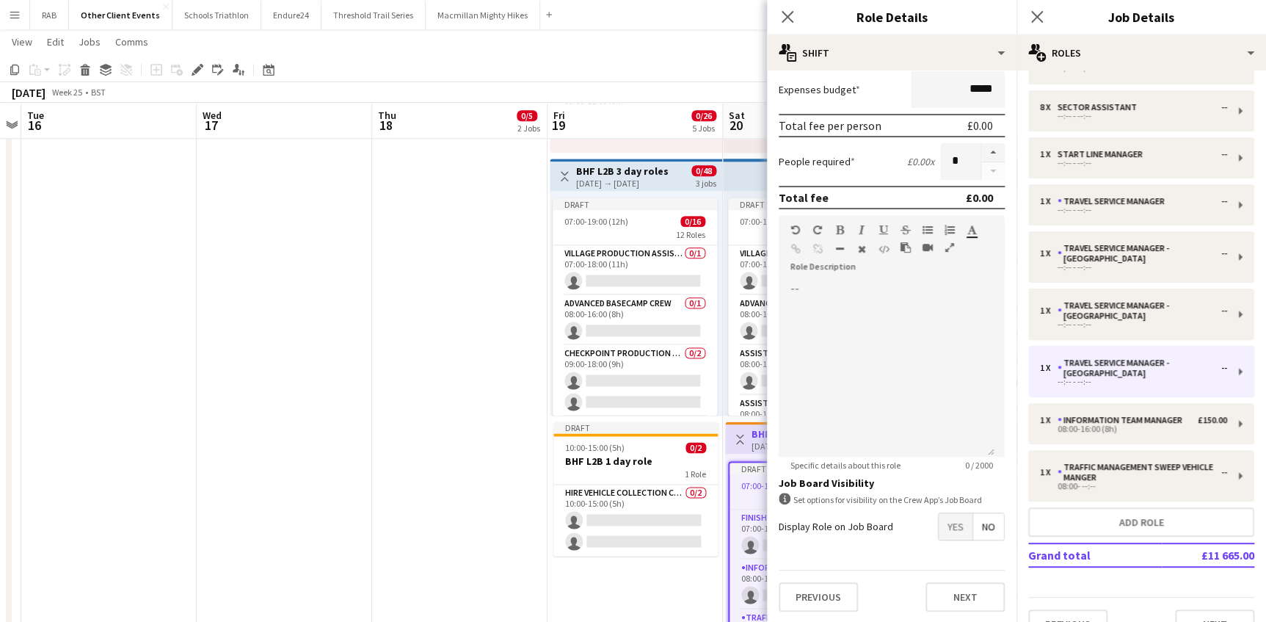
click at [980, 526] on span "No" at bounding box center [988, 526] width 31 height 26
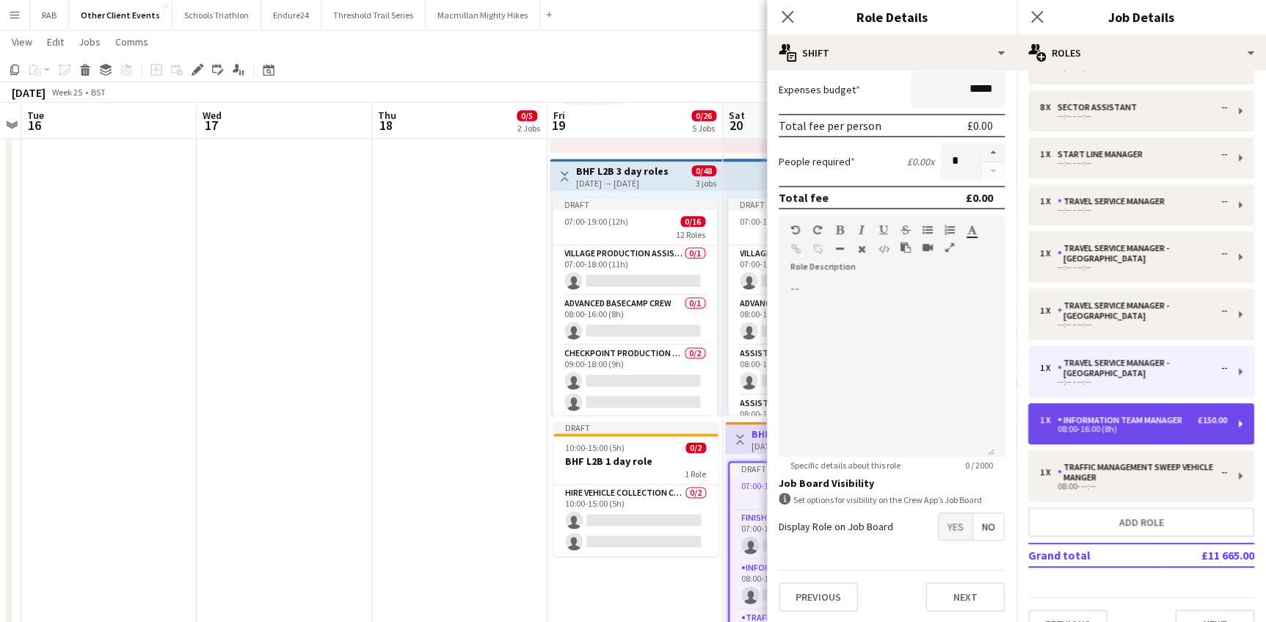
click at [1081, 415] on div "Information Team Manager" at bounding box center [1123, 420] width 131 height 10
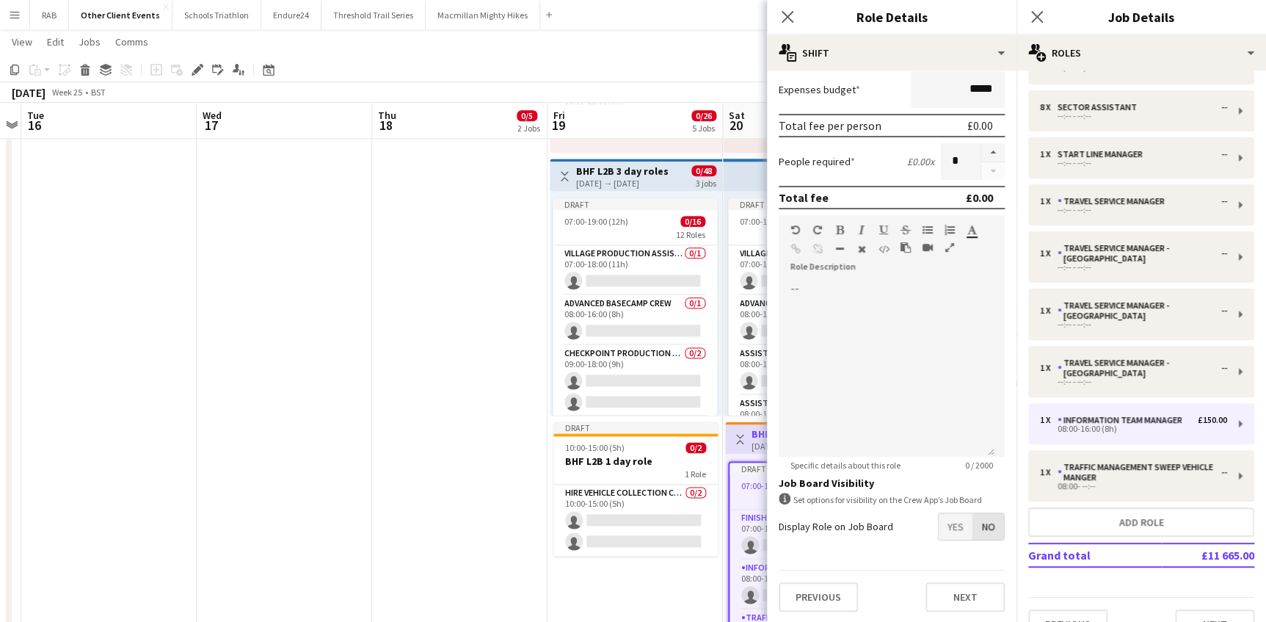
click at [981, 532] on span "No" at bounding box center [988, 526] width 31 height 26
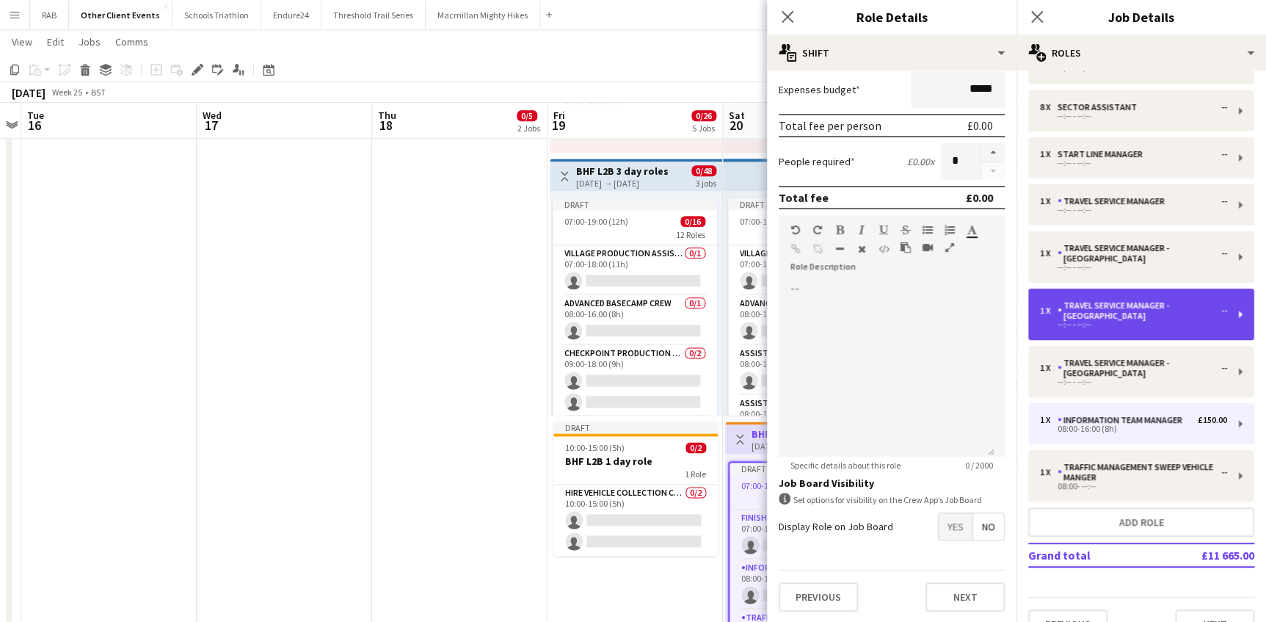
click at [1108, 306] on div "Travel Service Manager - Brighton" at bounding box center [1140, 310] width 164 height 21
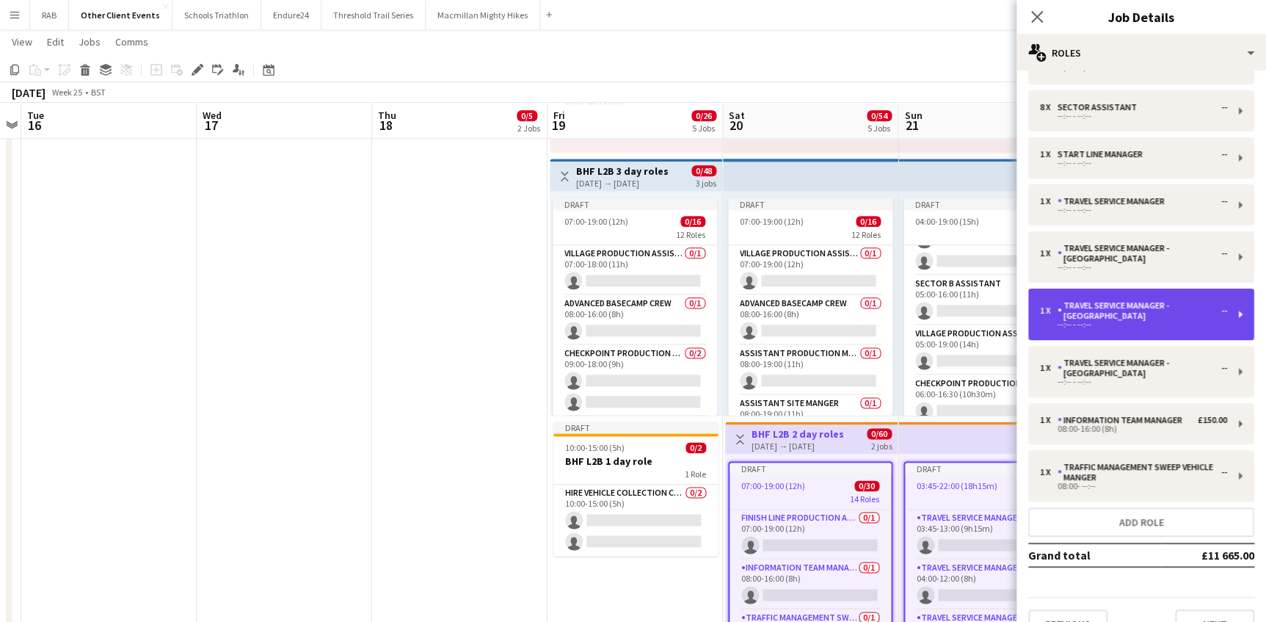
click at [1104, 306] on div "Travel Service Manager - Brighton" at bounding box center [1140, 310] width 164 height 21
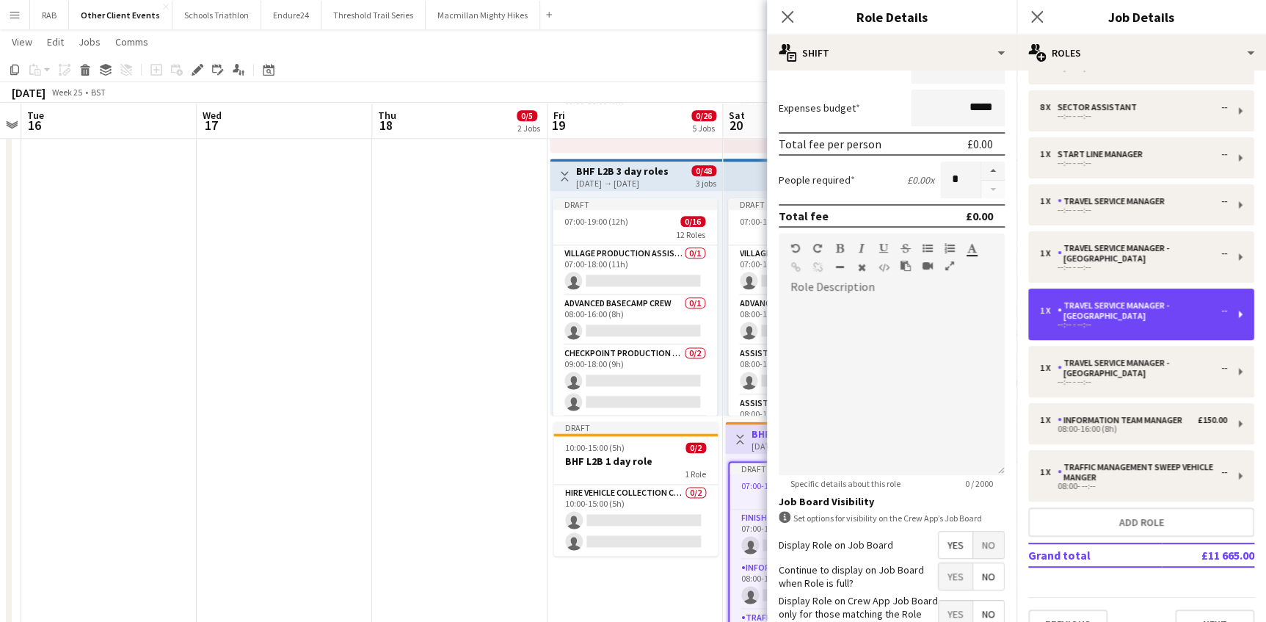
scroll to position [299, 0]
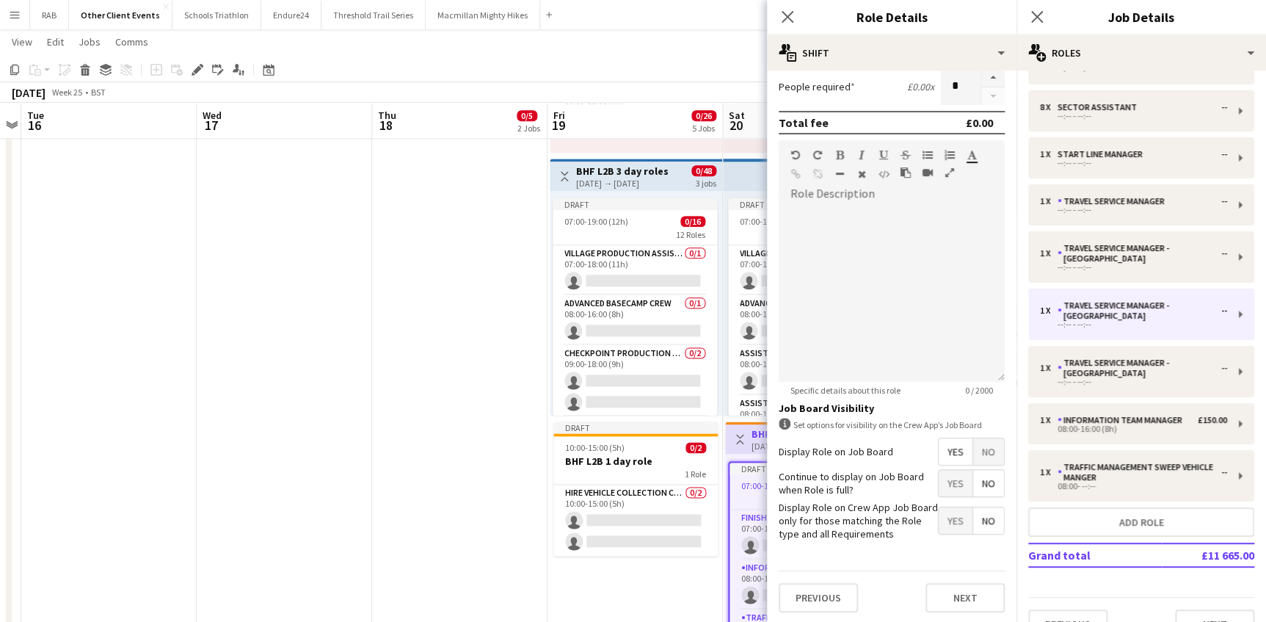
click at [973, 451] on span "No" at bounding box center [988, 451] width 31 height 26
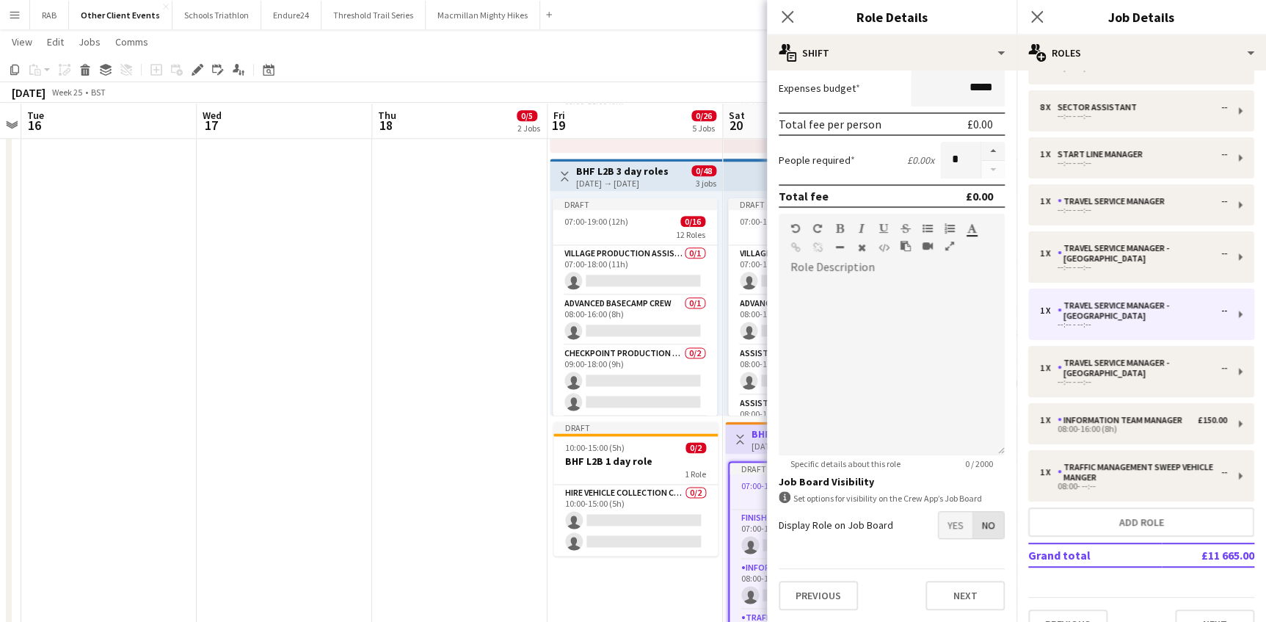
scroll to position [224, 0]
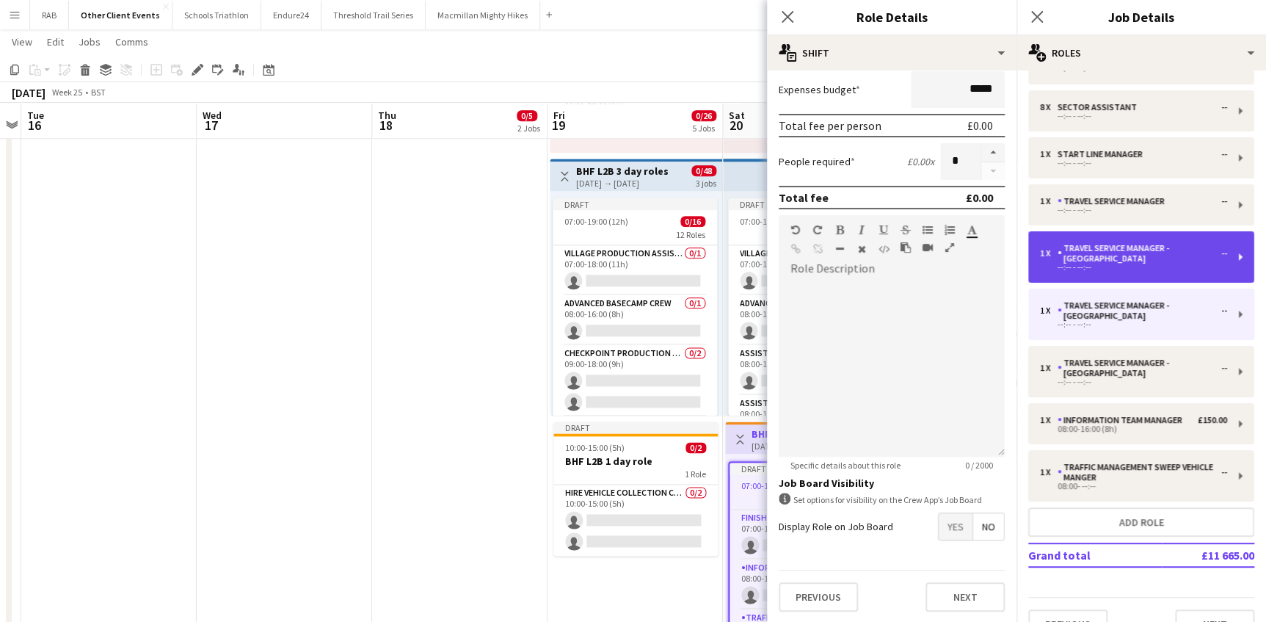
click at [1086, 250] on div "Travel Service Manager - Ardingly" at bounding box center [1140, 253] width 164 height 21
type input "**********"
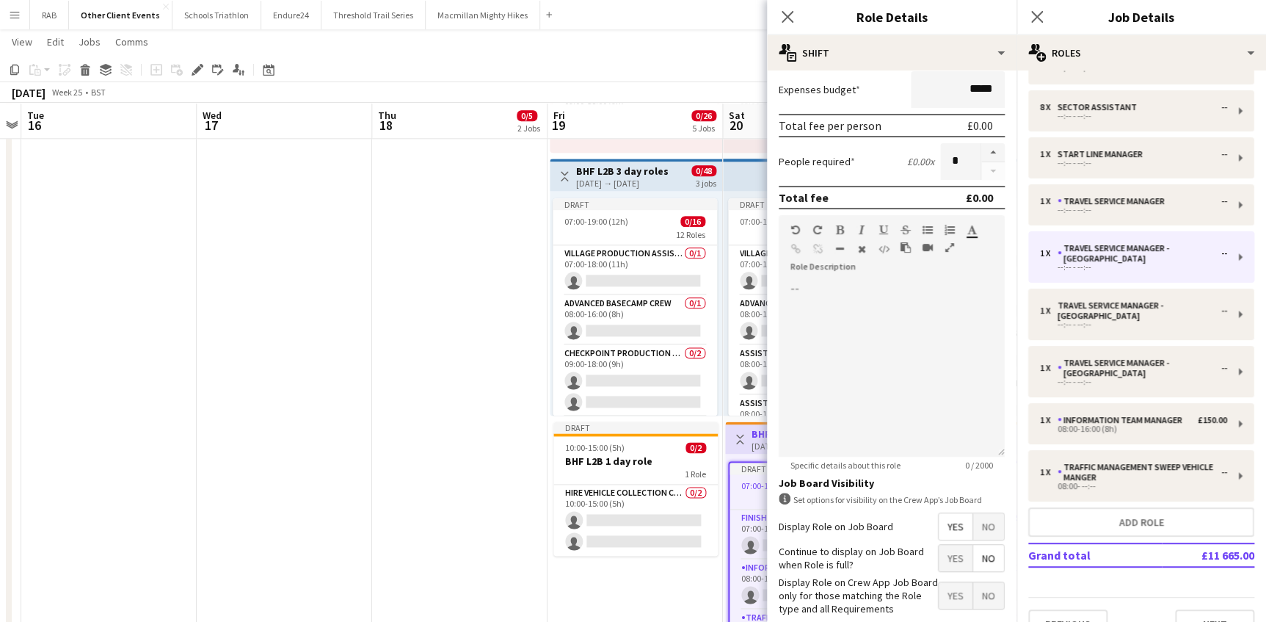
click at [973, 520] on span "No" at bounding box center [988, 526] width 31 height 26
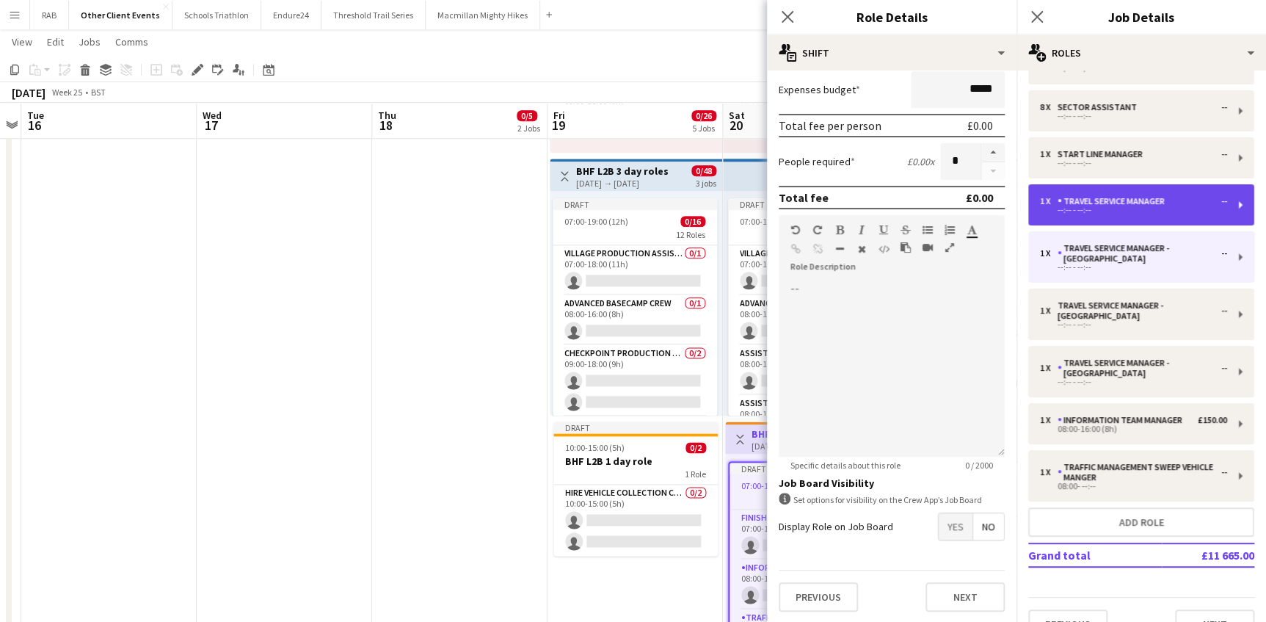
click at [1076, 197] on div "Travel Service Manager" at bounding box center [1114, 201] width 113 height 10
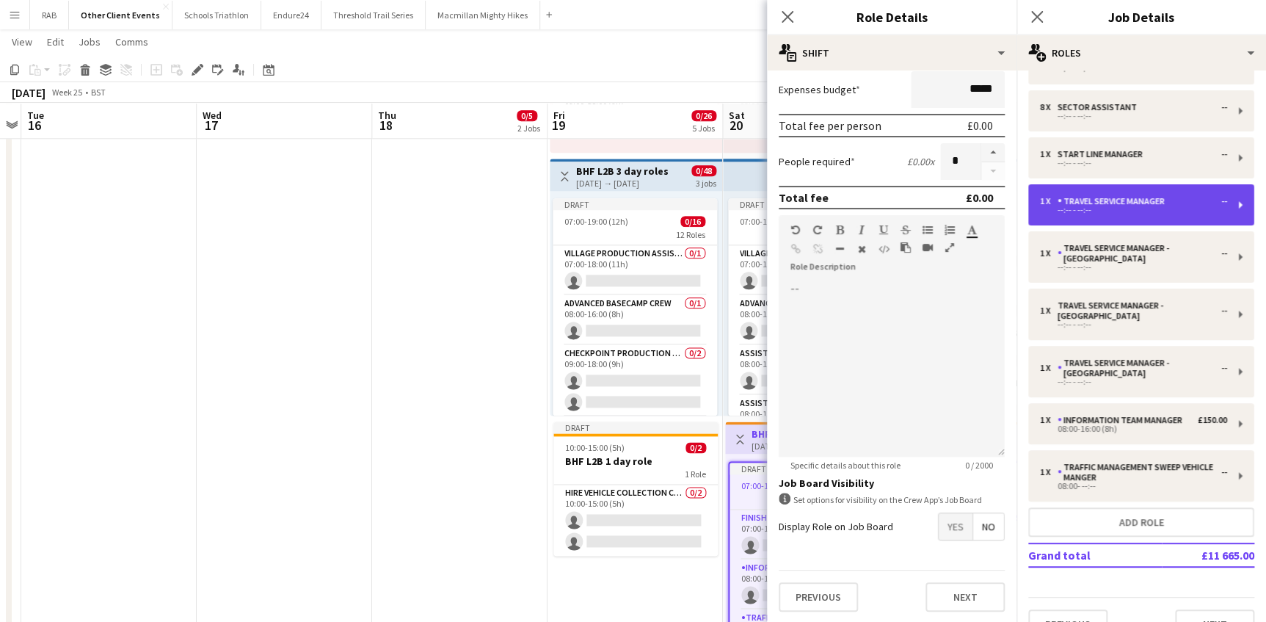
click at [1089, 204] on div "Travel Service Manager" at bounding box center [1114, 201] width 113 height 10
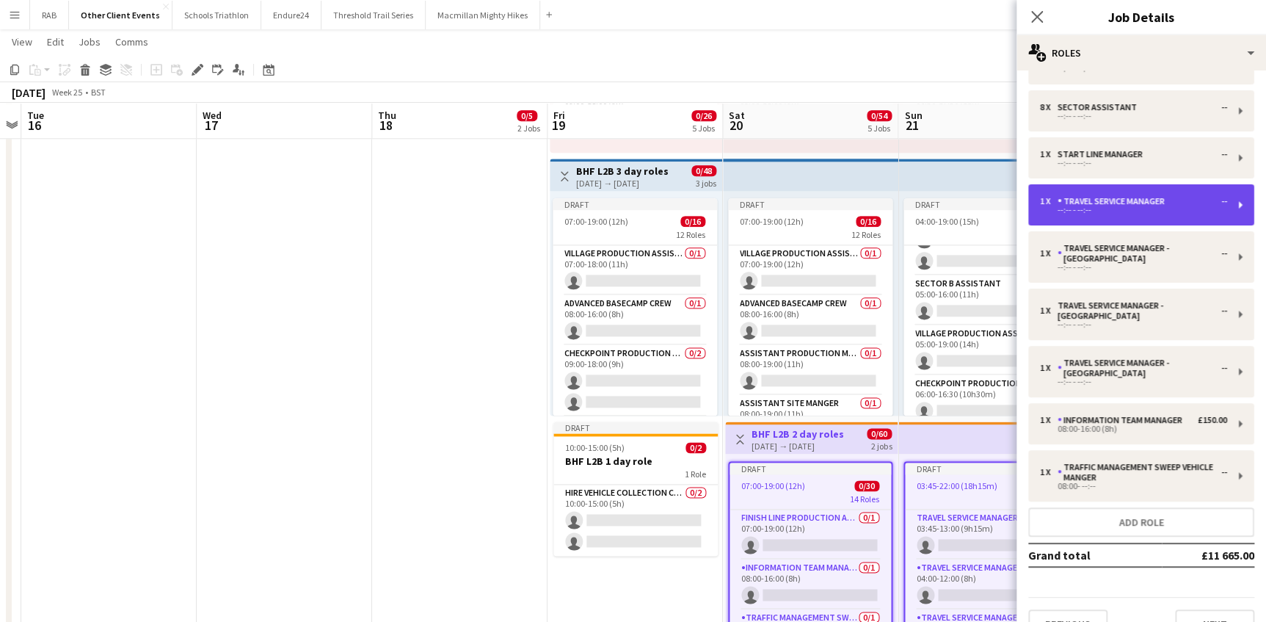
click at [1092, 200] on div "Travel Service Manager" at bounding box center [1114, 201] width 113 height 10
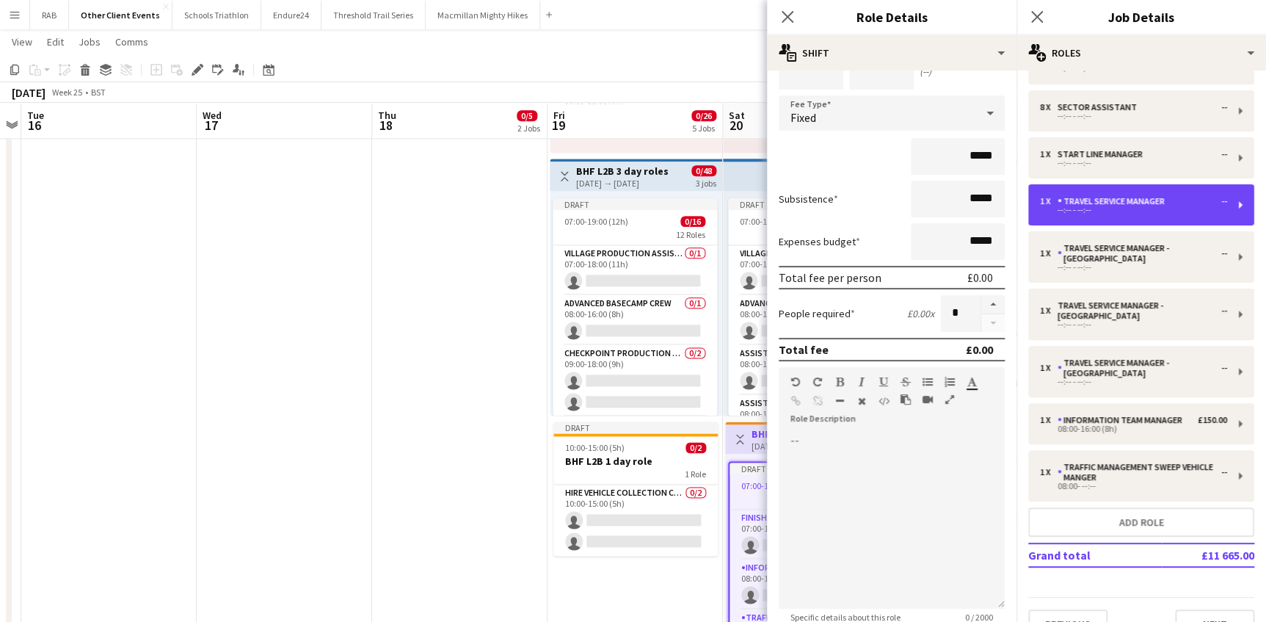
scroll to position [299, 0]
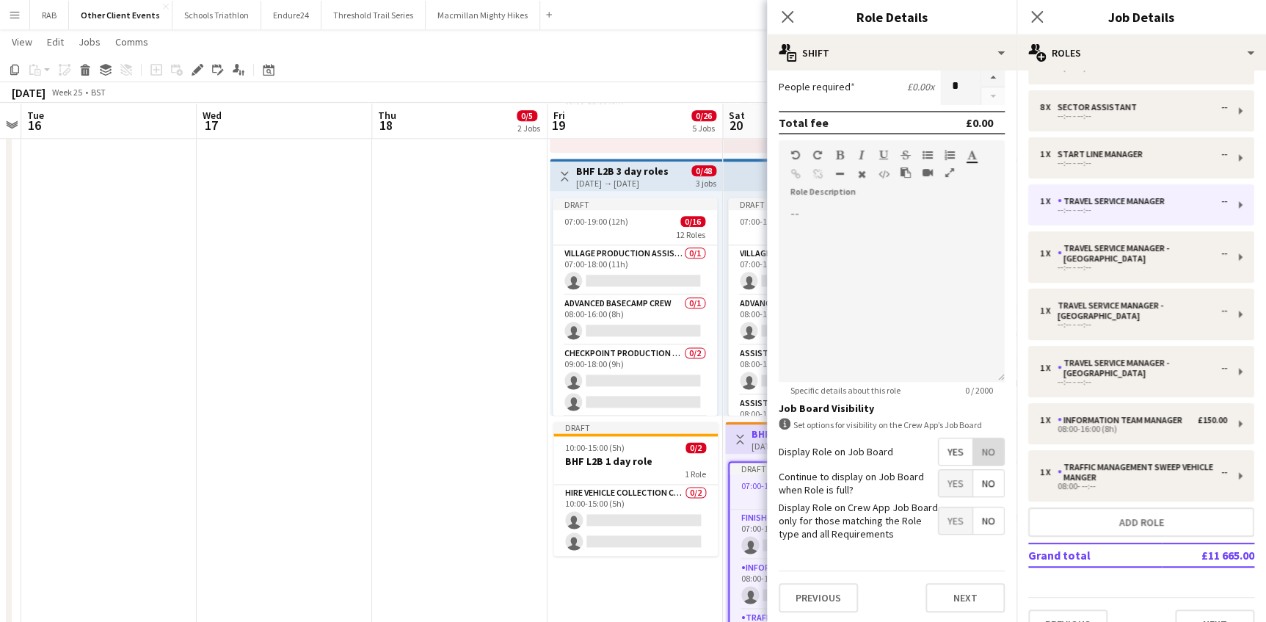
click at [973, 451] on span "No" at bounding box center [988, 451] width 31 height 26
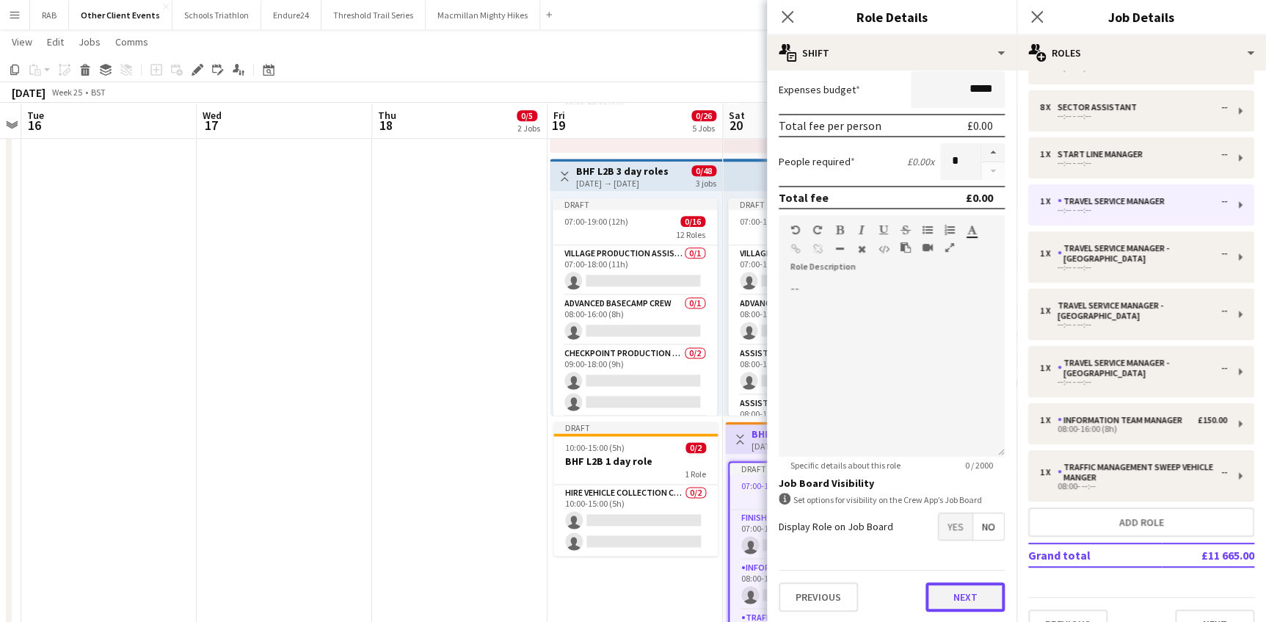
drag, startPoint x: 947, startPoint y: 597, endPoint x: 957, endPoint y: 362, distance: 235.1
click at [947, 592] on button "Next" at bounding box center [965, 596] width 79 height 29
click at [954, 595] on button "Next" at bounding box center [965, 596] width 79 height 29
click at [946, 595] on button "Next" at bounding box center [965, 596] width 79 height 29
click at [783, 16] on icon "Close pop-in" at bounding box center [787, 17] width 14 height 14
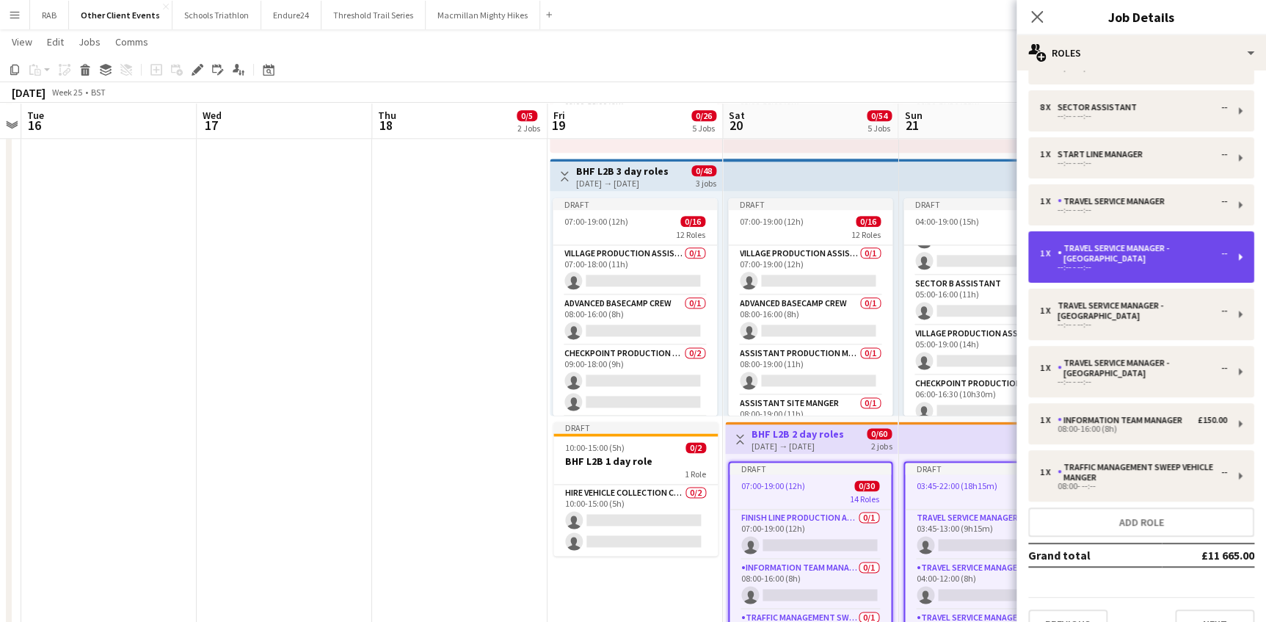
click at [1106, 254] on div "Travel Service Manager - Ardingly" at bounding box center [1140, 253] width 164 height 21
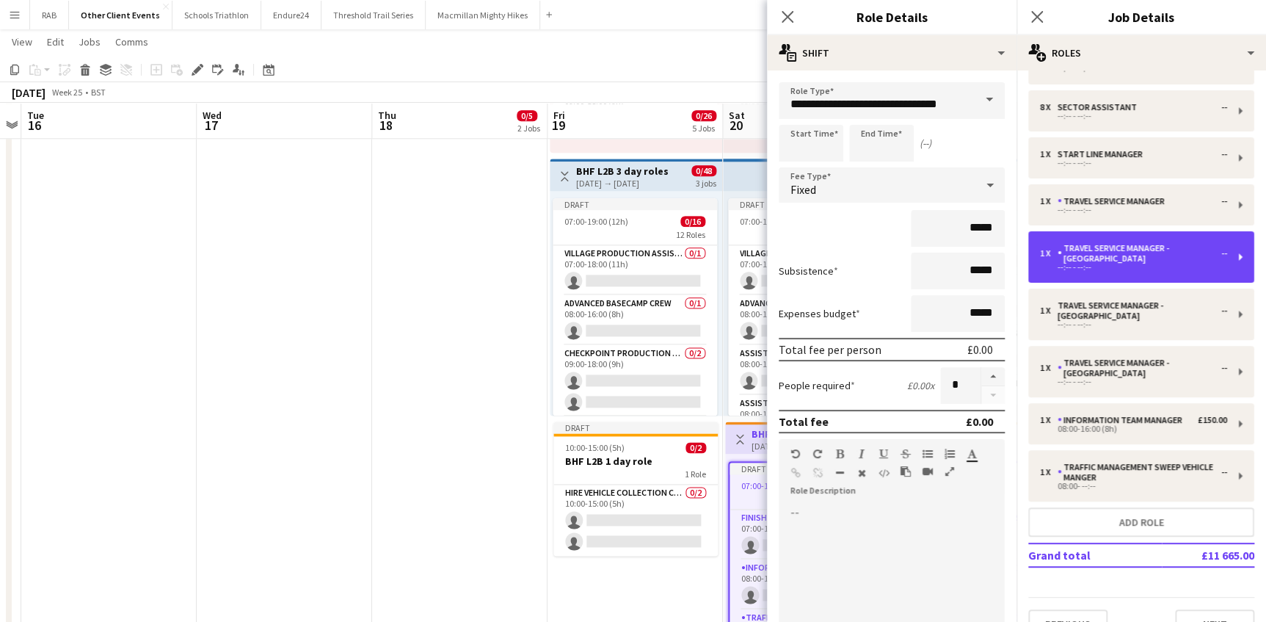
scroll to position [299, 0]
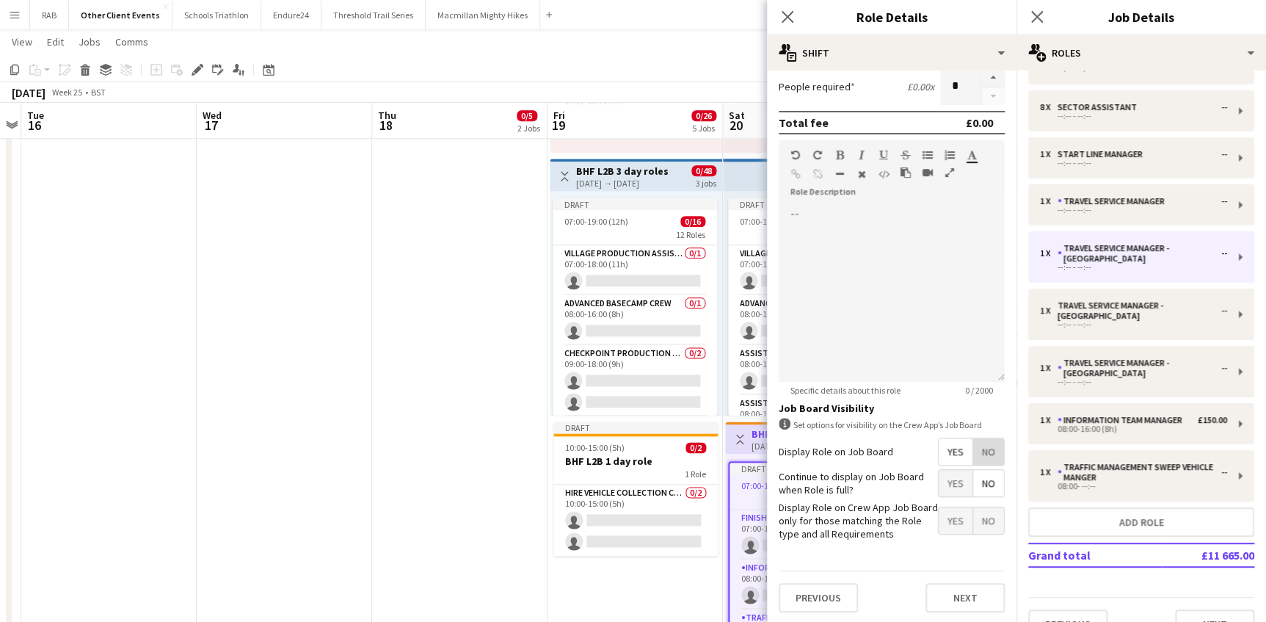
click at [979, 448] on span "No" at bounding box center [988, 451] width 31 height 26
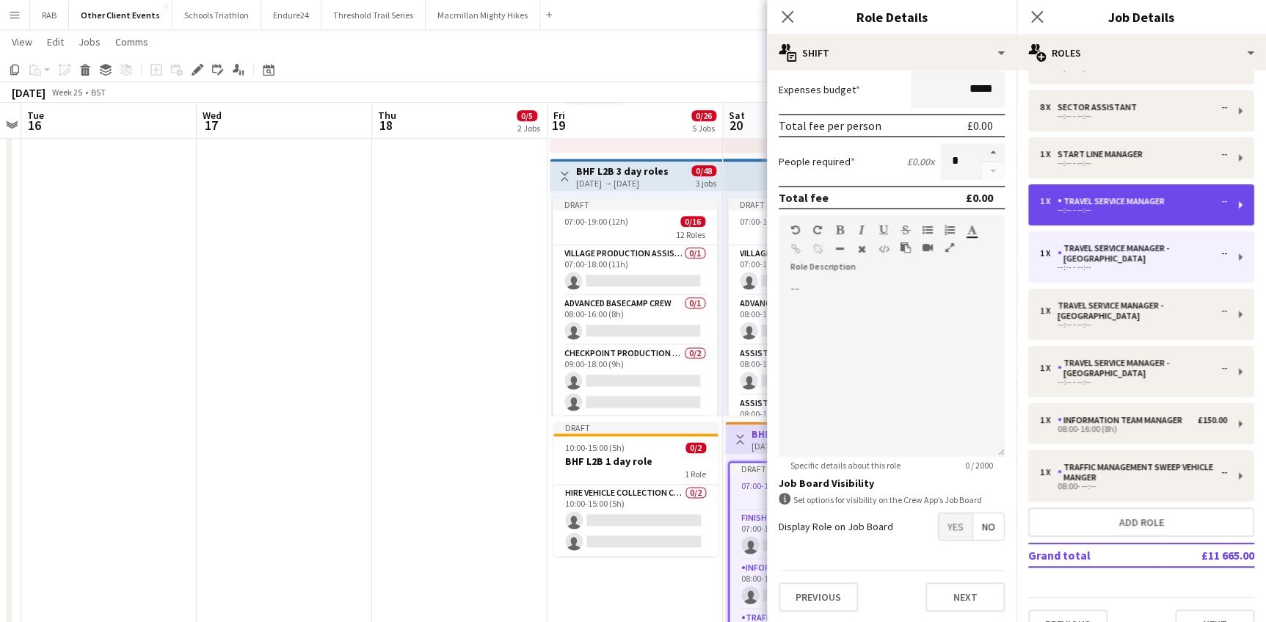
click at [1076, 197] on div "Travel Service Manager" at bounding box center [1114, 201] width 113 height 10
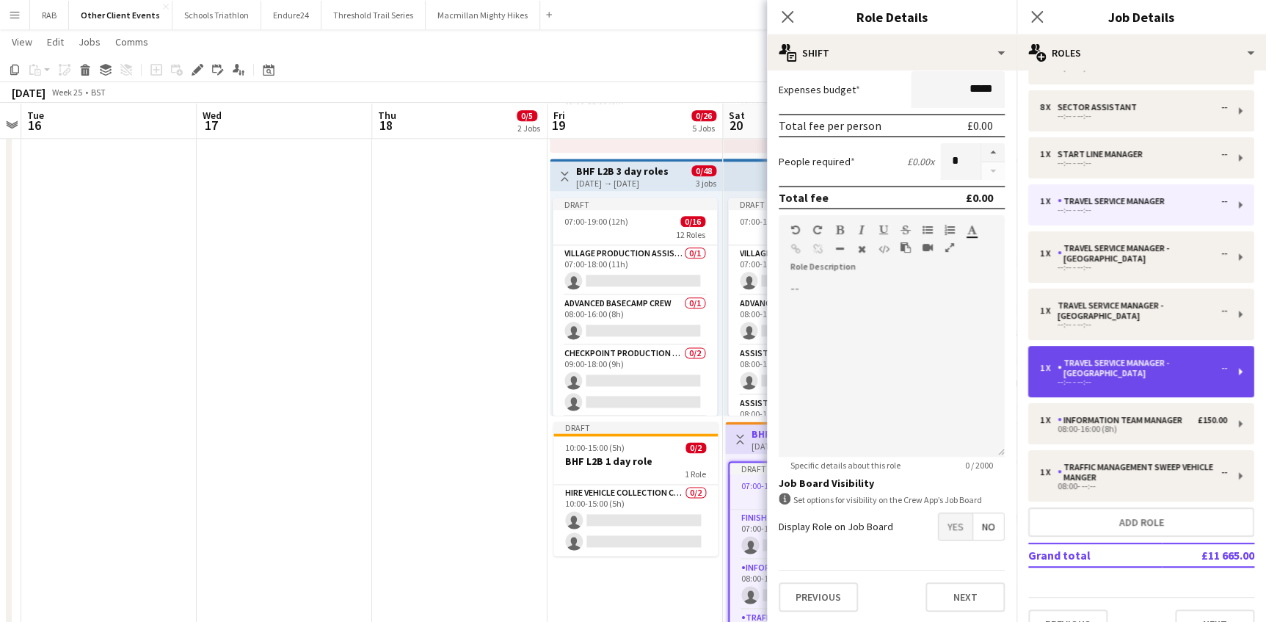
click at [1090, 358] on div "Travel Service Manager - London" at bounding box center [1140, 368] width 164 height 21
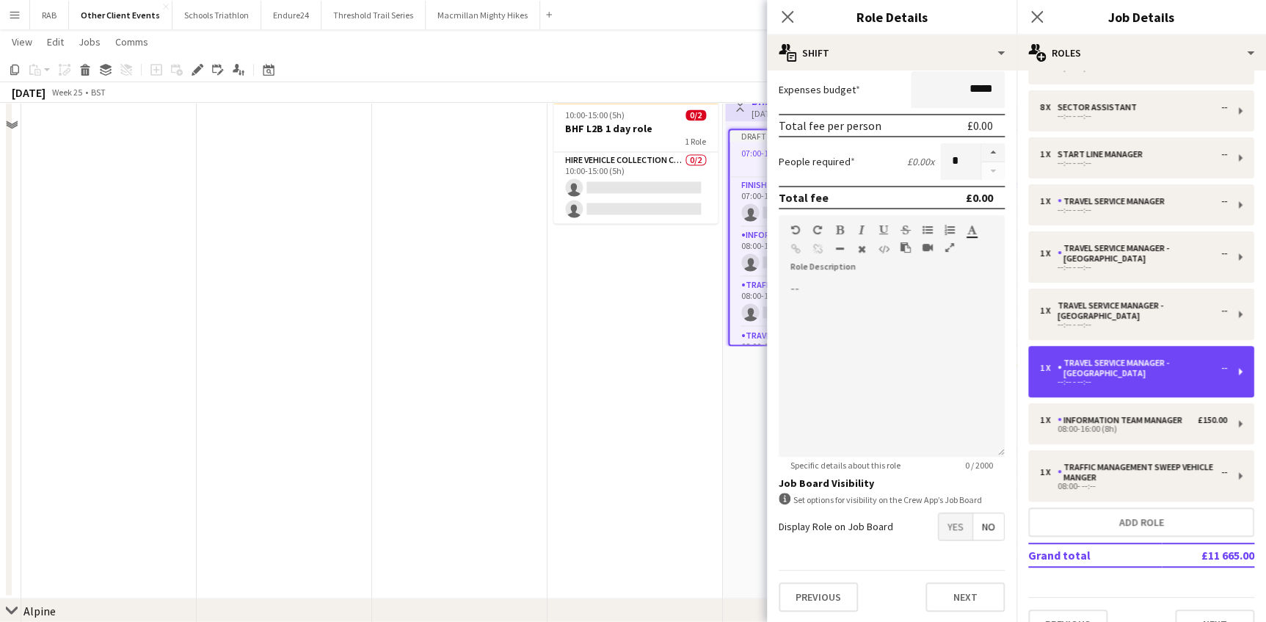
scroll to position [1134, 0]
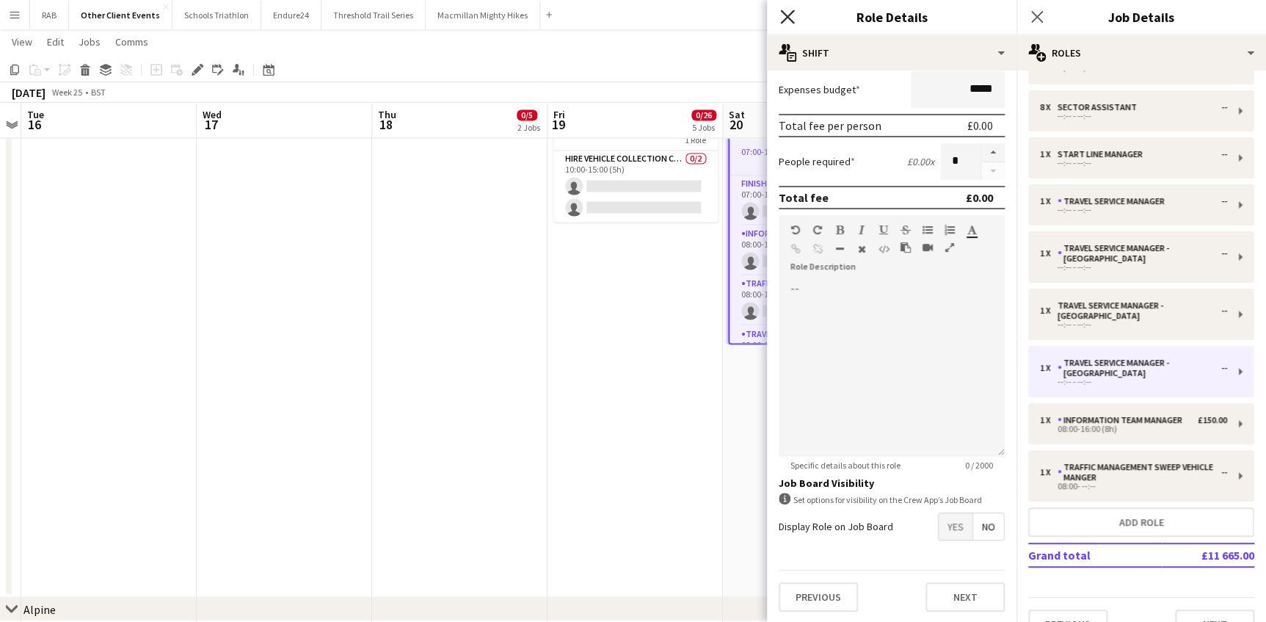
click at [785, 12] on icon "Close pop-in" at bounding box center [787, 17] width 14 height 14
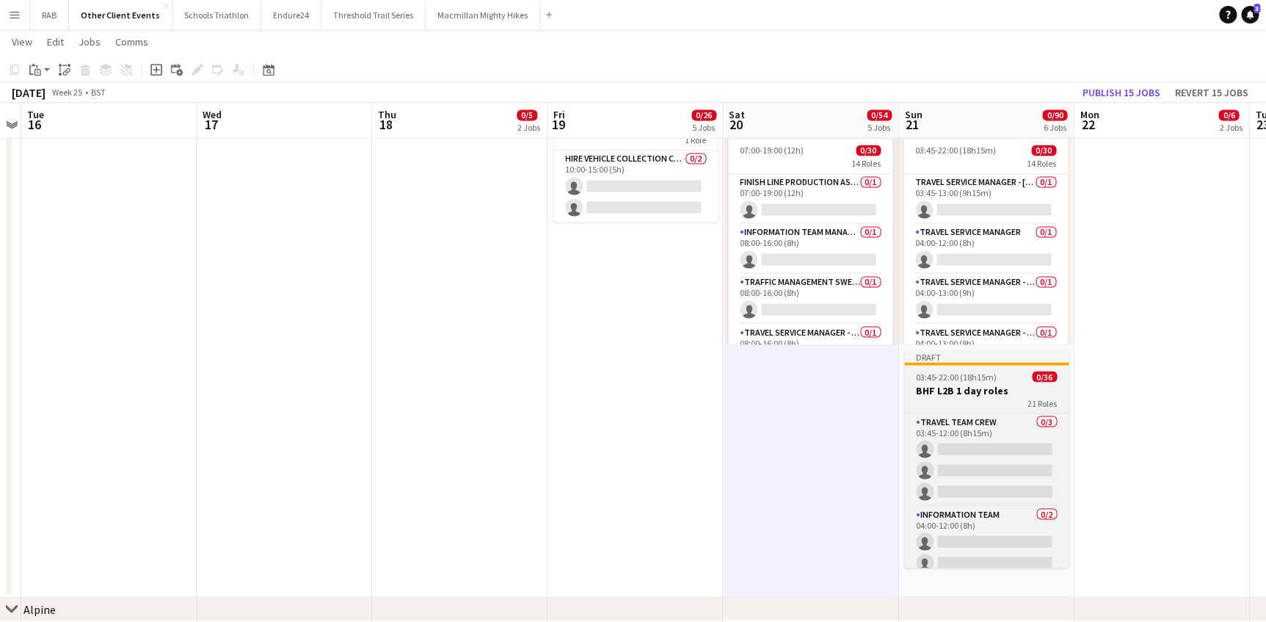
click at [965, 374] on span "03:45-22:00 (18h15m)" at bounding box center [956, 376] width 81 height 11
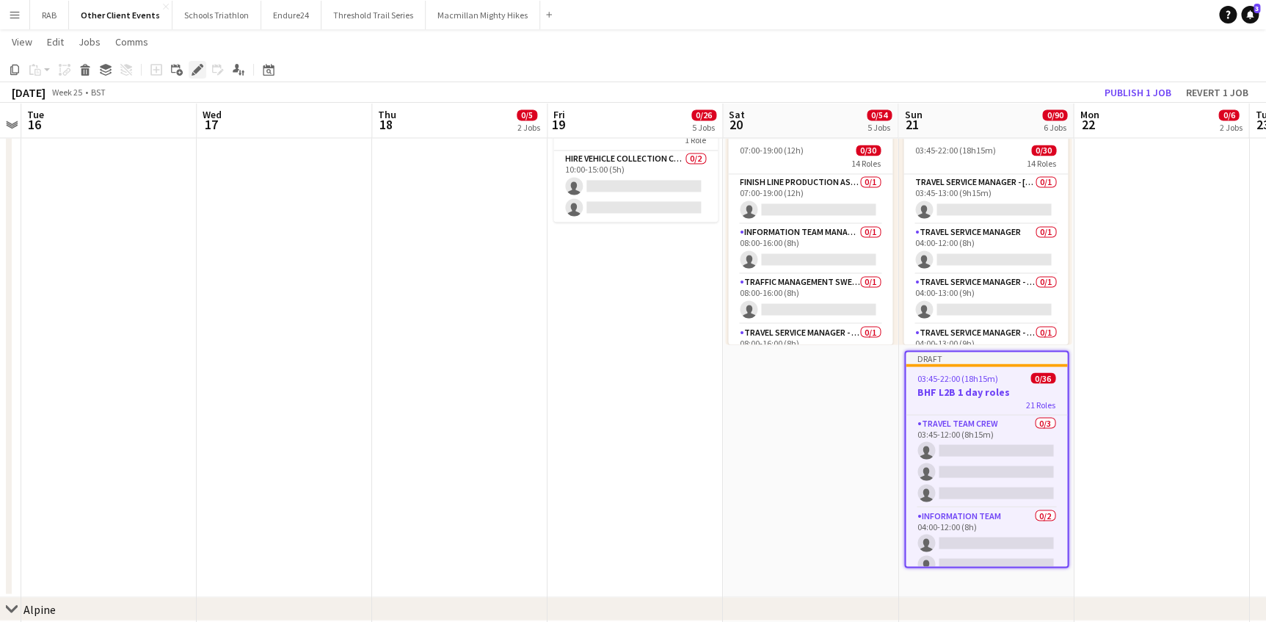
drag, startPoint x: 201, startPoint y: 69, endPoint x: 529, endPoint y: 70, distance: 327.4
click at [202, 69] on icon "Edit" at bounding box center [198, 70] width 12 height 12
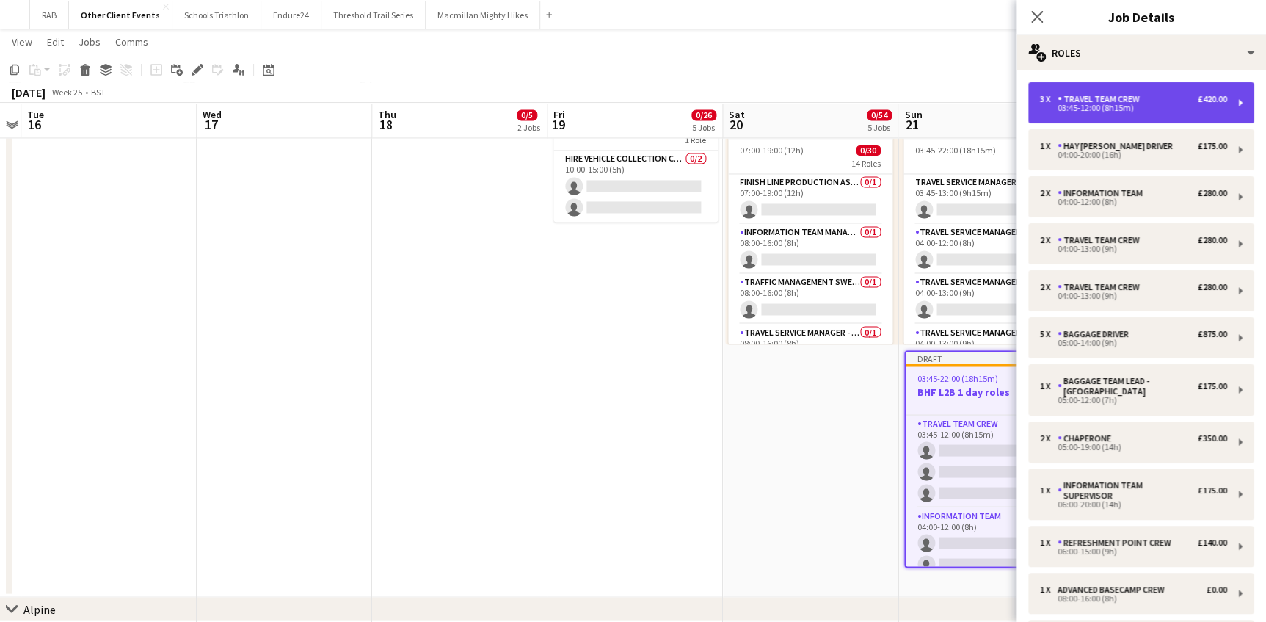
click at [1106, 91] on div "3 x Travel team crew £420.00 03:45-12:00 (8h15m)" at bounding box center [1141, 102] width 226 height 41
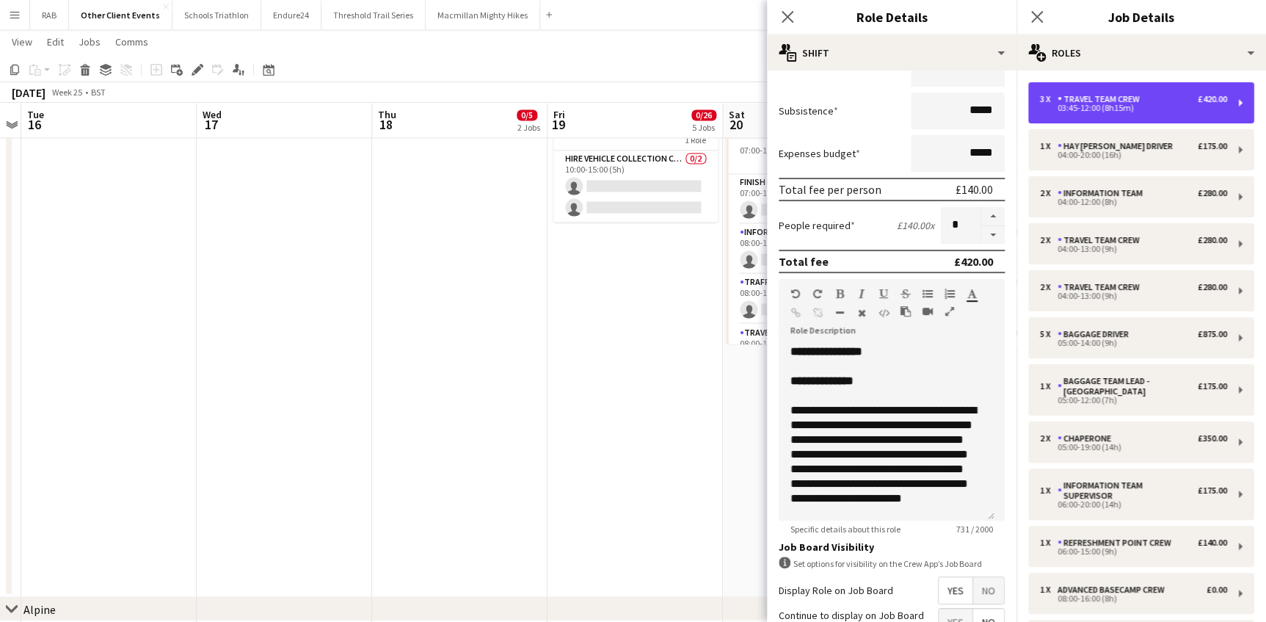
scroll to position [299, 0]
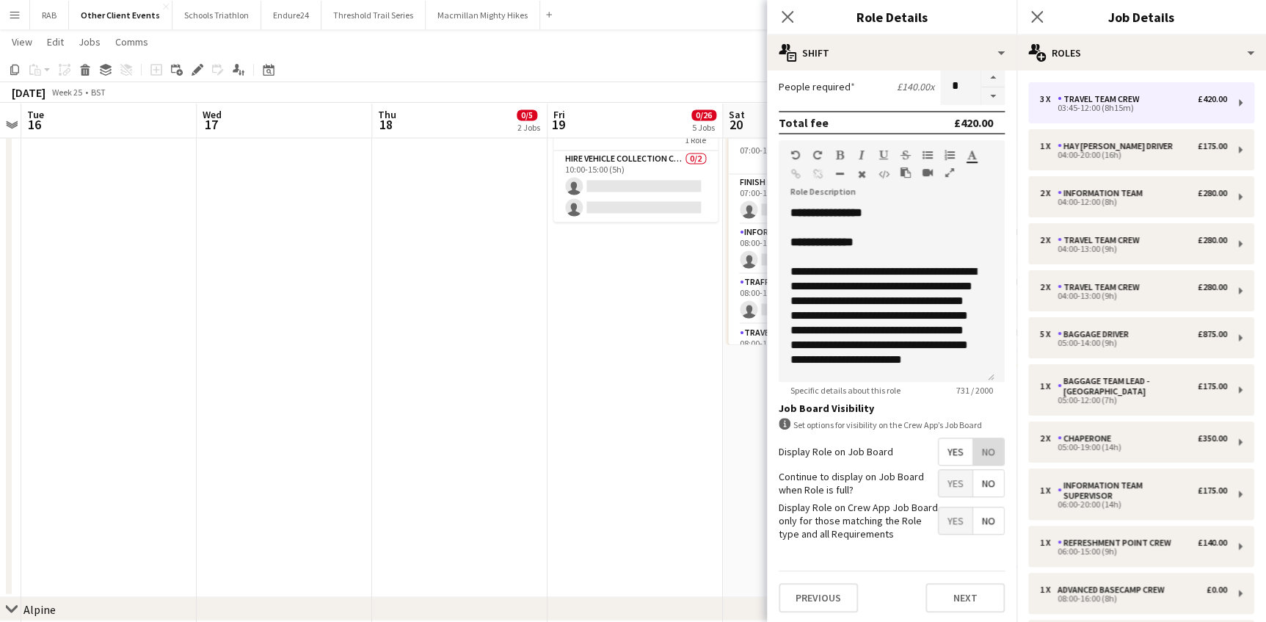
click at [981, 449] on span "No" at bounding box center [988, 451] width 31 height 26
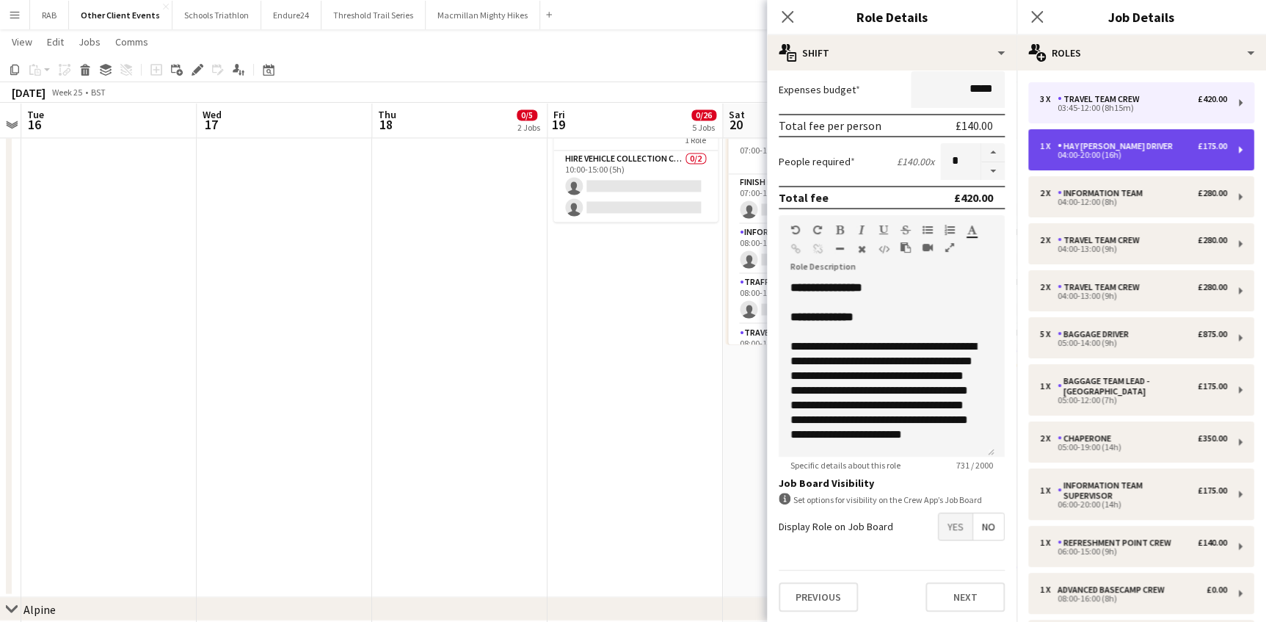
click at [1106, 141] on div "Hay Bales Driver" at bounding box center [1118, 146] width 121 height 10
type input "**********"
type input "*****"
type input "*******"
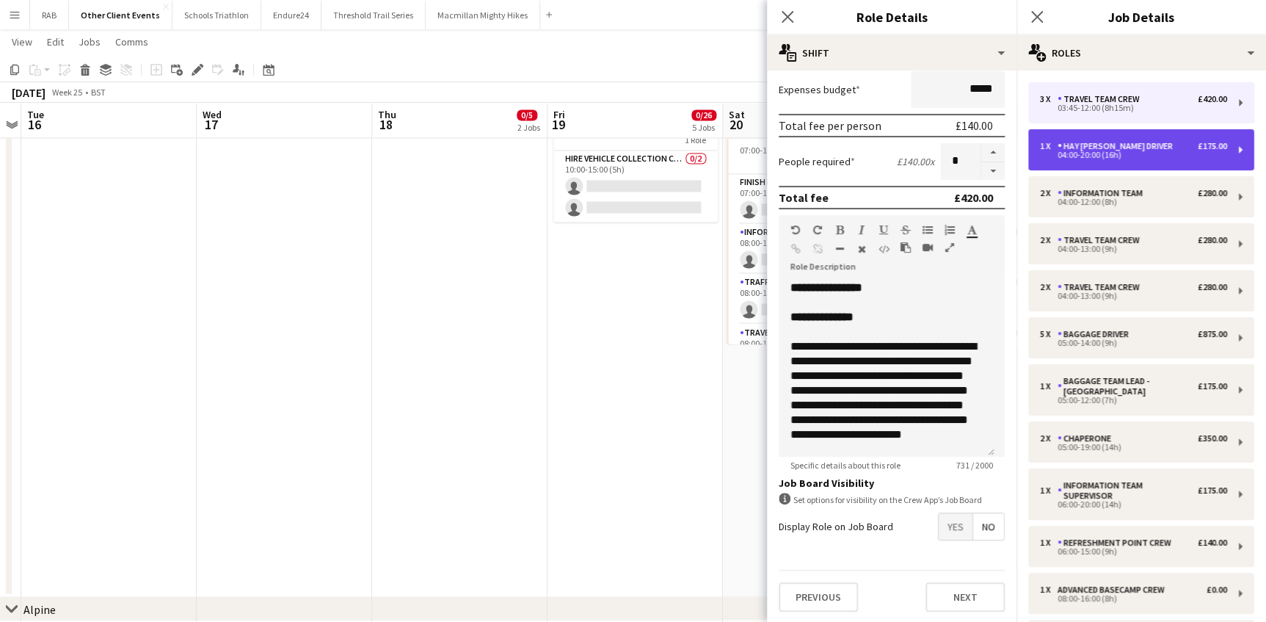
type input "*"
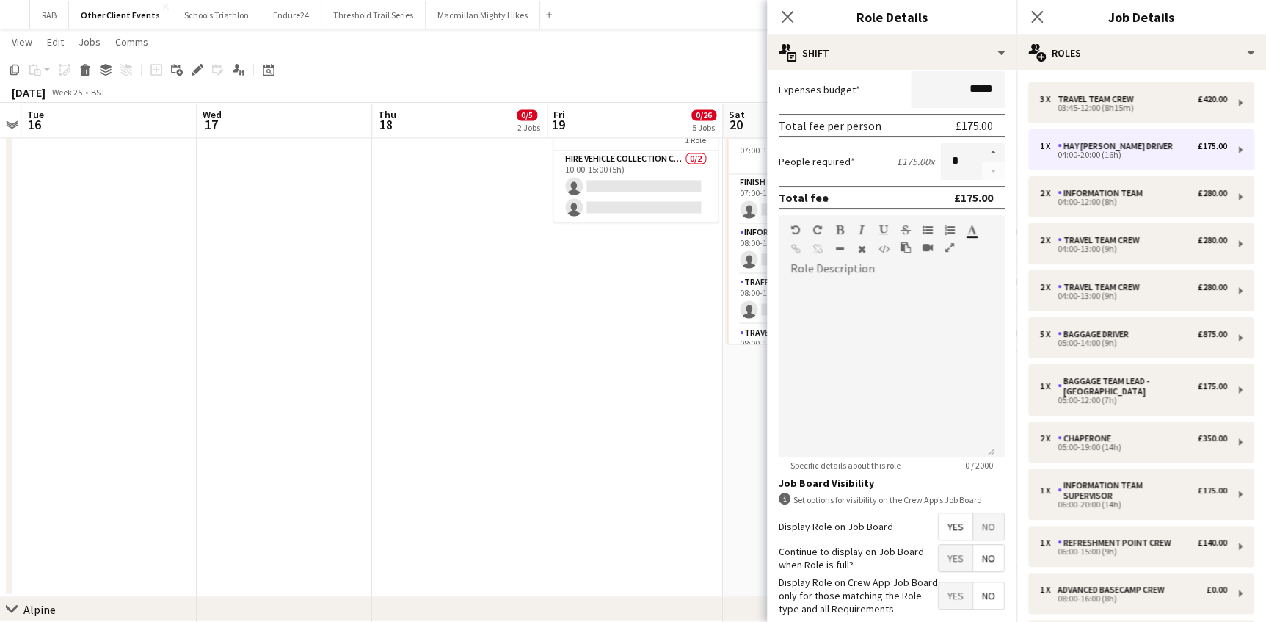
click at [976, 518] on span "No" at bounding box center [988, 526] width 31 height 26
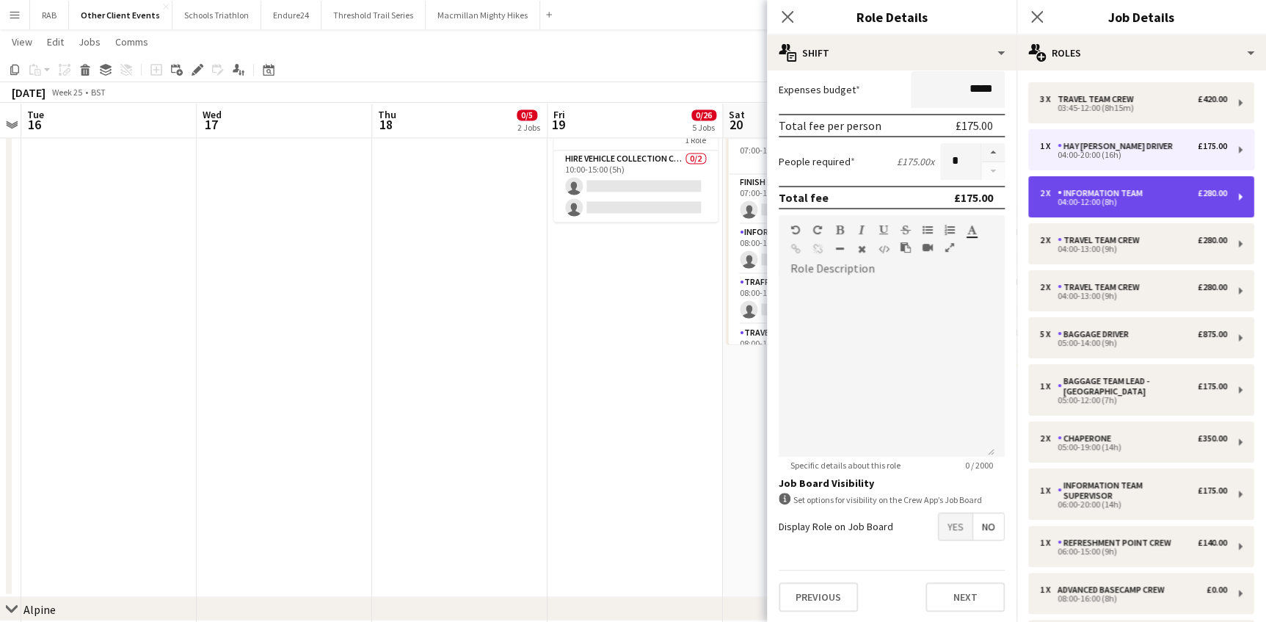
click at [1087, 190] on div "Information Team" at bounding box center [1103, 193] width 91 height 10
type input "**********"
type input "*****"
type input "*******"
type input "*"
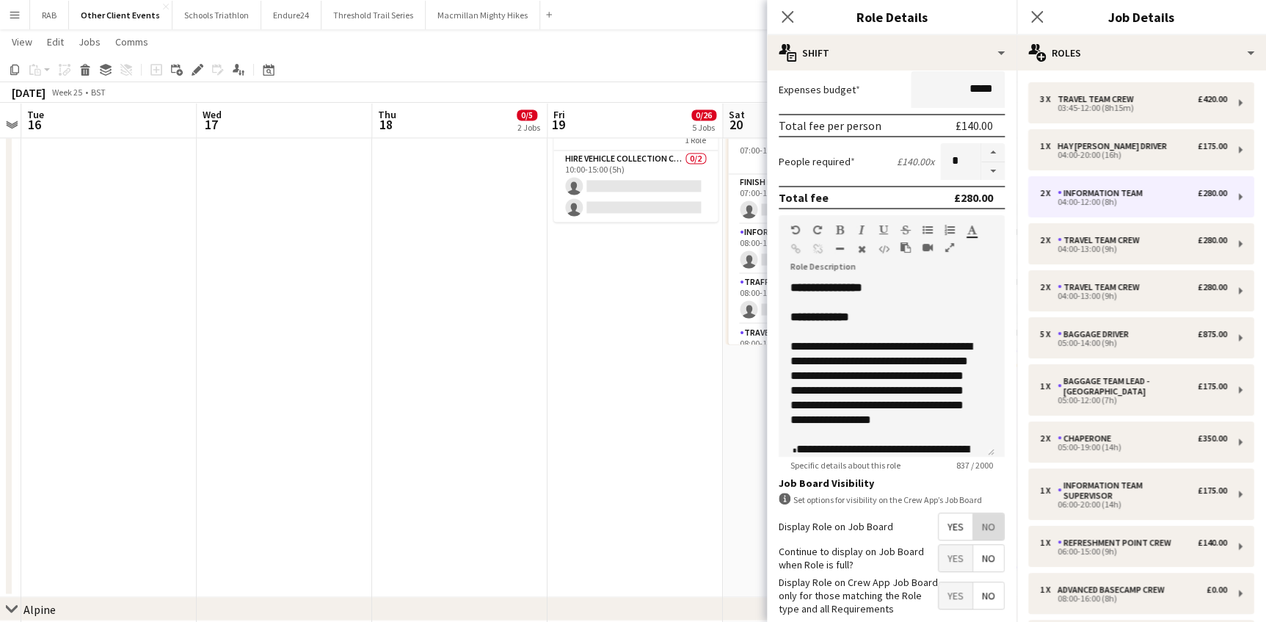
click at [978, 524] on span "No" at bounding box center [988, 526] width 31 height 26
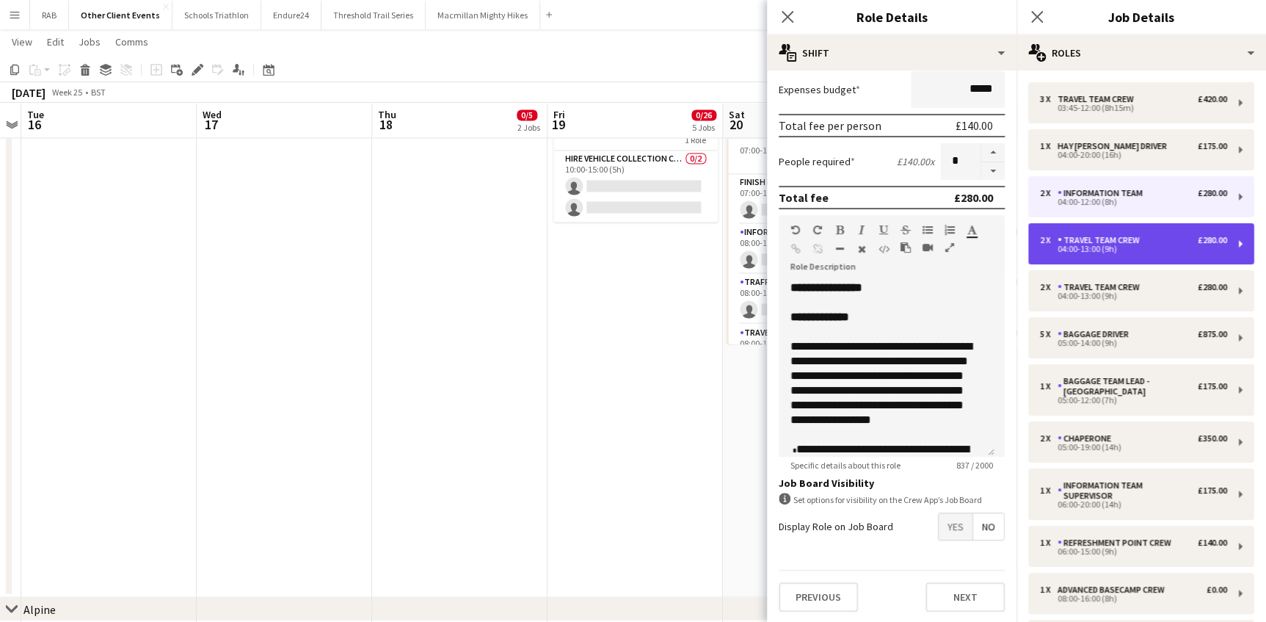
click at [1081, 228] on div "2 x Travel team crew £280.00 04:00-13:00 (9h)" at bounding box center [1141, 243] width 226 height 41
type input "**********"
type input "*****"
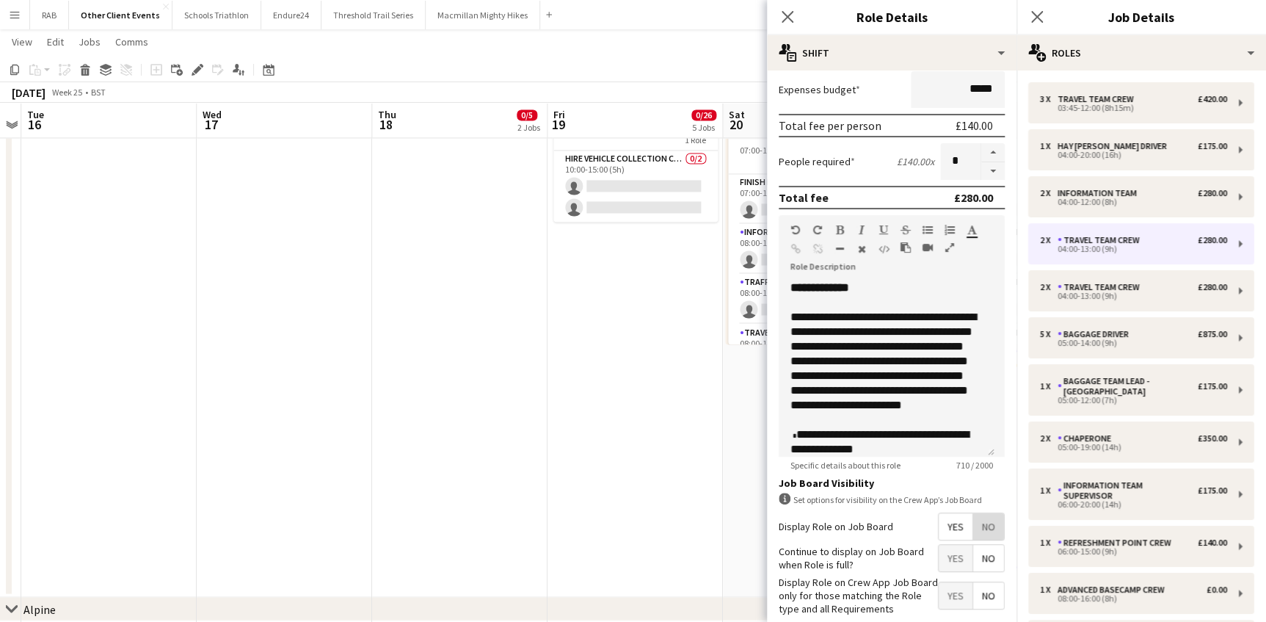
click at [975, 524] on span "No" at bounding box center [988, 526] width 31 height 26
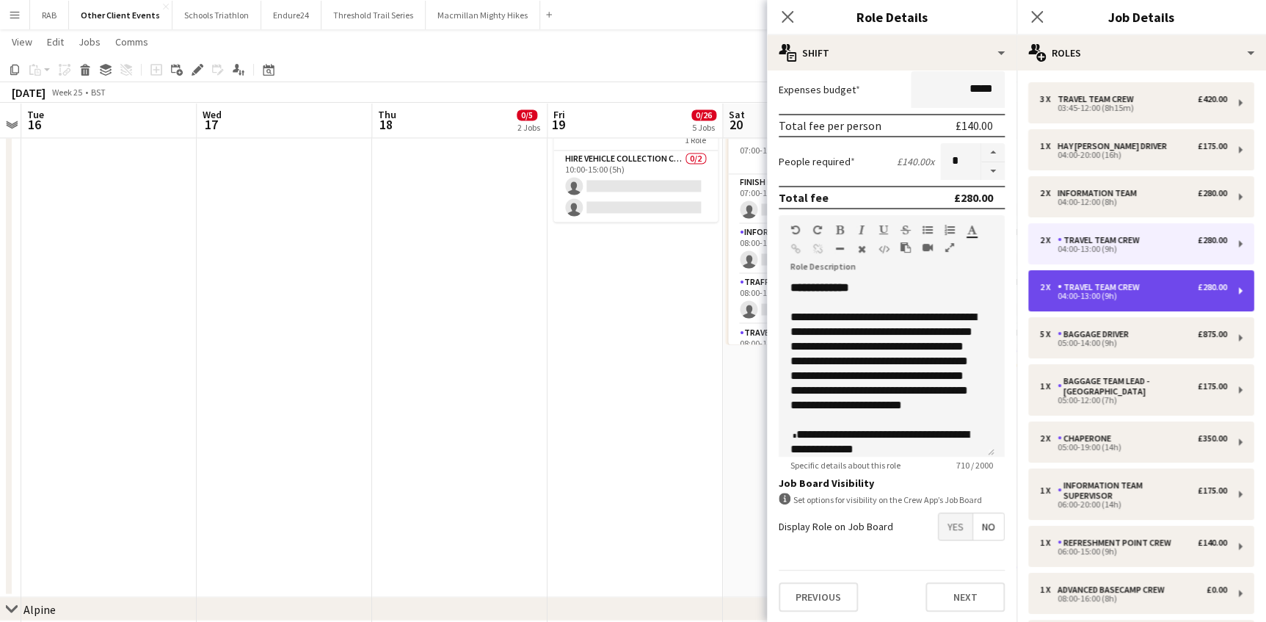
click at [1082, 291] on div "Travel team crew" at bounding box center [1102, 287] width 88 height 10
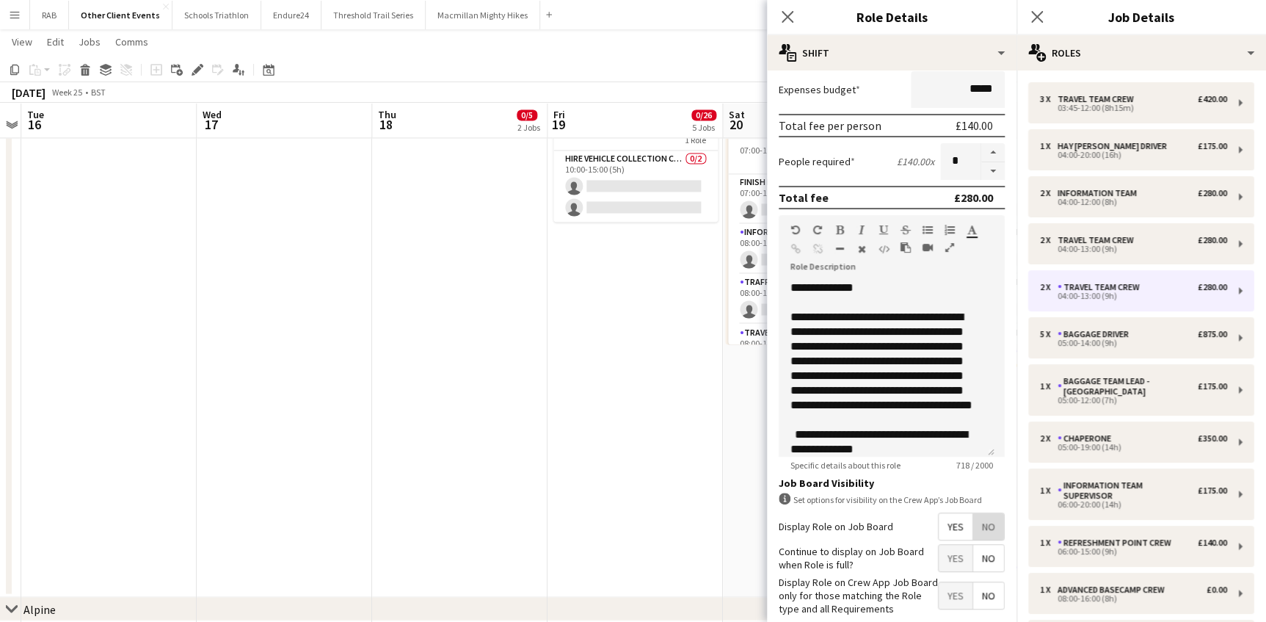
click at [973, 525] on span "No" at bounding box center [988, 526] width 31 height 26
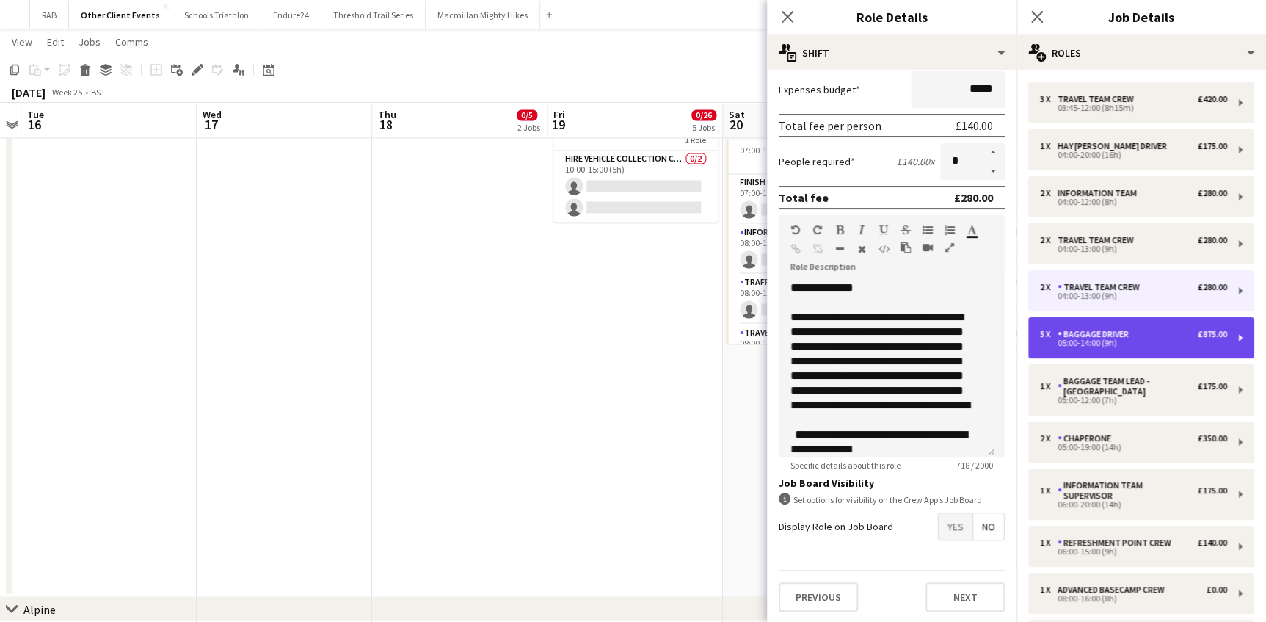
click at [1083, 338] on div "baggage driver" at bounding box center [1096, 334] width 77 height 10
type input "**********"
type input "*****"
type input "*******"
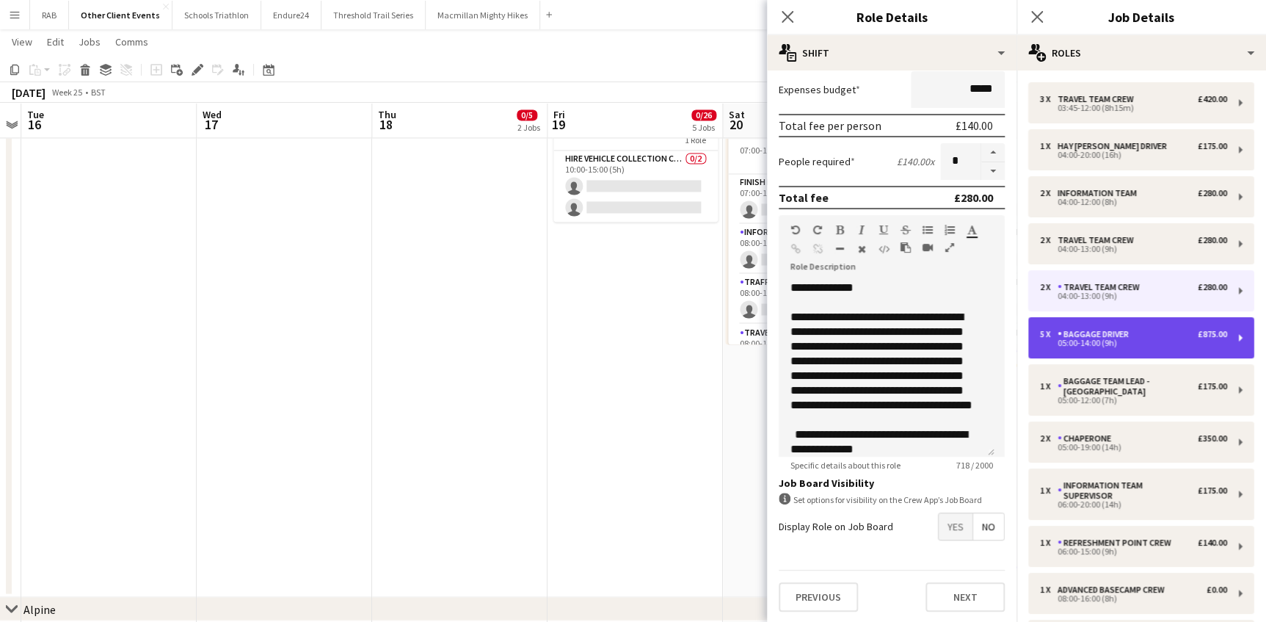
type input "*"
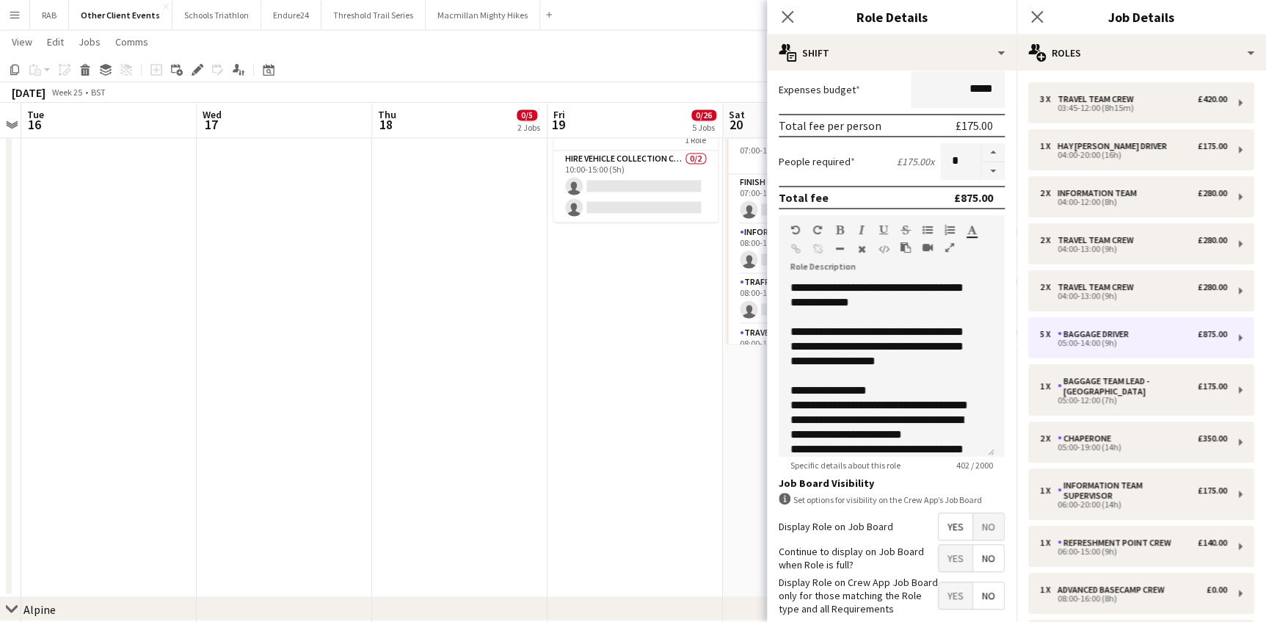
click at [984, 526] on span "No" at bounding box center [988, 526] width 31 height 26
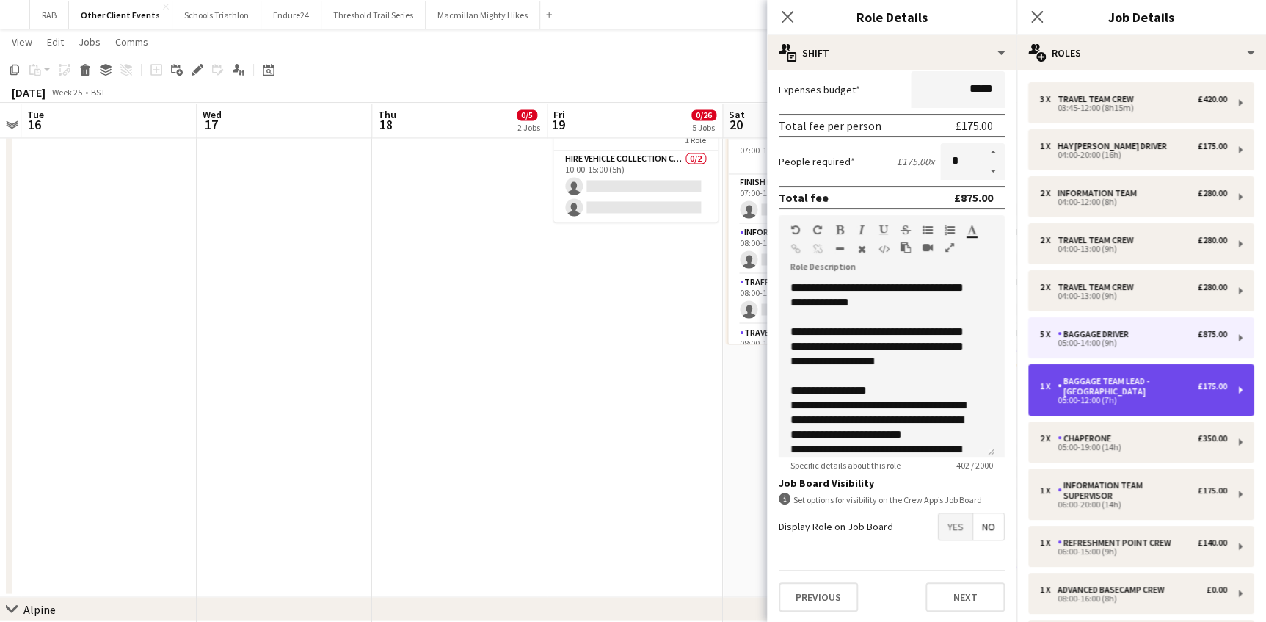
click at [1086, 387] on div "Baggage team lead - [GEOGRAPHIC_DATA]" at bounding box center [1128, 386] width 140 height 21
type input "**********"
type input "*****"
type input "*"
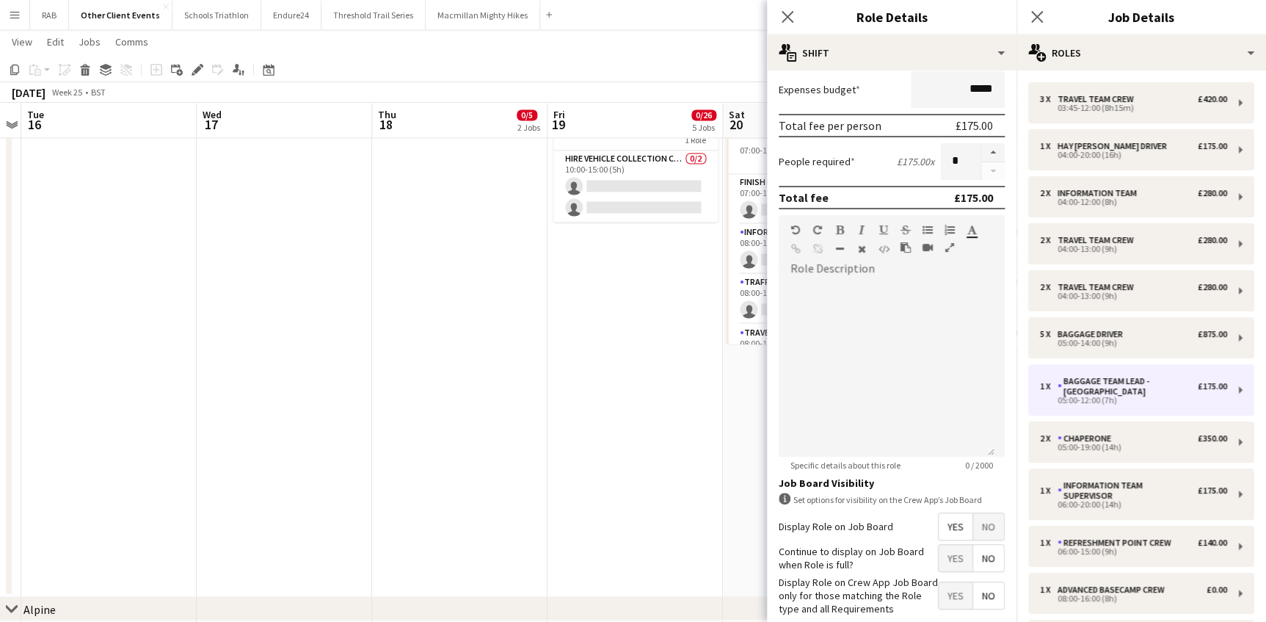
click at [978, 522] on span "No" at bounding box center [988, 526] width 31 height 26
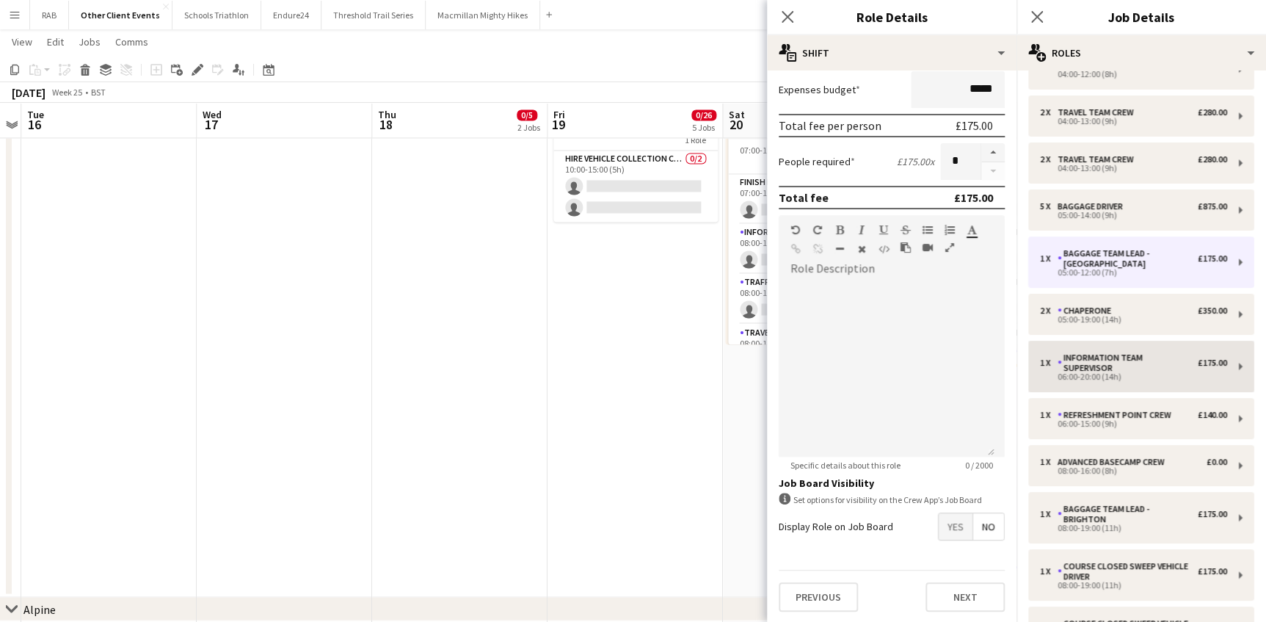
scroll to position [133, 0]
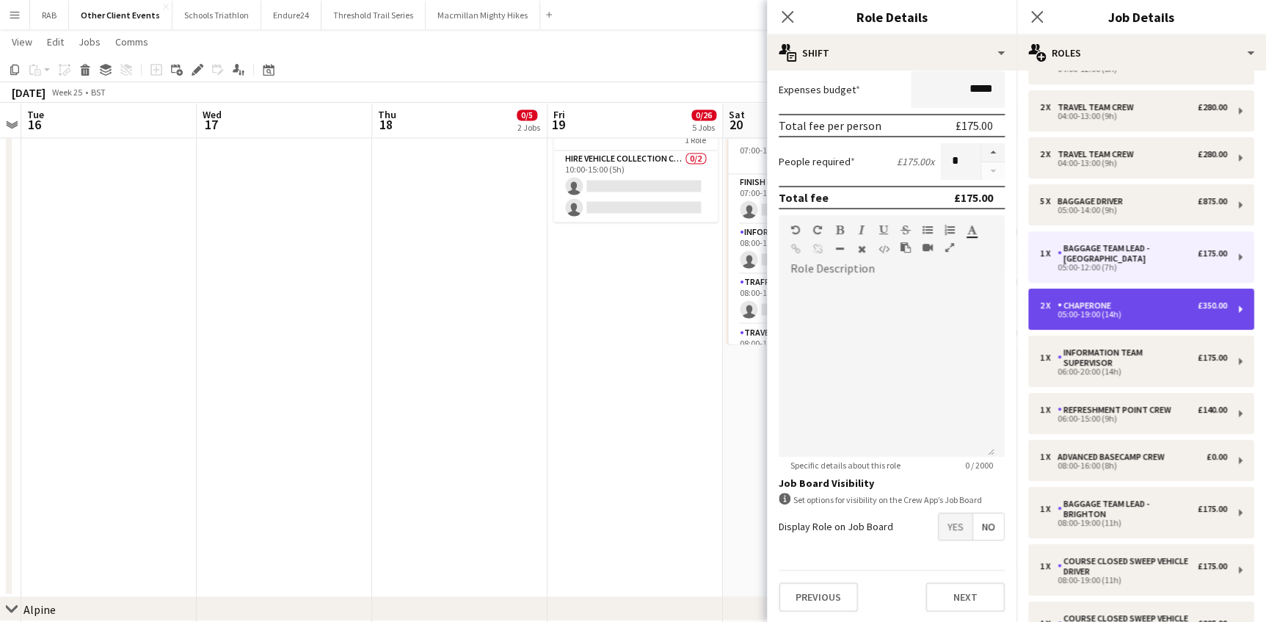
click at [1084, 311] on div "05:00-19:00 (14h)" at bounding box center [1133, 314] width 187 height 7
type input "*********"
type input "*****"
type input "*"
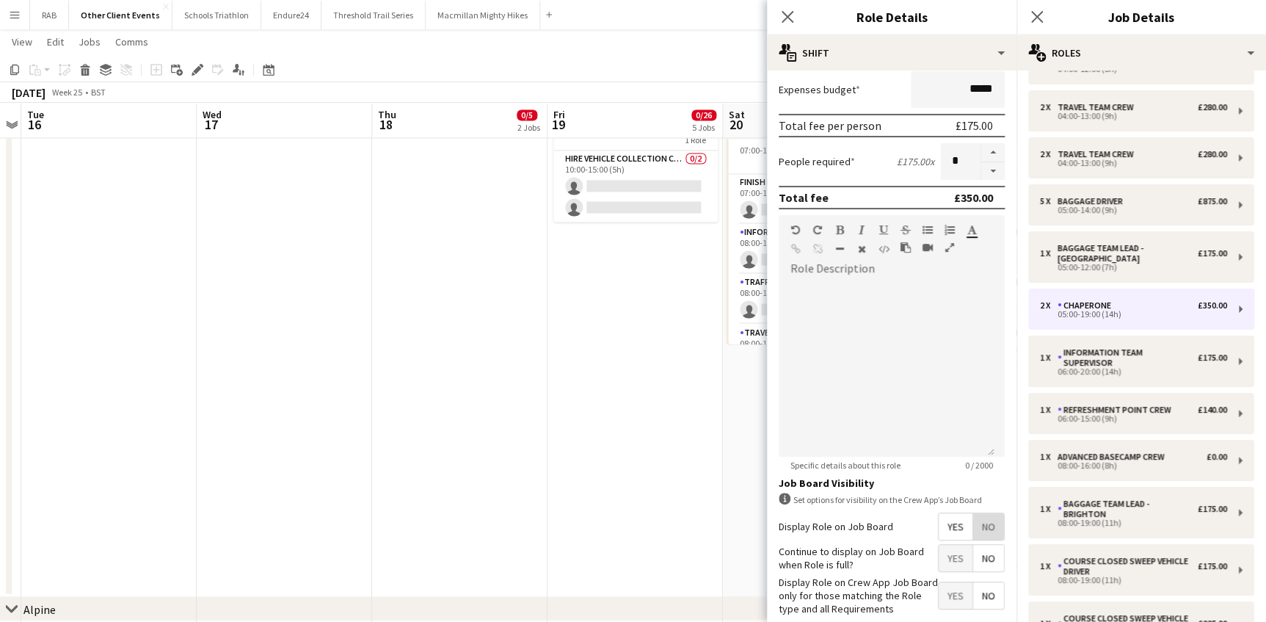
click at [979, 522] on span "No" at bounding box center [988, 526] width 31 height 26
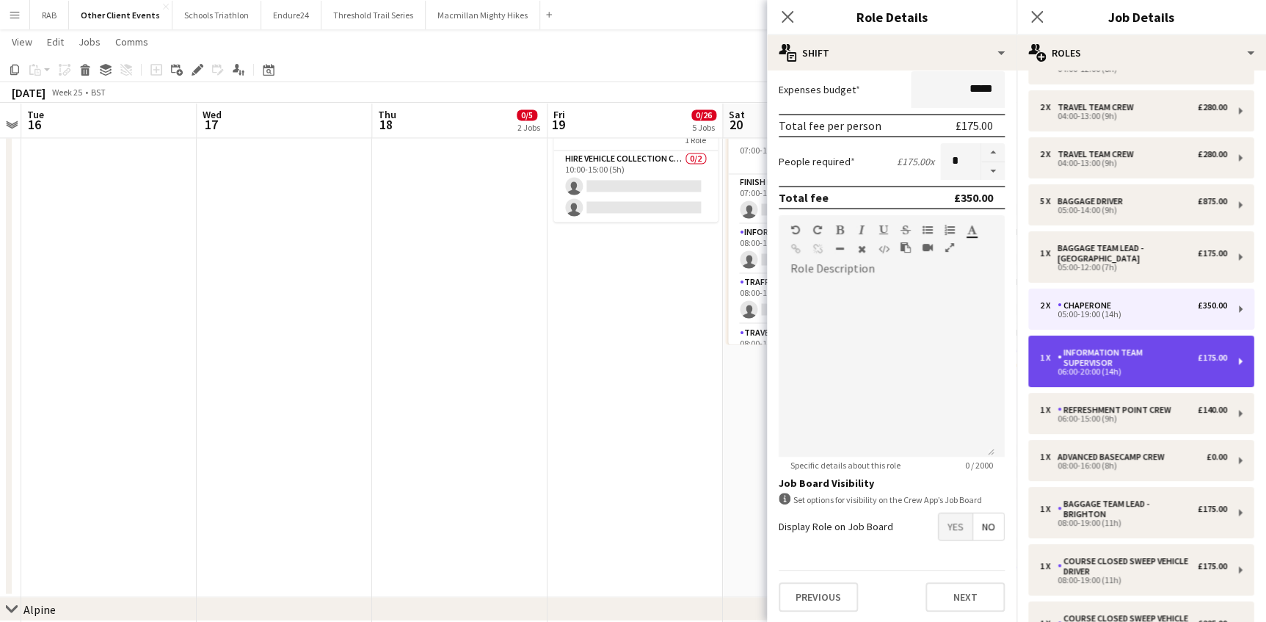
click at [1068, 351] on div "Information Team Supervisor" at bounding box center [1128, 357] width 140 height 21
type input "**********"
type input "*****"
type input "*"
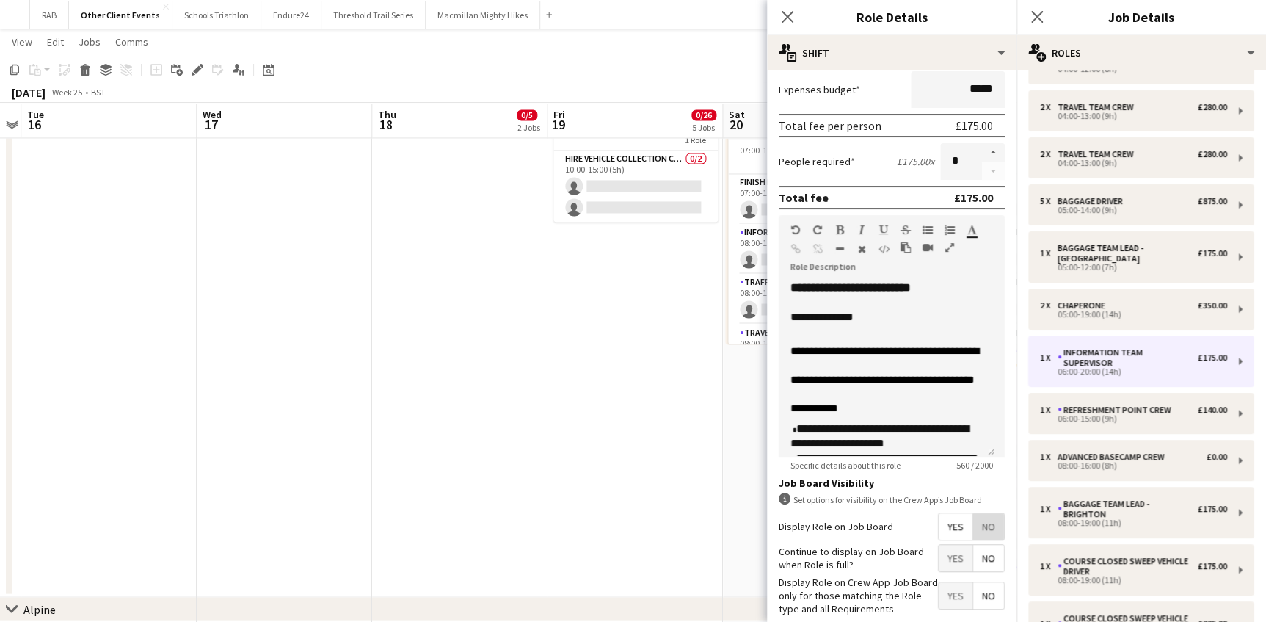
click at [981, 523] on span "No" at bounding box center [988, 526] width 31 height 26
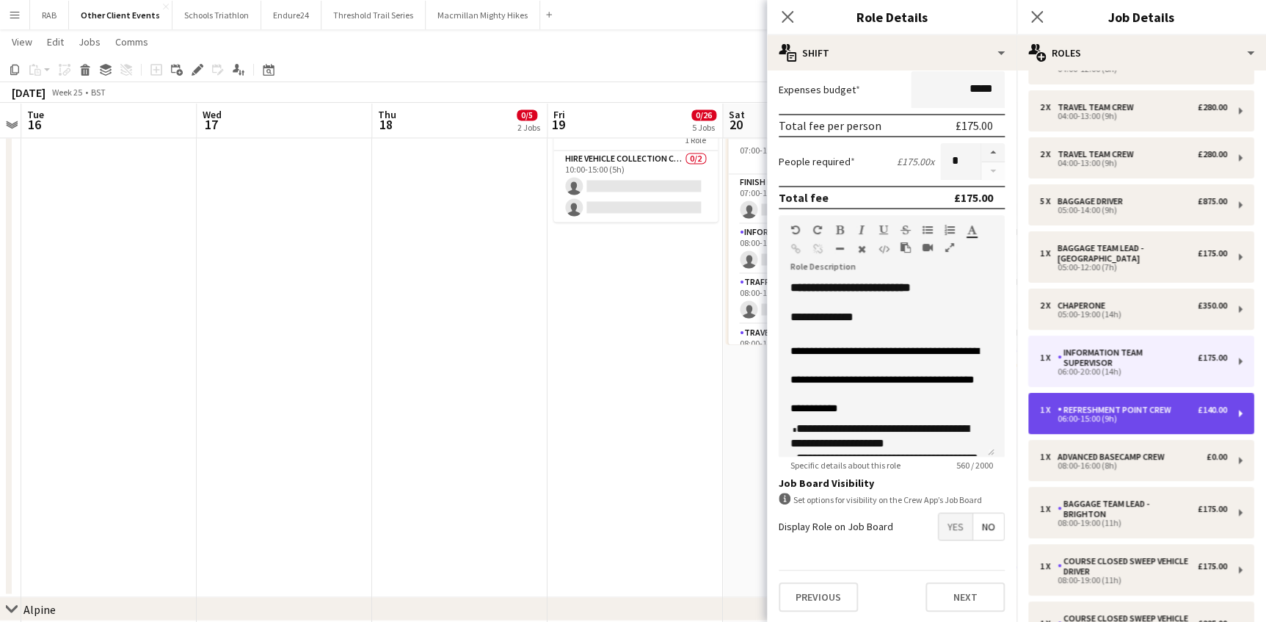
click at [1079, 404] on div "Refreshment Point Crew" at bounding box center [1118, 409] width 120 height 10
type input "**********"
type input "*****"
type input "*******"
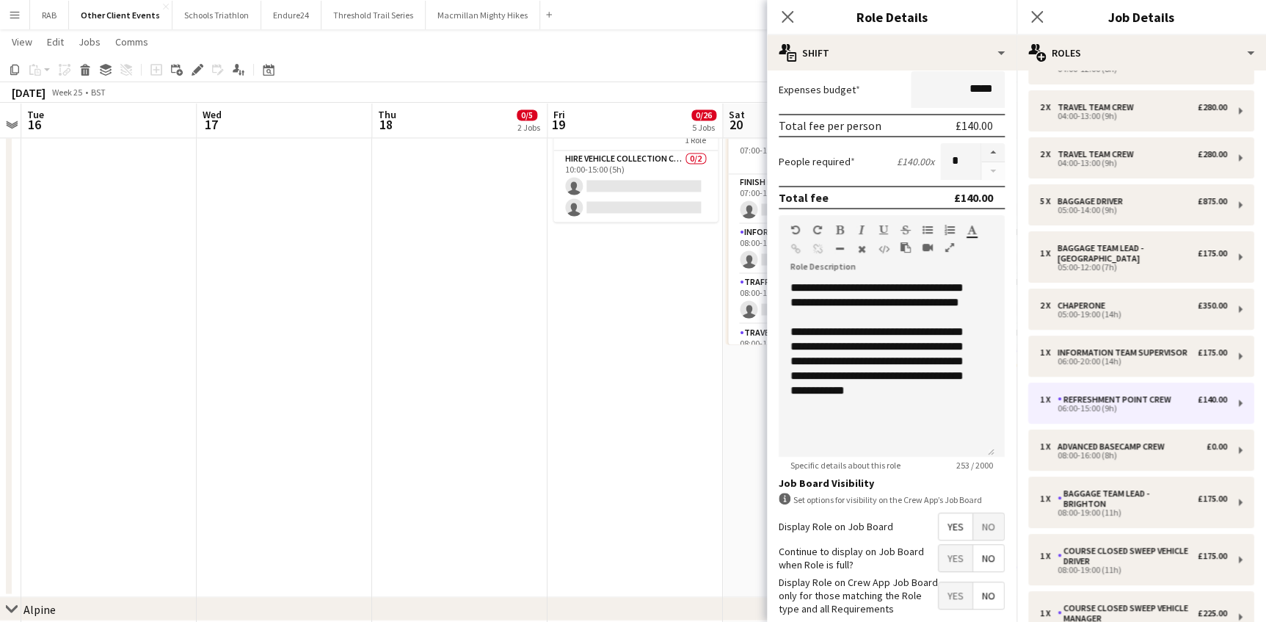
click at [976, 523] on span "No" at bounding box center [988, 526] width 31 height 26
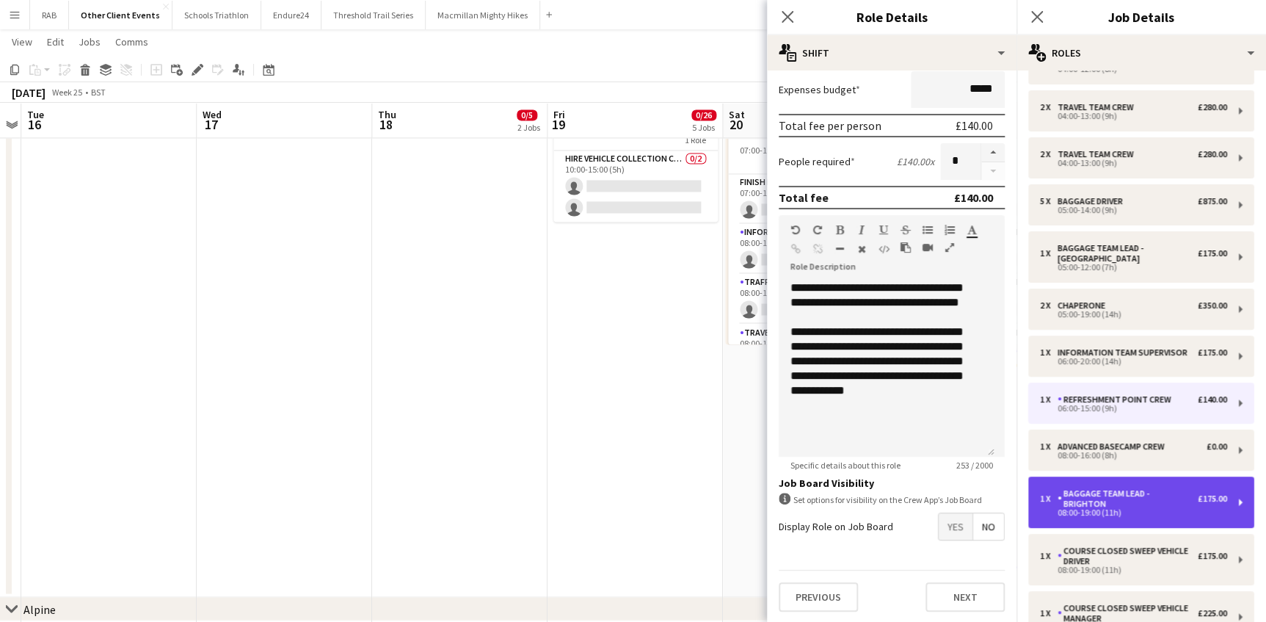
click at [1075, 498] on div "Baggage team lead - Brighton" at bounding box center [1128, 498] width 140 height 21
type input "**********"
type input "*****"
type input "*******"
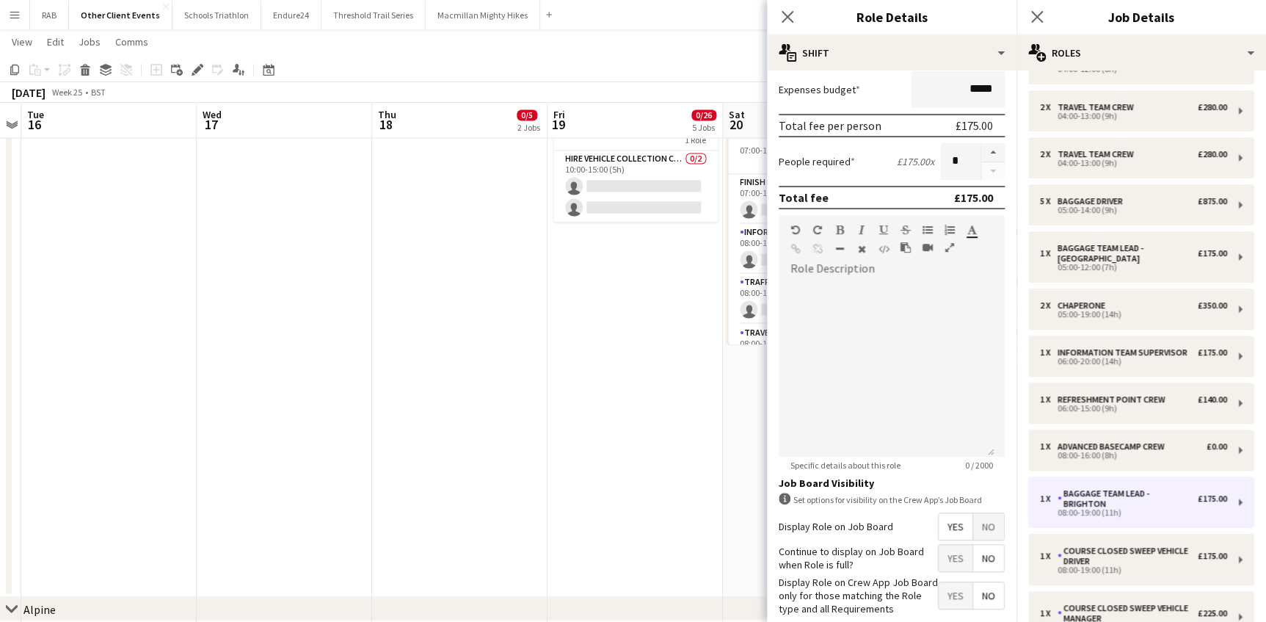
click at [978, 526] on span "No" at bounding box center [988, 526] width 31 height 26
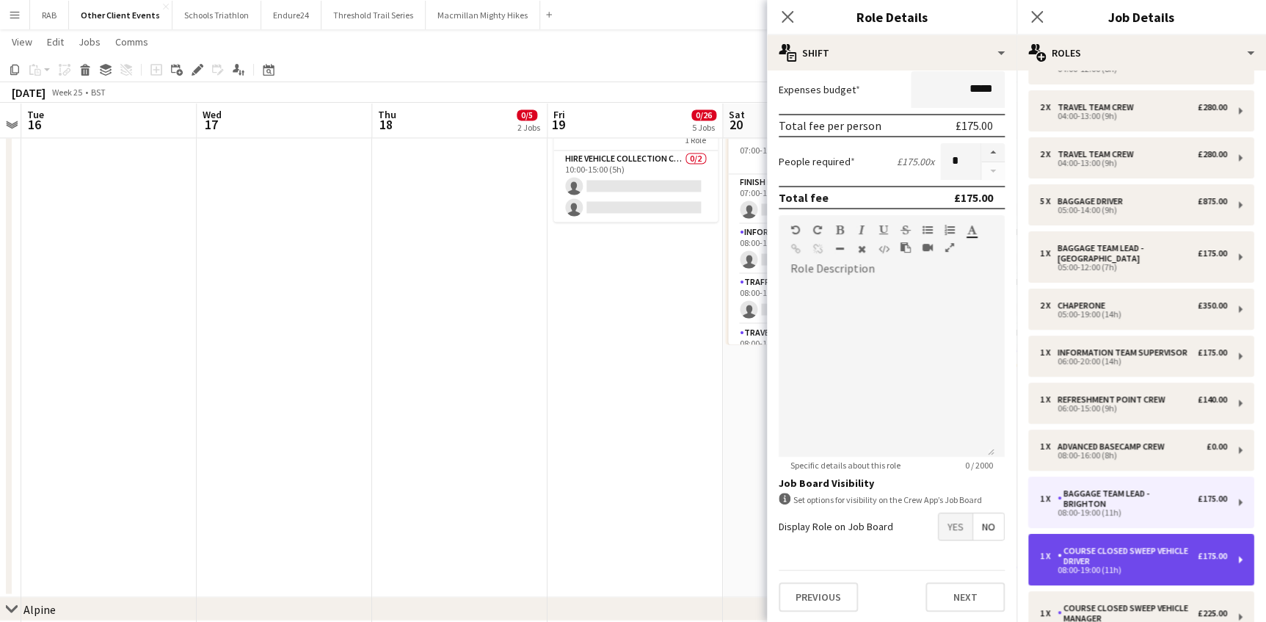
click at [1082, 551] on div "Course closed sweep vehicle driver" at bounding box center [1128, 555] width 140 height 21
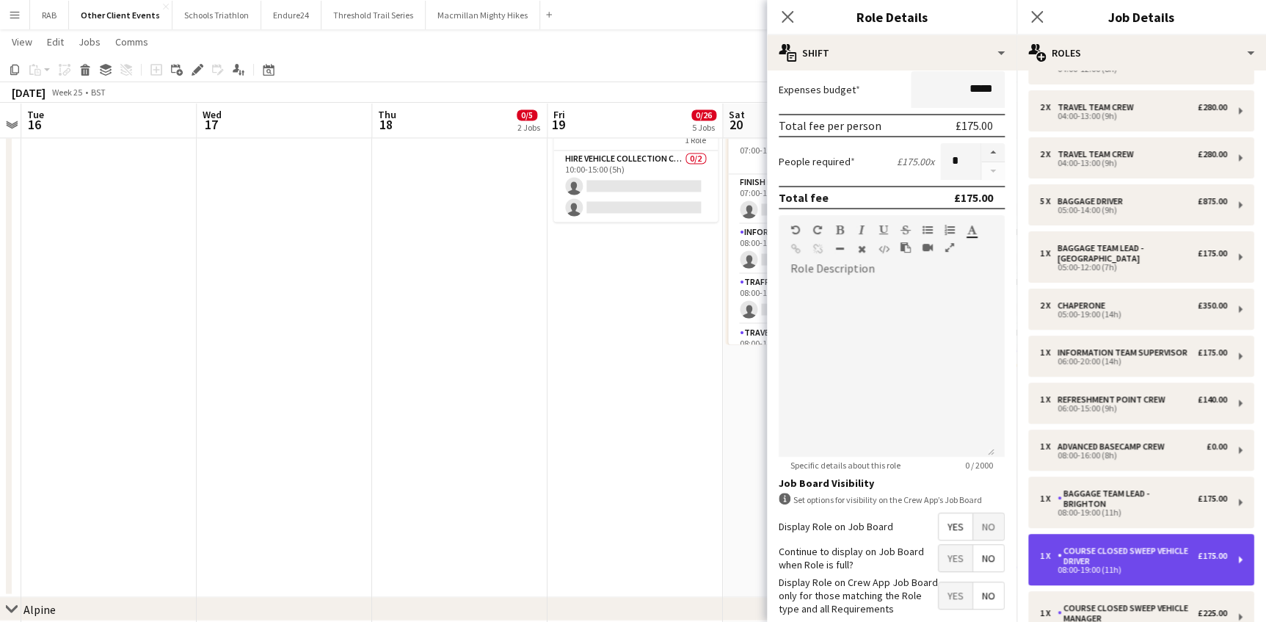
type input "**********"
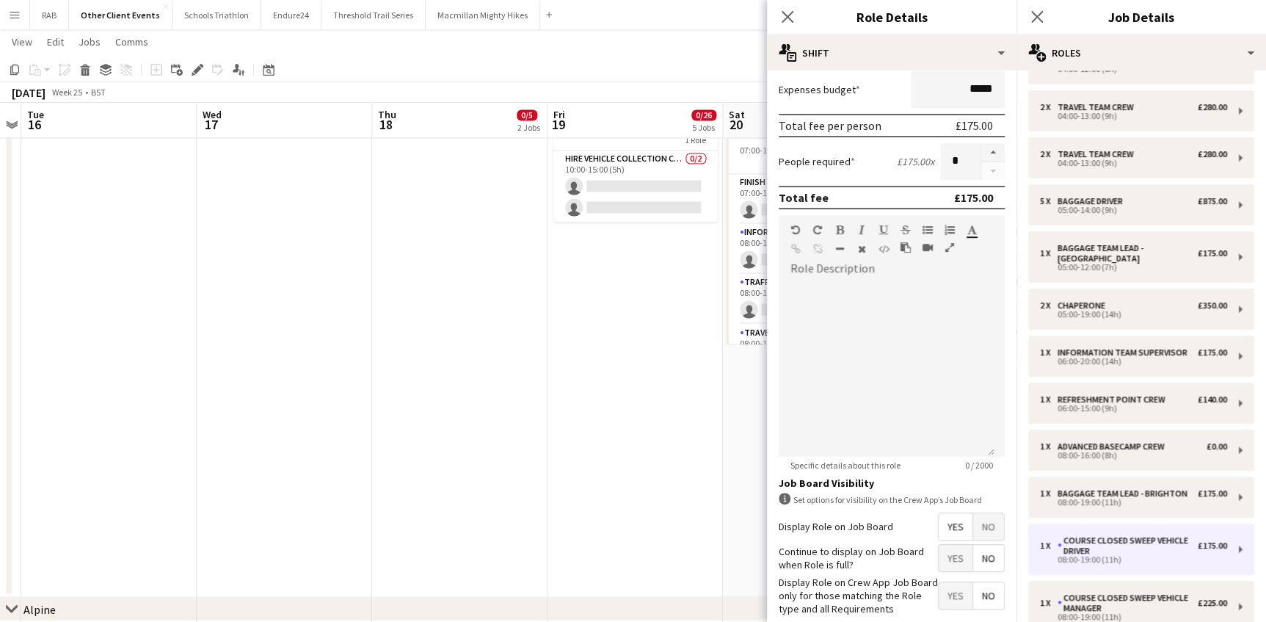
click at [979, 527] on span "No" at bounding box center [988, 526] width 31 height 26
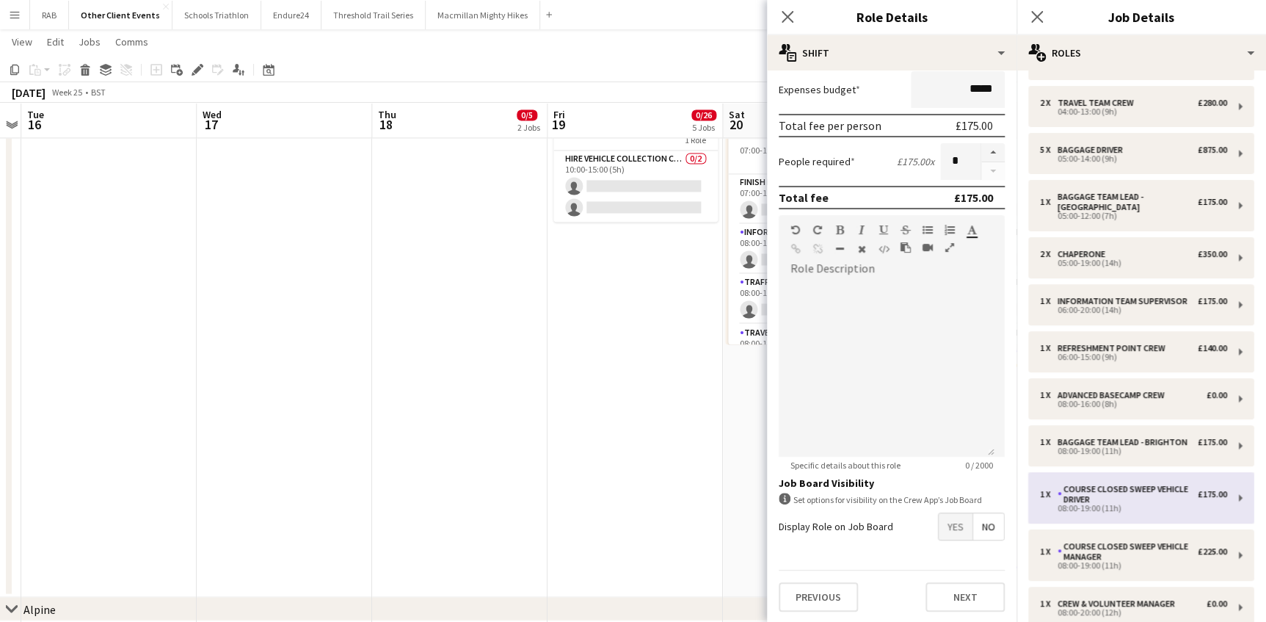
scroll to position [266, 0]
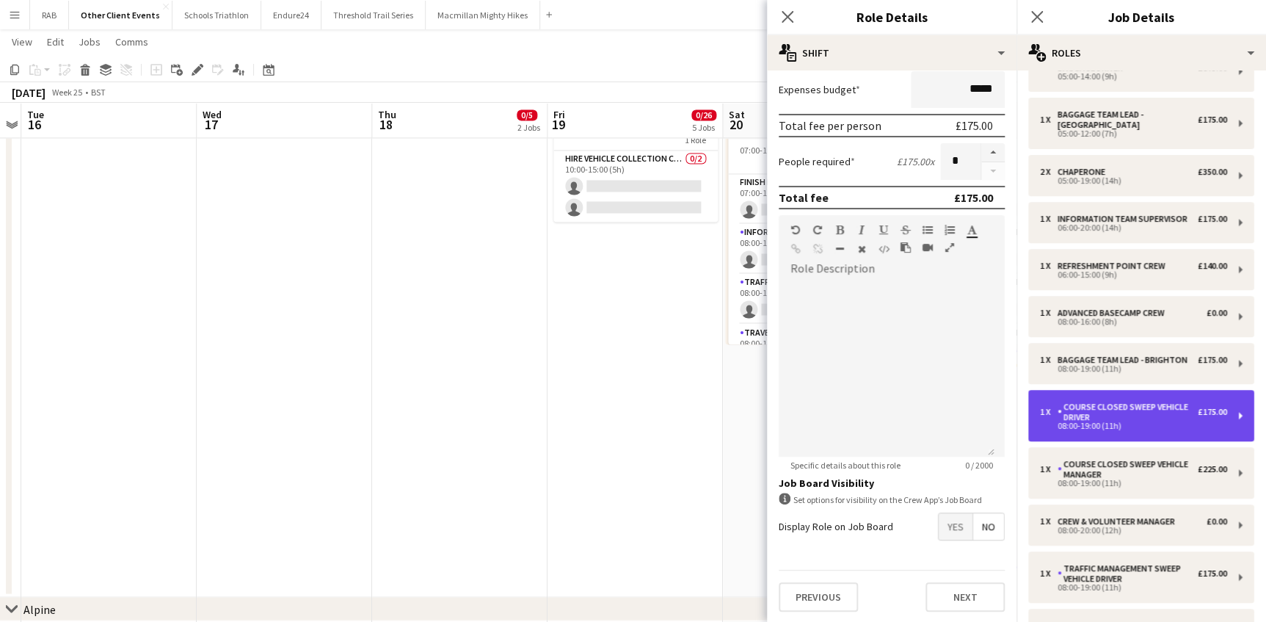
click at [1087, 422] on div "Course closed sweep vehicle driver" at bounding box center [1128, 412] width 140 height 21
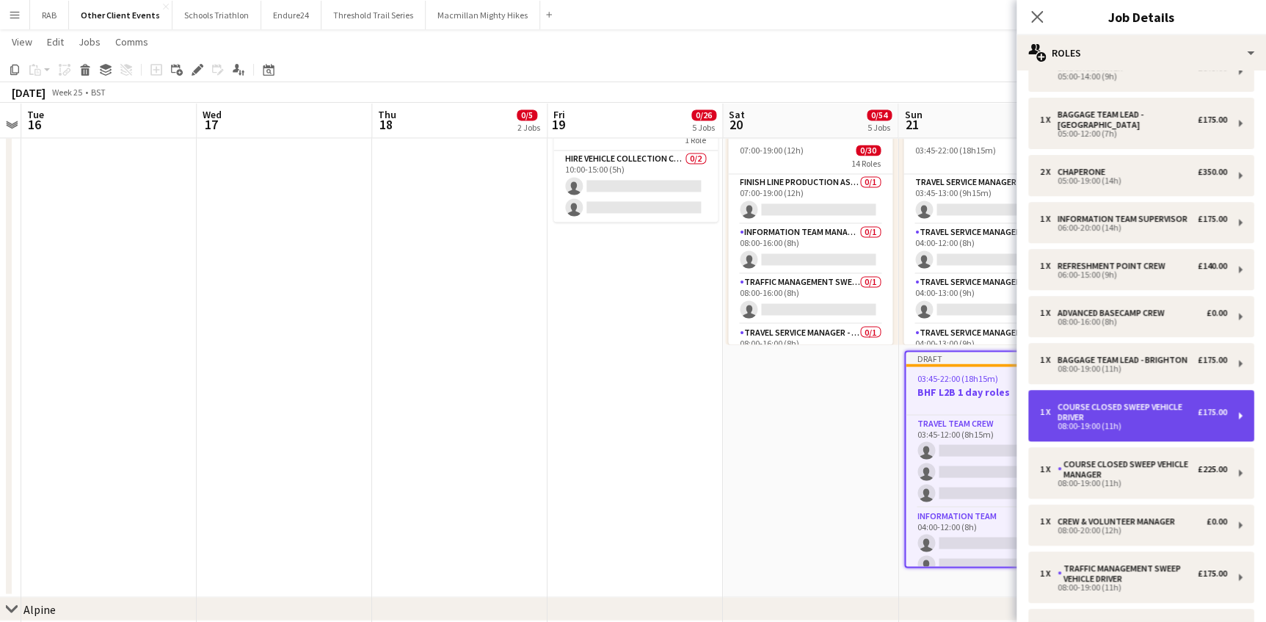
click at [1088, 422] on div "Course closed sweep vehicle driver" at bounding box center [1128, 412] width 140 height 21
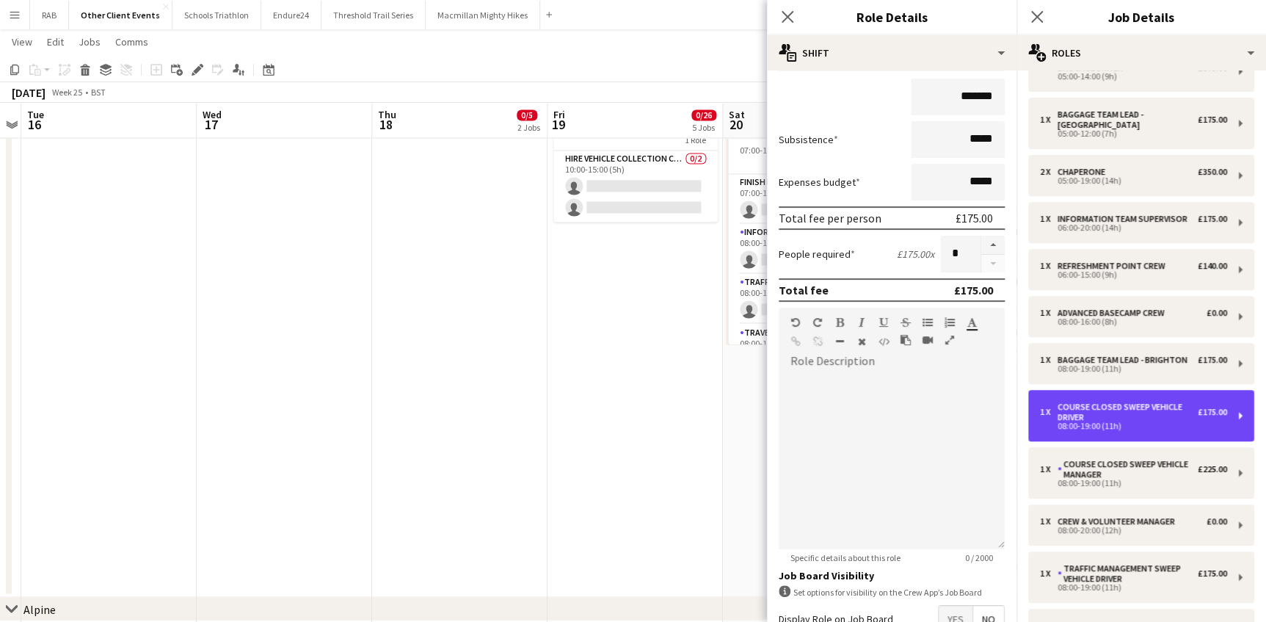
scroll to position [224, 0]
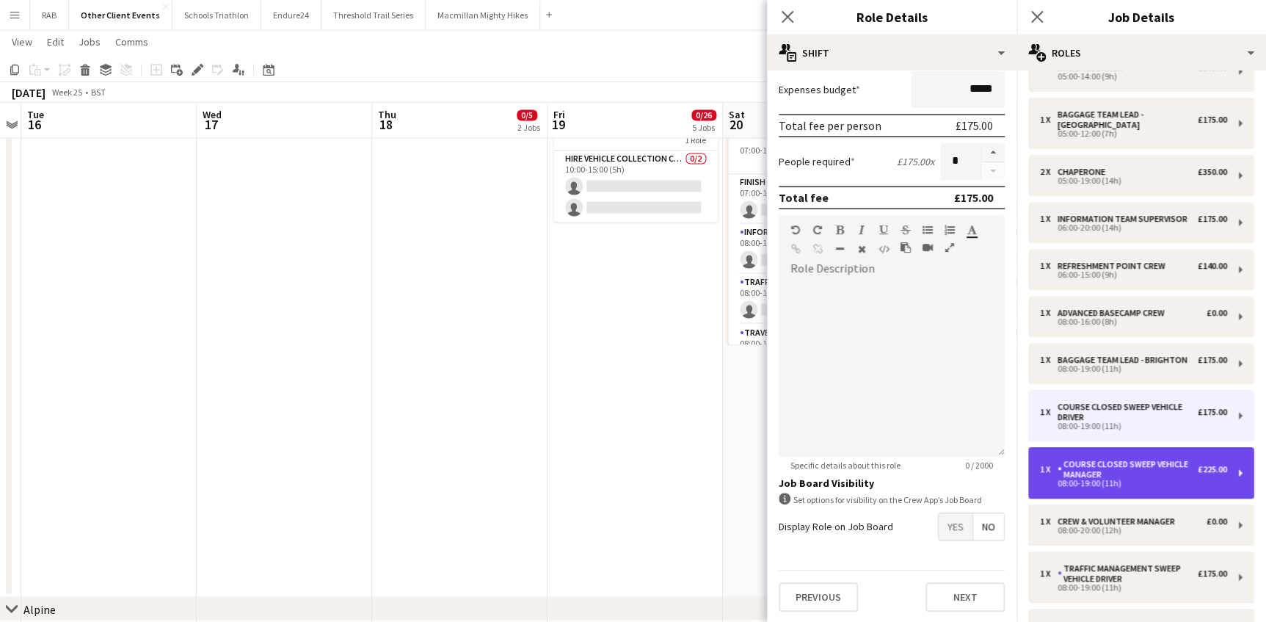
click at [1072, 477] on div "Course Closed Sweep Vehicle Manager" at bounding box center [1128, 469] width 140 height 21
type input "**********"
type input "*******"
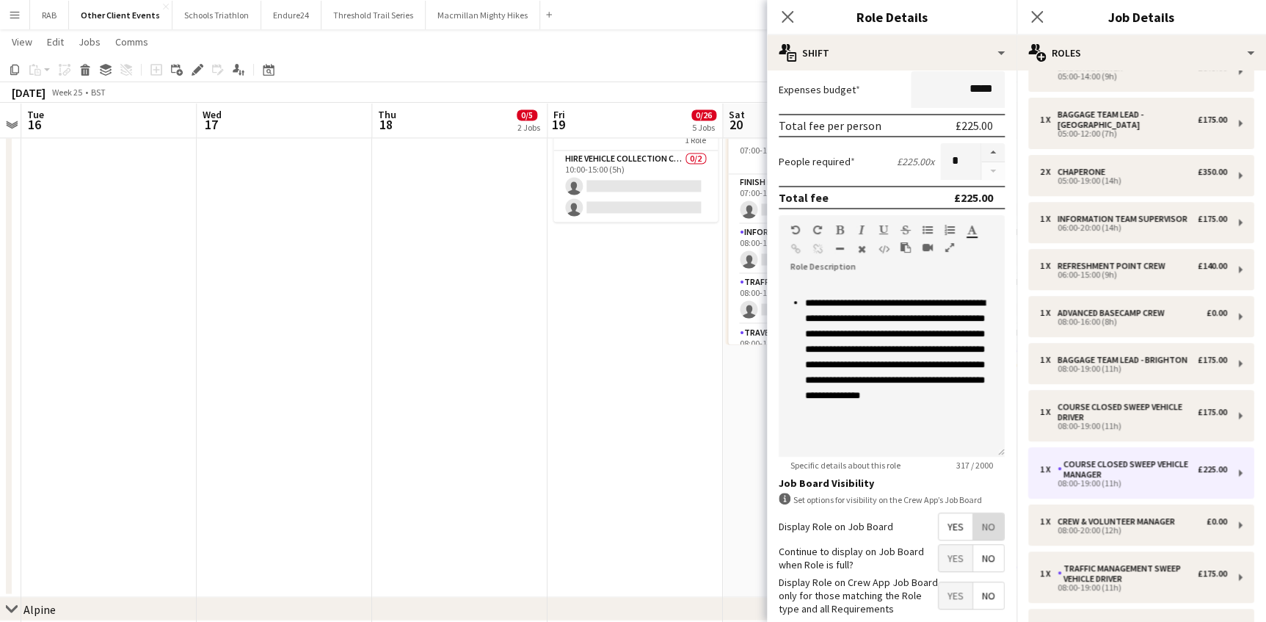
click at [978, 519] on span "No" at bounding box center [988, 526] width 31 height 26
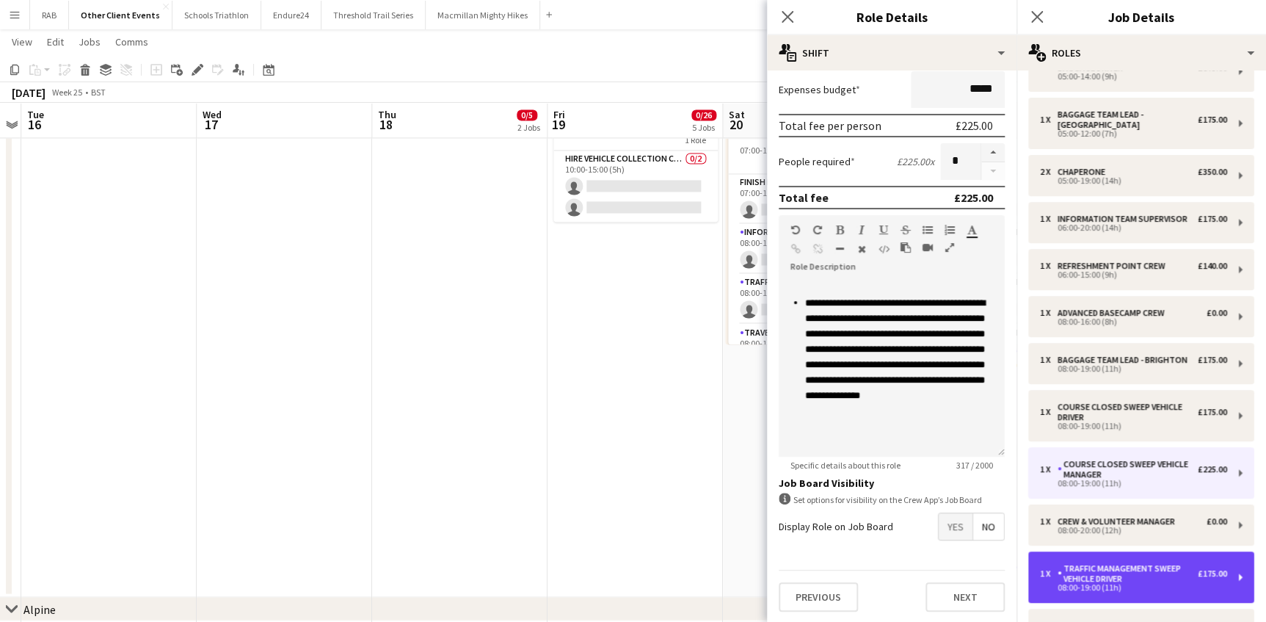
drag, startPoint x: 1094, startPoint y: 579, endPoint x: 1087, endPoint y: 556, distance: 23.7
click at [1094, 577] on div "Traffic Management Sweep Vehicle Driver" at bounding box center [1128, 573] width 140 height 21
type input "**********"
type input "*******"
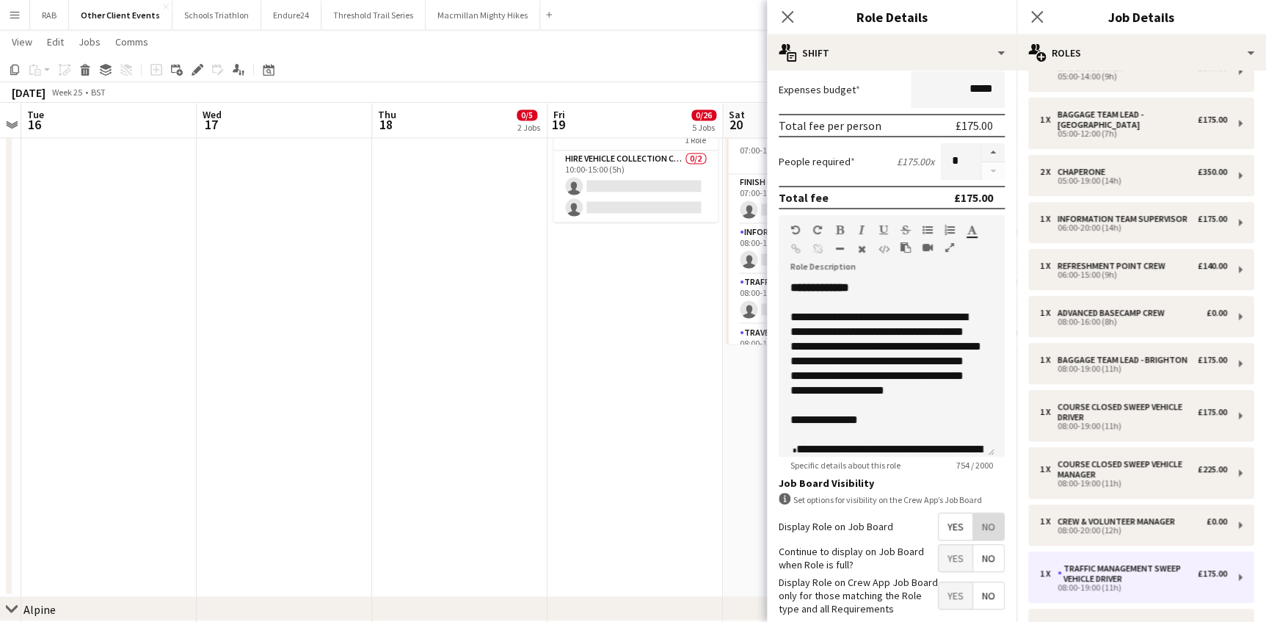
click at [984, 520] on span "No" at bounding box center [988, 526] width 31 height 26
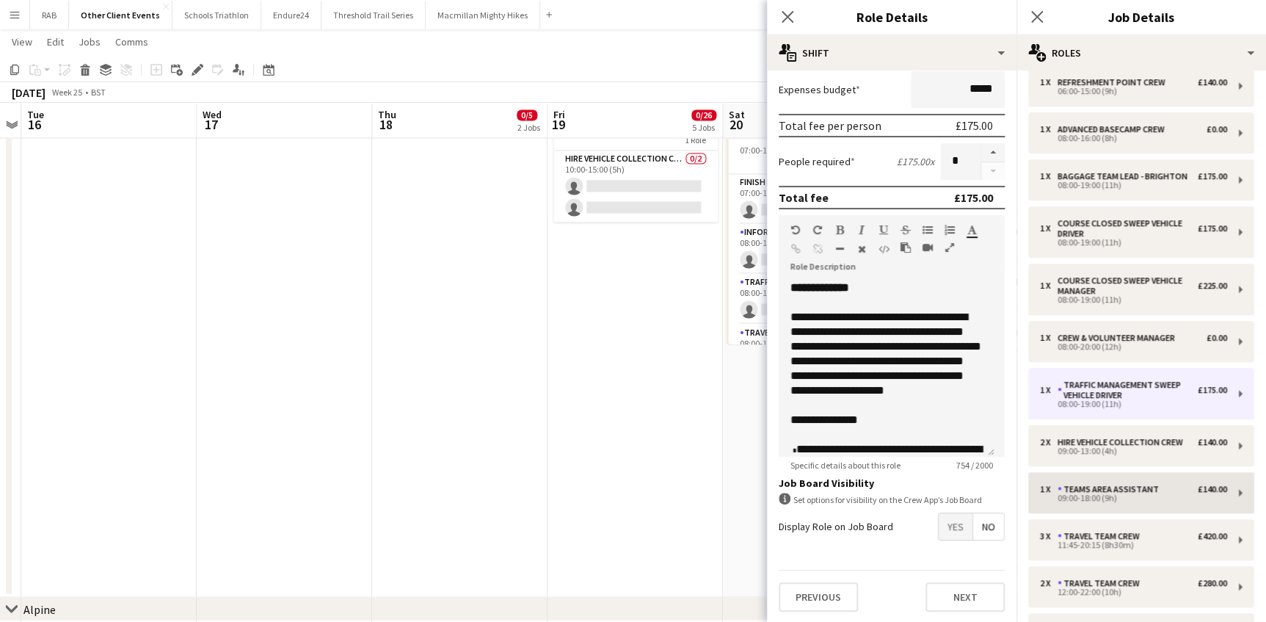
scroll to position [534, 0]
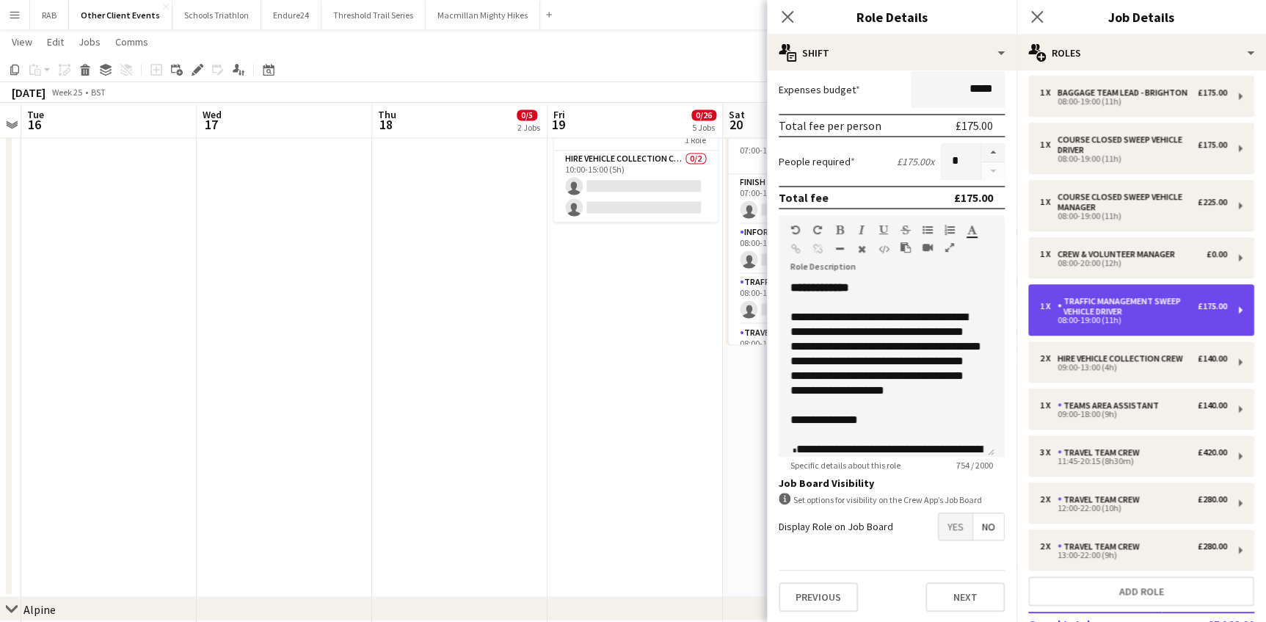
click at [1086, 315] on div "Traffic Management Sweep Vehicle Driver" at bounding box center [1128, 306] width 140 height 21
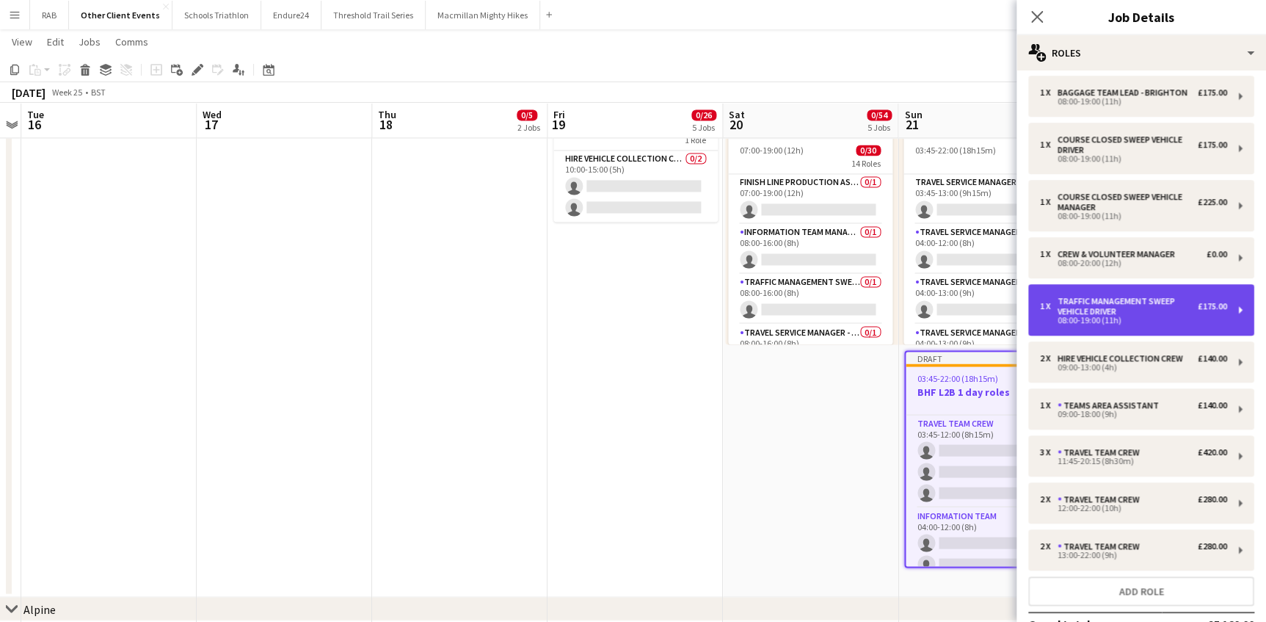
click at [1089, 315] on div "Traffic Management Sweep Vehicle Driver" at bounding box center [1128, 306] width 140 height 21
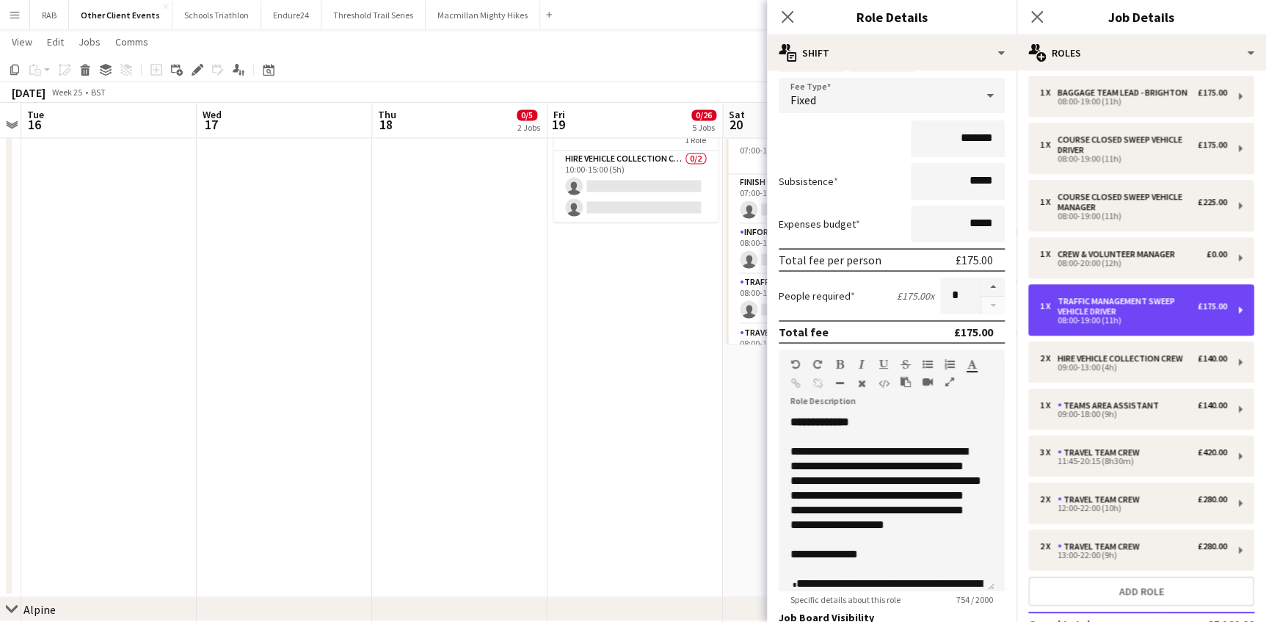
scroll to position [224, 0]
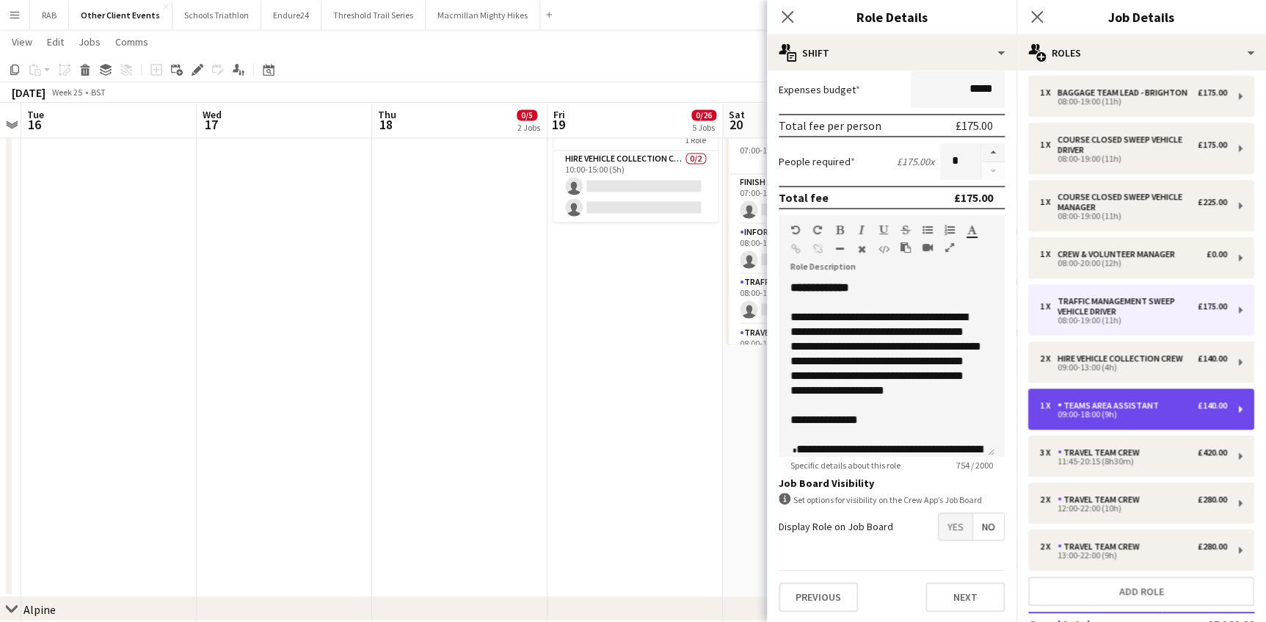
click at [1068, 410] on div "Teams area assistant" at bounding box center [1111, 405] width 107 height 10
type input "**********"
type input "*****"
type input "*******"
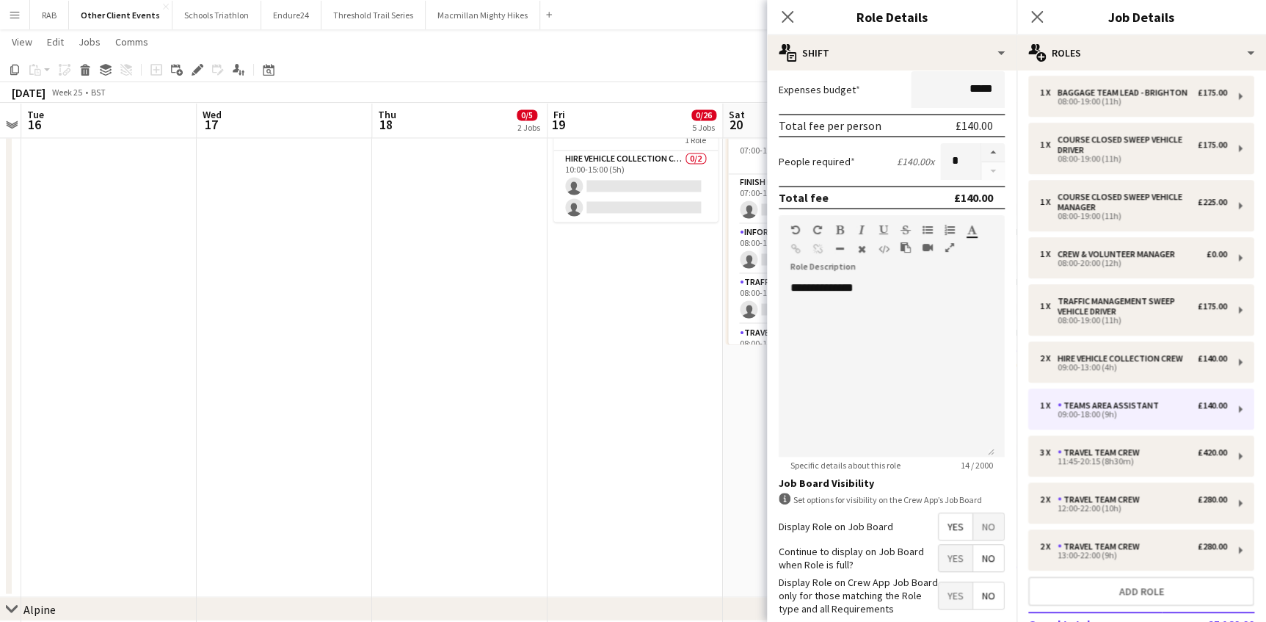
click at [982, 523] on span "No" at bounding box center [988, 526] width 31 height 26
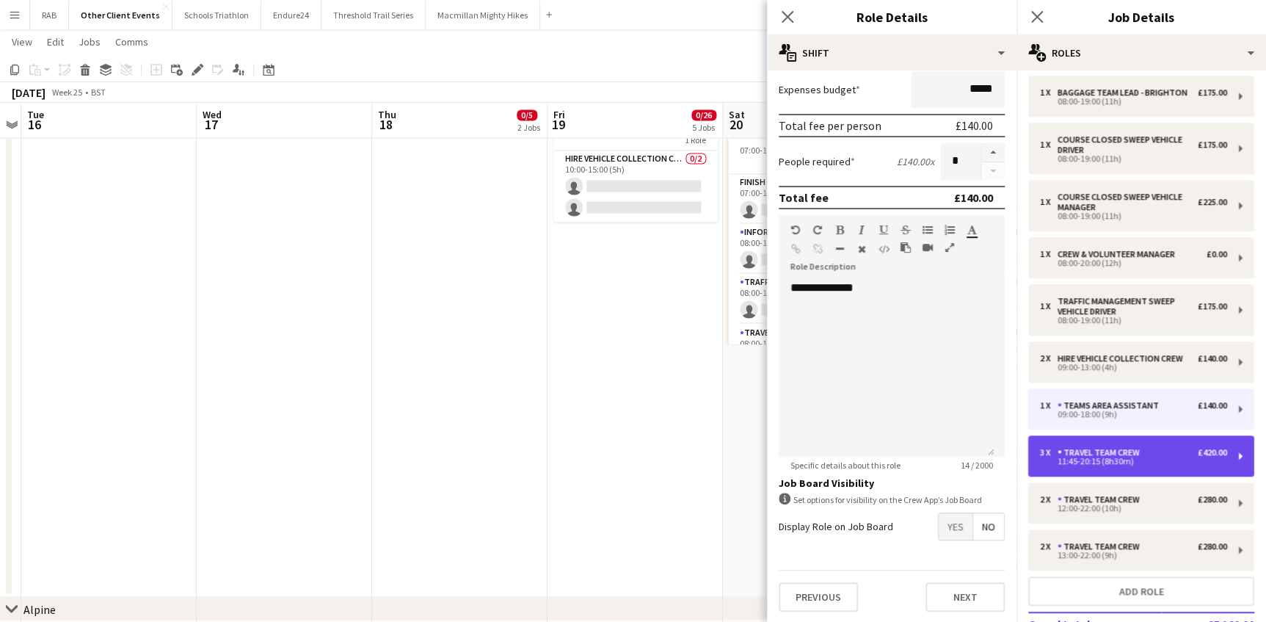
click at [1084, 457] on div "Travel team crew" at bounding box center [1102, 452] width 88 height 10
type input "**********"
type input "*****"
type input "*"
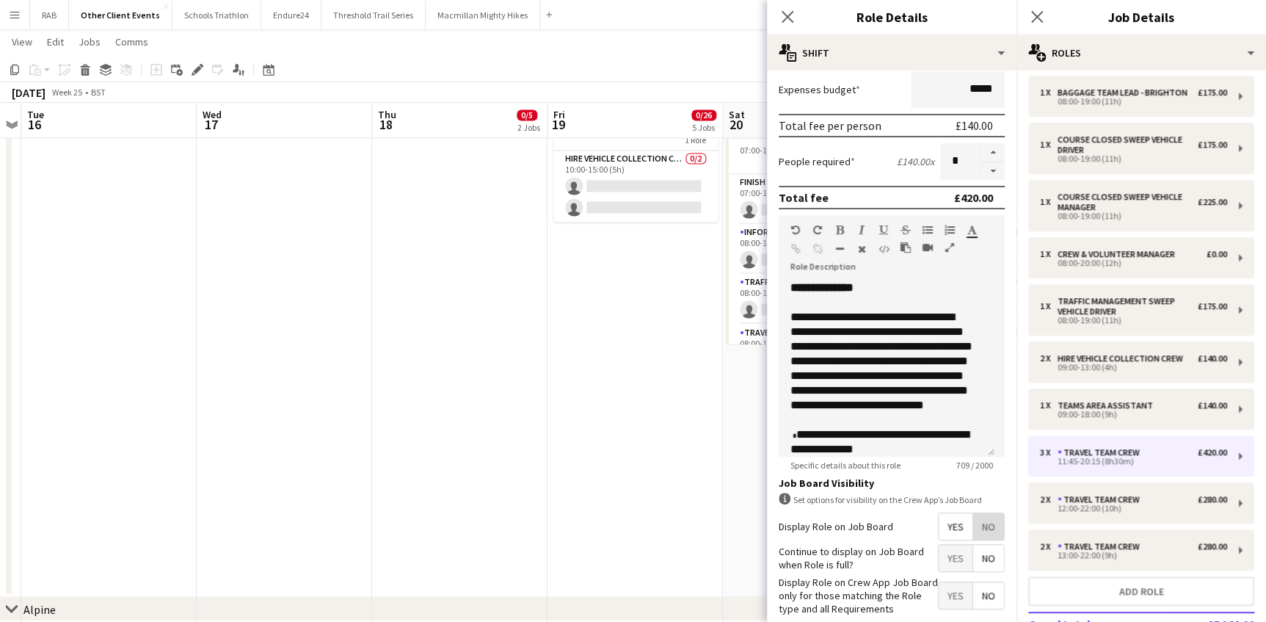
click at [984, 525] on span "No" at bounding box center [988, 526] width 31 height 26
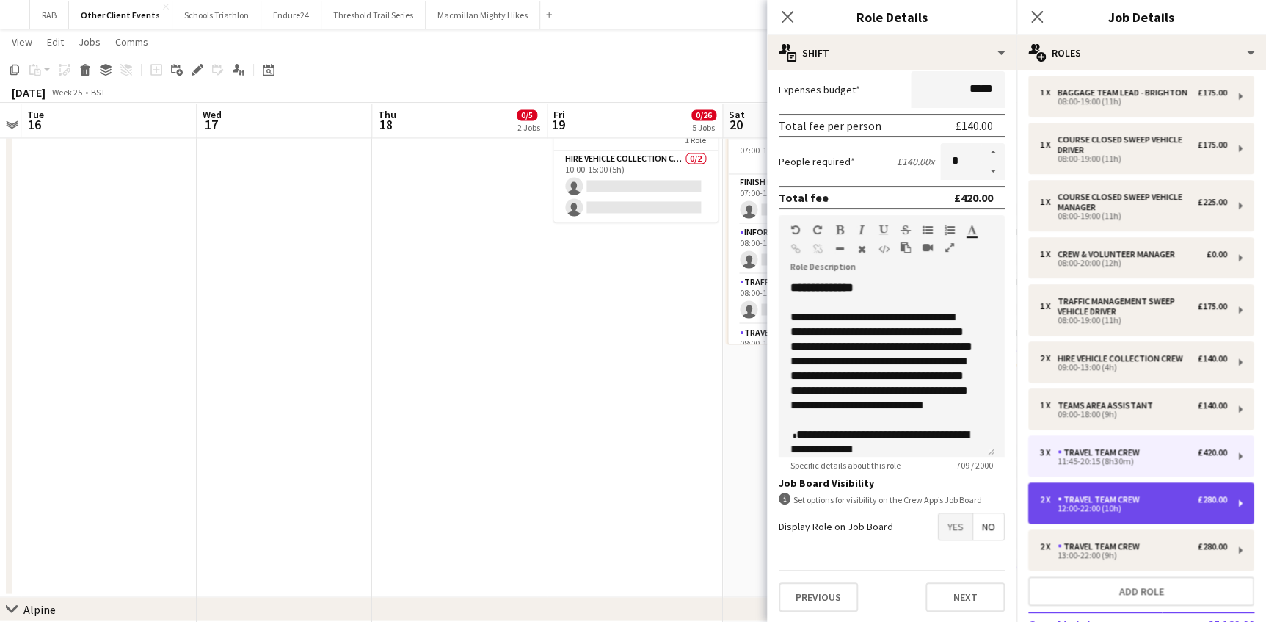
click at [1078, 504] on div "Travel team crew" at bounding box center [1102, 499] width 88 height 10
type input "*****"
type input "*"
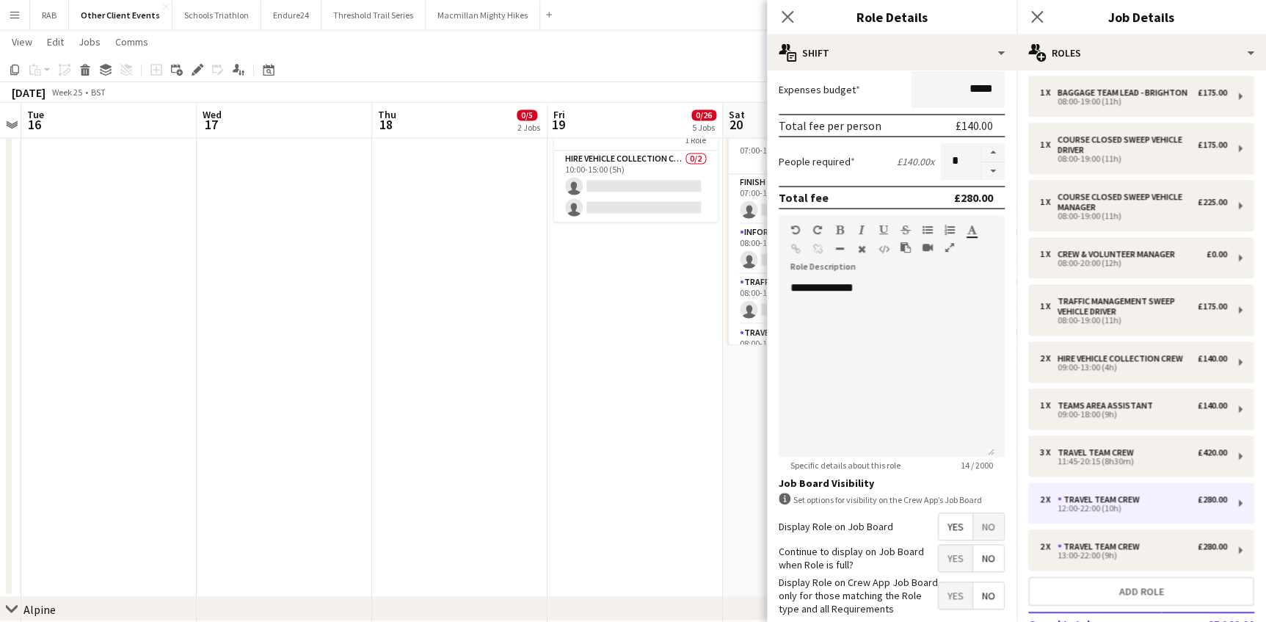
click at [973, 529] on span "No" at bounding box center [988, 526] width 31 height 26
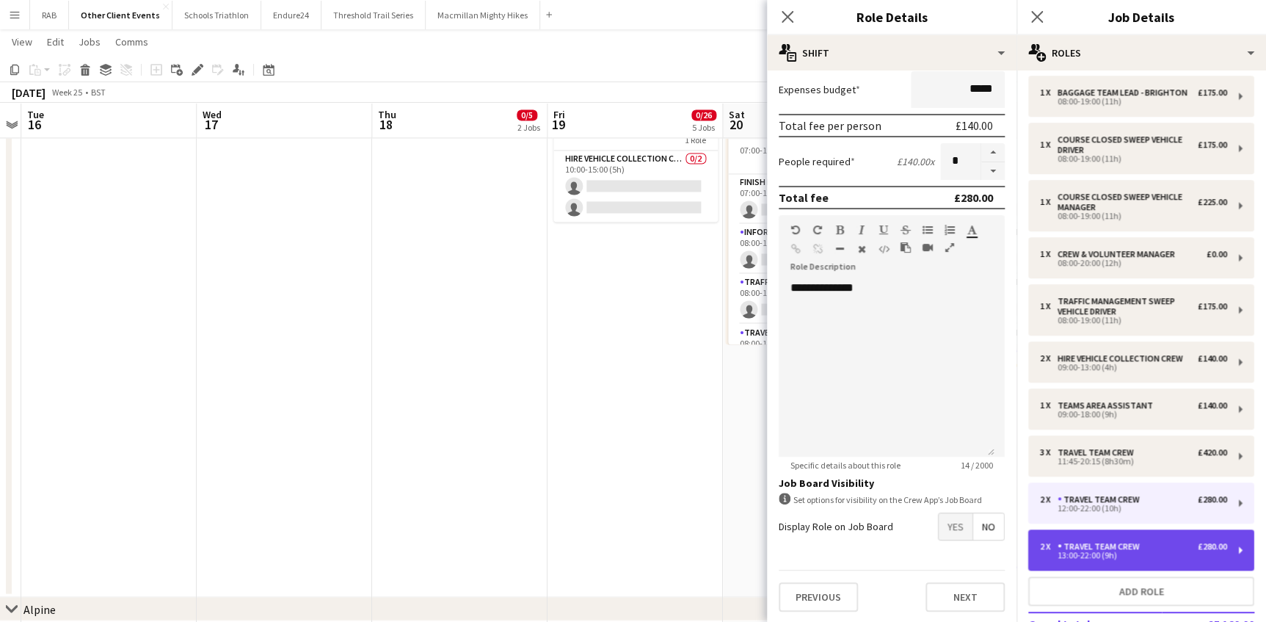
click at [1085, 551] on div "Travel team crew" at bounding box center [1102, 546] width 88 height 10
type input "*****"
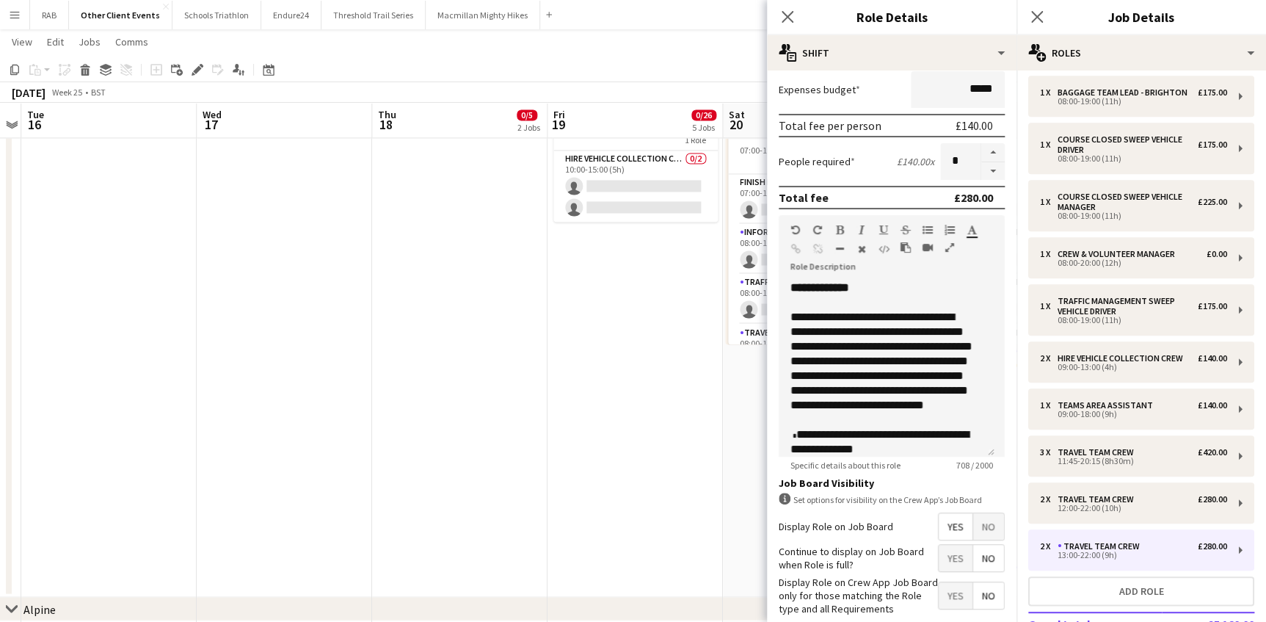
click at [981, 526] on span "No" at bounding box center [988, 526] width 31 height 26
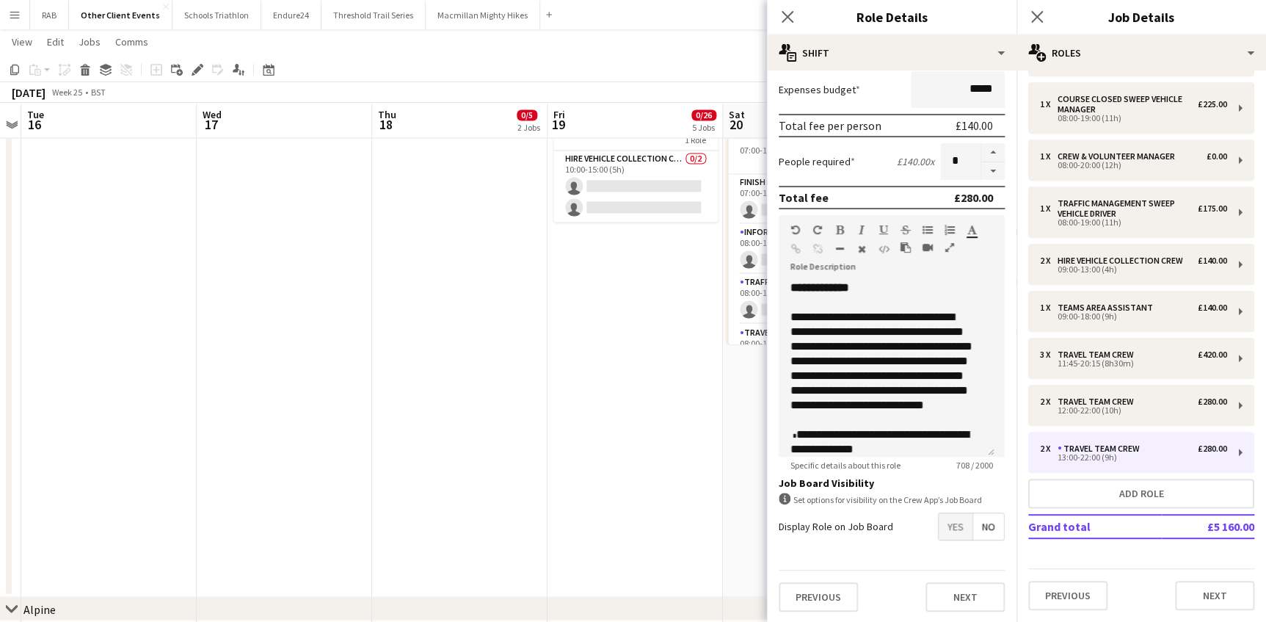
scroll to position [650, 0]
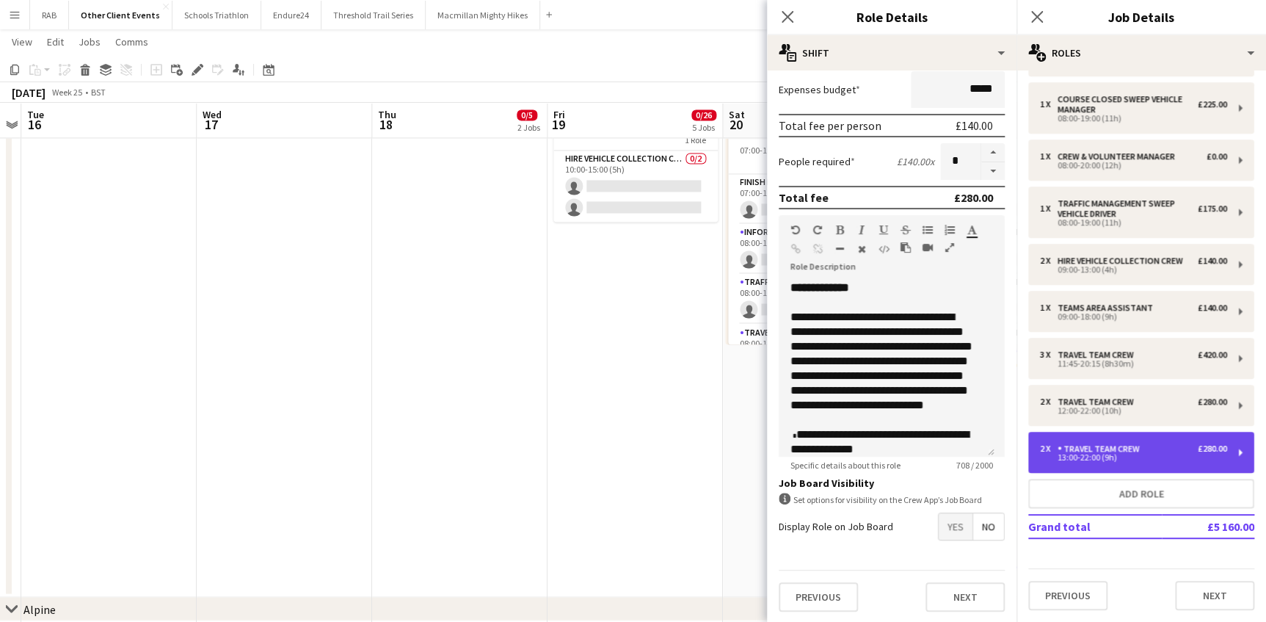
click at [1097, 454] on div "Travel team crew" at bounding box center [1102, 448] width 88 height 10
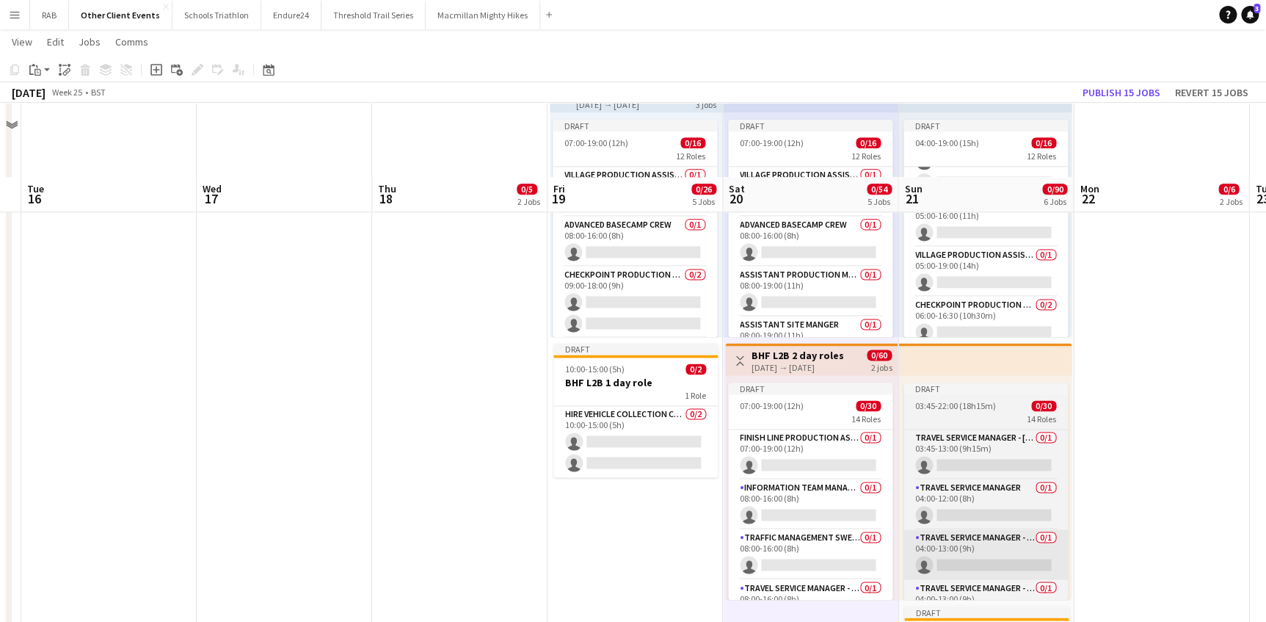
scroll to position [867, 0]
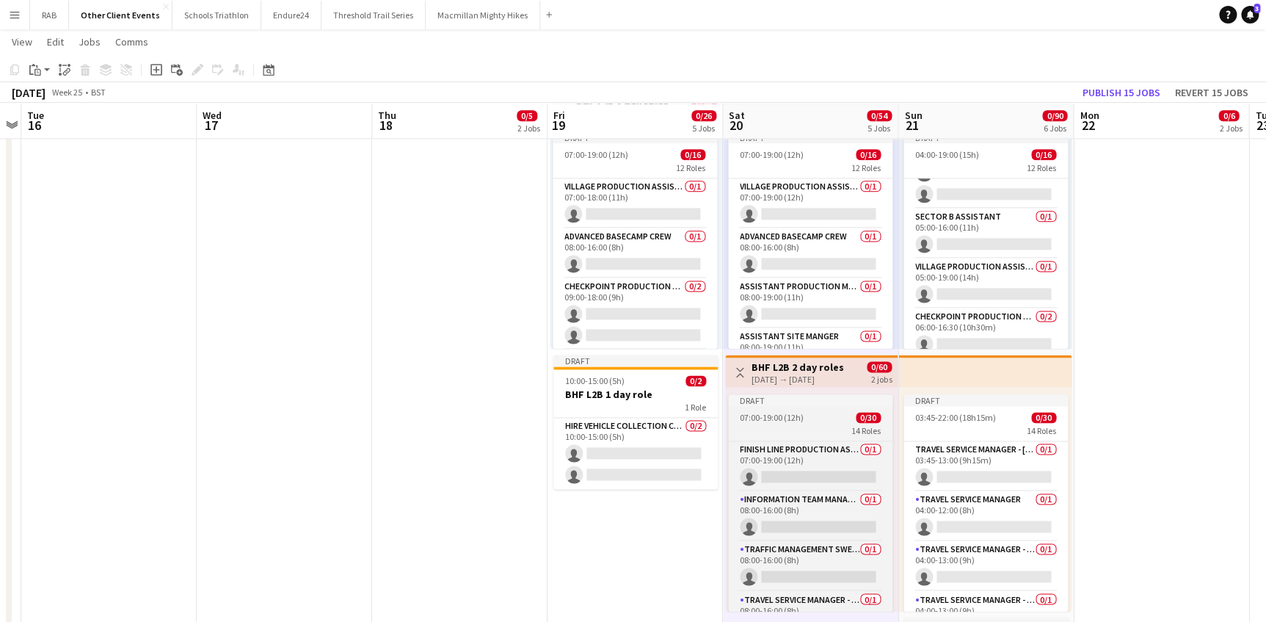
click at [788, 402] on div "Draft" at bounding box center [810, 400] width 164 height 12
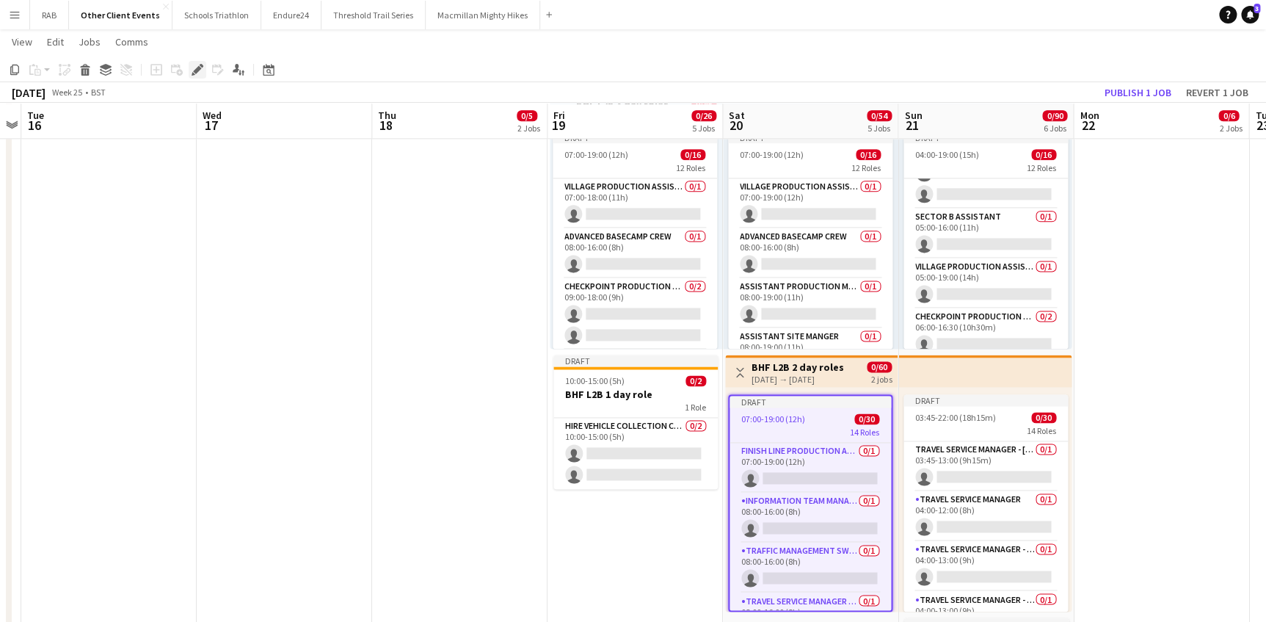
click at [198, 72] on icon "Edit" at bounding box center [198, 70] width 12 height 12
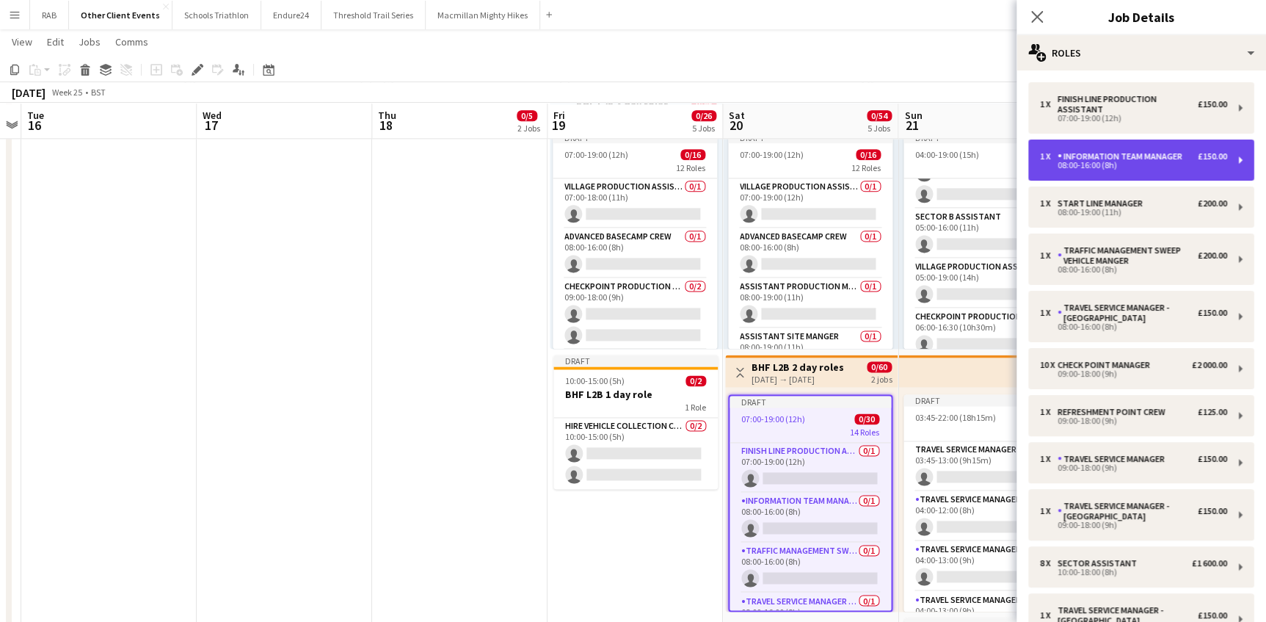
click at [1084, 156] on div "Information Team Manager" at bounding box center [1123, 156] width 131 height 10
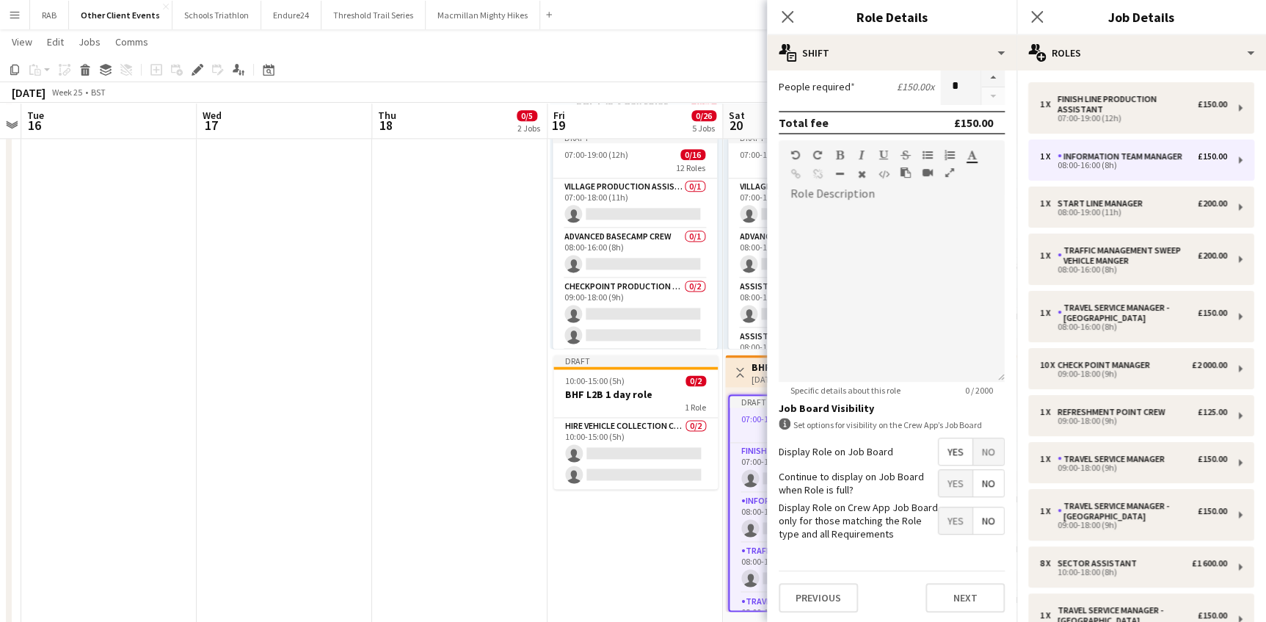
click at [973, 449] on span "No" at bounding box center [988, 451] width 31 height 26
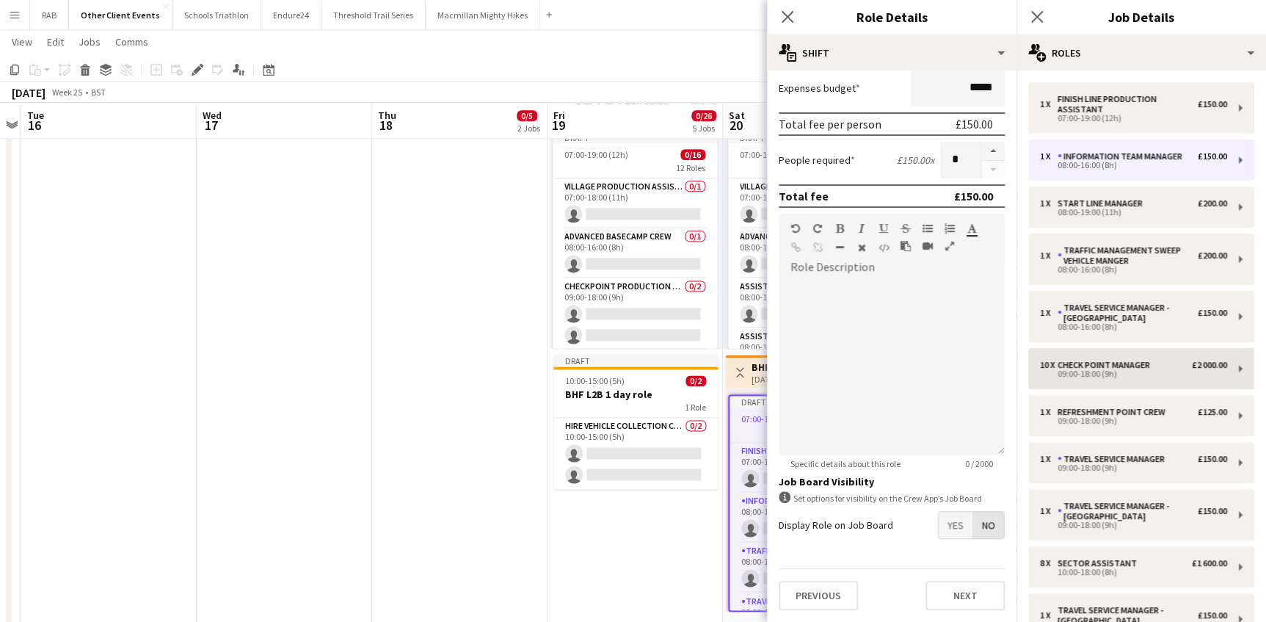
scroll to position [224, 0]
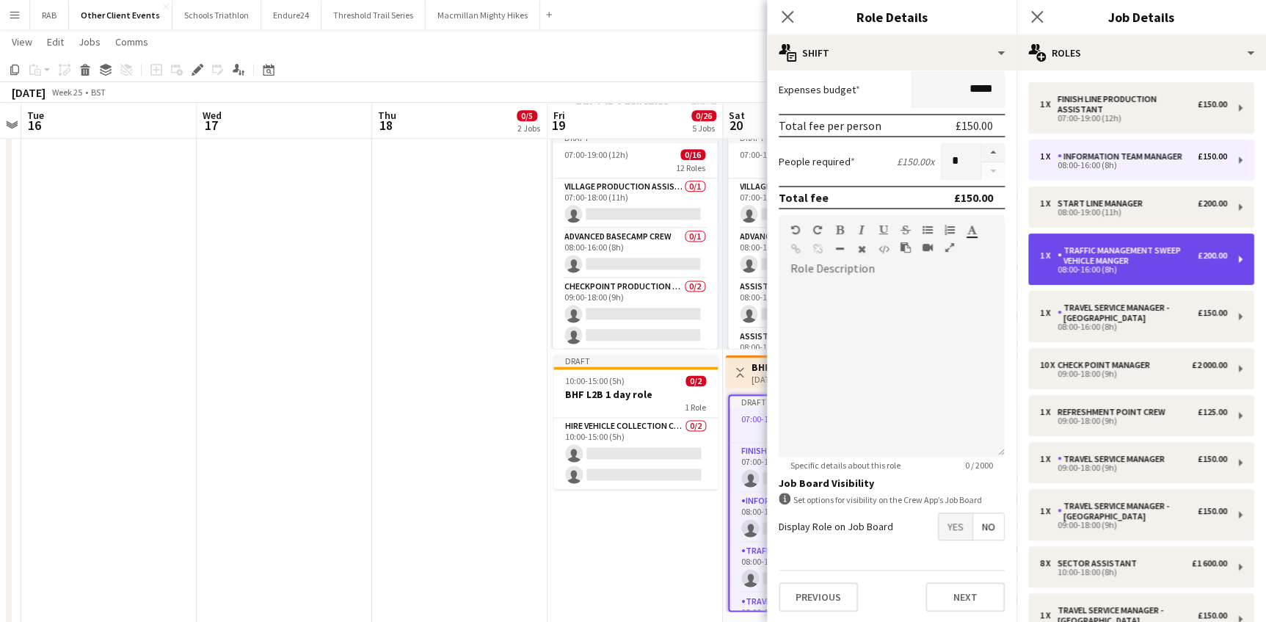
click at [1083, 257] on div "Traffic Management Sweep Vehicle Manger" at bounding box center [1128, 255] width 140 height 21
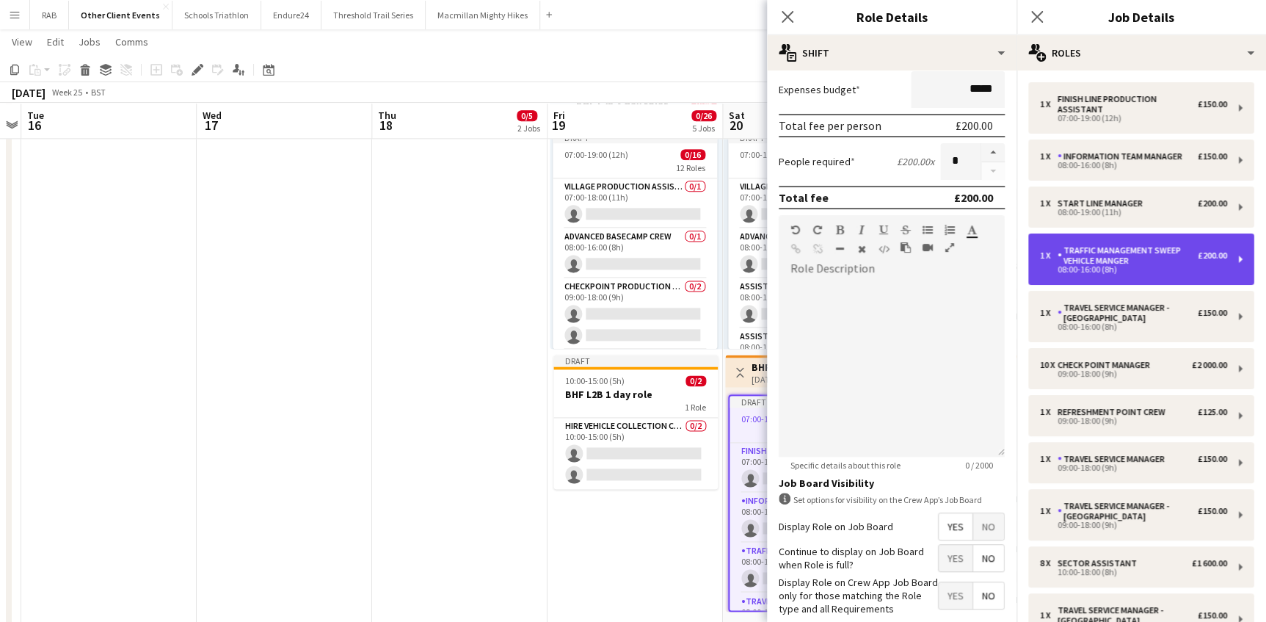
type input "**********"
type input "*******"
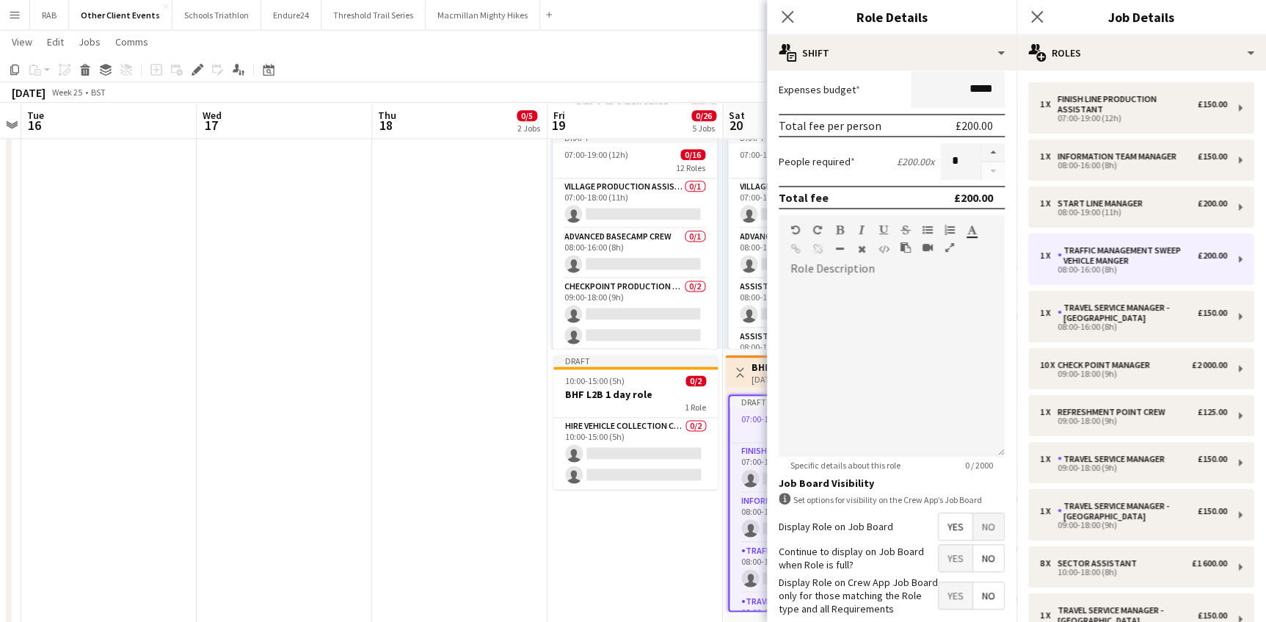
click at [973, 523] on span "No" at bounding box center [988, 526] width 31 height 26
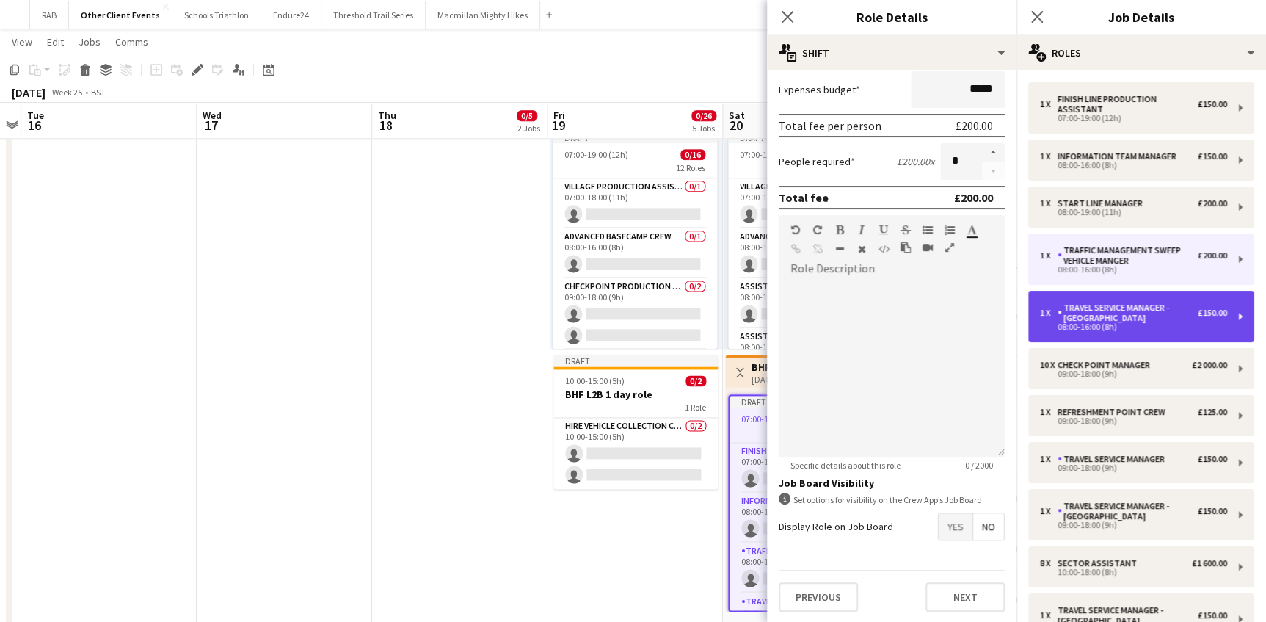
click at [1086, 325] on div "08:00-16:00 (8h)" at bounding box center [1133, 326] width 187 height 7
type input "**********"
type input "*******"
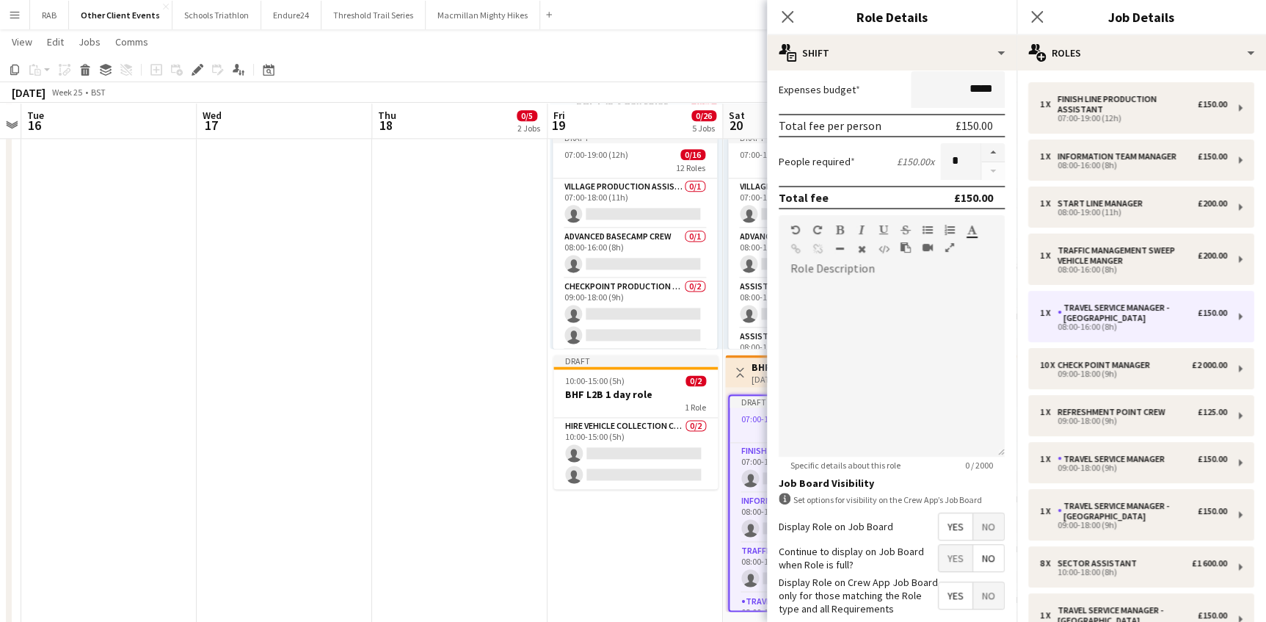
click at [980, 526] on span "No" at bounding box center [988, 526] width 31 height 26
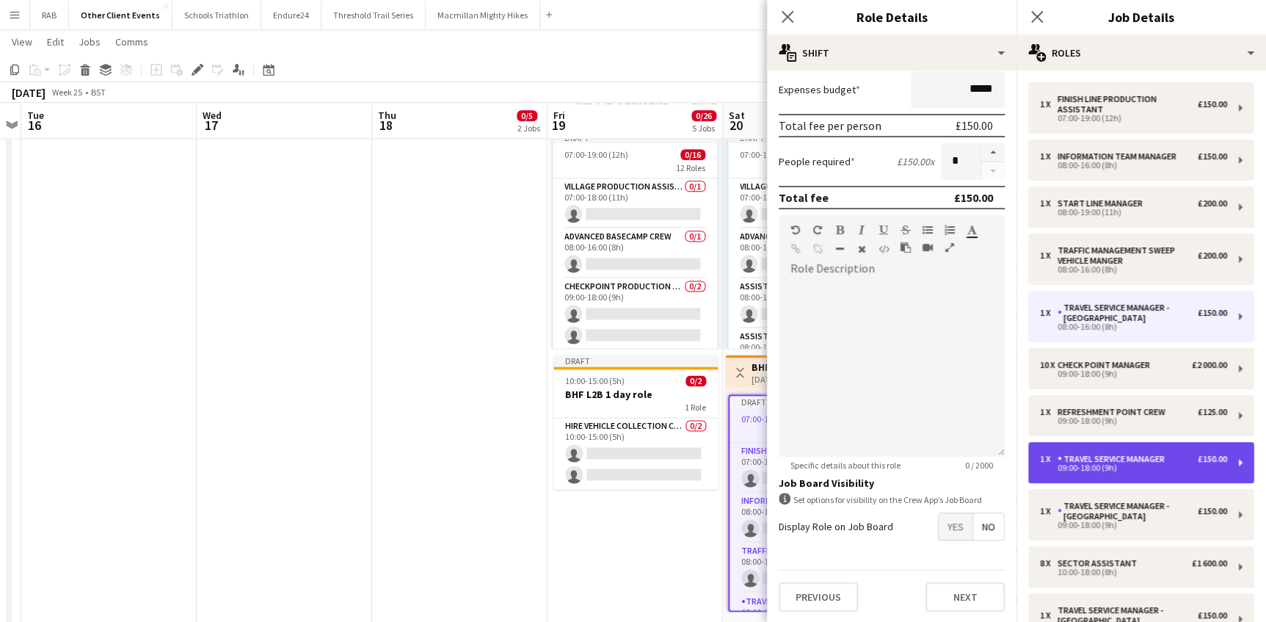
click at [1076, 466] on div "09:00-18:00 (9h)" at bounding box center [1133, 467] width 187 height 7
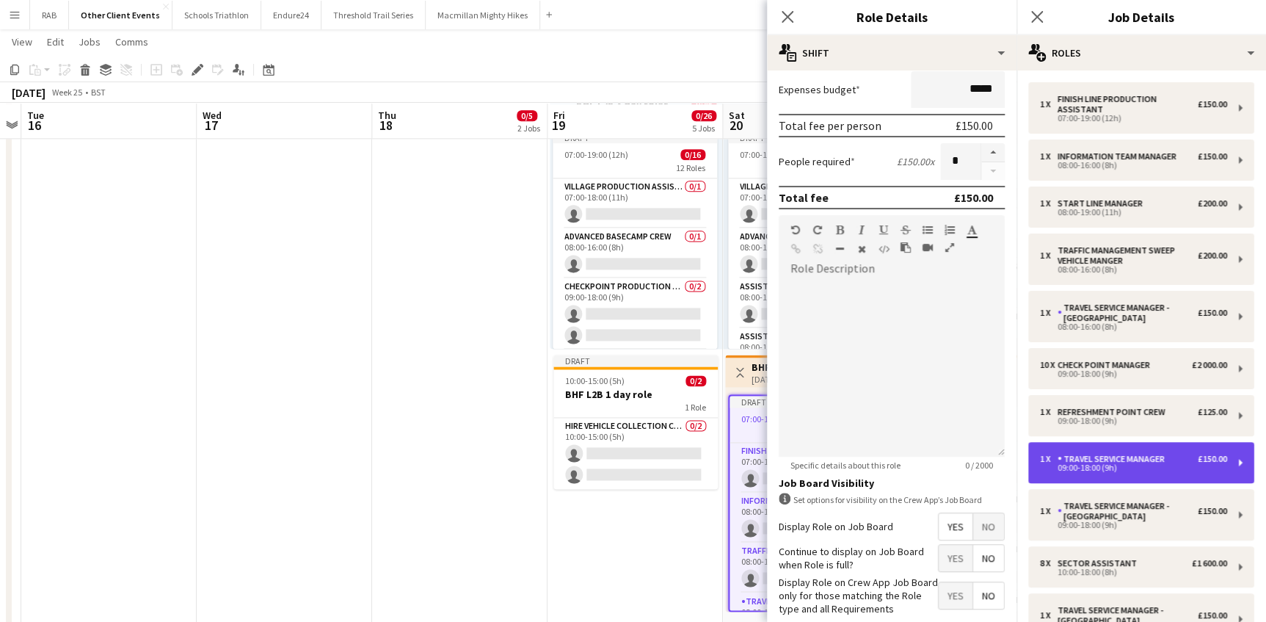
type input "**********"
type input "*****"
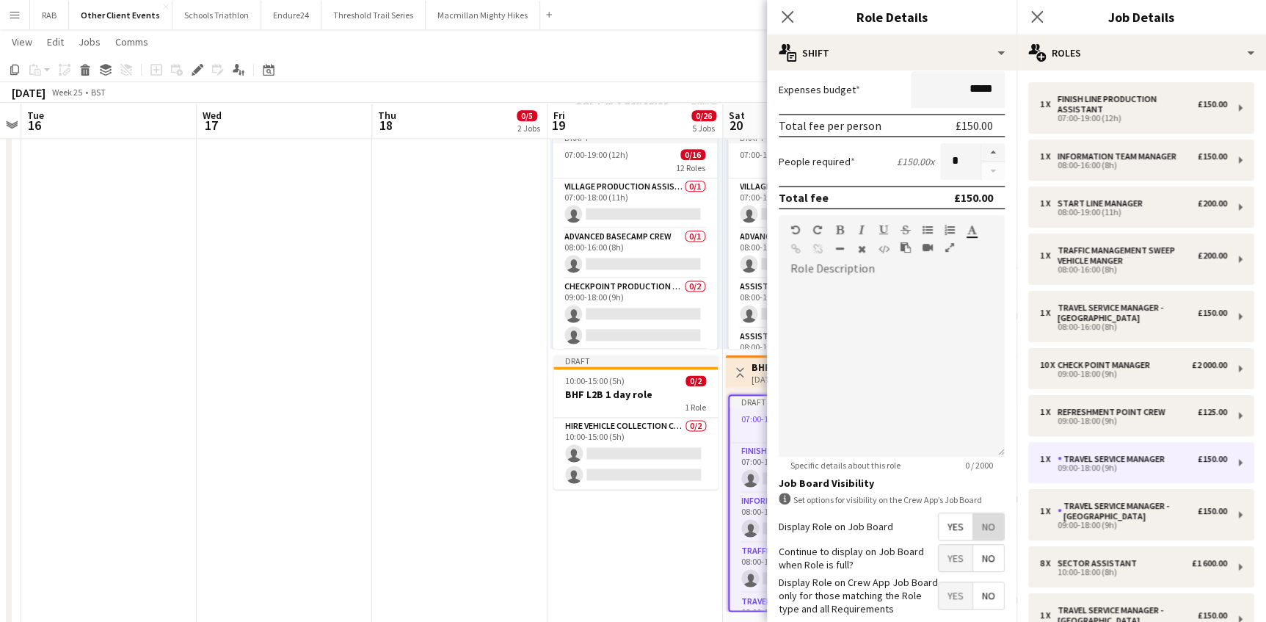
drag, startPoint x: 981, startPoint y: 526, endPoint x: 1028, endPoint y: 514, distance: 47.7
click at [983, 526] on span "No" at bounding box center [988, 526] width 31 height 26
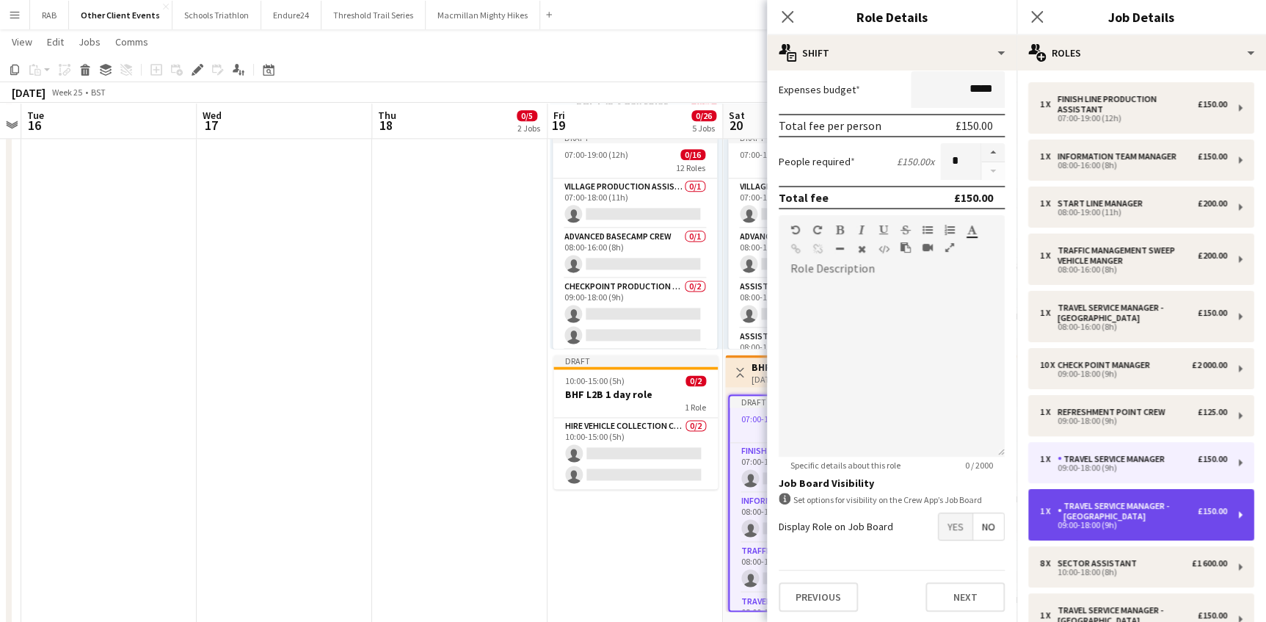
click at [1071, 508] on div "Travel Service Manager - Ardingly" at bounding box center [1128, 511] width 140 height 21
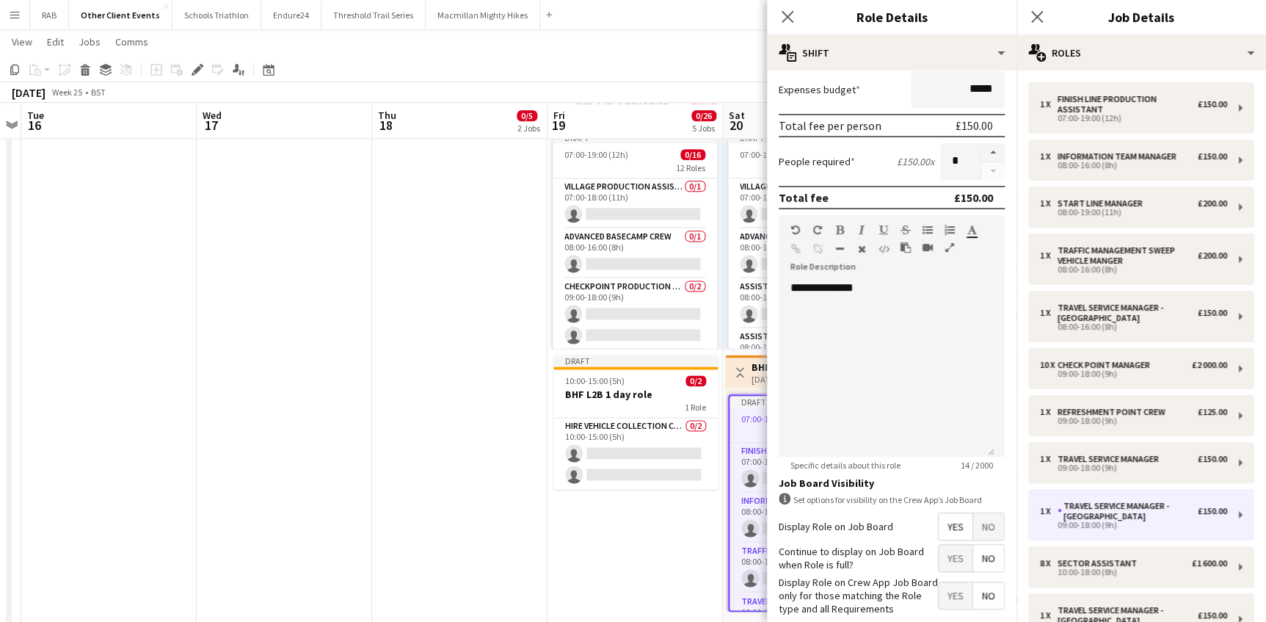
click at [982, 518] on span "No" at bounding box center [988, 526] width 31 height 26
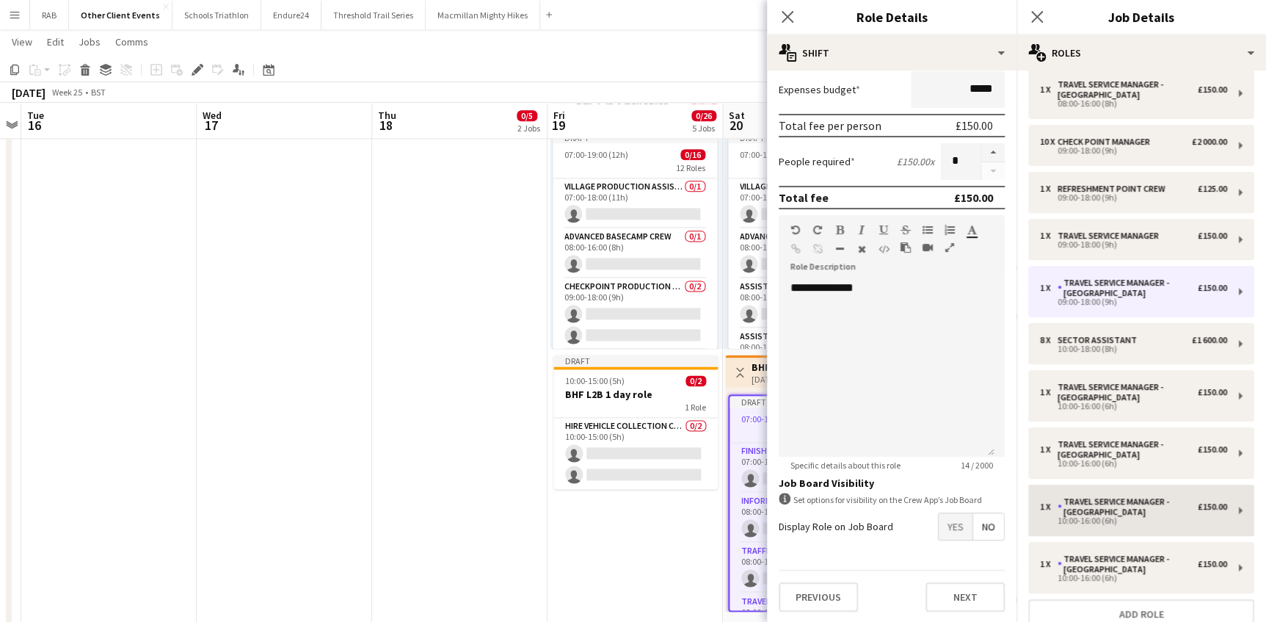
scroll to position [266, 0]
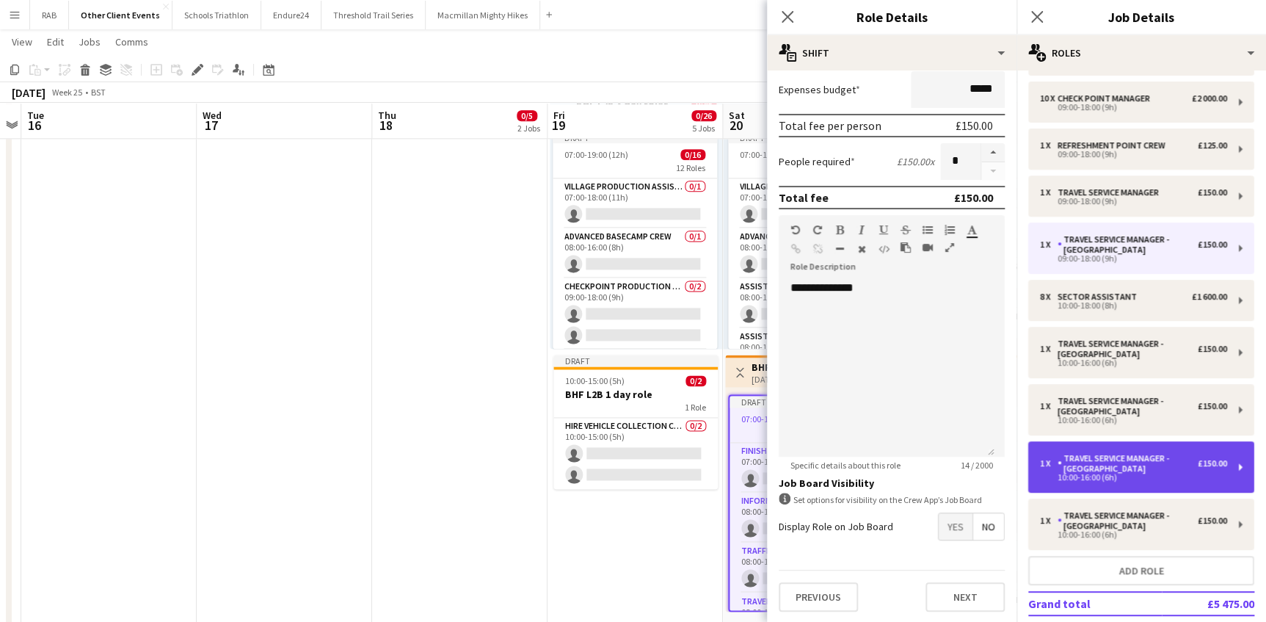
click at [1090, 464] on div "Travel Service Manager - London" at bounding box center [1128, 463] width 140 height 21
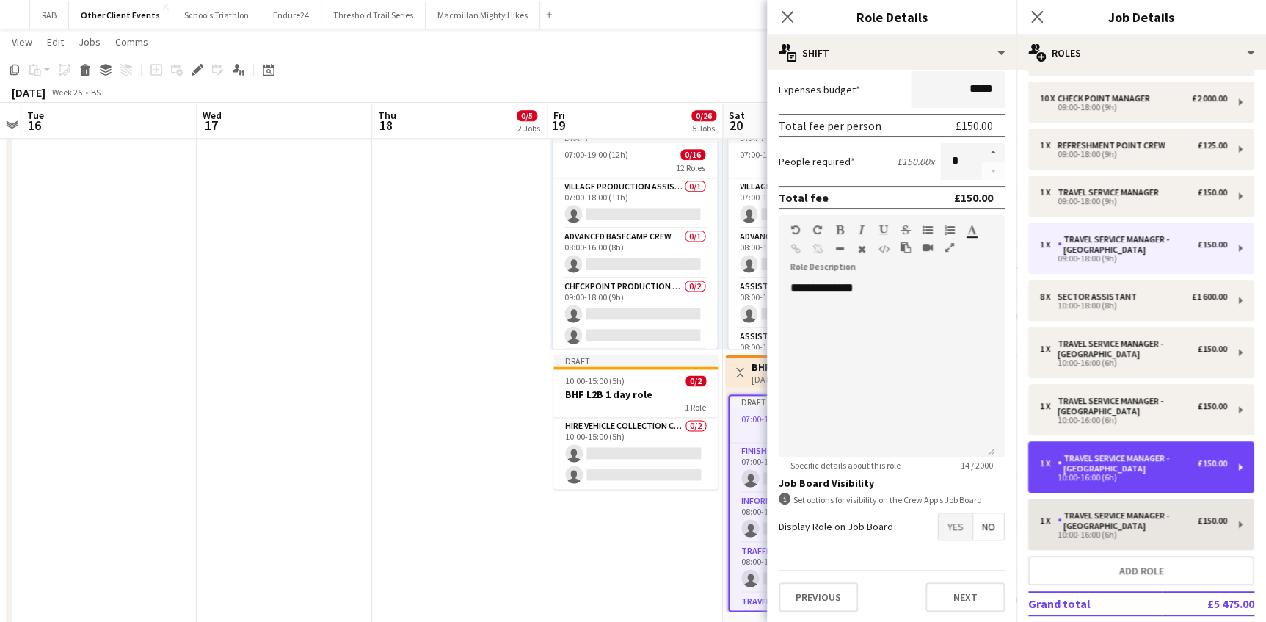
type input "**********"
type input "*****"
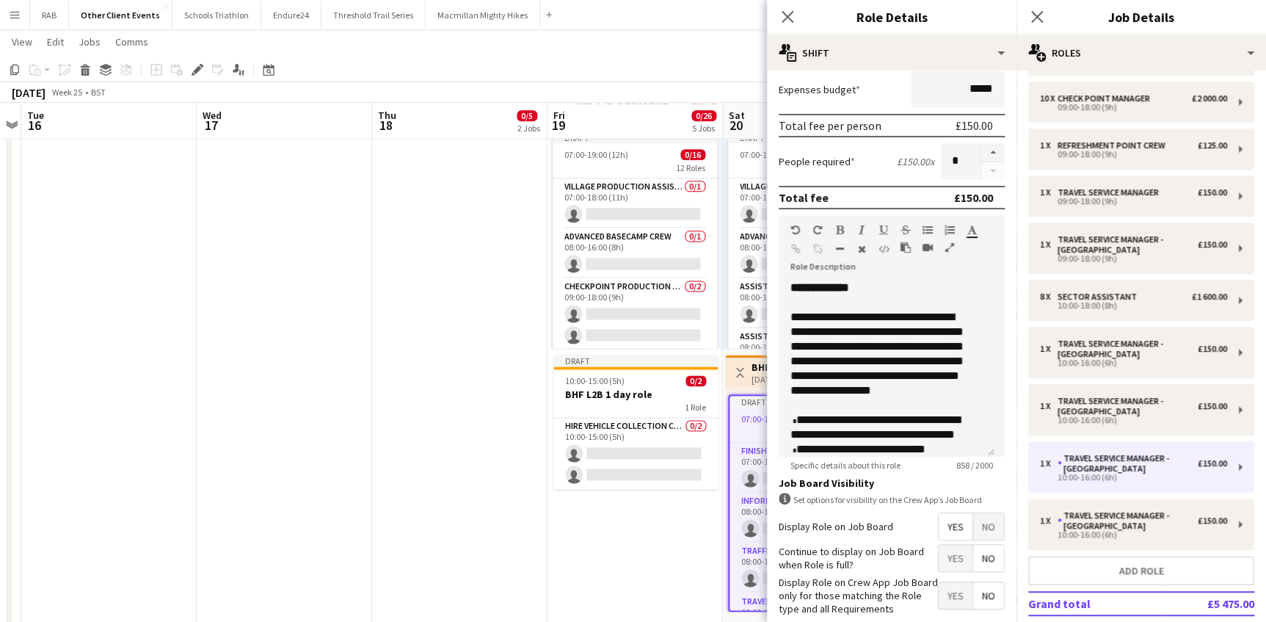
click at [976, 527] on span "No" at bounding box center [988, 526] width 31 height 26
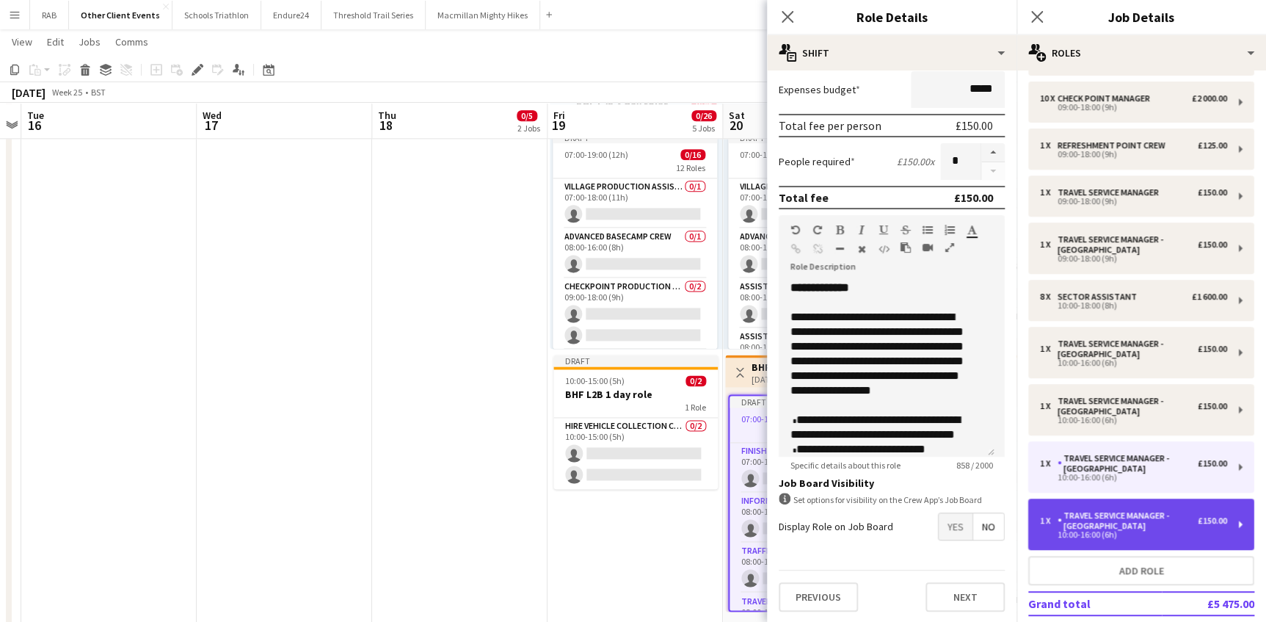
click at [1076, 526] on div "Travel Service Manager - London" at bounding box center [1128, 520] width 140 height 21
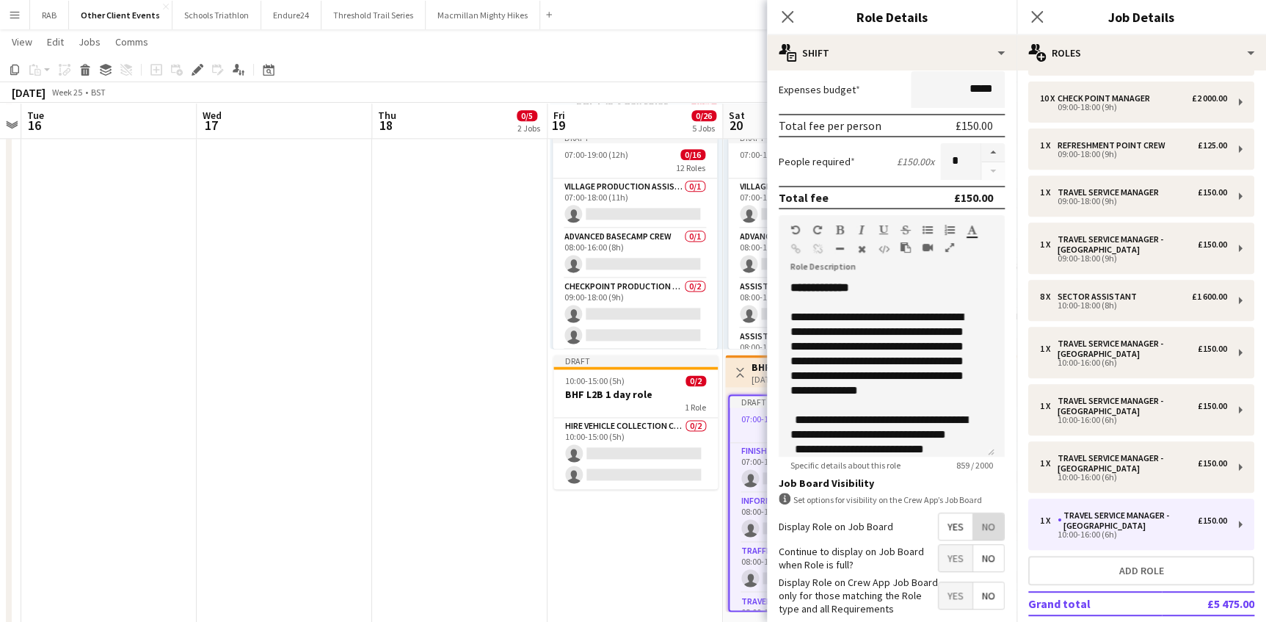
click at [977, 527] on span "No" at bounding box center [988, 526] width 31 height 26
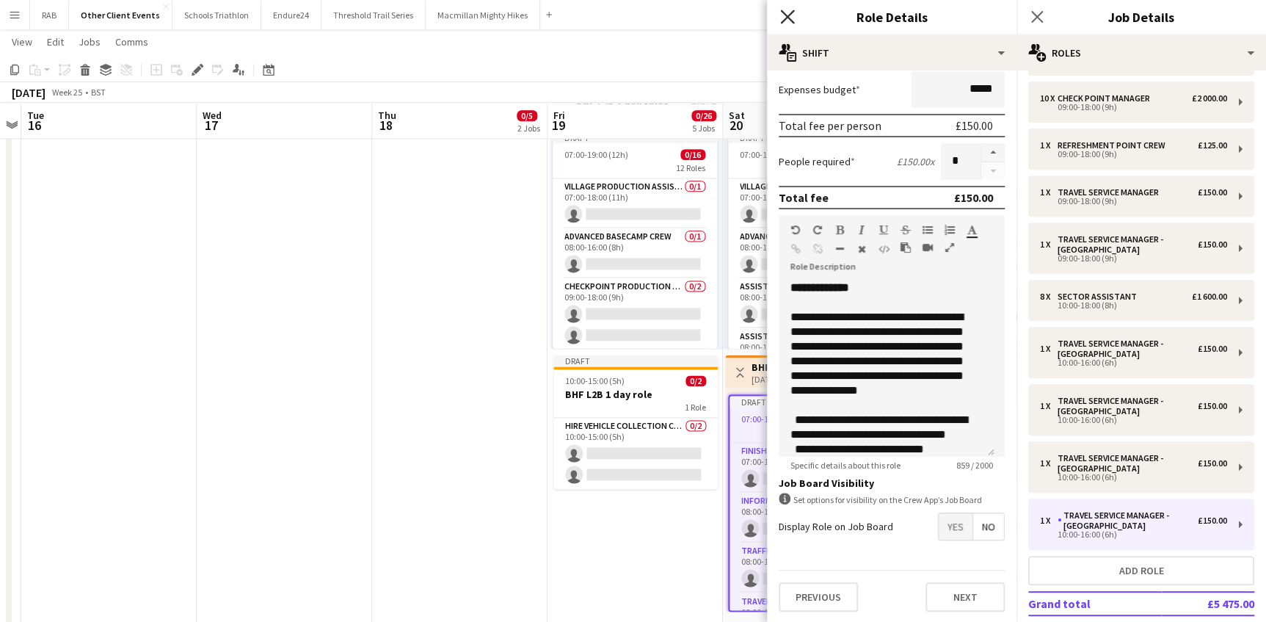
drag, startPoint x: 791, startPoint y: 18, endPoint x: 965, endPoint y: 15, distance: 174.8
click at [793, 18] on icon "Close pop-in" at bounding box center [788, 17] width 12 height 12
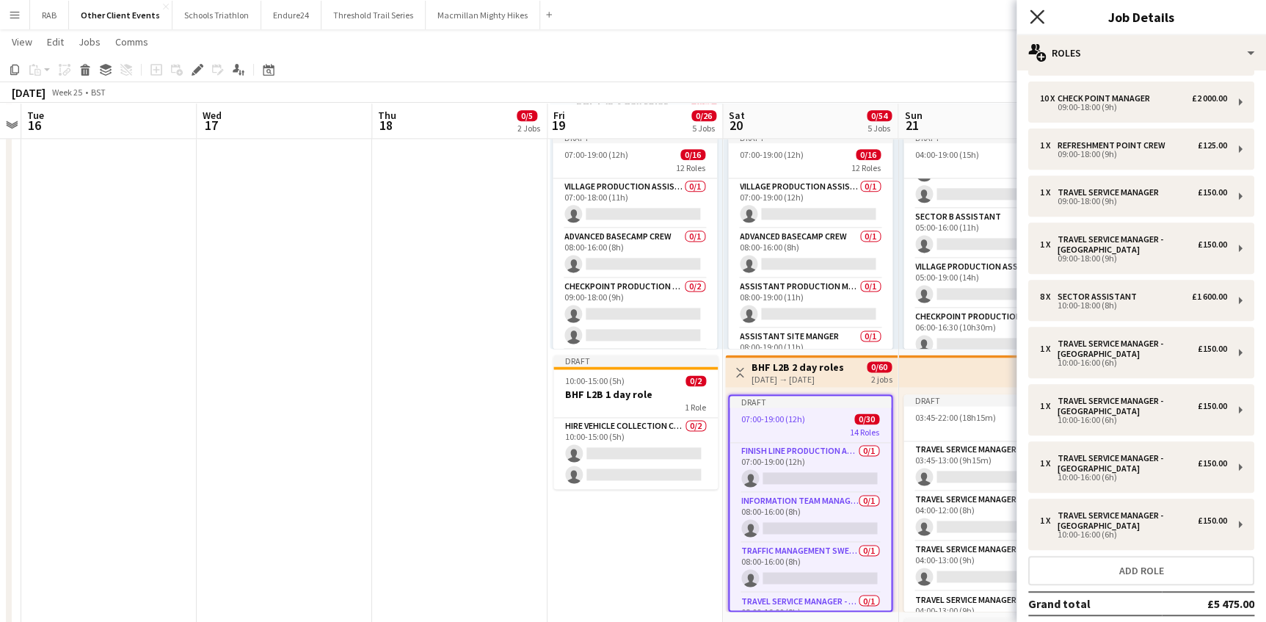
click at [1031, 15] on icon "Close pop-in" at bounding box center [1037, 17] width 14 height 14
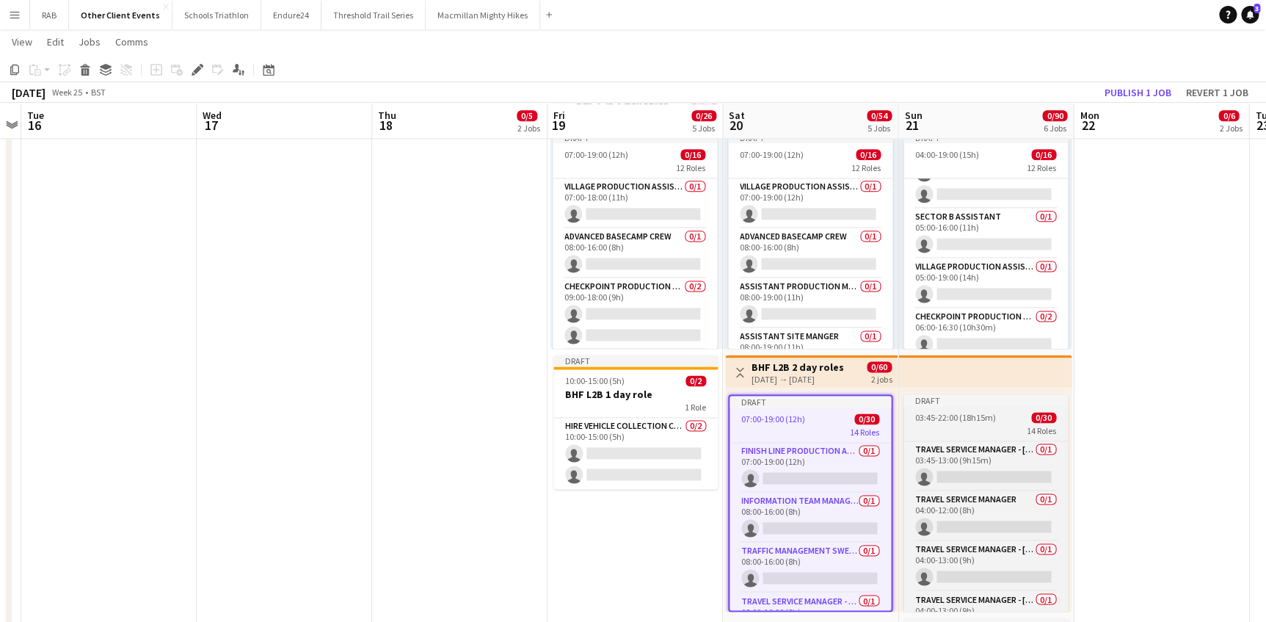
click at [994, 417] on div "03:45-22:00 (18h15m) 0/30" at bounding box center [986, 417] width 164 height 11
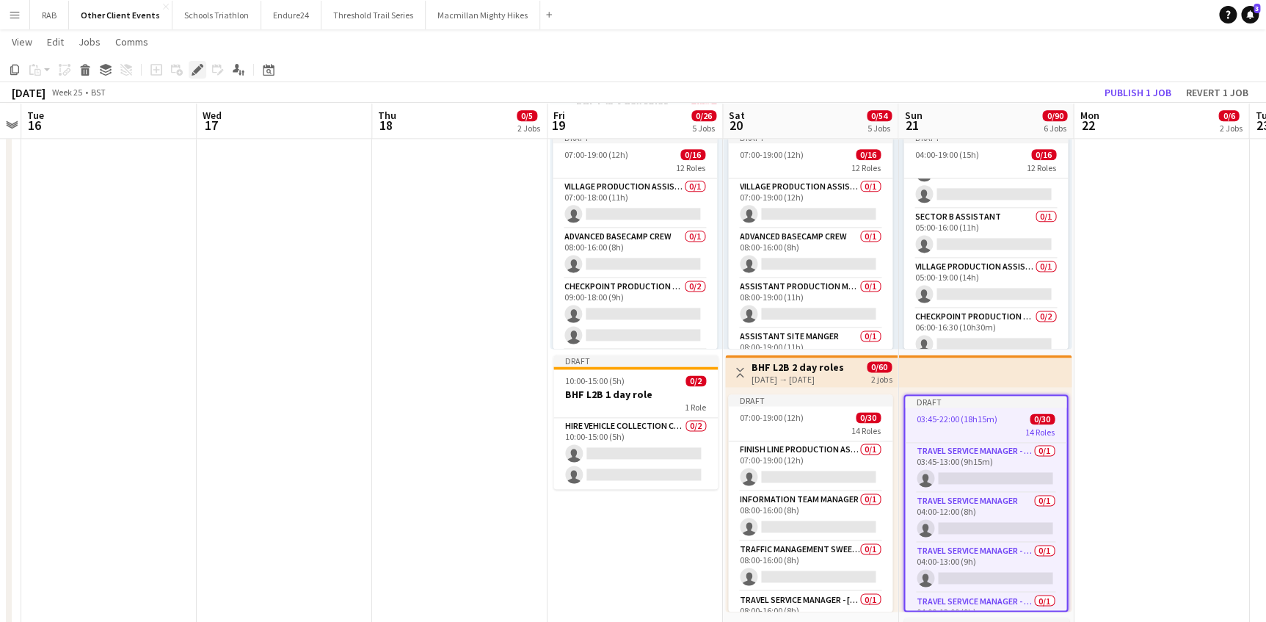
click at [195, 68] on icon "Edit" at bounding box center [198, 70] width 12 height 12
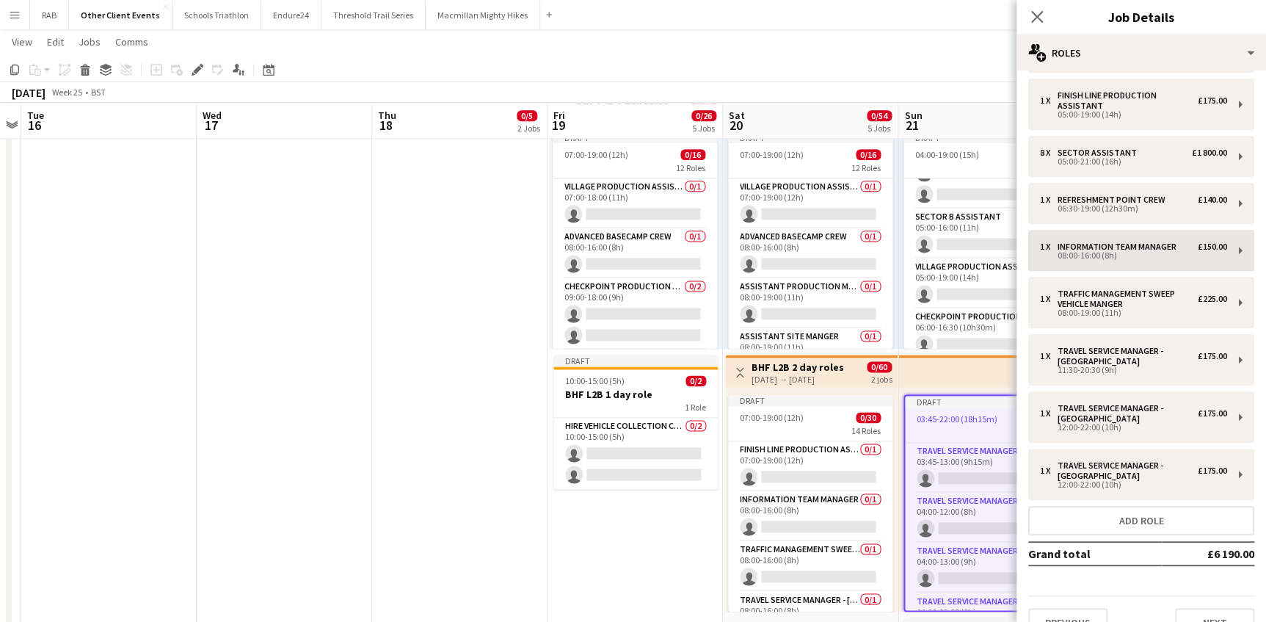
scroll to position [333, 0]
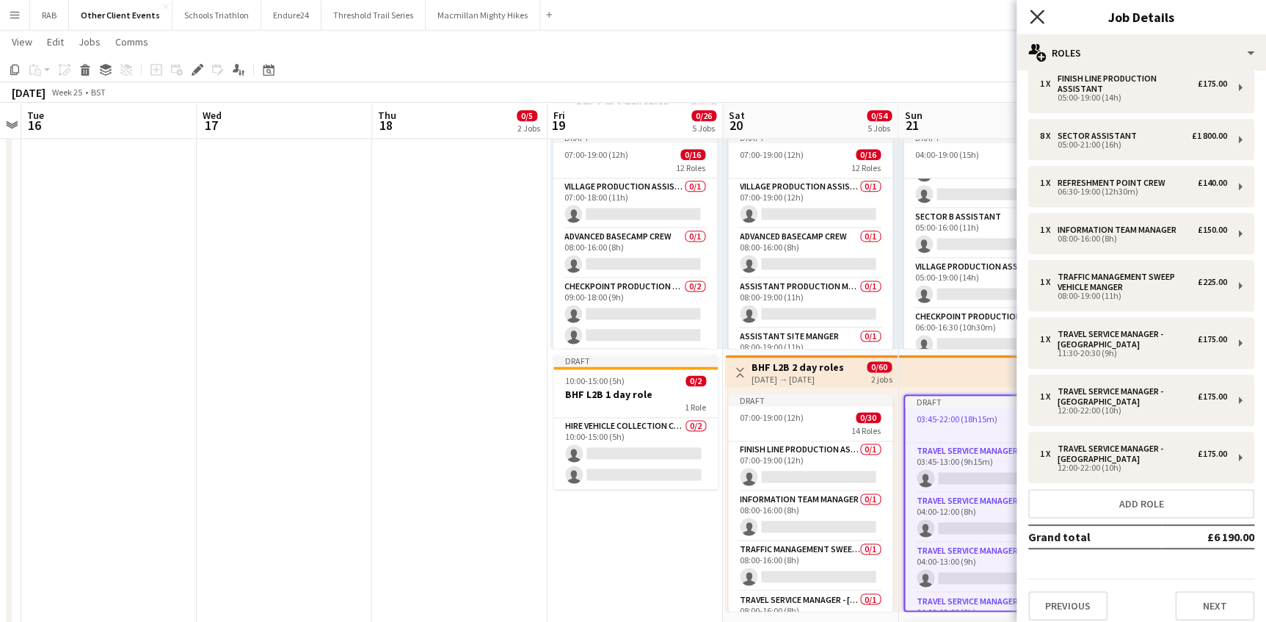
click at [1034, 16] on icon "Close pop-in" at bounding box center [1037, 17] width 14 height 14
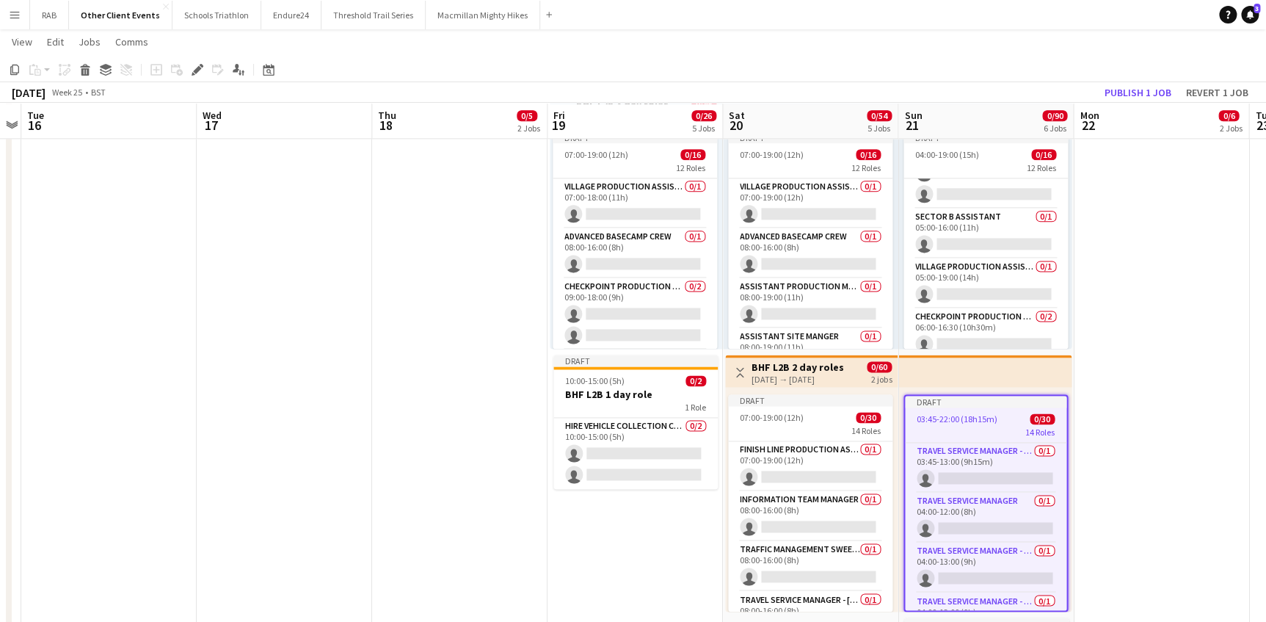
click at [575, 530] on app-date-cell "07:00-18:00 (11h) 0/3 3 Roles Finish Manager 0/1 07:00-18:00 (11h) single-neutr…" at bounding box center [635, 80] width 175 height 1567
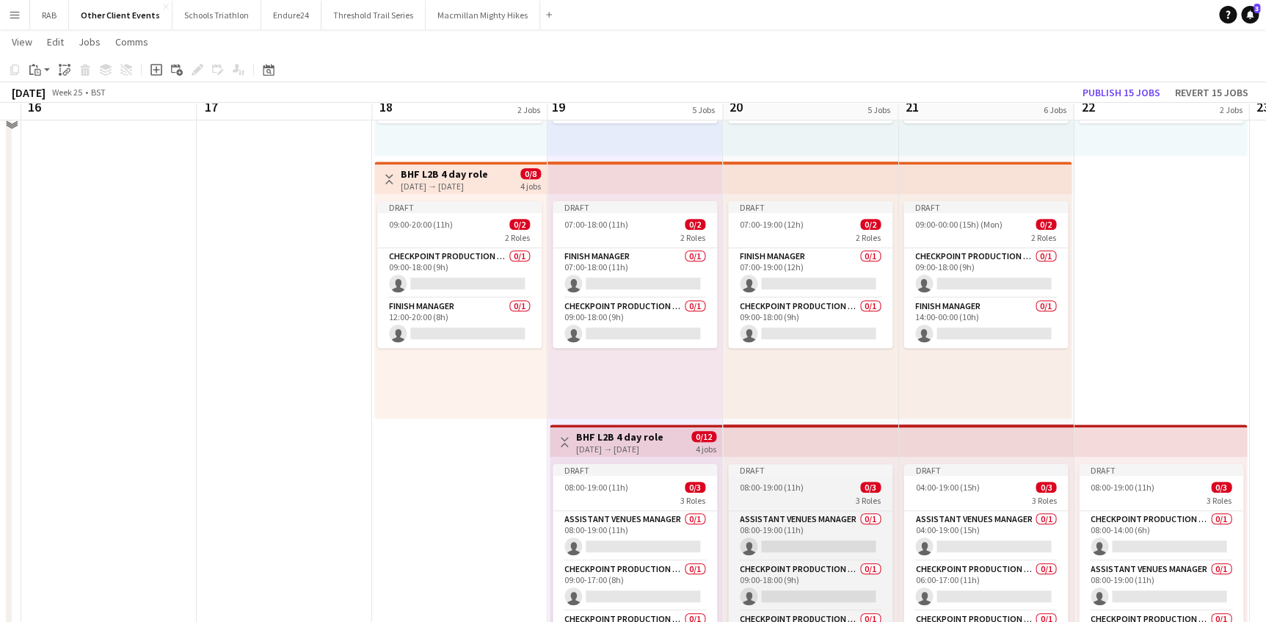
scroll to position [200, 0]
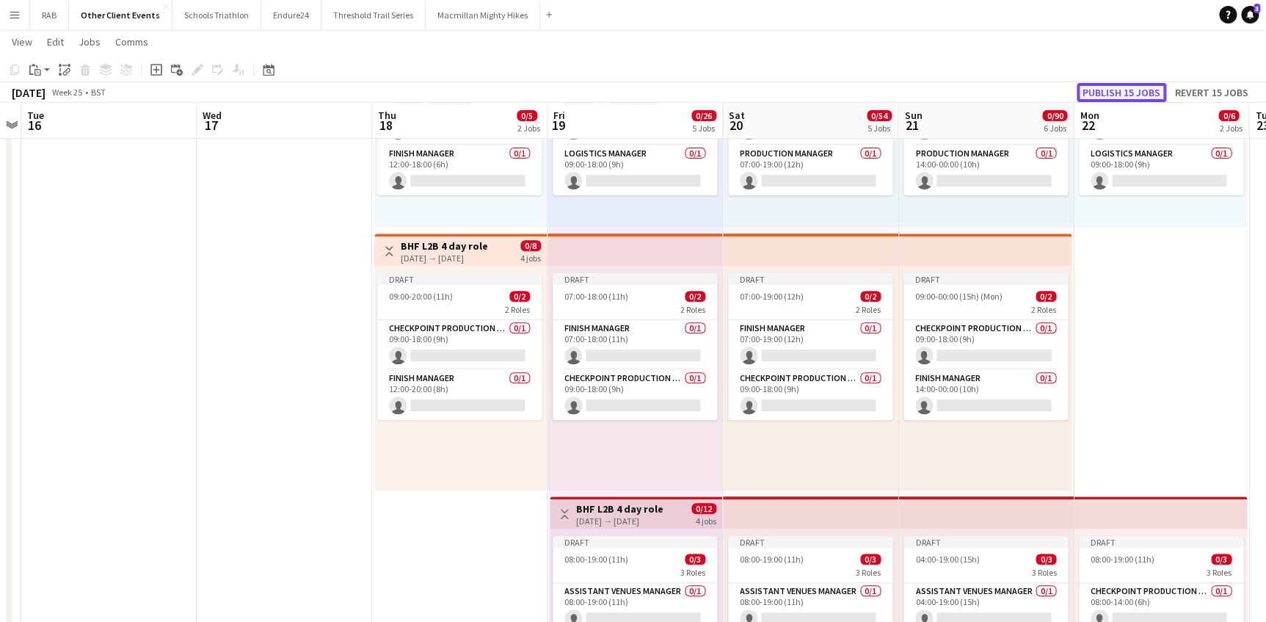
click at [1112, 83] on button "Publish 15 jobs" at bounding box center [1122, 92] width 90 height 19
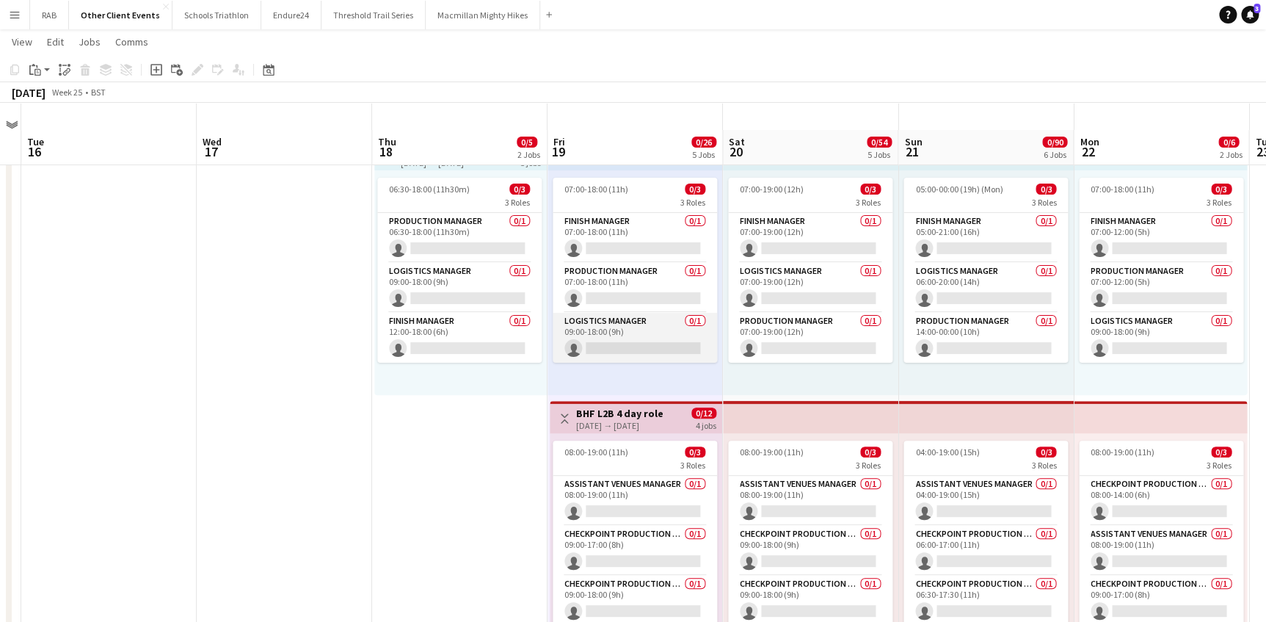
scroll to position [0, 0]
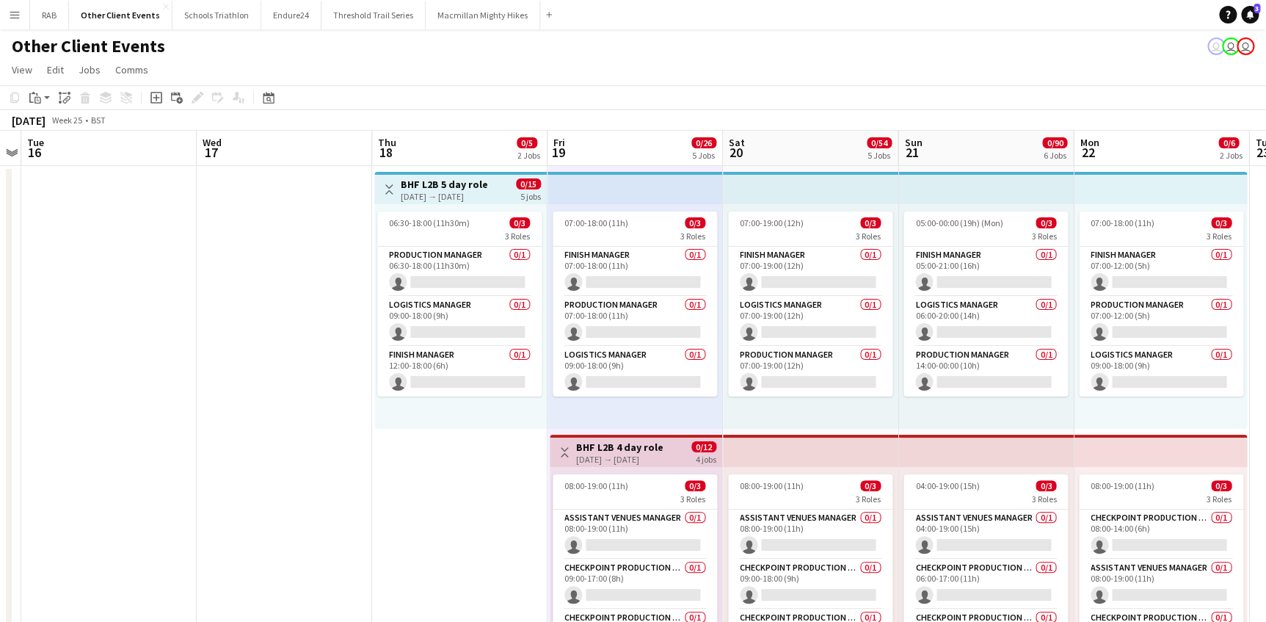
click at [471, 183] on h3 "BHF L2B 5 day role" at bounding box center [444, 184] width 87 height 13
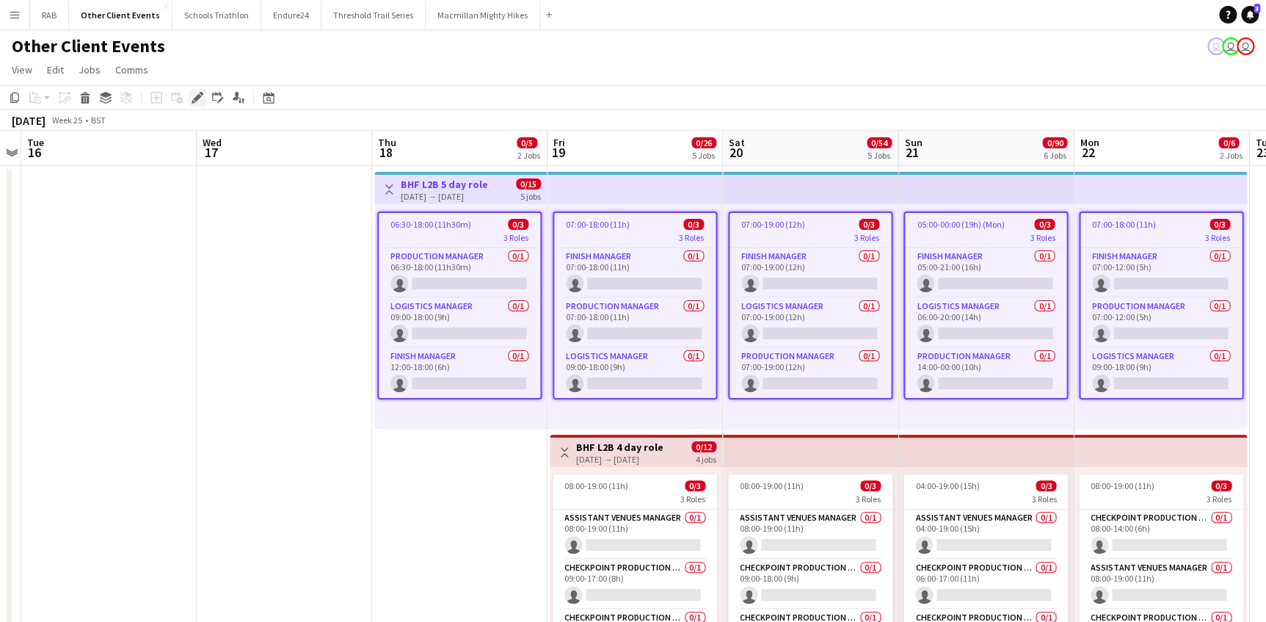
click at [198, 102] on icon "Edit" at bounding box center [198, 98] width 12 height 12
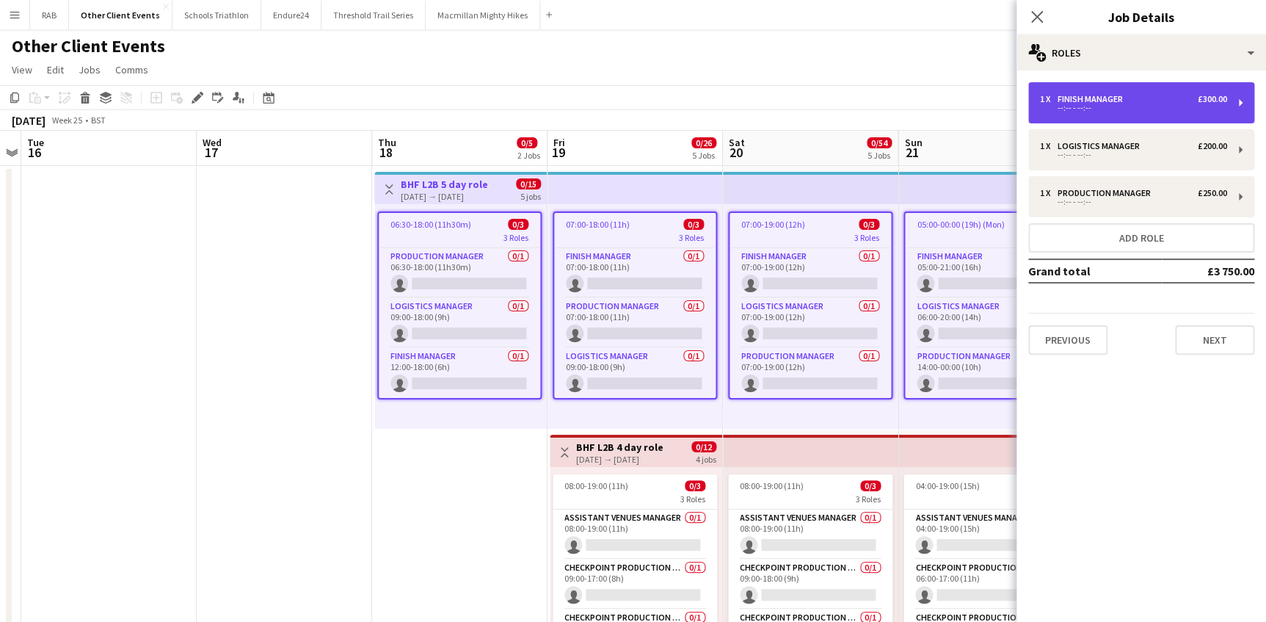
click at [1108, 105] on div "--:-- - --:--" at bounding box center [1133, 107] width 187 height 7
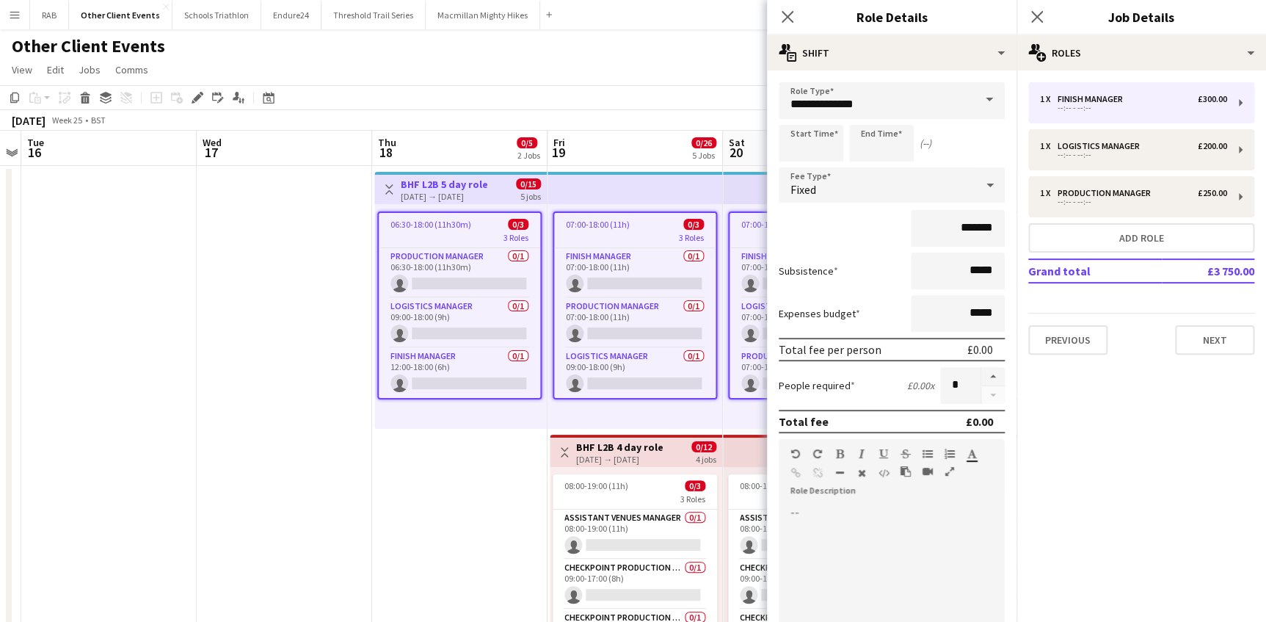
drag, startPoint x: 785, startPoint y: 18, endPoint x: 885, endPoint y: 32, distance: 100.7
click at [785, 19] on icon at bounding box center [788, 17] width 12 height 12
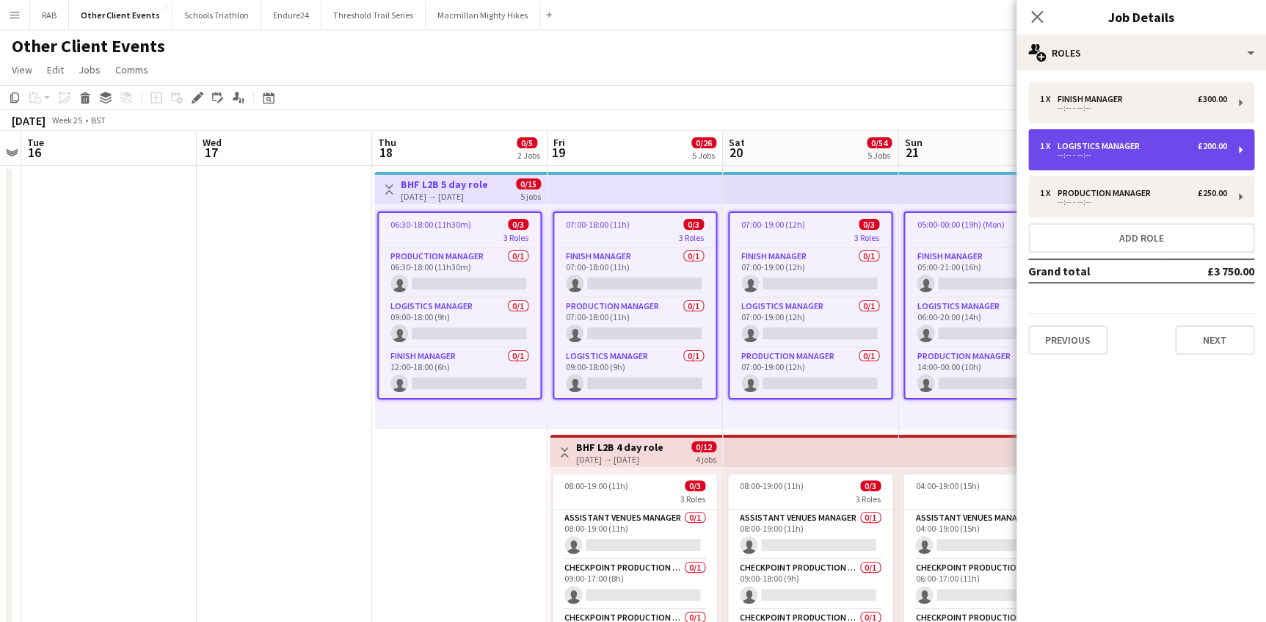
click at [1088, 154] on div "--:-- - --:--" at bounding box center [1133, 154] width 187 height 7
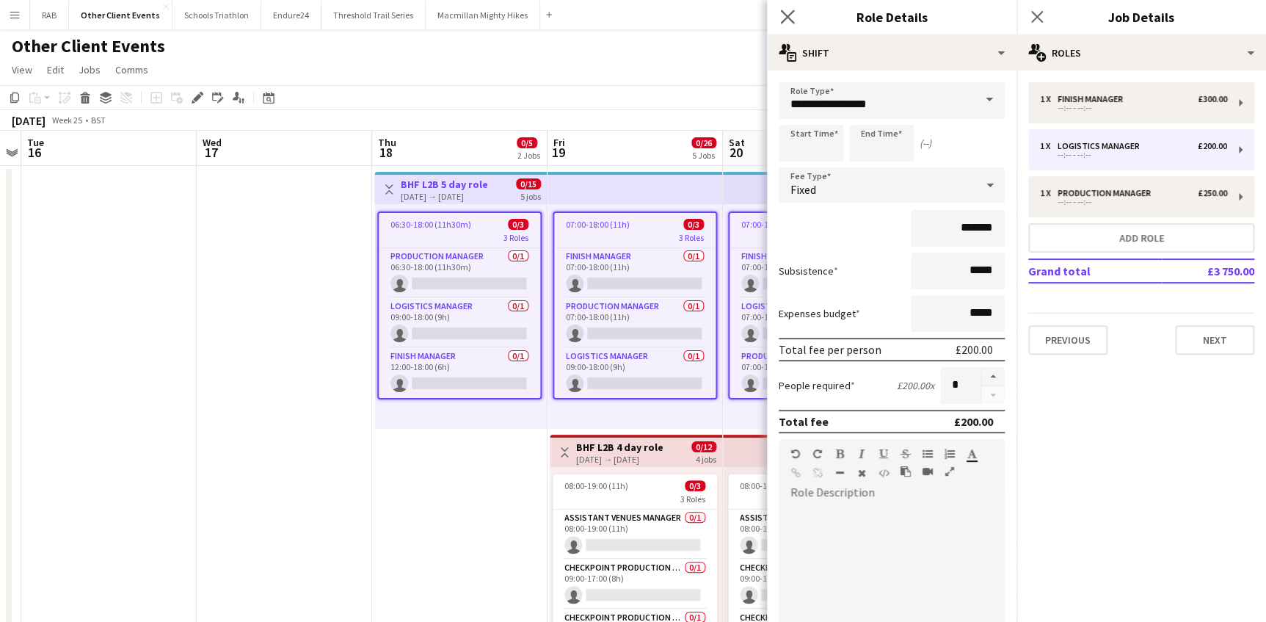
click at [778, 21] on app-icon "Close pop-in" at bounding box center [787, 17] width 21 height 21
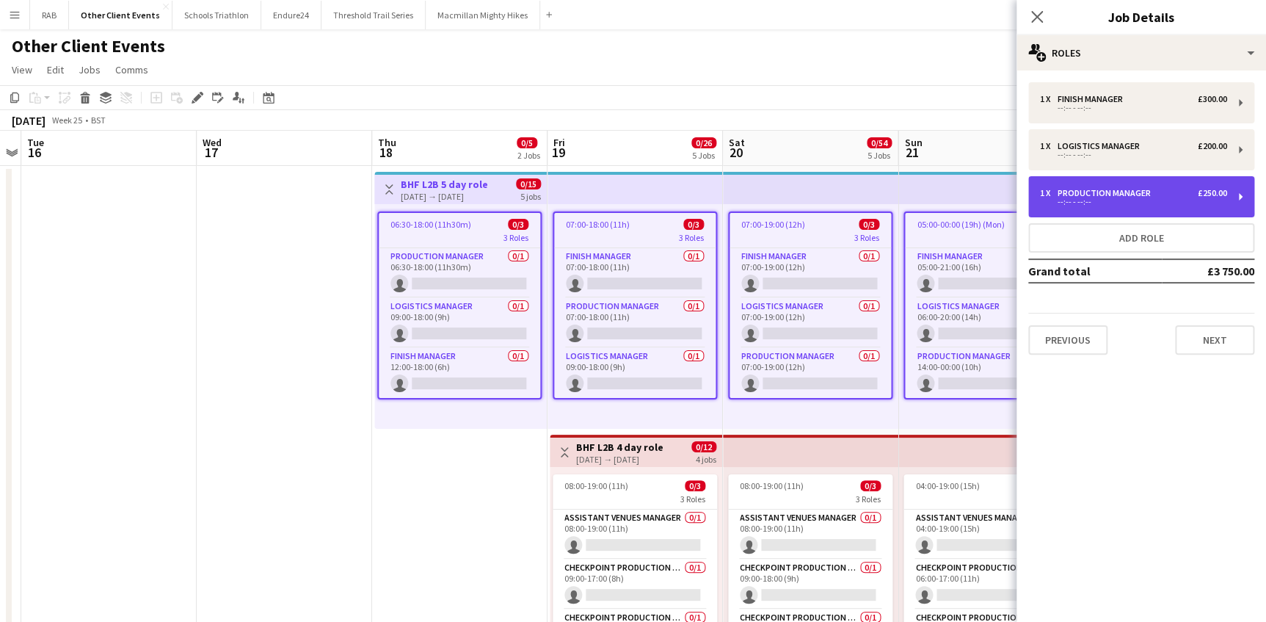
click at [1101, 192] on div "Production Manager" at bounding box center [1107, 193] width 99 height 10
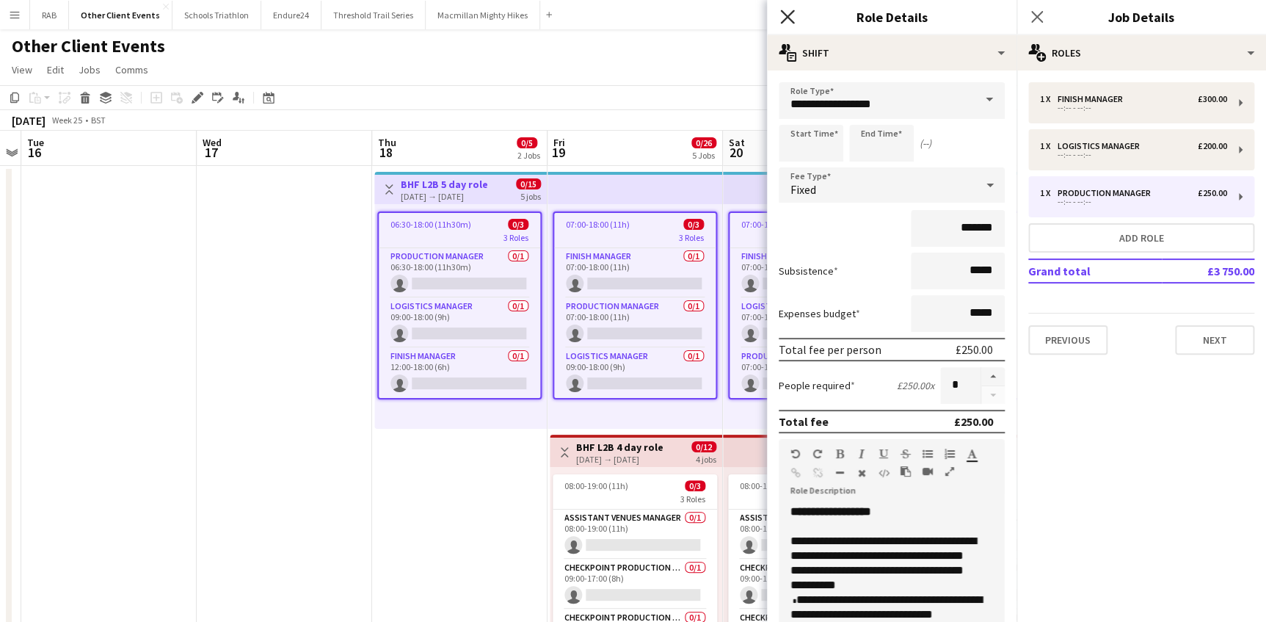
click at [788, 20] on icon "Close pop-in" at bounding box center [787, 17] width 14 height 14
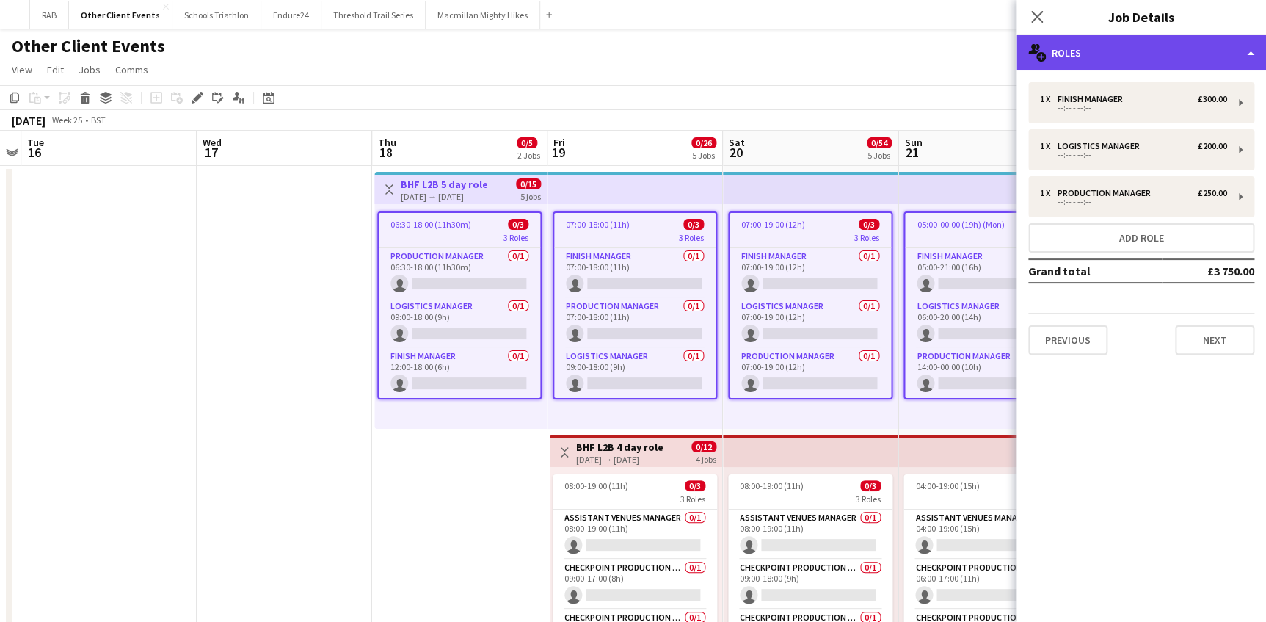
click at [1078, 48] on div "multiple-users-add Roles" at bounding box center [1142, 52] width 250 height 35
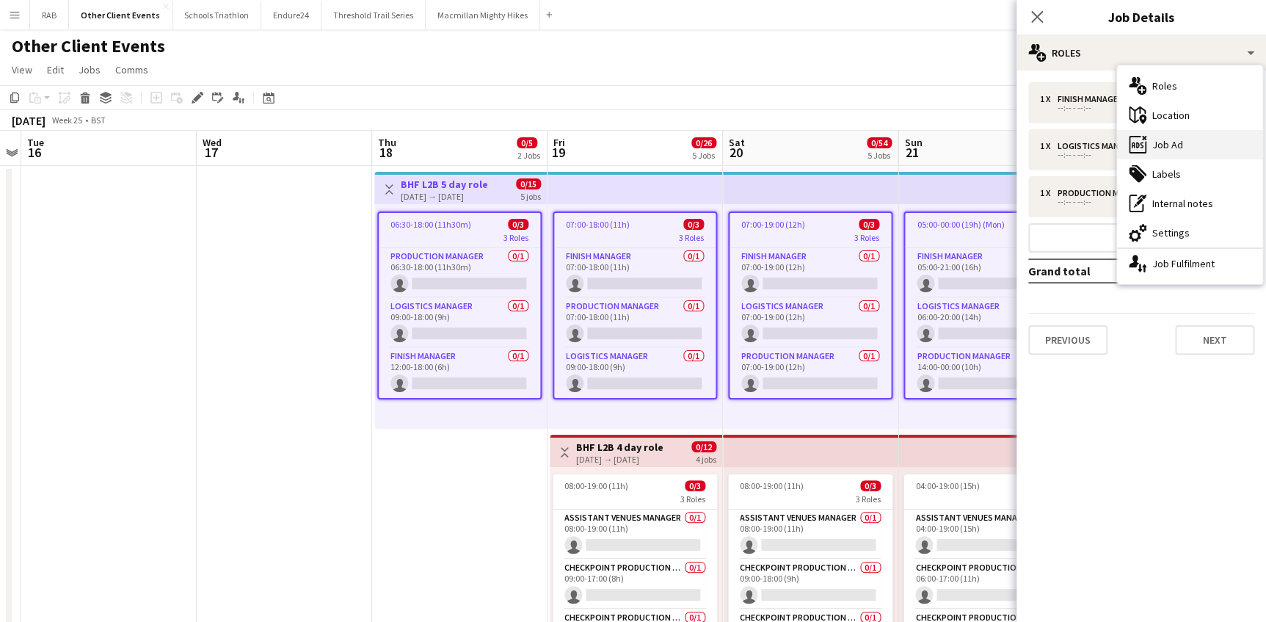
click at [1175, 136] on div "ads-window Job Ad" at bounding box center [1189, 144] width 145 height 29
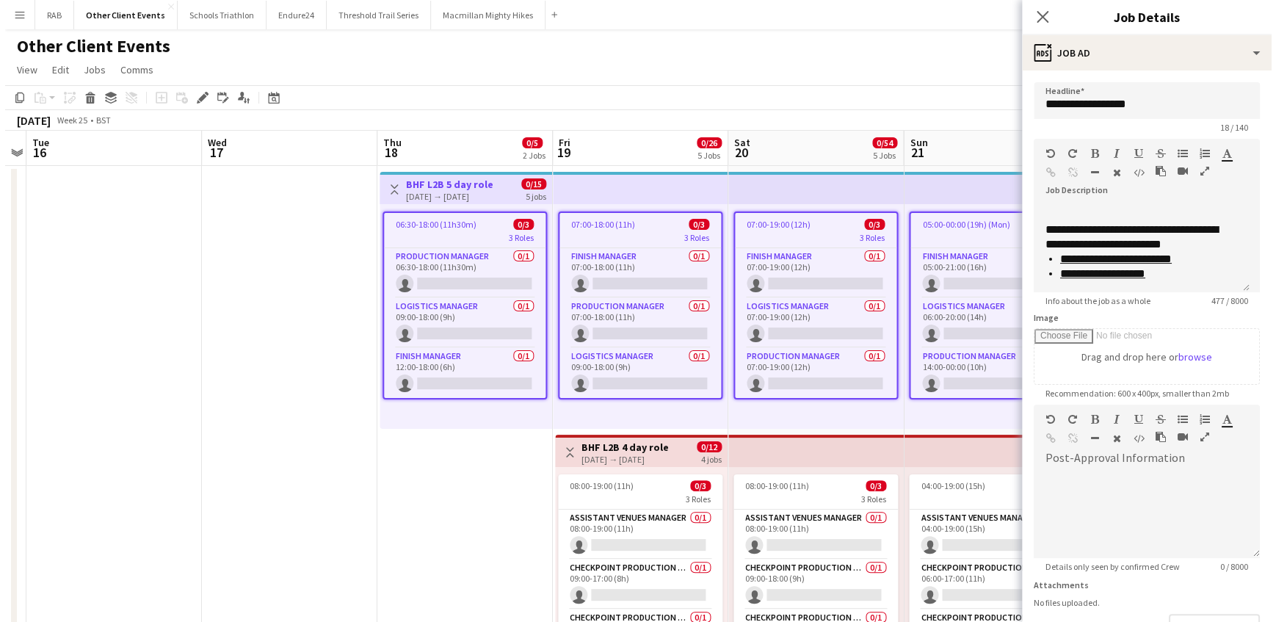
scroll to position [66, 0]
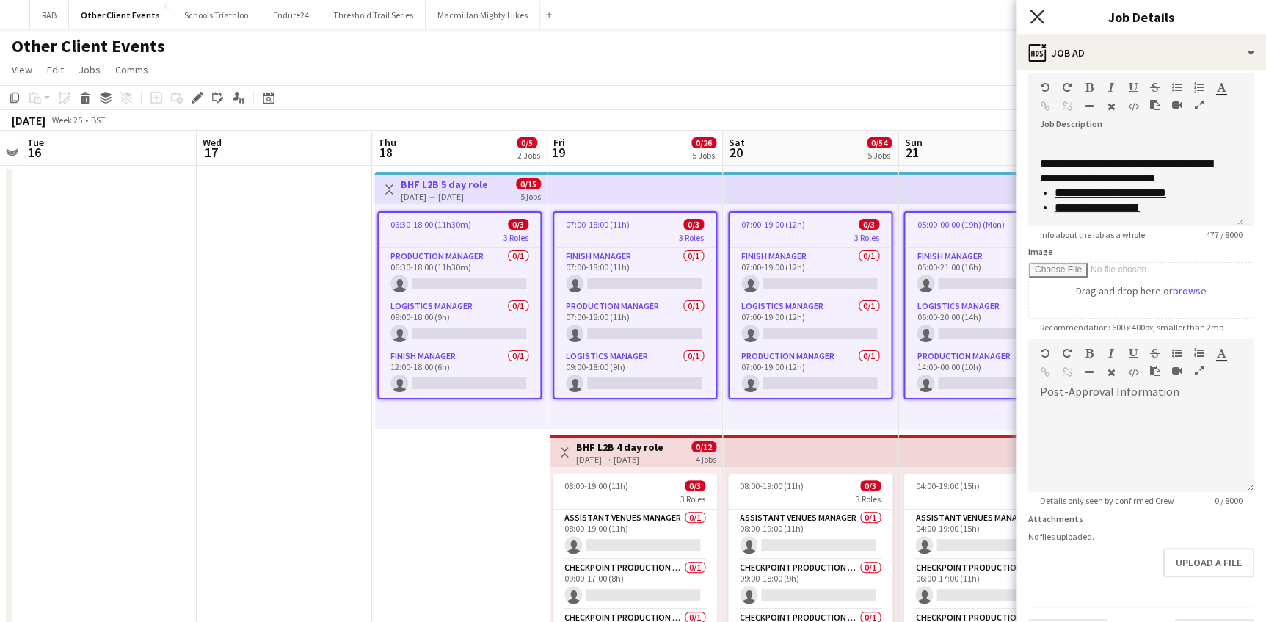
click at [1034, 12] on icon "Close pop-in" at bounding box center [1037, 17] width 14 height 14
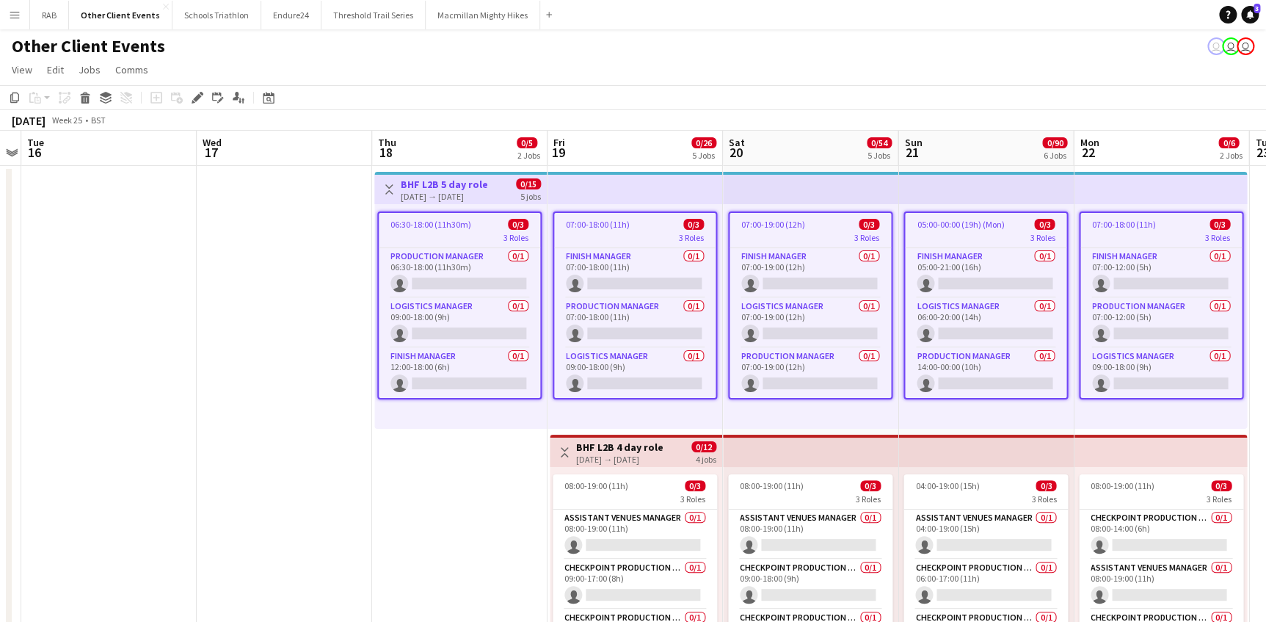
click at [950, 85] on app-toolbar "Copy Paste Paste Ctrl+V Paste with crew Ctrl+Shift+V Paste linked Job Delete Gr…" at bounding box center [633, 97] width 1266 height 25
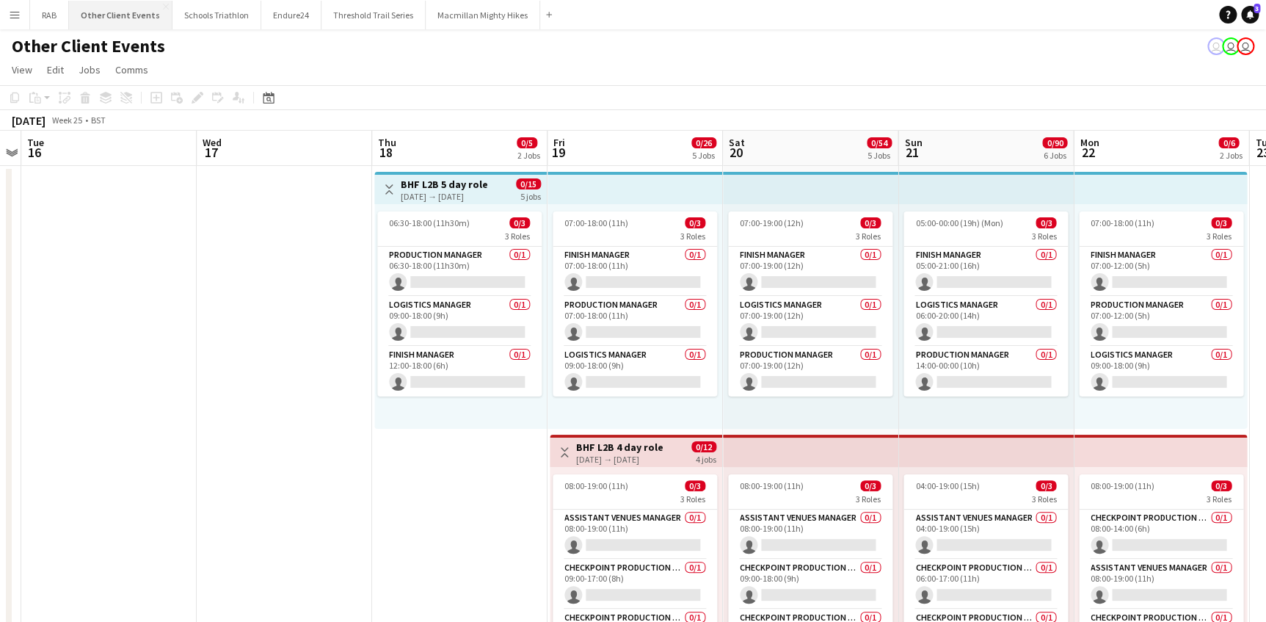
click at [129, 17] on button "Other Client Events Close" at bounding box center [121, 15] width 104 height 29
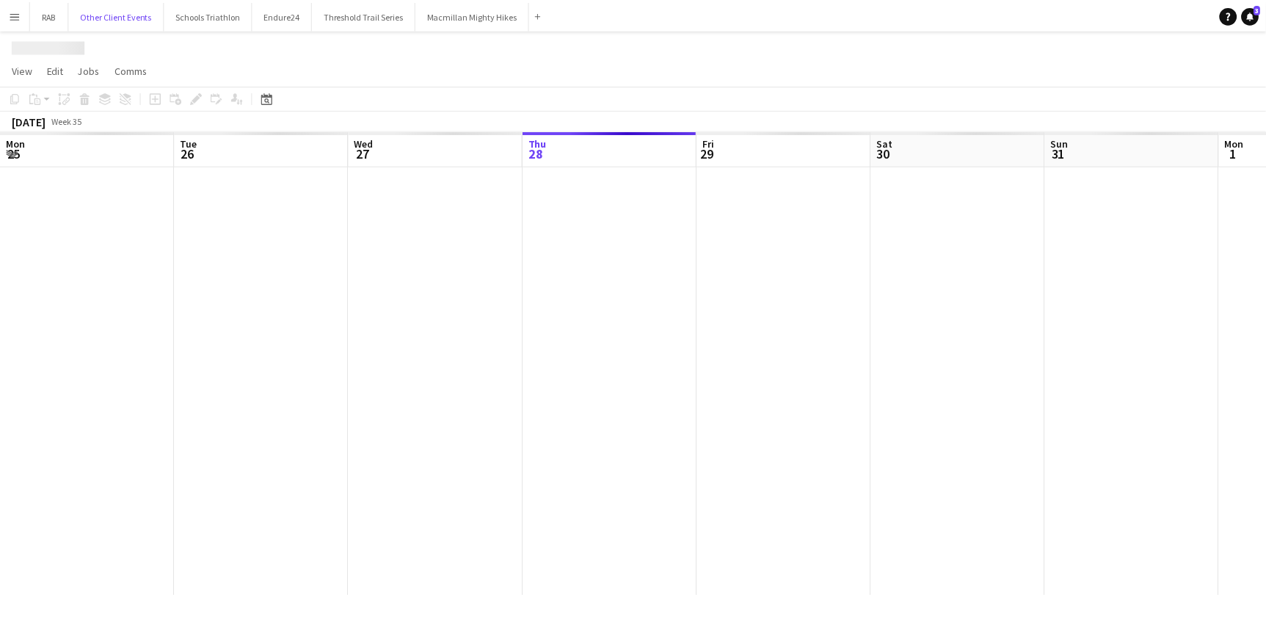
scroll to position [0, 351]
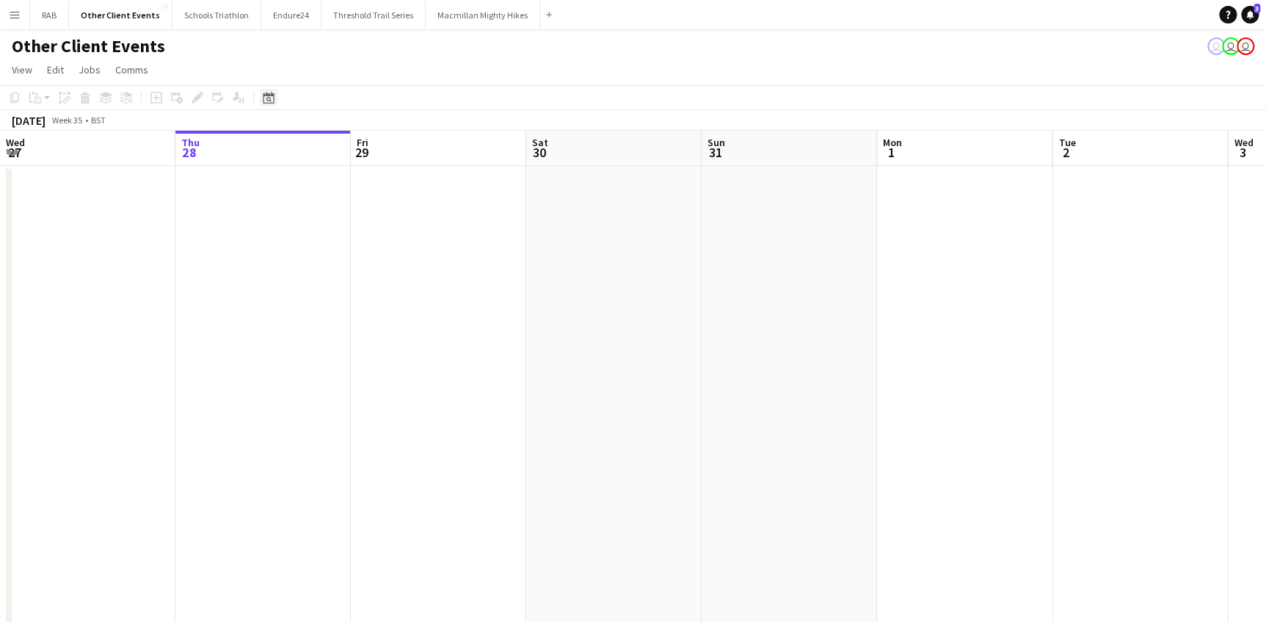
click at [272, 103] on icon at bounding box center [268, 98] width 11 height 12
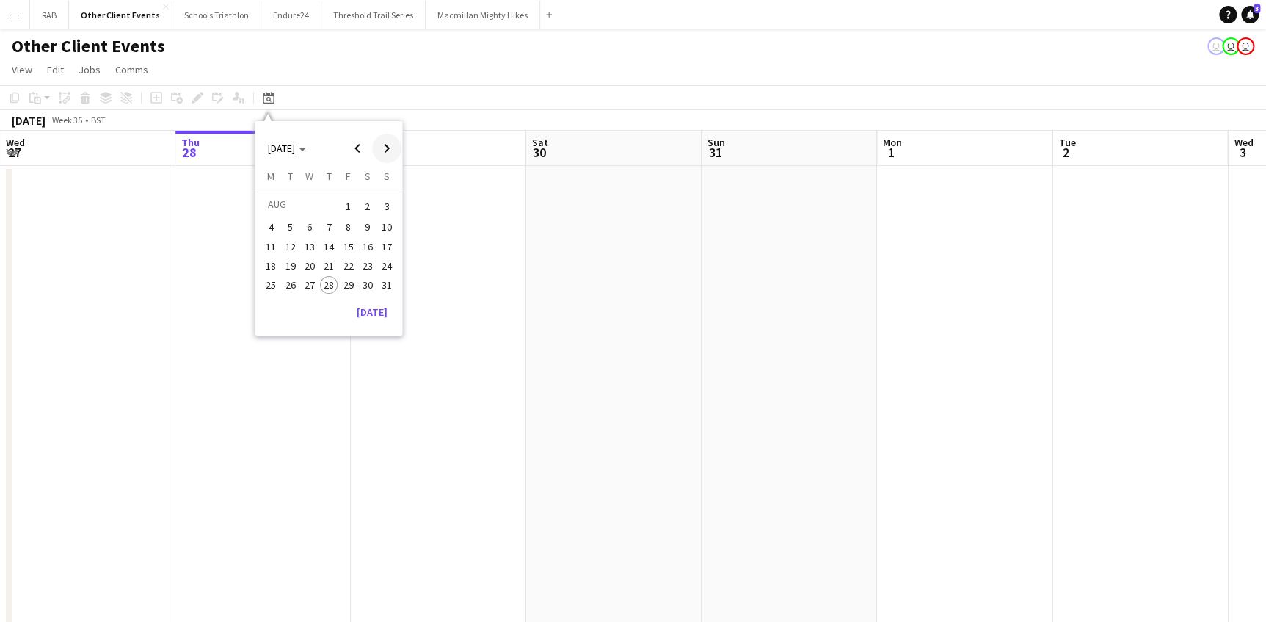
click at [388, 150] on span "Next month" at bounding box center [386, 148] width 29 height 29
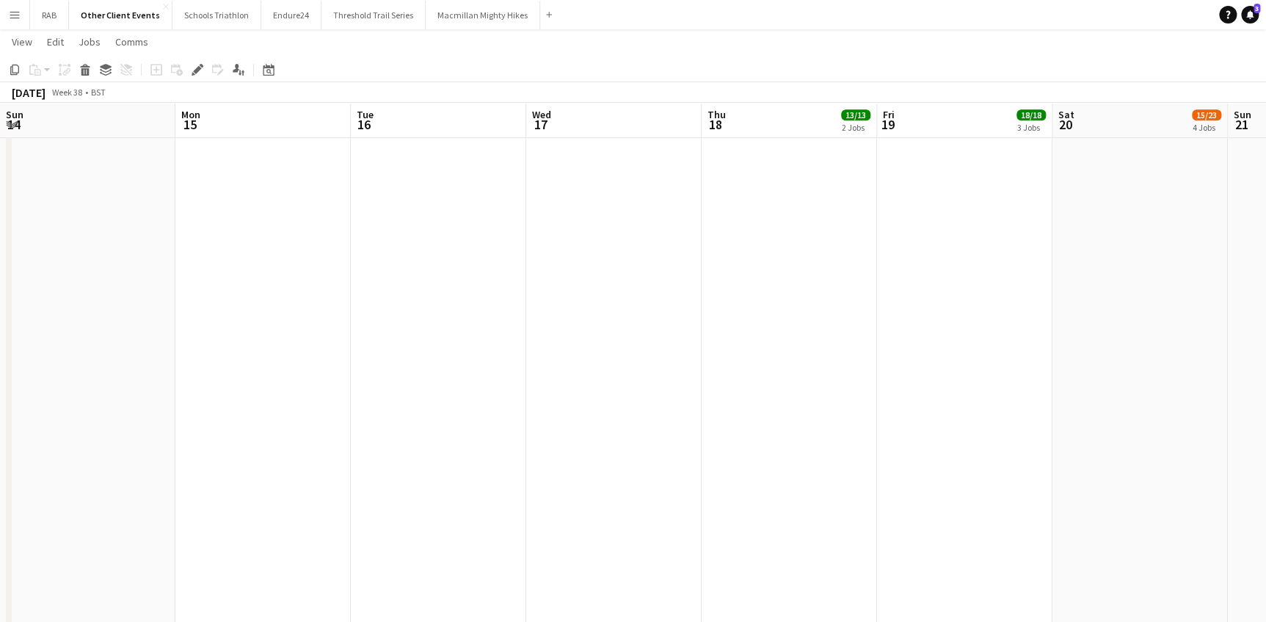
scroll to position [0, 448]
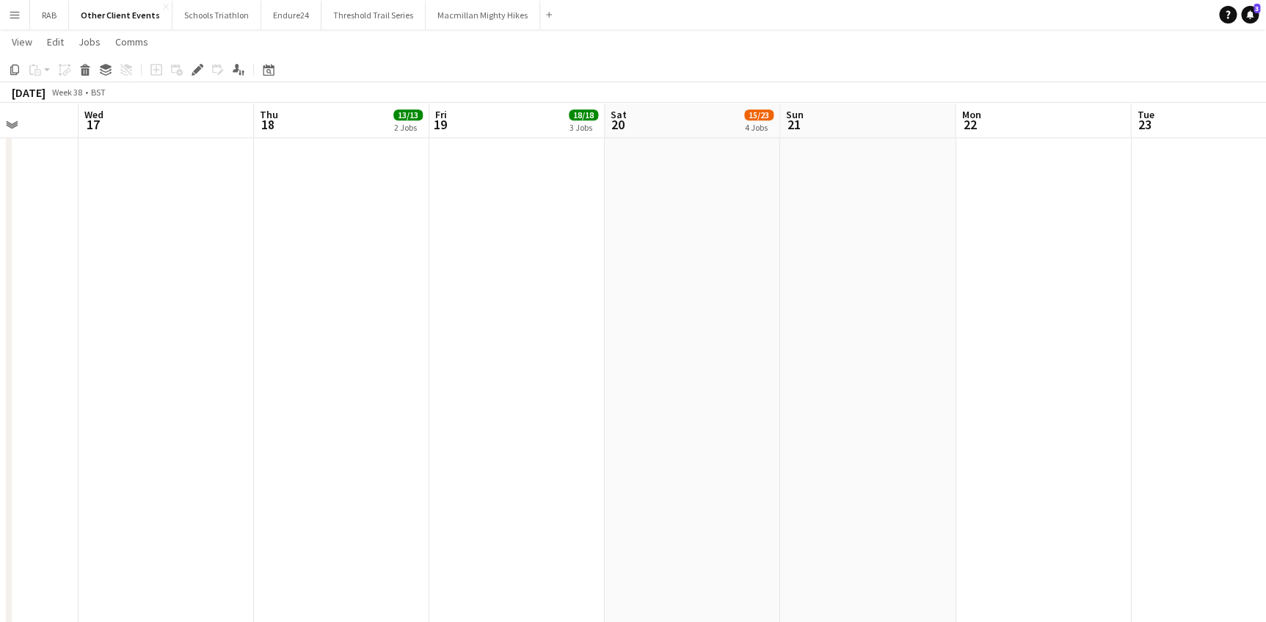
click at [10, 15] on app-icon "Menu" at bounding box center [15, 15] width 12 height 12
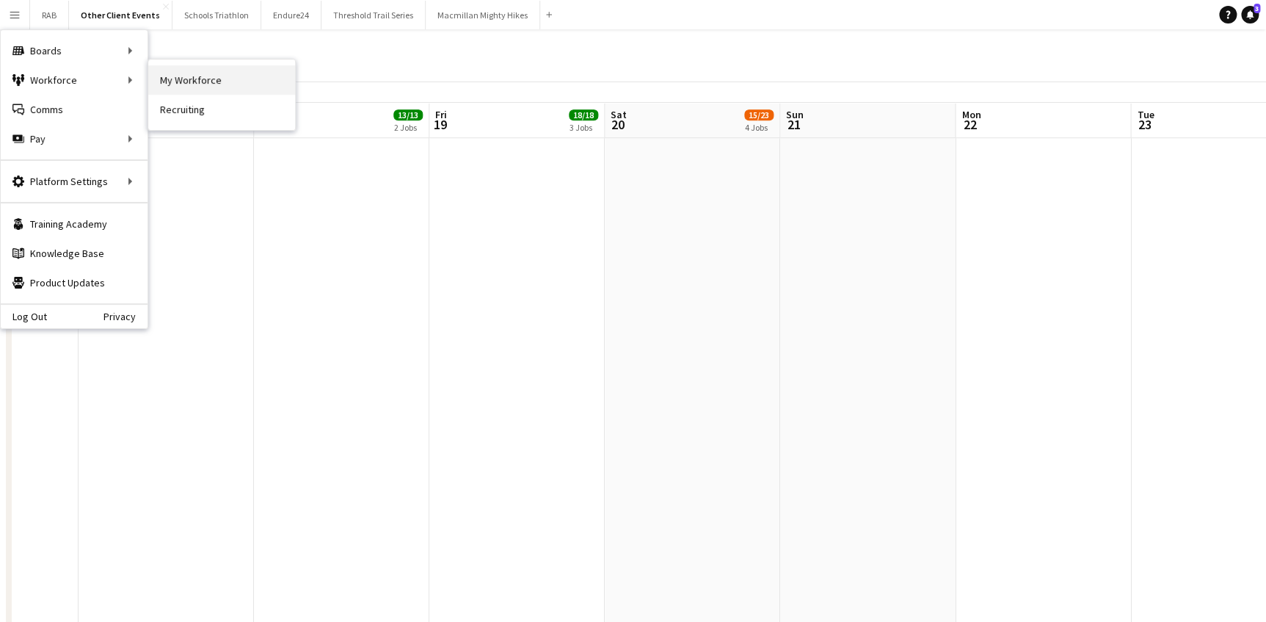
click at [156, 80] on link "My Workforce" at bounding box center [221, 79] width 147 height 29
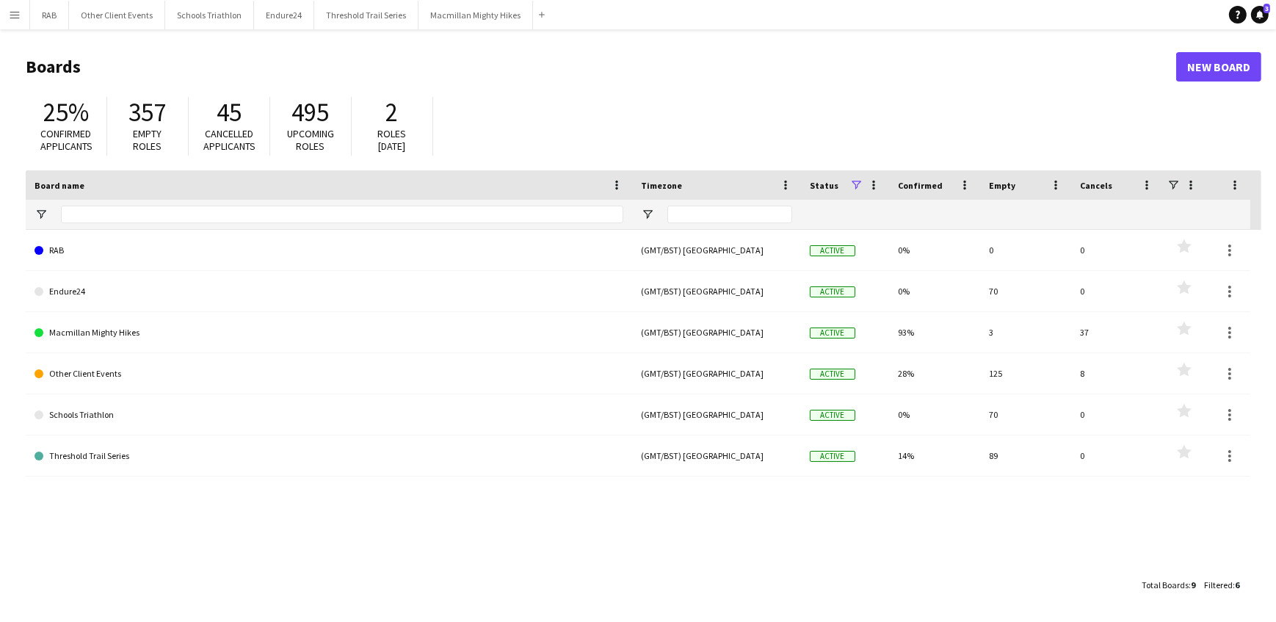
click at [15, 13] on app-icon "Menu" at bounding box center [15, 15] width 12 height 12
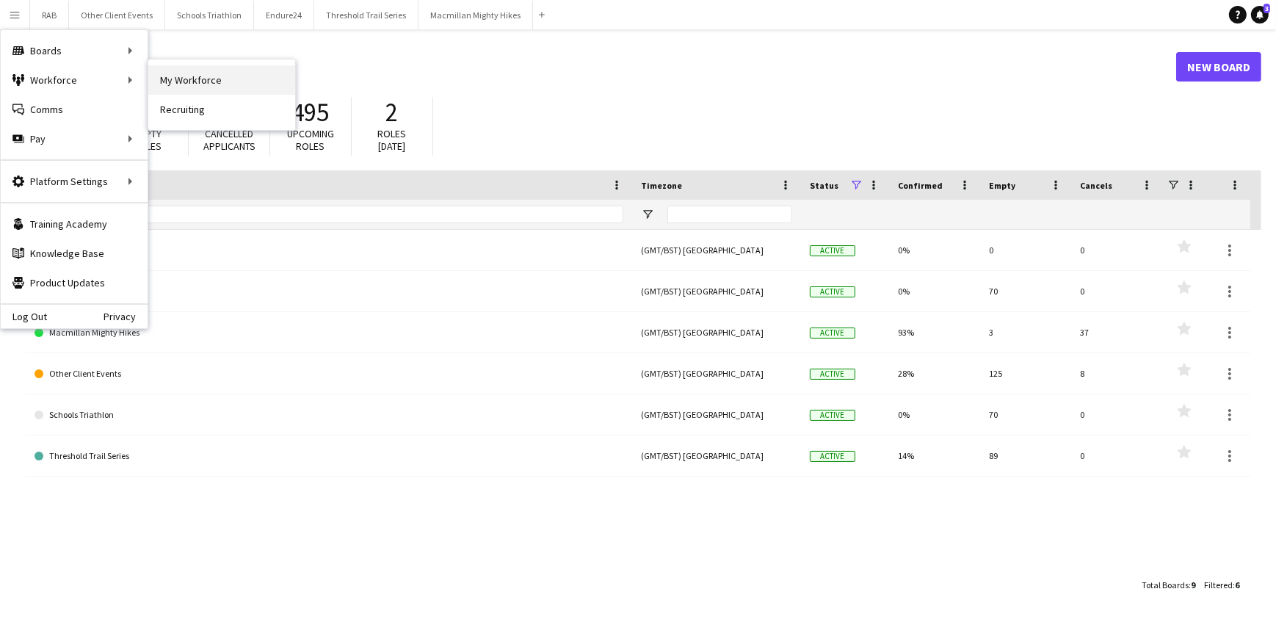
click at [180, 75] on link "My Workforce" at bounding box center [221, 79] width 147 height 29
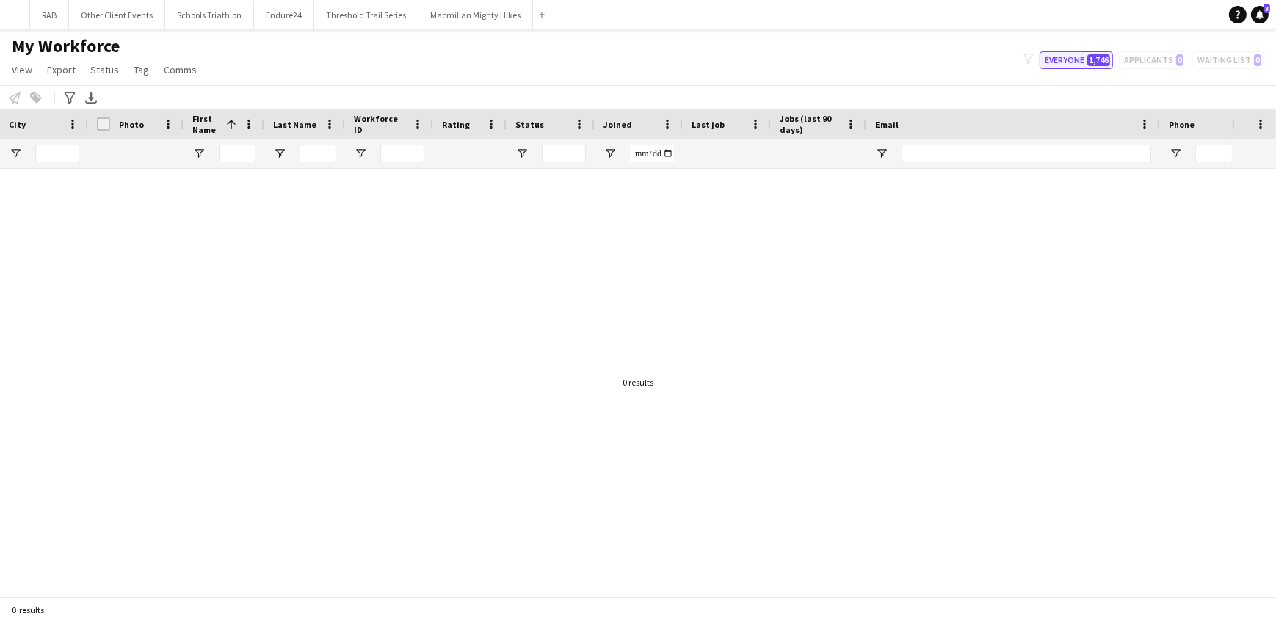
click at [1072, 58] on button "Everyone 1,746" at bounding box center [1075, 60] width 73 height 18
click at [1067, 57] on button "Everyone 1,746" at bounding box center [1075, 60] width 73 height 18
click at [1079, 59] on button "Everyone 1,746" at bounding box center [1075, 60] width 73 height 18
click at [13, 12] on app-icon "Menu" at bounding box center [15, 15] width 12 height 12
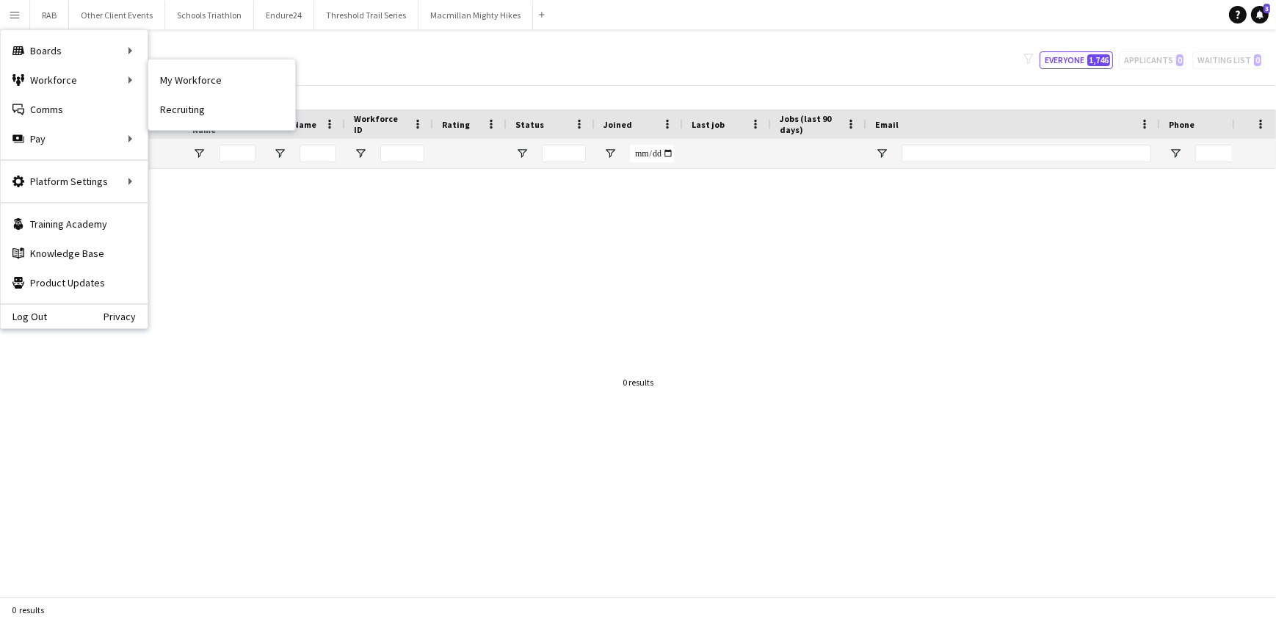
drag, startPoint x: 163, startPoint y: 82, endPoint x: 358, endPoint y: 80, distance: 195.3
click at [163, 82] on link "My Workforce" at bounding box center [221, 79] width 147 height 29
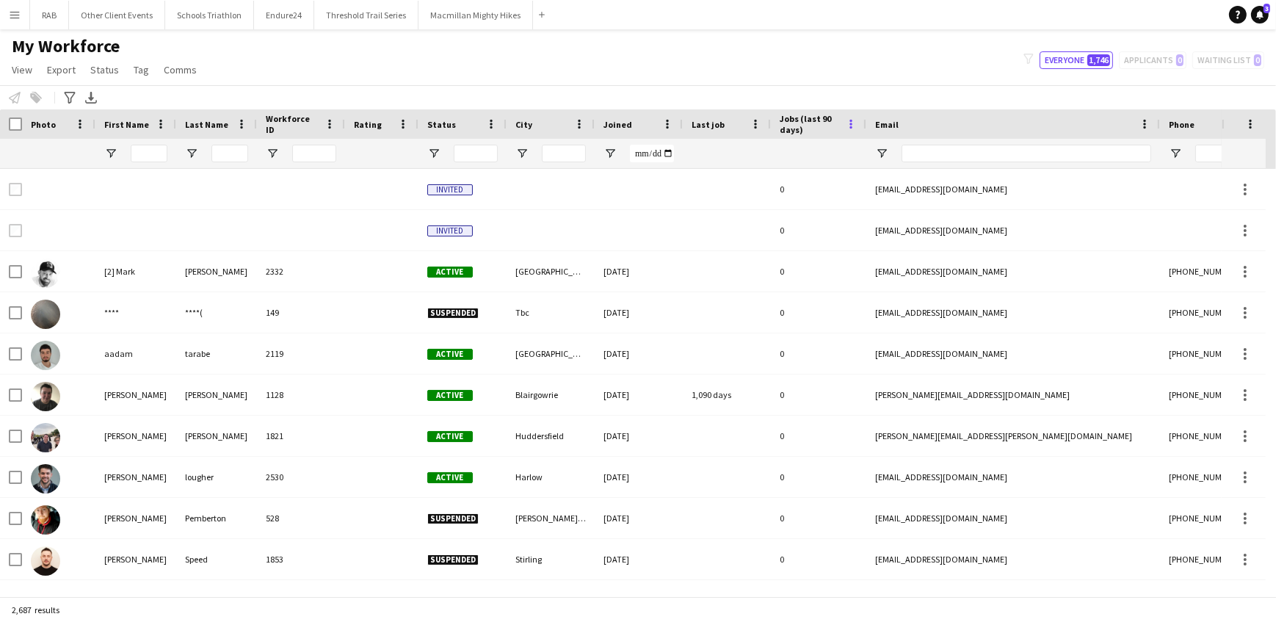
click at [851, 125] on span at bounding box center [850, 123] width 13 height 13
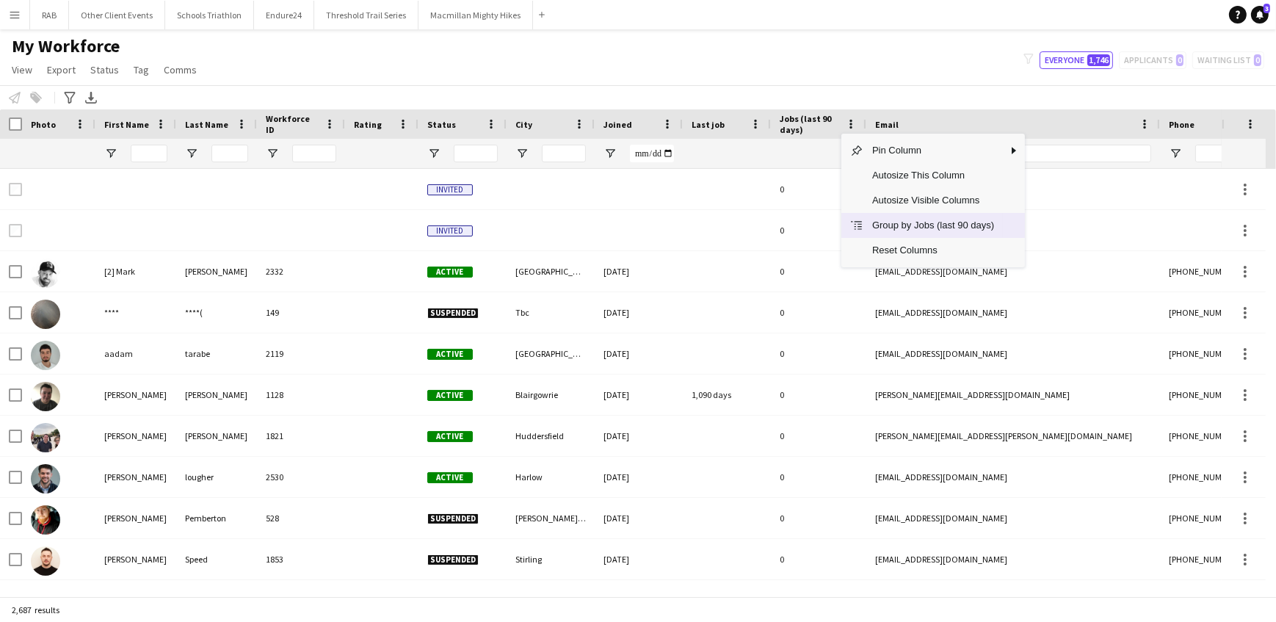
click at [858, 225] on span "Column Menu" at bounding box center [856, 225] width 13 height 13
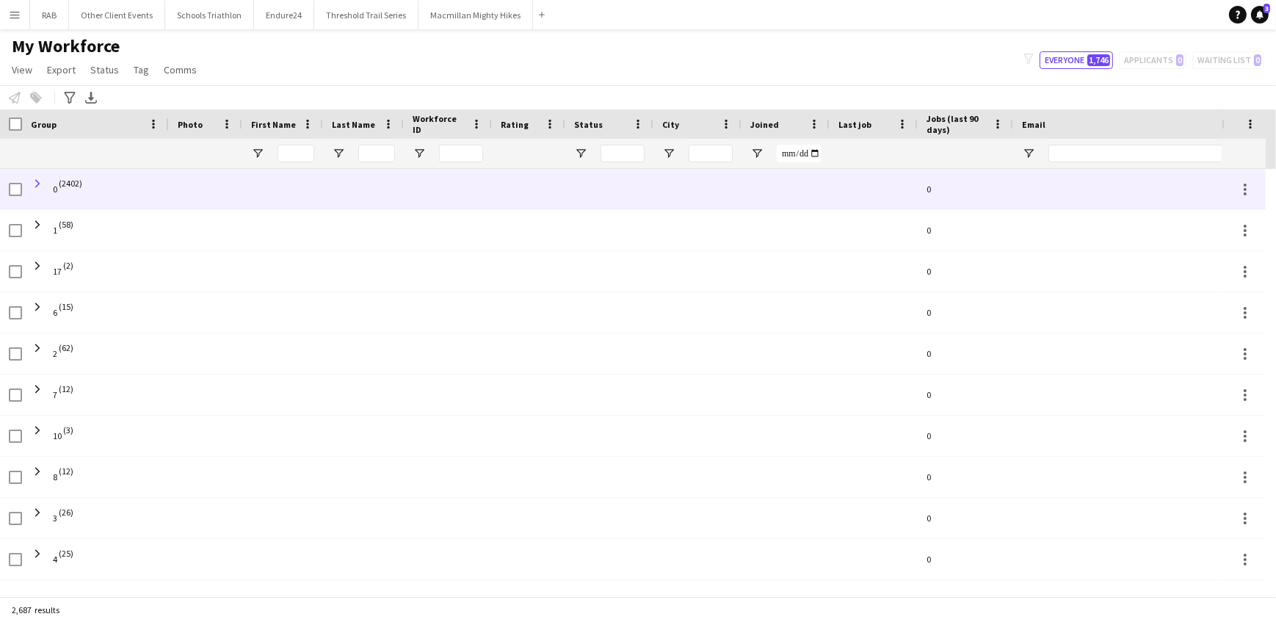
click at [37, 181] on span at bounding box center [37, 183] width 13 height 13
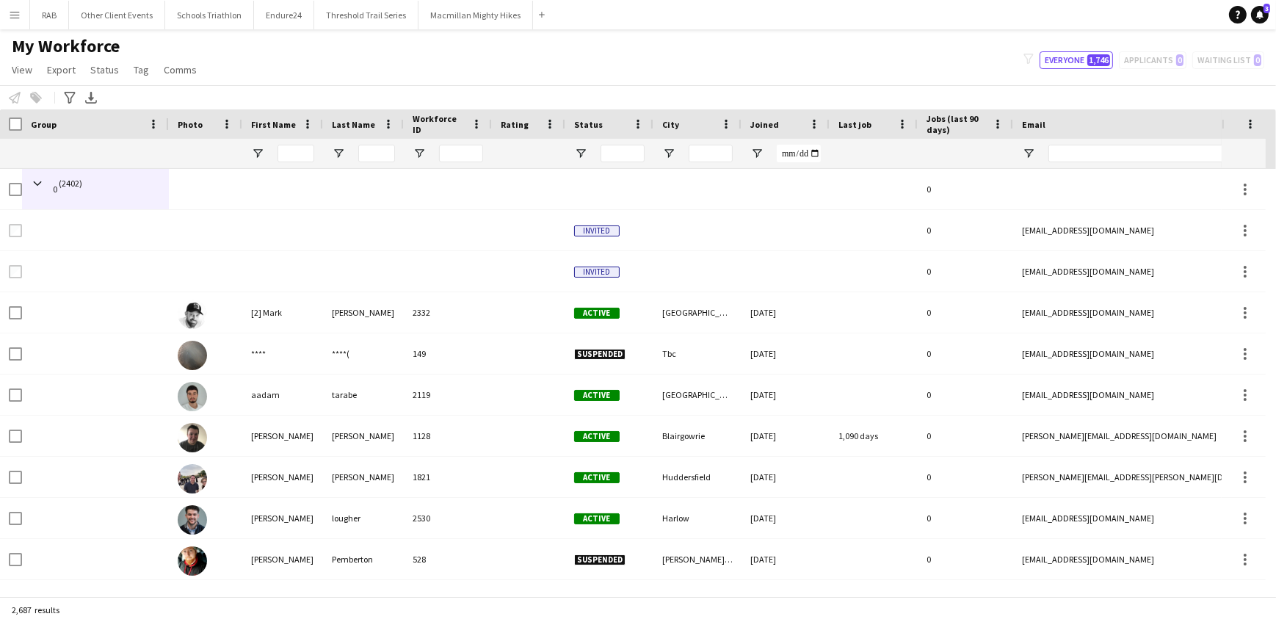
click at [971, 117] on span "Jobs (last 90 days)" at bounding box center [956, 124] width 60 height 22
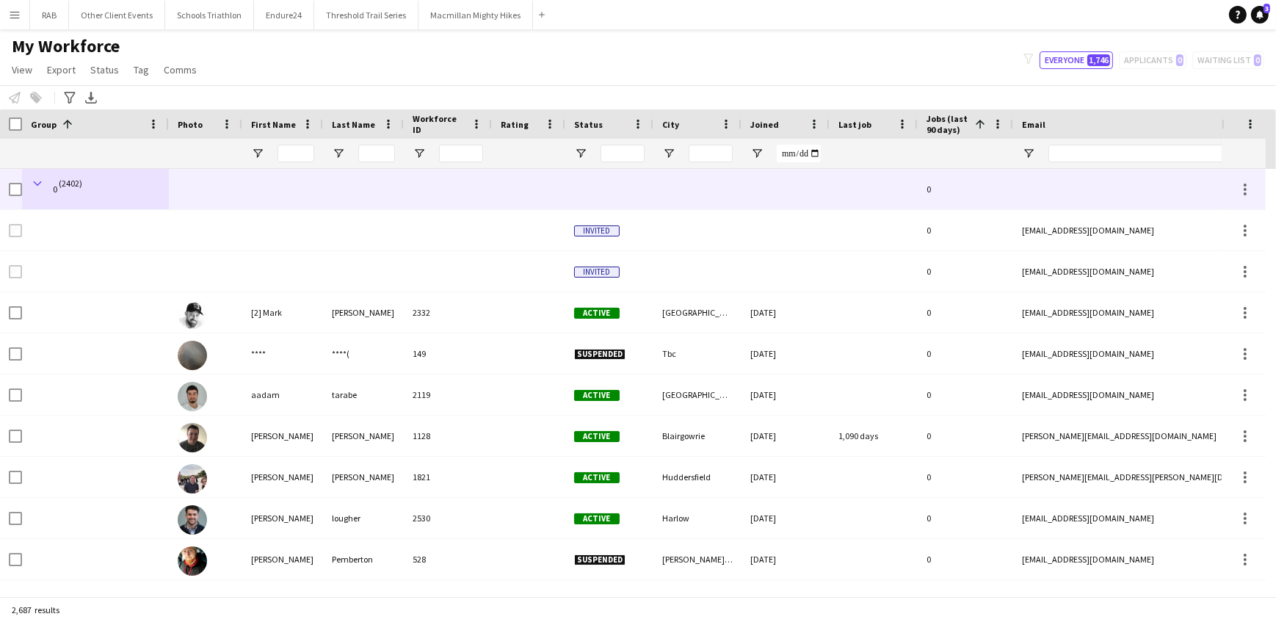
click at [39, 179] on span at bounding box center [37, 183] width 13 height 13
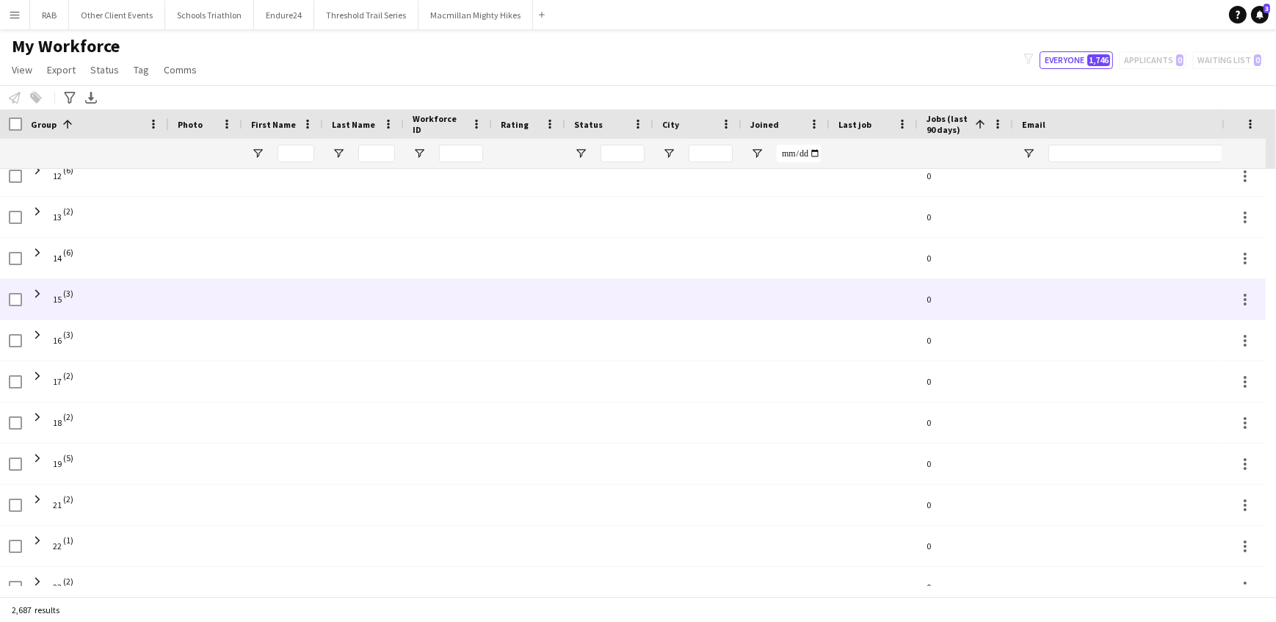
scroll to position [652, 0]
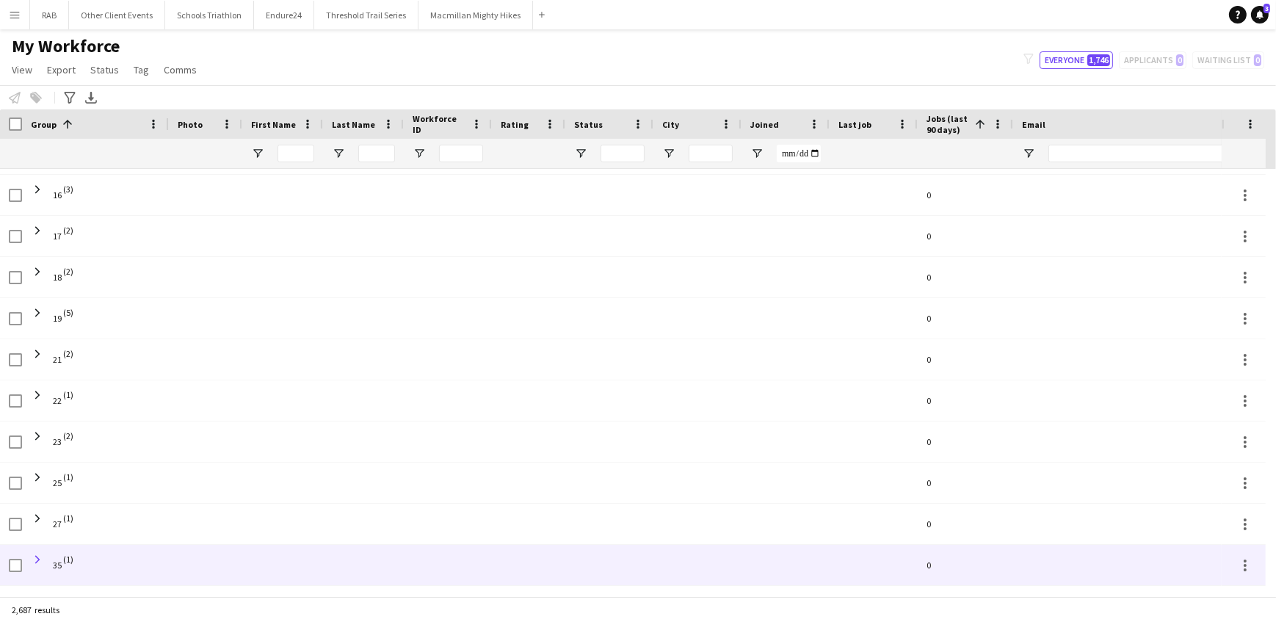
click at [37, 558] on span at bounding box center [37, 559] width 13 height 13
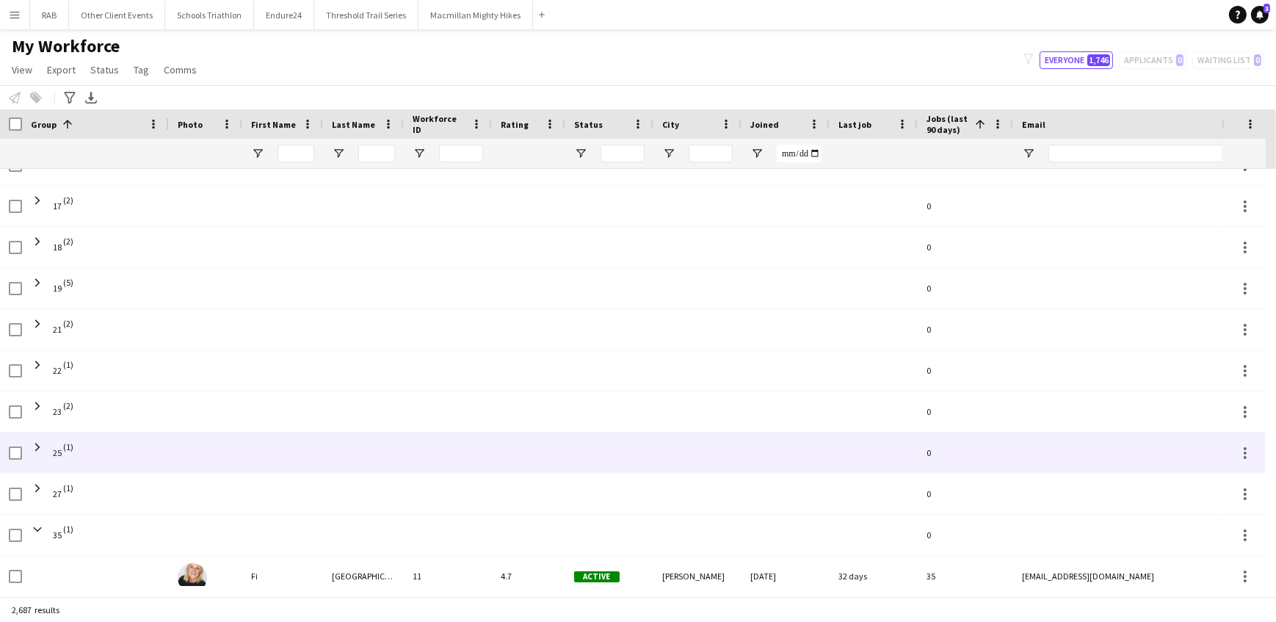
scroll to position [692, 0]
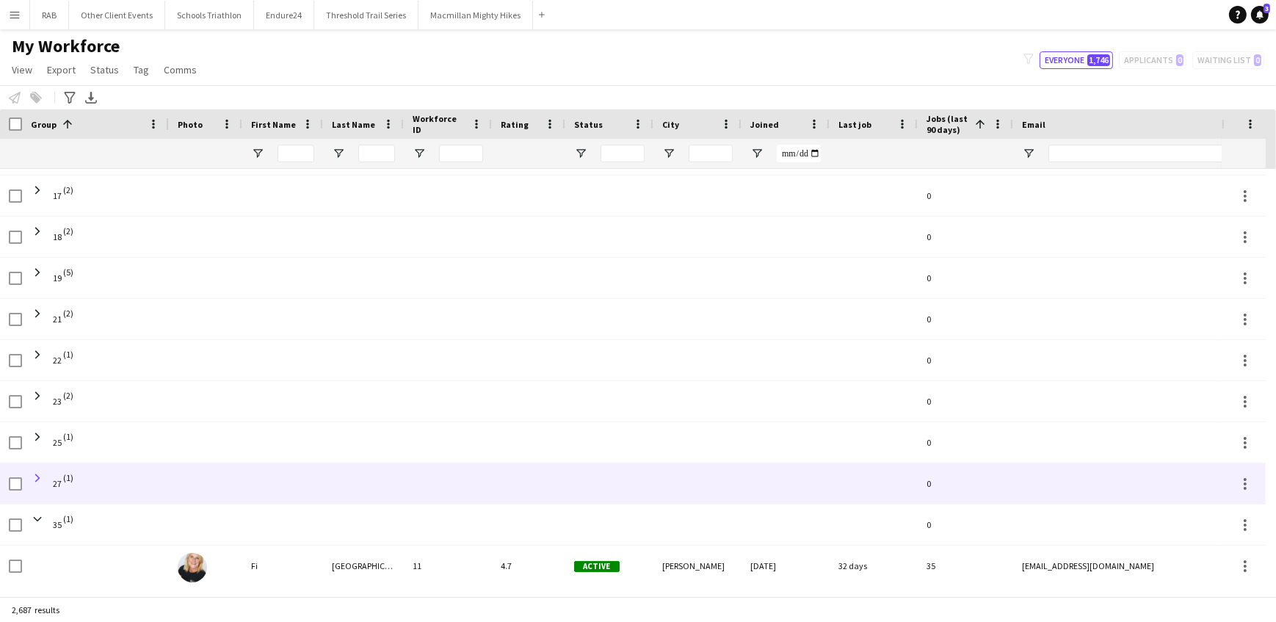
click at [38, 475] on span at bounding box center [37, 477] width 13 height 13
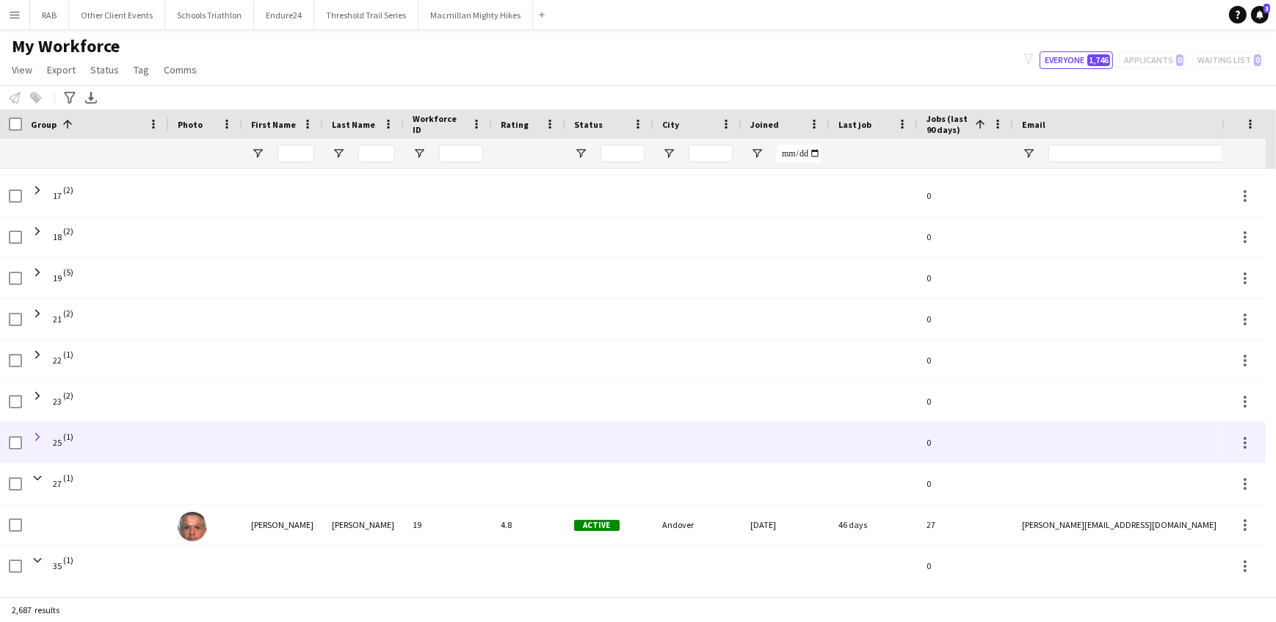
click at [40, 435] on span at bounding box center [37, 436] width 13 height 13
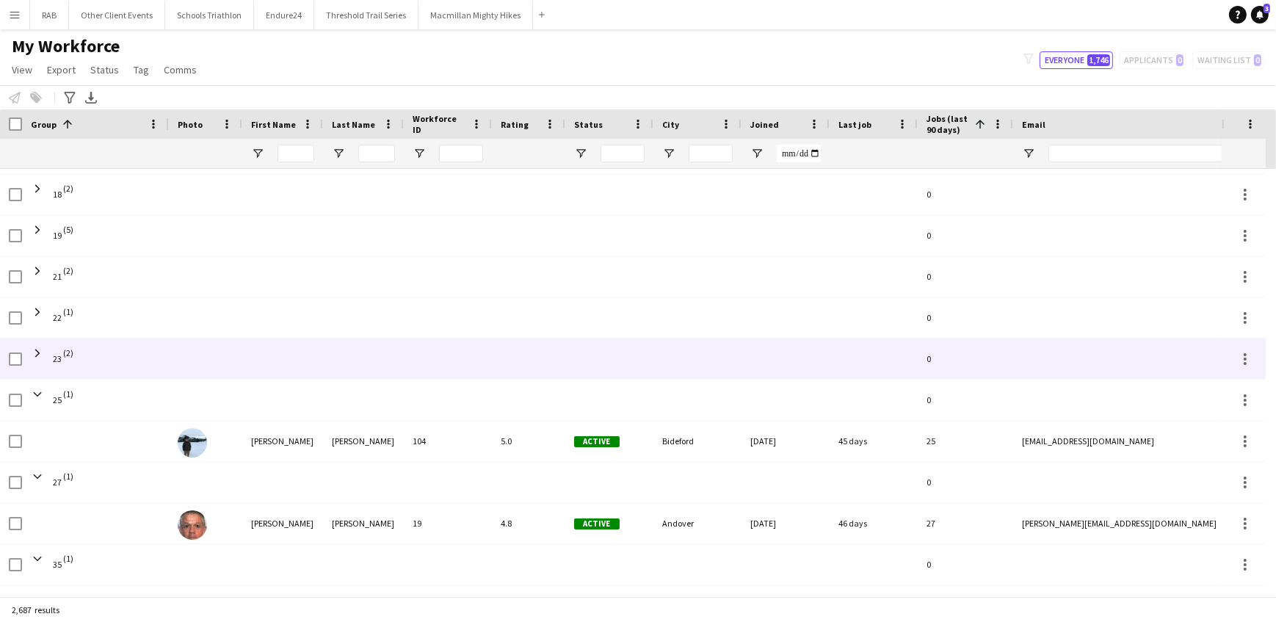
scroll to position [774, 0]
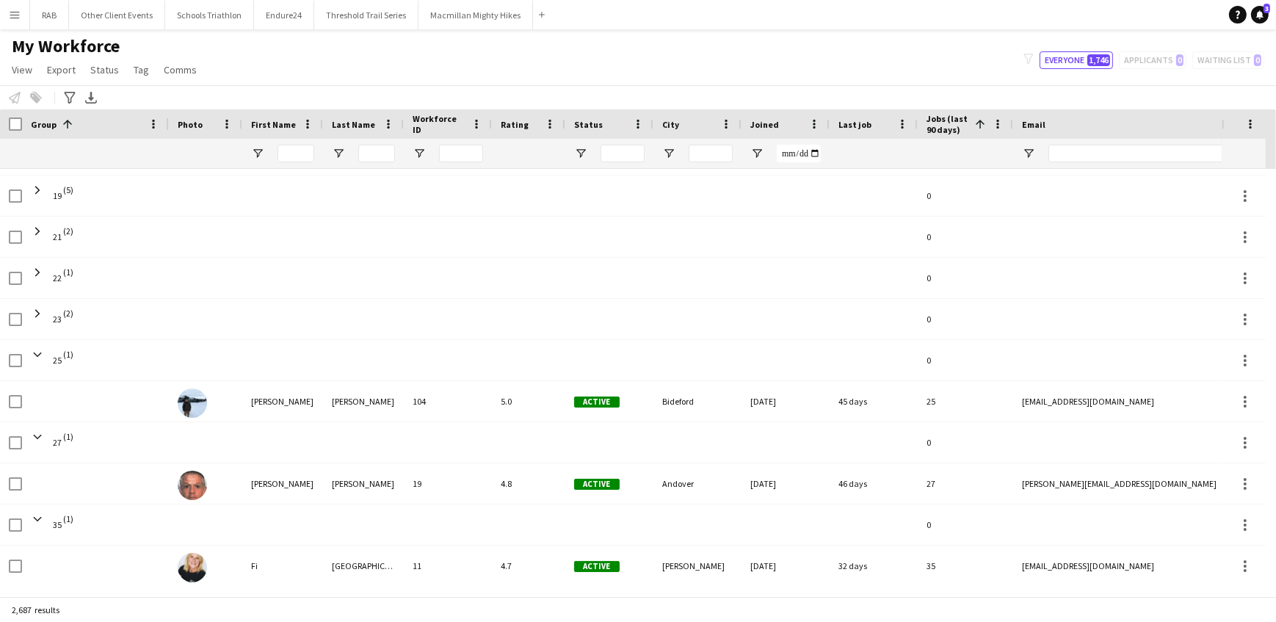
click at [949, 124] on span "Jobs (last 90 days)" at bounding box center [947, 124] width 43 height 22
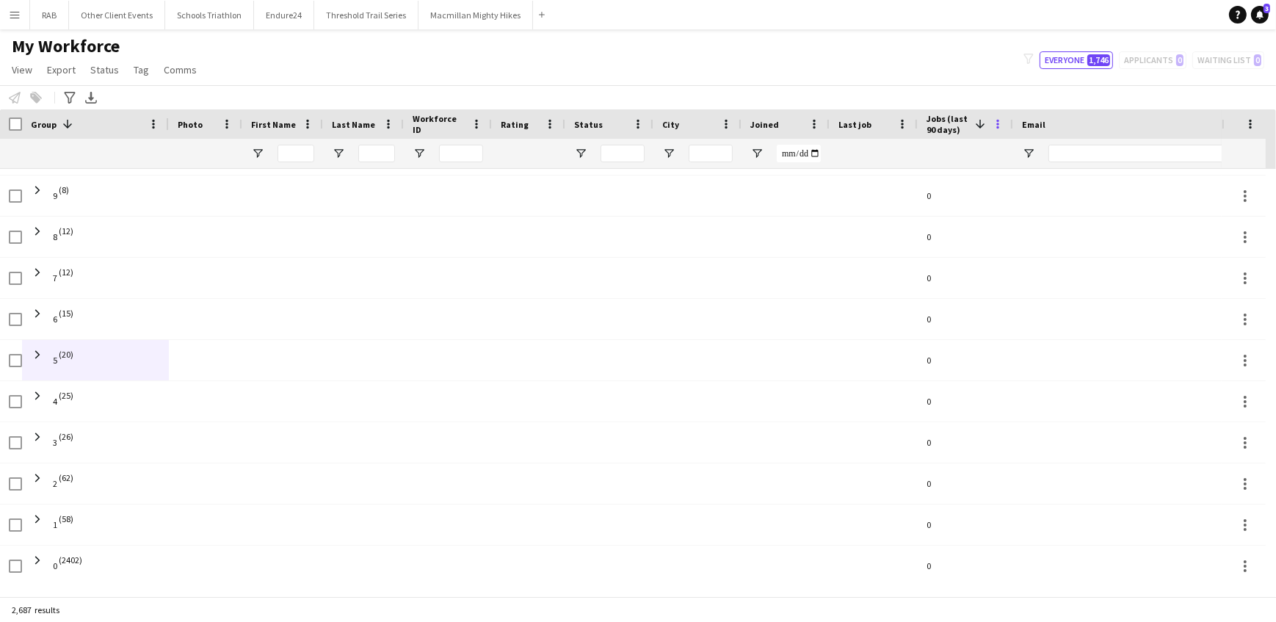
click at [997, 123] on span at bounding box center [997, 123] width 13 height 13
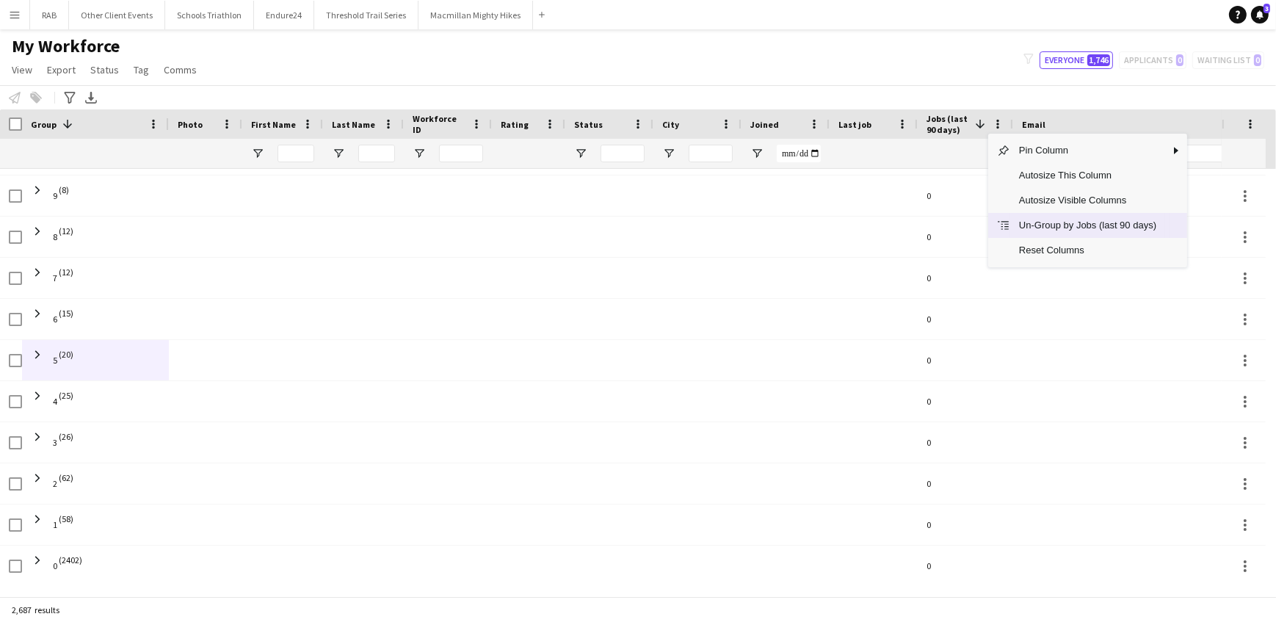
click at [1026, 228] on span "Un-Group by Jobs (last 90 days)" at bounding box center [1087, 225] width 155 height 25
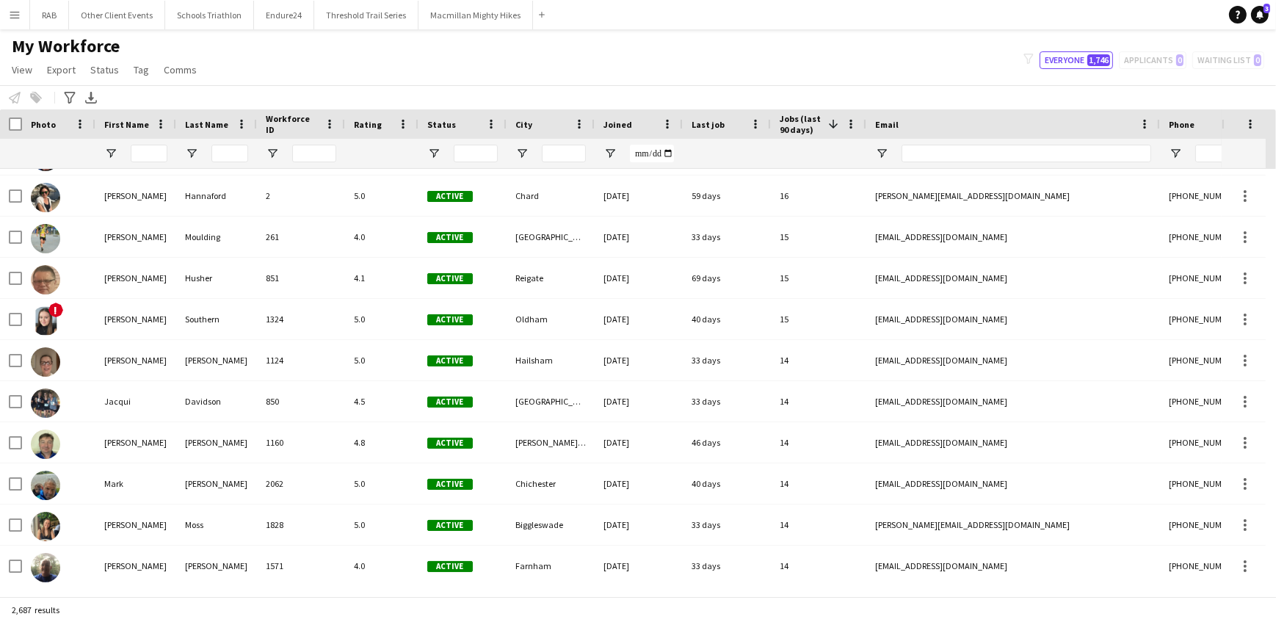
click at [793, 121] on span "Jobs (last 90 days)" at bounding box center [801, 124] width 43 height 22
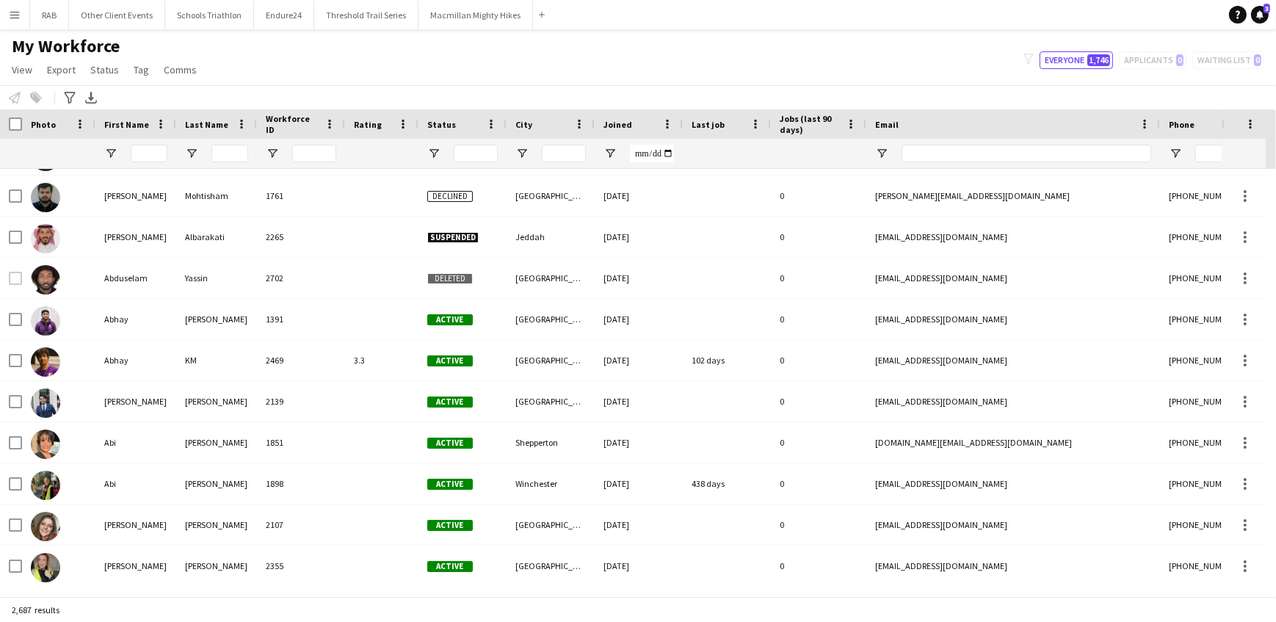
click at [793, 121] on span "Jobs (last 90 days)" at bounding box center [810, 124] width 60 height 22
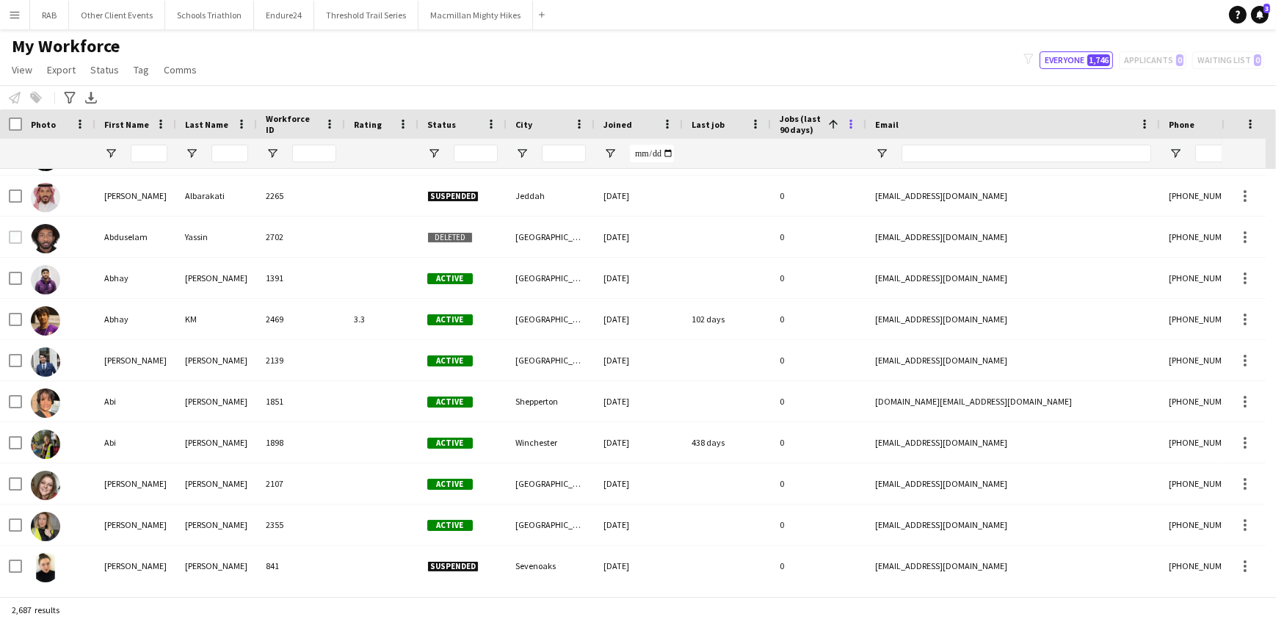
click at [850, 125] on span at bounding box center [850, 123] width 13 height 13
click at [792, 125] on span "Jobs (last 90 days)" at bounding box center [801, 124] width 43 height 22
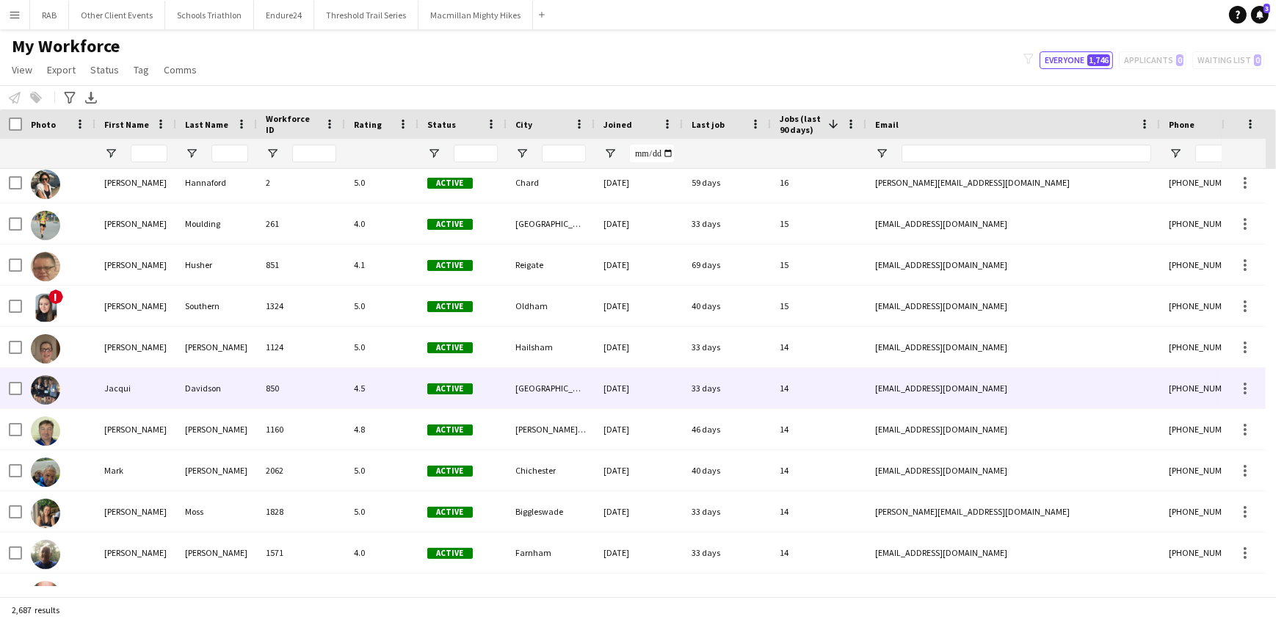
scroll to position [0, 0]
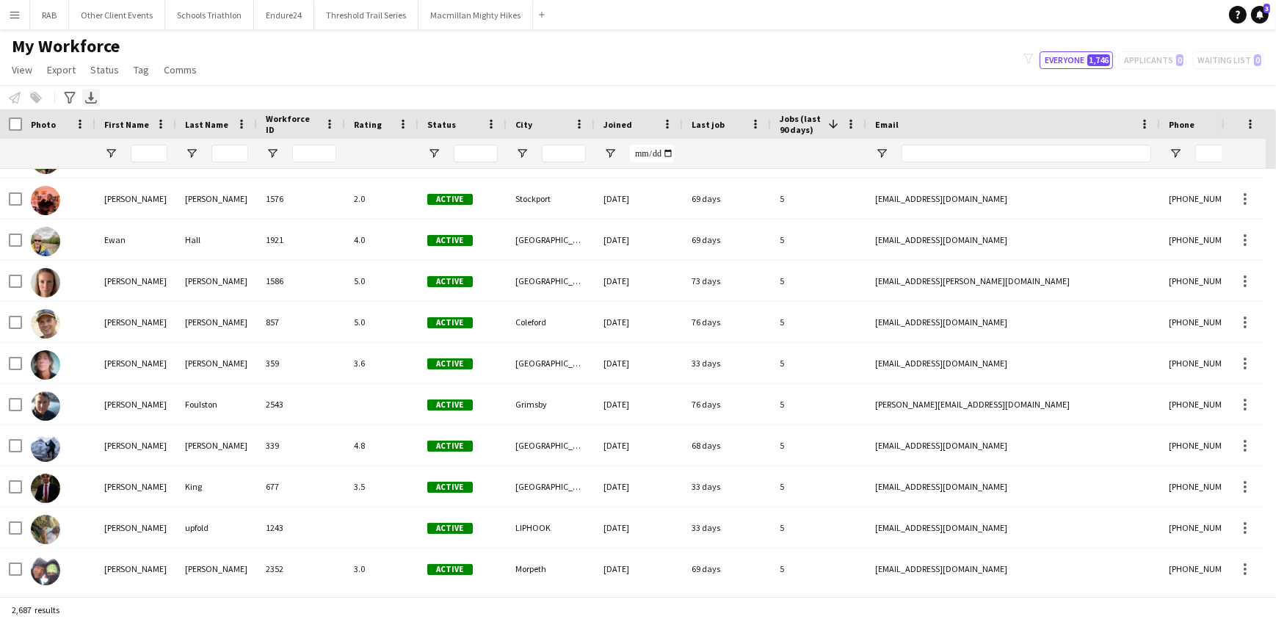
click at [92, 98] on icon at bounding box center [91, 96] width 6 height 9
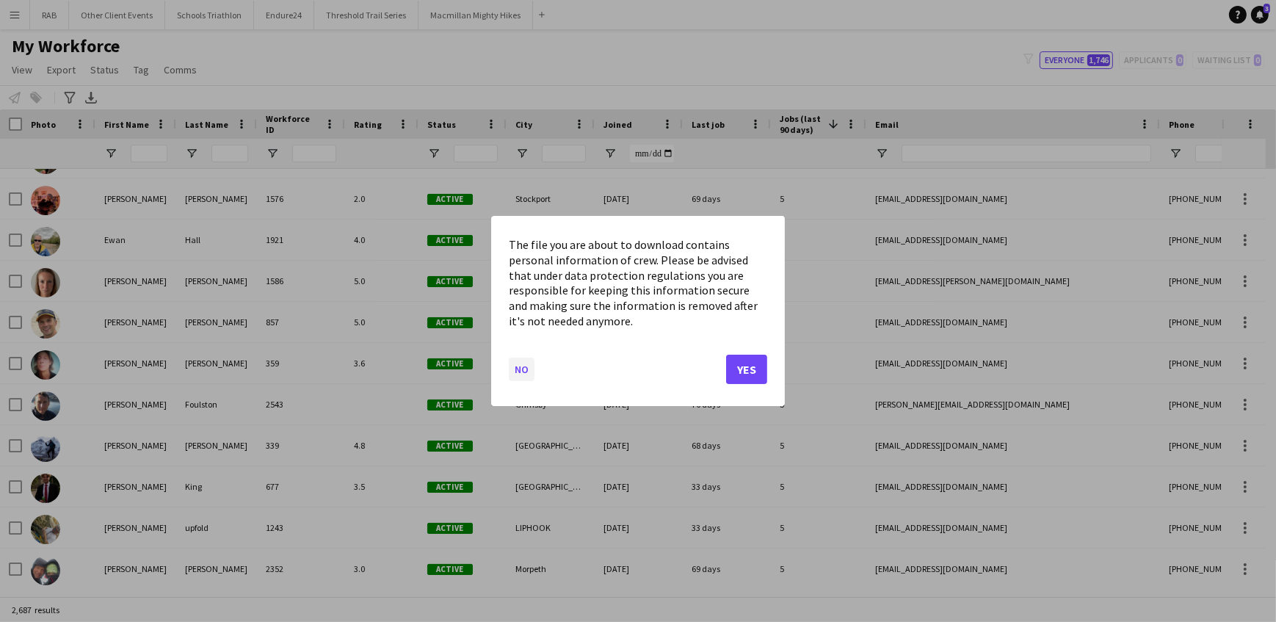
click at [520, 366] on button "No" at bounding box center [522, 369] width 26 height 23
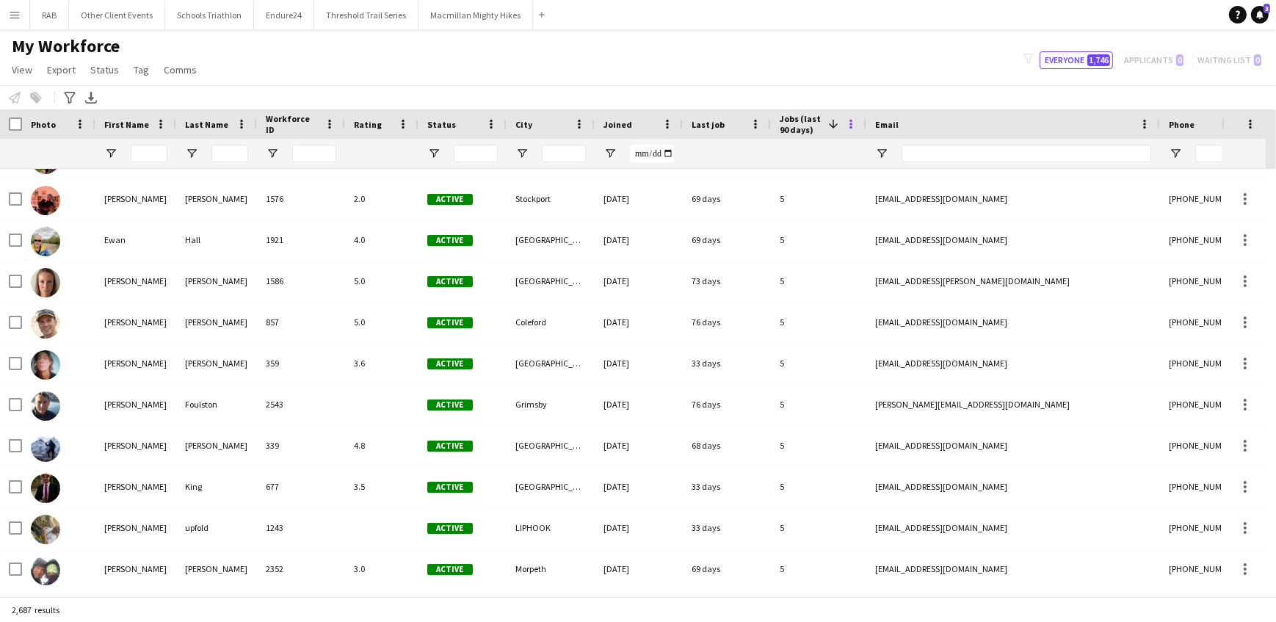
click at [853, 123] on span at bounding box center [850, 123] width 13 height 13
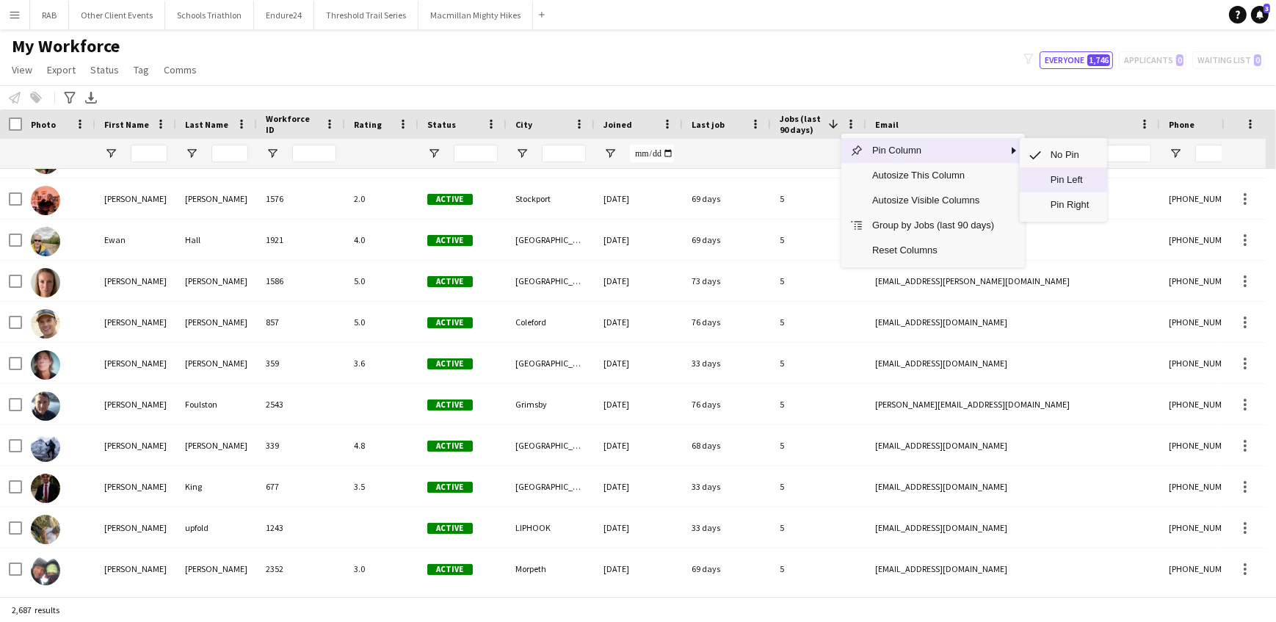
click at [1063, 178] on span "Pin Left" at bounding box center [1070, 179] width 57 height 25
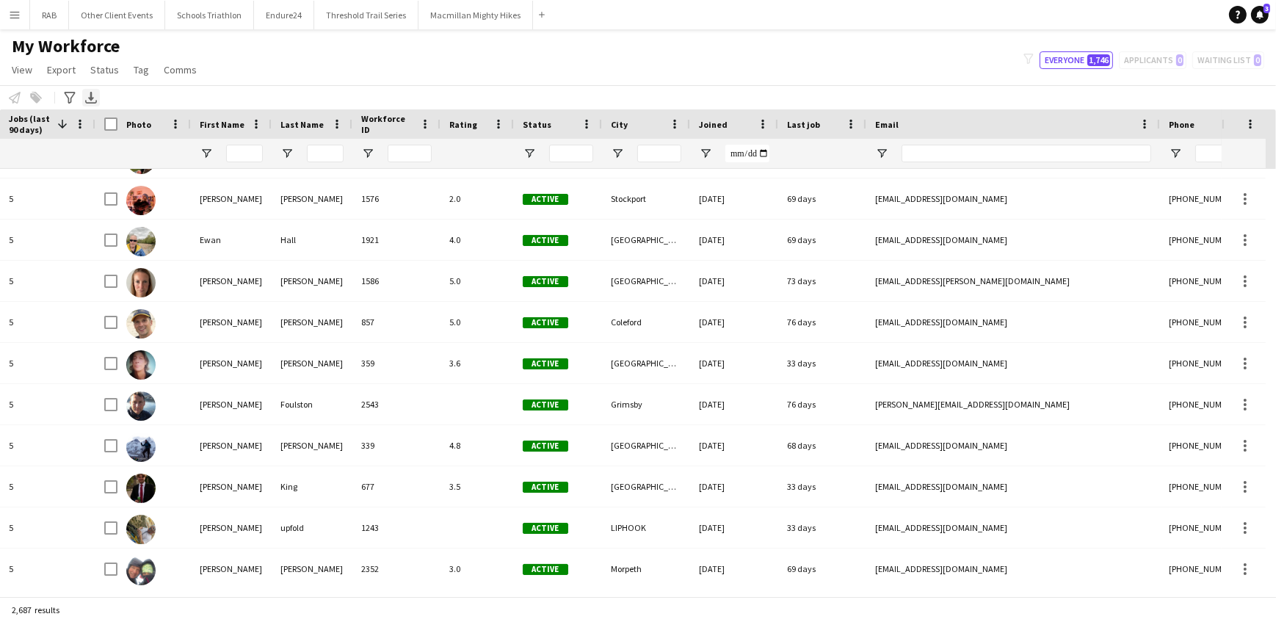
click at [92, 96] on icon "Export XLSX" at bounding box center [91, 98] width 12 height 12
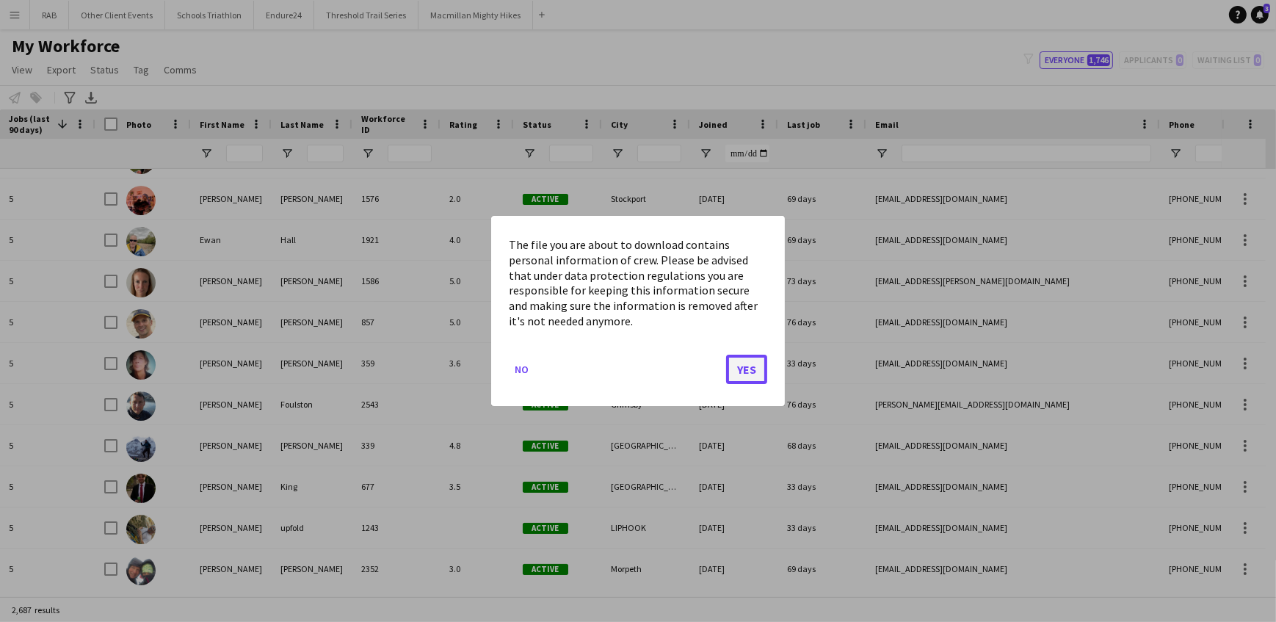
click at [748, 369] on button "Yes" at bounding box center [746, 369] width 41 height 29
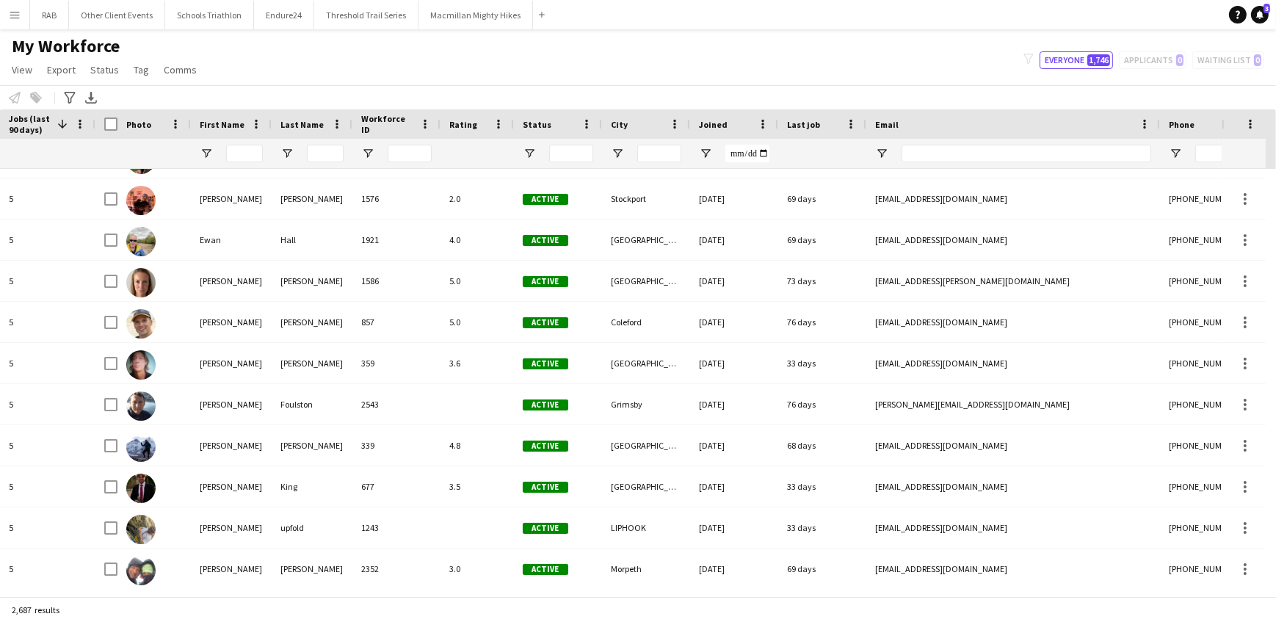
click at [13, 16] on app-icon "Menu" at bounding box center [15, 15] width 12 height 12
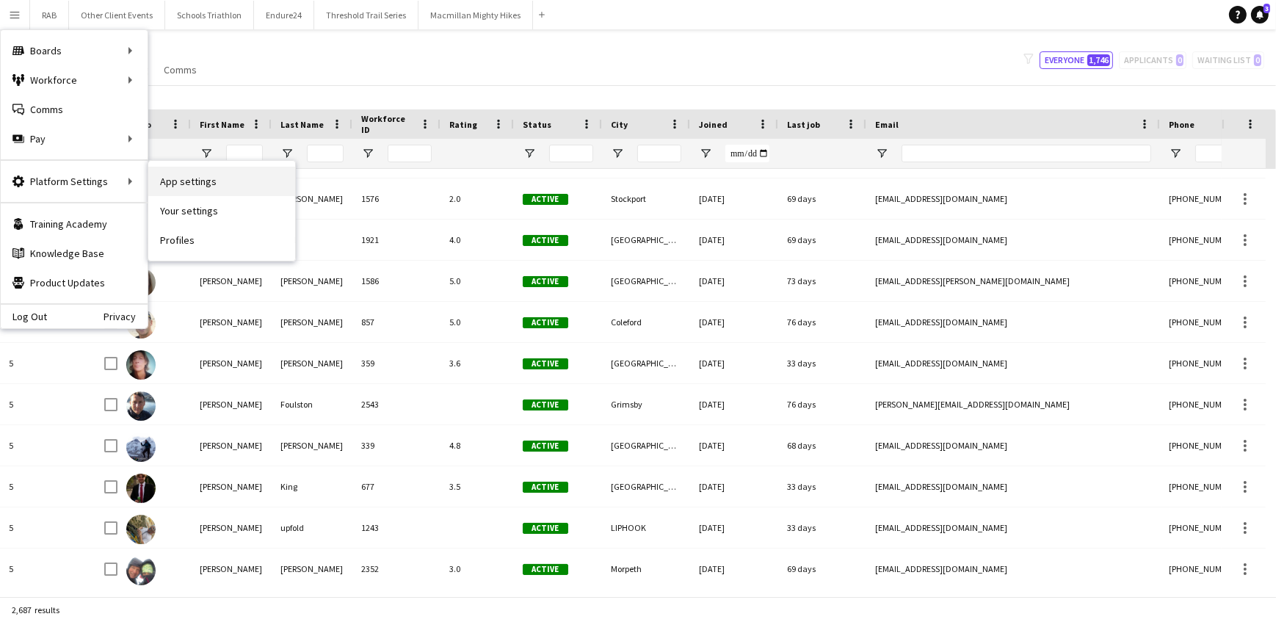
click at [176, 184] on link "App settings" at bounding box center [221, 181] width 147 height 29
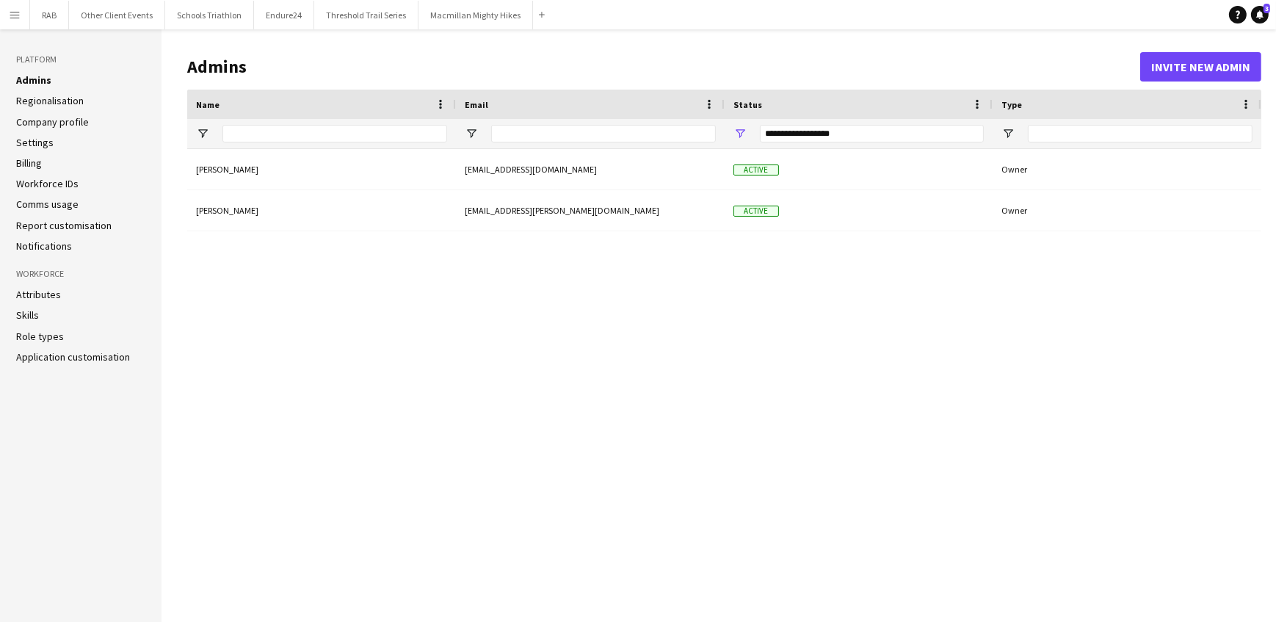
click at [46, 139] on link "Settings" at bounding box center [34, 142] width 37 height 13
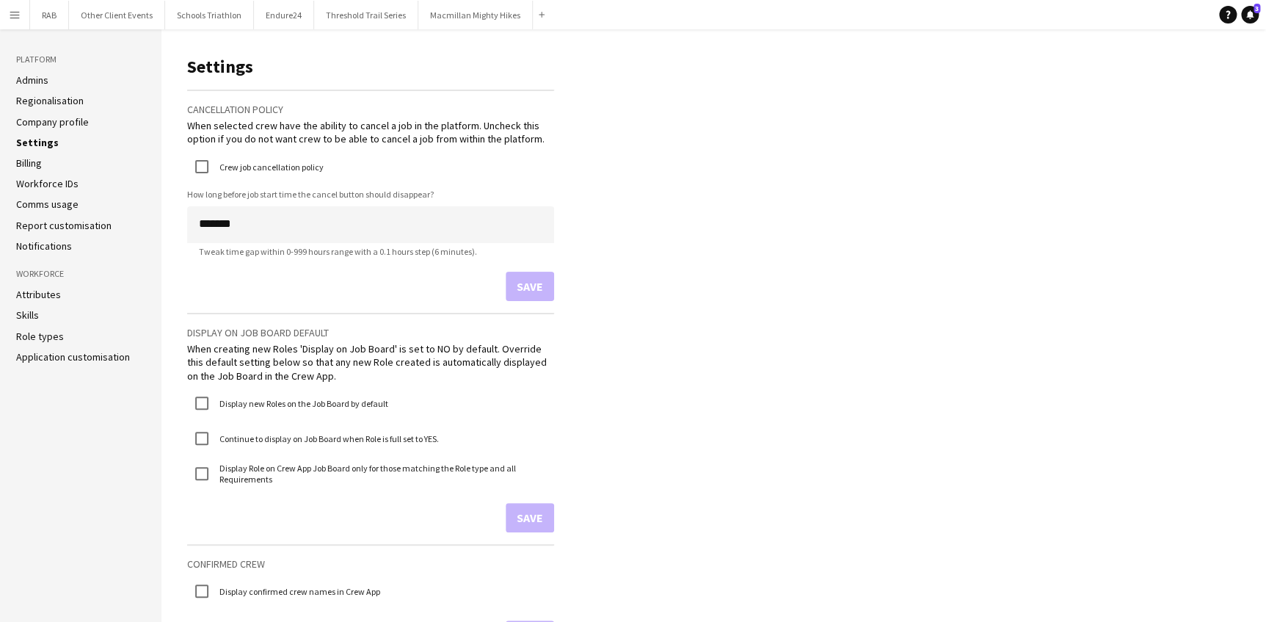
click at [37, 295] on link "Attributes" at bounding box center [38, 294] width 45 height 13
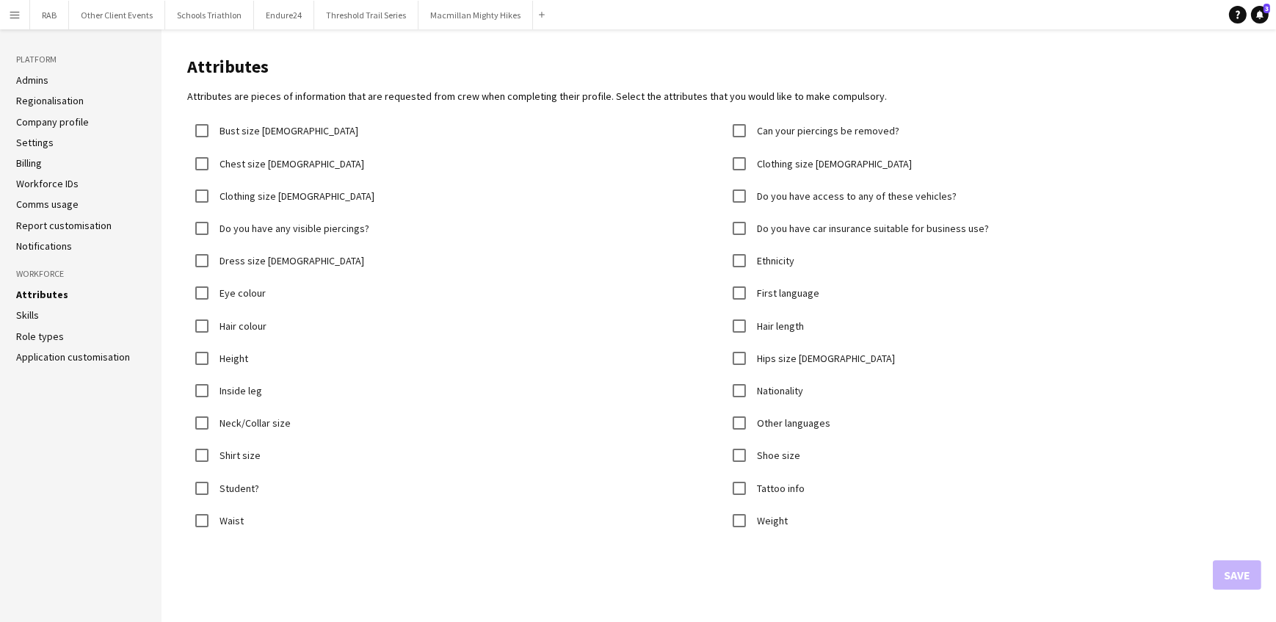
click at [29, 308] on link "Skills" at bounding box center [27, 314] width 23 height 13
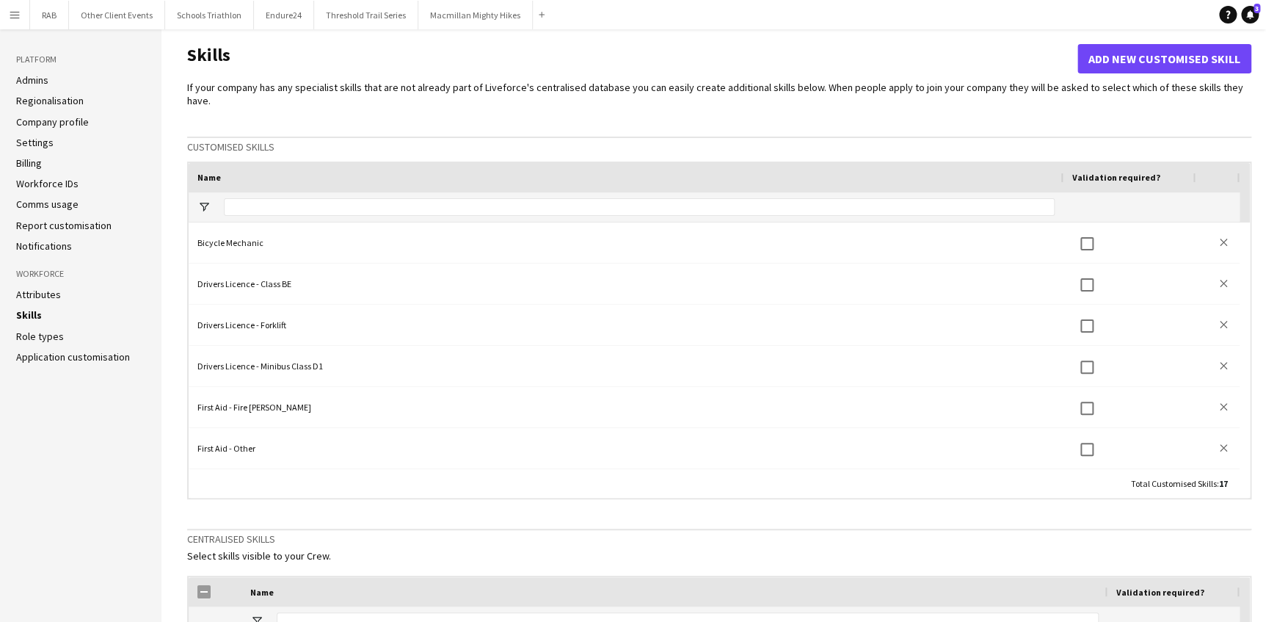
click at [43, 353] on link "Application customisation" at bounding box center [73, 356] width 114 height 13
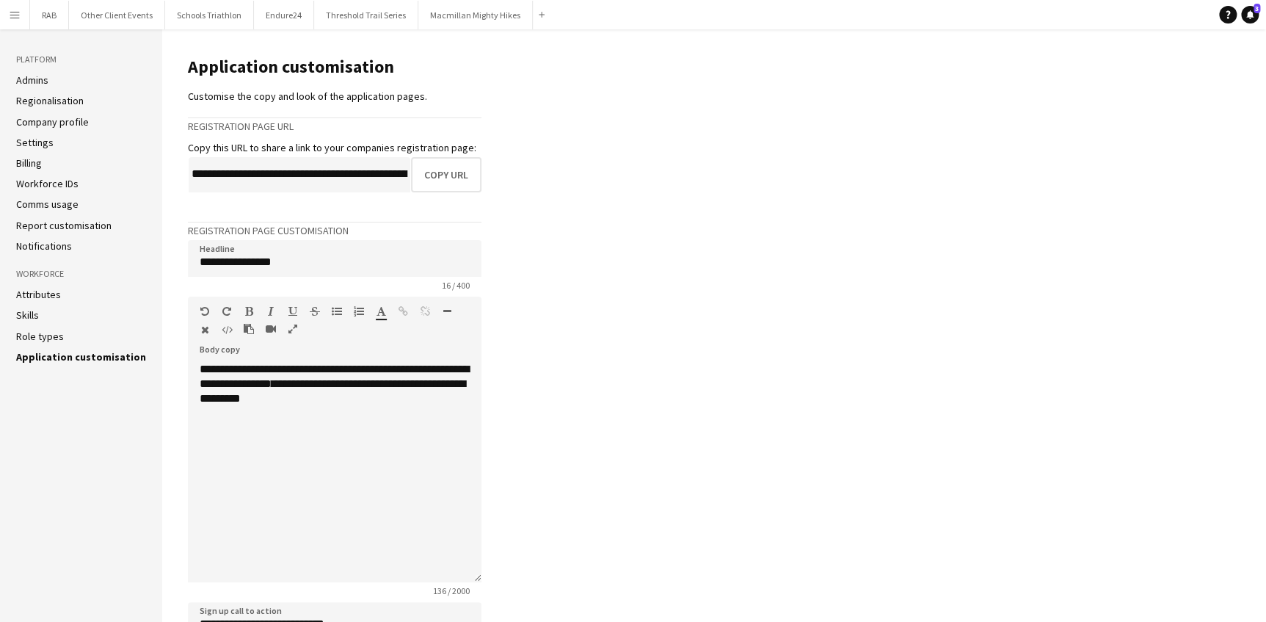
click at [12, 21] on button "Menu" at bounding box center [14, 14] width 29 height 29
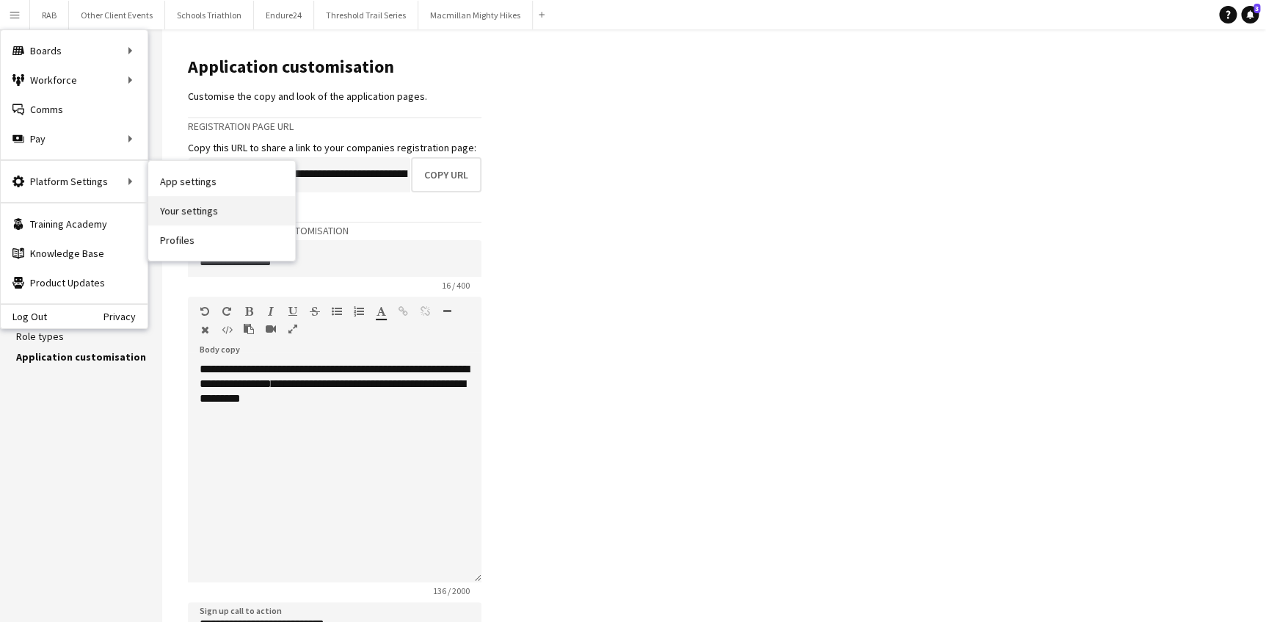
click at [162, 213] on link "Your settings" at bounding box center [221, 210] width 147 height 29
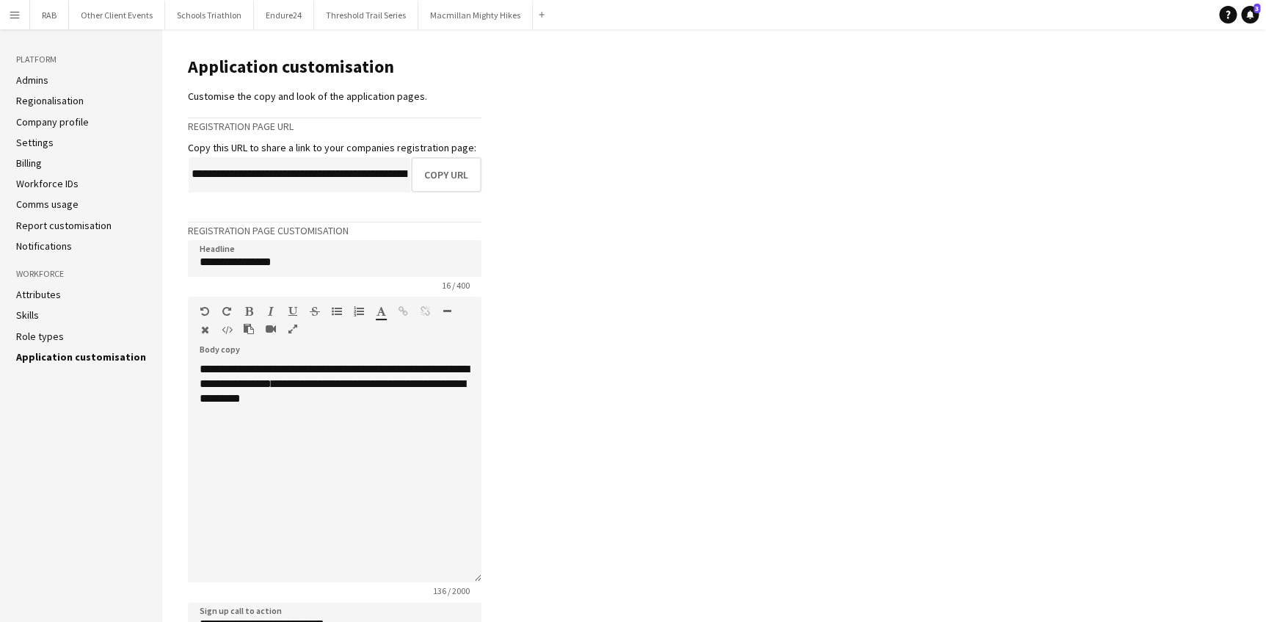
click at [54, 223] on link "Report customisation" at bounding box center [63, 225] width 95 height 13
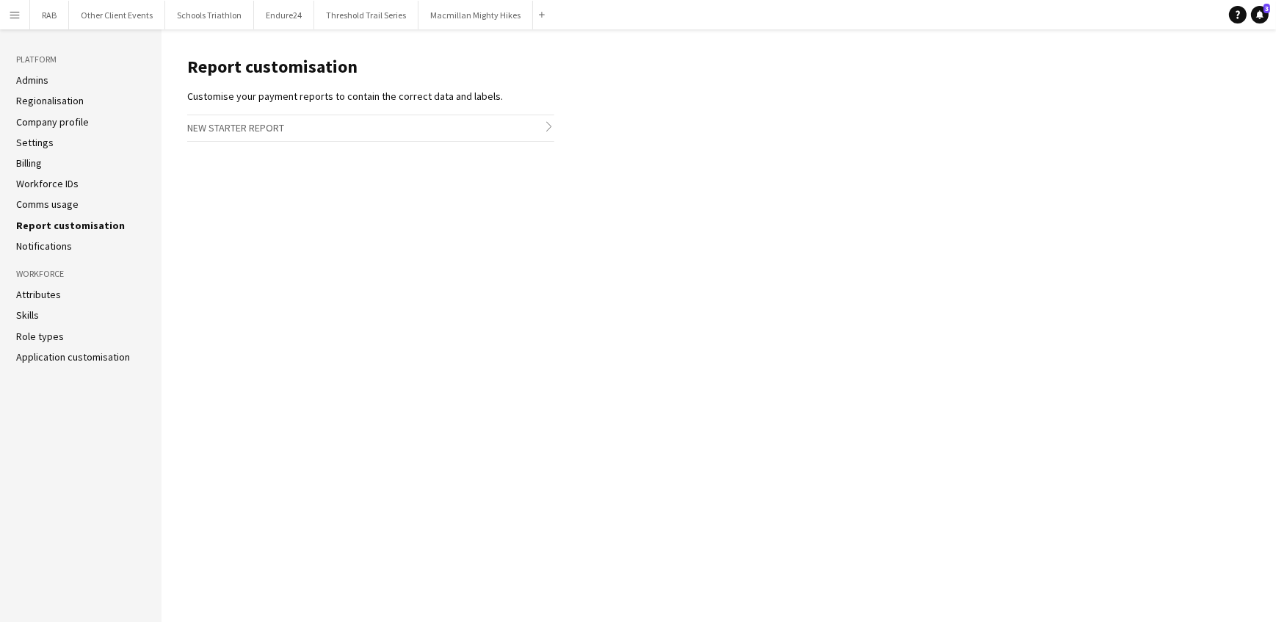
click at [43, 242] on link "Notifications" at bounding box center [44, 245] width 56 height 13
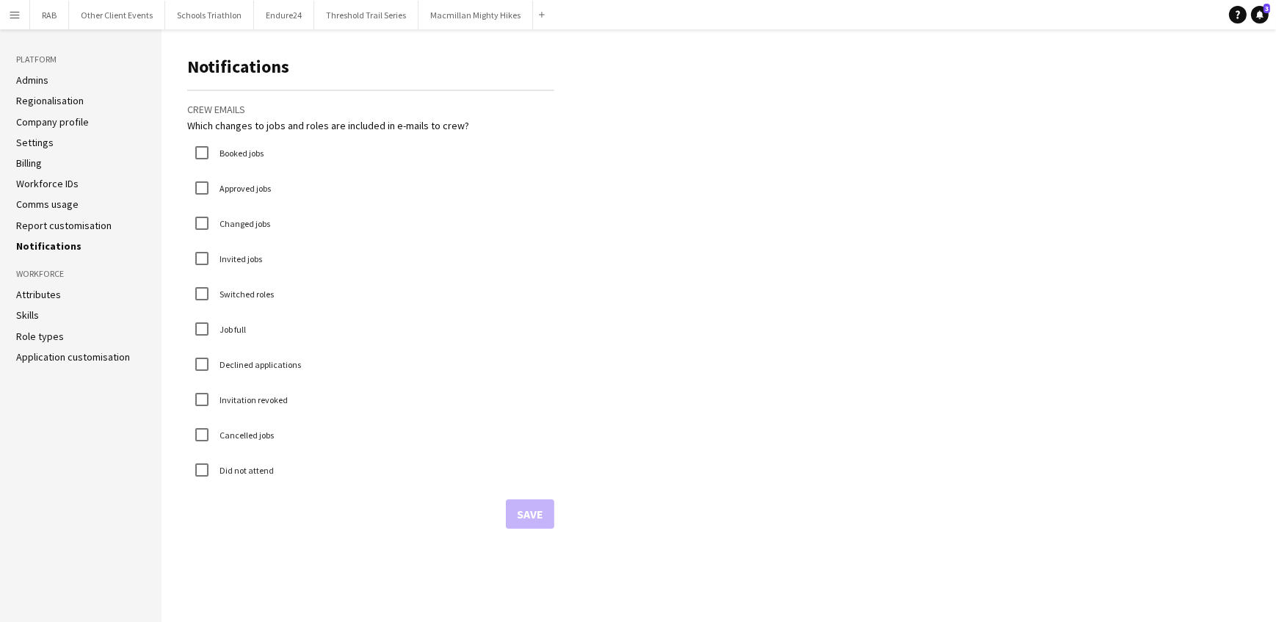
click at [48, 294] on link "Attributes" at bounding box center [38, 294] width 45 height 13
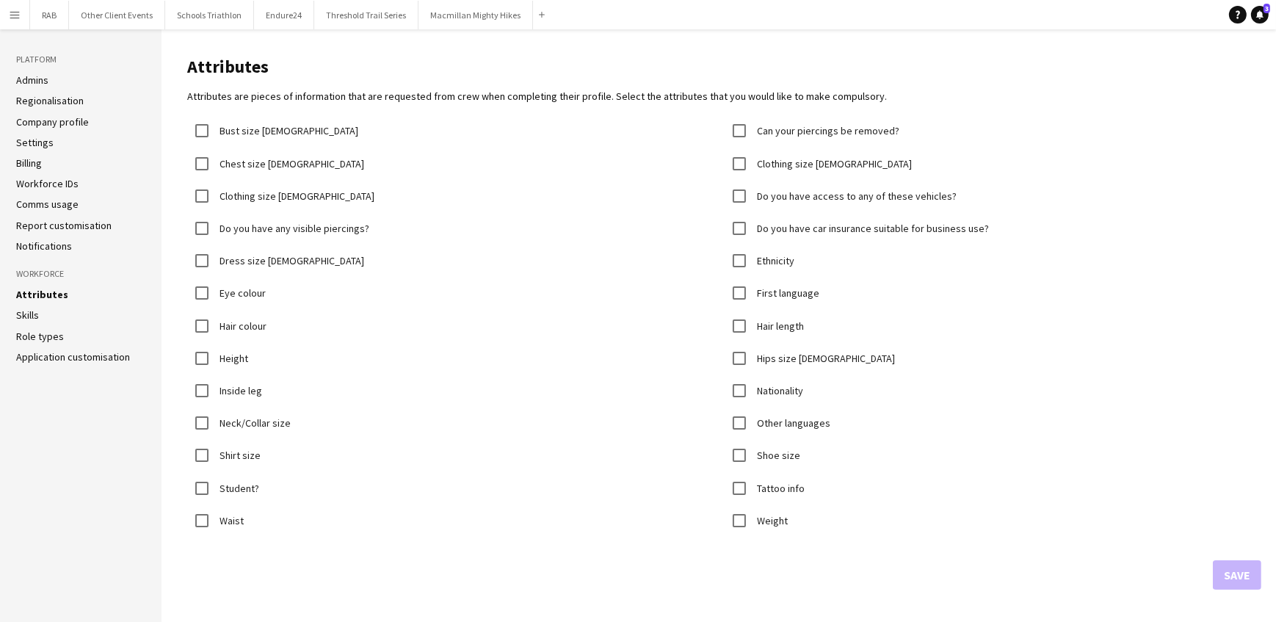
click at [24, 310] on link "Skills" at bounding box center [27, 314] width 23 height 13
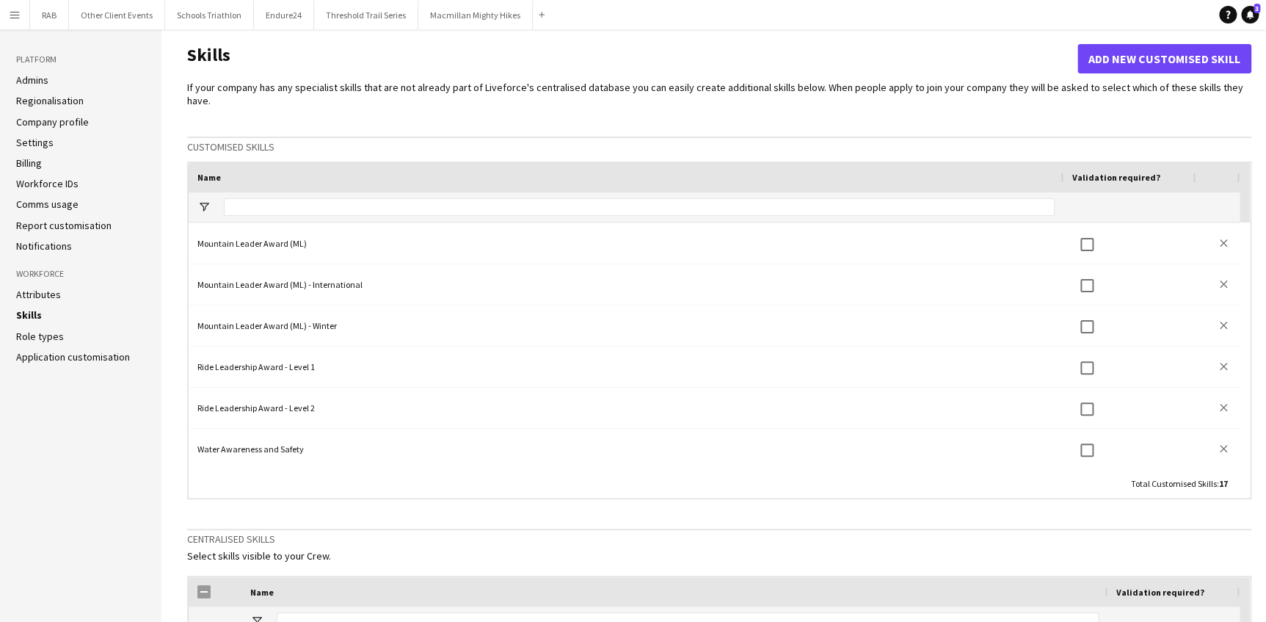
click at [36, 337] on link "Role types" at bounding box center [40, 336] width 48 height 13
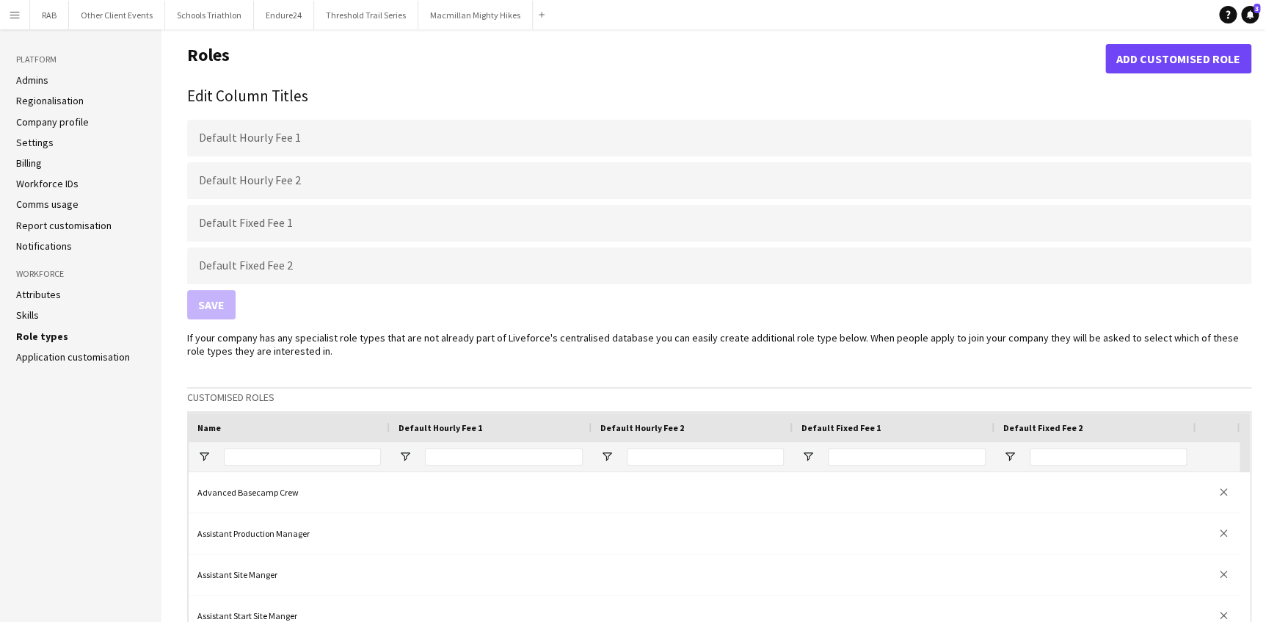
click at [40, 295] on link "Attributes" at bounding box center [38, 294] width 45 height 13
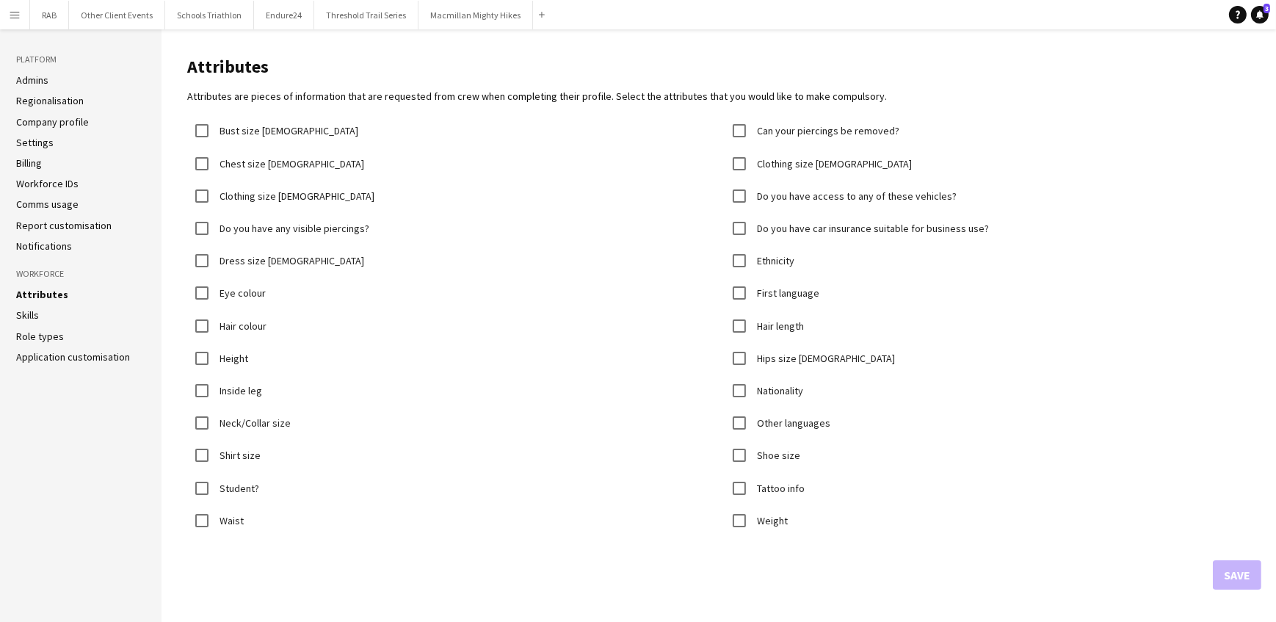
click at [34, 139] on link "Settings" at bounding box center [34, 142] width 37 height 13
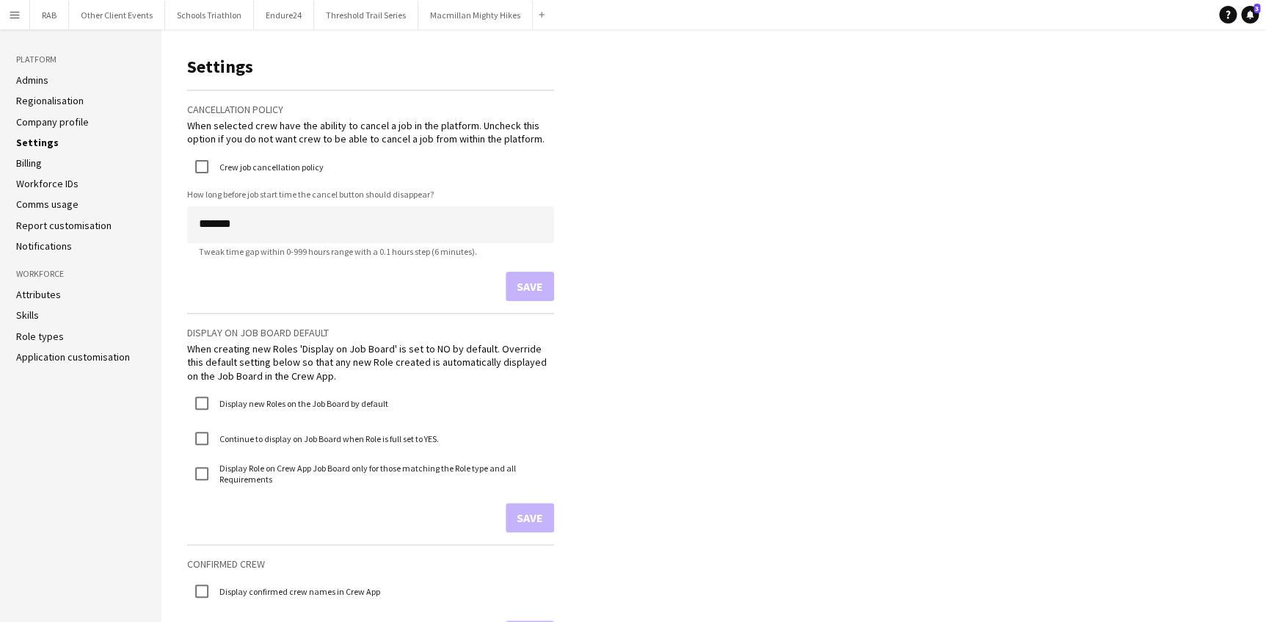
click at [36, 116] on link "Company profile" at bounding box center [52, 121] width 73 height 13
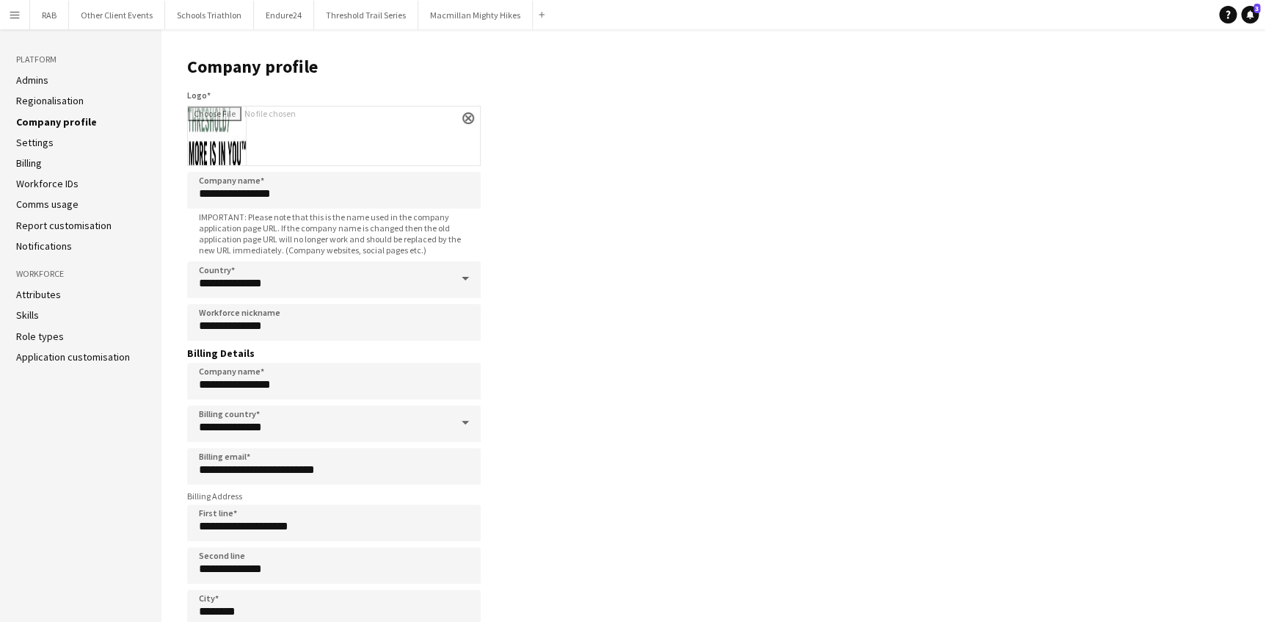
click at [33, 164] on link "Billing" at bounding box center [29, 162] width 26 height 13
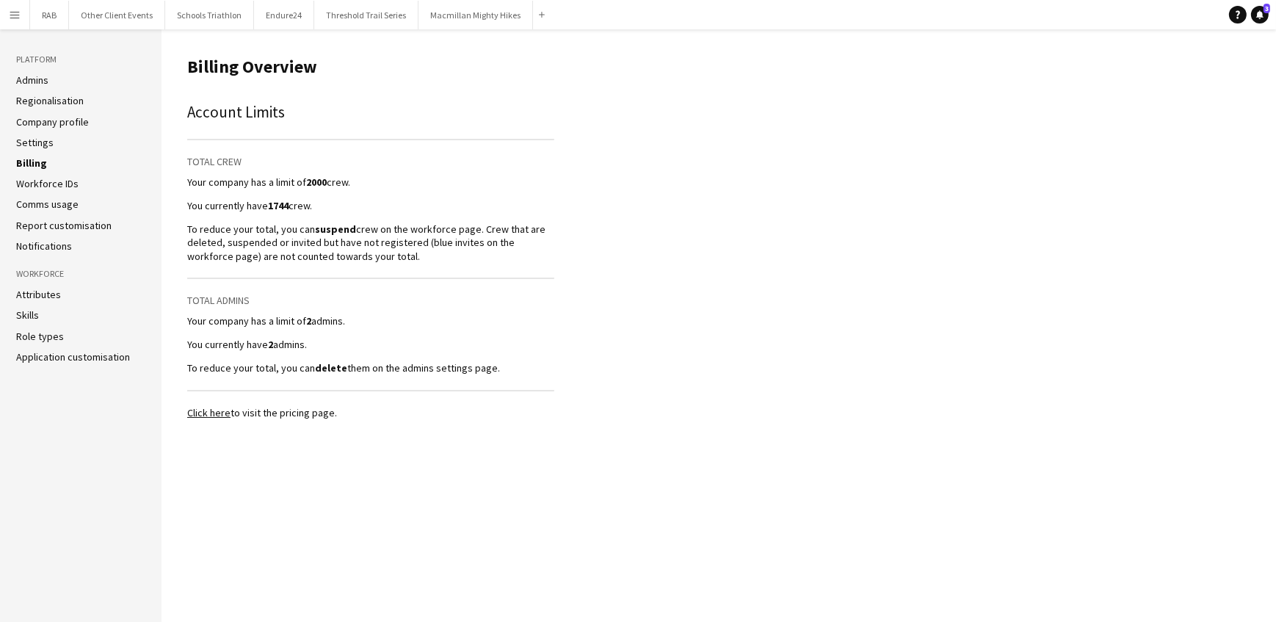
click at [211, 410] on link "Click here" at bounding box center [208, 412] width 43 height 13
click at [60, 204] on link "Comms usage" at bounding box center [47, 203] width 62 height 13
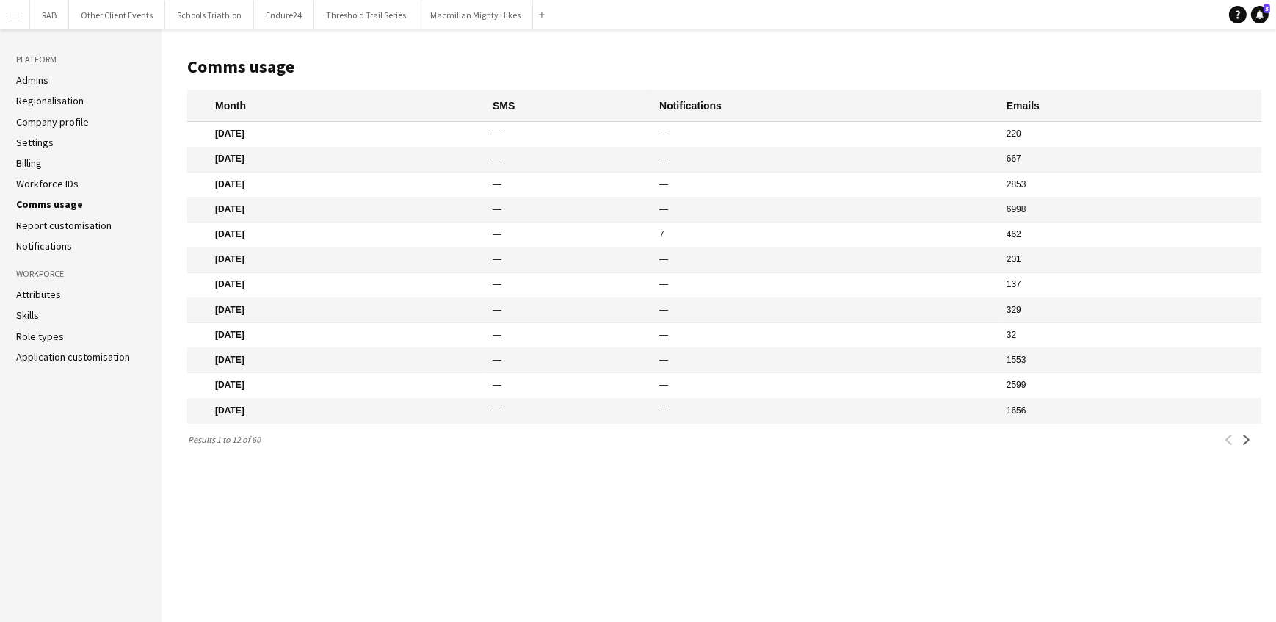
click at [43, 184] on link "Workforce IDs" at bounding box center [47, 183] width 62 height 13
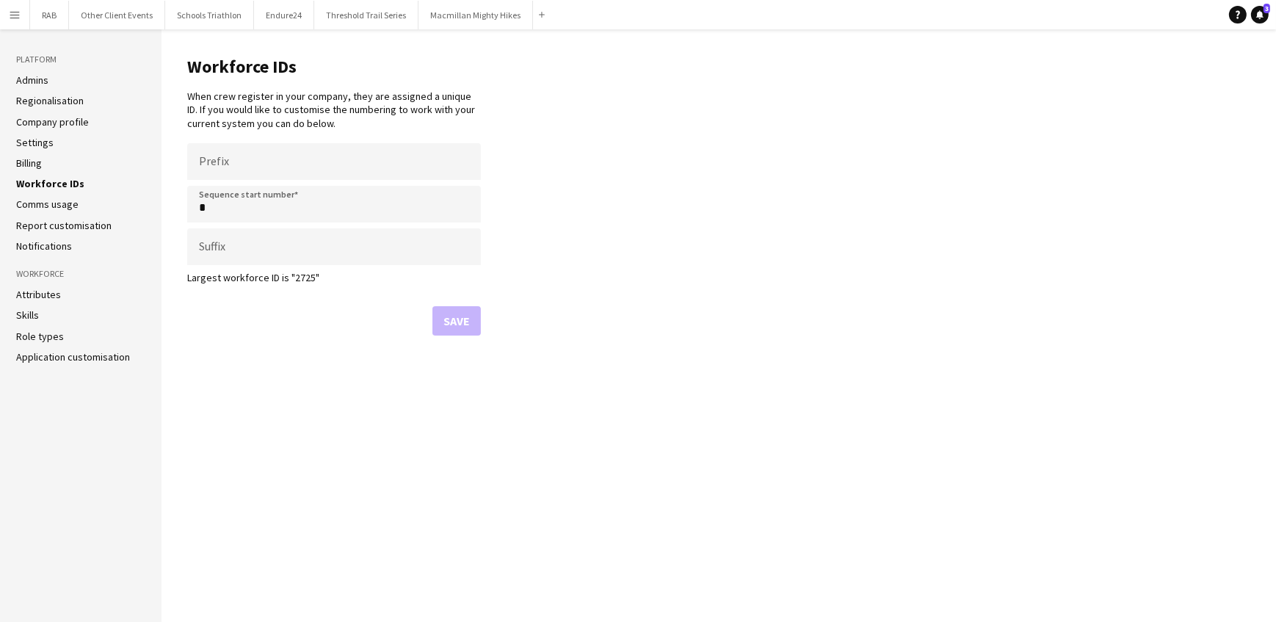
click at [12, 14] on app-icon "Menu" at bounding box center [15, 15] width 12 height 12
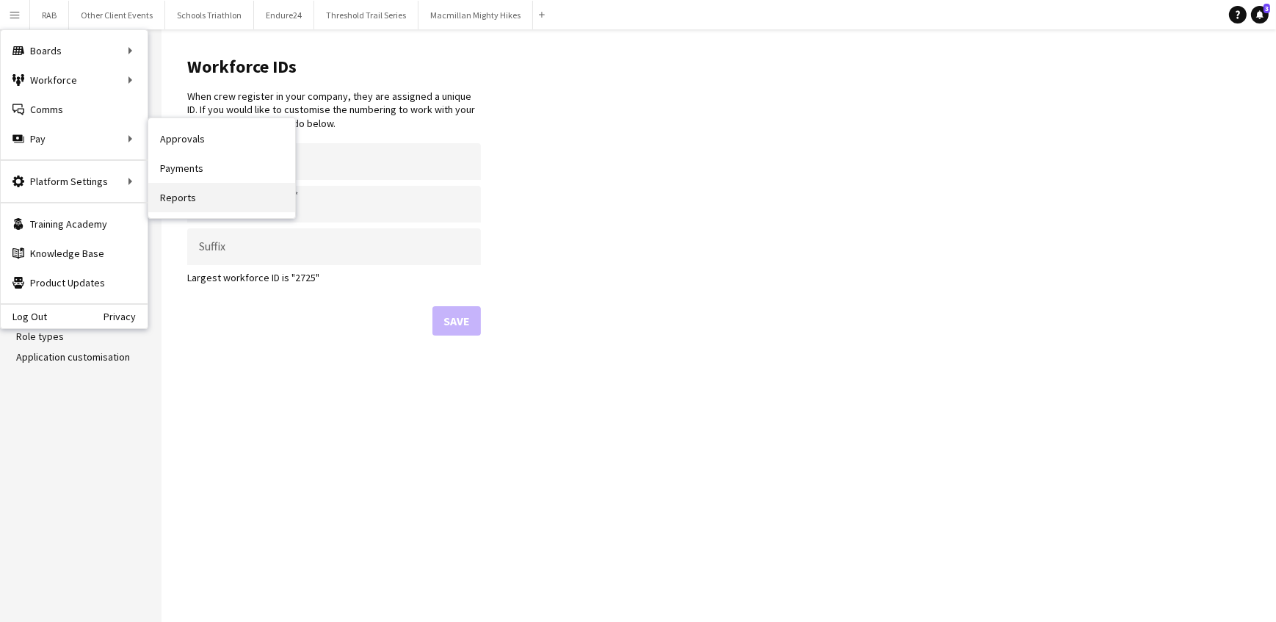
click at [177, 197] on link "Reports" at bounding box center [221, 197] width 147 height 29
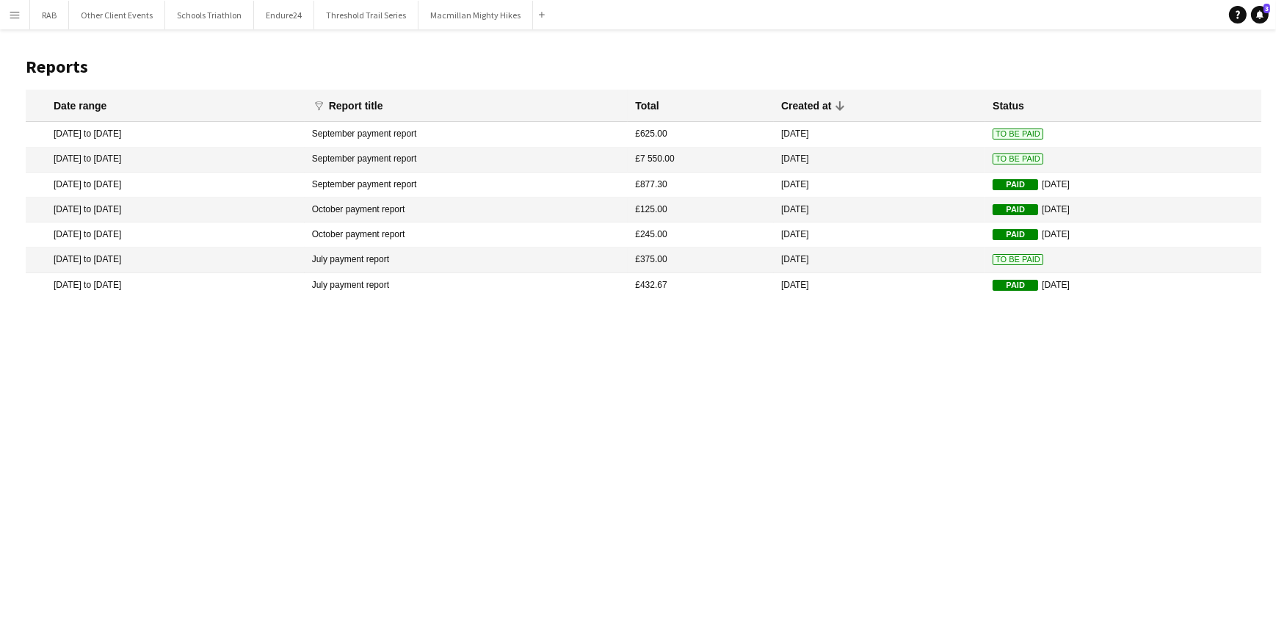
click at [14, 16] on app-icon "Menu" at bounding box center [15, 15] width 12 height 12
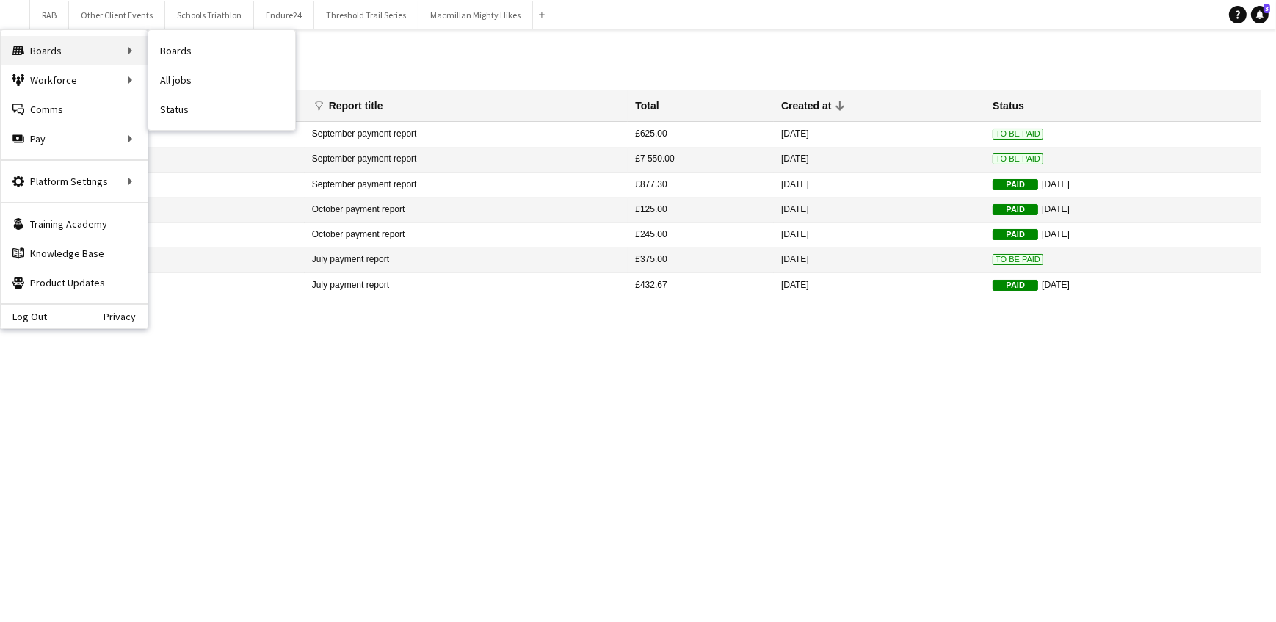
click at [40, 50] on div "Boards Boards" at bounding box center [74, 50] width 147 height 29
click at [173, 76] on link "All jobs" at bounding box center [221, 79] width 147 height 29
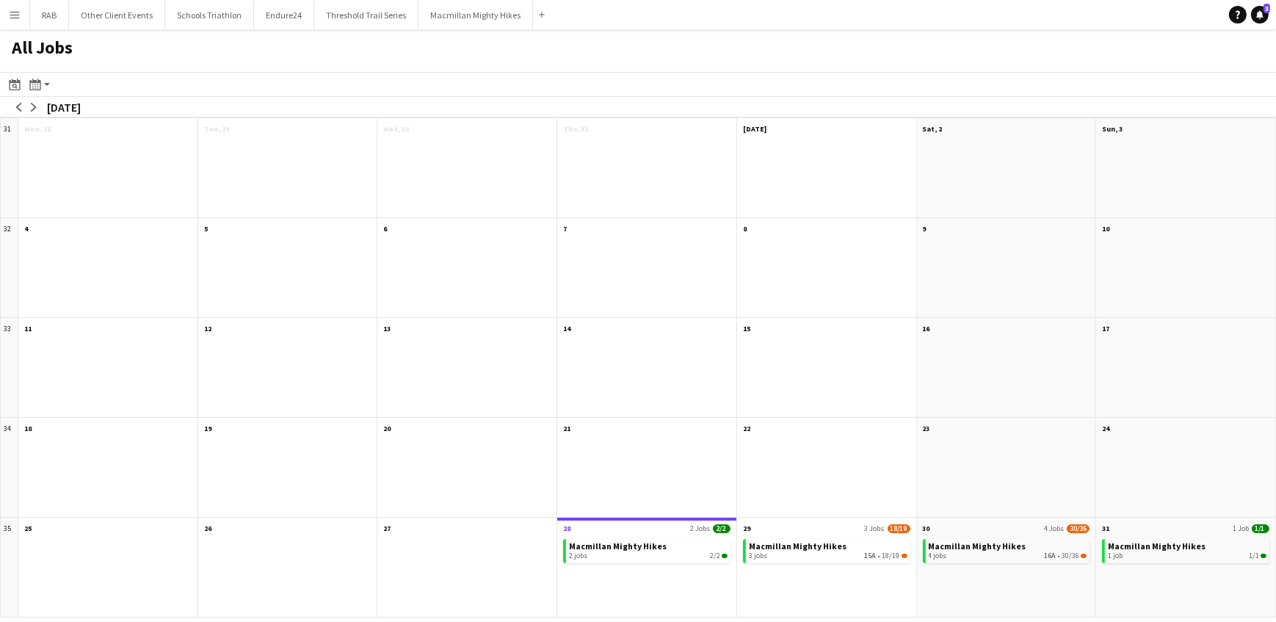
click at [11, 14] on app-icon "Menu" at bounding box center [15, 15] width 12 height 12
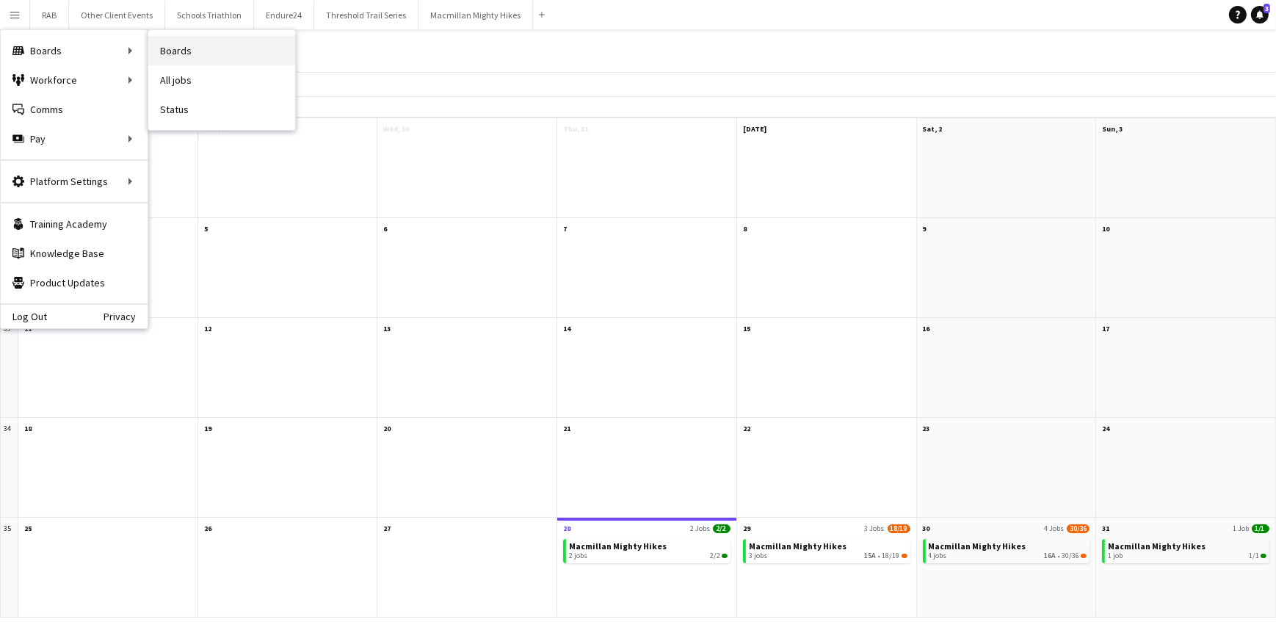
click at [170, 56] on link "Boards" at bounding box center [221, 50] width 147 height 29
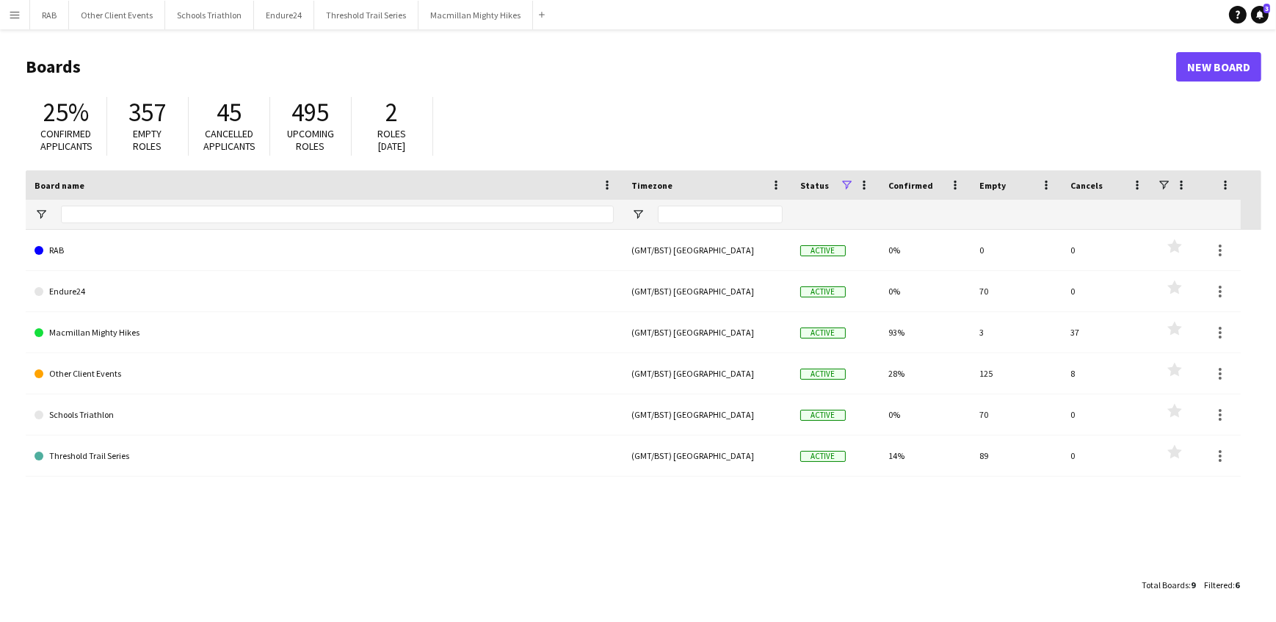
click at [15, 19] on app-icon "Menu" at bounding box center [15, 15] width 12 height 12
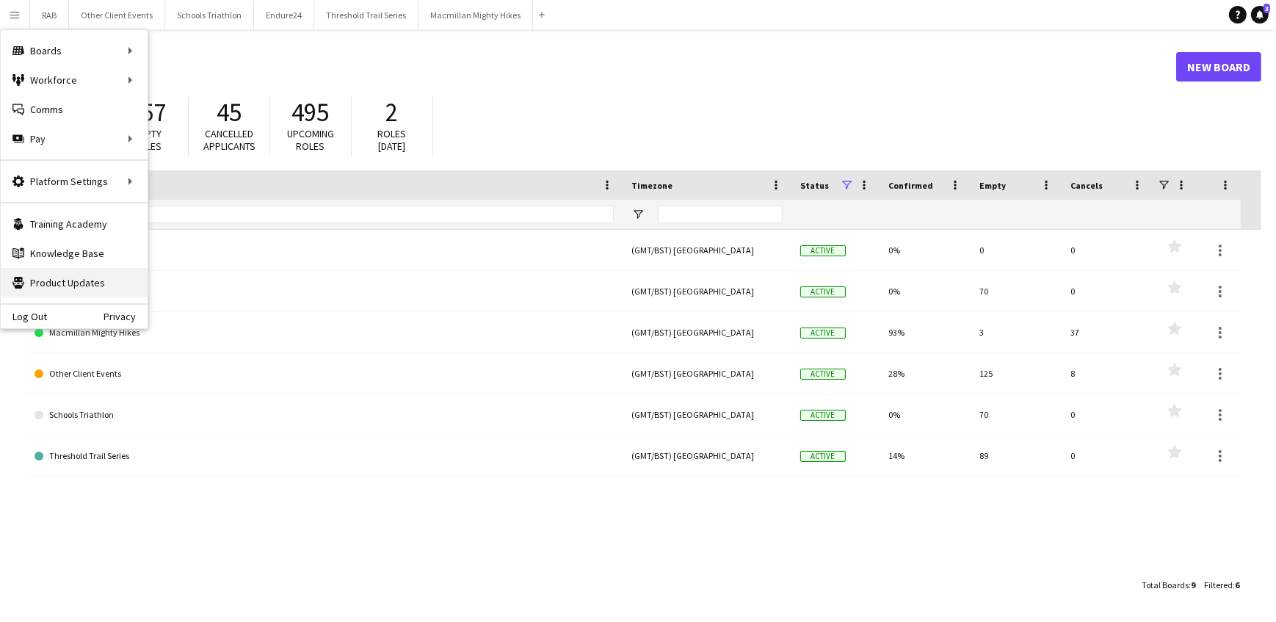
click at [44, 279] on link "Product Updates Product Updates" at bounding box center [74, 282] width 147 height 29
click at [16, 13] on app-icon "Menu" at bounding box center [15, 15] width 12 height 12
click at [9, 11] on app-icon "Menu" at bounding box center [15, 15] width 12 height 12
click at [259, 50] on header "Boards New Board" at bounding box center [643, 67] width 1235 height 46
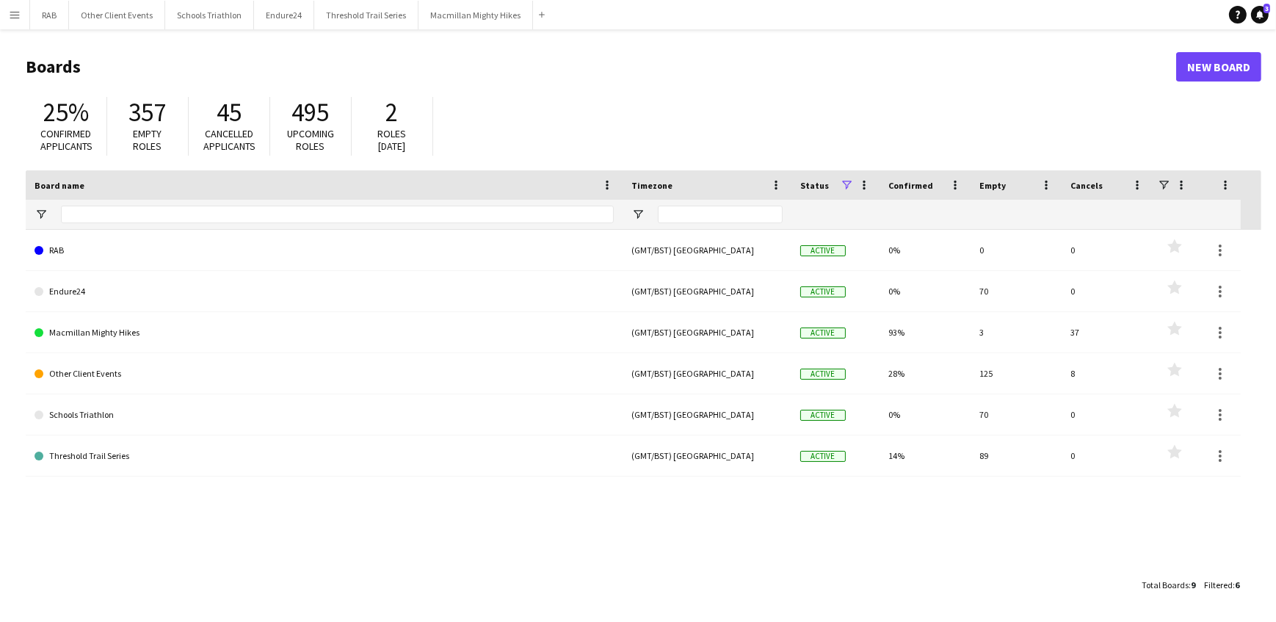
click at [19, 12] on app-icon "Menu" at bounding box center [15, 15] width 12 height 12
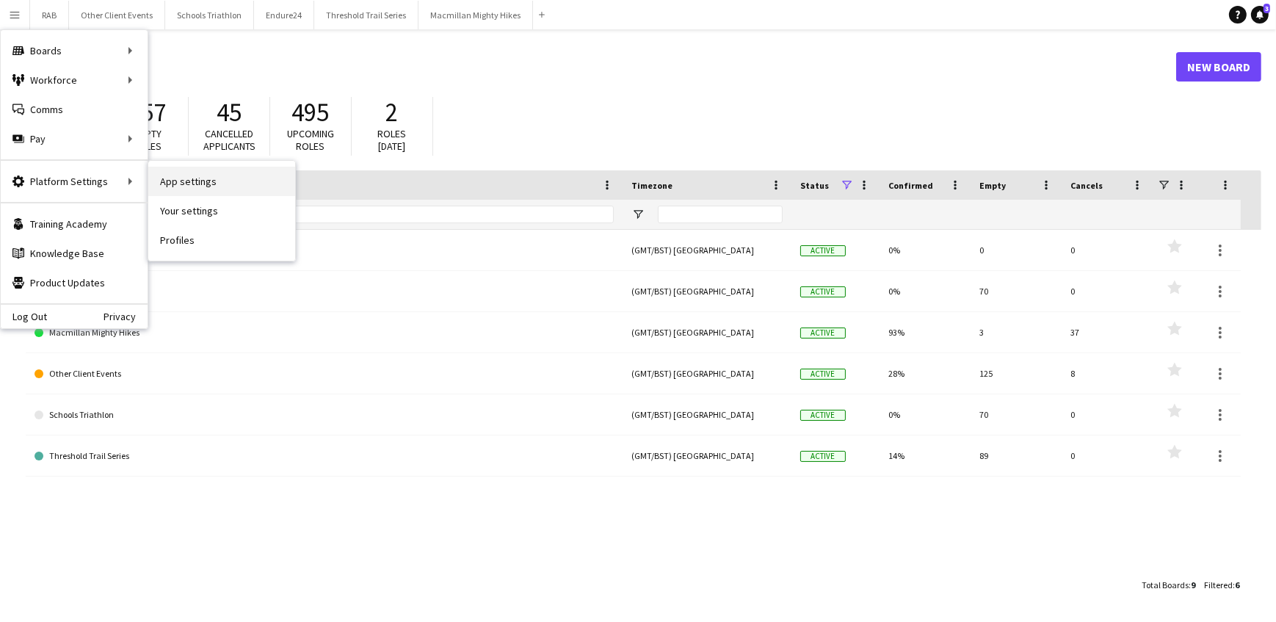
click at [161, 179] on link "App settings" at bounding box center [221, 181] width 147 height 29
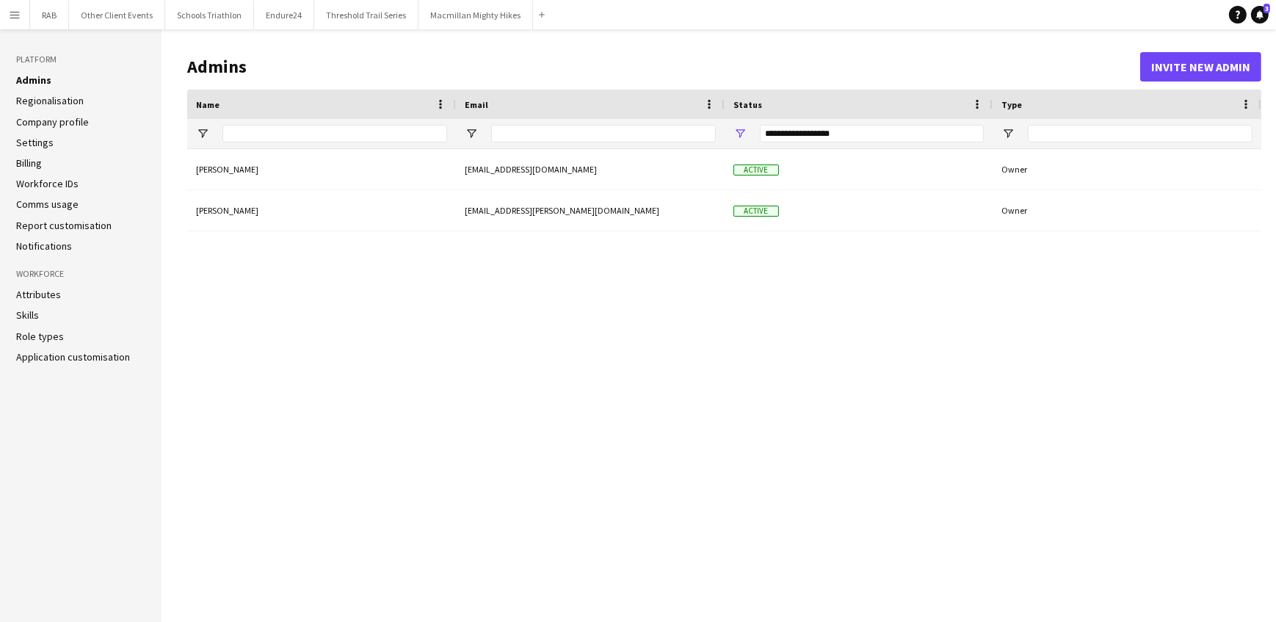
click at [34, 139] on link "Settings" at bounding box center [34, 142] width 37 height 13
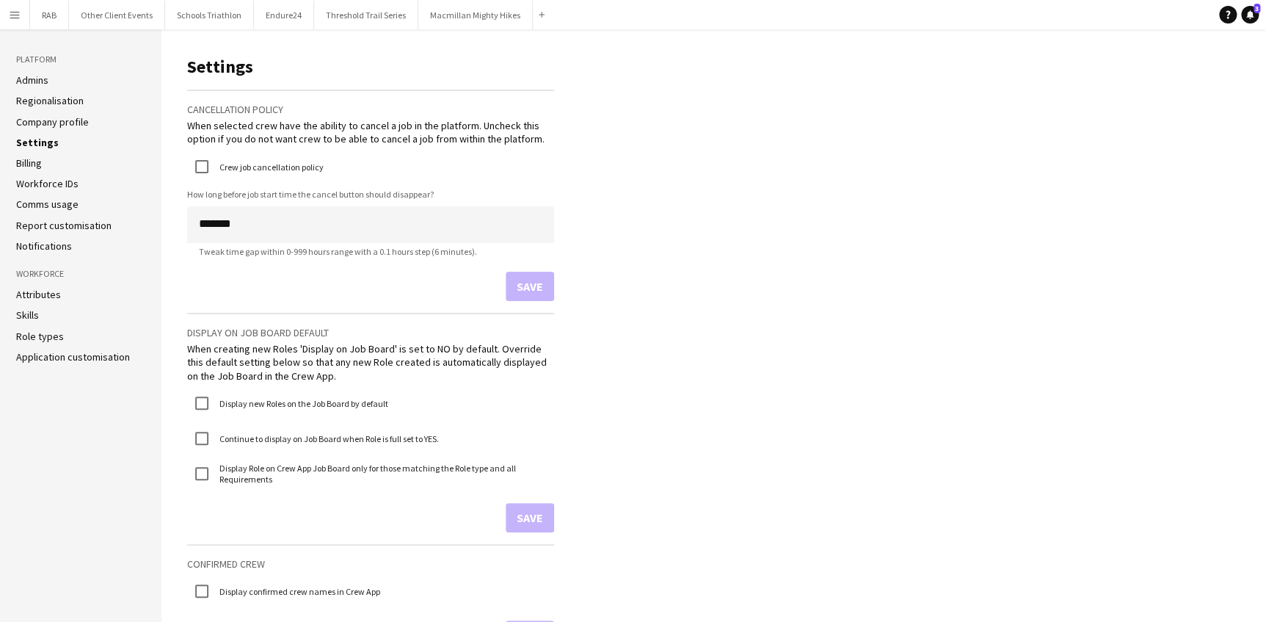
click at [18, 11] on app-icon "Menu" at bounding box center [15, 15] width 12 height 12
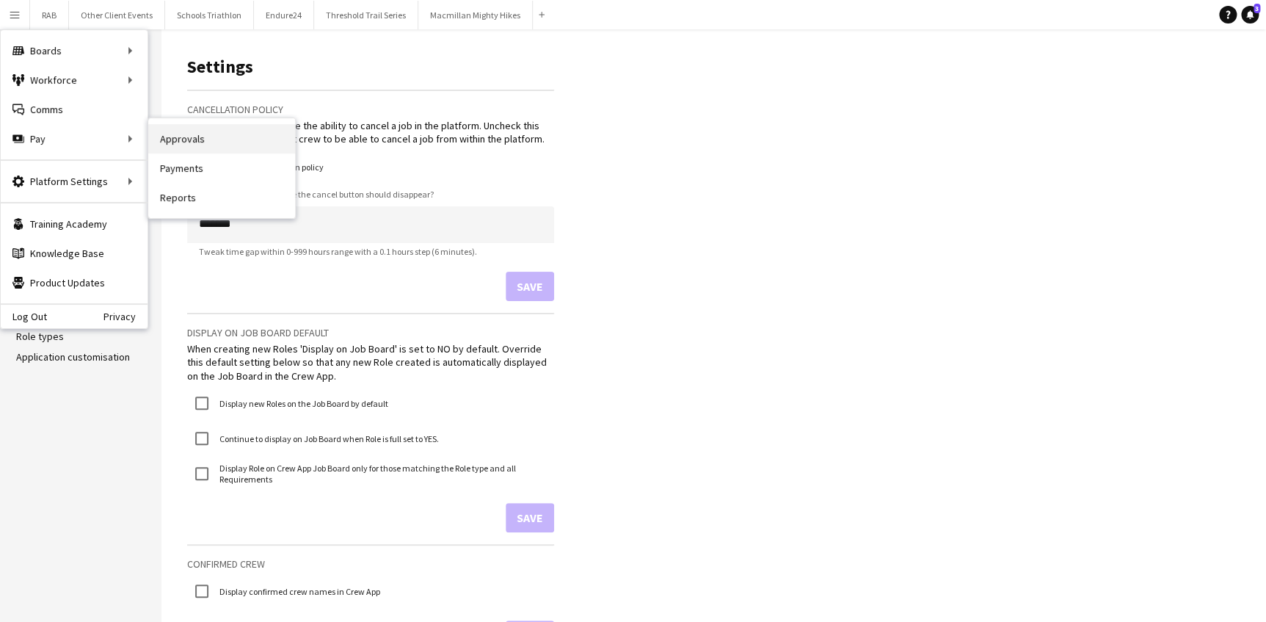
click at [181, 142] on link "Approvals" at bounding box center [221, 138] width 147 height 29
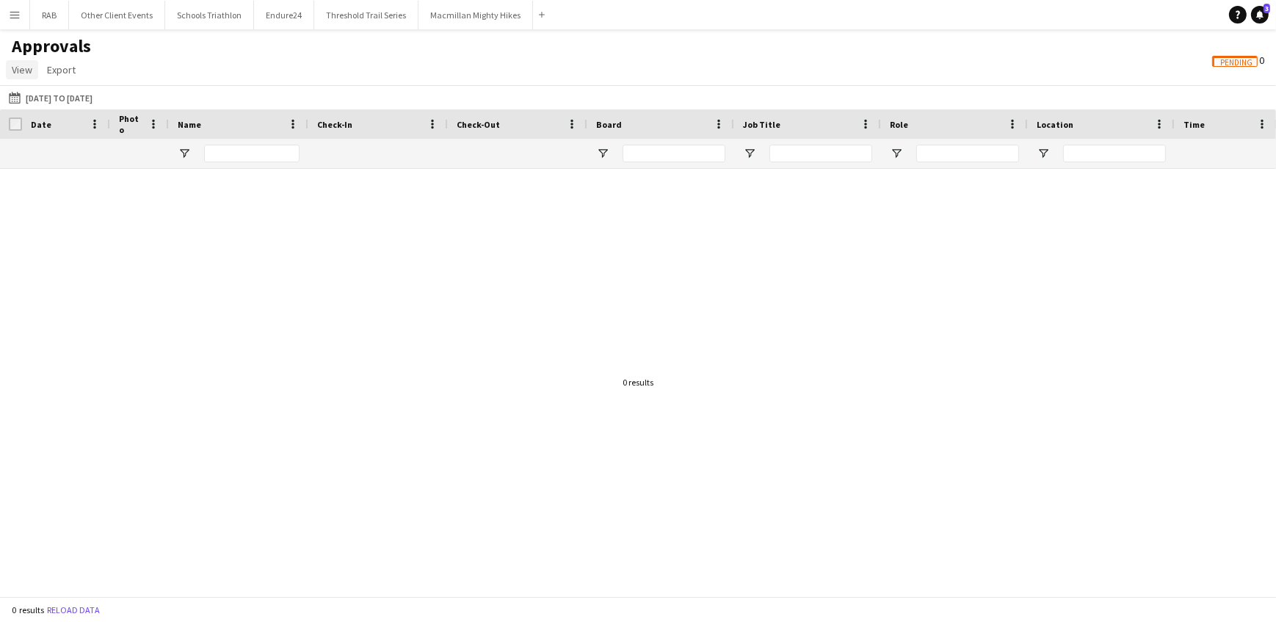
click at [15, 71] on span "View" at bounding box center [22, 69] width 21 height 13
click at [28, 101] on span "Customise view" at bounding box center [53, 101] width 70 height 13
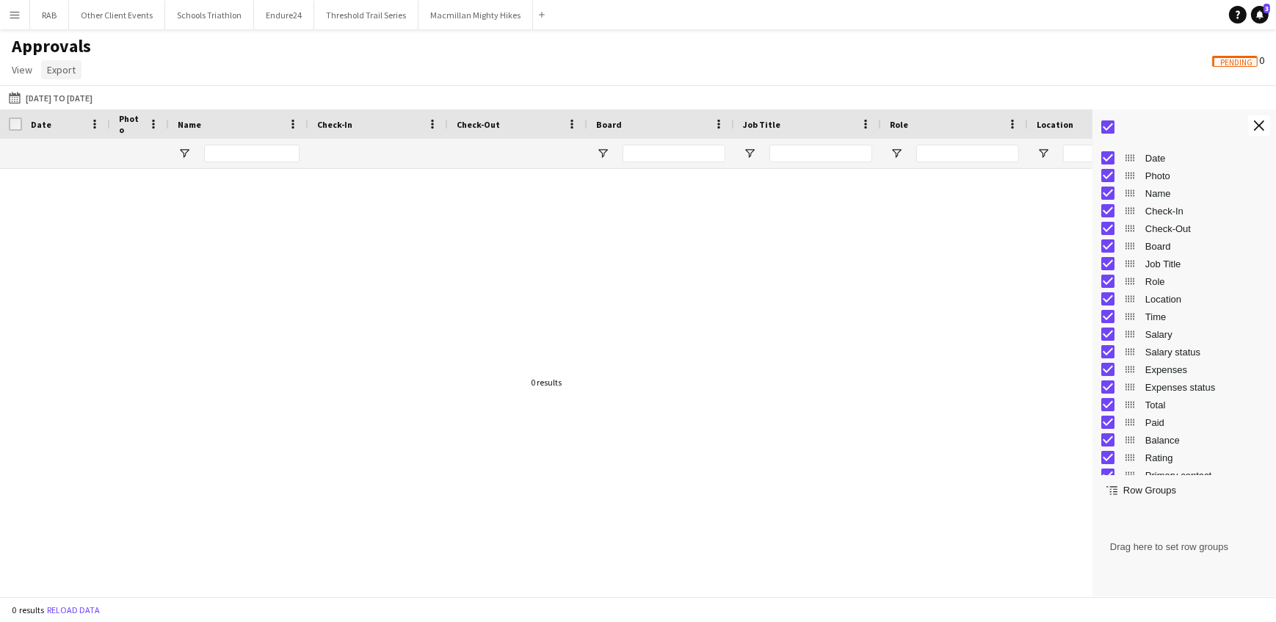
click at [62, 73] on span "Export" at bounding box center [61, 69] width 29 height 13
click at [21, 71] on span "View" at bounding box center [22, 69] width 21 height 13
click at [48, 126] on span "Customise filters" at bounding box center [56, 132] width 76 height 13
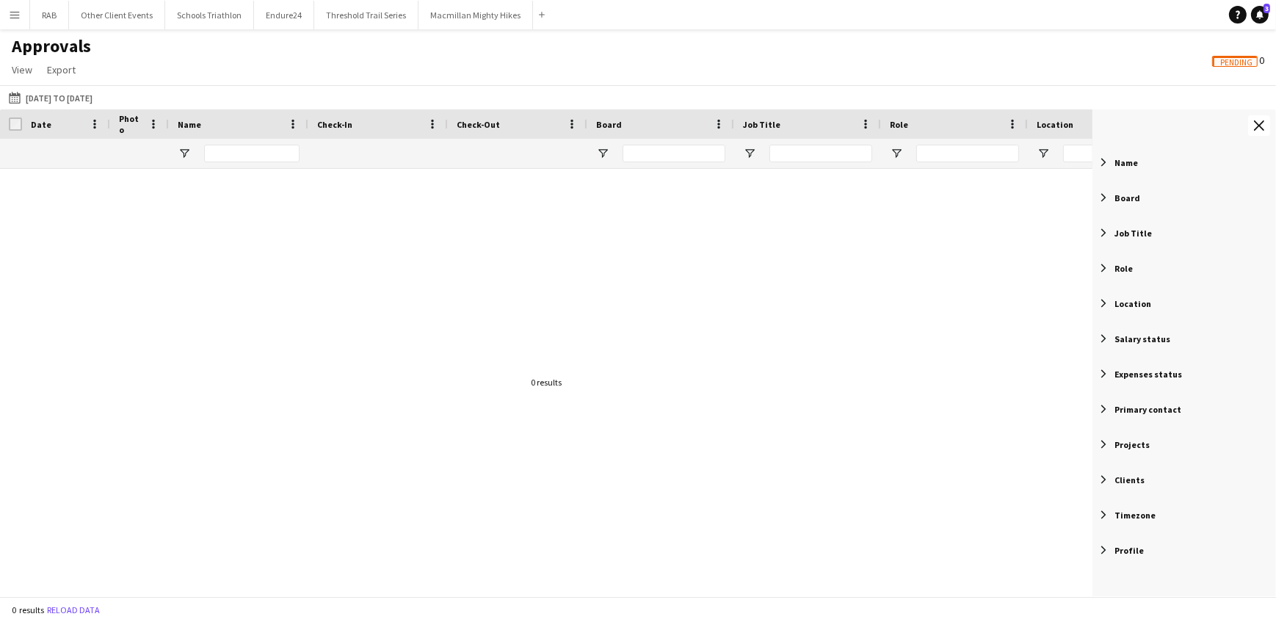
click at [1103, 162] on span "Filter List 12 Filters" at bounding box center [1103, 162] width 13 height 13
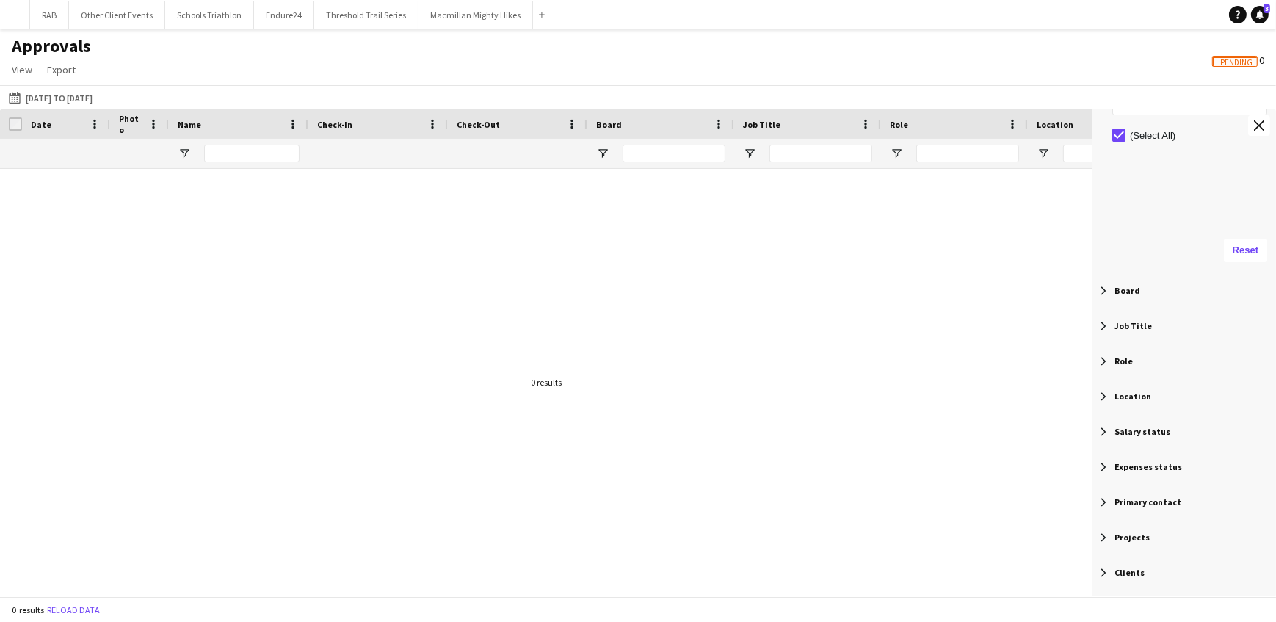
scroll to position [133, 0]
click at [1104, 357] on span "Filter List 12 Filters" at bounding box center [1103, 356] width 13 height 13
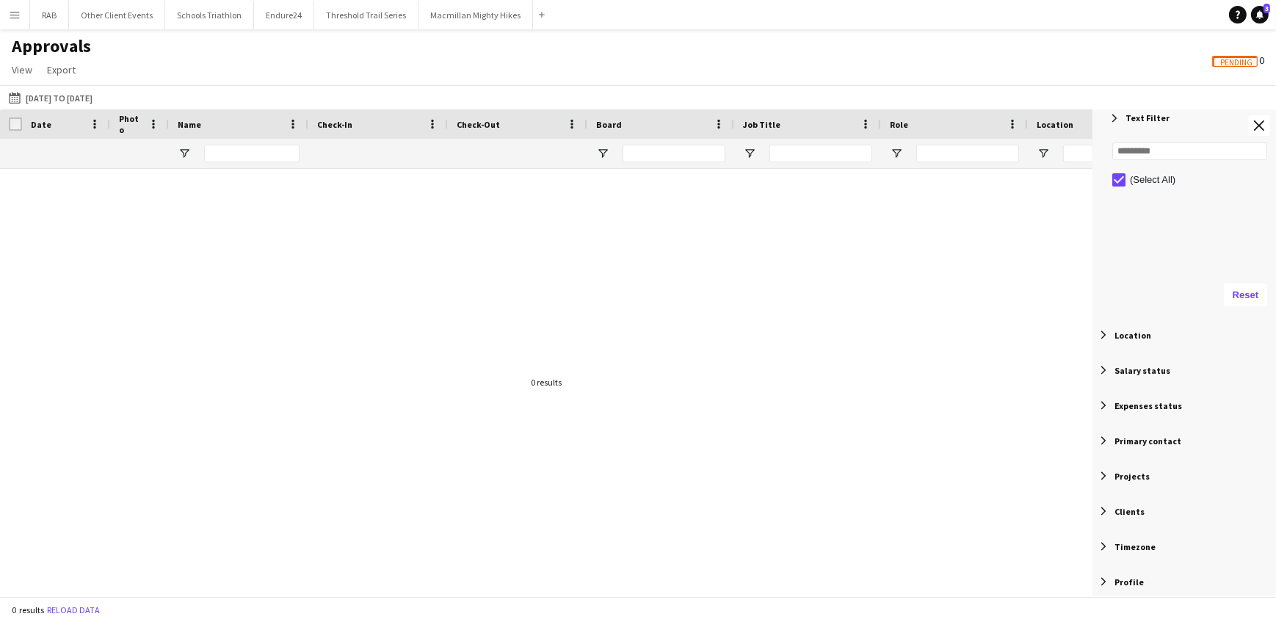
scroll to position [413, 0]
click at [1102, 333] on span "Filter List 12 Filters" at bounding box center [1103, 333] width 13 height 13
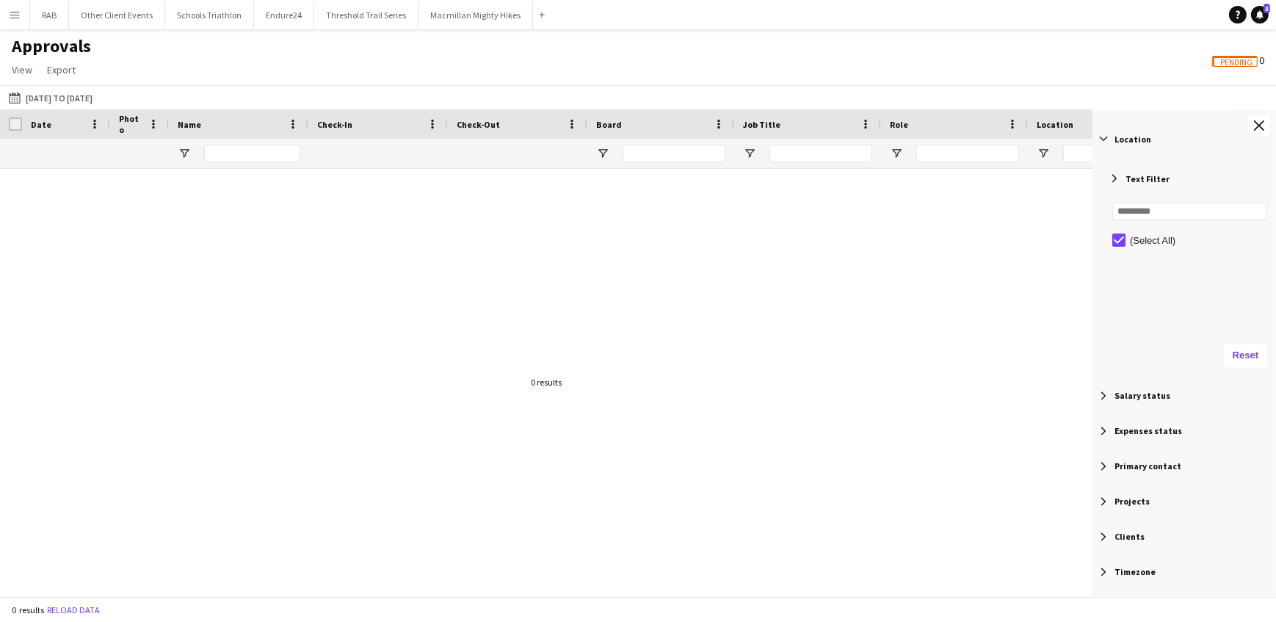
scroll to position [634, 0]
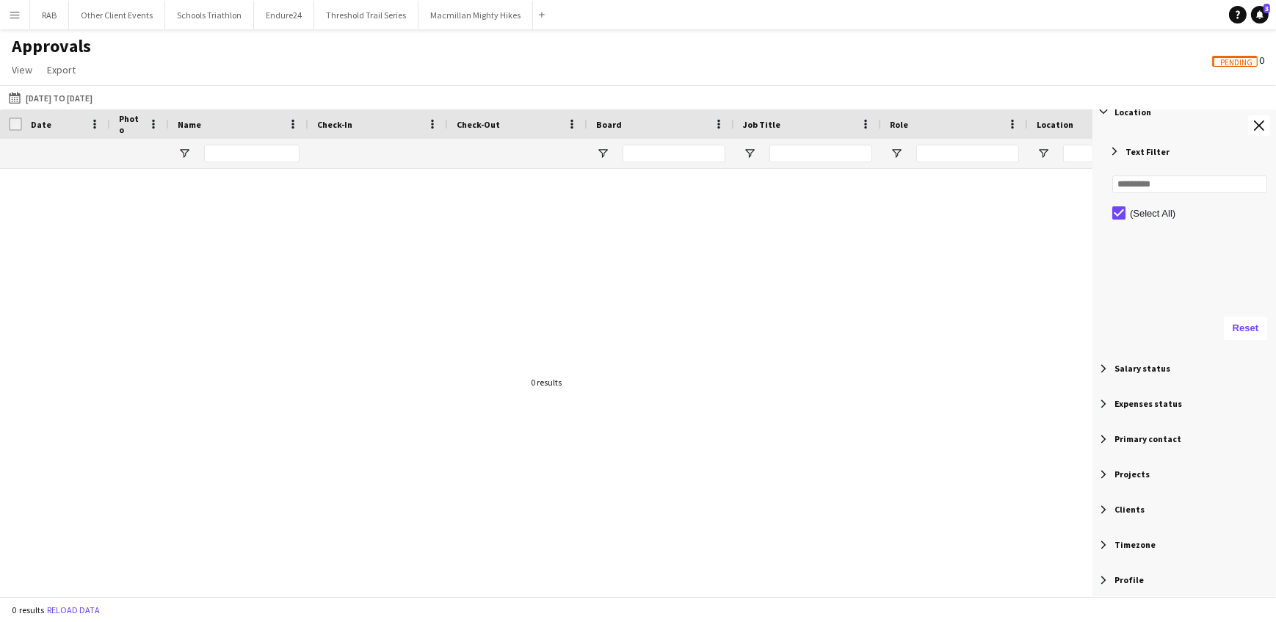
click at [1101, 579] on span "Filter List 12 Filters" at bounding box center [1103, 579] width 13 height 13
click at [1103, 576] on span "Filter List 12 Filters" at bounding box center [1103, 579] width 13 height 13
click at [1103, 575] on span "Filter List 12 Filters" at bounding box center [1103, 579] width 13 height 13
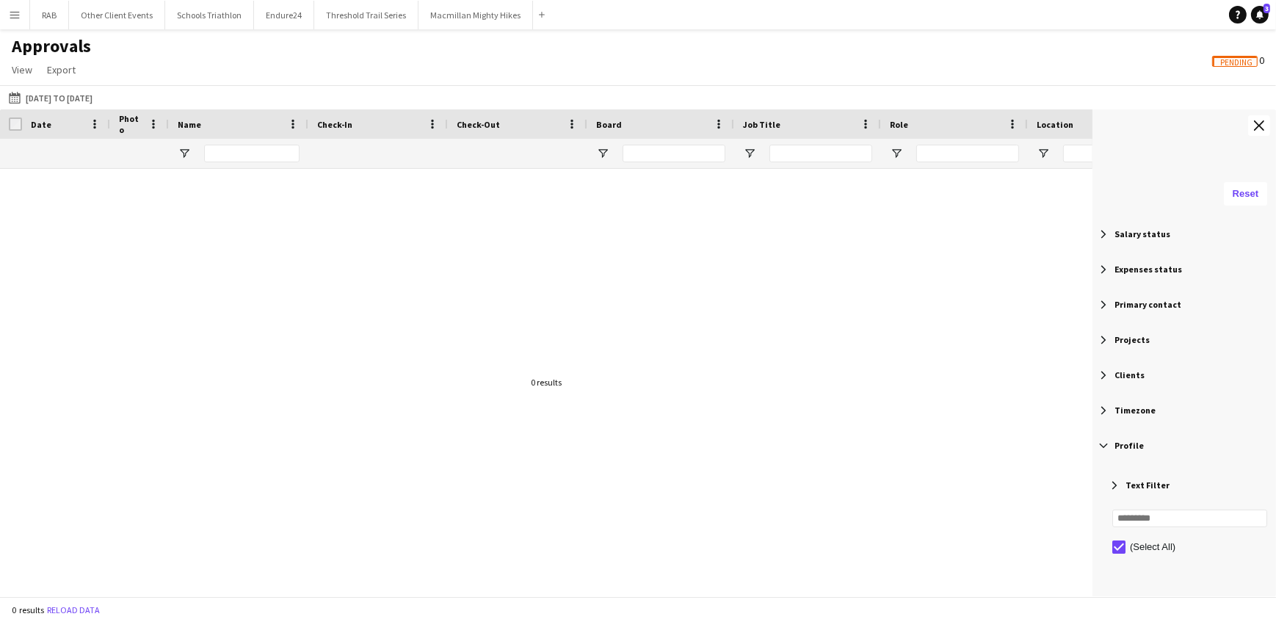
scroll to position [855, 0]
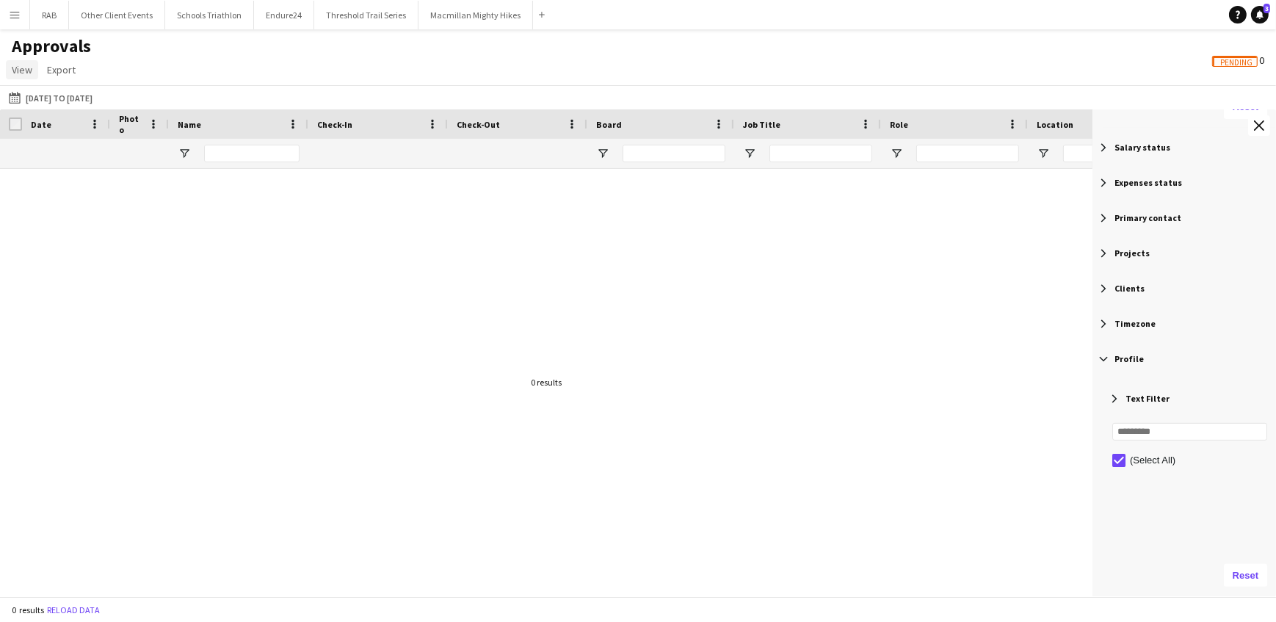
click at [12, 66] on span "View" at bounding box center [22, 69] width 21 height 13
click at [32, 96] on span "Customise view" at bounding box center [53, 101] width 70 height 13
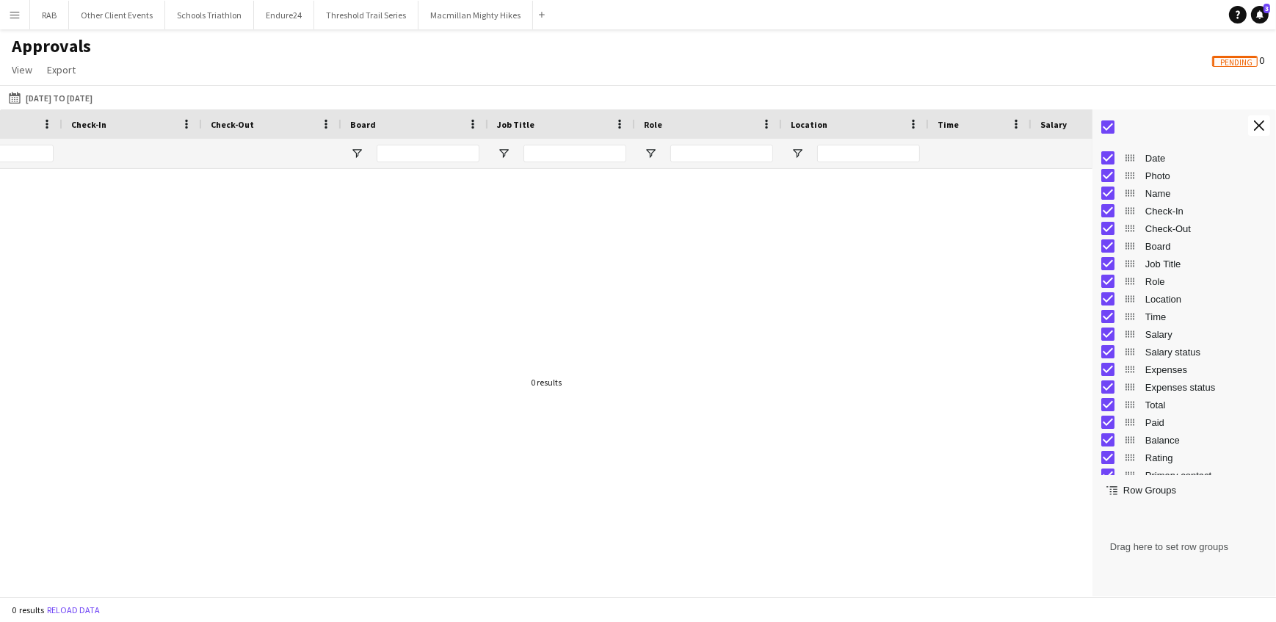
scroll to position [0, 323]
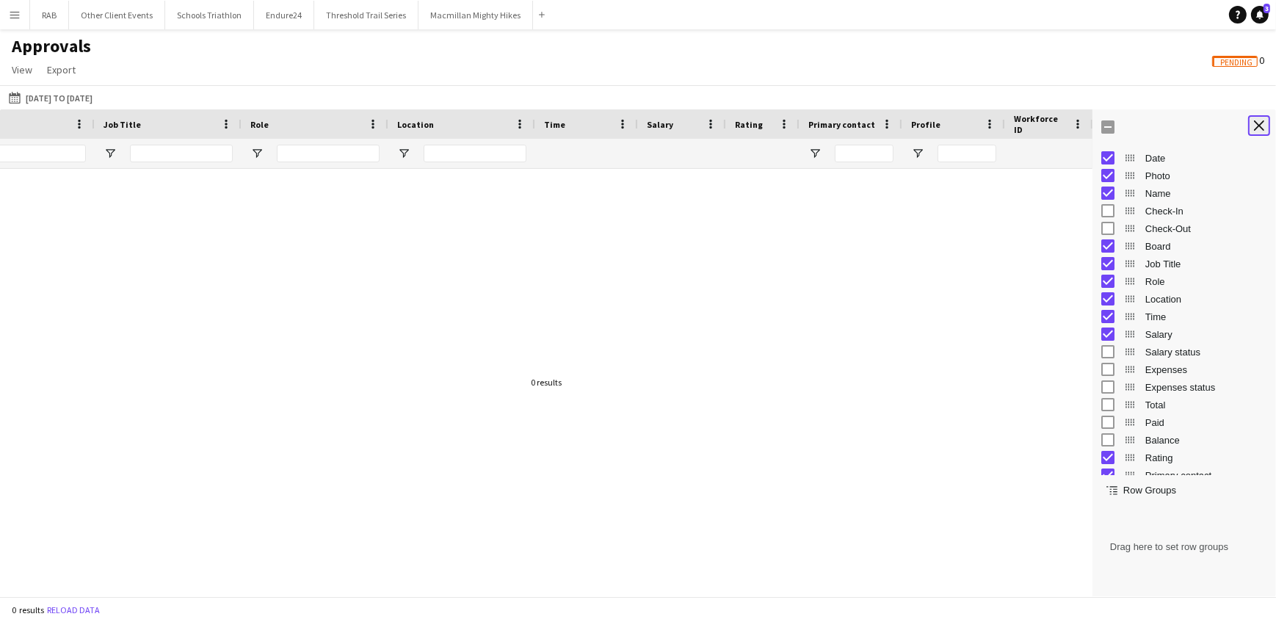
click at [1257, 127] on app-icon "Close tool panel" at bounding box center [1259, 125] width 10 height 10
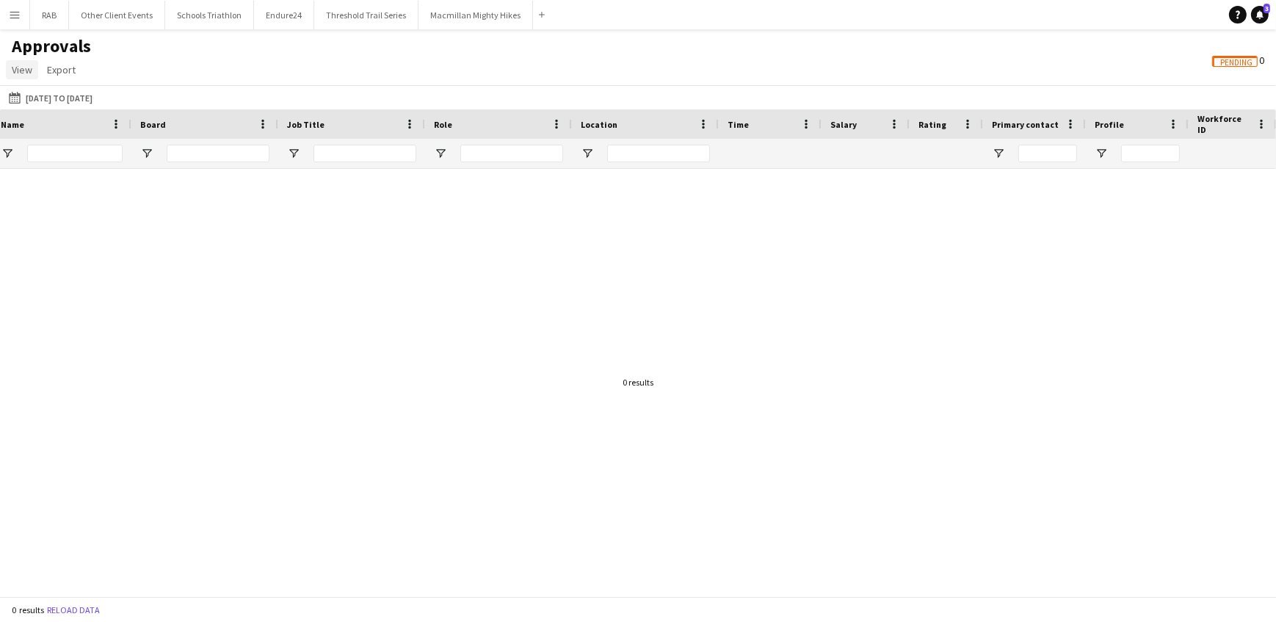
click at [23, 69] on span "View" at bounding box center [22, 69] width 21 height 13
click at [37, 101] on span "Customise view" at bounding box center [53, 101] width 70 height 13
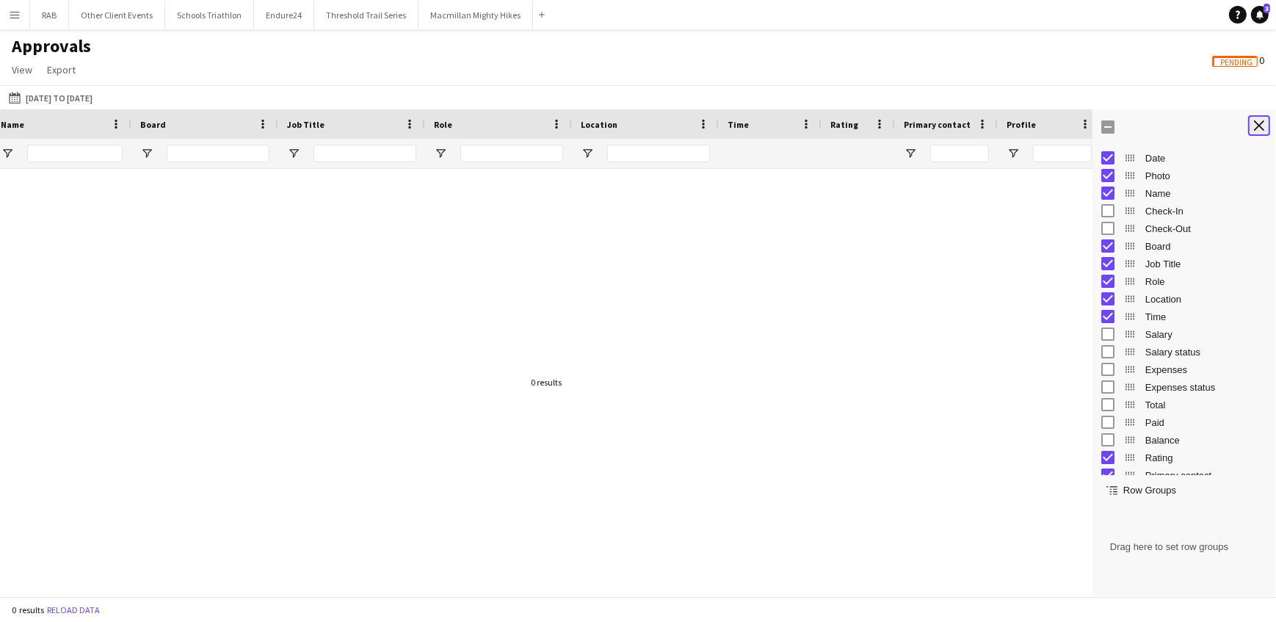
click at [1255, 125] on app-icon "Close tool panel" at bounding box center [1259, 125] width 10 height 10
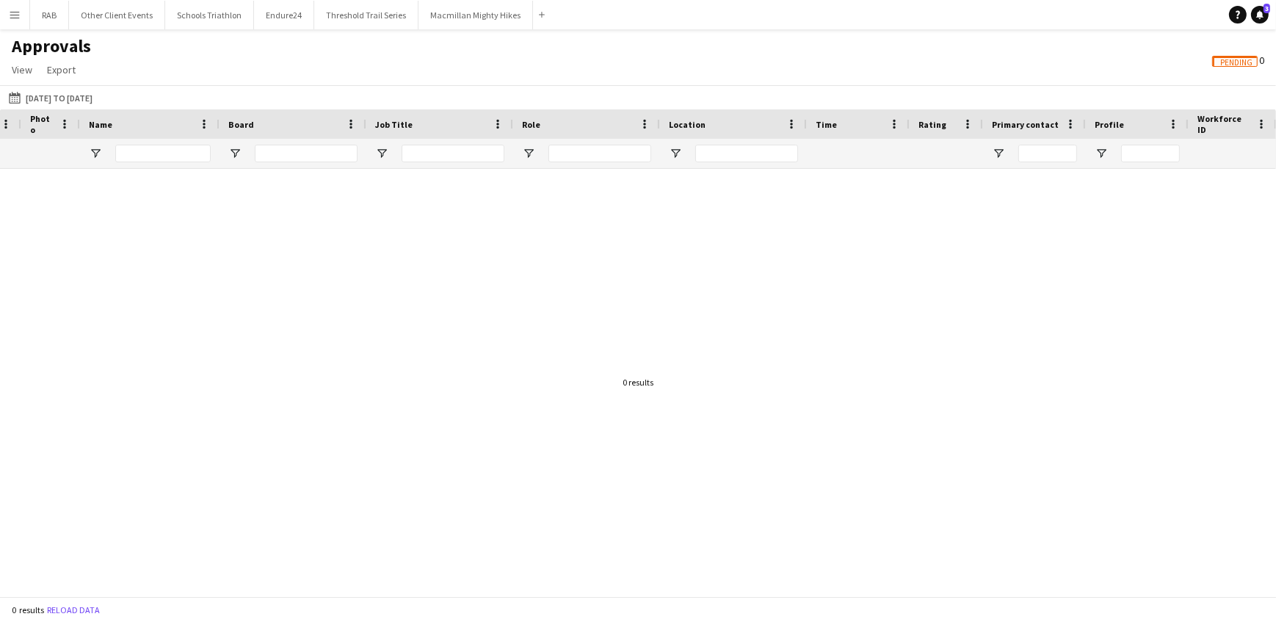
click at [7, 11] on button "Menu" at bounding box center [14, 14] width 29 height 29
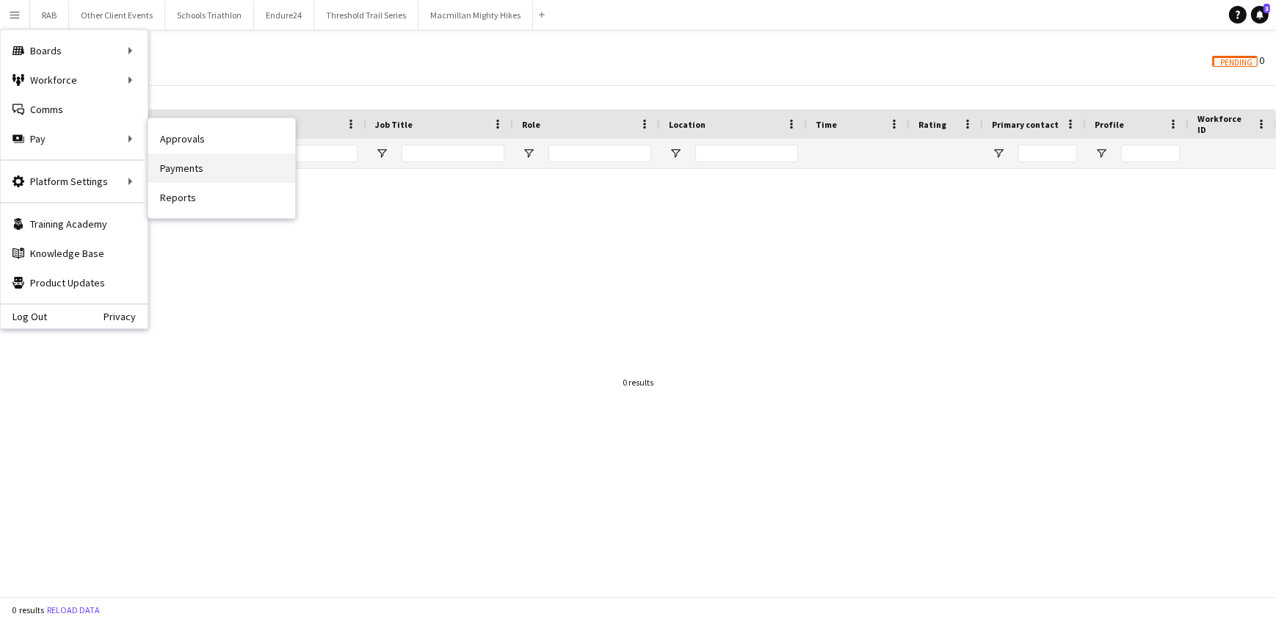
click at [162, 163] on link "Payments" at bounding box center [221, 167] width 147 height 29
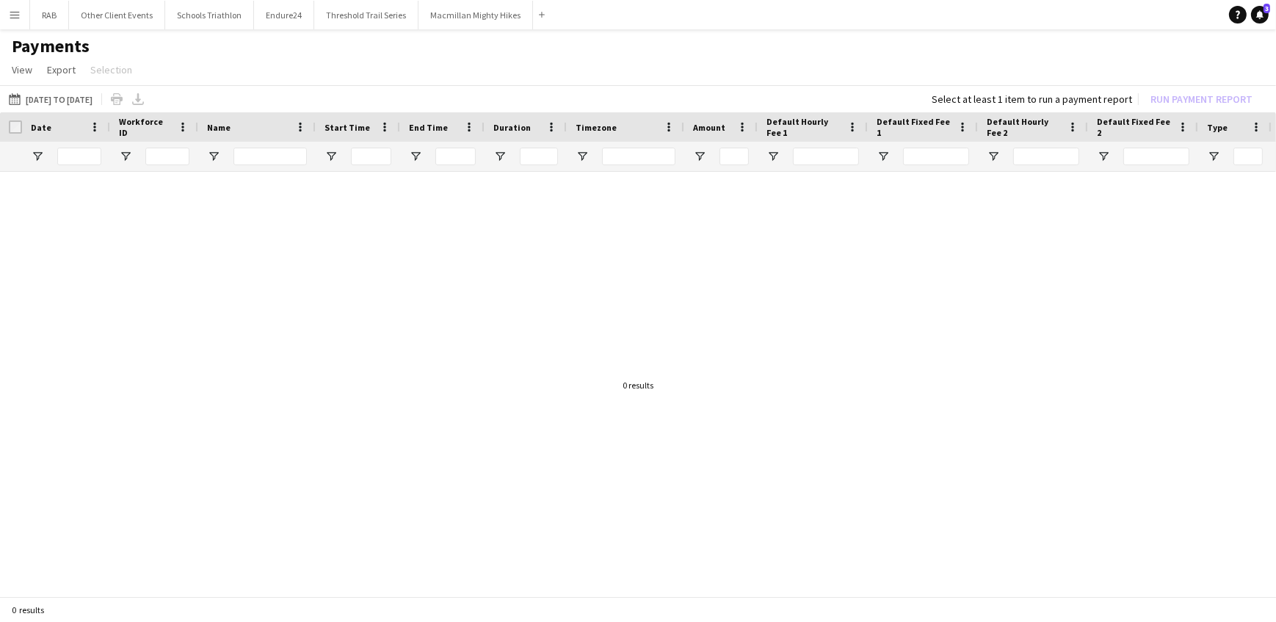
click at [12, 21] on button "Menu" at bounding box center [14, 14] width 29 height 29
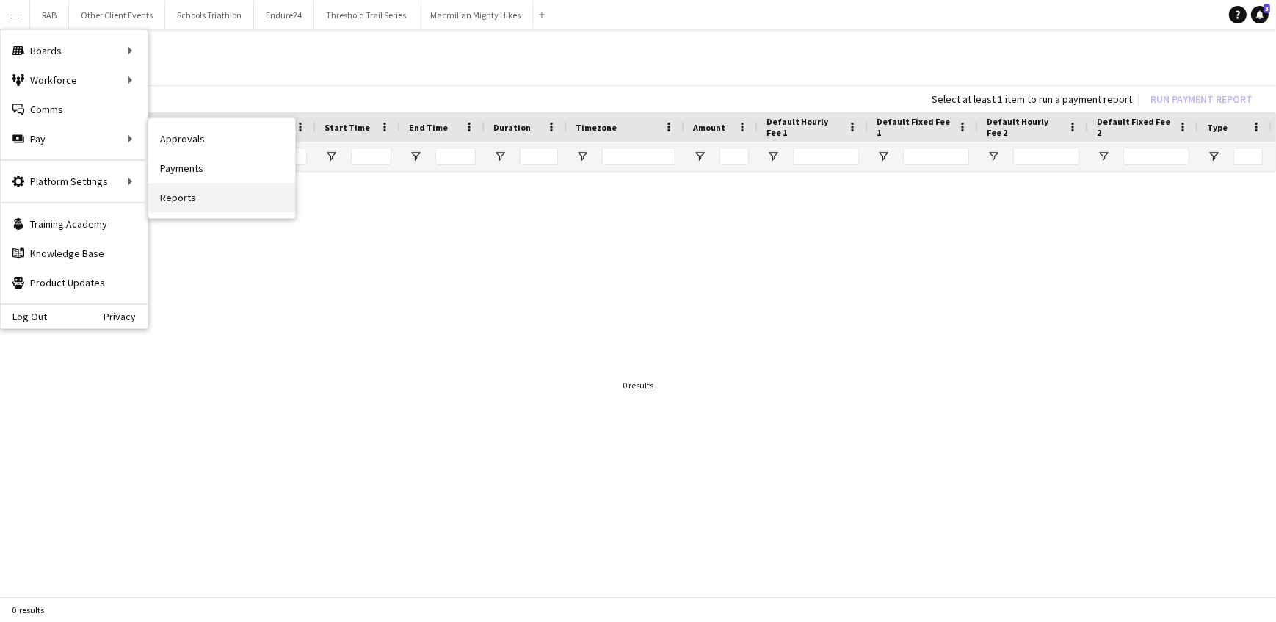
click at [183, 193] on link "Reports" at bounding box center [221, 197] width 147 height 29
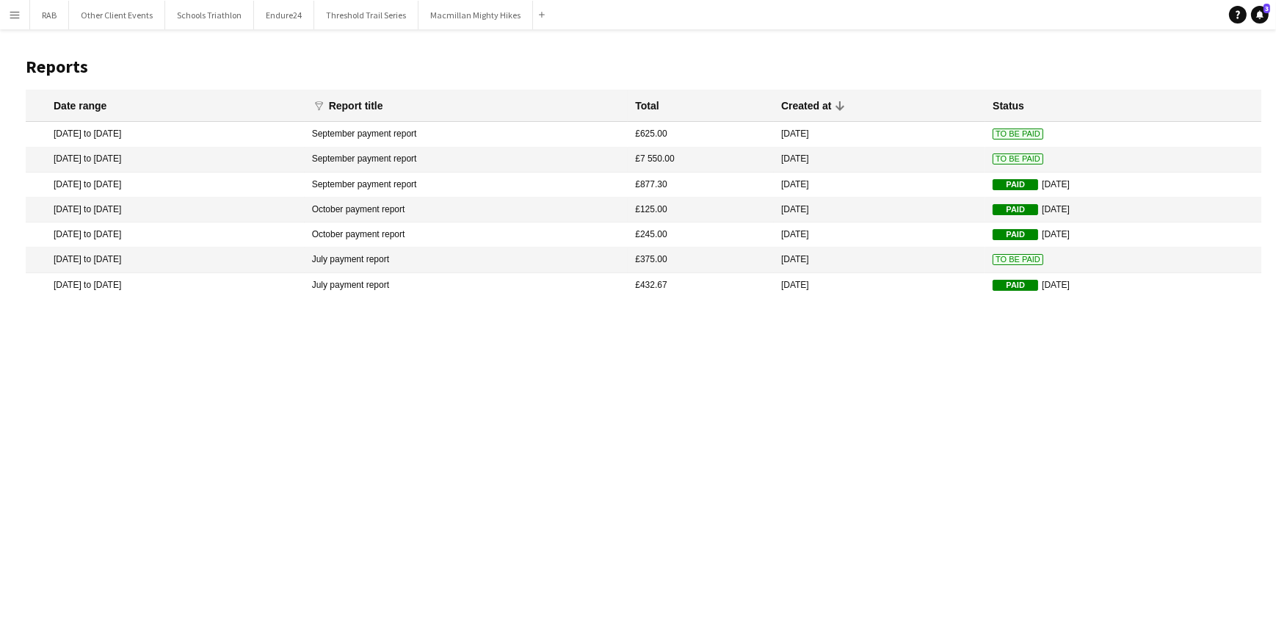
click at [15, 14] on app-icon "Menu" at bounding box center [15, 15] width 12 height 12
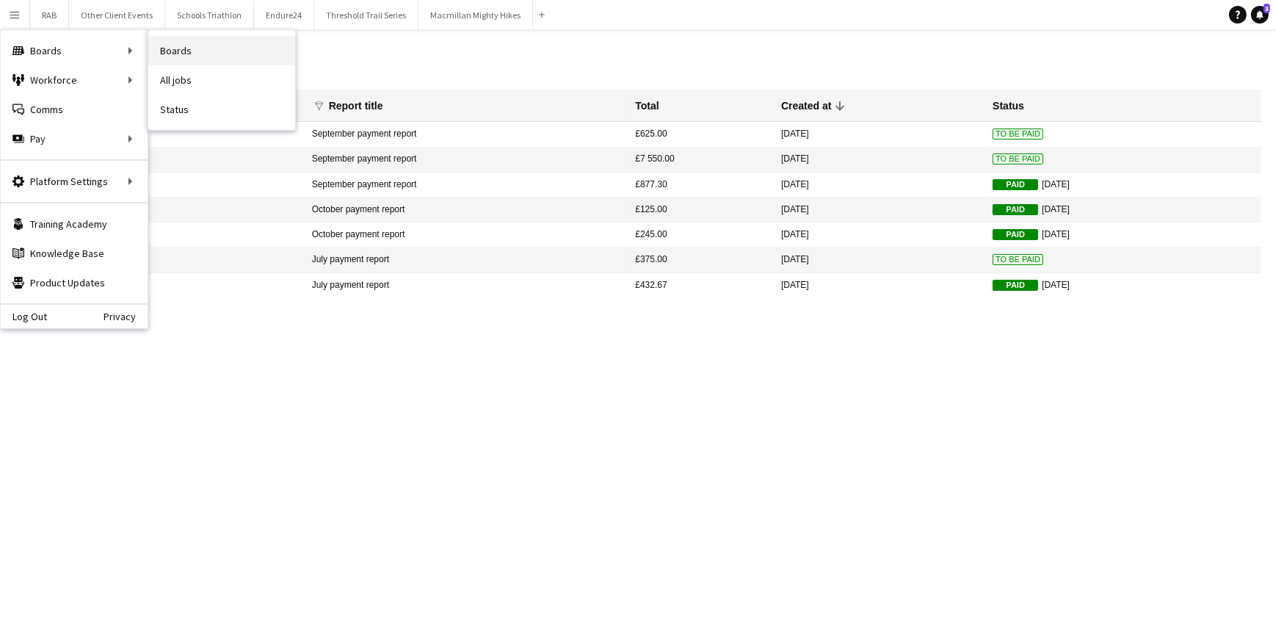
click at [171, 46] on link "Boards" at bounding box center [221, 50] width 147 height 29
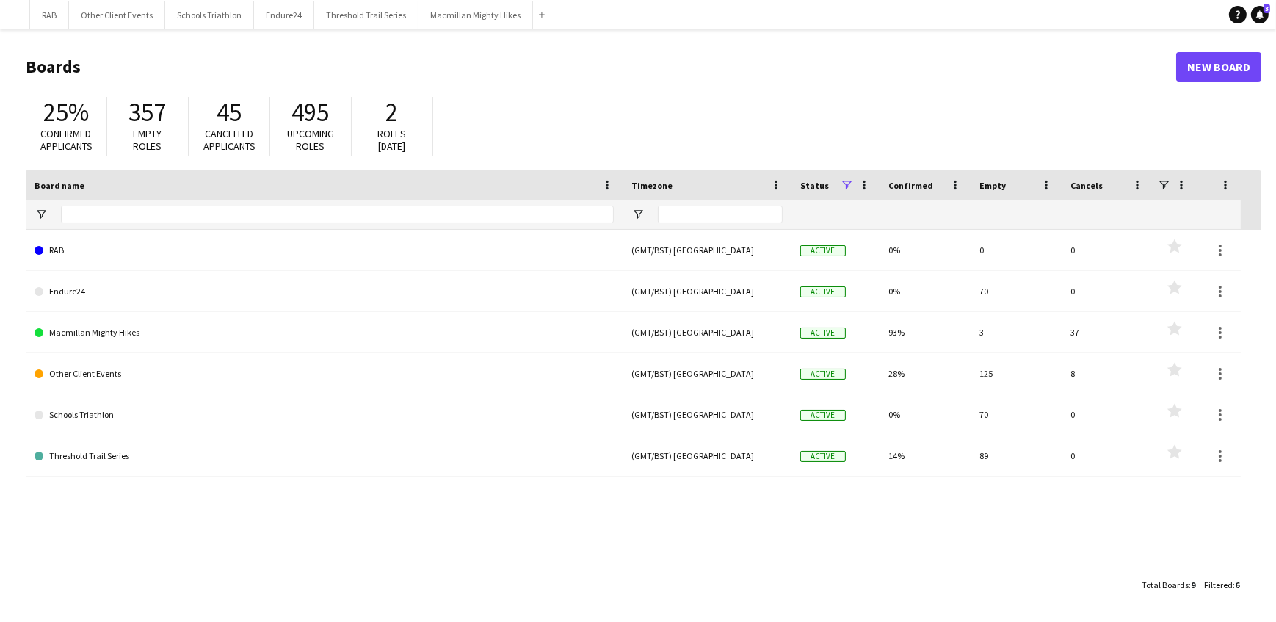
click at [18, 10] on app-icon "Menu" at bounding box center [15, 15] width 12 height 12
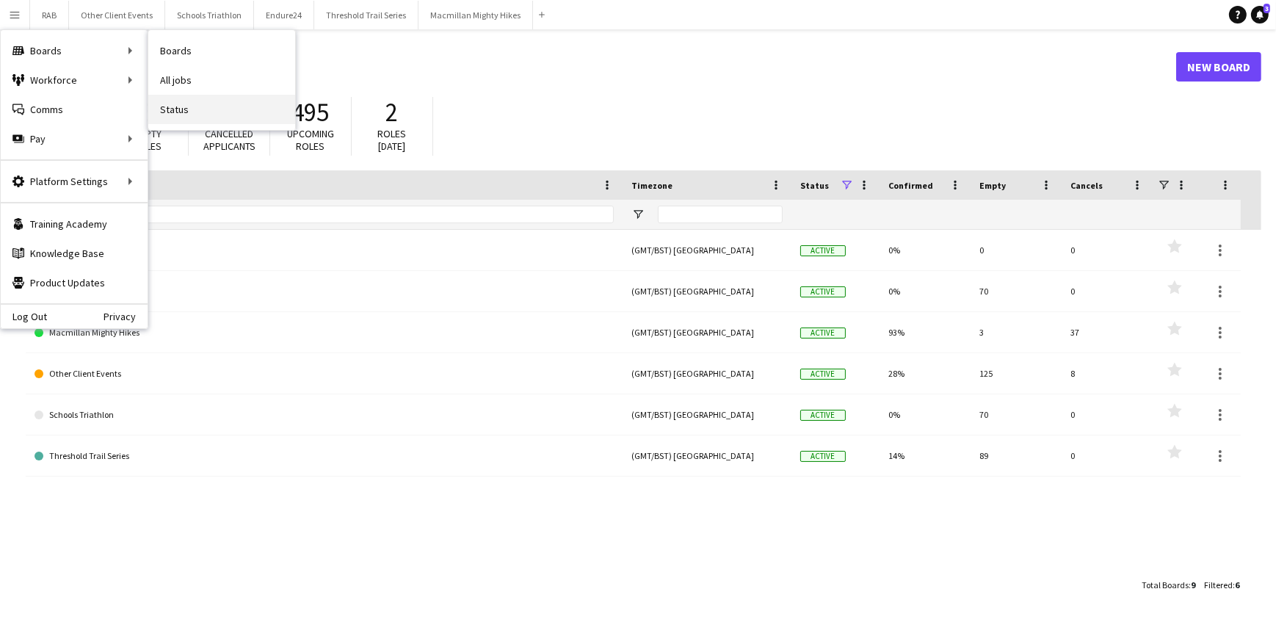
click at [168, 104] on link "Status" at bounding box center [221, 109] width 147 height 29
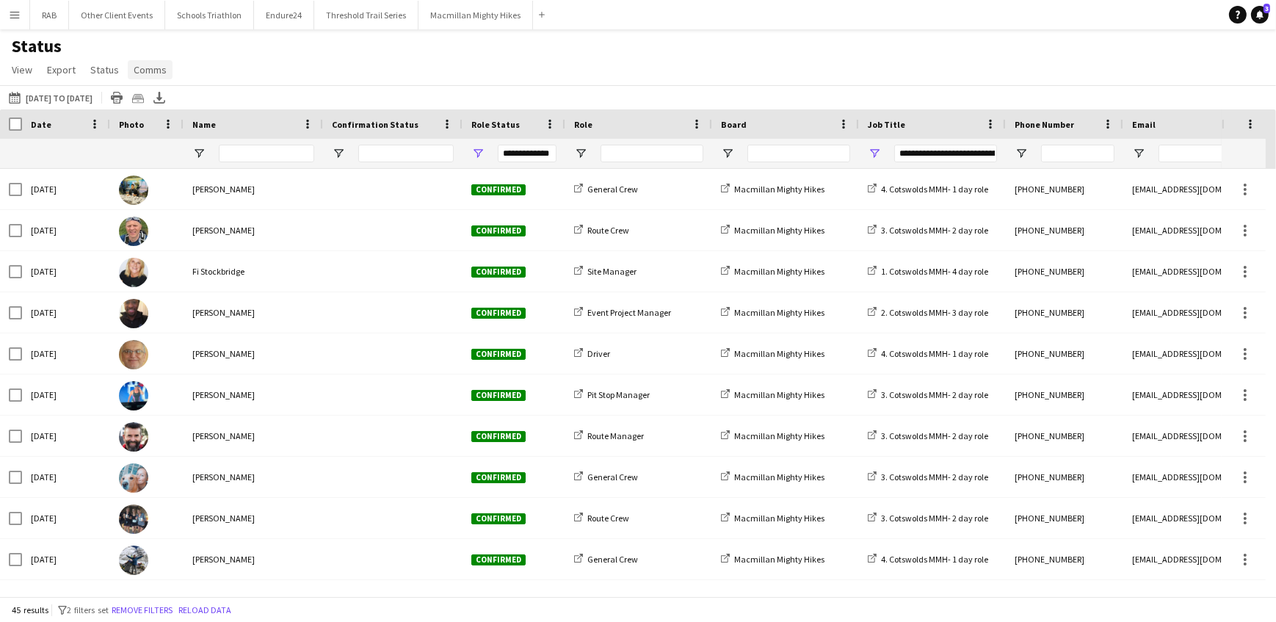
click at [141, 69] on span "Comms" at bounding box center [150, 69] width 33 height 13
click at [104, 70] on span "Status" at bounding box center [104, 69] width 29 height 13
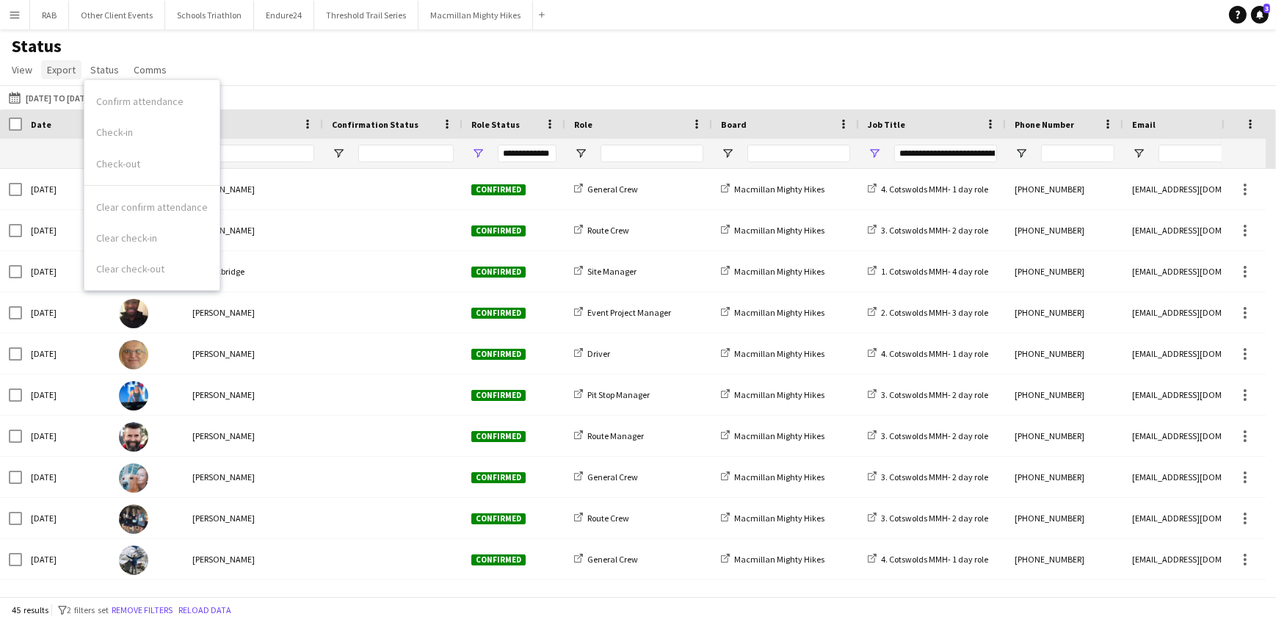
click at [70, 73] on span "Export" at bounding box center [61, 69] width 29 height 13
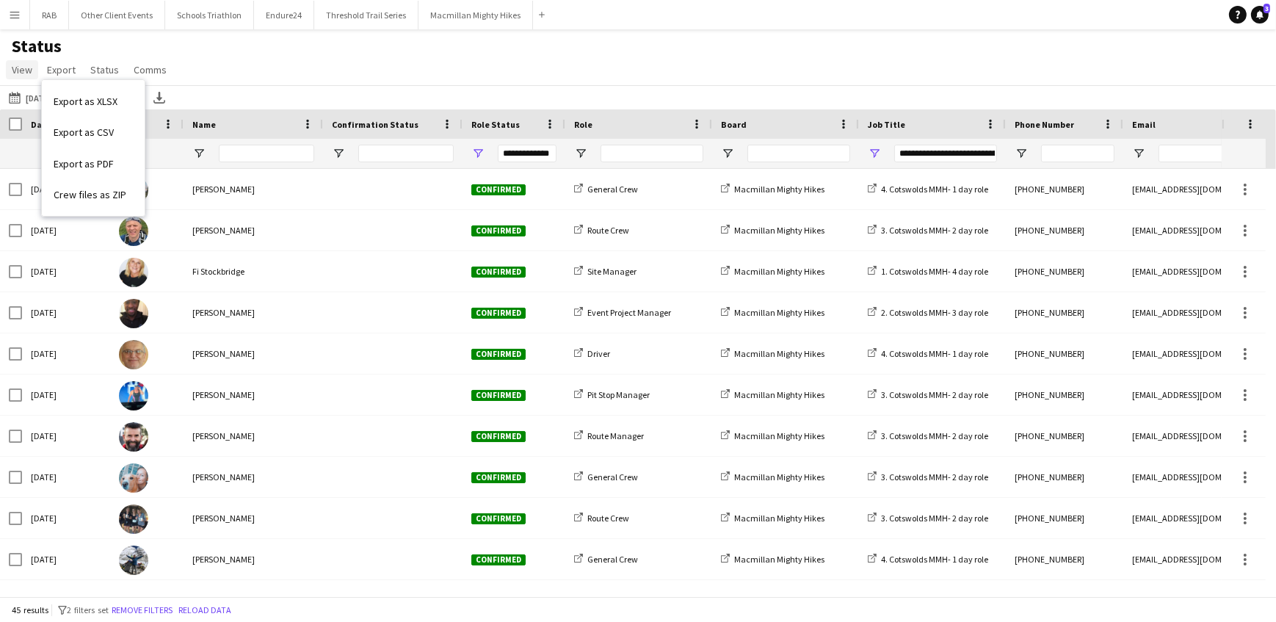
click at [29, 73] on span "View" at bounding box center [22, 69] width 21 height 13
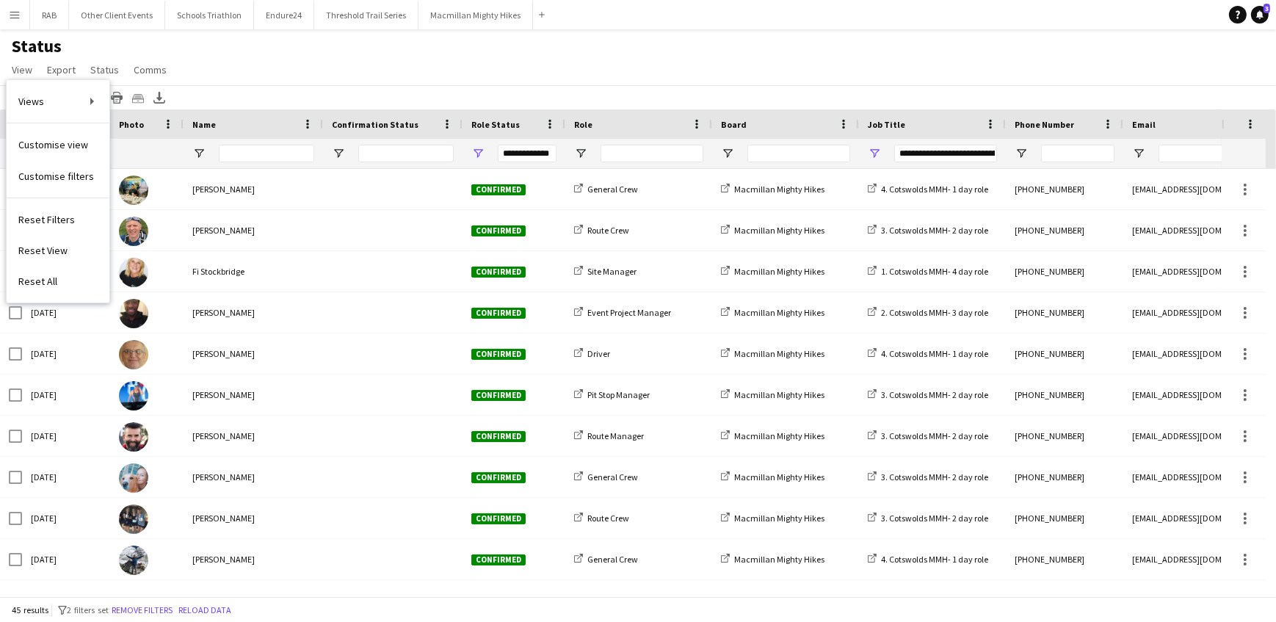
click at [233, 56] on div "Status View Views Default view New view Update view Delete view Edit name Custo…" at bounding box center [638, 60] width 1276 height 50
click at [1, 15] on button "Menu" at bounding box center [14, 14] width 29 height 29
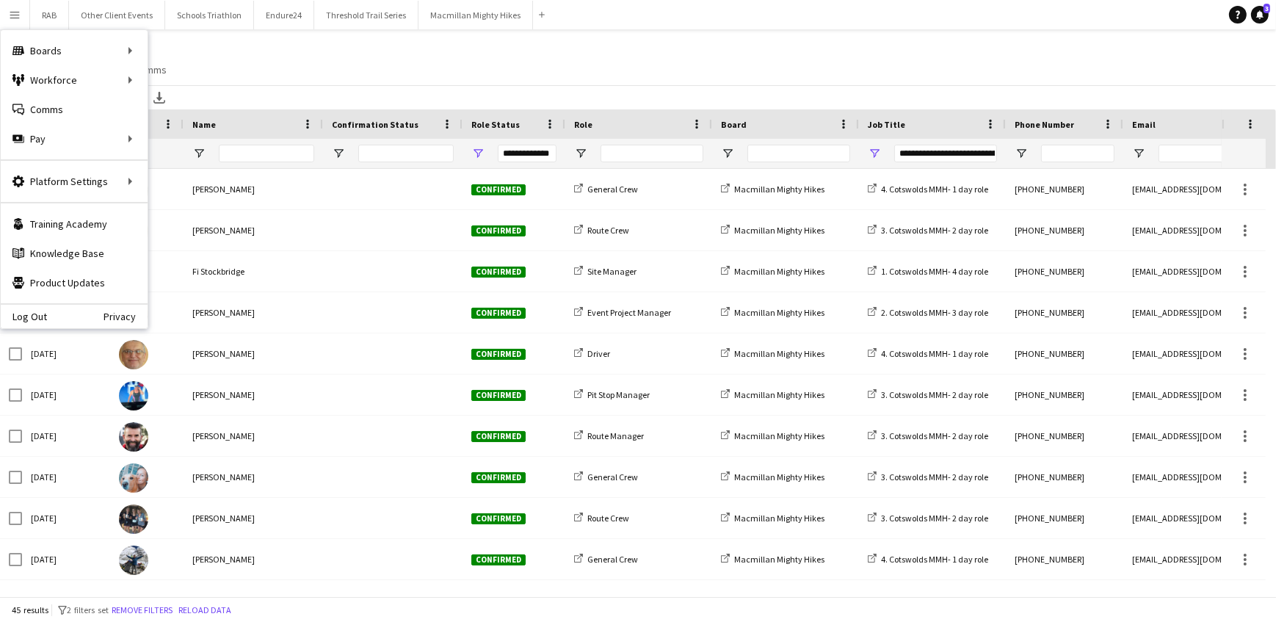
click at [464, 49] on div "Status View Views Default view New view Update view Delete view Edit name Custo…" at bounding box center [638, 60] width 1276 height 50
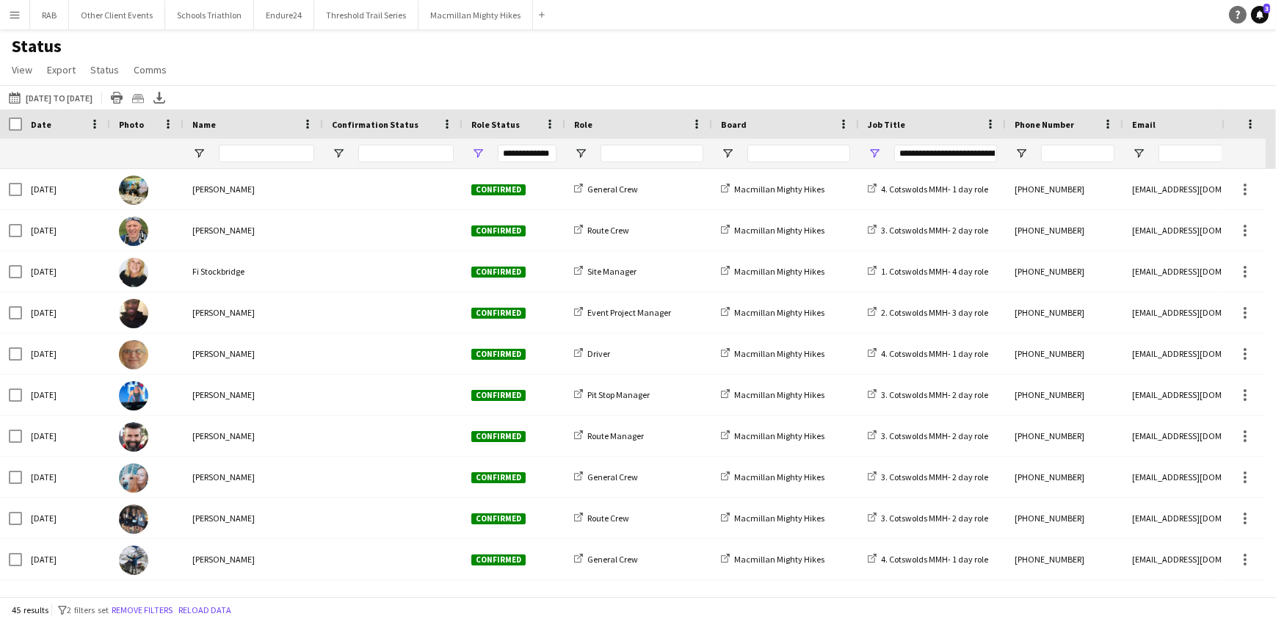
click at [1235, 9] on link "Help" at bounding box center [1238, 15] width 18 height 18
click at [95, 94] on button "[DATE] to [DATE] [DATE] to [DATE]" at bounding box center [51, 98] width 90 height 18
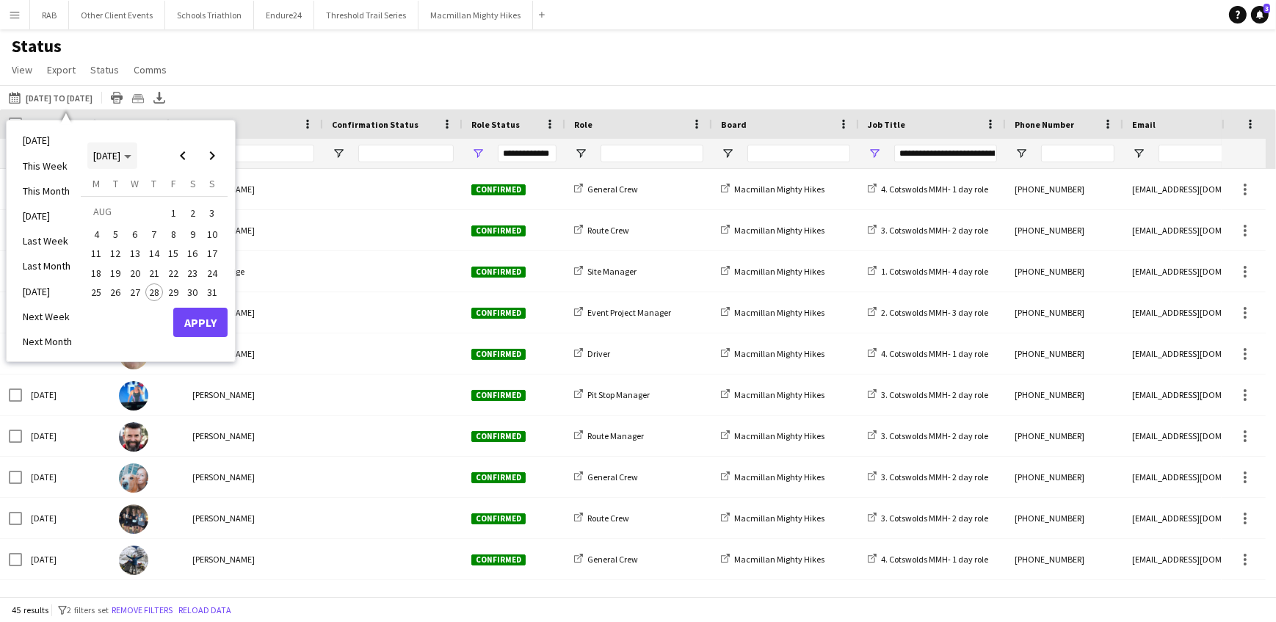
click at [131, 159] on span "[DATE]" at bounding box center [112, 155] width 38 height 13
click at [135, 228] on span "2025" at bounding box center [137, 231] width 30 height 18
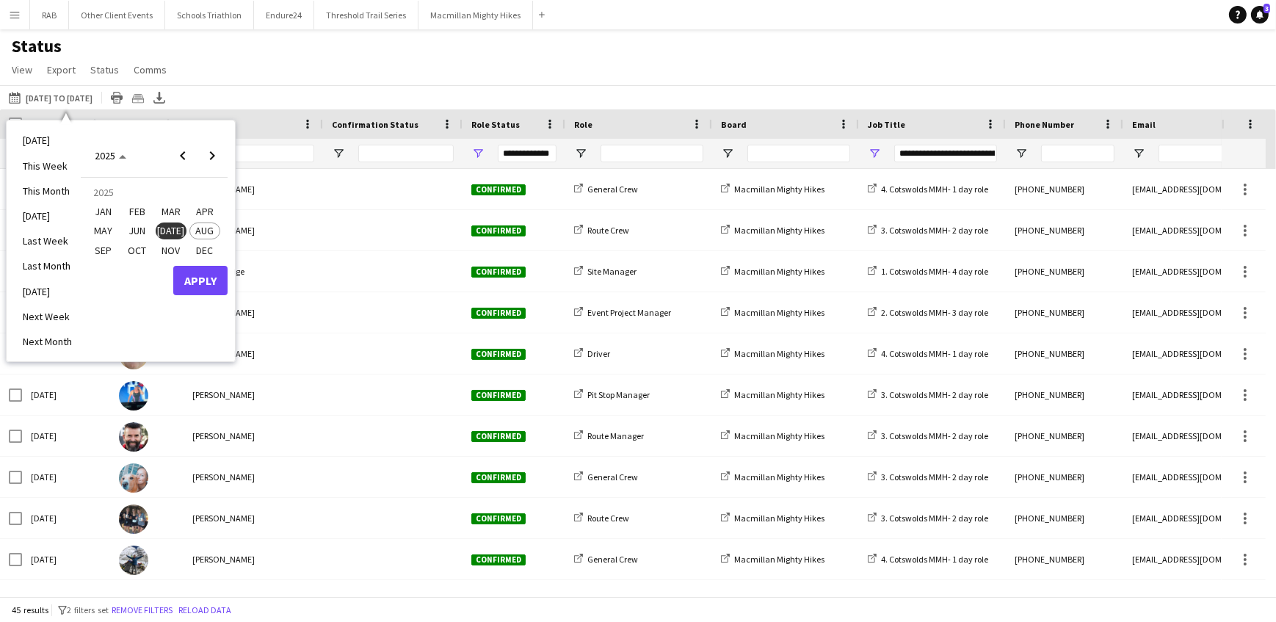
click at [195, 206] on span "APR" at bounding box center [204, 212] width 30 height 18
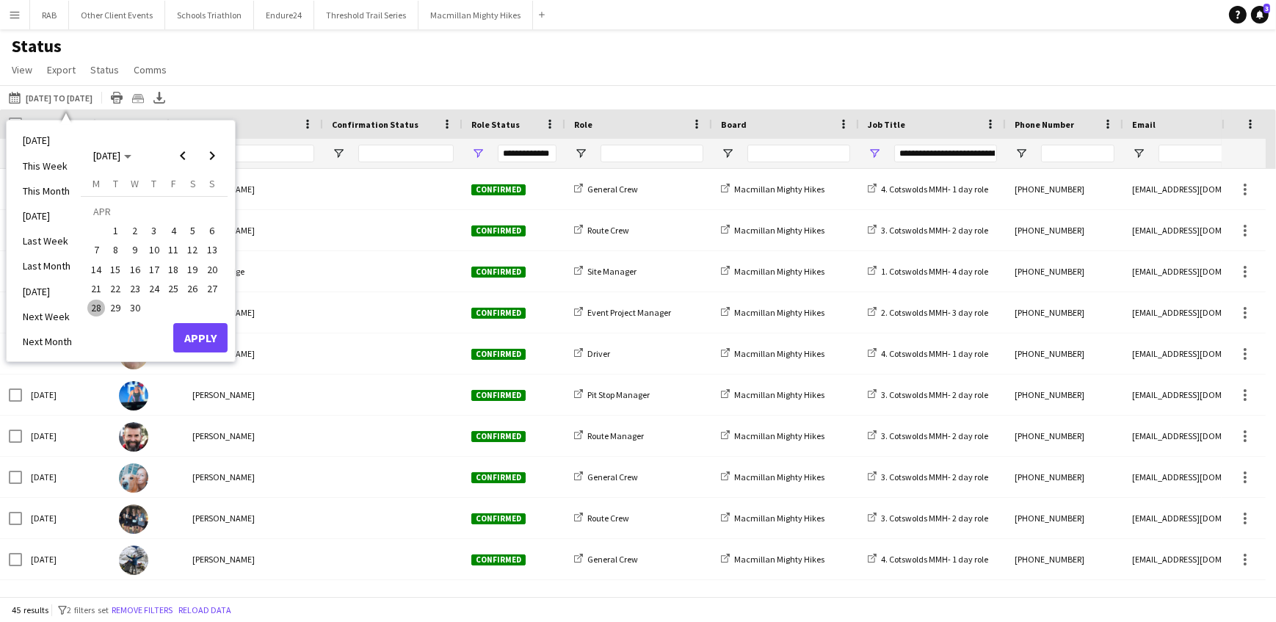
click at [115, 228] on span "1" at bounding box center [116, 231] width 18 height 18
click at [131, 156] on polygon "Choose month and year" at bounding box center [127, 157] width 7 height 4
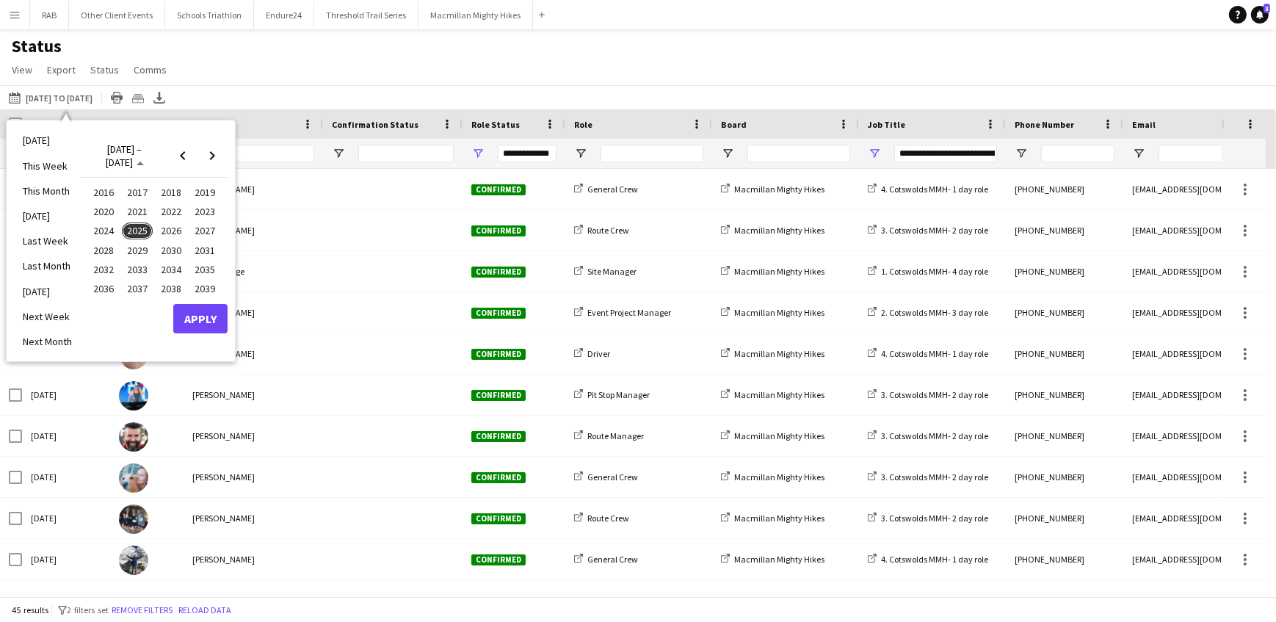
click at [129, 234] on span "2025" at bounding box center [137, 231] width 30 height 18
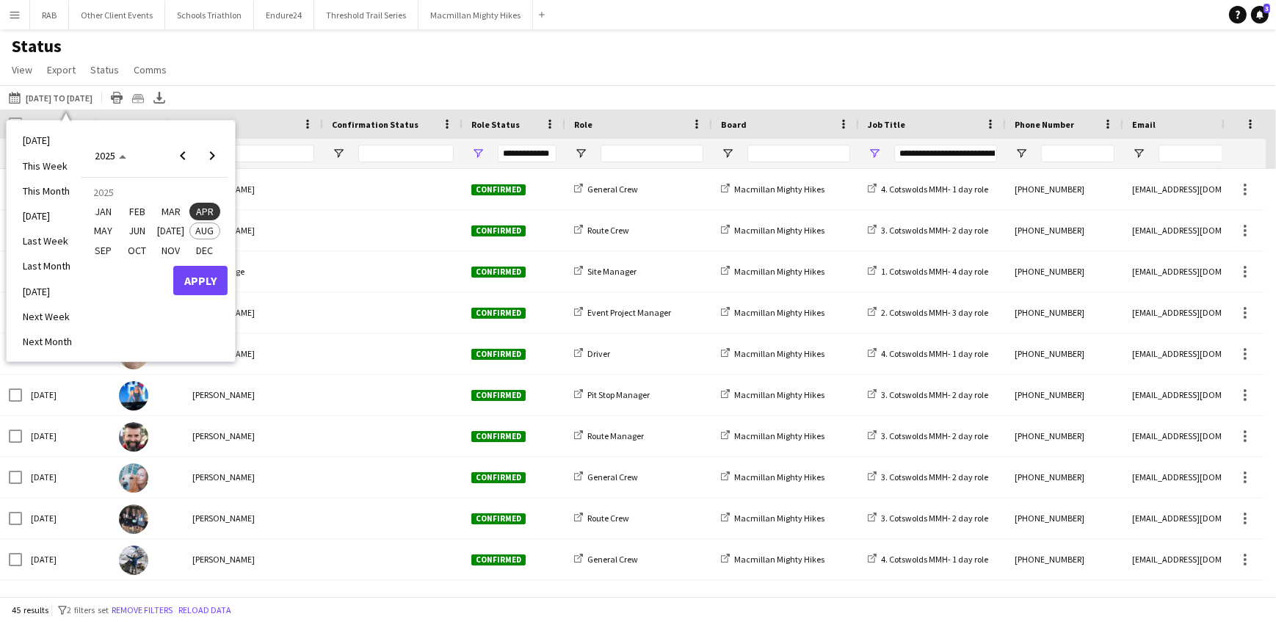
click at [139, 250] on span "OCT" at bounding box center [137, 251] width 30 height 18
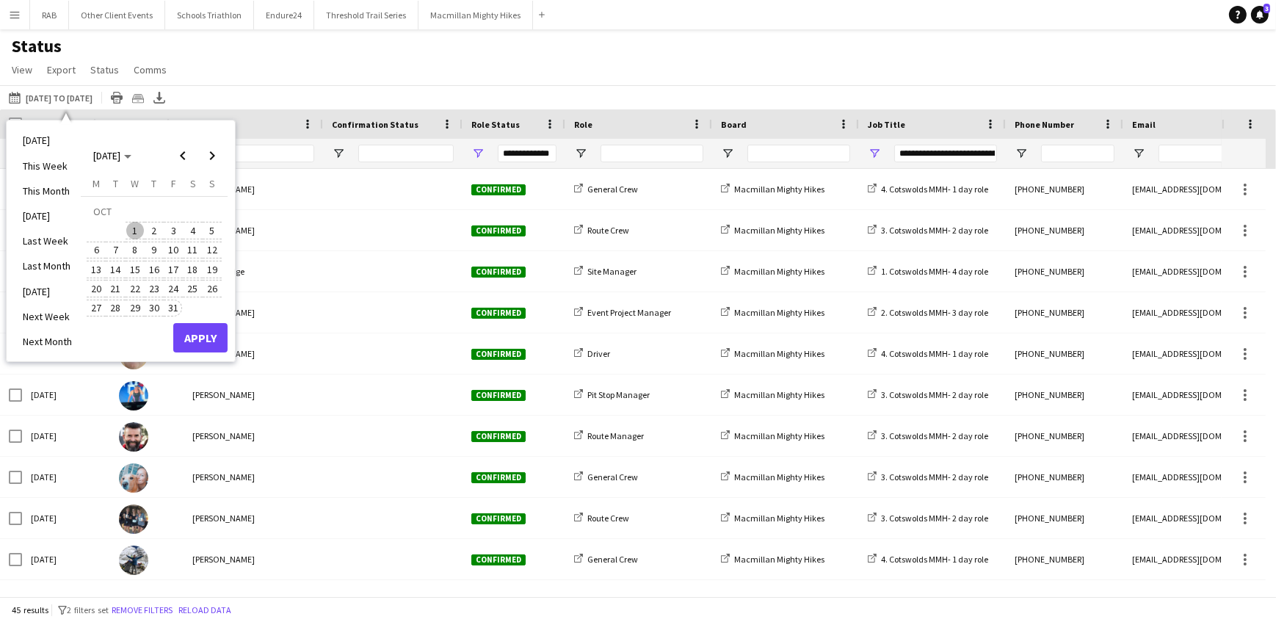
drag, startPoint x: 167, startPoint y: 308, endPoint x: 189, endPoint y: 313, distance: 23.2
click at [167, 308] on span "31" at bounding box center [173, 309] width 18 height 18
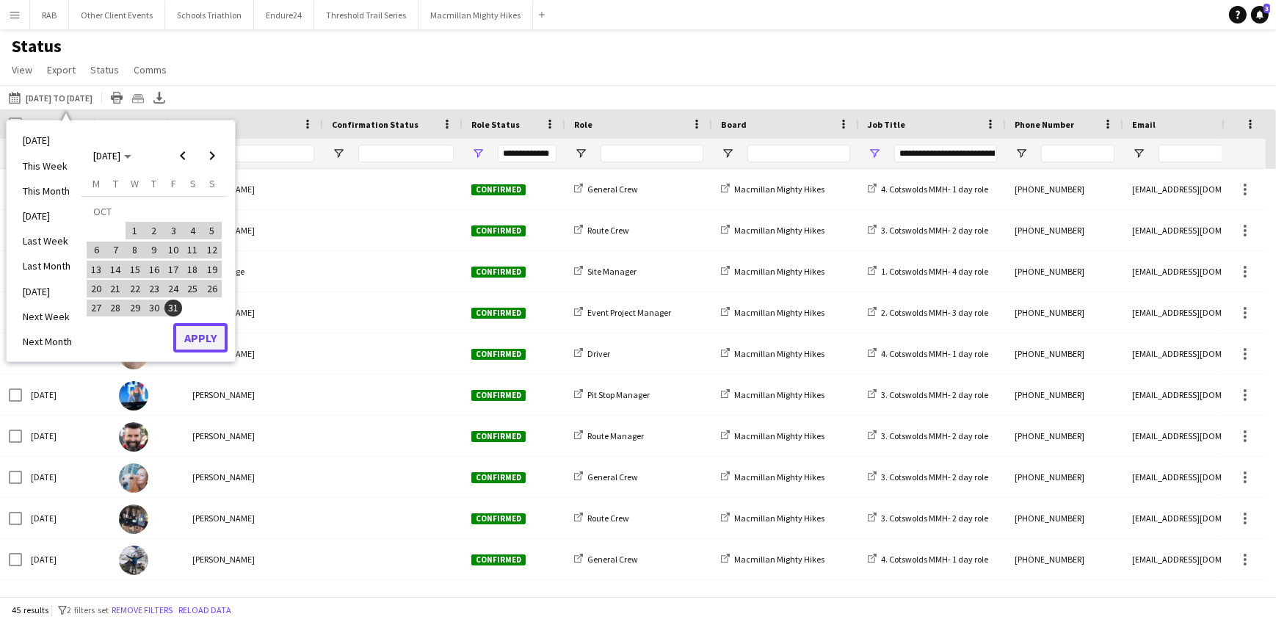
click at [199, 337] on button "Apply" at bounding box center [200, 337] width 54 height 29
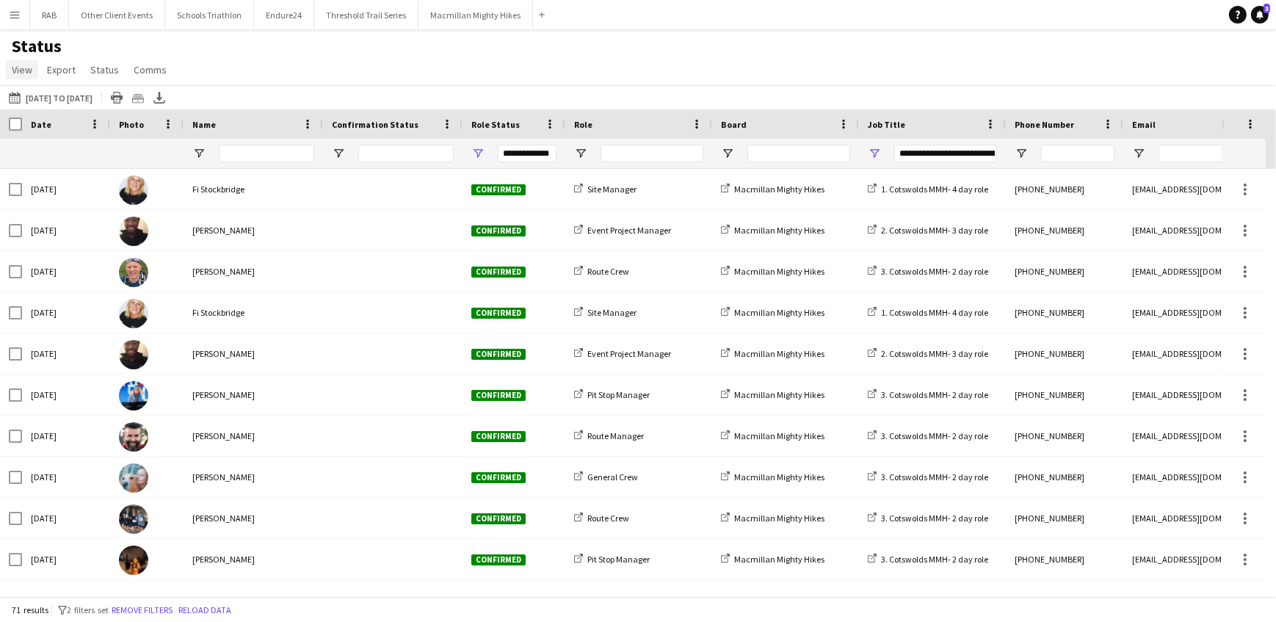
click at [23, 71] on span "View" at bounding box center [22, 69] width 21 height 13
click at [35, 145] on span "Customise view" at bounding box center [53, 144] width 70 height 13
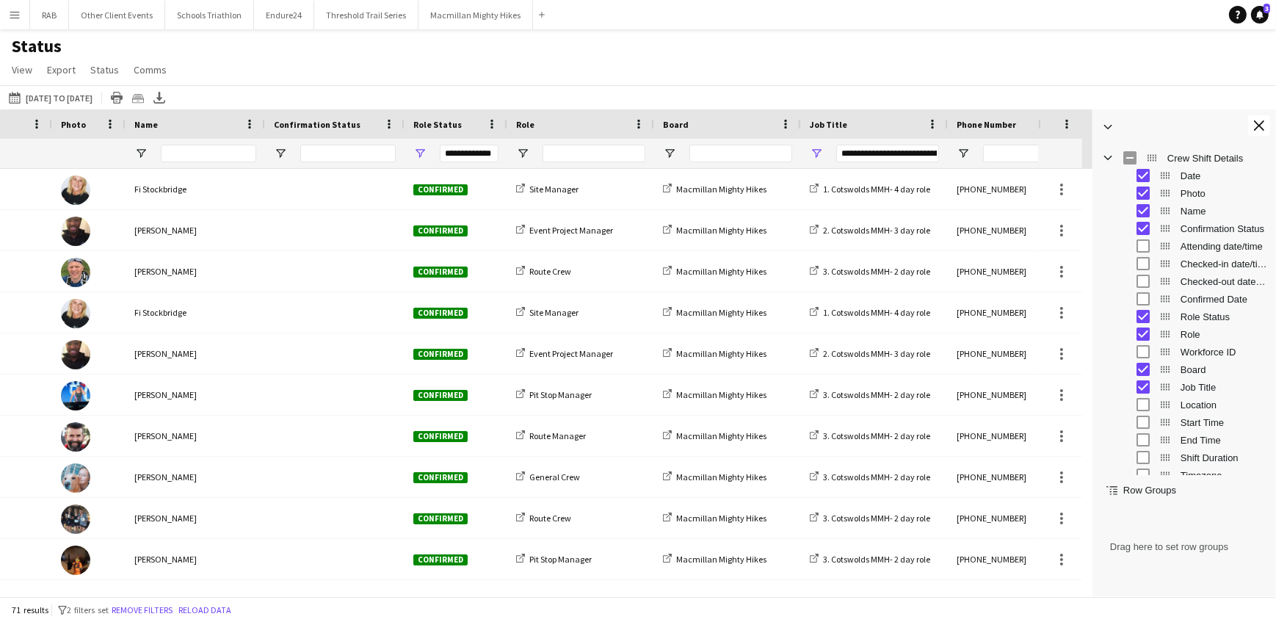
scroll to position [0, 84]
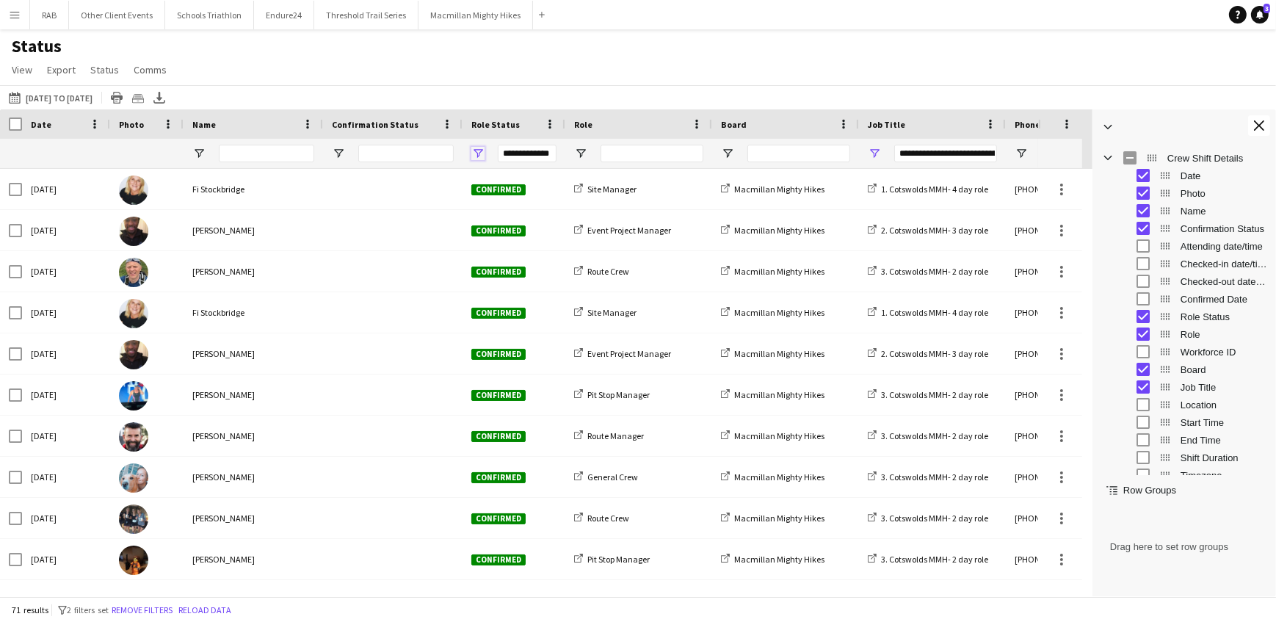
click at [478, 152] on span "Open Filter Menu" at bounding box center [477, 153] width 13 height 13
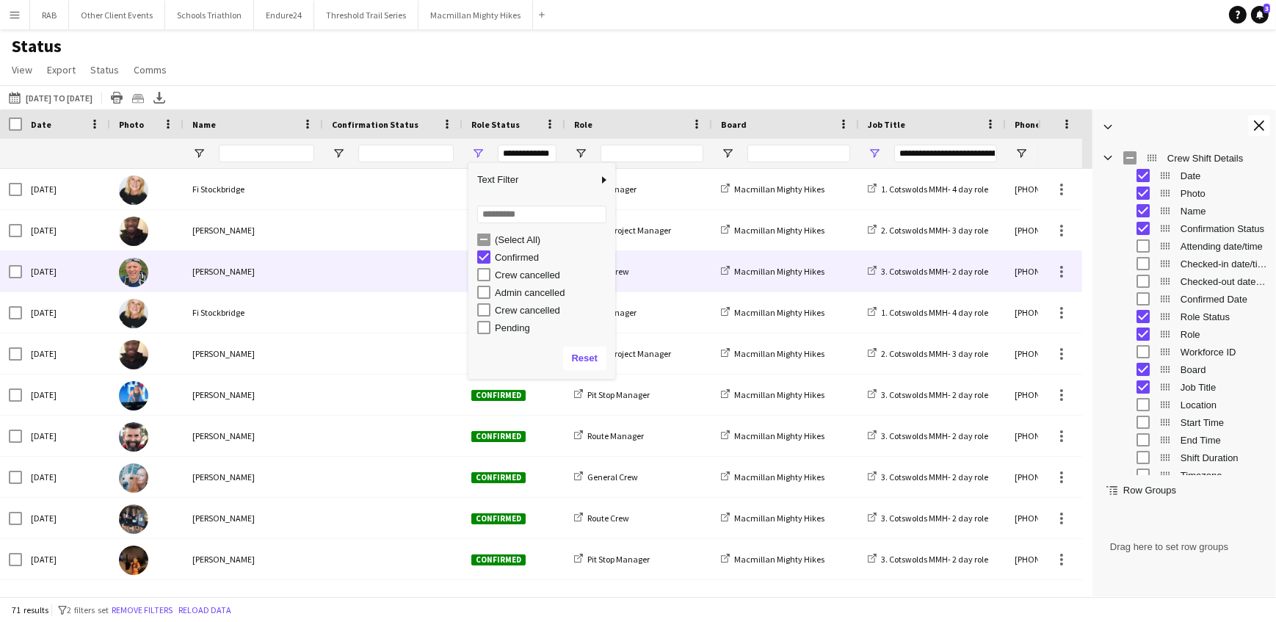
click at [328, 264] on div at bounding box center [392, 271] width 139 height 40
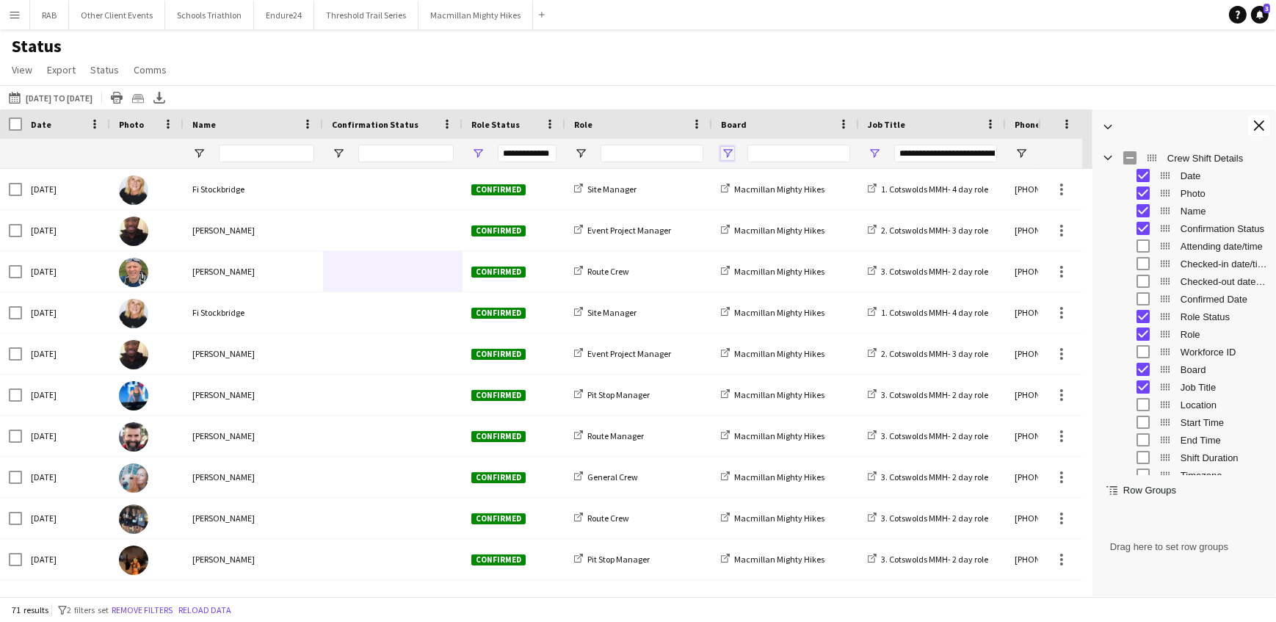
click at [730, 153] on span "Open Filter Menu" at bounding box center [727, 153] width 13 height 13
type input "***"
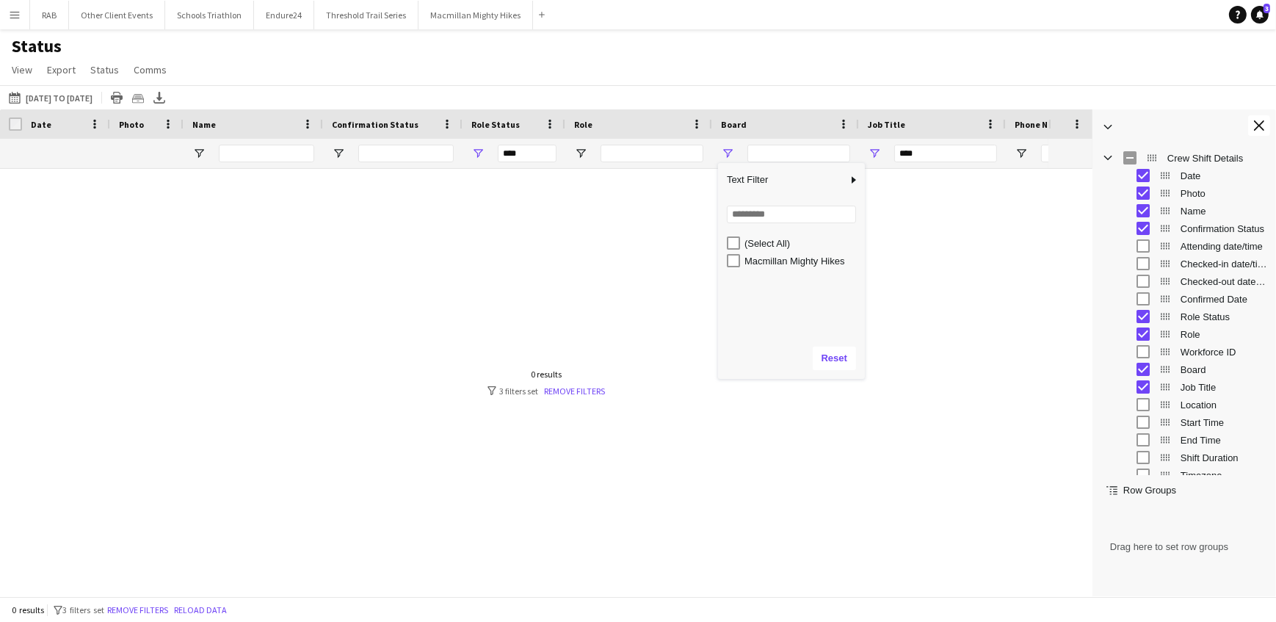
type input "**********"
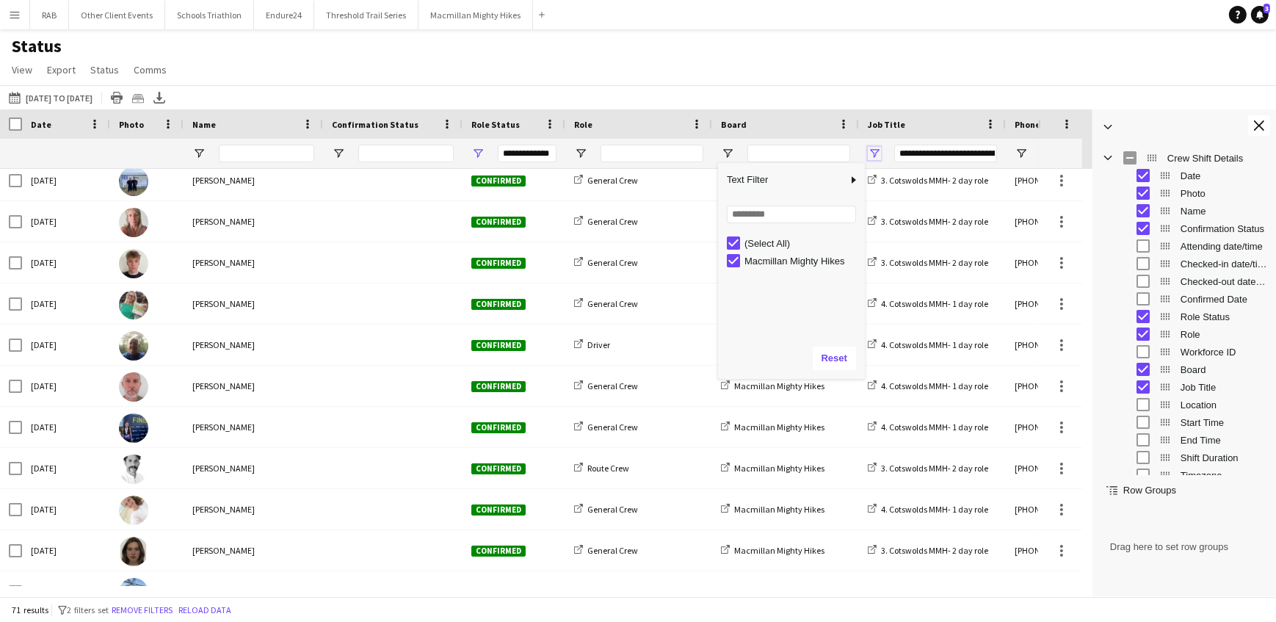
click at [874, 150] on span "Open Filter Menu" at bounding box center [874, 153] width 13 height 13
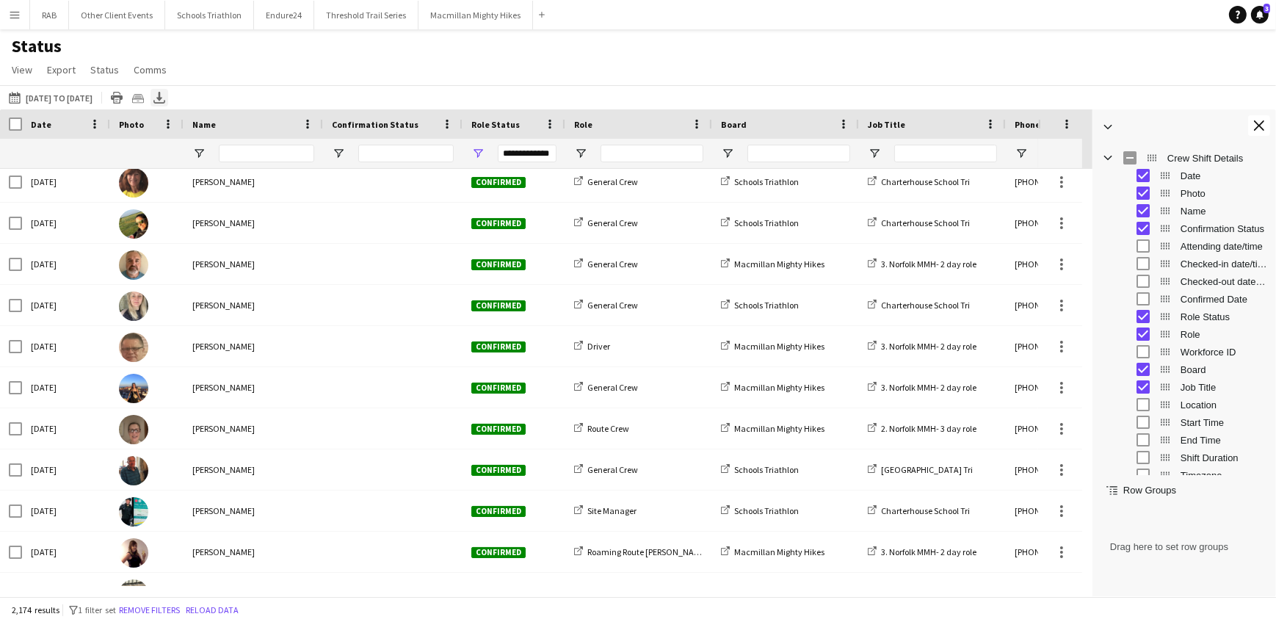
click at [162, 98] on icon at bounding box center [159, 96] width 6 height 9
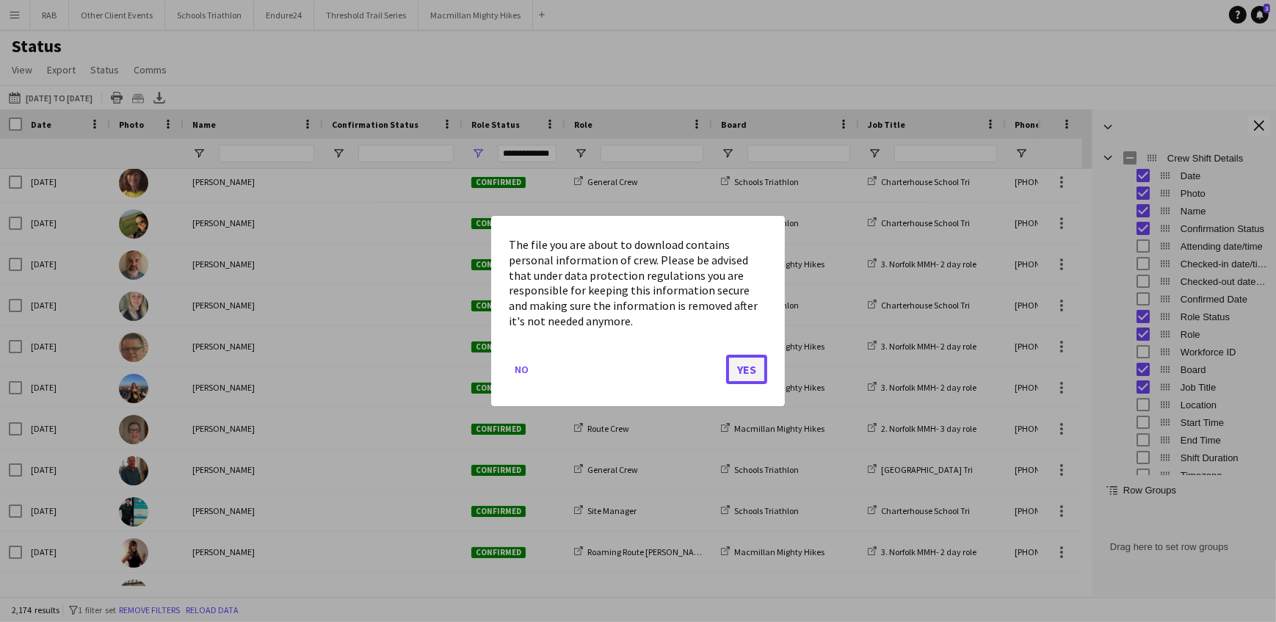
click at [743, 373] on button "Yes" at bounding box center [746, 369] width 41 height 29
